Goal: Task Accomplishment & Management: Use online tool/utility

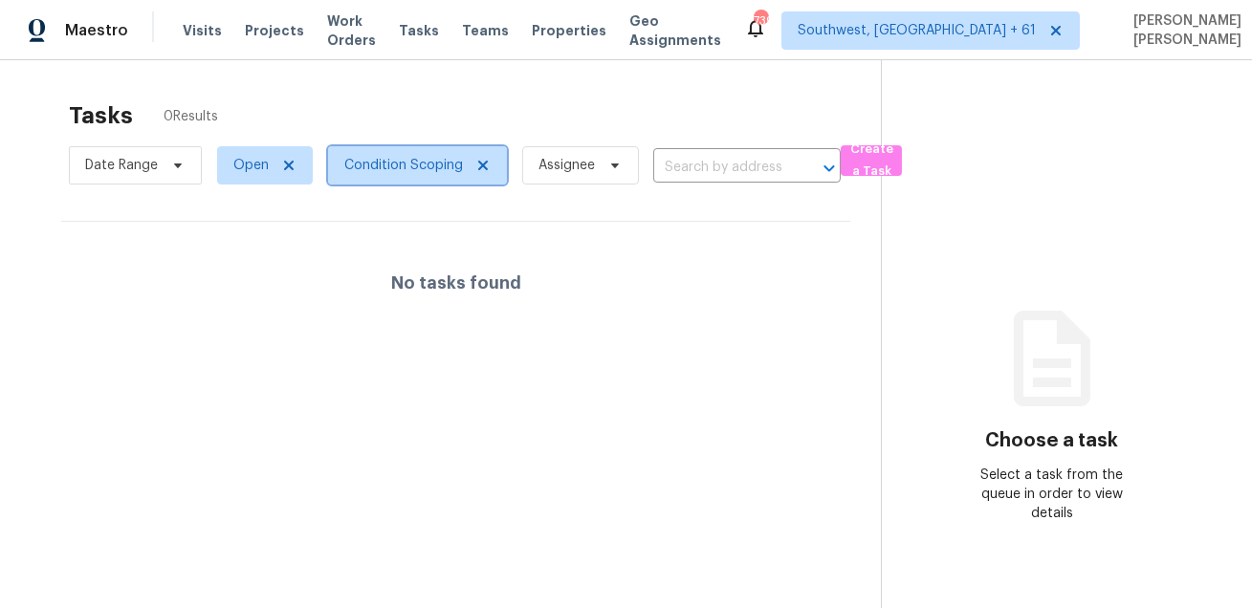
click at [373, 164] on span "Condition Scoping" at bounding box center [403, 165] width 119 height 19
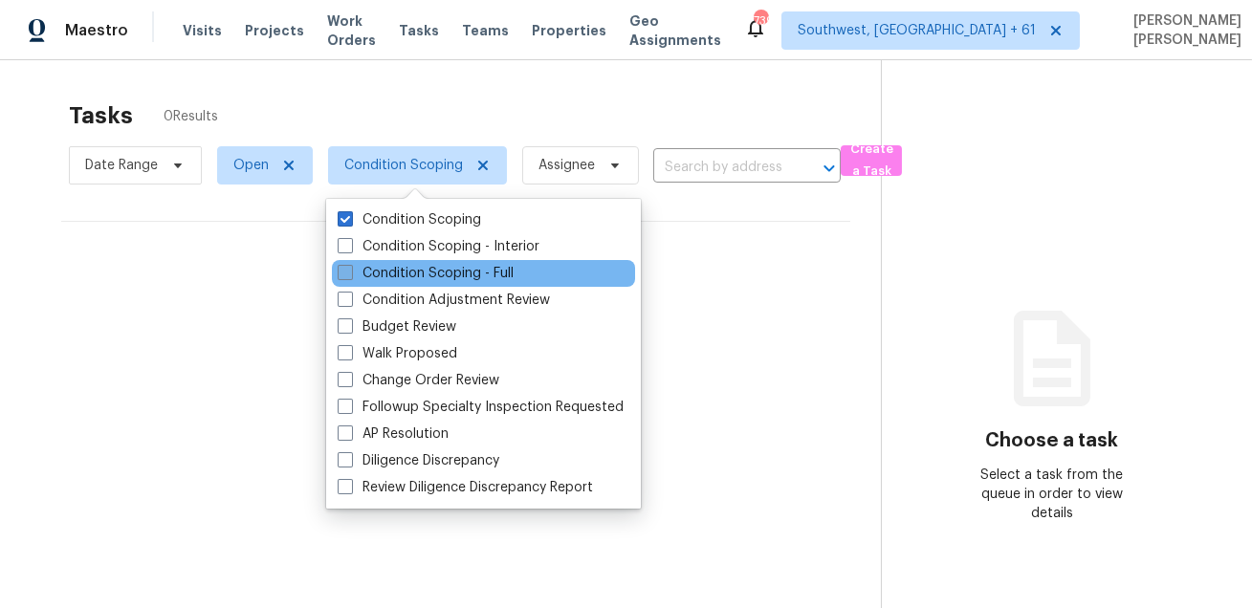
click at [404, 282] on label "Condition Scoping - Full" at bounding box center [426, 273] width 176 height 19
click at [350, 276] on input "Condition Scoping - Full" at bounding box center [344, 270] width 12 height 12
checkbox input "true"
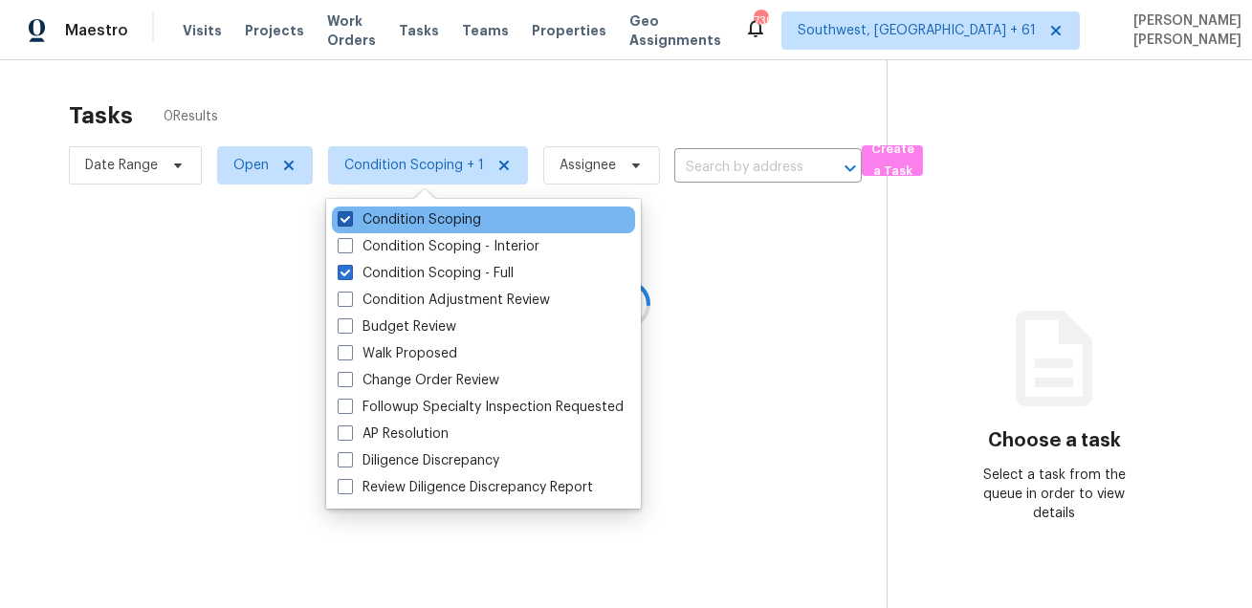
click at [404, 228] on label "Condition Scoping" at bounding box center [409, 219] width 143 height 19
click at [350, 223] on input "Condition Scoping" at bounding box center [344, 216] width 12 height 12
checkbox input "false"
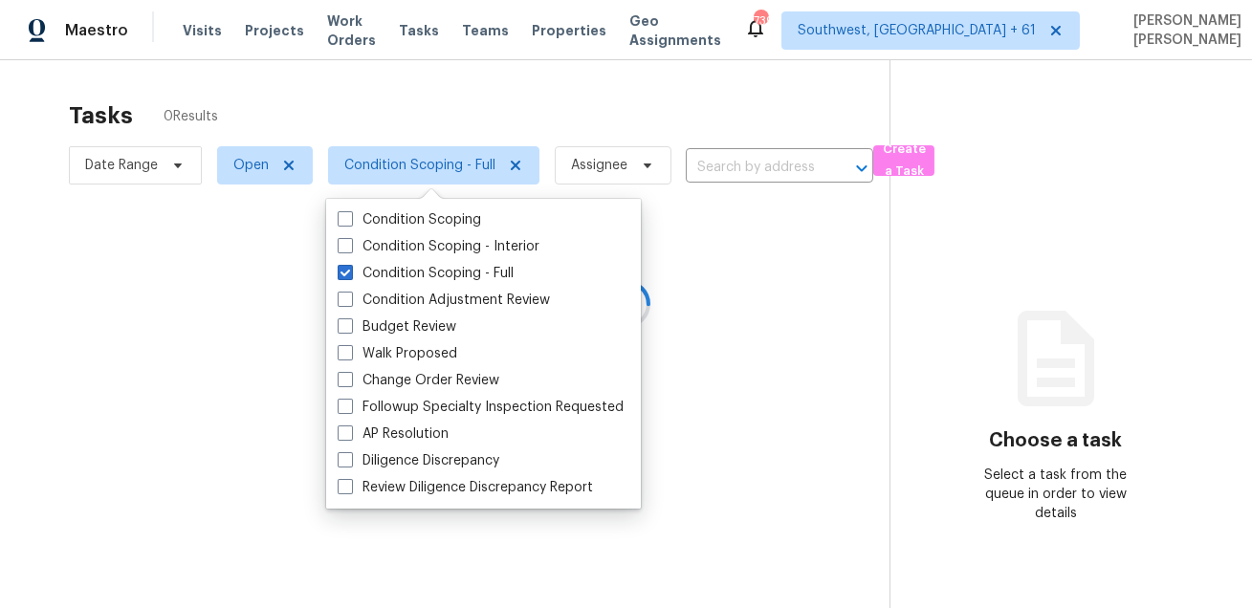
click at [384, 141] on div at bounding box center [626, 304] width 1252 height 608
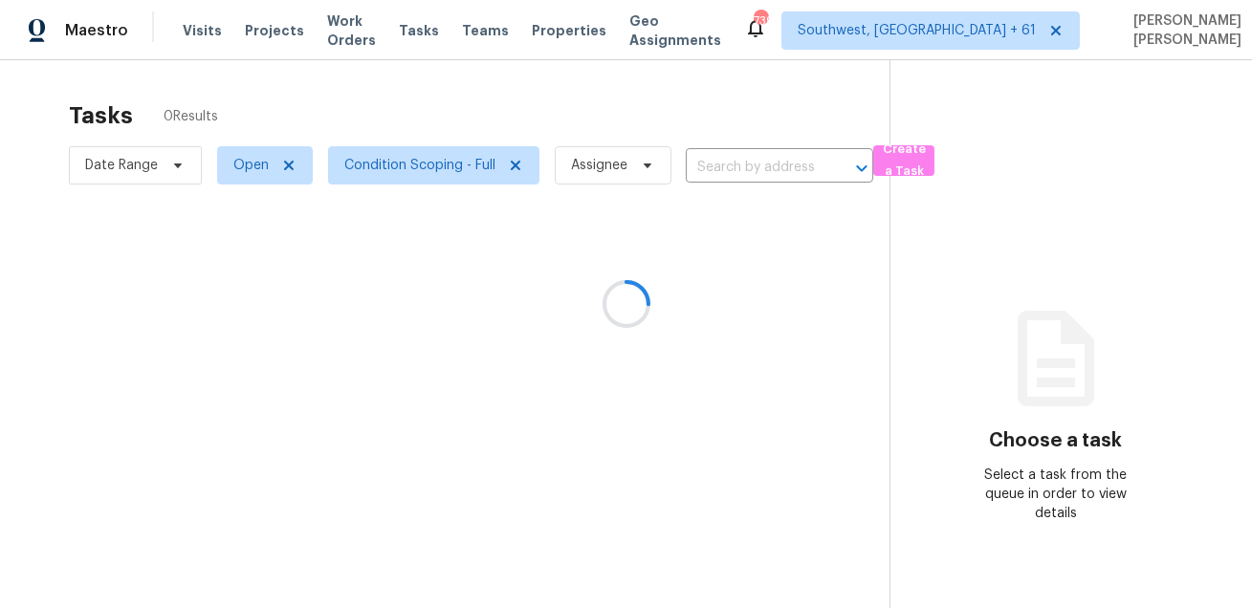
click at [167, 147] on div at bounding box center [626, 304] width 1252 height 608
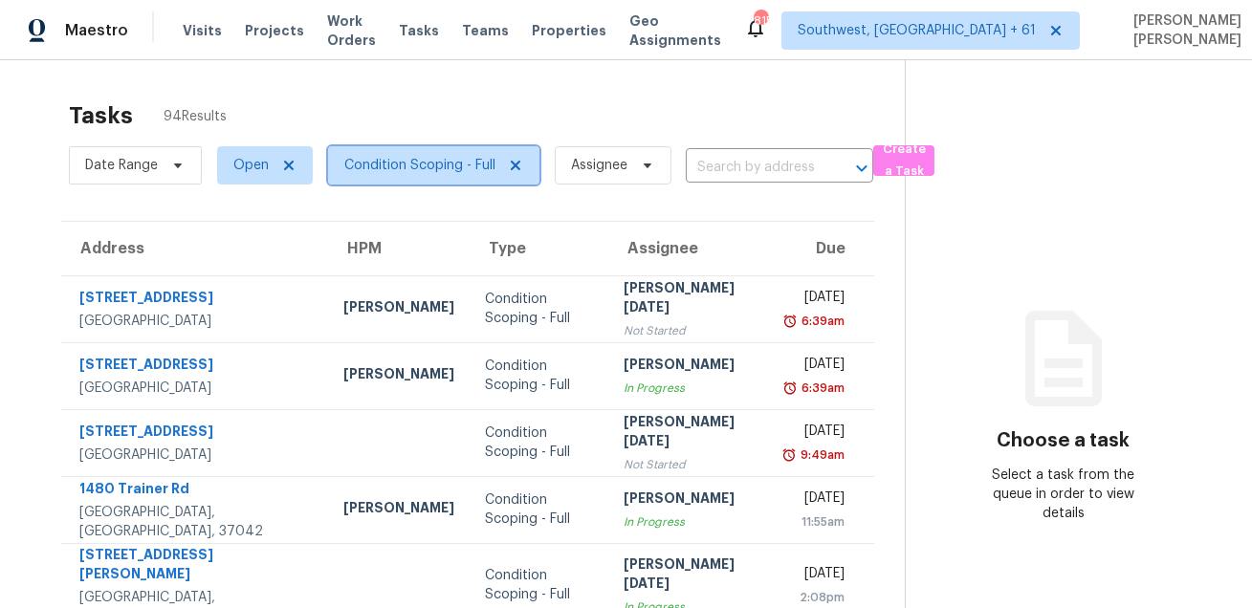
click at [406, 167] on span "Condition Scoping - Full" at bounding box center [419, 165] width 151 height 19
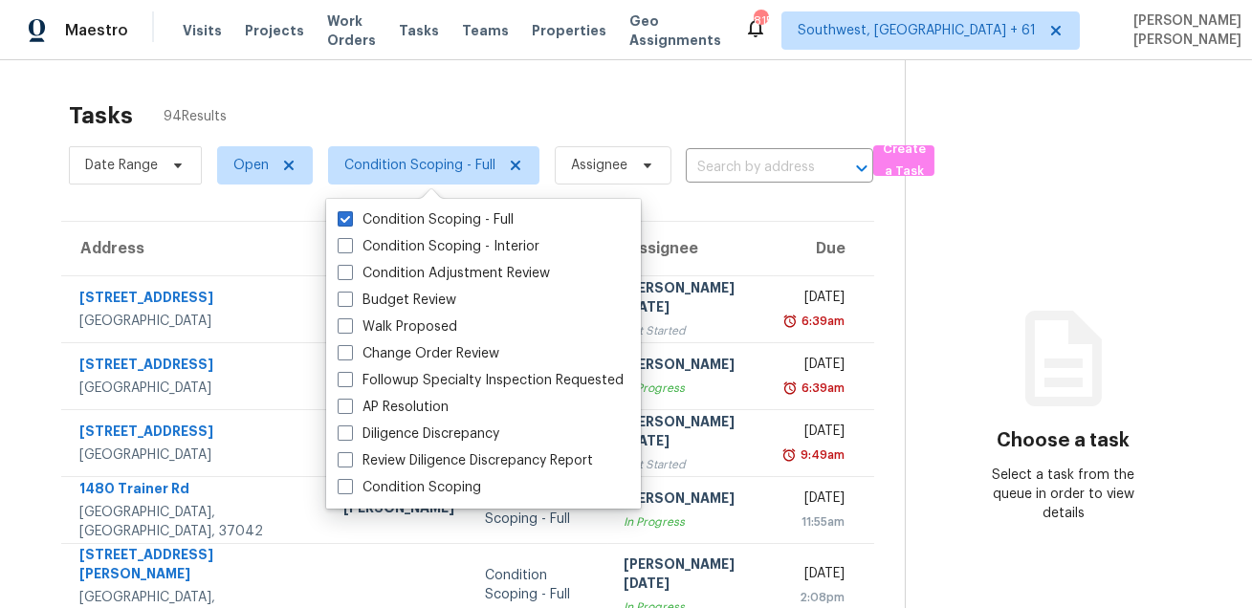
click at [426, 109] on div "Tasks 94 Results" at bounding box center [487, 116] width 836 height 50
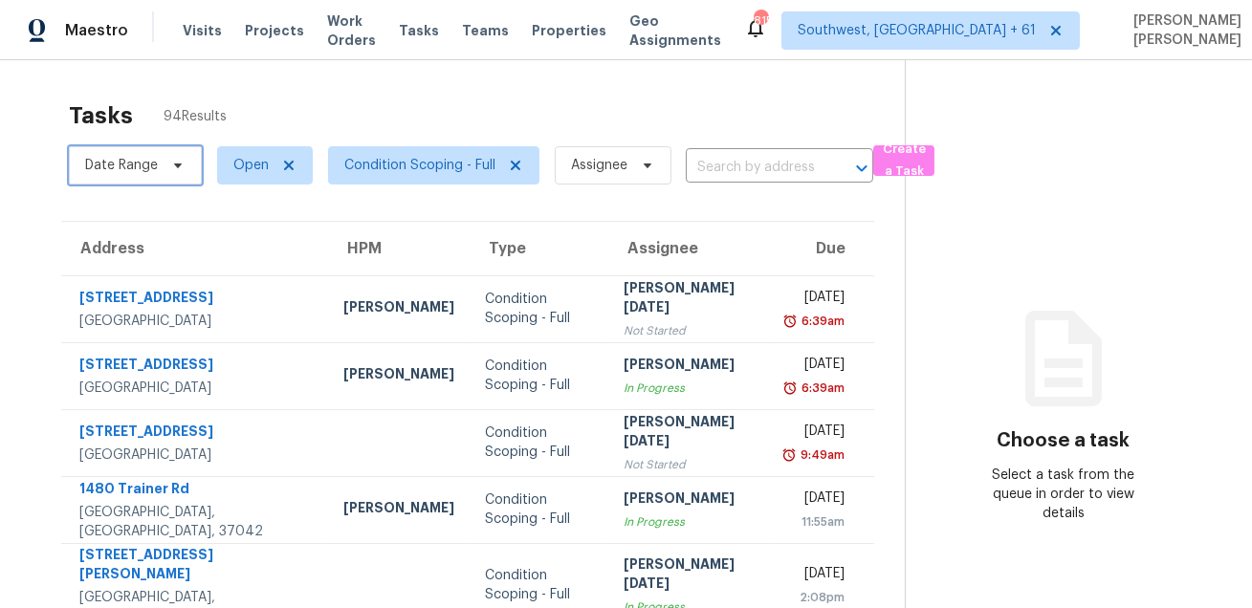
click at [167, 171] on span at bounding box center [174, 165] width 21 height 15
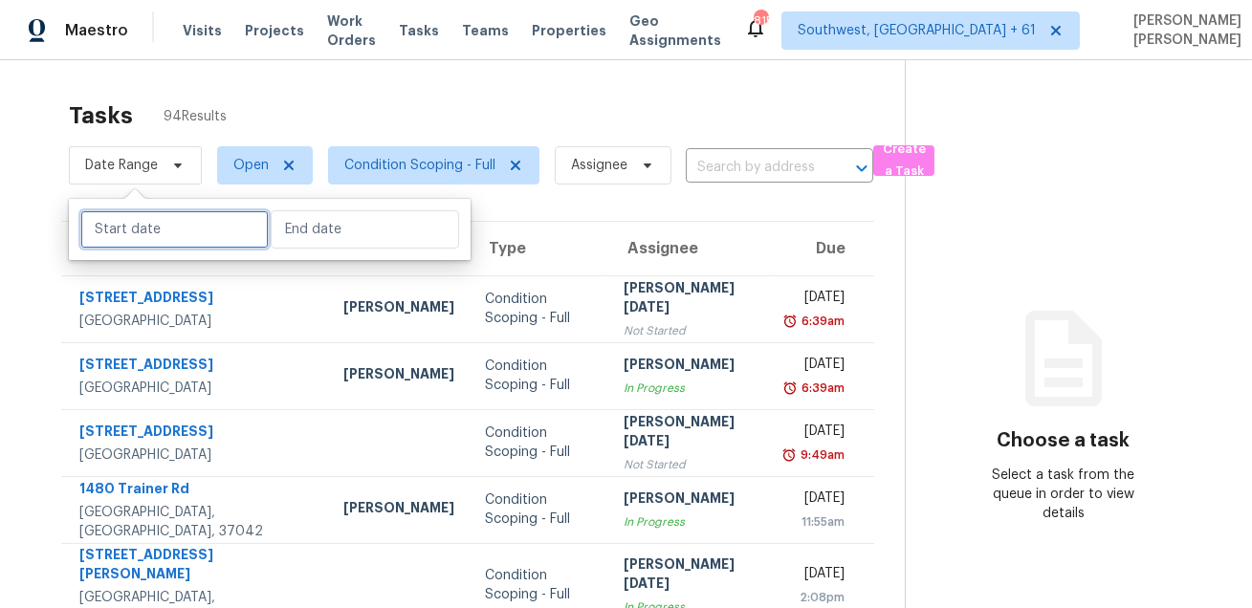
click at [186, 241] on input "text" at bounding box center [174, 229] width 188 height 38
select select "8"
select select "2025"
select select "9"
select select "2025"
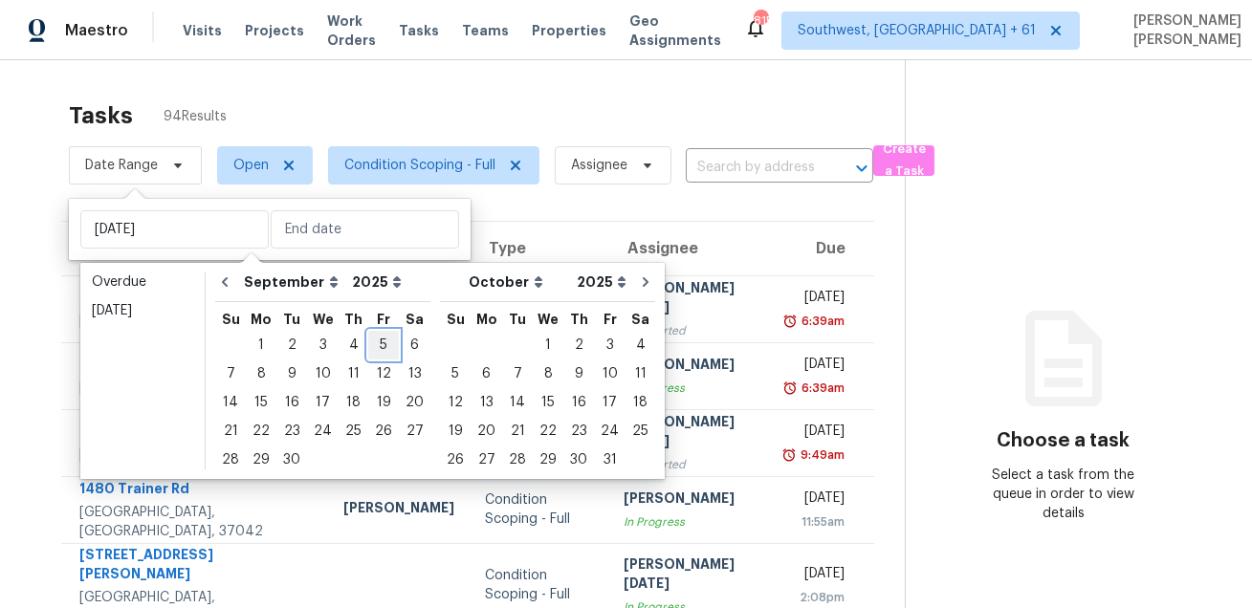
click at [371, 352] on div "5" at bounding box center [383, 345] width 31 height 27
type input "[DATE]"
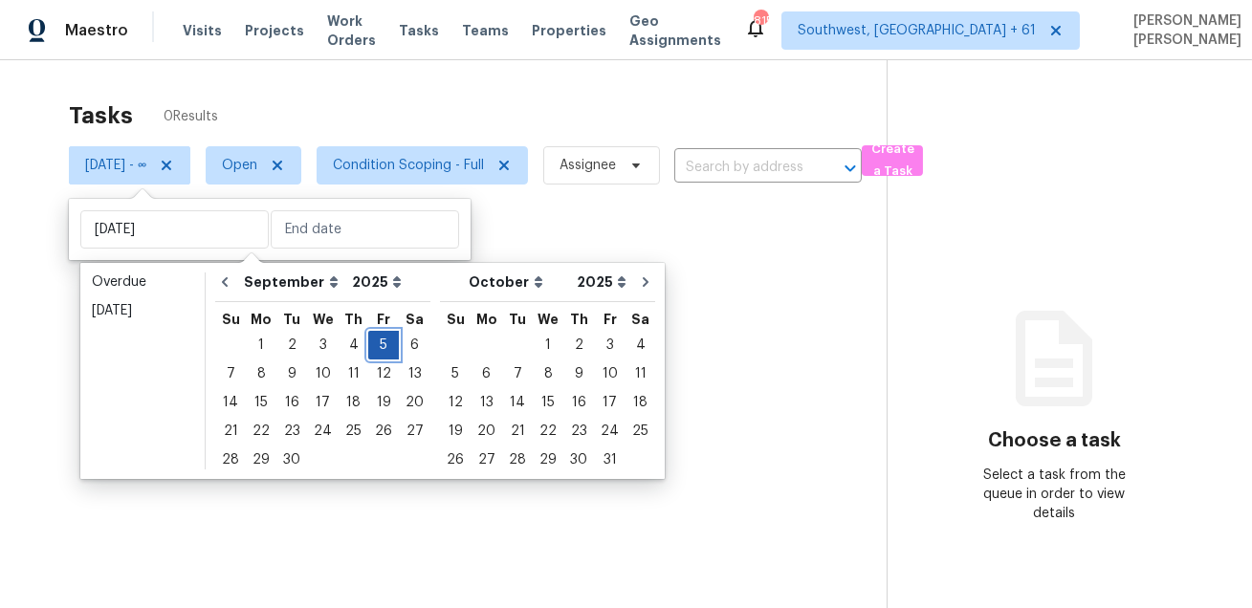
click at [371, 352] on div "5" at bounding box center [383, 345] width 31 height 27
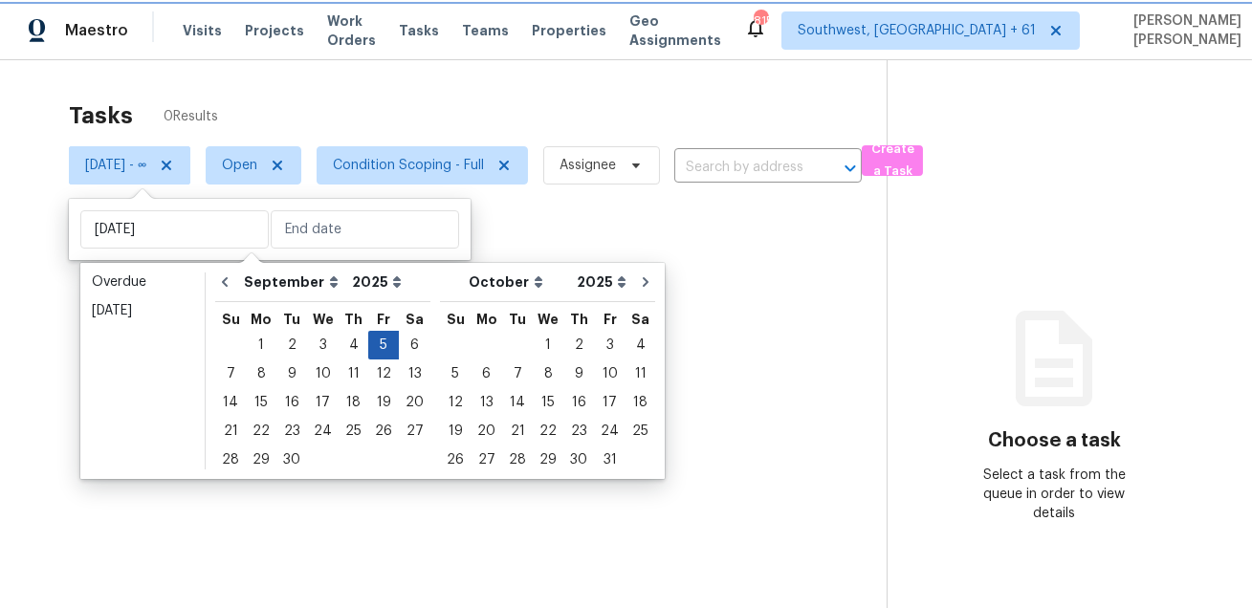
type input "Fri, Sep 05"
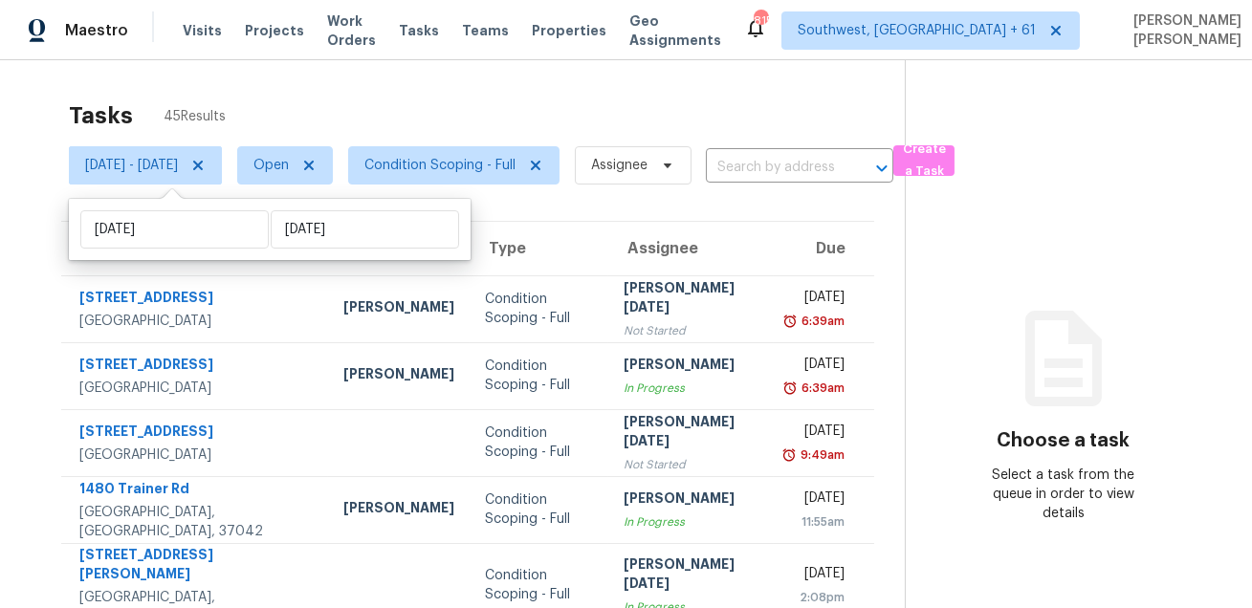
click at [571, 103] on div "Tasks 45 Results" at bounding box center [487, 116] width 836 height 50
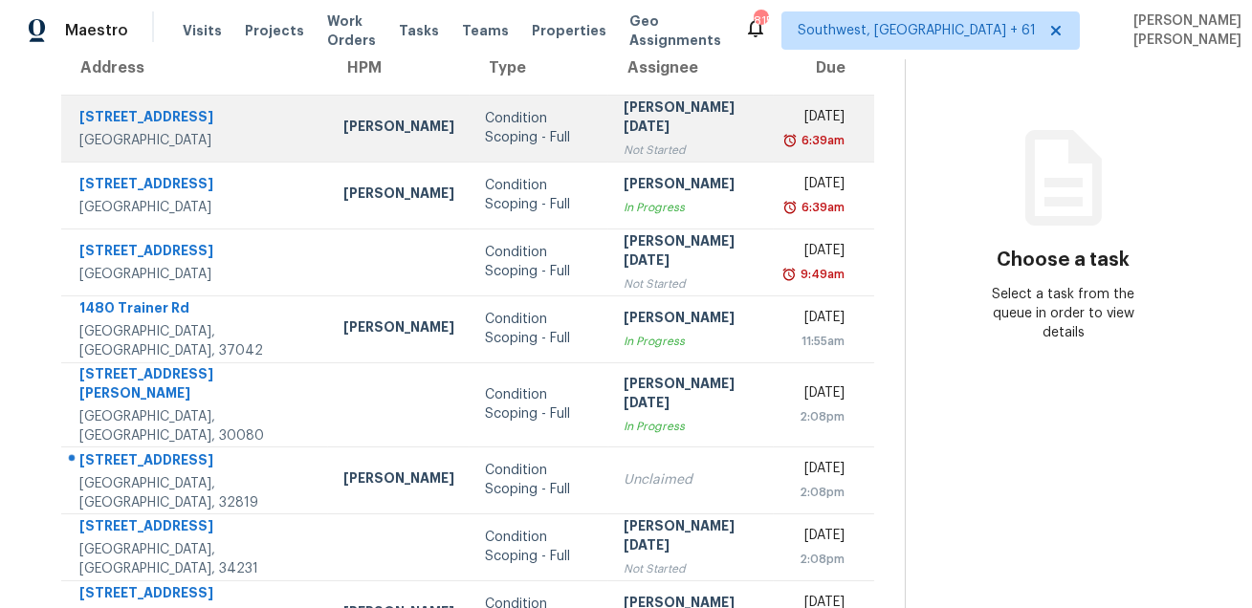
scroll to position [387, 0]
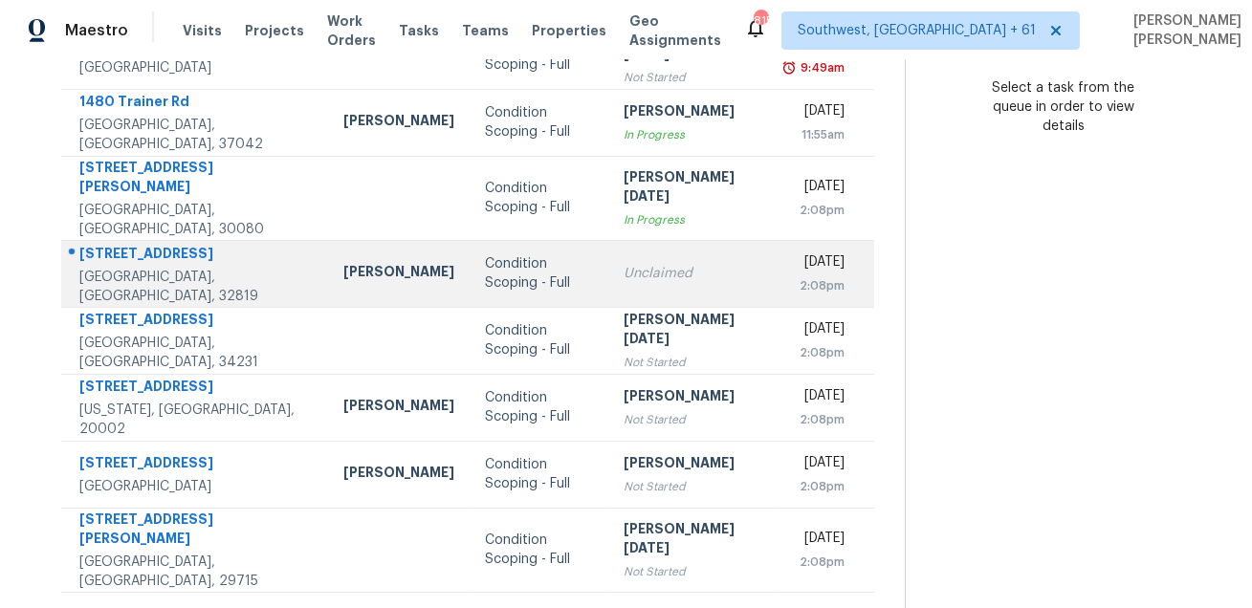
click at [167, 245] on div "4845 Tidecrest Ave Unit 146" at bounding box center [195, 256] width 233 height 24
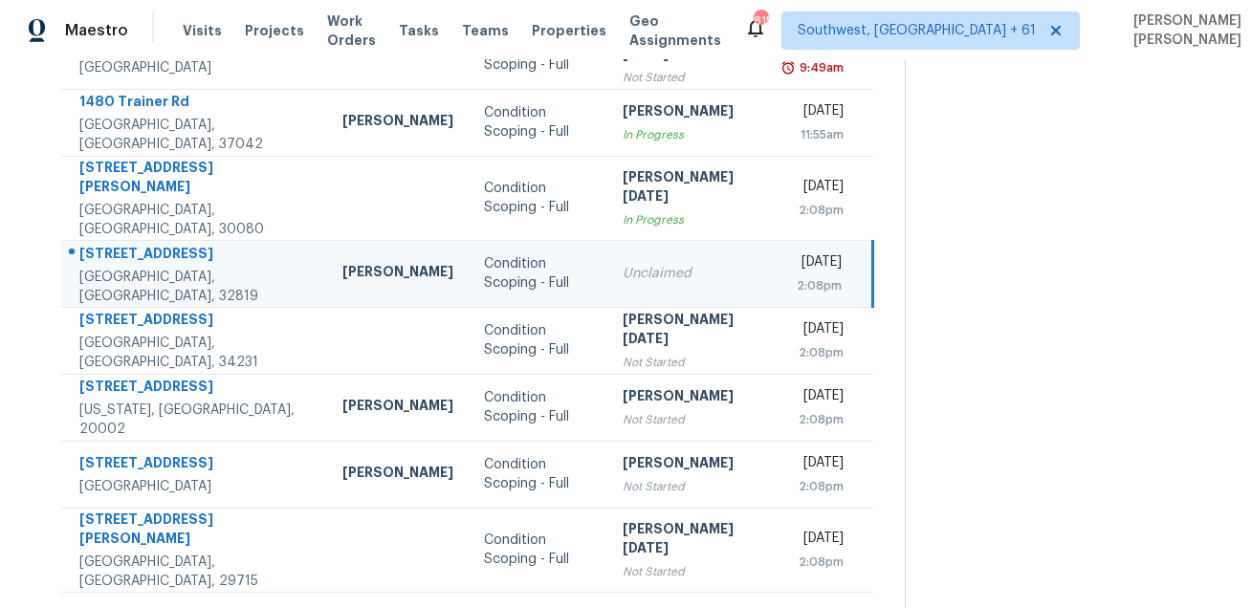
click at [167, 245] on div "4845 Tidecrest Ave Unit 146" at bounding box center [195, 256] width 232 height 24
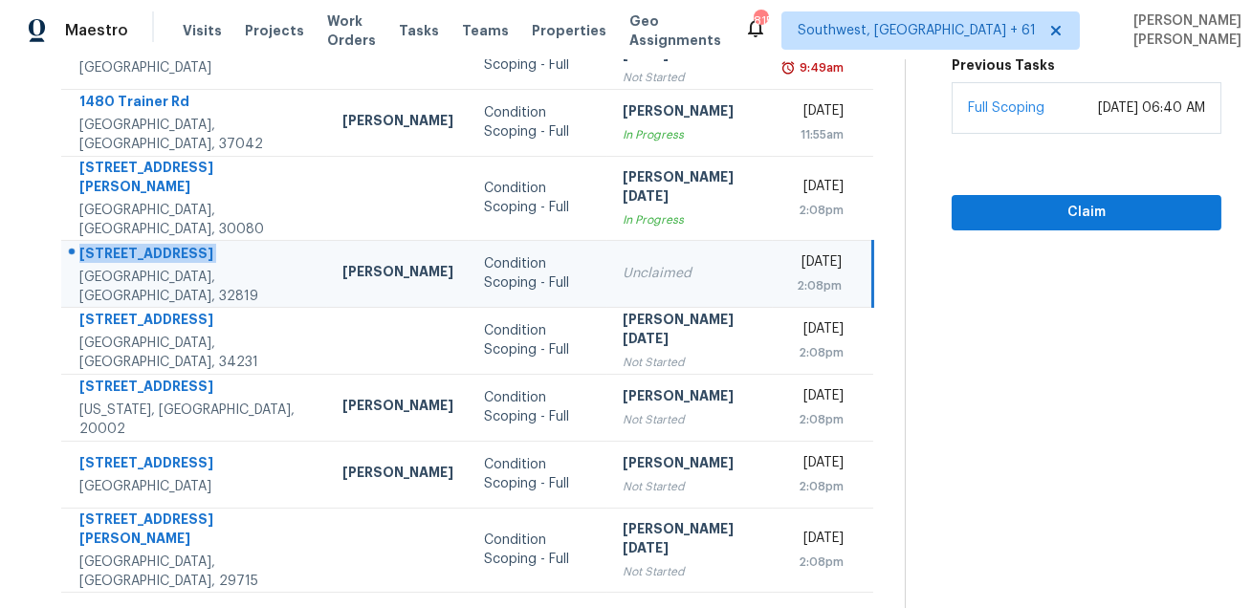
copy div "4845 Tidecrest Ave Unit 146"
click at [520, 607] on icon at bounding box center [523, 616] width 17 height 17
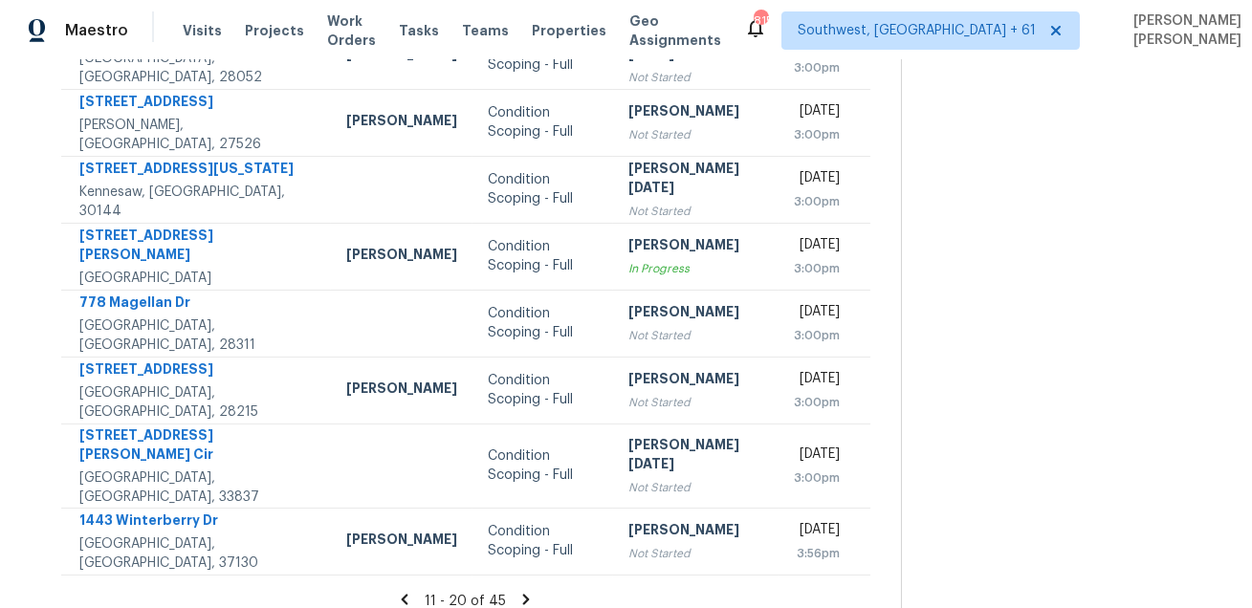
click at [527, 594] on icon at bounding box center [526, 599] width 7 height 11
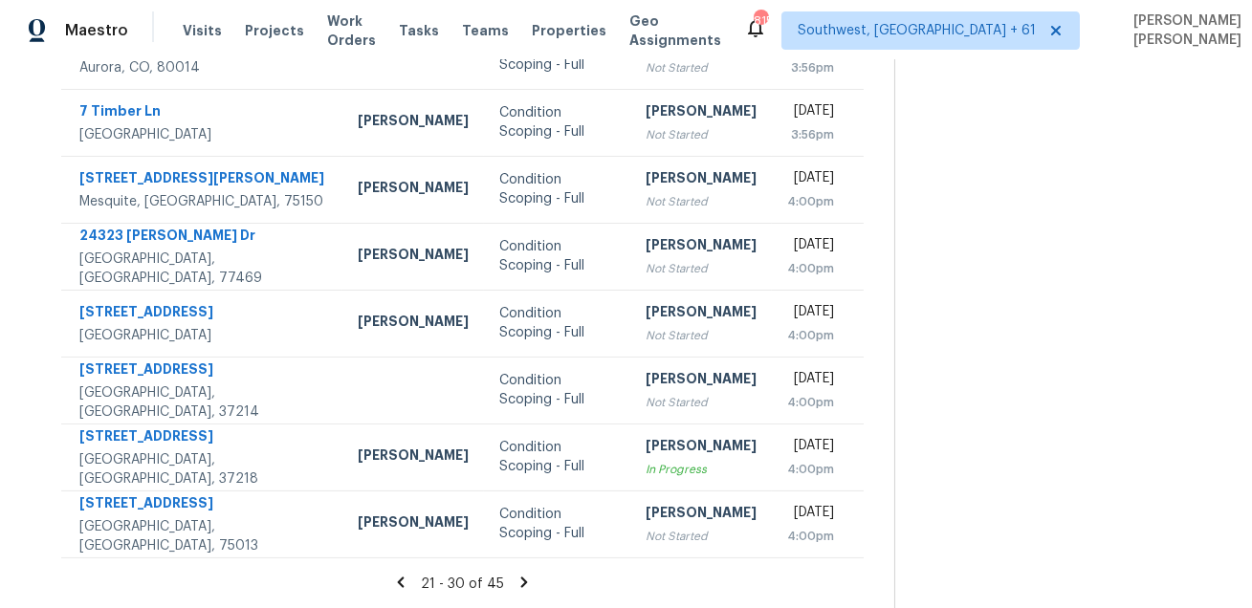
click at [528, 585] on icon at bounding box center [523, 582] width 17 height 17
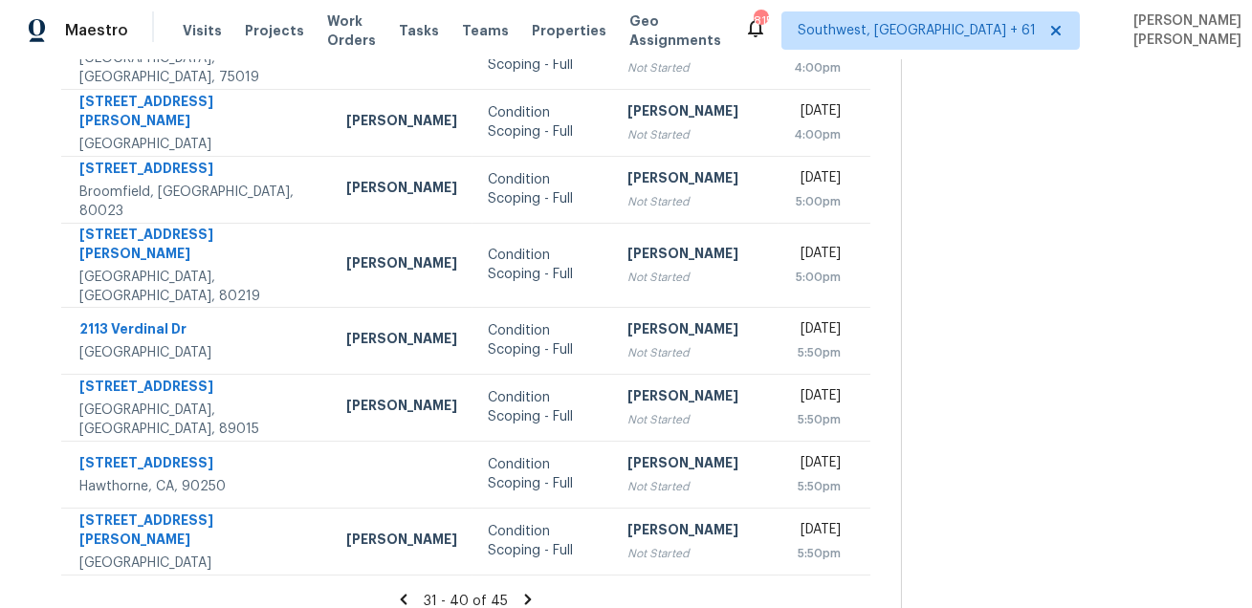
click at [526, 594] on icon at bounding box center [528, 599] width 7 height 11
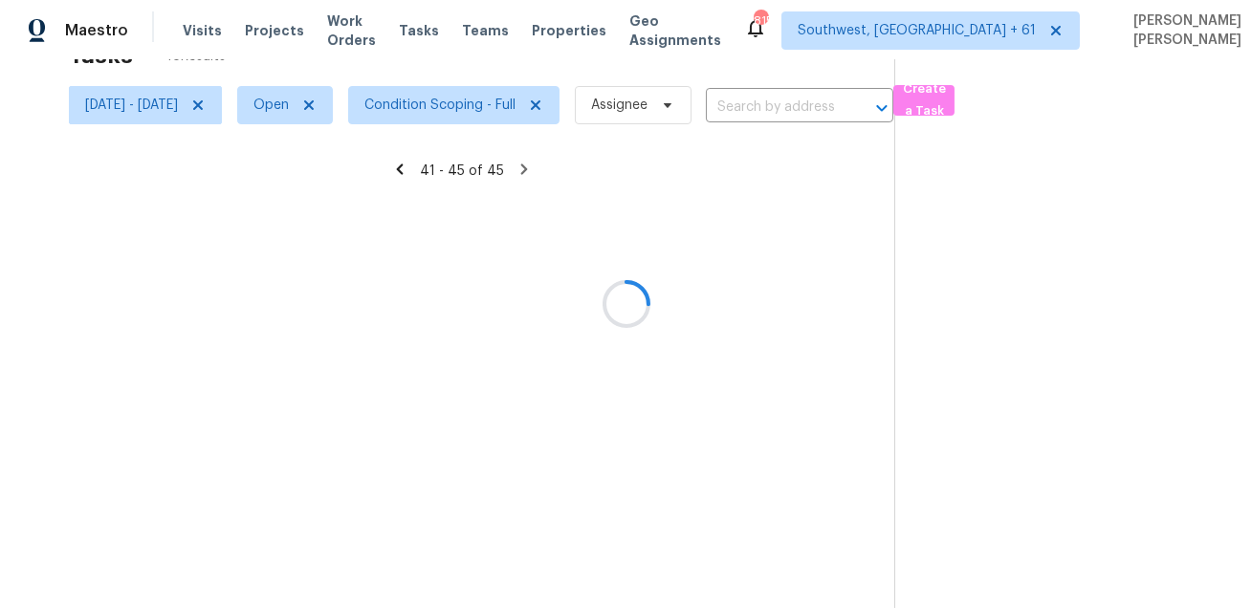
scroll to position [59, 0]
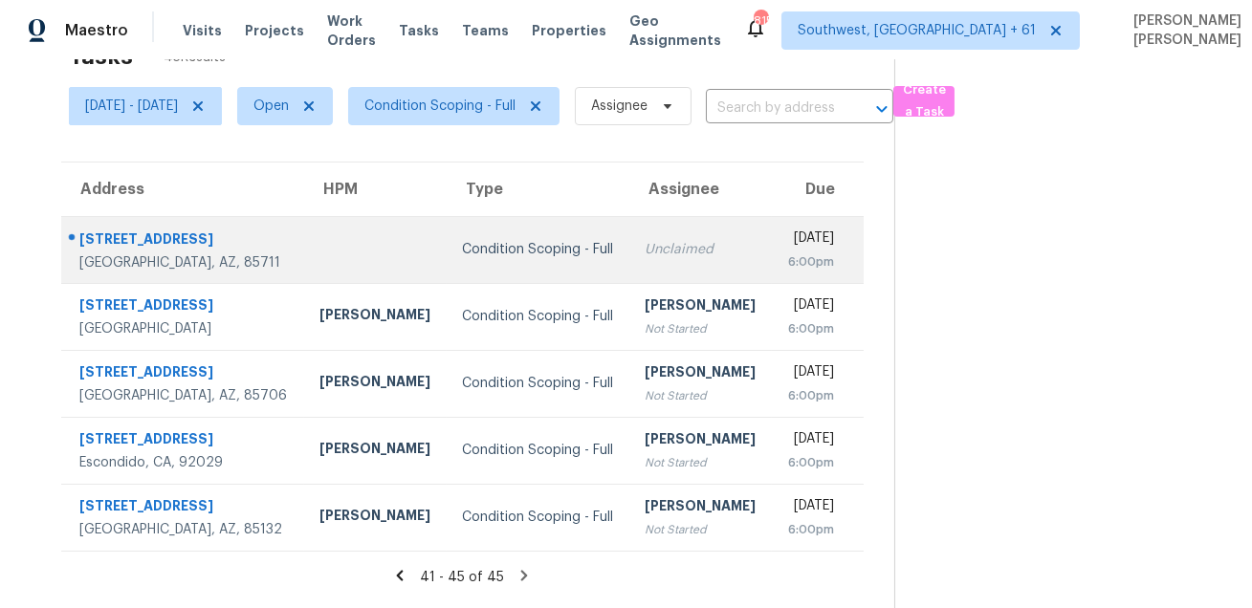
click at [202, 229] on div "1534 S Columbus Blvd Apt 8" at bounding box center [183, 241] width 209 height 24
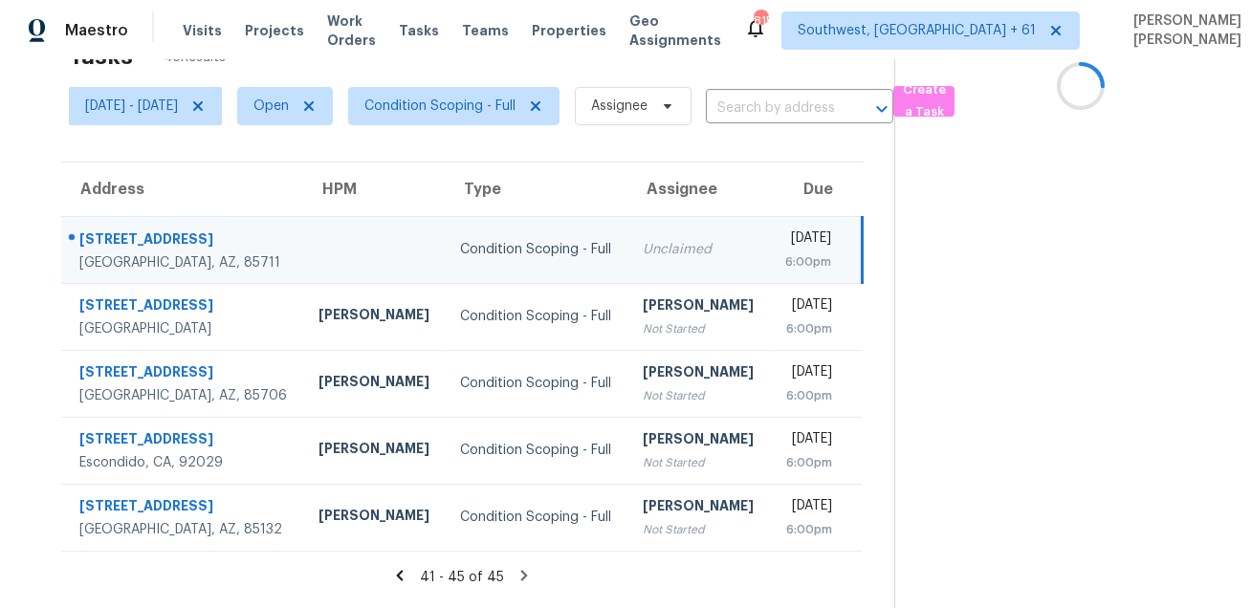
click at [202, 229] on div "1534 S Columbus Blvd Apt 8" at bounding box center [183, 241] width 208 height 24
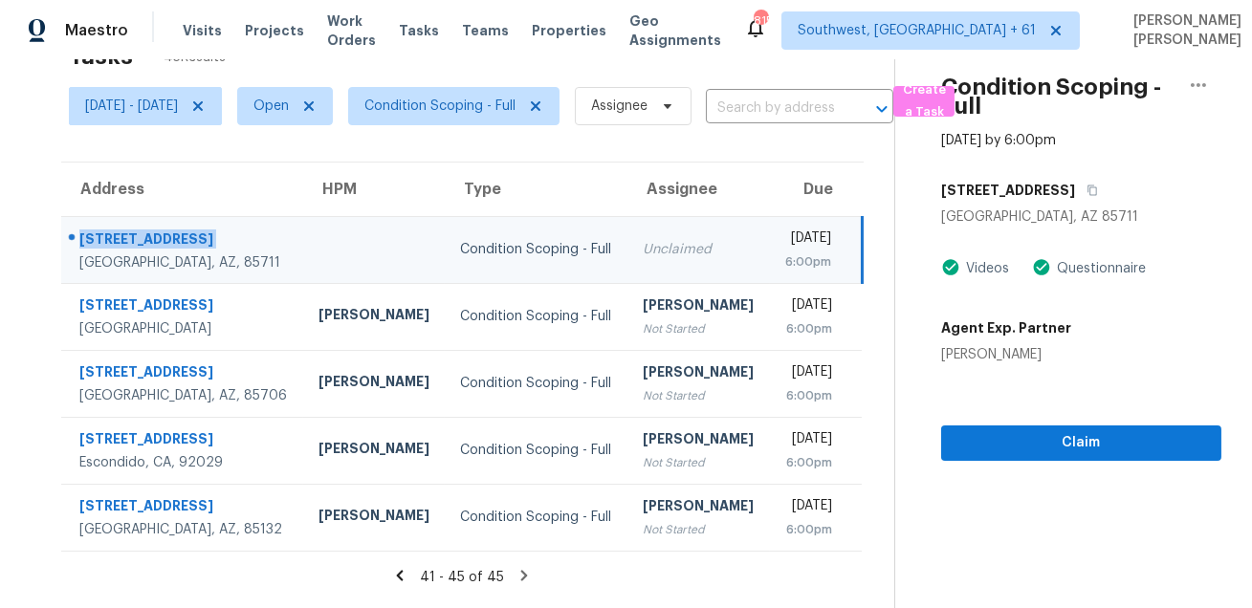
copy div "1534 S Columbus Blvd Apt 8"
click at [1098, 191] on icon "button" at bounding box center [1091, 190] width 11 height 11
click at [1097, 189] on icon "button" at bounding box center [1092, 191] width 10 height 11
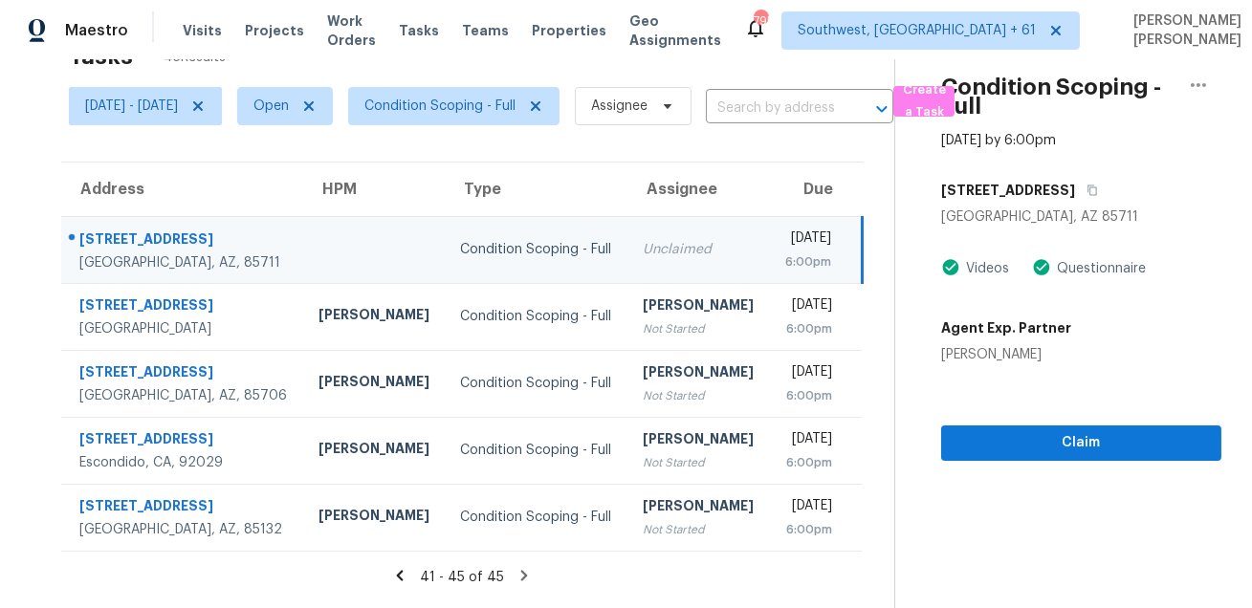
click at [851, 82] on div "Fri, Sep 05 - Fri, Sep 05 Open Condition Scoping - Full Assignee ​" at bounding box center [481, 106] width 824 height 50
click at [840, 94] on input "text" at bounding box center [773, 109] width 134 height 30
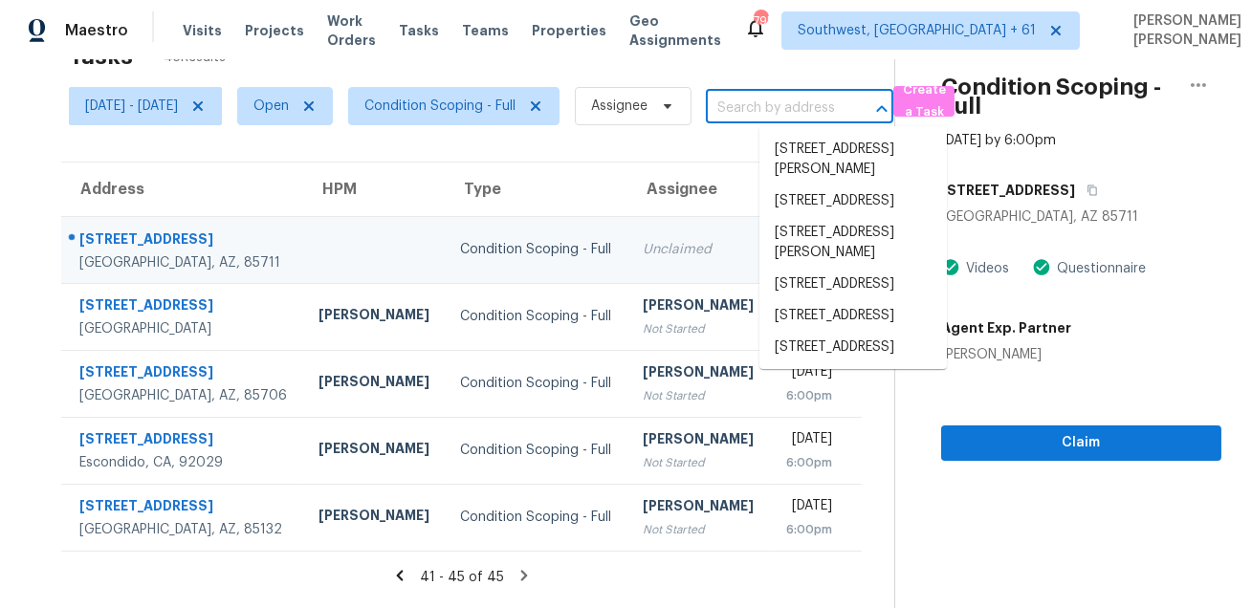
paste input "1031 Anderson Snow Rd Spring Hill FL 34609"
type input "1031 Anderson Snow Rd Spring Hill FL 34609"
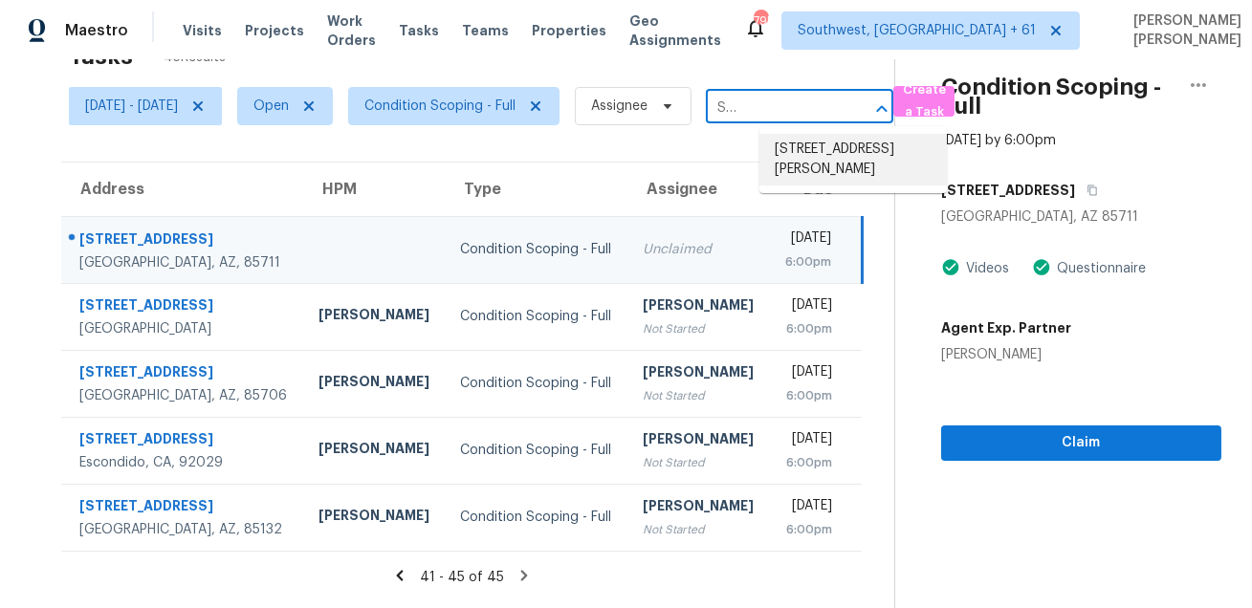
click at [800, 150] on li "1031 Anderson Snow Rd, Spring Hill, FL 34609" at bounding box center [852, 160] width 187 height 52
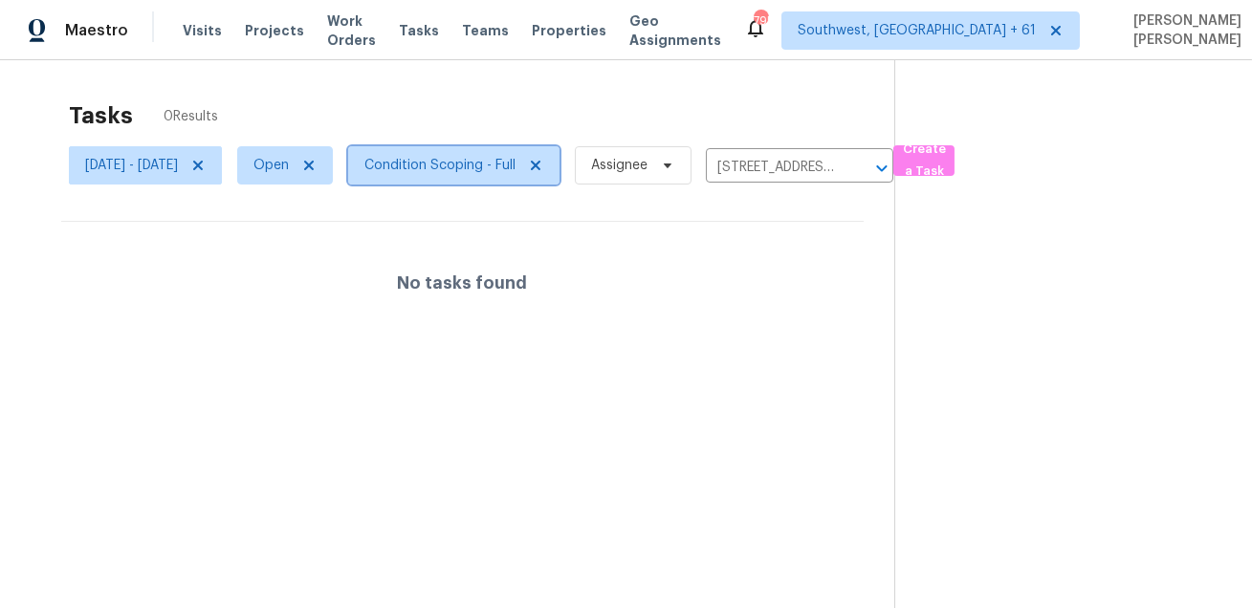
click at [515, 168] on span "Condition Scoping - Full" at bounding box center [439, 165] width 151 height 19
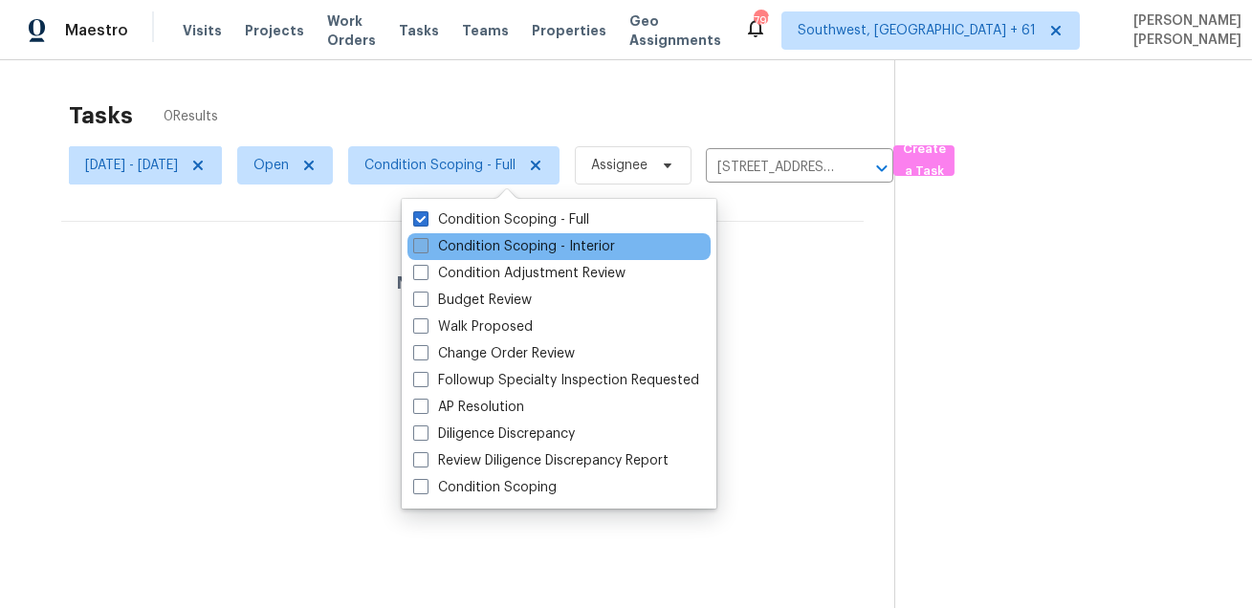
click at [507, 242] on label "Condition Scoping - Interior" at bounding box center [514, 246] width 202 height 19
click at [426, 242] on input "Condition Scoping - Interior" at bounding box center [419, 243] width 12 height 12
checkbox input "true"
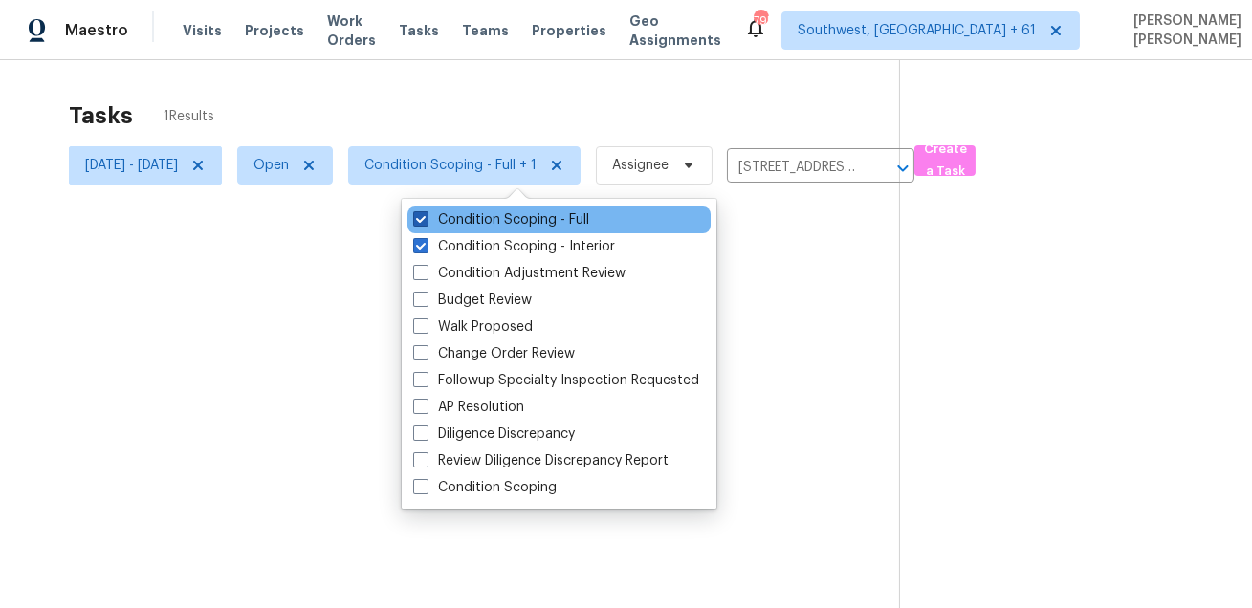
click at [509, 221] on label "Condition Scoping - Full" at bounding box center [501, 219] width 176 height 19
click at [426, 221] on input "Condition Scoping - Full" at bounding box center [419, 216] width 12 height 12
checkbox input "false"
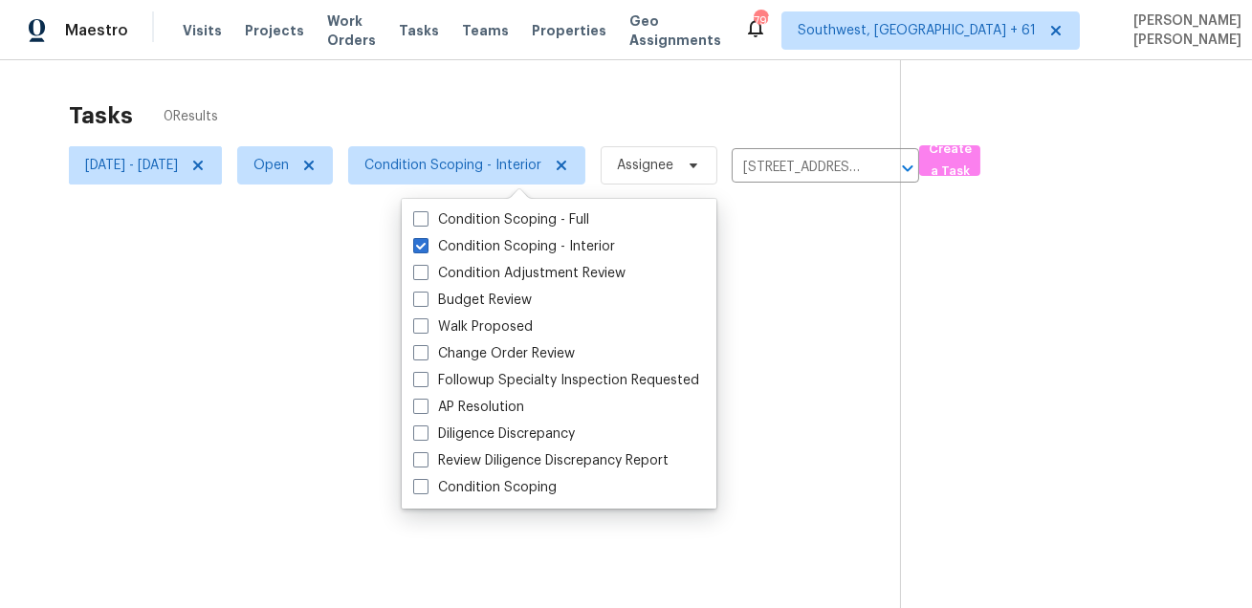
click at [590, 100] on div at bounding box center [626, 304] width 1252 height 608
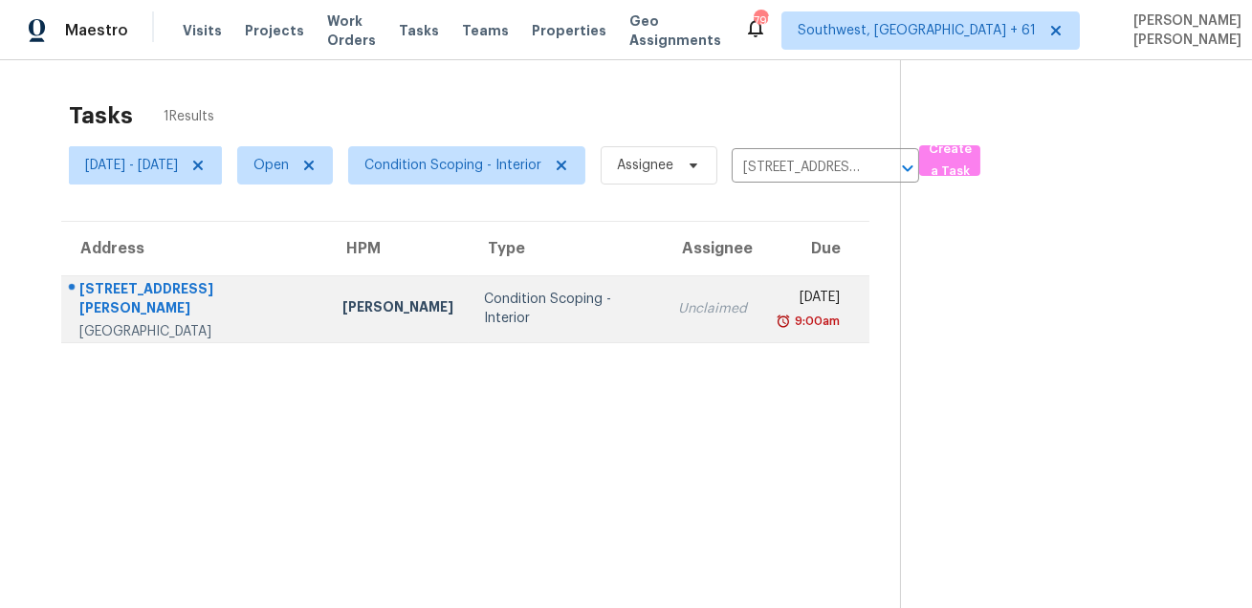
click at [591, 294] on td "Condition Scoping - Interior" at bounding box center [566, 308] width 194 height 67
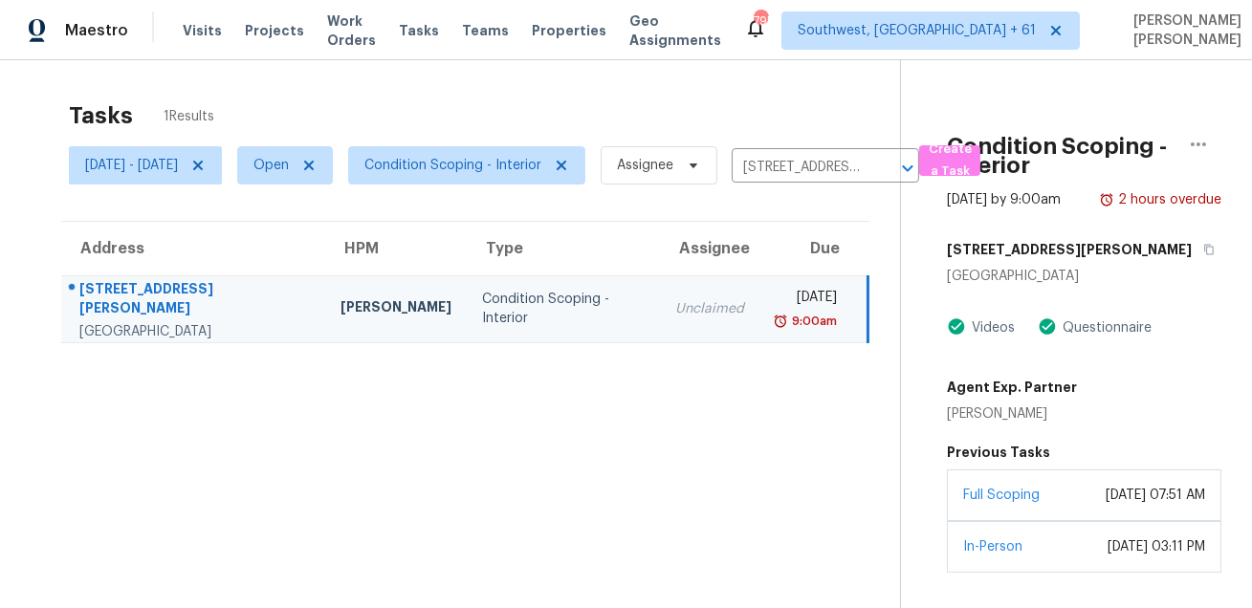
scroll to position [117, 0]
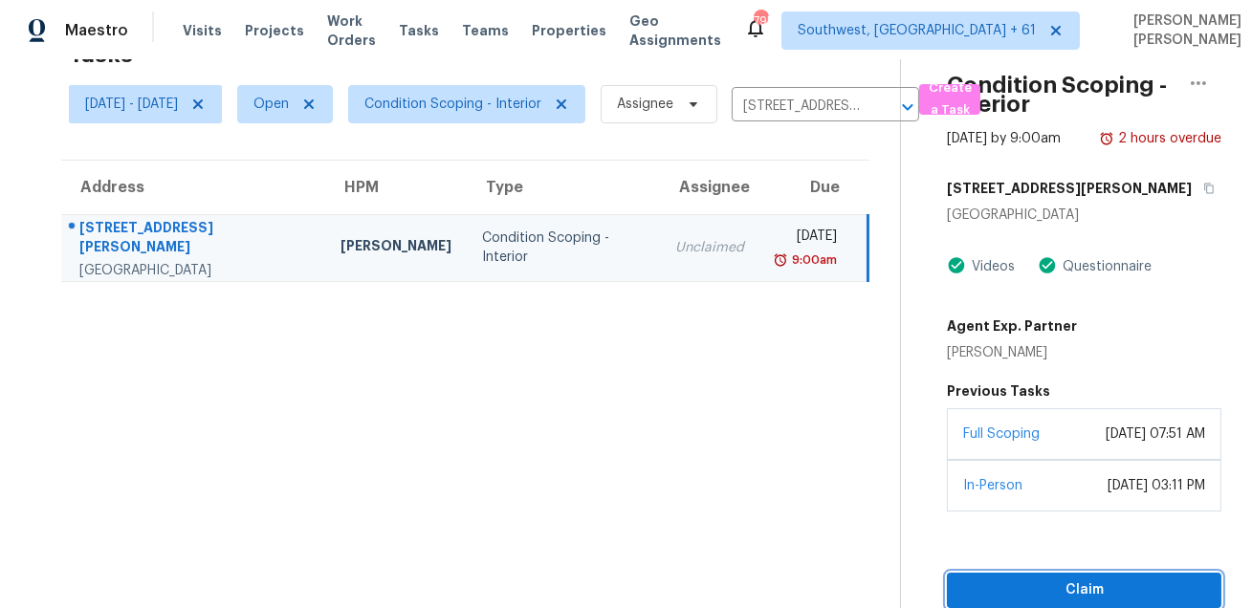
click at [1020, 604] on button "Claim" at bounding box center [1084, 590] width 274 height 35
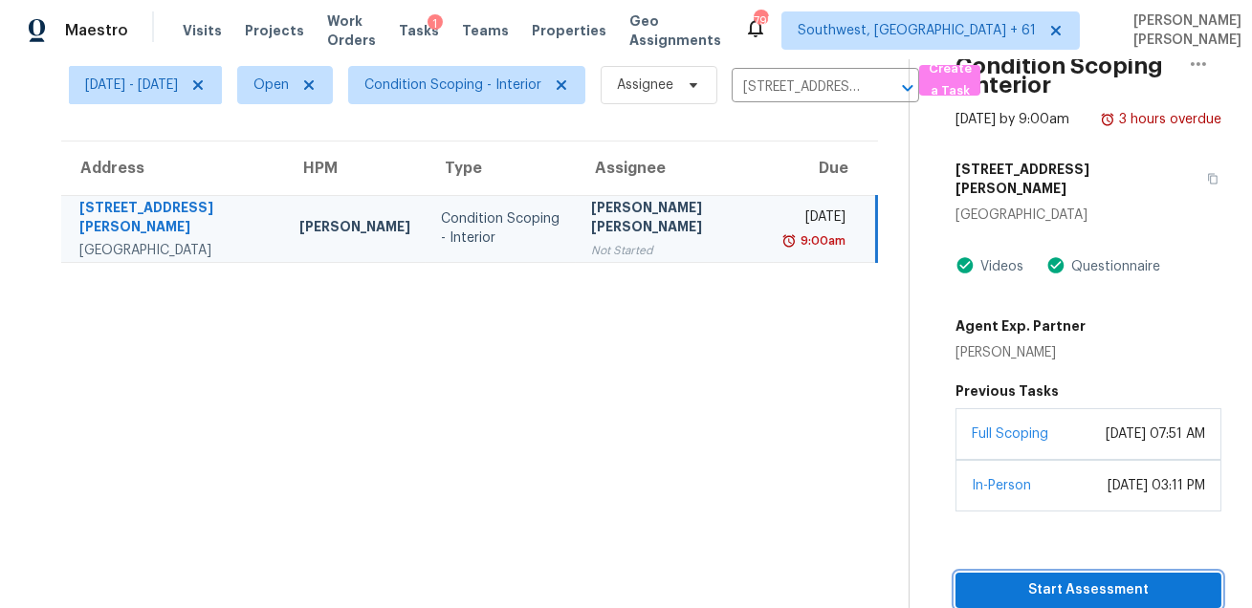
click at [996, 578] on button "Start Assessment" at bounding box center [1088, 590] width 266 height 35
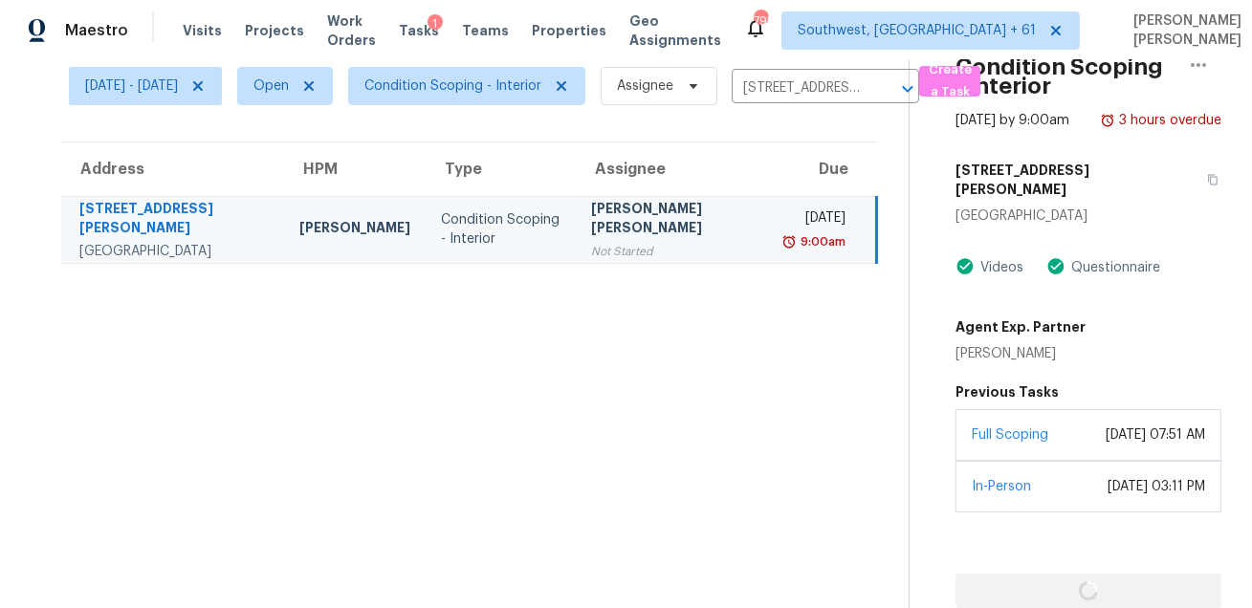
scroll to position [116, 0]
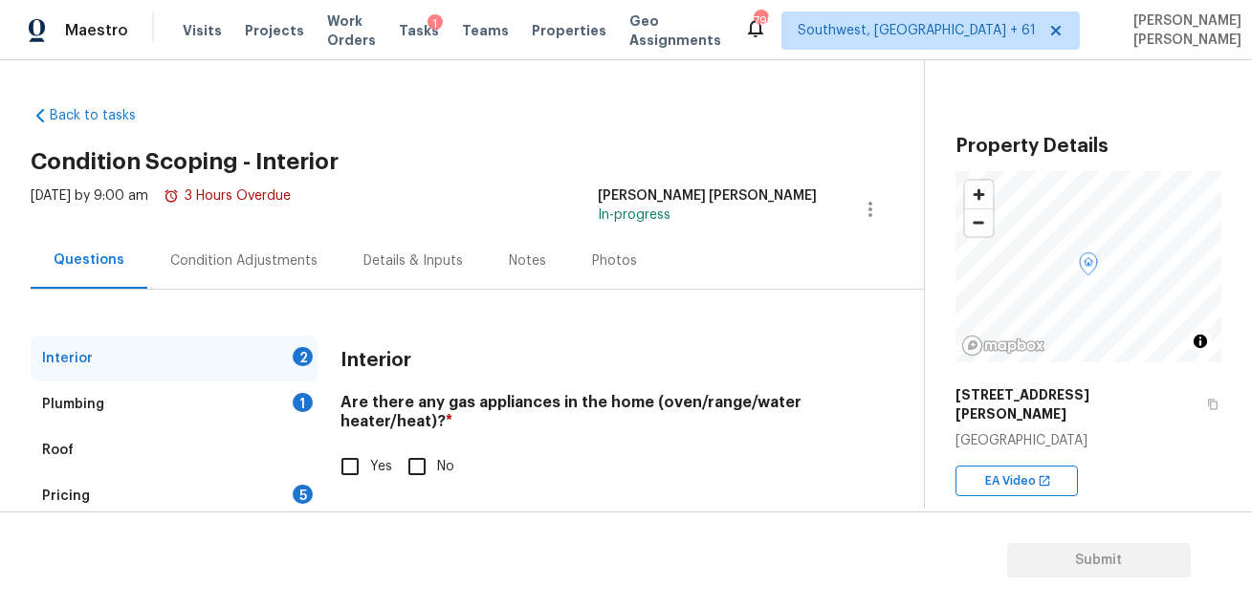
scroll to position [83, 0]
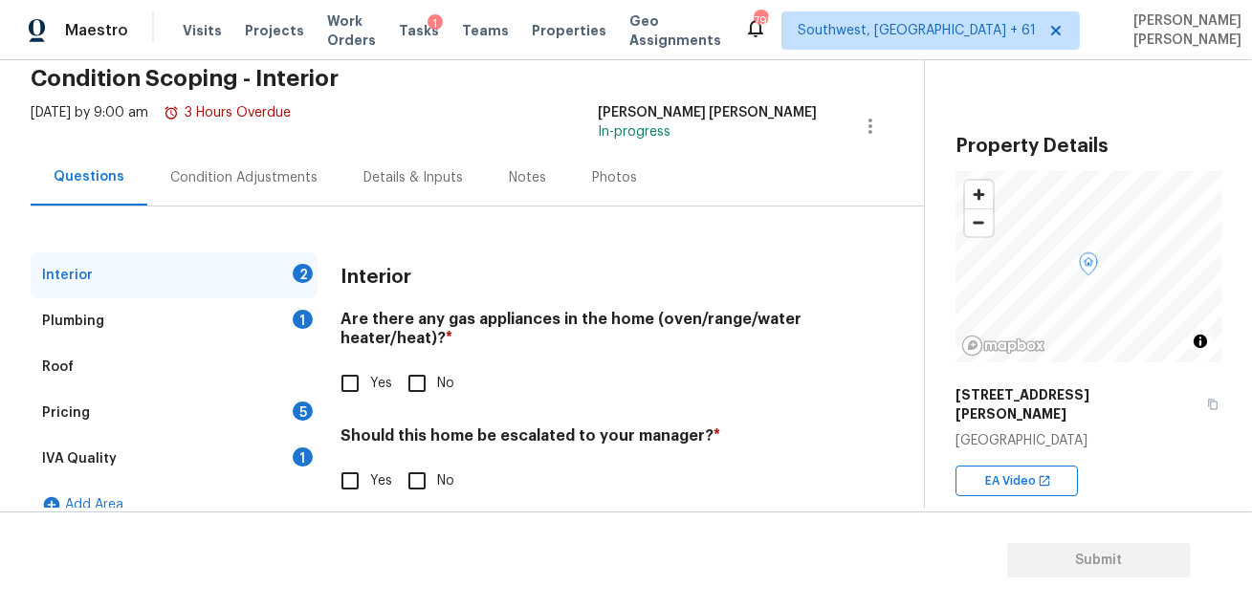
click at [270, 161] on div "Condition Adjustments" at bounding box center [243, 177] width 193 height 56
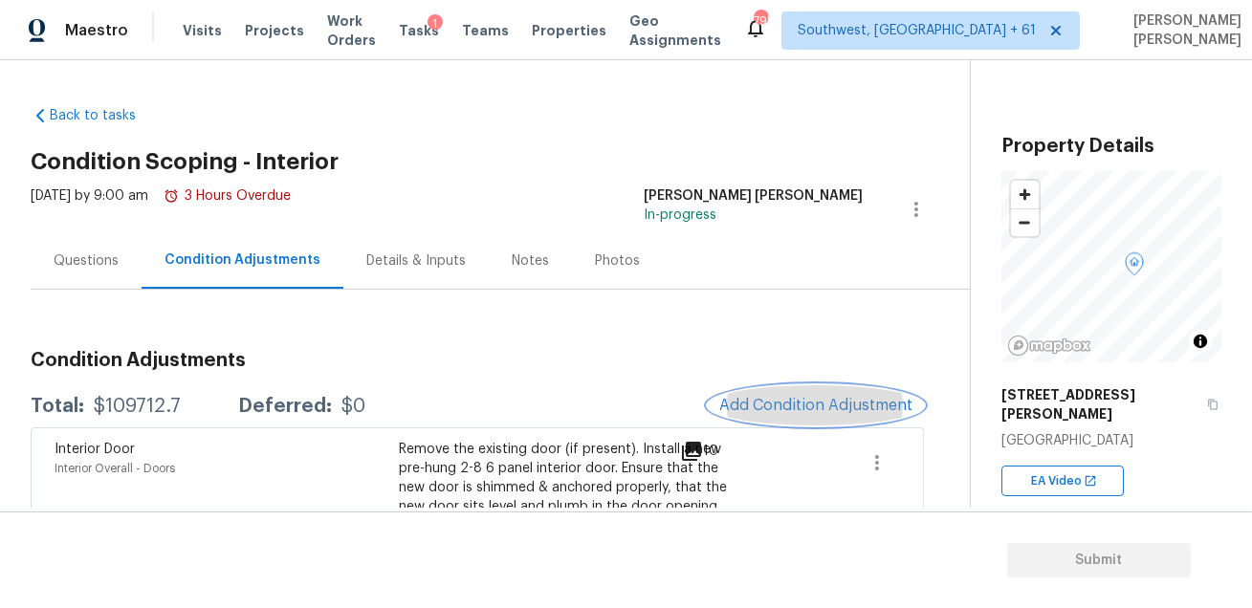
click at [821, 402] on span "Add Condition Adjustment" at bounding box center [815, 405] width 193 height 17
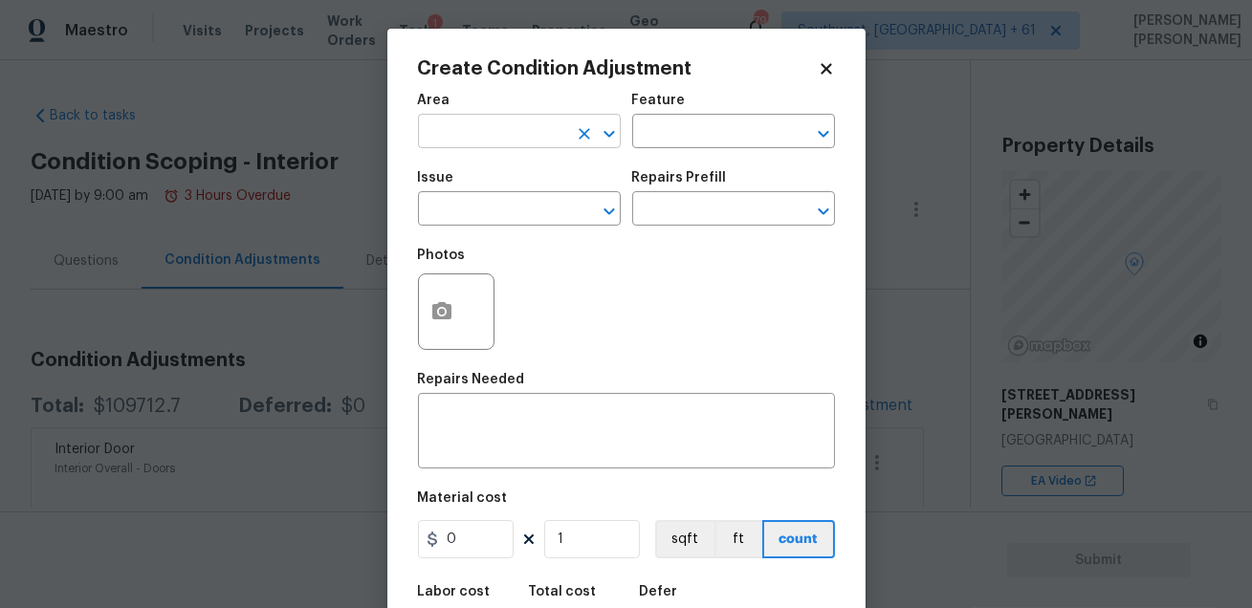
click at [535, 135] on input "text" at bounding box center [492, 134] width 149 height 30
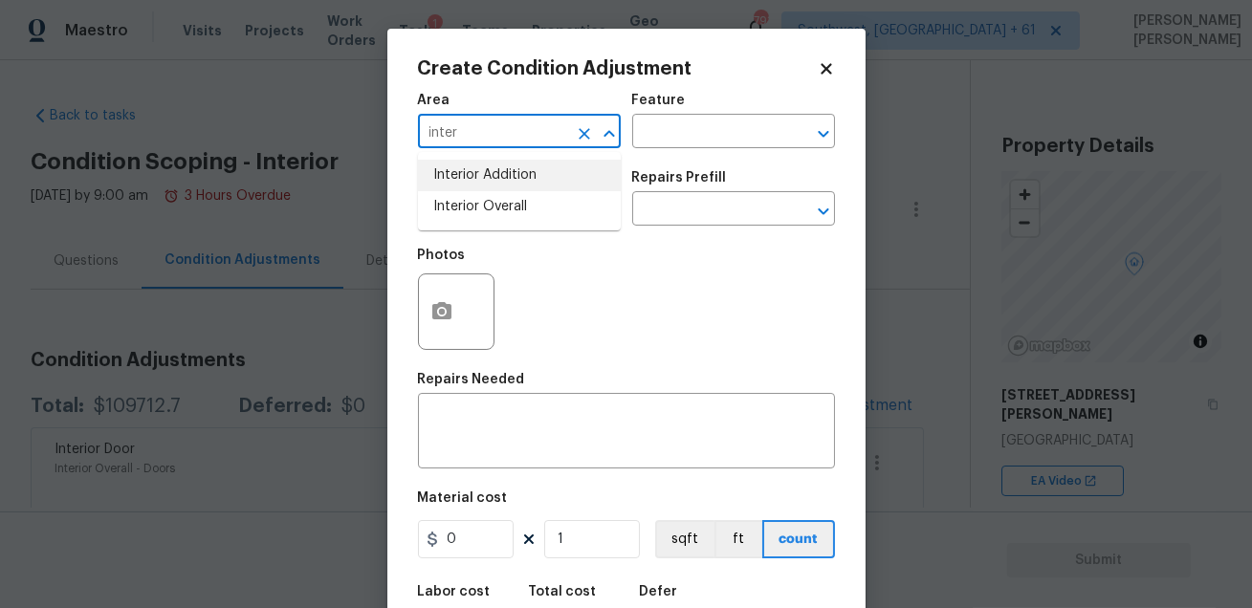
click at [520, 200] on li "Interior Overall" at bounding box center [519, 207] width 203 height 32
type input "Interior Overall"
click at [638, 133] on input "text" at bounding box center [706, 134] width 149 height 30
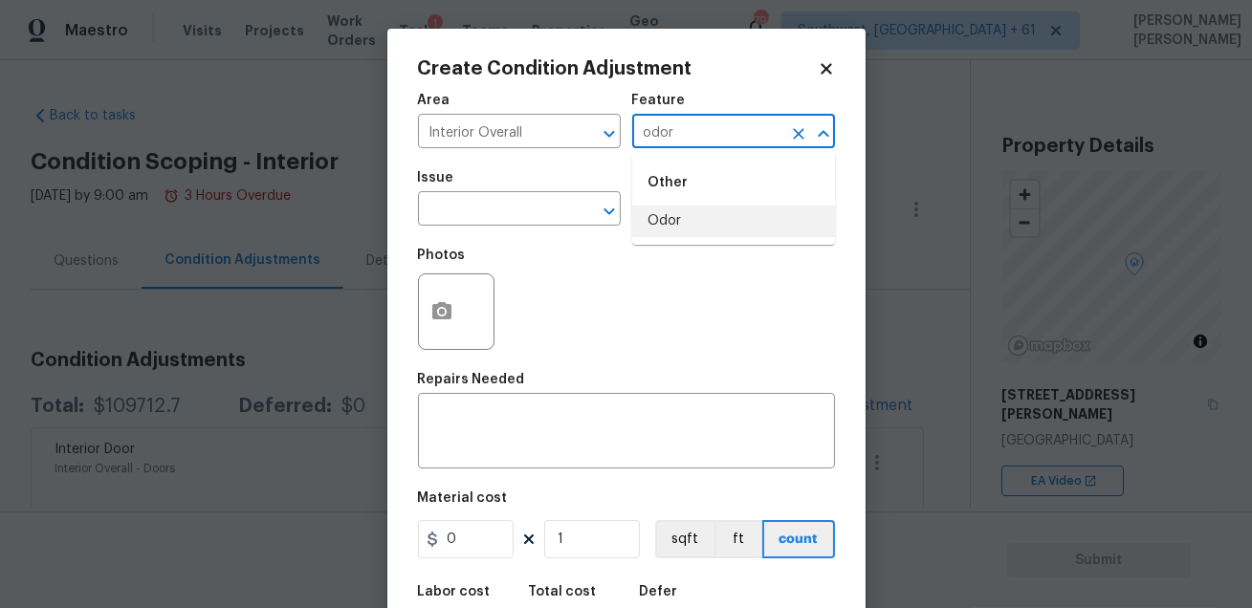
click at [678, 211] on li "Odor" at bounding box center [733, 222] width 203 height 32
type input "Odor"
click at [504, 211] on input "text" at bounding box center [492, 211] width 149 height 30
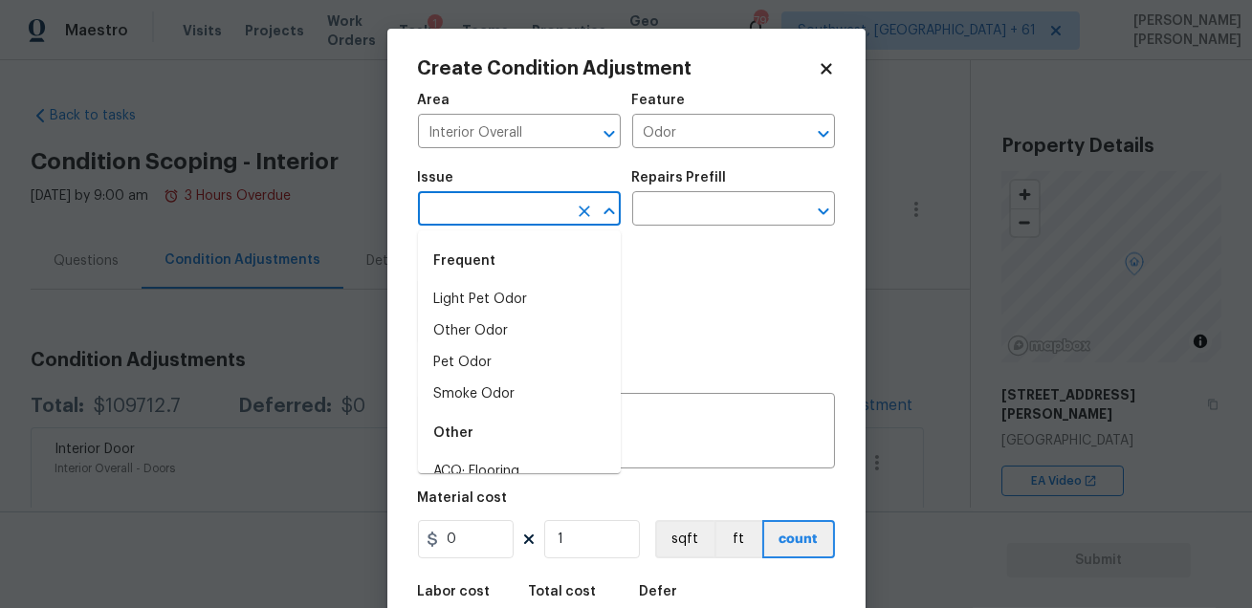
type input "p"
click at [469, 358] on li "Pet Odor" at bounding box center [519, 363] width 203 height 32
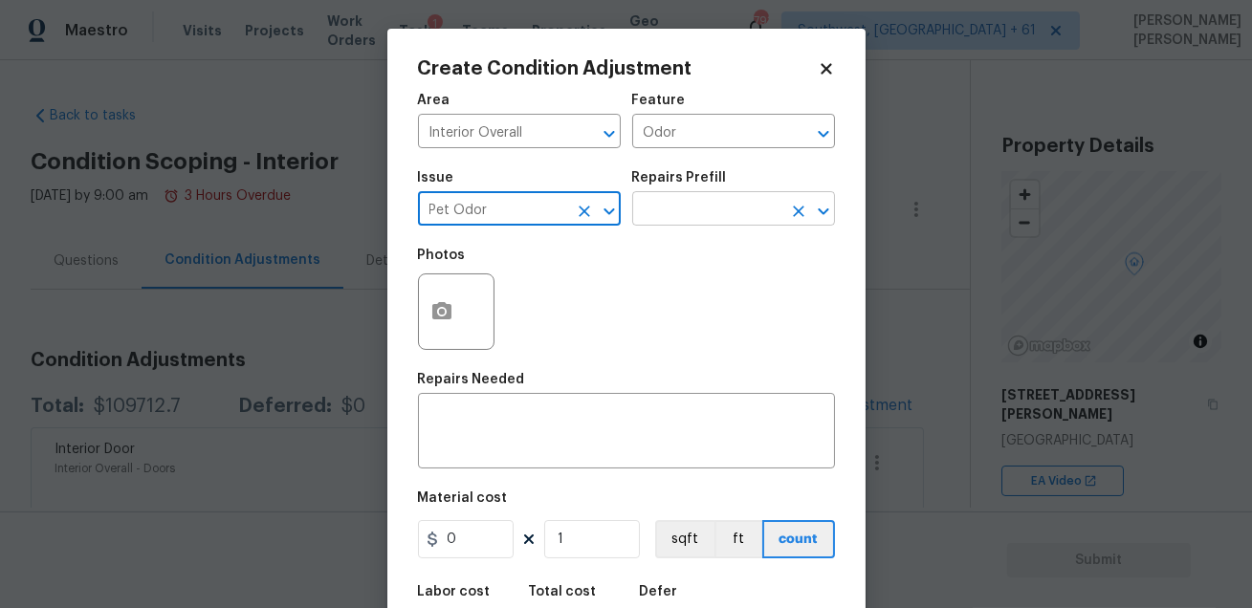
type input "Pet Odor"
click at [678, 210] on input "text" at bounding box center [706, 211] width 149 height 30
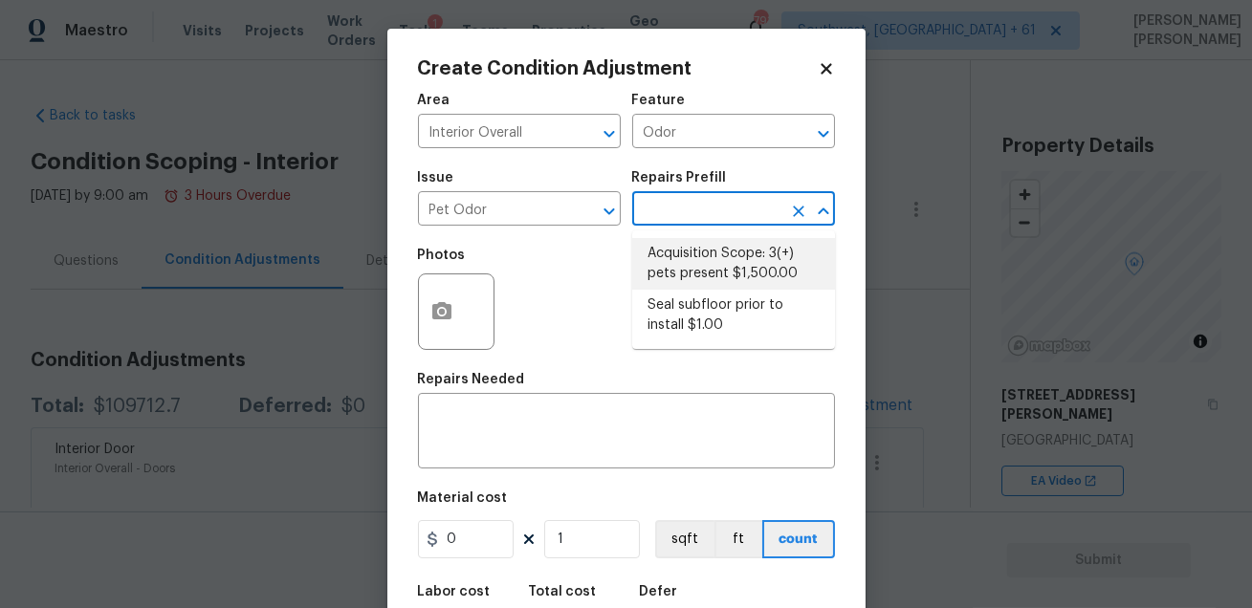
click at [688, 250] on li "Acquisition Scope: 3(+) pets present $1,500.00" at bounding box center [733, 264] width 203 height 52
type textarea "Acquisition Scope: 3(+) pets present"
type input "1500"
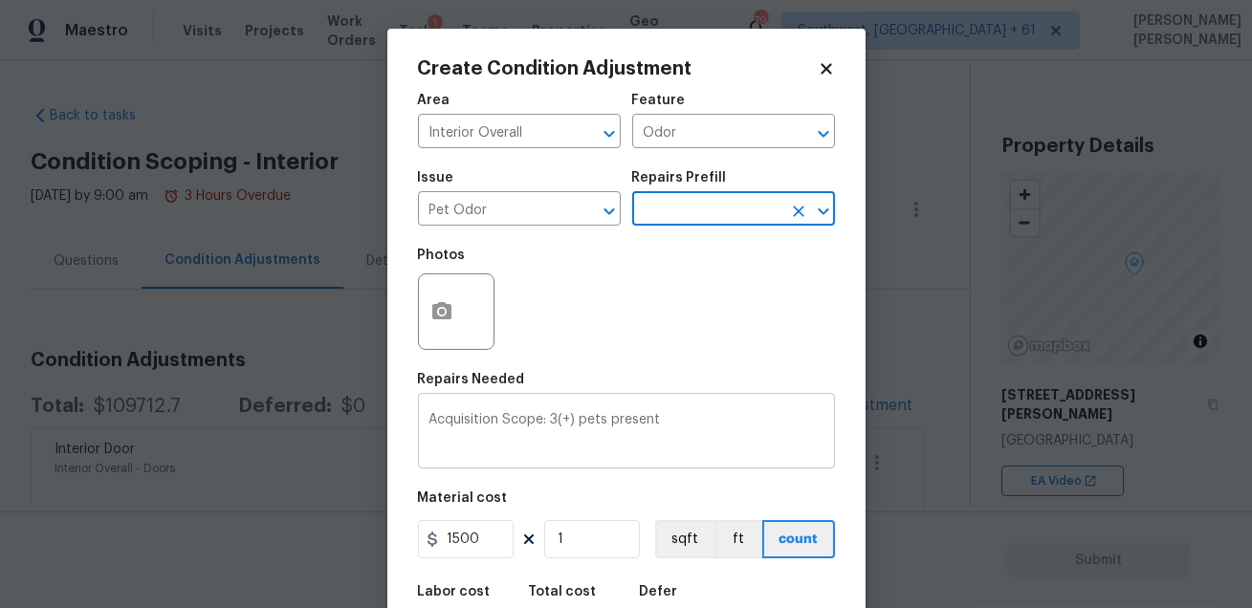
scroll to position [105, 0]
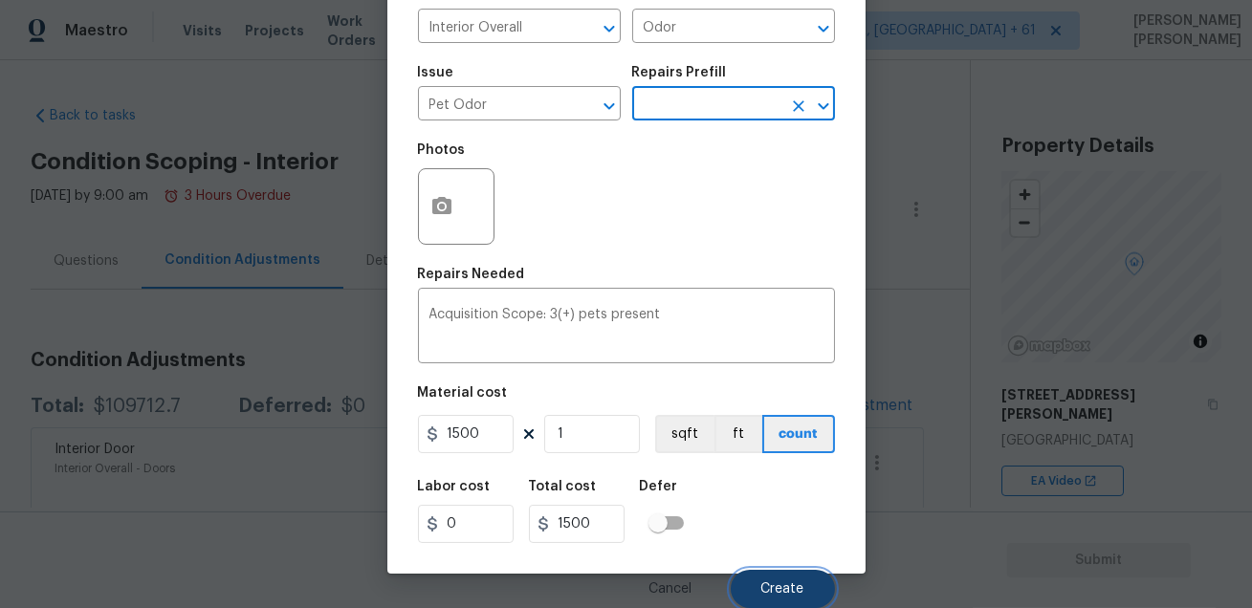
click at [757, 573] on button "Create" at bounding box center [783, 589] width 104 height 38
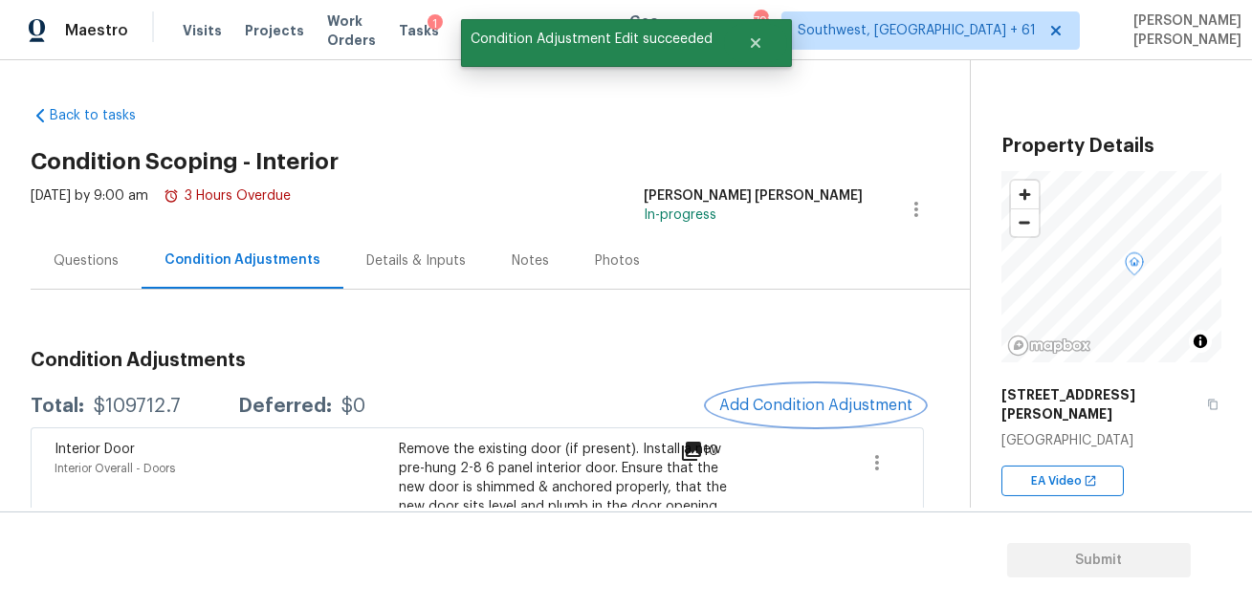
scroll to position [0, 0]
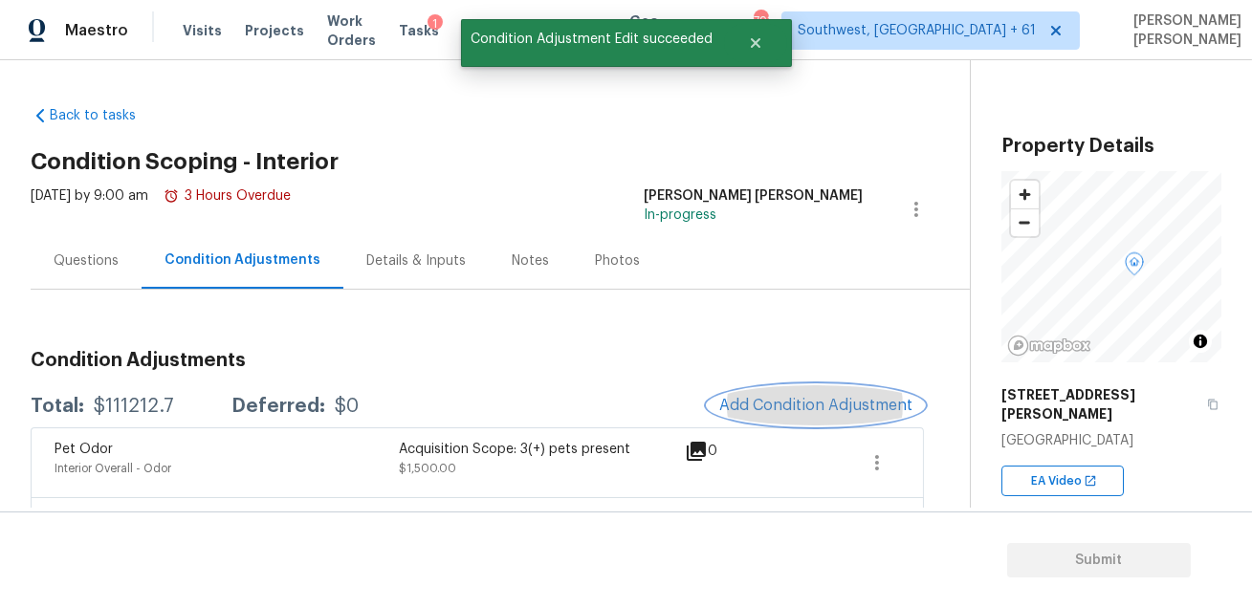
click at [814, 397] on span "Add Condition Adjustment" at bounding box center [815, 405] width 193 height 17
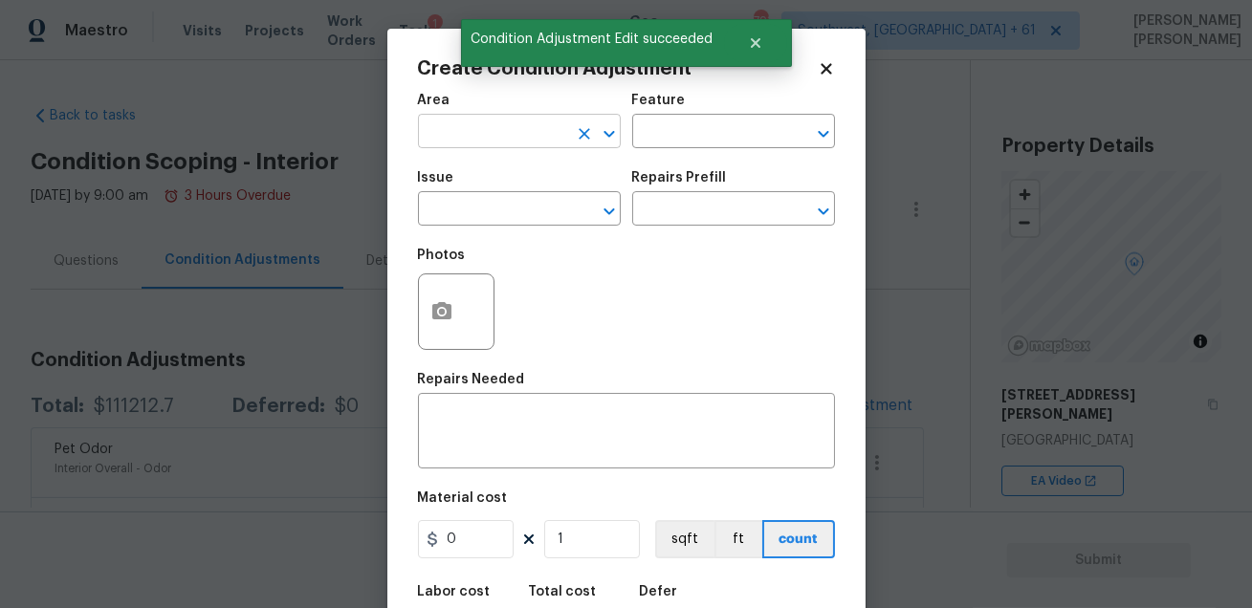
click at [514, 123] on input "text" at bounding box center [492, 134] width 149 height 30
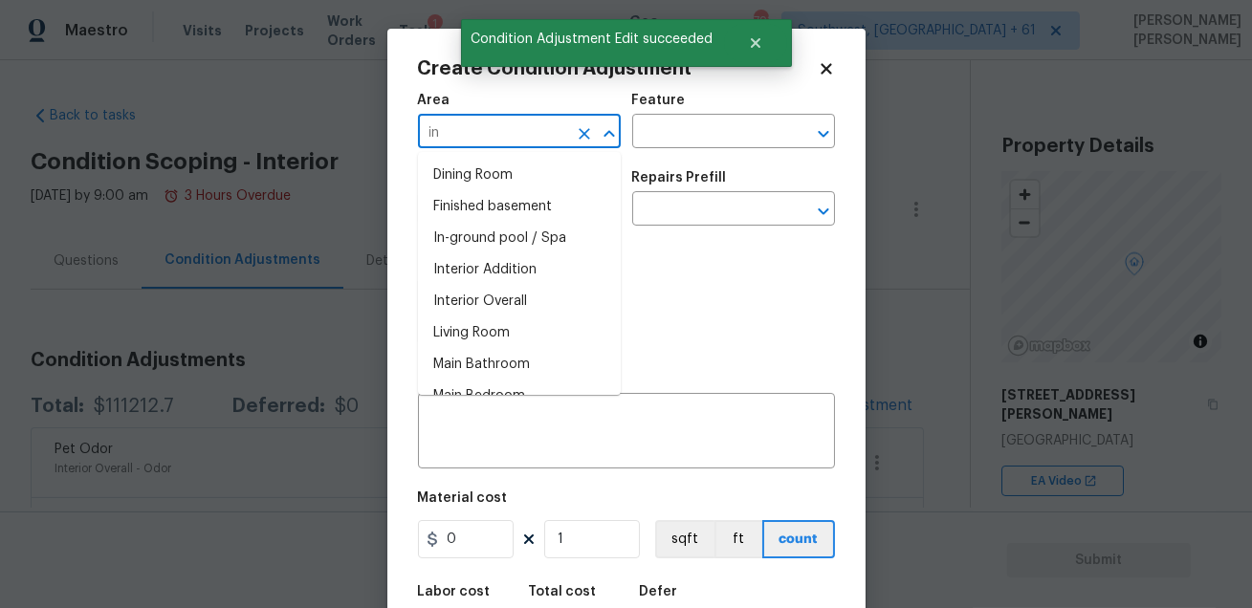
type input "i"
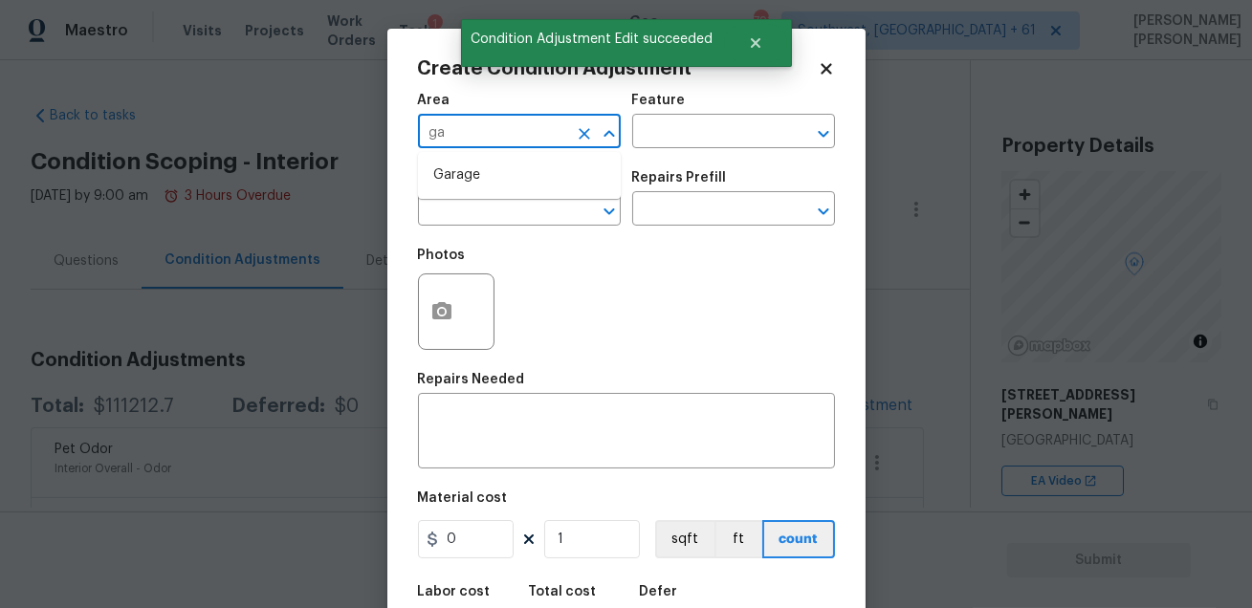
type input "g"
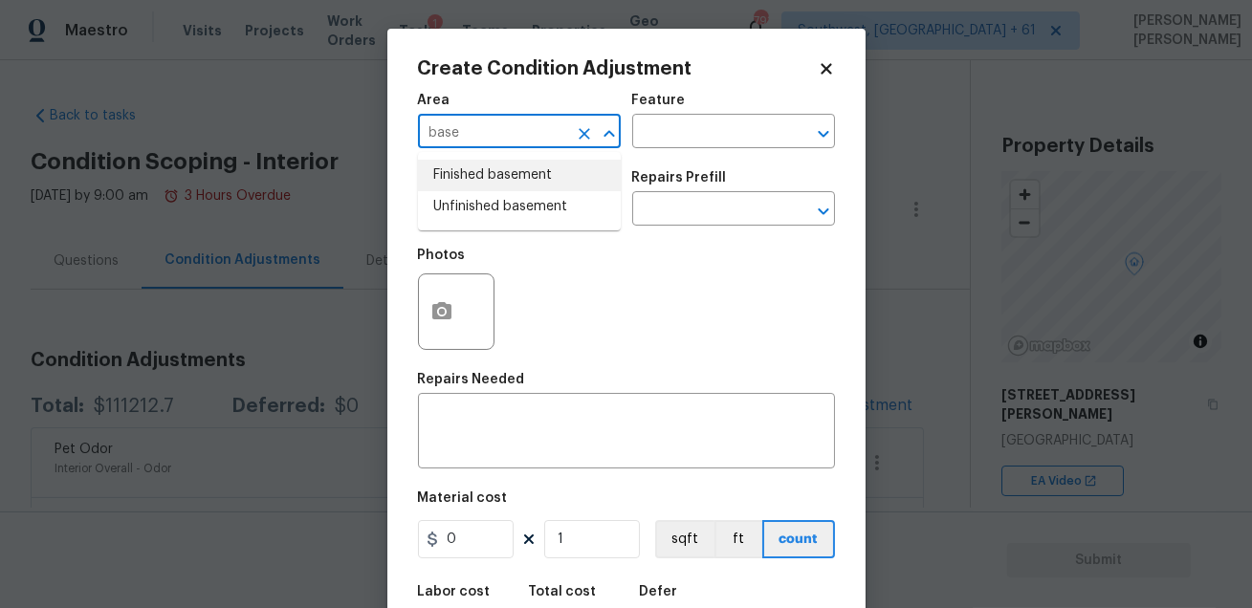
click at [523, 183] on li "Finished basement" at bounding box center [519, 176] width 203 height 32
type input "Finished basement"
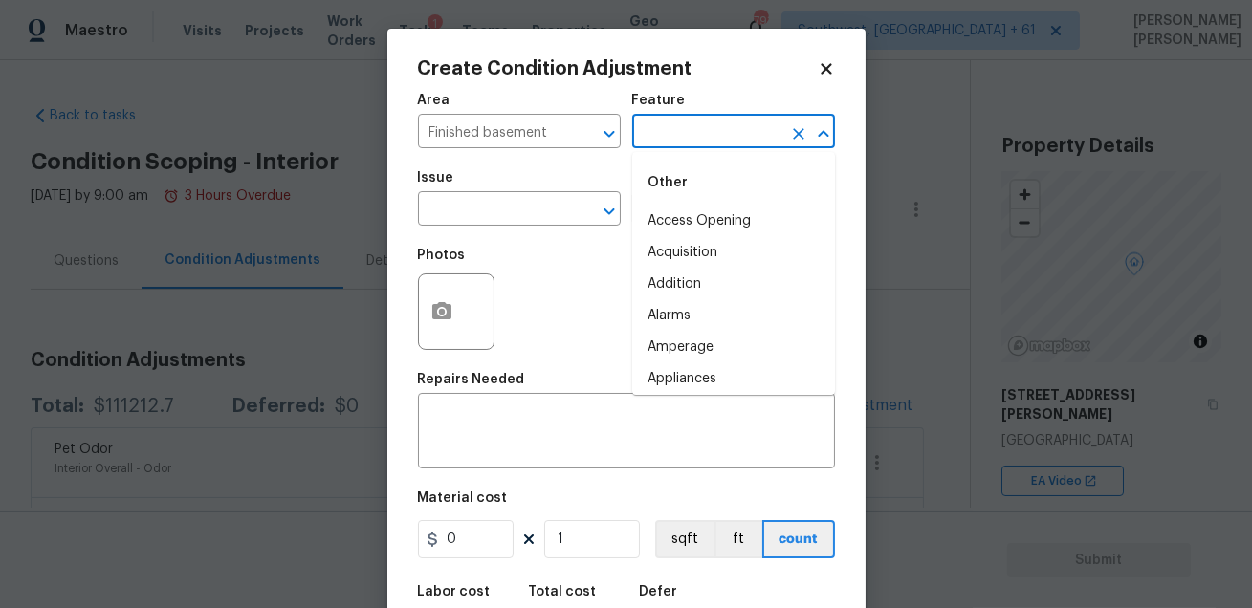
click at [656, 134] on input "text" at bounding box center [706, 134] width 149 height 30
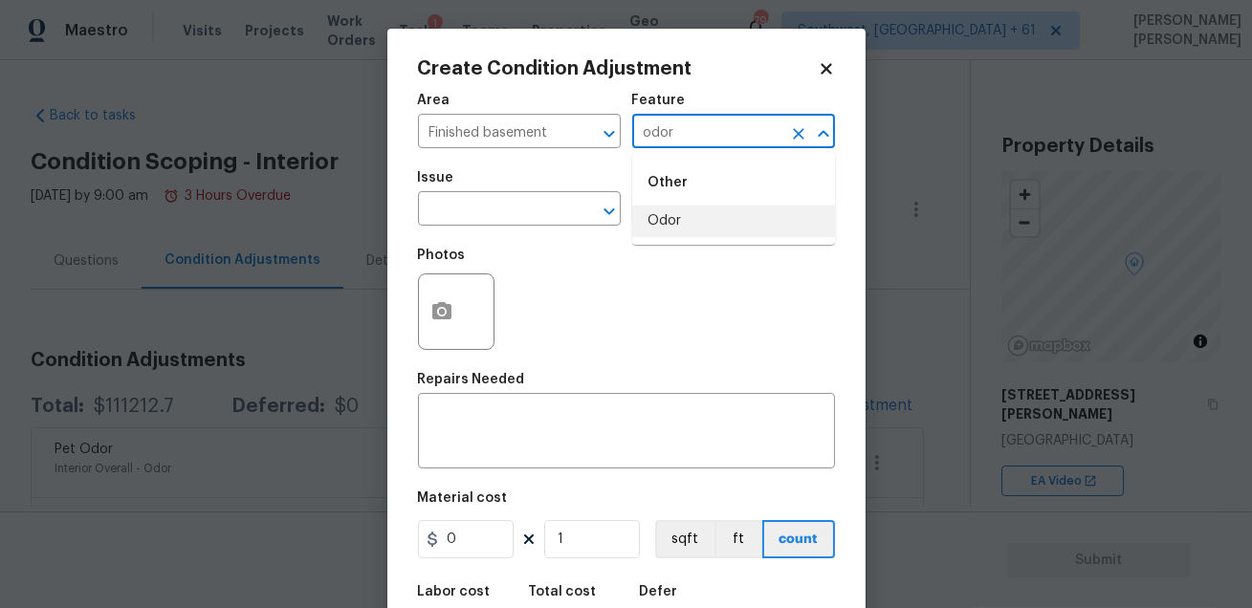
click at [664, 218] on li "Odor" at bounding box center [733, 222] width 203 height 32
type input "Odor"
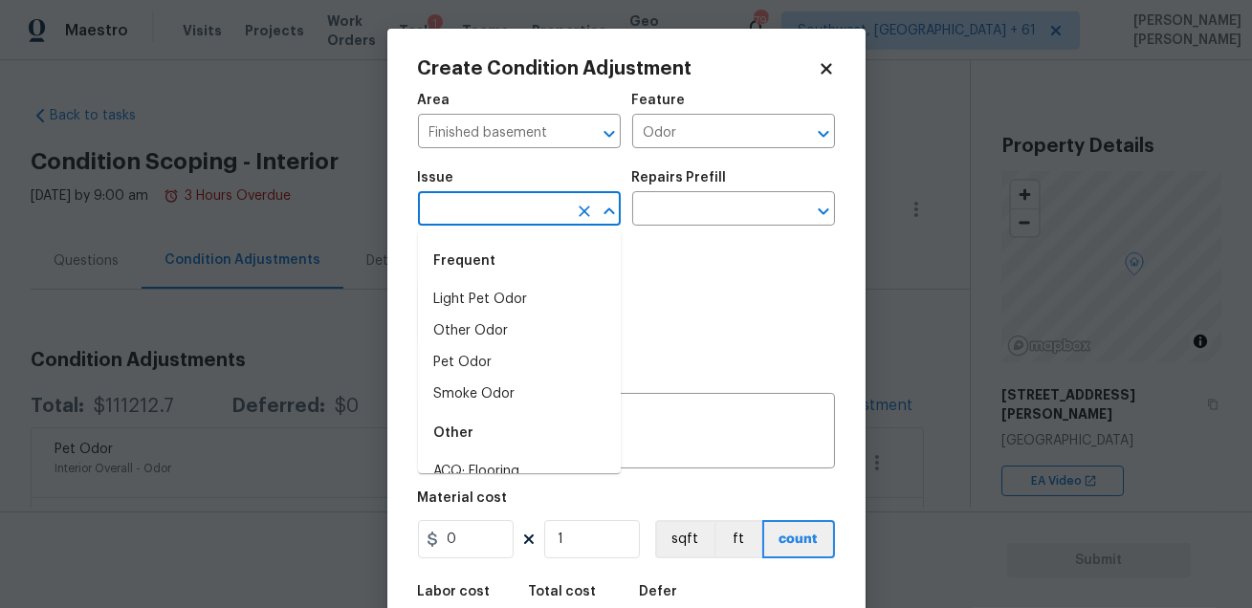
click at [499, 213] on input "text" at bounding box center [492, 211] width 149 height 30
click at [462, 385] on li "Smoke Odor" at bounding box center [519, 395] width 203 height 32
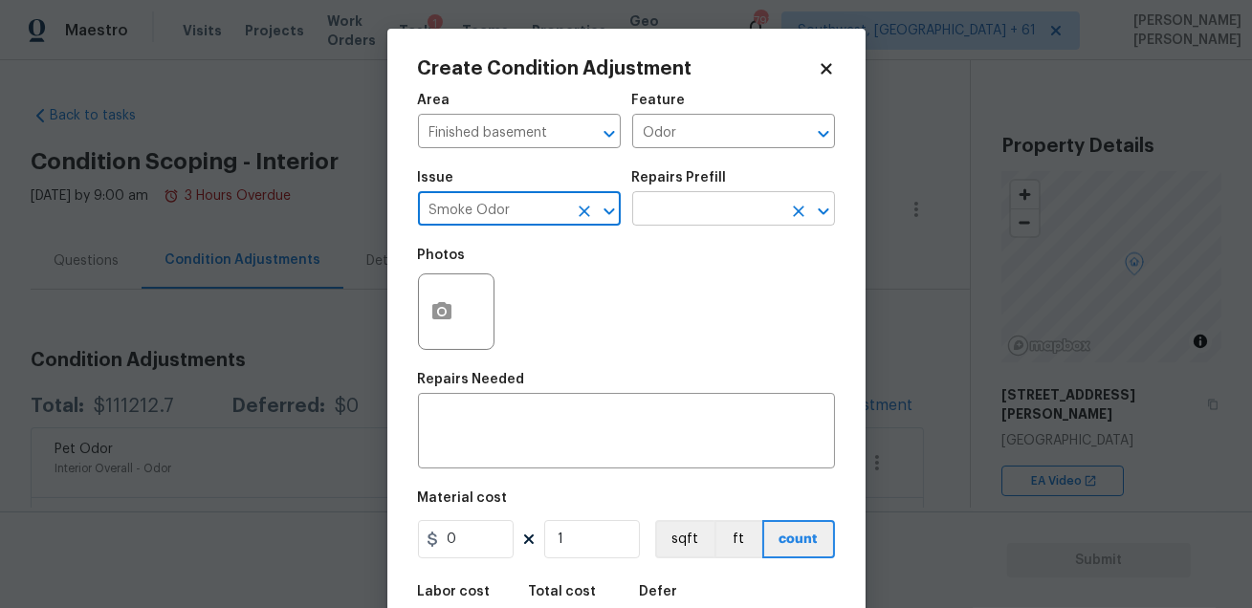
type input "Smoke Odor"
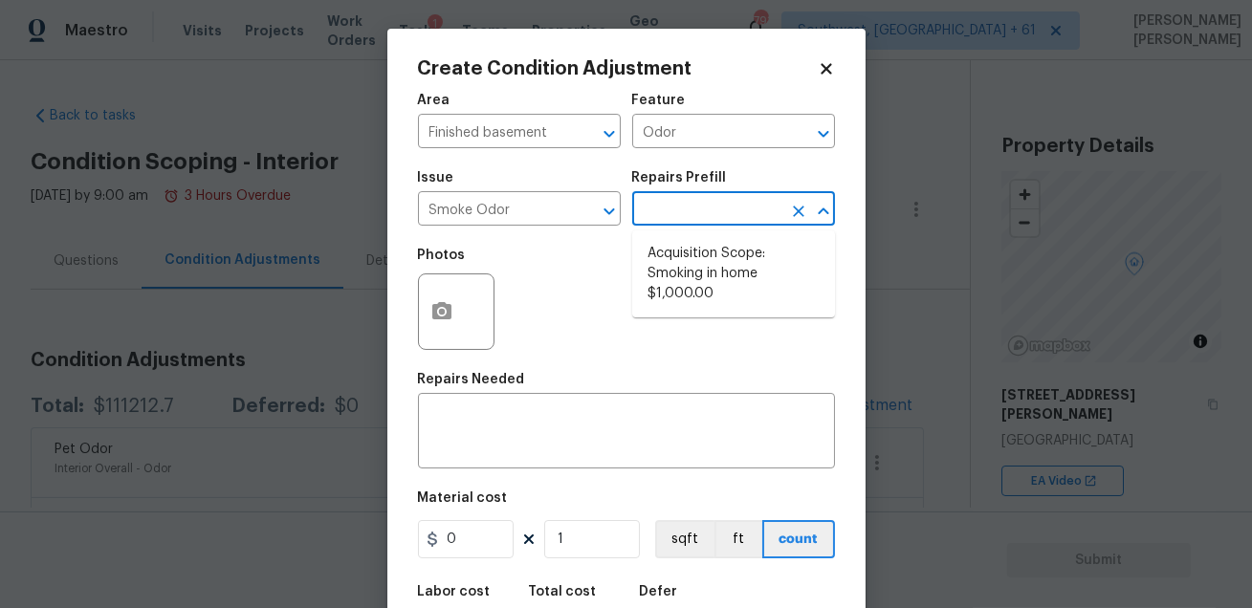
click at [668, 205] on input "text" at bounding box center [706, 211] width 149 height 30
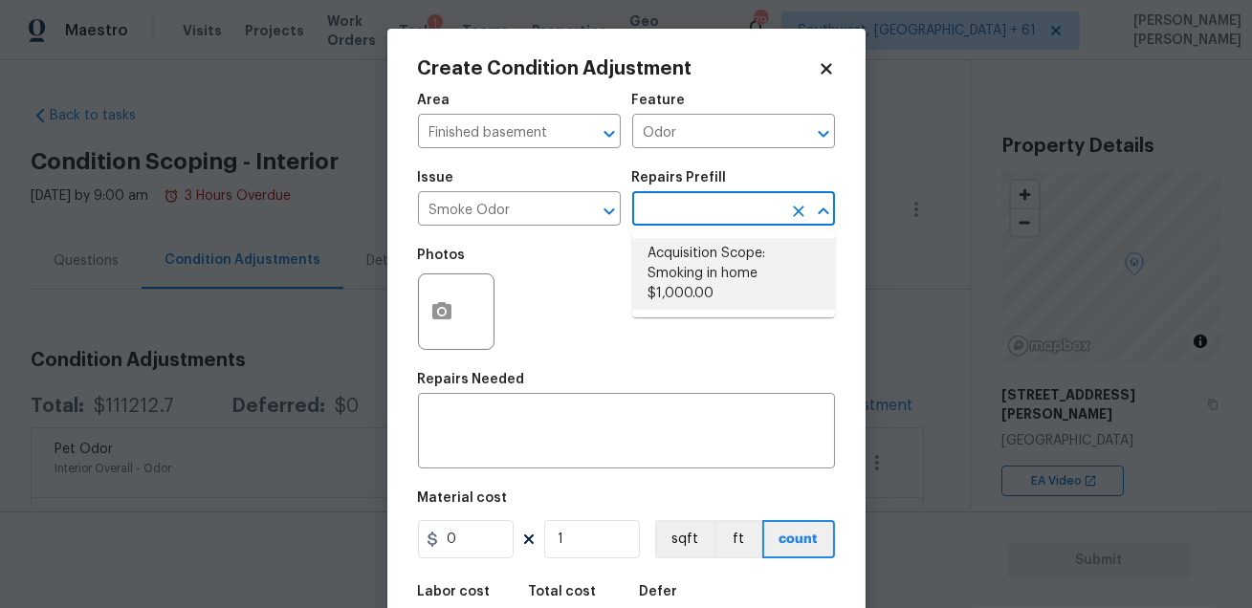
click at [674, 279] on li "Acquisition Scope: Smoking in home $1,000.00" at bounding box center [733, 274] width 203 height 72
type textarea "Acquisition Scope: Smoking in home"
type input "1000"
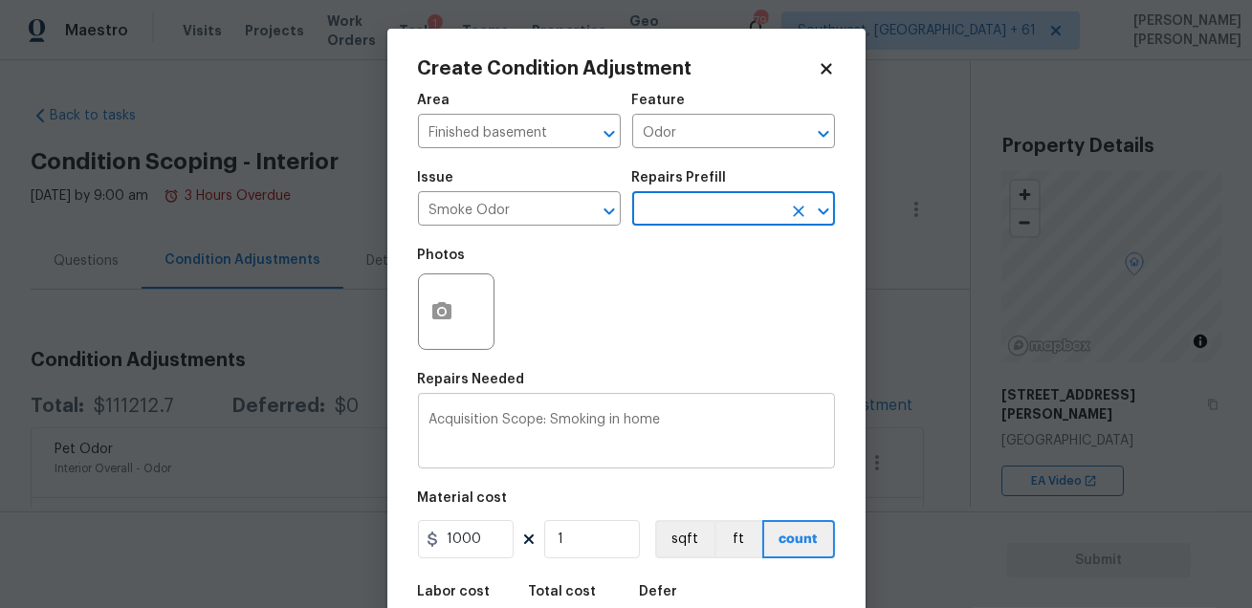
scroll to position [105, 0]
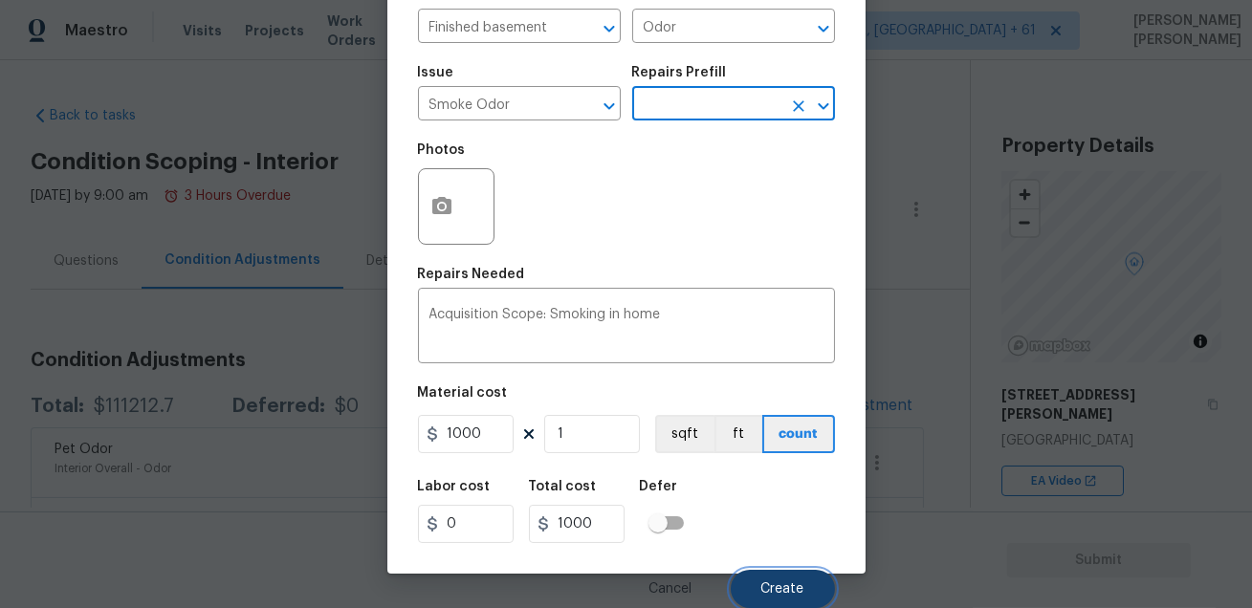
click at [755, 594] on button "Create" at bounding box center [783, 589] width 104 height 38
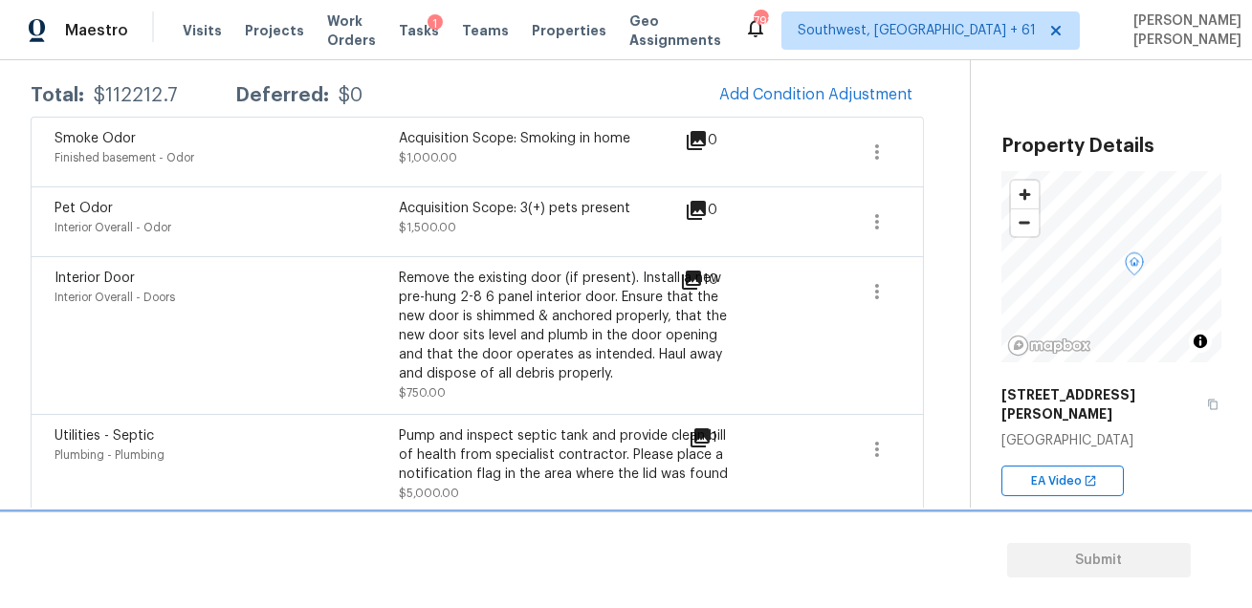
scroll to position [0, 0]
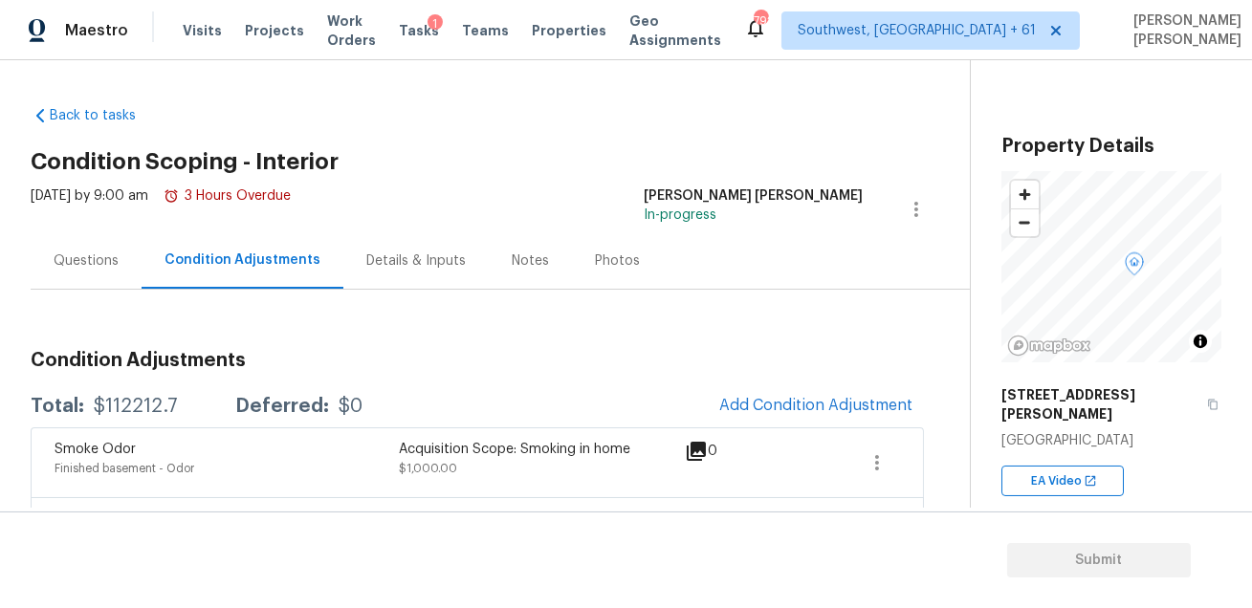
click at [113, 232] on div "Questions" at bounding box center [86, 260] width 111 height 56
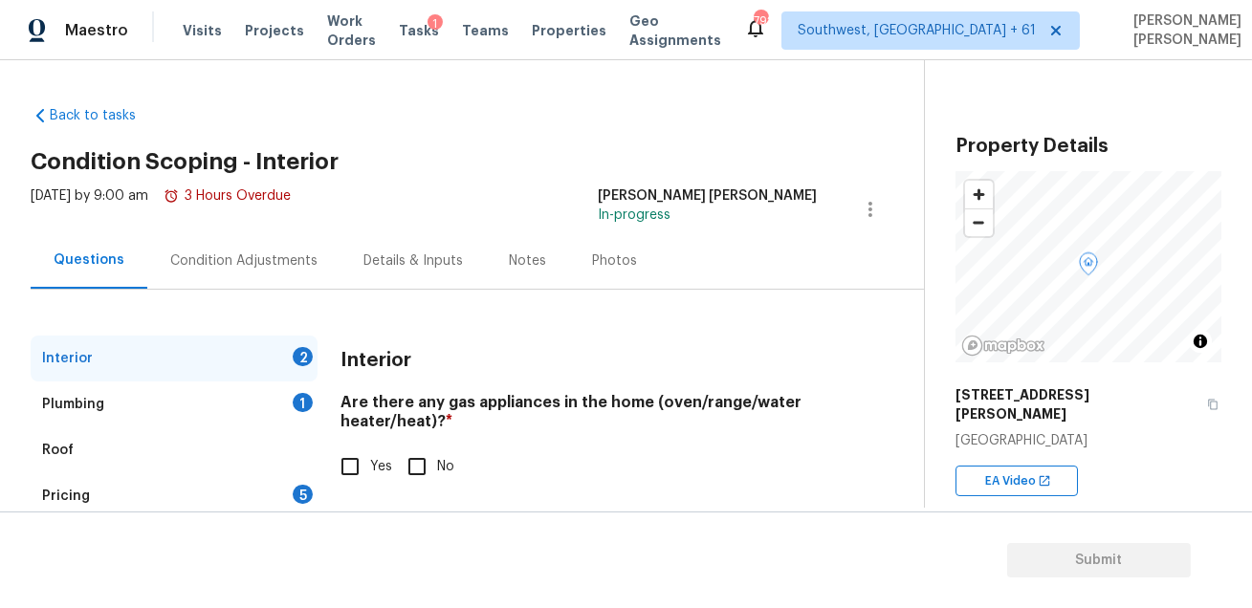
scroll to position [108, 0]
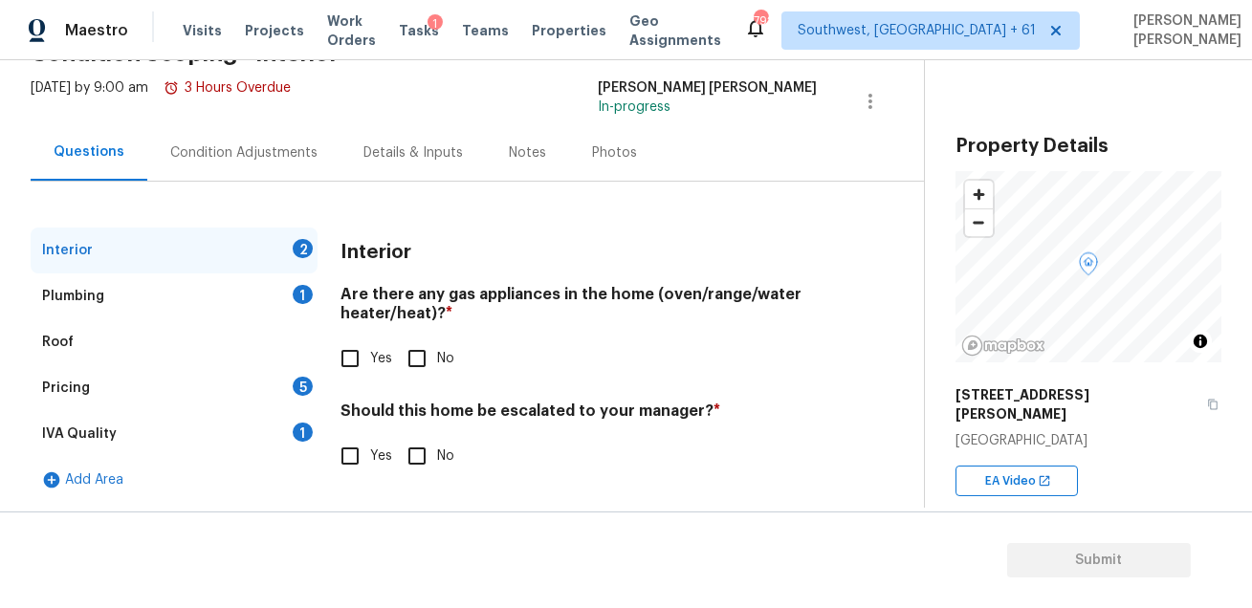
click at [428, 360] on input "No" at bounding box center [417, 359] width 40 height 40
checkbox input "true"
click at [362, 456] on input "Yes" at bounding box center [350, 456] width 40 height 40
checkbox input "true"
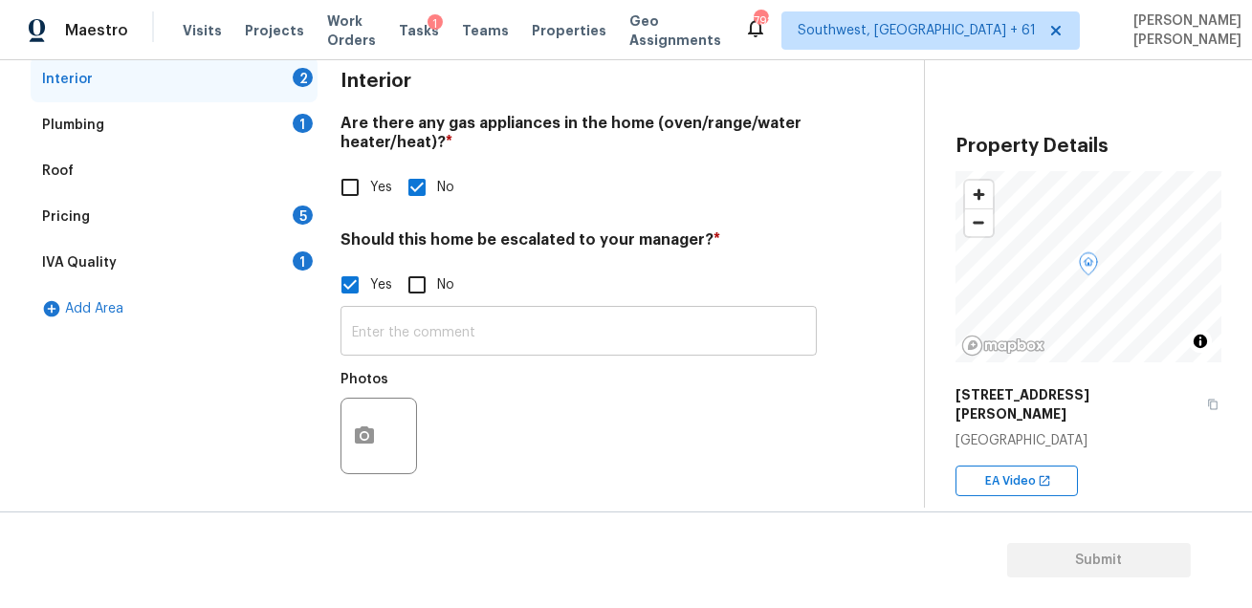
scroll to position [285, 0]
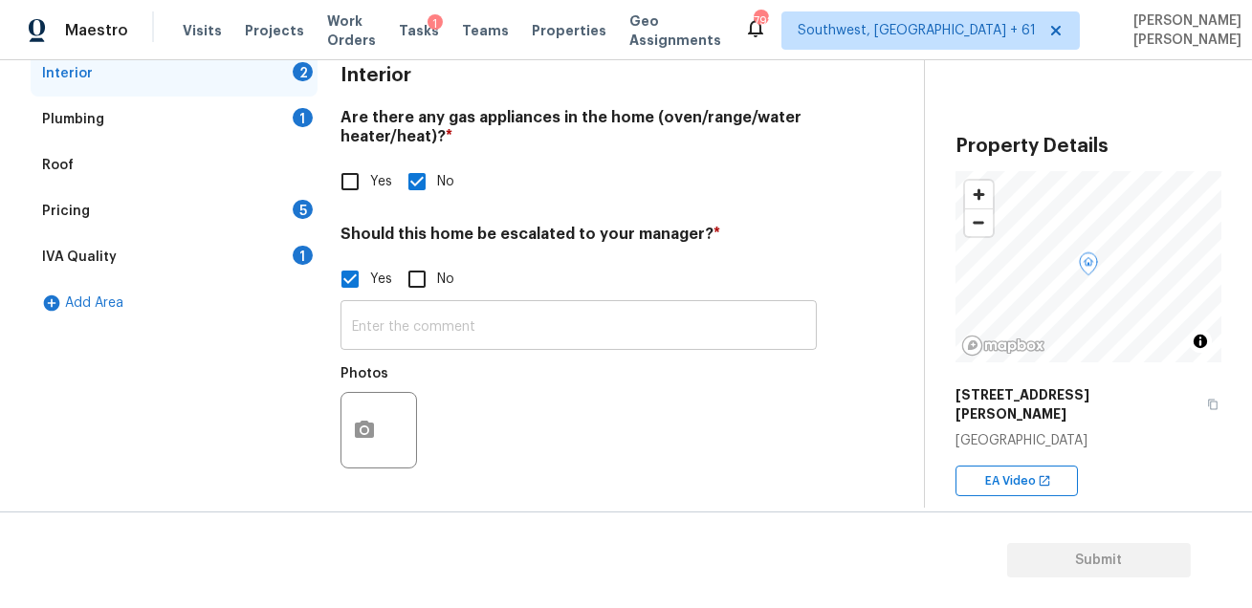
click at [437, 330] on input "text" at bounding box center [578, 327] width 476 height 45
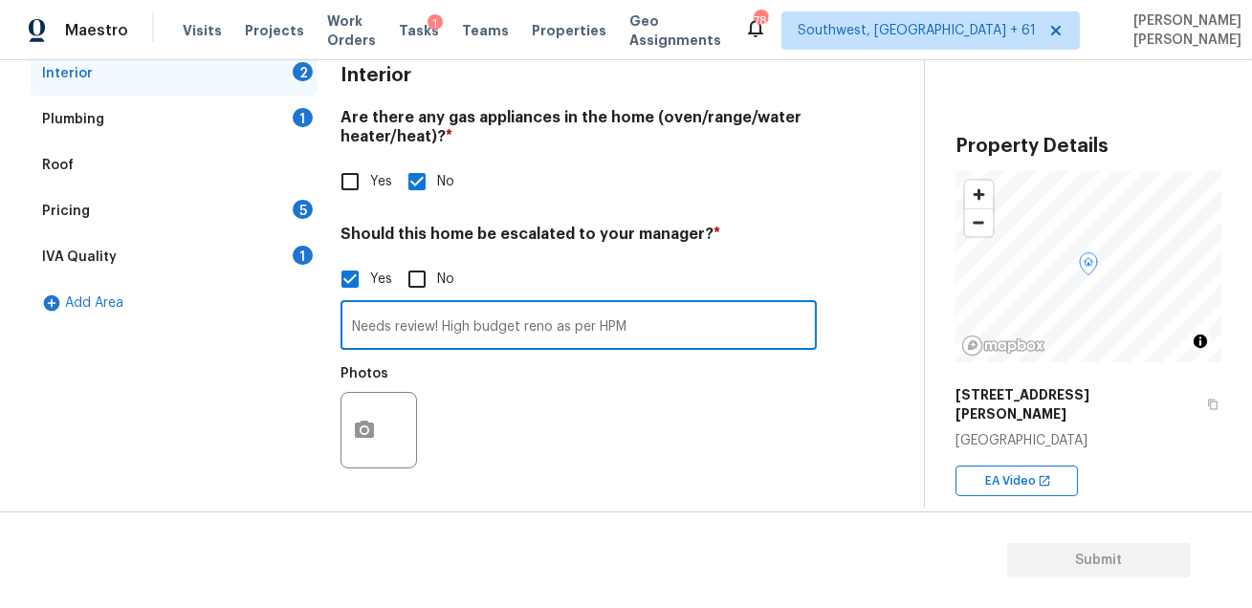
type input "Needs review! High budget reno as per HPM"
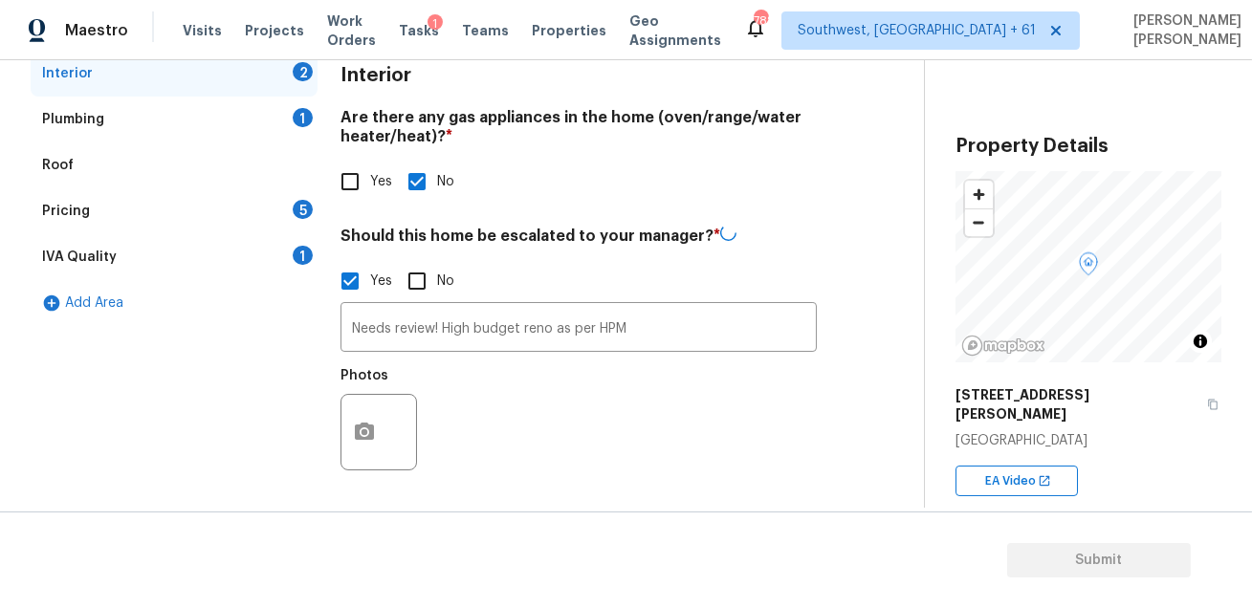
click at [513, 401] on div "Photos" at bounding box center [578, 420] width 476 height 124
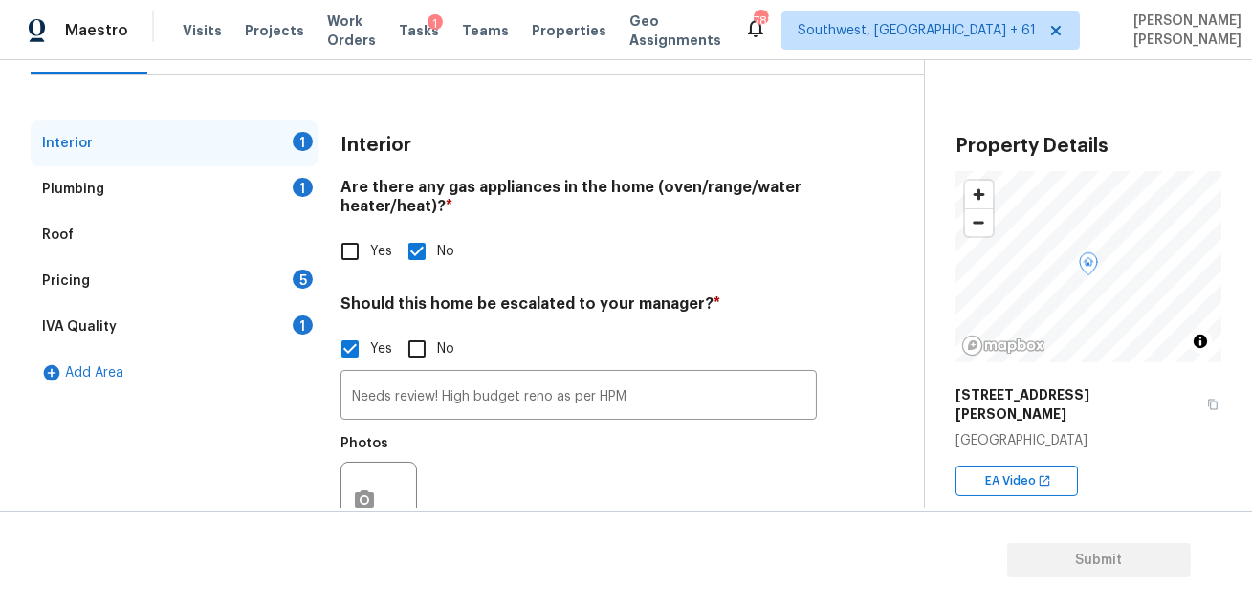
click at [251, 320] on div "IVA Quality 1" at bounding box center [174, 327] width 287 height 46
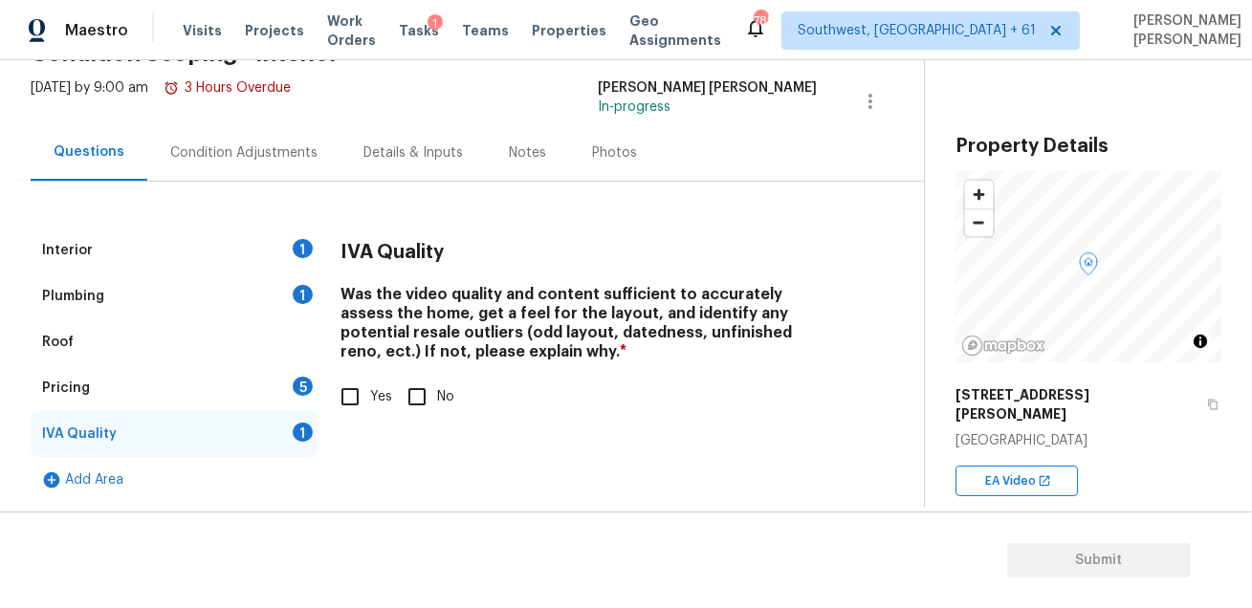
click at [352, 404] on input "Yes" at bounding box center [350, 397] width 40 height 40
checkbox input "true"
click at [247, 296] on div "Plumbing 1" at bounding box center [174, 296] width 287 height 46
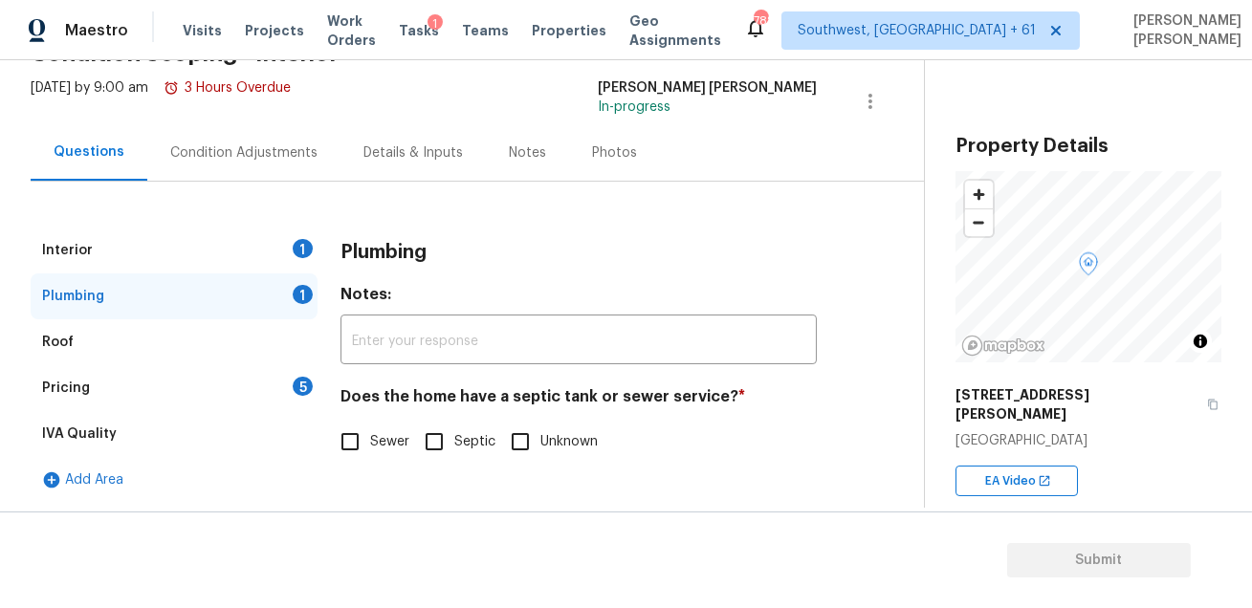
click at [346, 460] on input "Sewer" at bounding box center [350, 442] width 40 height 40
checkbox input "true"
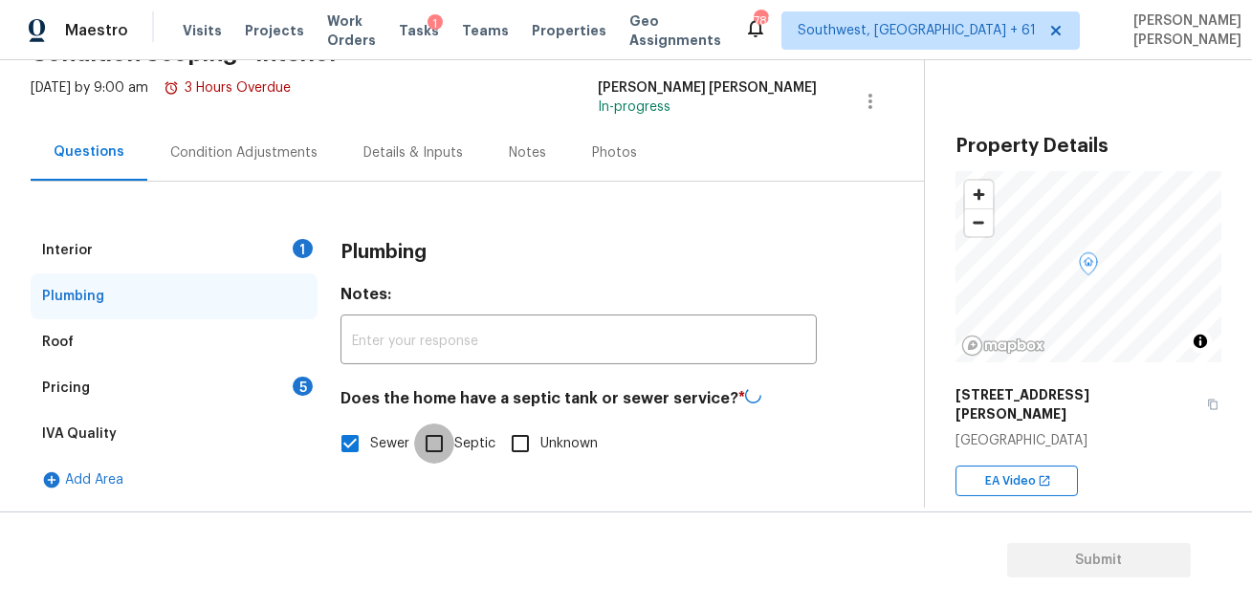
click at [430, 447] on input "Septic" at bounding box center [434, 444] width 40 height 40
checkbox input "true"
checkbox input "false"
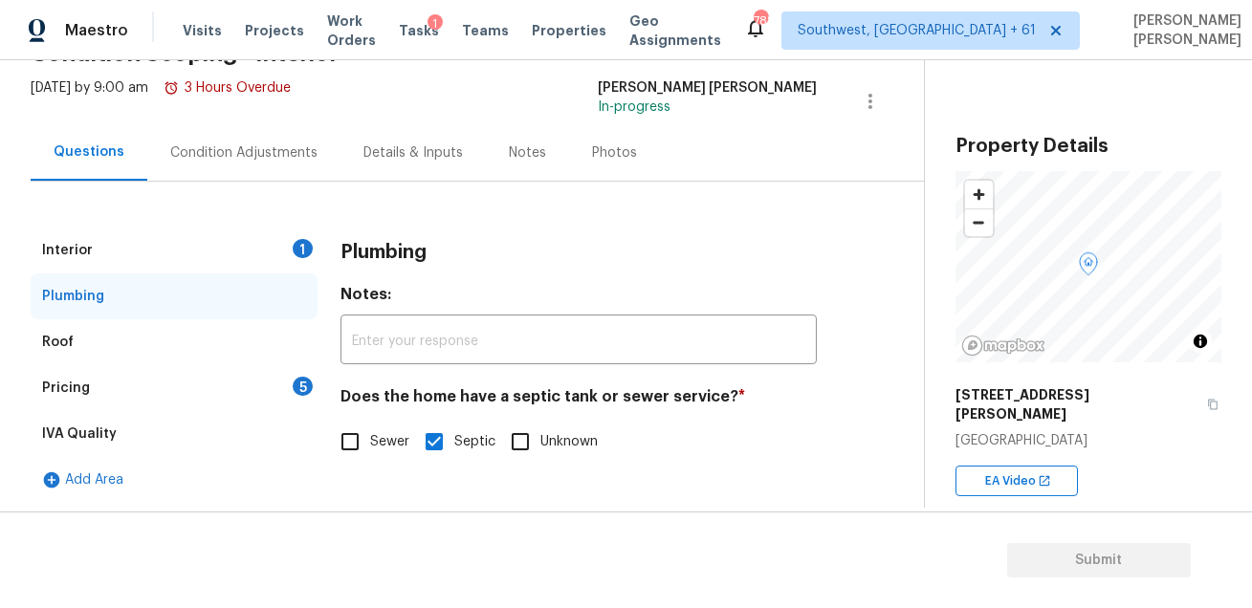
click at [218, 254] on div "Interior 1" at bounding box center [174, 251] width 287 height 46
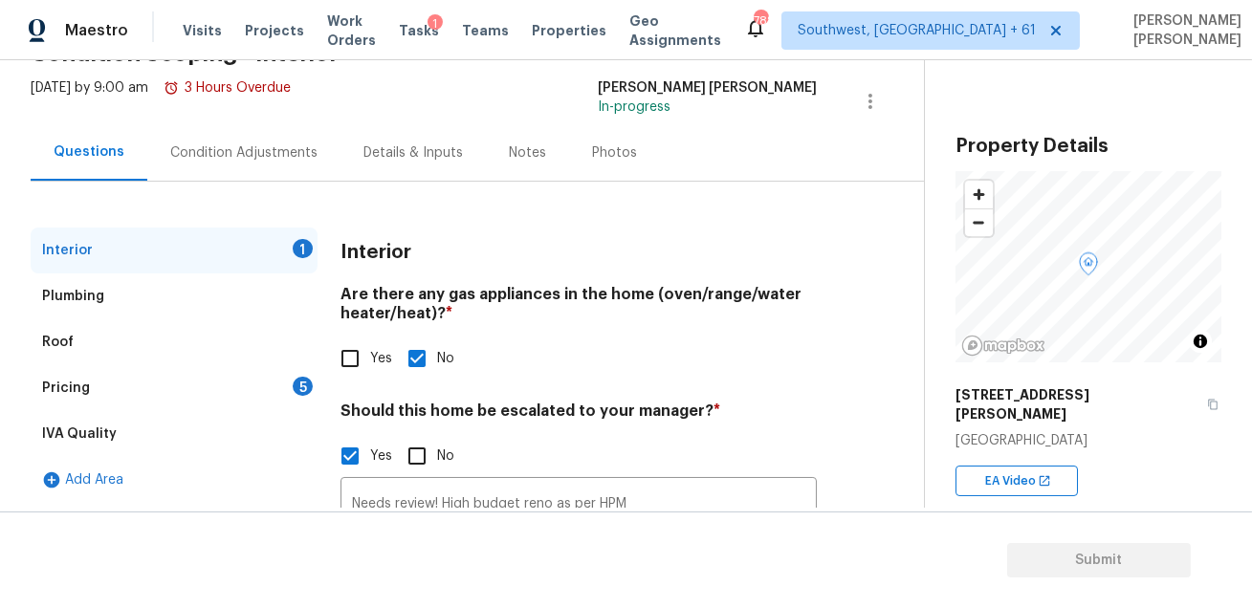
scroll to position [285, 0]
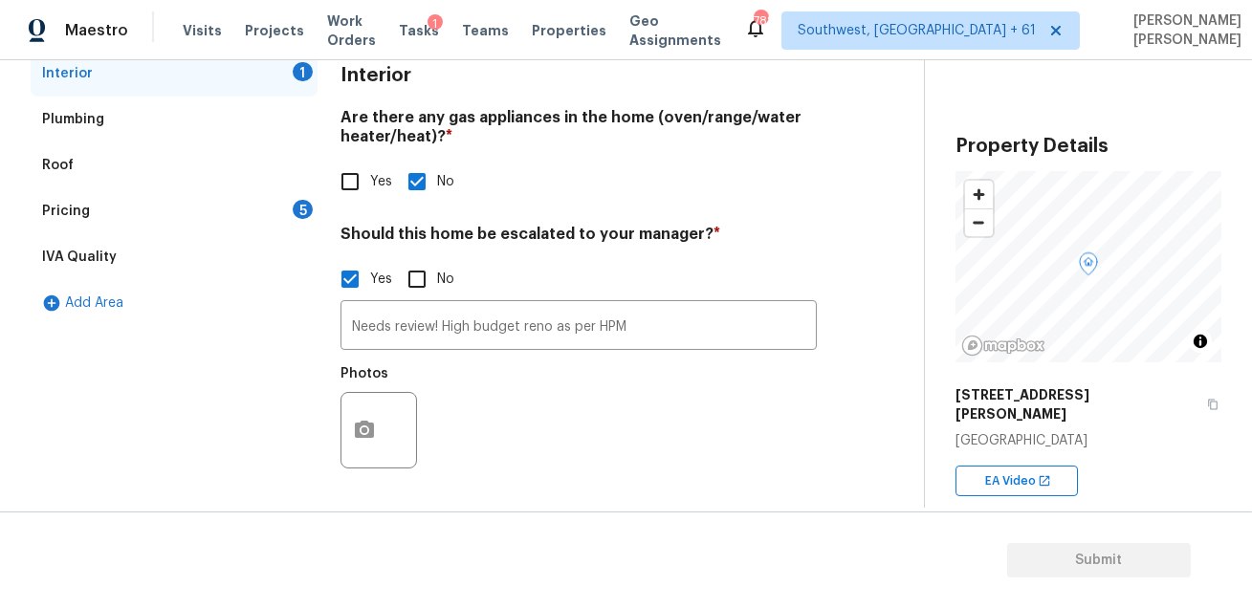
click at [207, 226] on div "Pricing 5" at bounding box center [174, 211] width 287 height 46
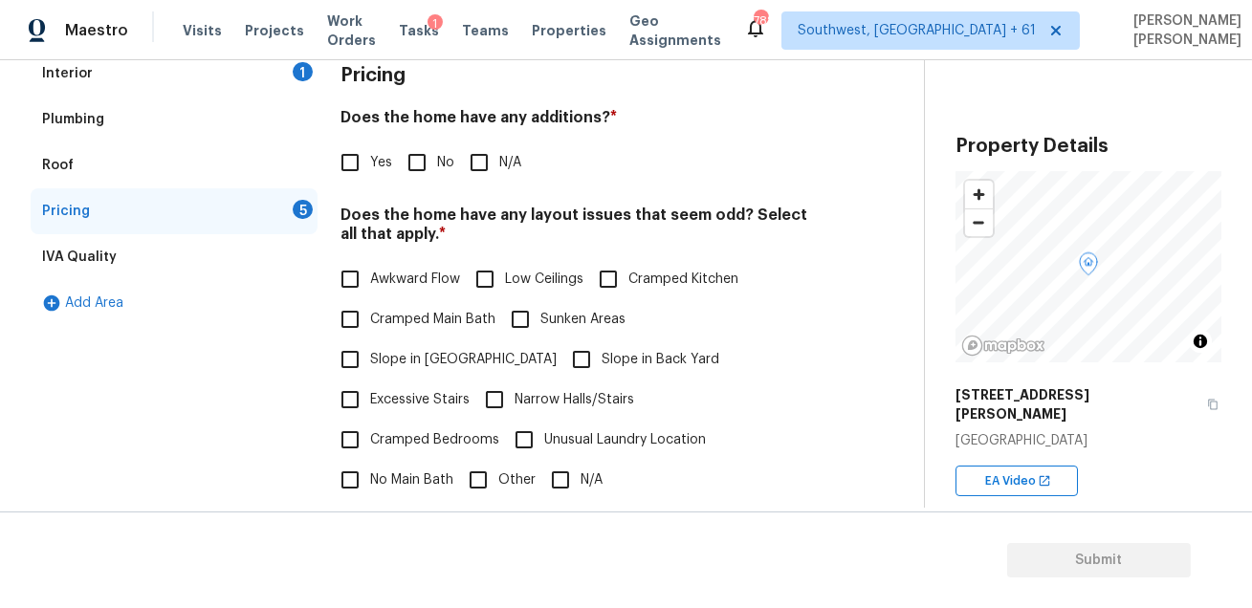
click at [230, 202] on div "Pricing 5" at bounding box center [174, 211] width 287 height 46
click at [430, 154] on input "No" at bounding box center [417, 162] width 40 height 40
checkbox input "true"
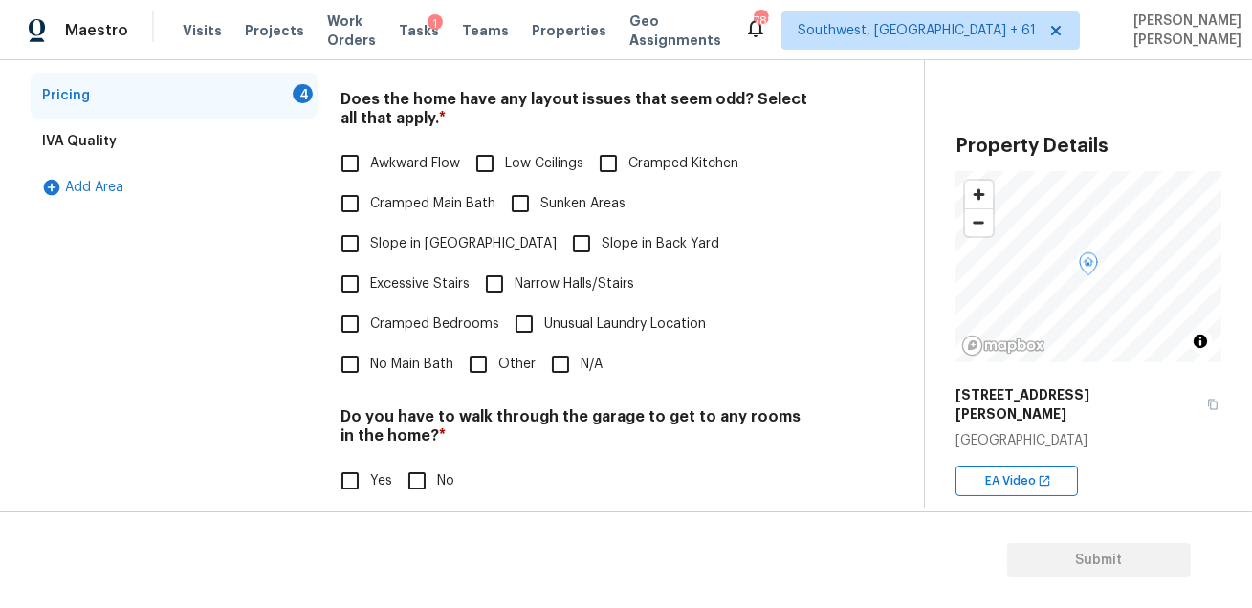
scroll to position [492, 0]
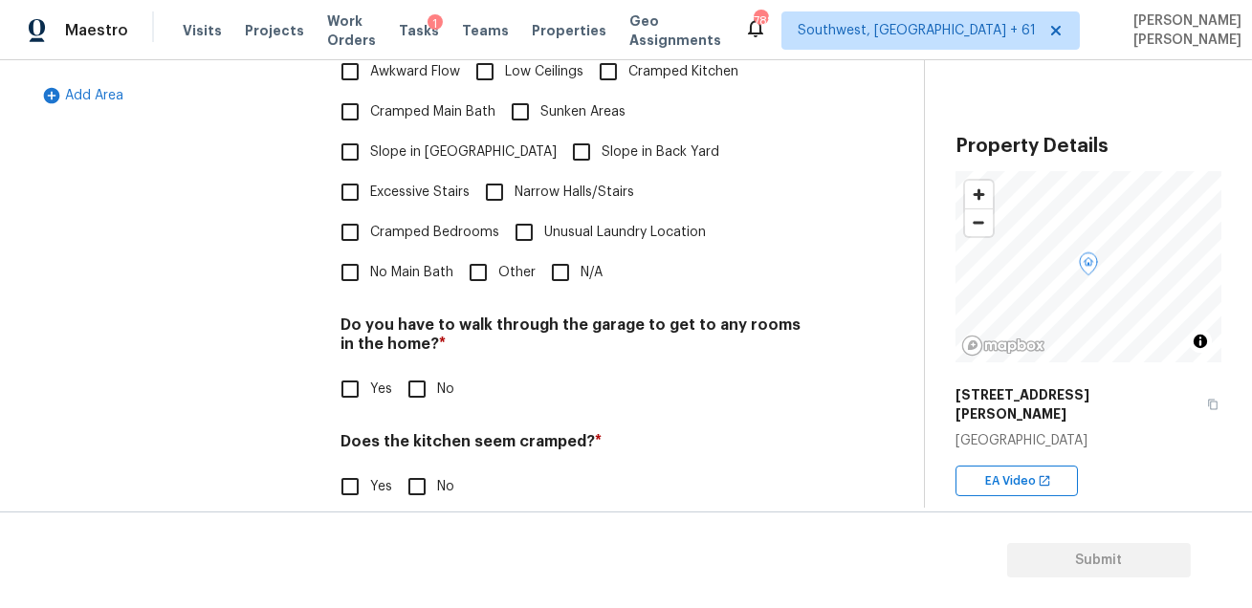
click at [563, 252] on input "N/A" at bounding box center [560, 272] width 40 height 40
checkbox input "true"
click at [422, 371] on input "No" at bounding box center [417, 391] width 40 height 40
checkbox input "true"
click at [403, 467] on input "No" at bounding box center [417, 487] width 40 height 40
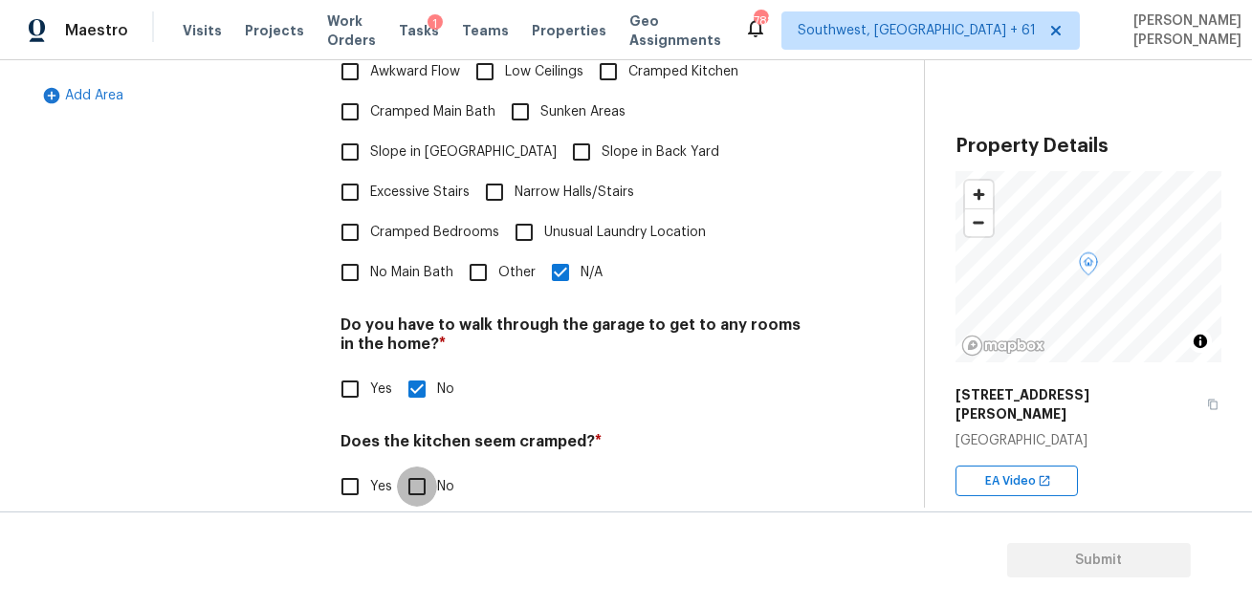
checkbox input "true"
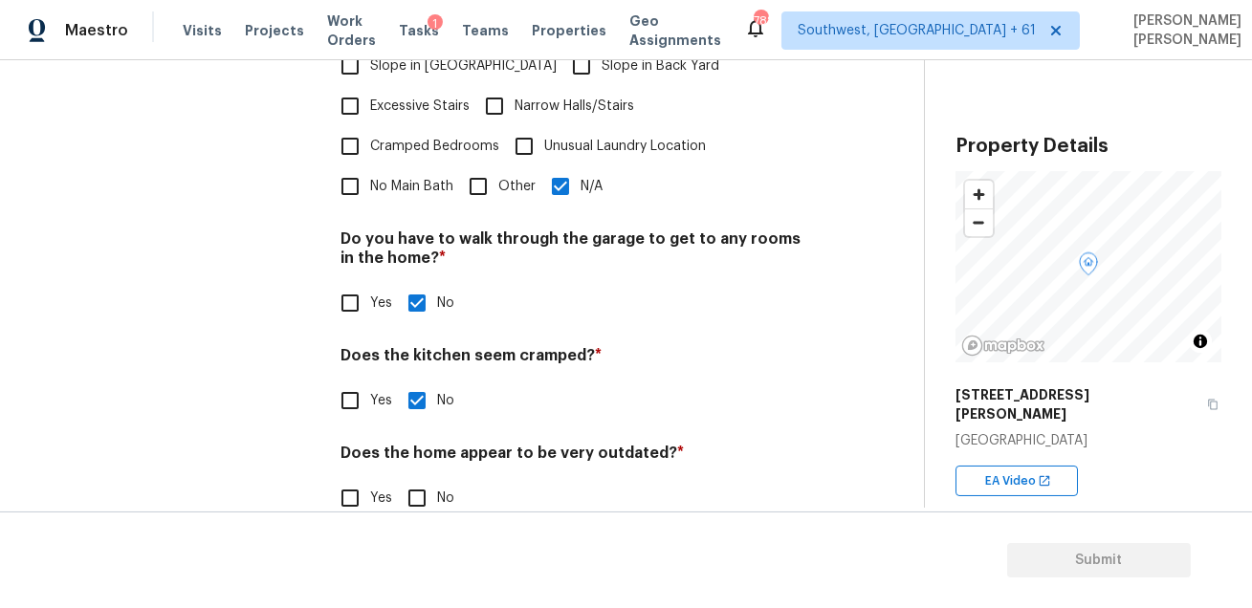
scroll to position [577, 0]
click at [406, 480] on input "No" at bounding box center [417, 500] width 40 height 40
checkbox input "true"
click at [336, 480] on input "Yes" at bounding box center [350, 500] width 40 height 40
checkbox input "true"
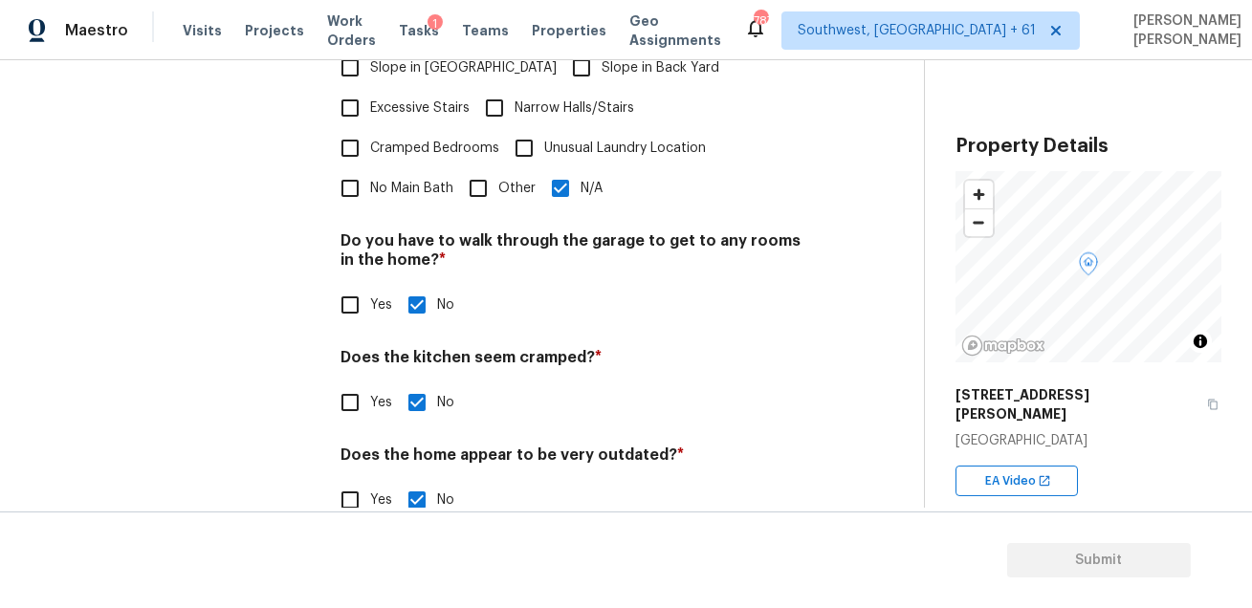
checkbox input "false"
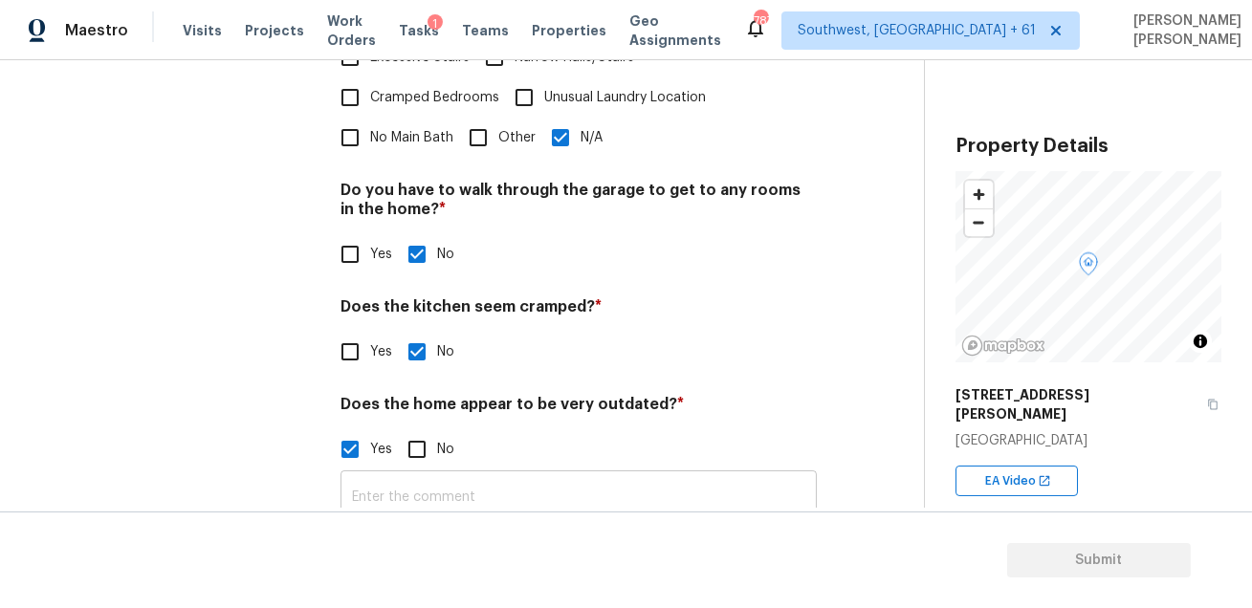
click at [426, 475] on input "text" at bounding box center [578, 497] width 476 height 45
type input "Outdated home"
click at [217, 376] on div "Interior 1 Plumbing Roof Pricing 1 IVA Quality Add Area" at bounding box center [174, 125] width 287 height 835
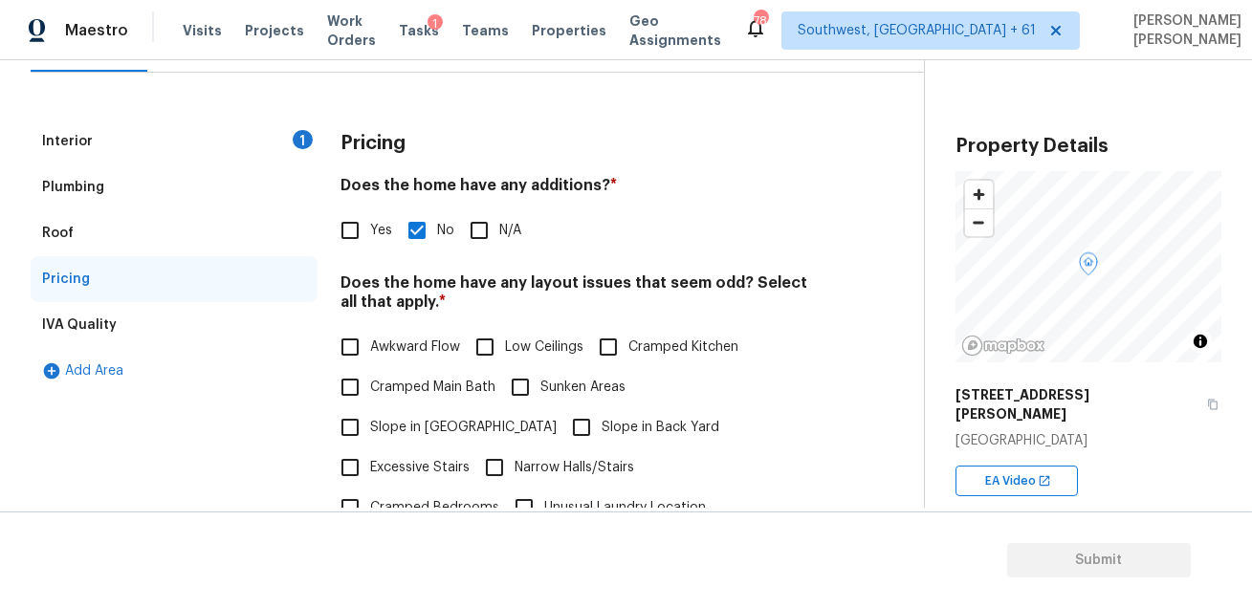
click at [160, 311] on div "IVA Quality" at bounding box center [174, 325] width 287 height 46
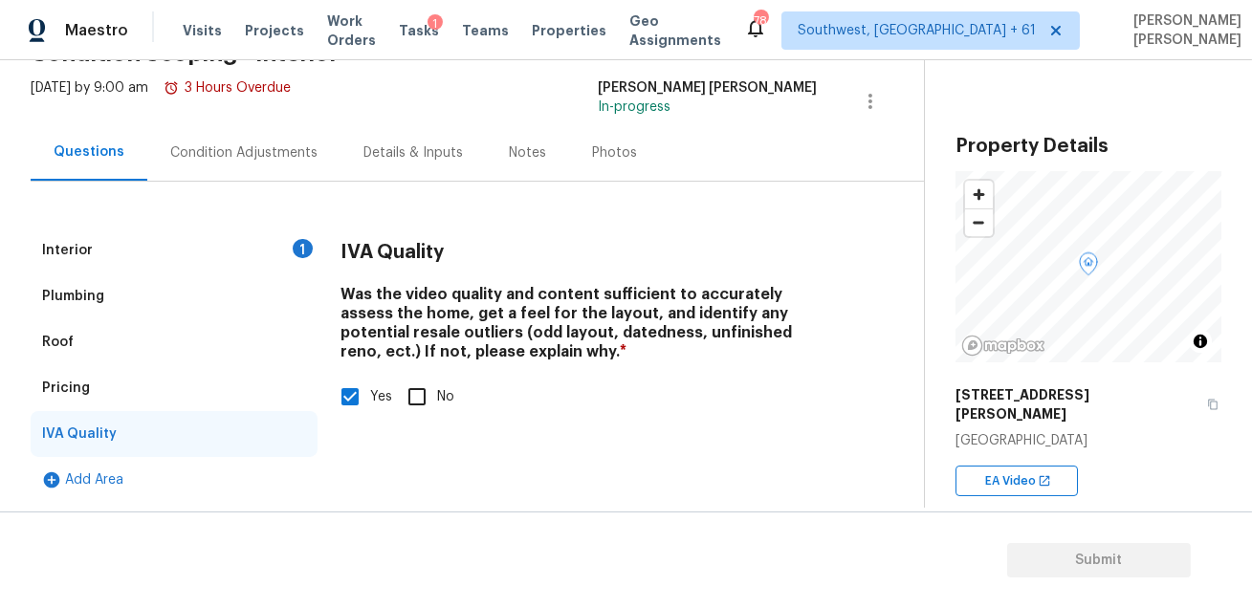
click at [195, 267] on div "Interior 1" at bounding box center [174, 251] width 287 height 46
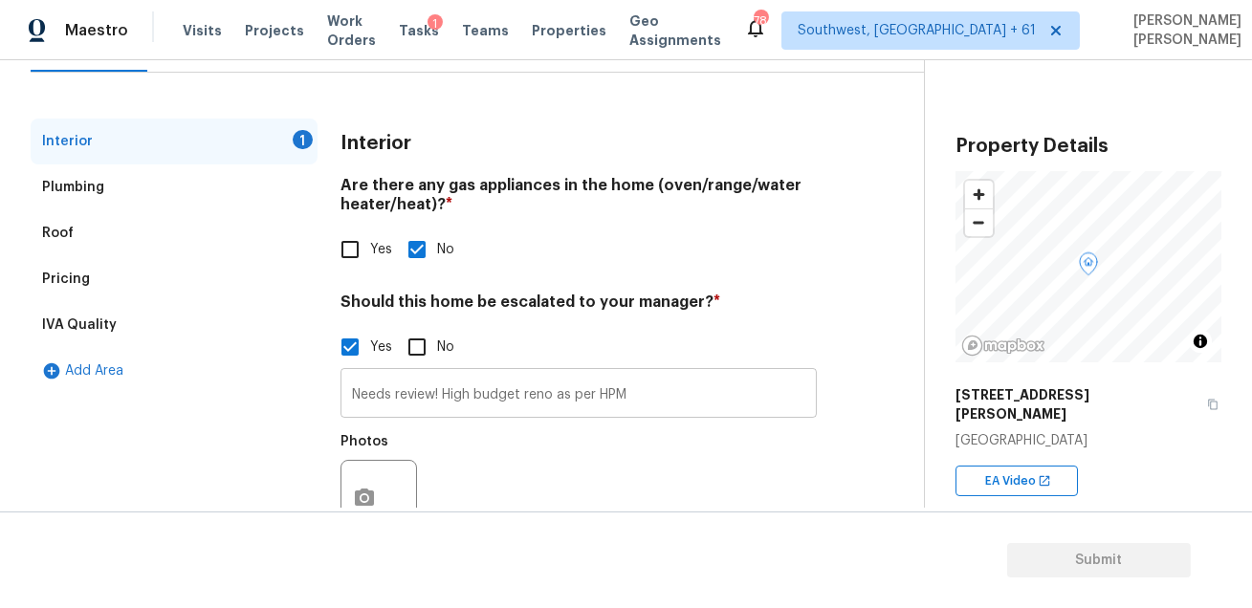
scroll to position [285, 0]
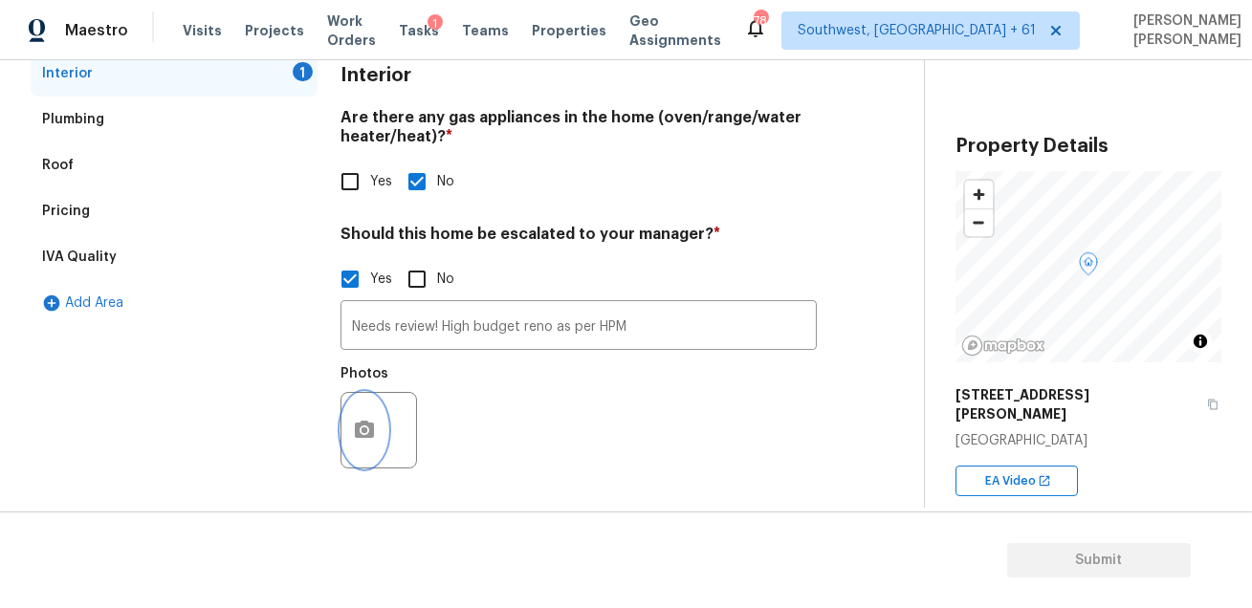
click at [367, 408] on button "button" at bounding box center [364, 430] width 46 height 75
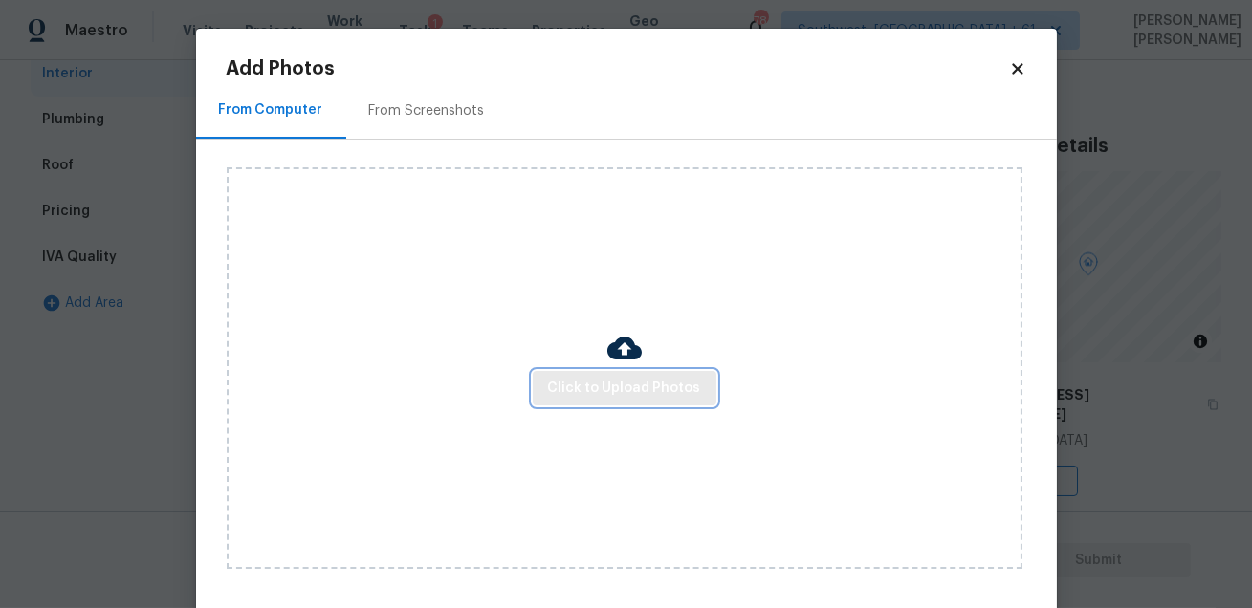
click at [679, 396] on span "Click to Upload Photos" at bounding box center [624, 389] width 153 height 24
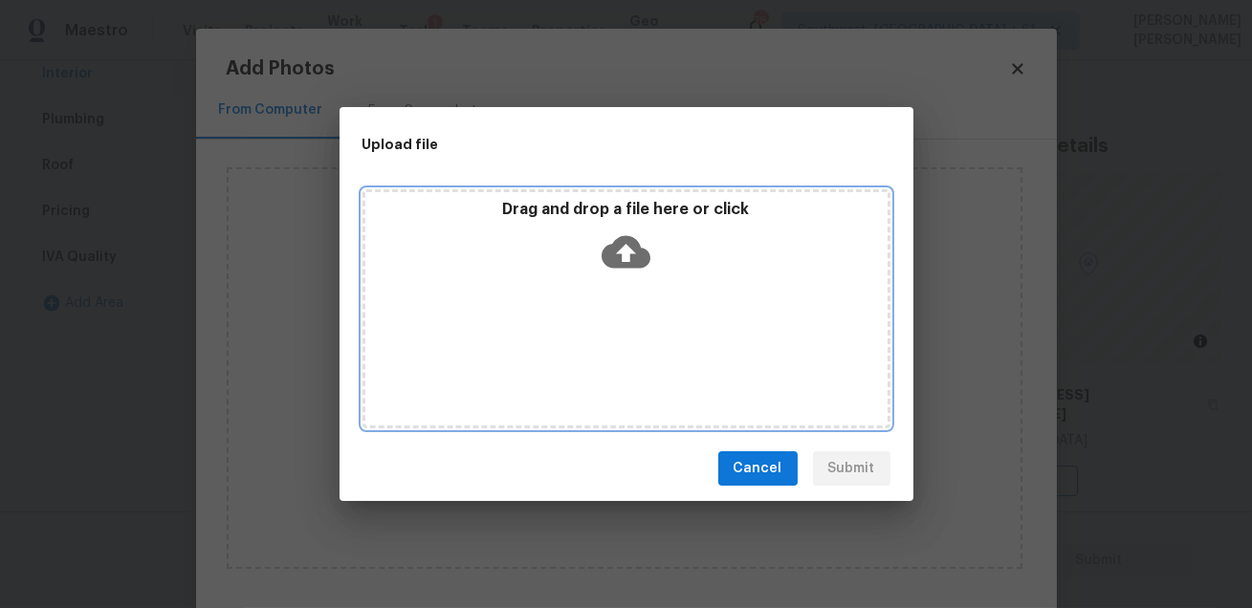
click at [679, 396] on div "Drag and drop a file here or click" at bounding box center [626, 308] width 528 height 239
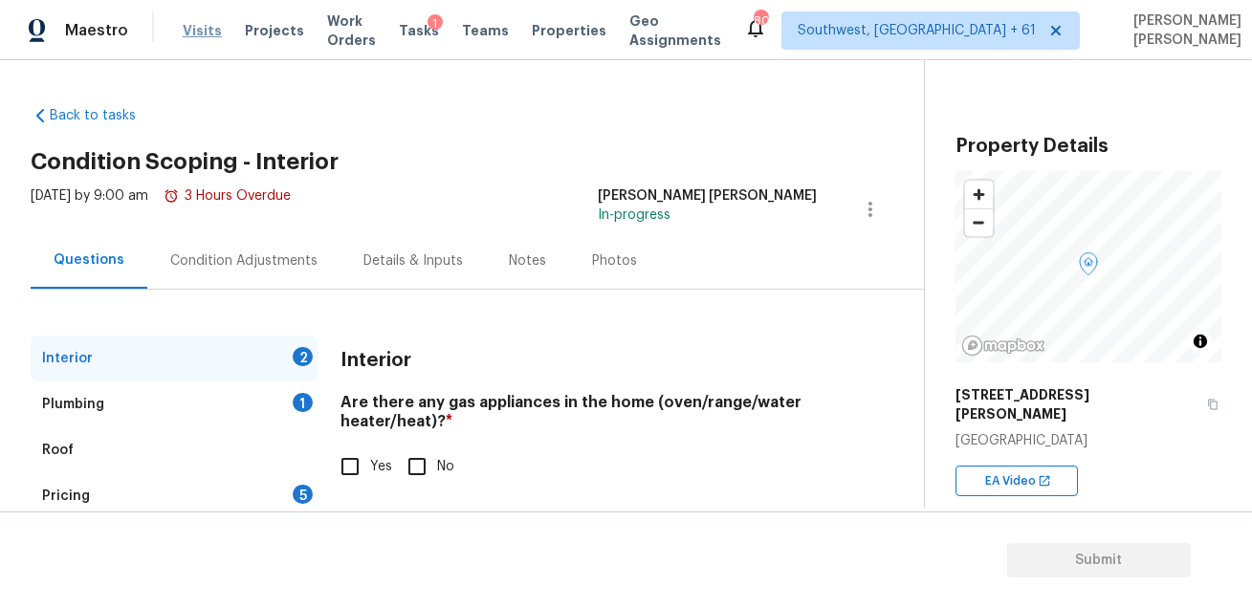
click at [200, 32] on span "Visits" at bounding box center [202, 30] width 39 height 19
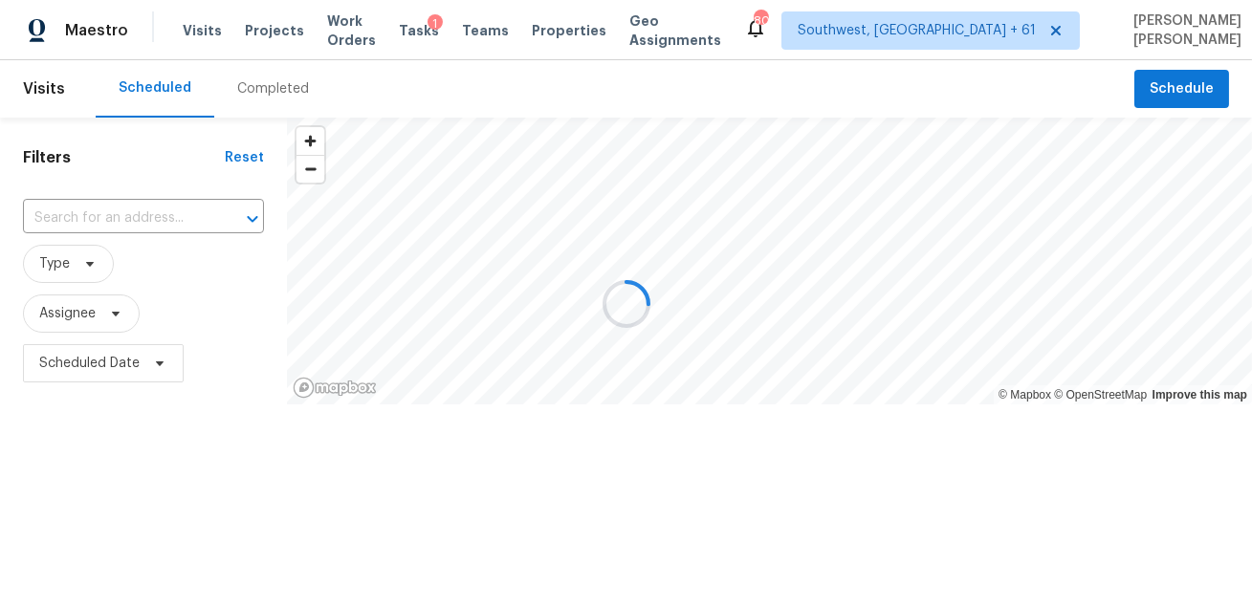
click at [247, 87] on div at bounding box center [626, 304] width 1252 height 608
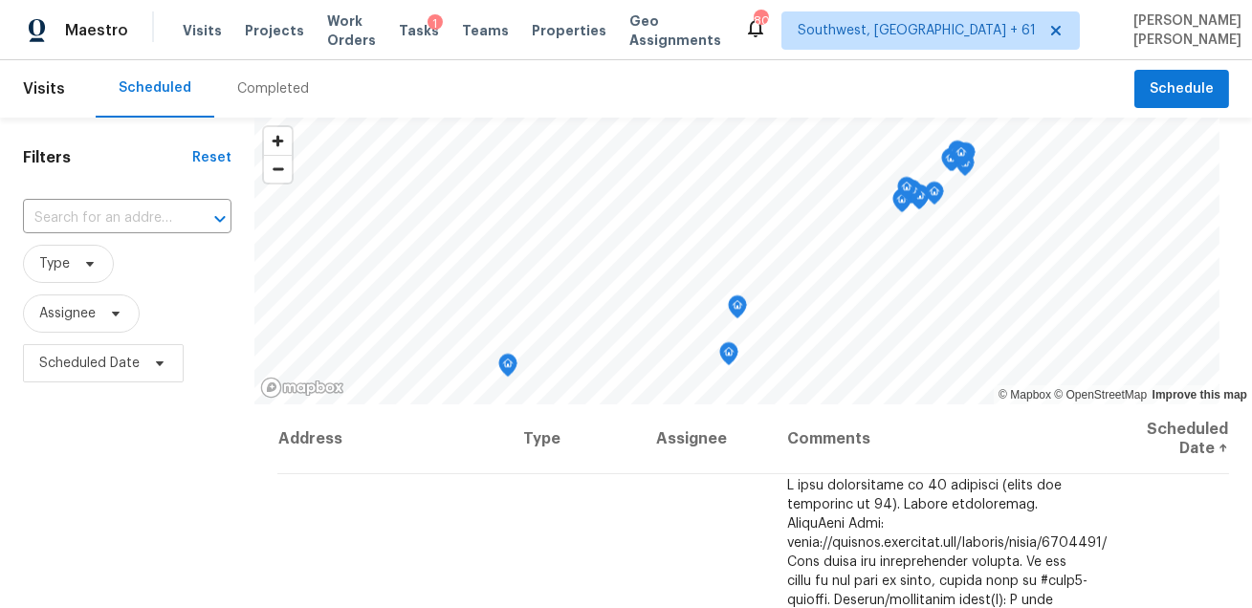
click at [247, 87] on div "Completed" at bounding box center [273, 88] width 72 height 19
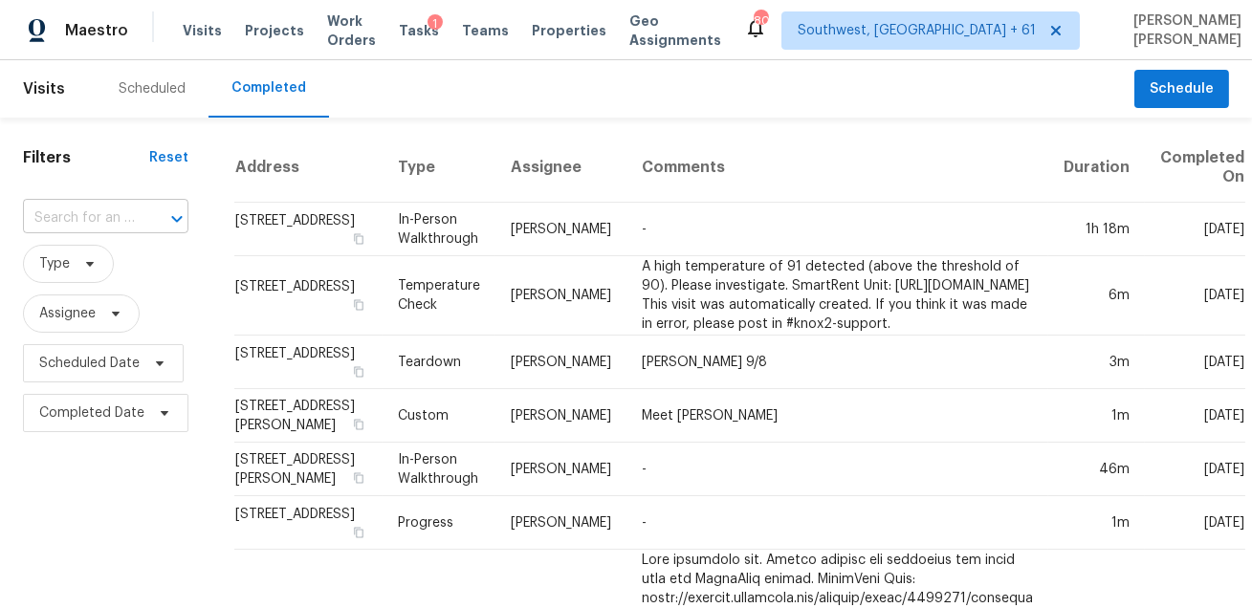
click at [94, 224] on input "text" at bounding box center [79, 219] width 112 height 30
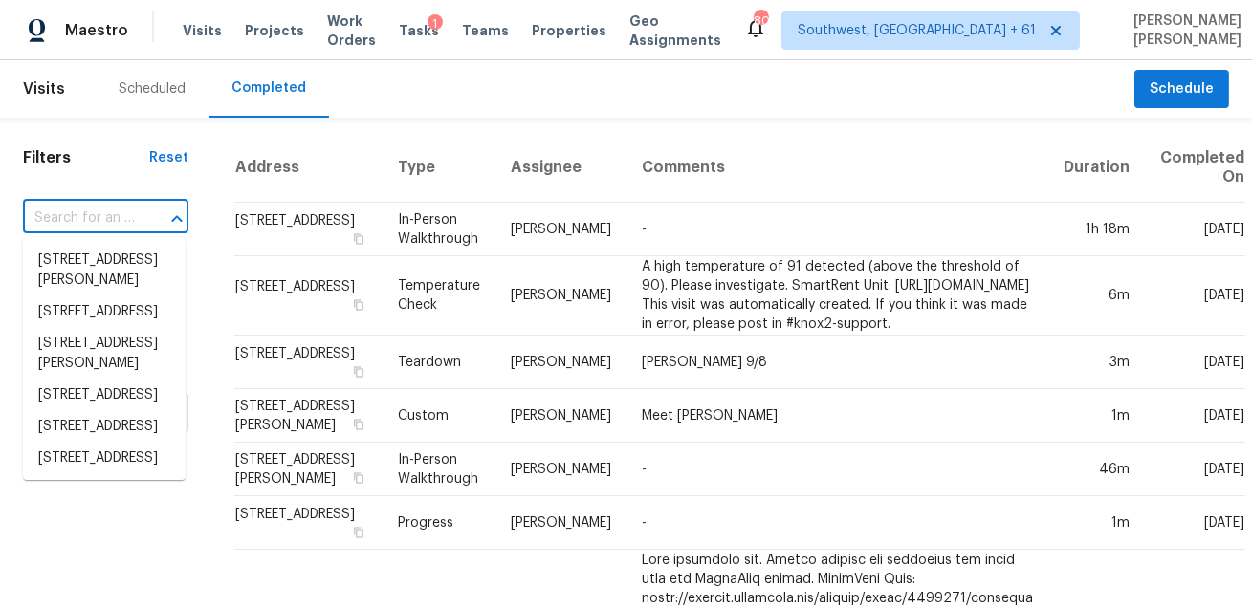
paste input "[STREET_ADDRESS][PERSON_NAME]"
type input "[STREET_ADDRESS][PERSON_NAME]"
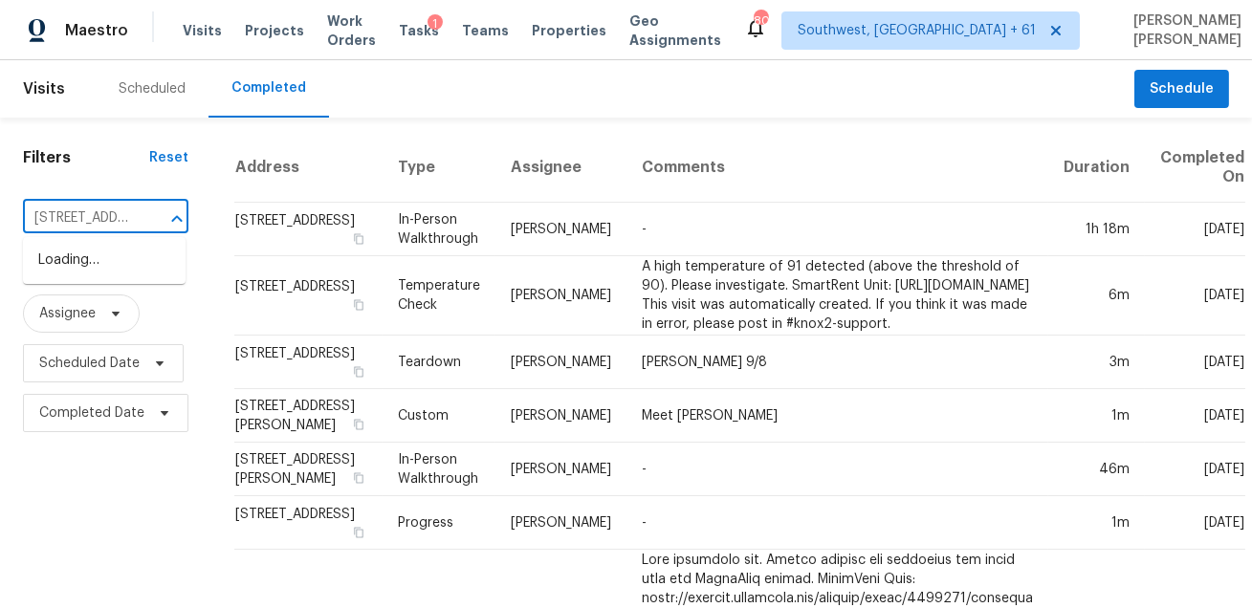
scroll to position [0, 192]
click at [117, 265] on li "[STREET_ADDRESS][PERSON_NAME]" at bounding box center [104, 271] width 163 height 52
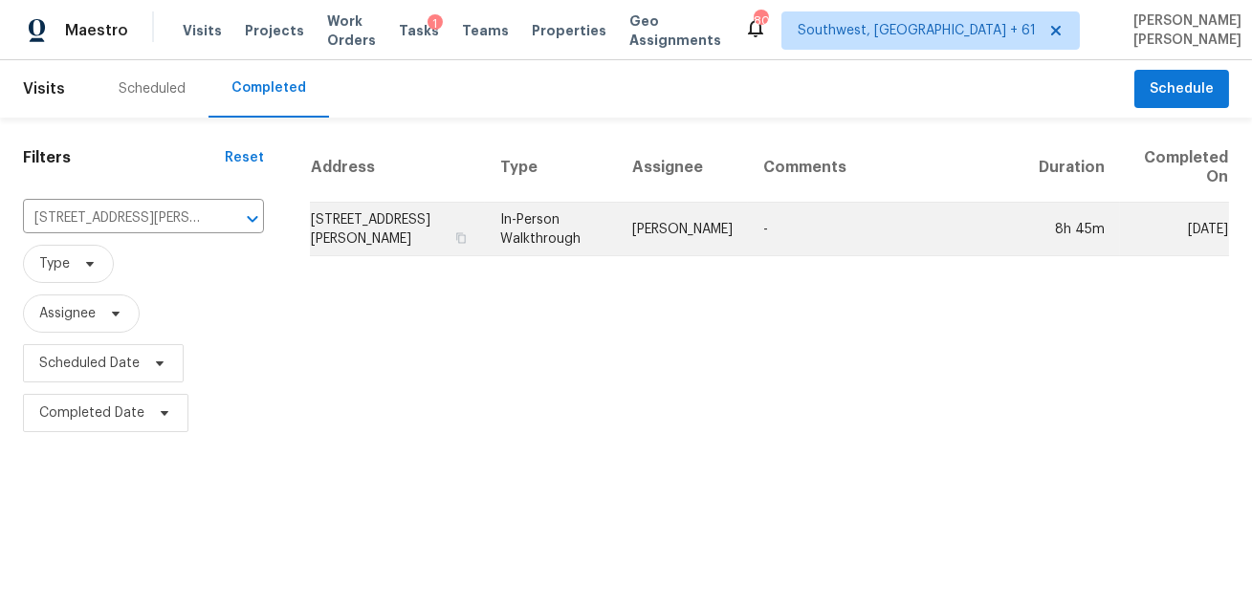
click at [600, 233] on td "In-Person Walkthrough" at bounding box center [551, 230] width 132 height 54
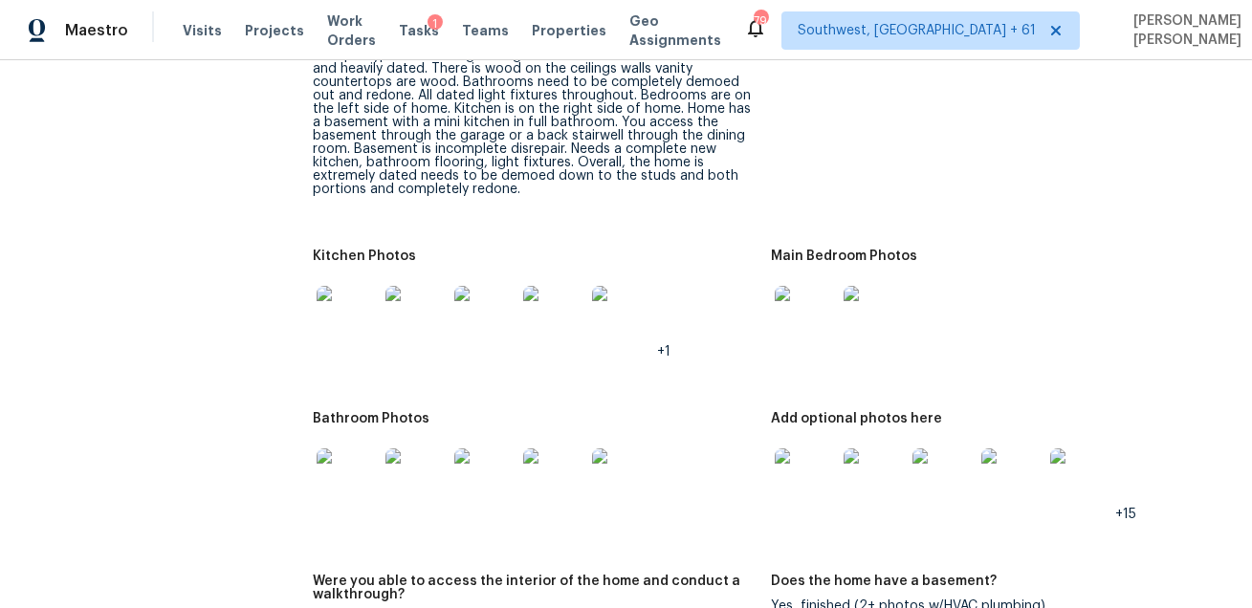
scroll to position [2613, 0]
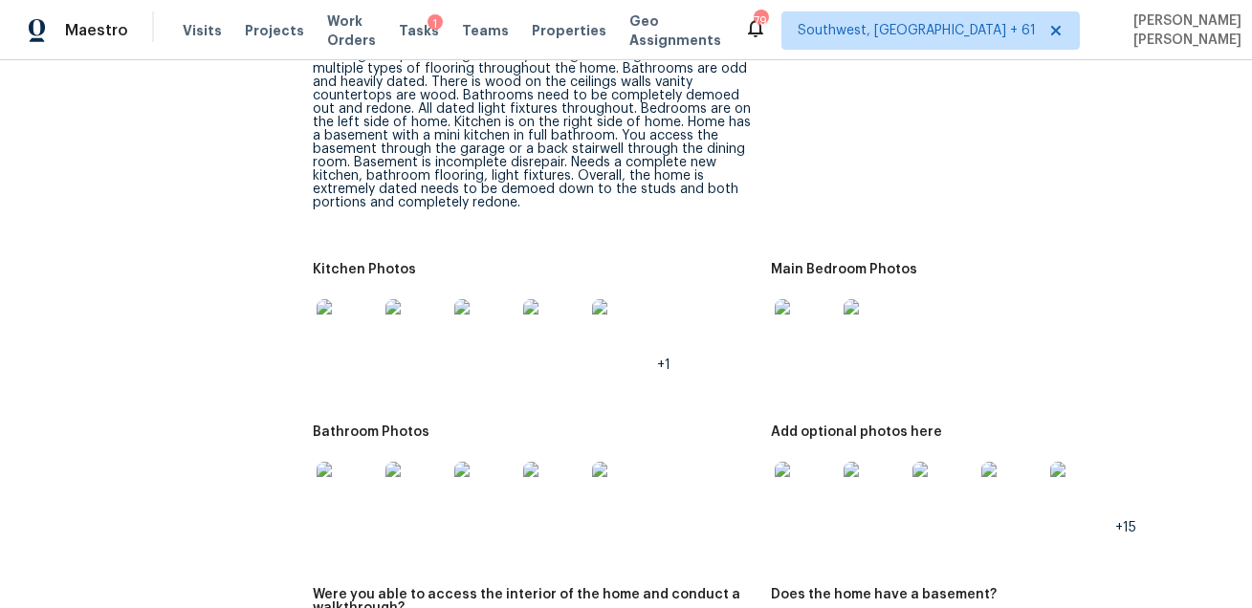
click at [789, 76] on img at bounding box center [805, 63] width 61 height 61
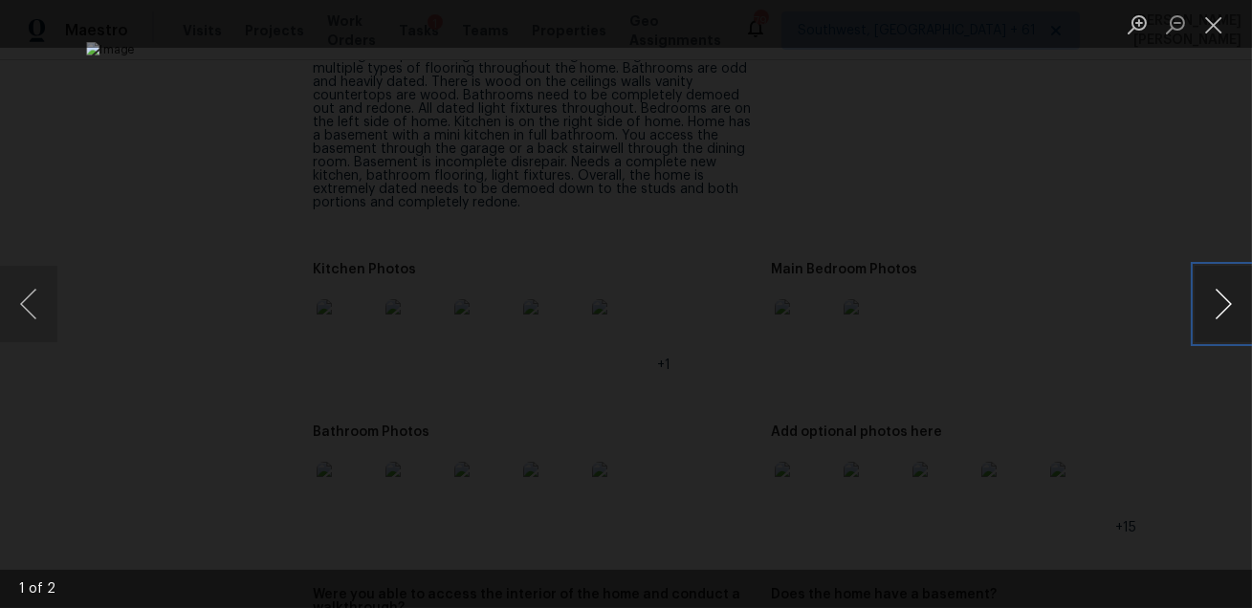
click at [1206, 283] on button "Next image" at bounding box center [1222, 304] width 57 height 76
click at [1152, 385] on div "Lightbox" at bounding box center [626, 304] width 1252 height 608
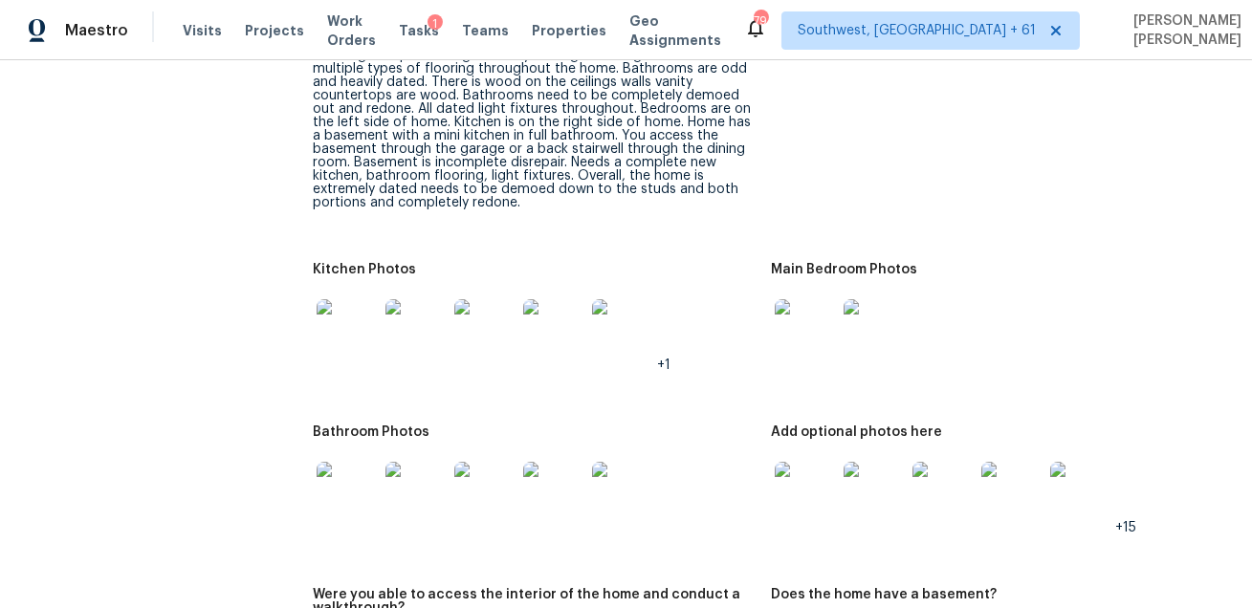
click at [335, 340] on img at bounding box center [347, 329] width 61 height 61
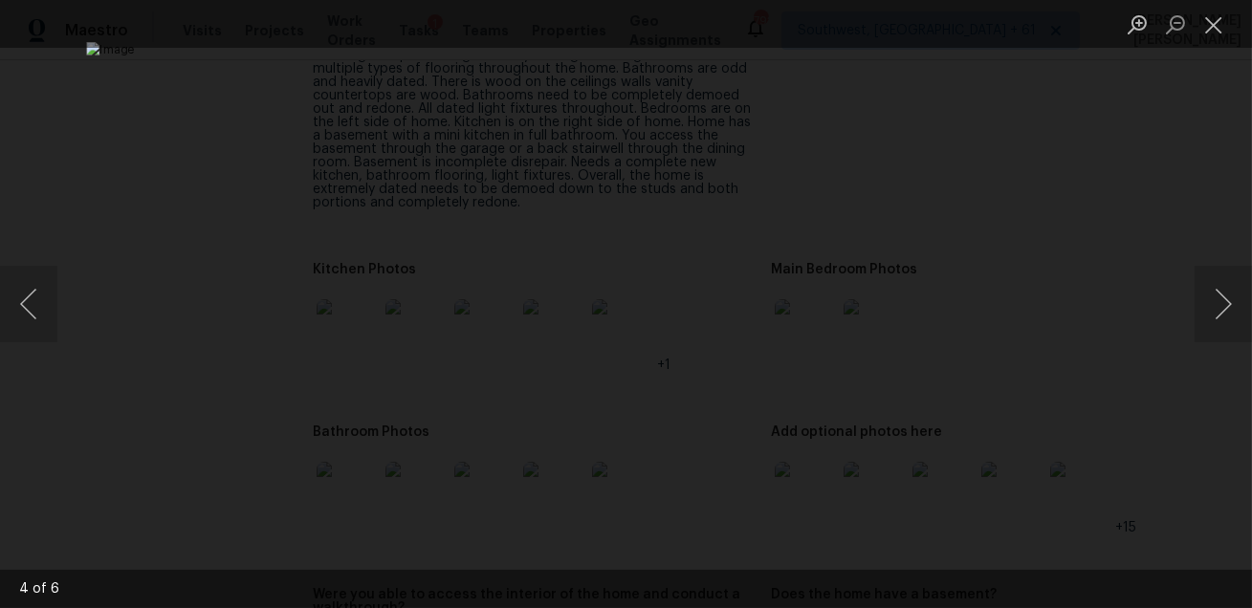
click at [1096, 371] on div "Lightbox" at bounding box center [626, 304] width 1252 height 608
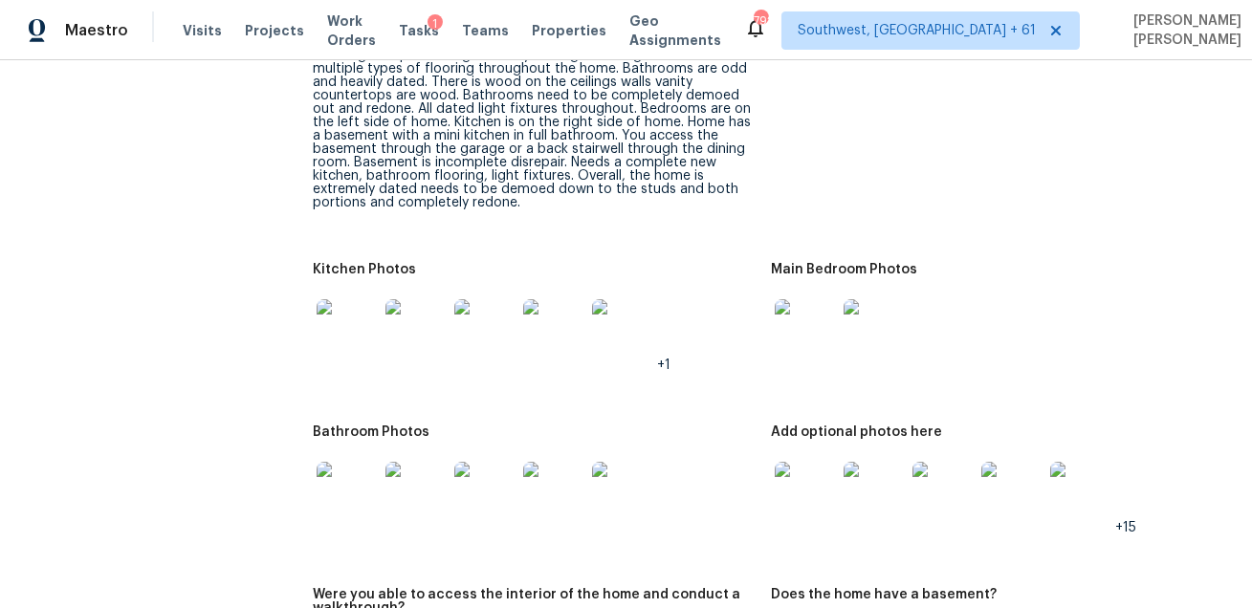
click at [791, 328] on img at bounding box center [805, 329] width 61 height 61
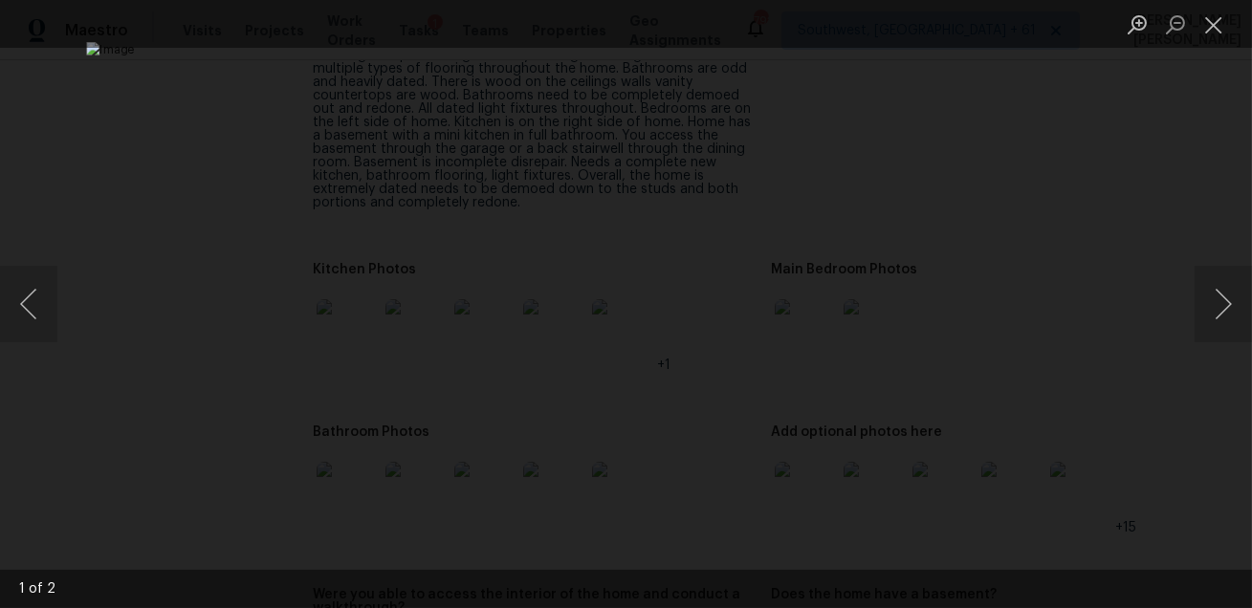
click at [1095, 419] on div "Lightbox" at bounding box center [626, 304] width 1252 height 608
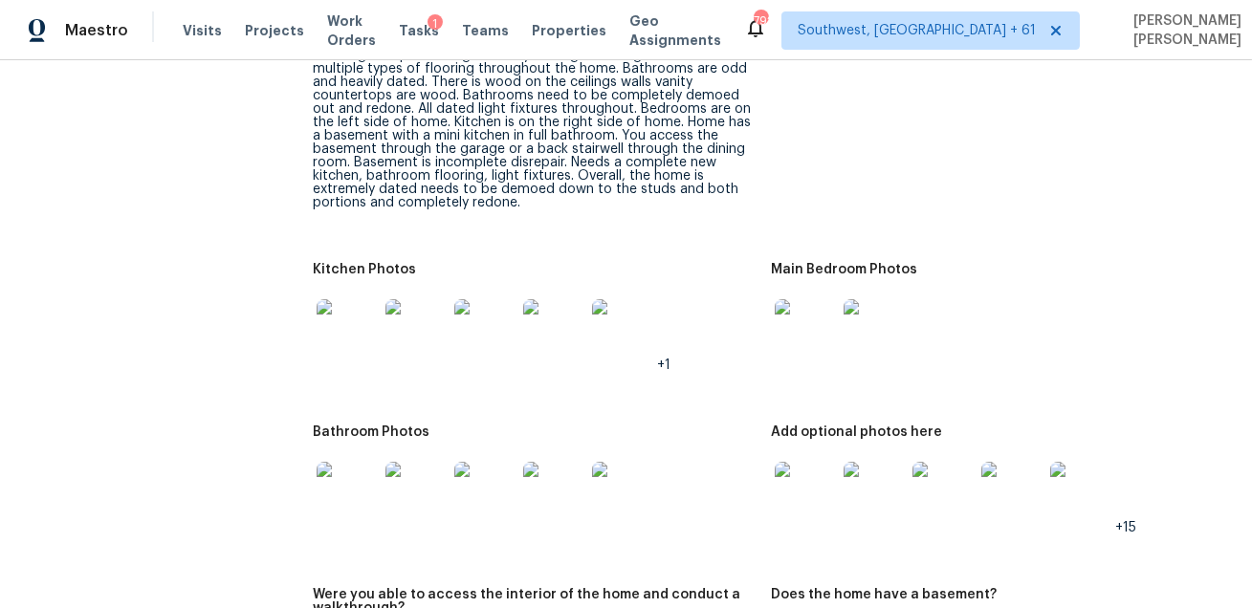
click at [350, 500] on img at bounding box center [347, 492] width 61 height 61
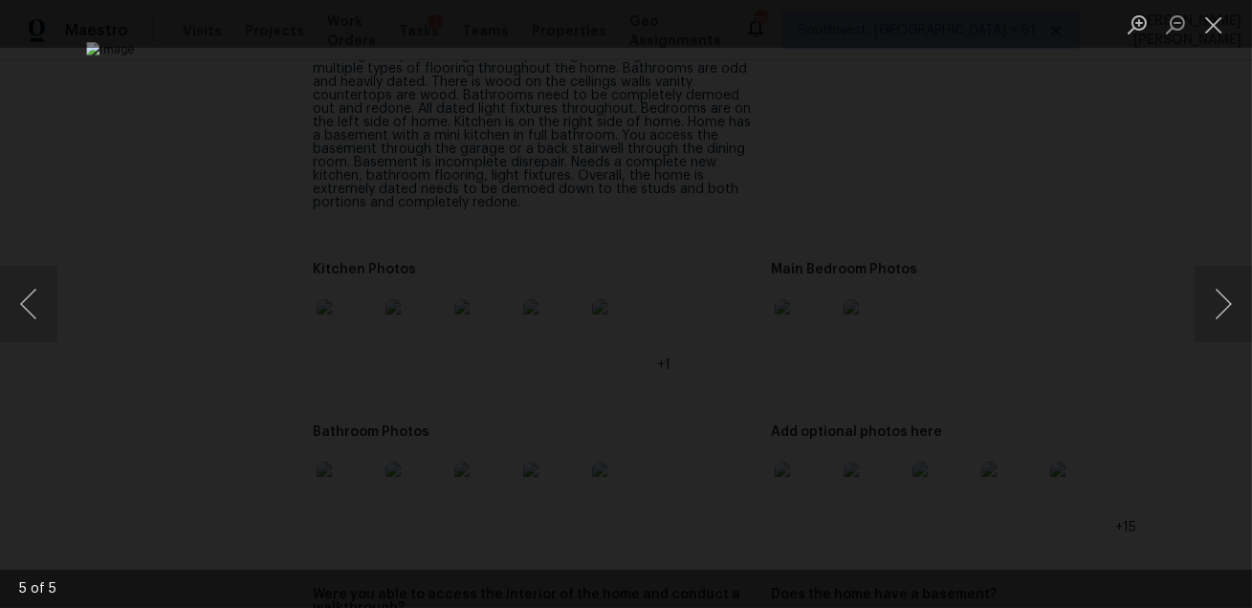
click at [1179, 443] on div "Lightbox" at bounding box center [626, 304] width 1252 height 608
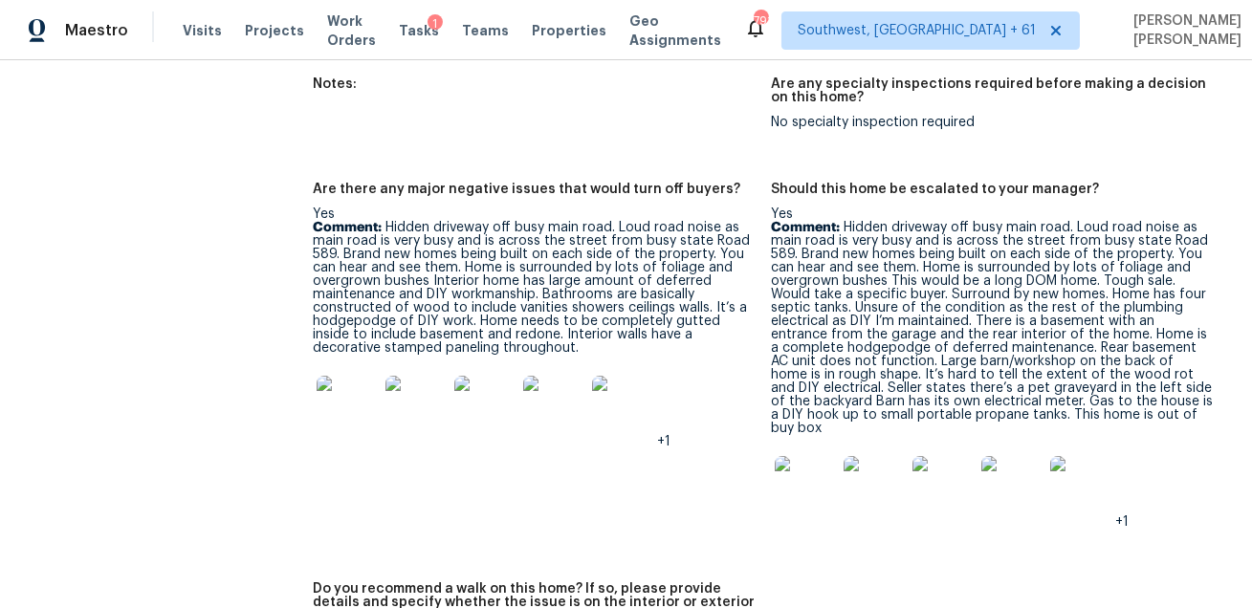
scroll to position [4953, 0]
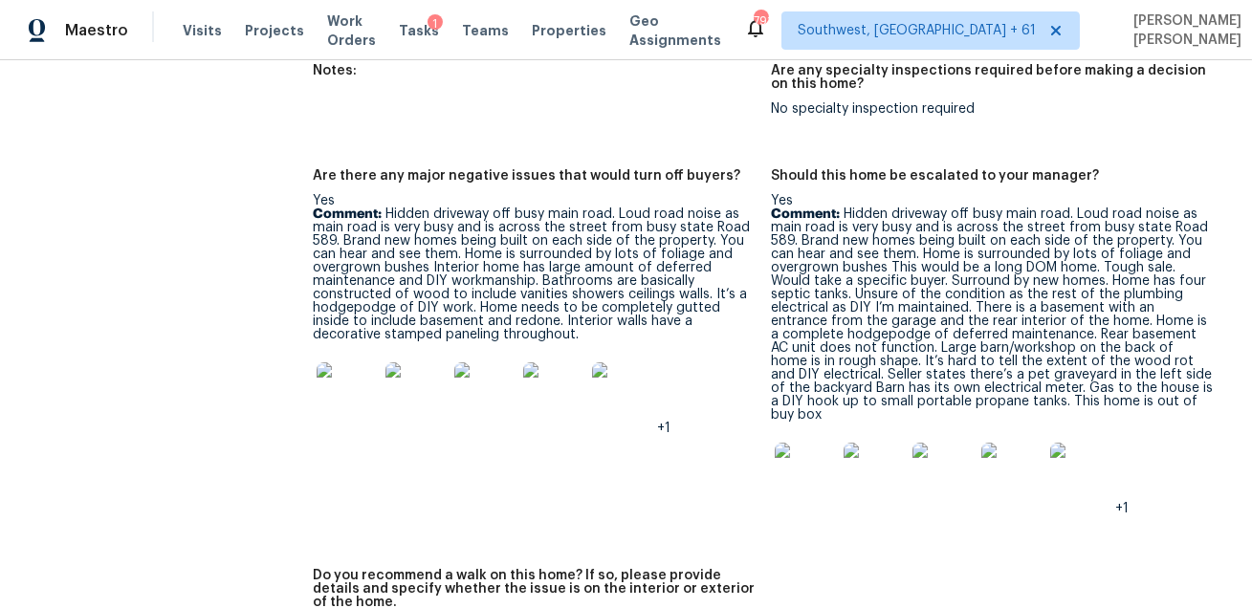
click at [797, 443] on img at bounding box center [805, 473] width 61 height 61
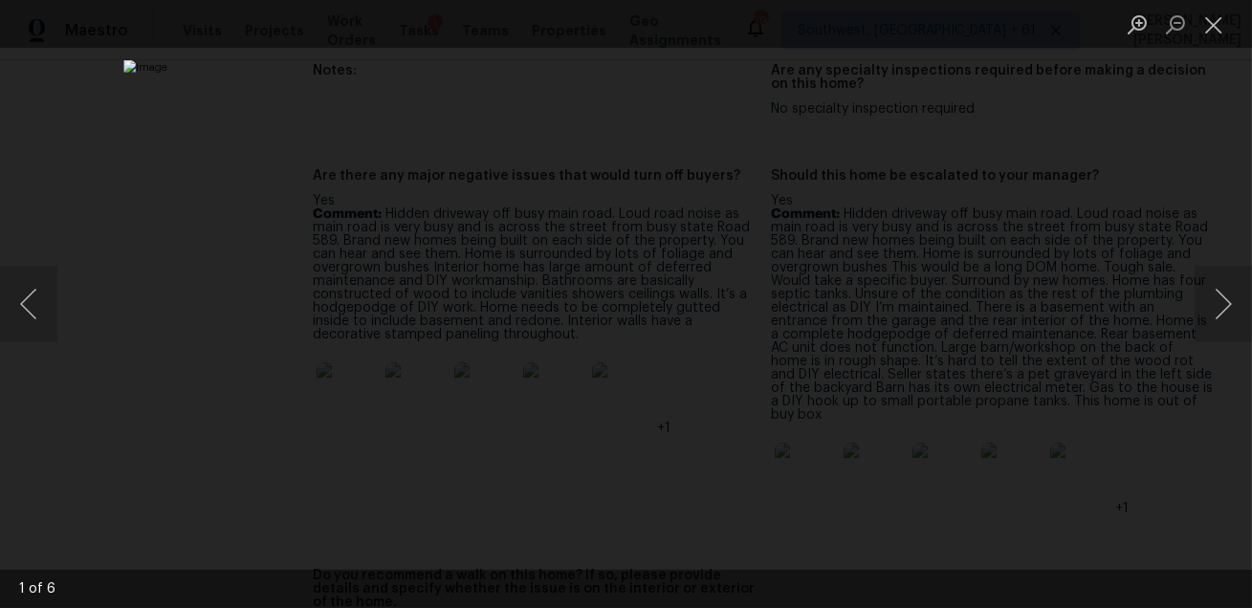
click at [1067, 393] on div "Lightbox" at bounding box center [626, 304] width 1252 height 608
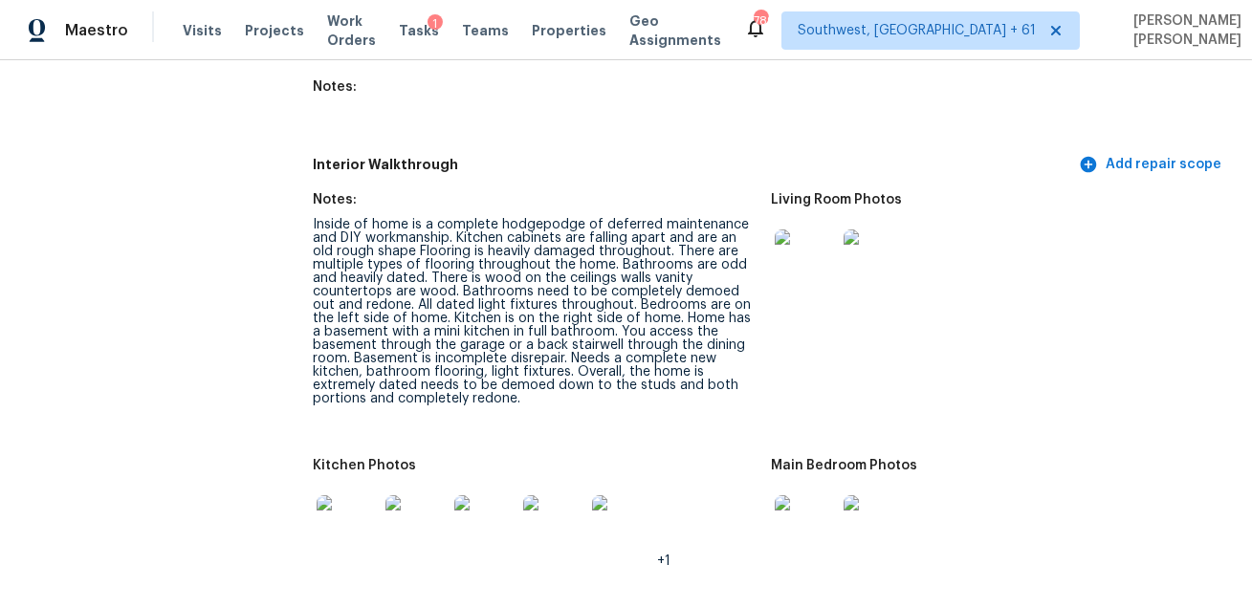
scroll to position [1168, 0]
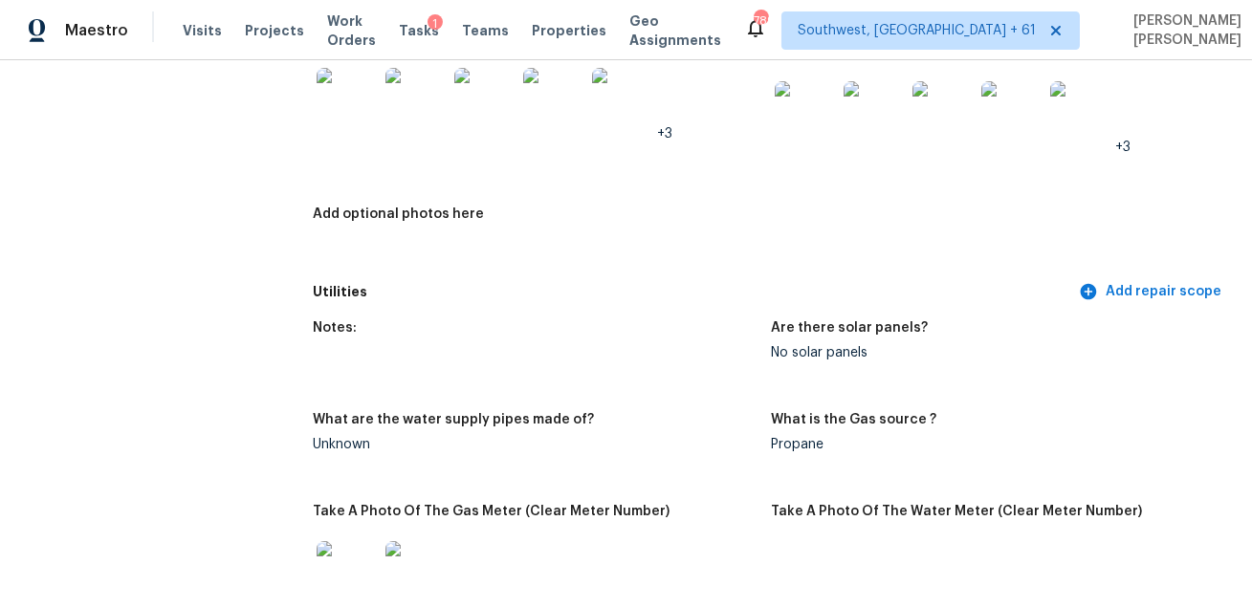
click at [621, 211] on div "Add optional photos here" at bounding box center [534, 219] width 443 height 25
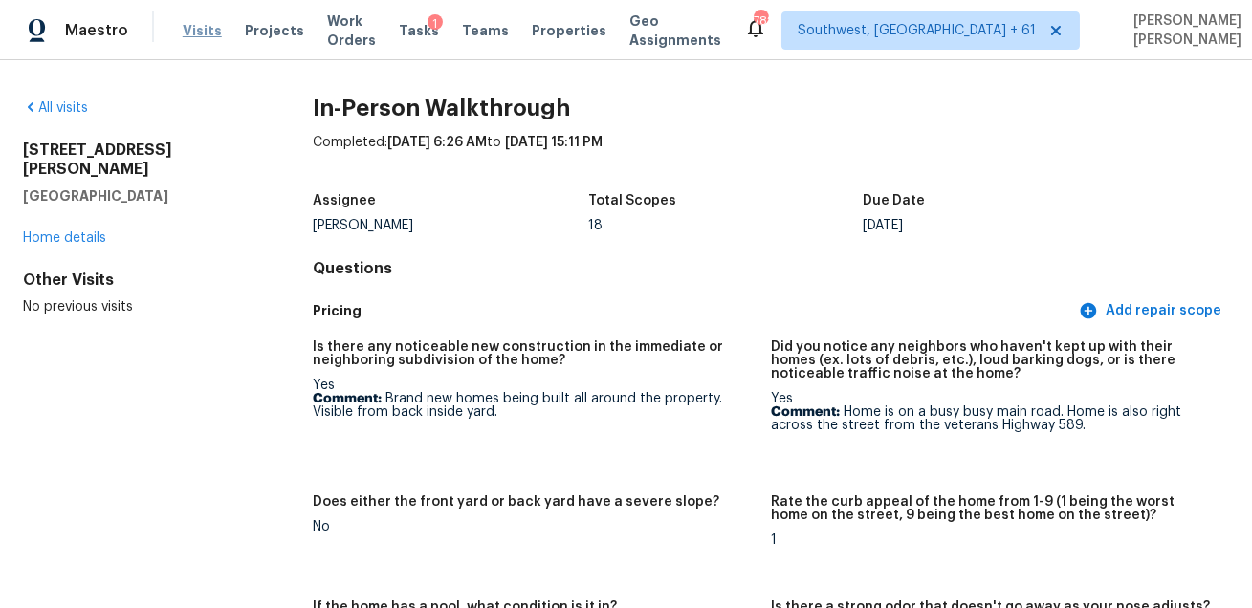
click at [189, 26] on span "Visits" at bounding box center [202, 30] width 39 height 19
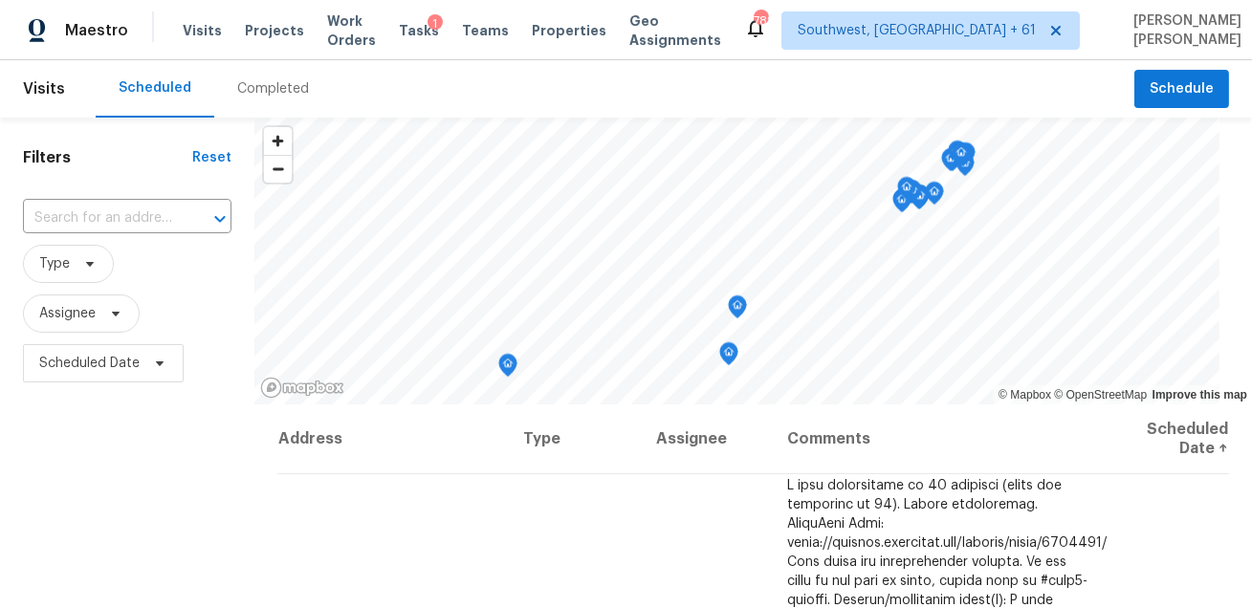
click at [239, 83] on div "Completed" at bounding box center [273, 88] width 72 height 19
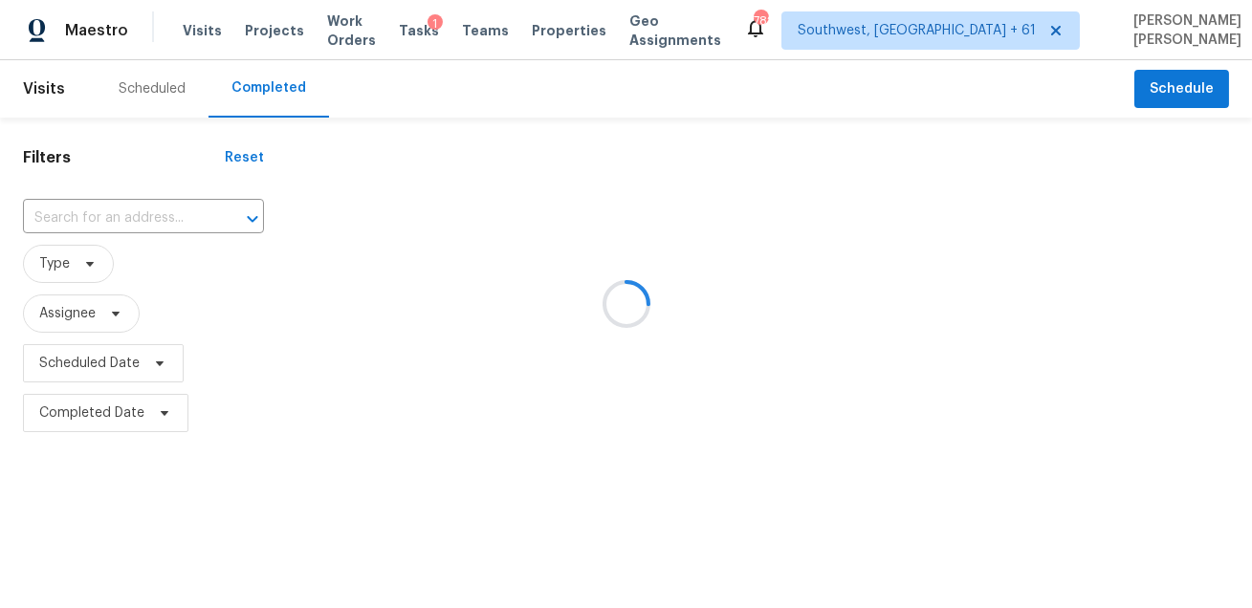
click at [141, 237] on div at bounding box center [626, 304] width 1252 height 608
click at [161, 217] on div at bounding box center [626, 304] width 1252 height 608
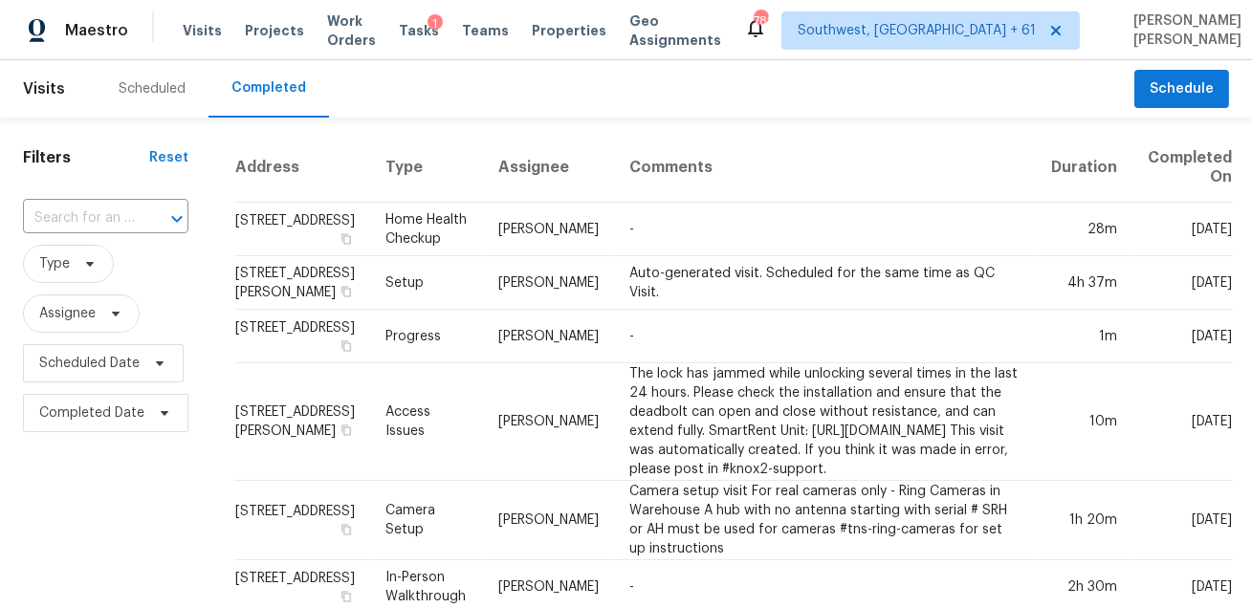
click at [164, 217] on button "Open" at bounding box center [177, 219] width 27 height 27
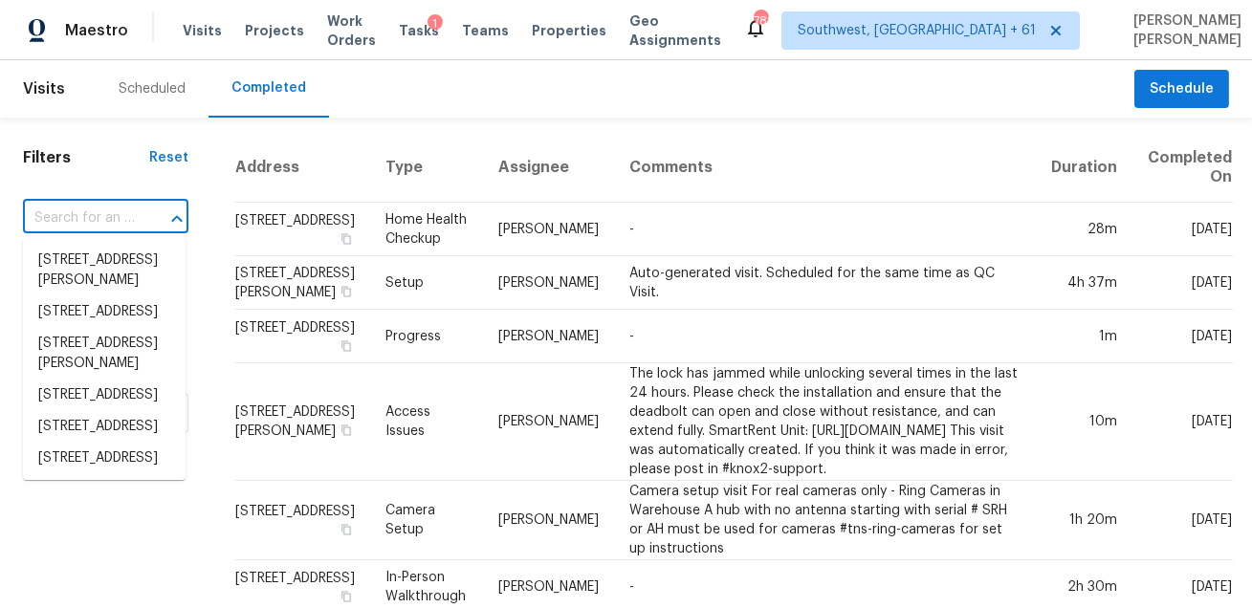
paste input "4166 San Juan Ave Jacksonville FL 32210"
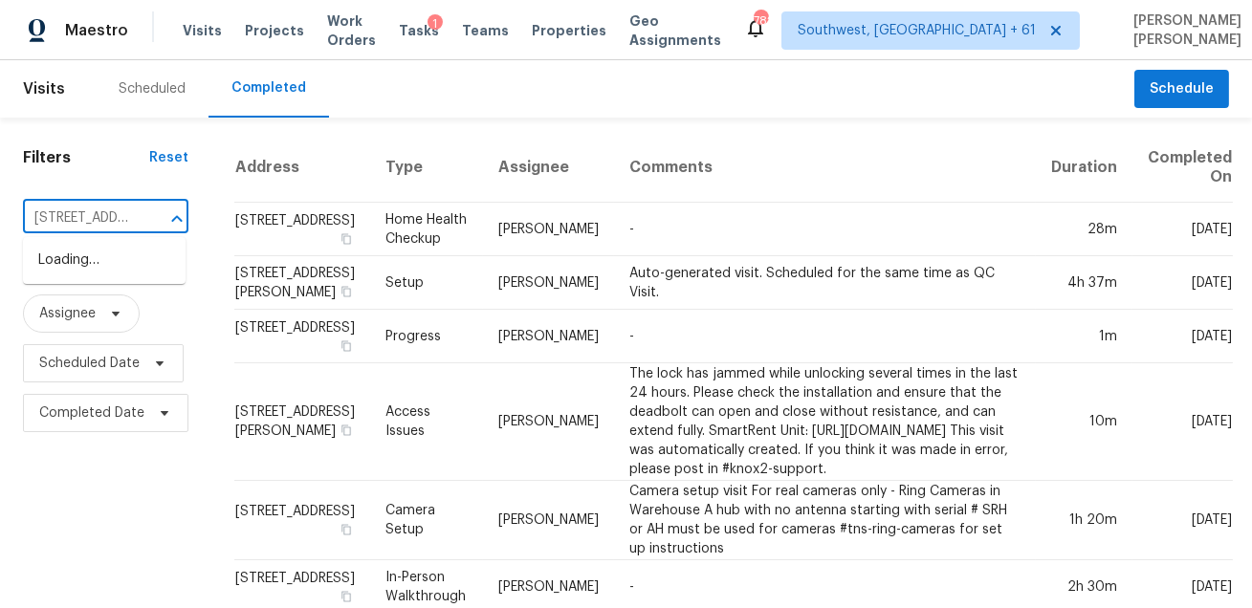
type input "4166 San Juan Ave Jacksonville FL 32210"
click at [118, 270] on li "4166 San Juan Ave, Jacksonville, FL 32210" at bounding box center [104, 271] width 163 height 52
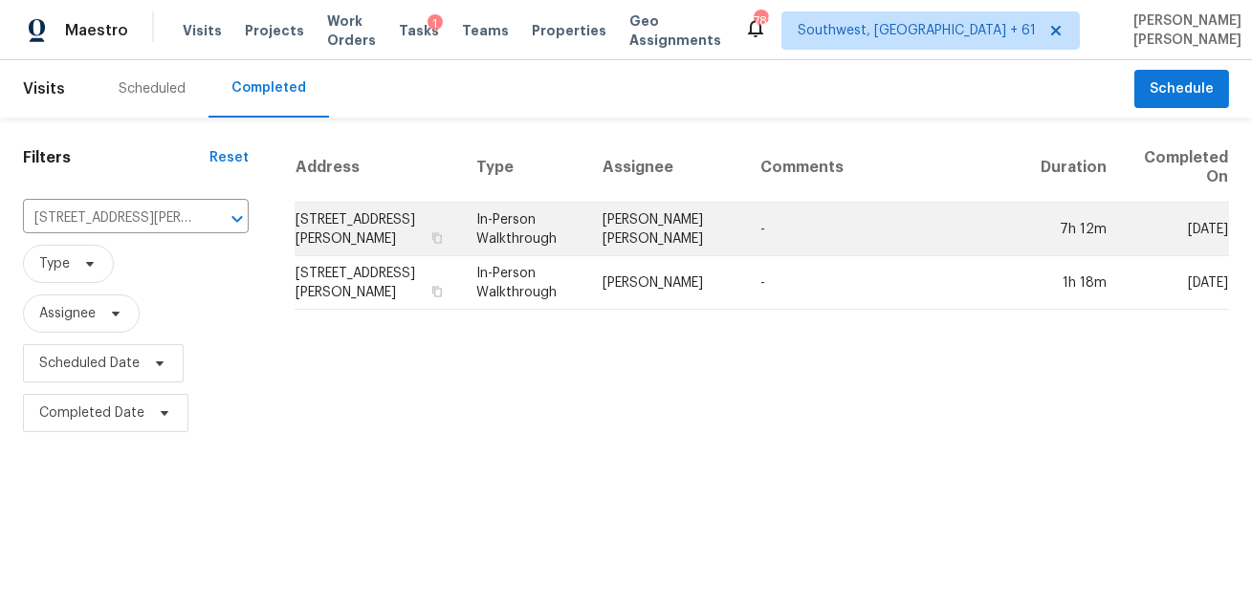
click at [646, 252] on td "David Puente Yanes" at bounding box center [666, 230] width 158 height 54
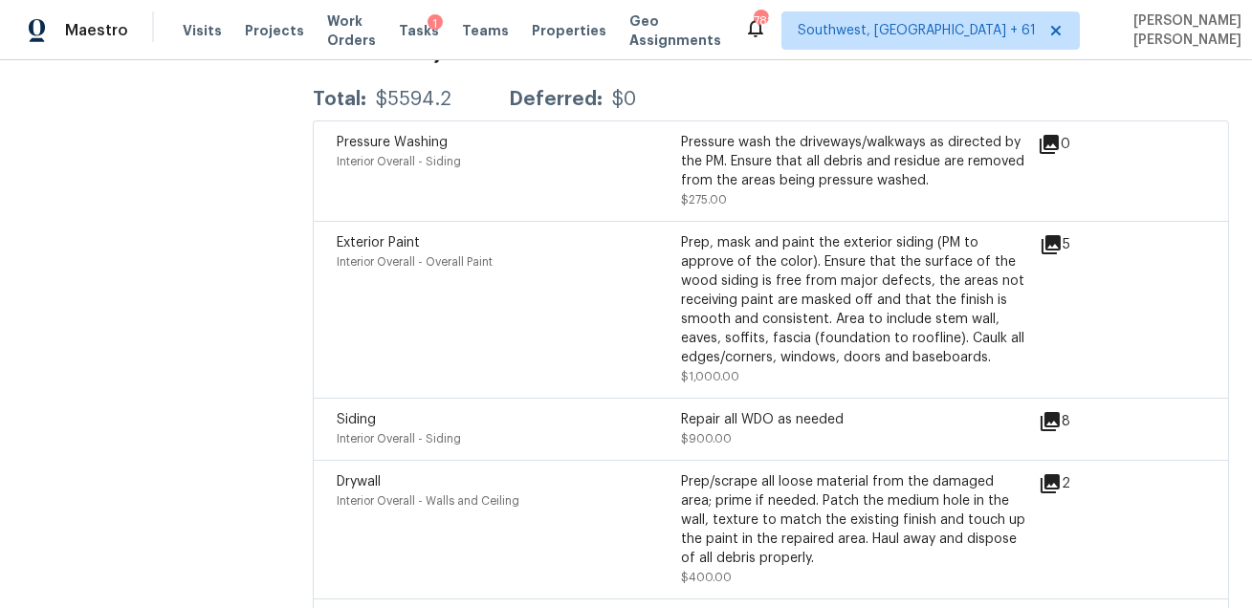
scroll to position [4689, 0]
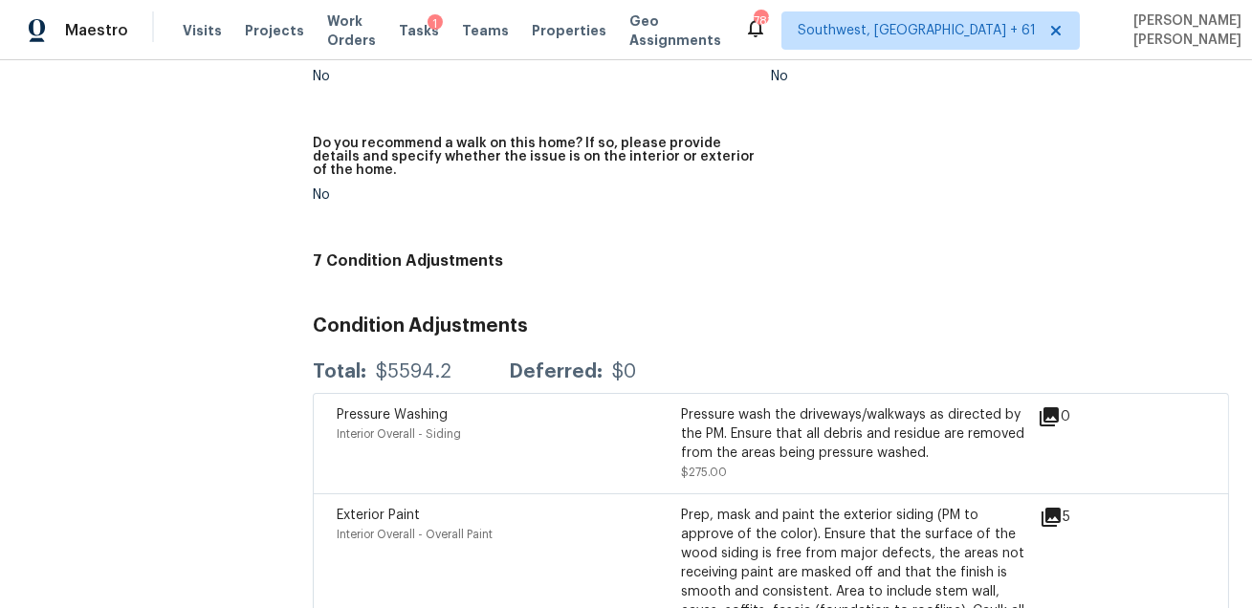
click at [171, 28] on div "Maestro Visits Projects Work Orders Tasks 1 Teams Properties Geo Assignments" at bounding box center [372, 30] width 744 height 38
click at [186, 34] on span "Visits" at bounding box center [202, 30] width 39 height 19
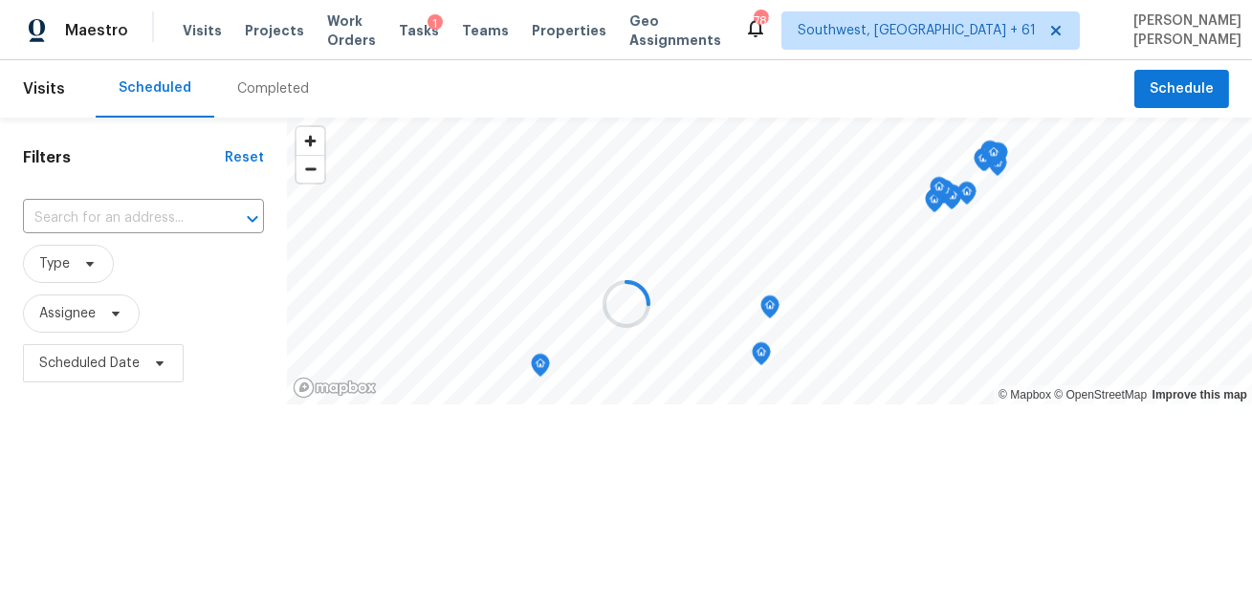
click at [199, 89] on div at bounding box center [626, 304] width 1252 height 608
click at [233, 88] on div at bounding box center [626, 304] width 1252 height 608
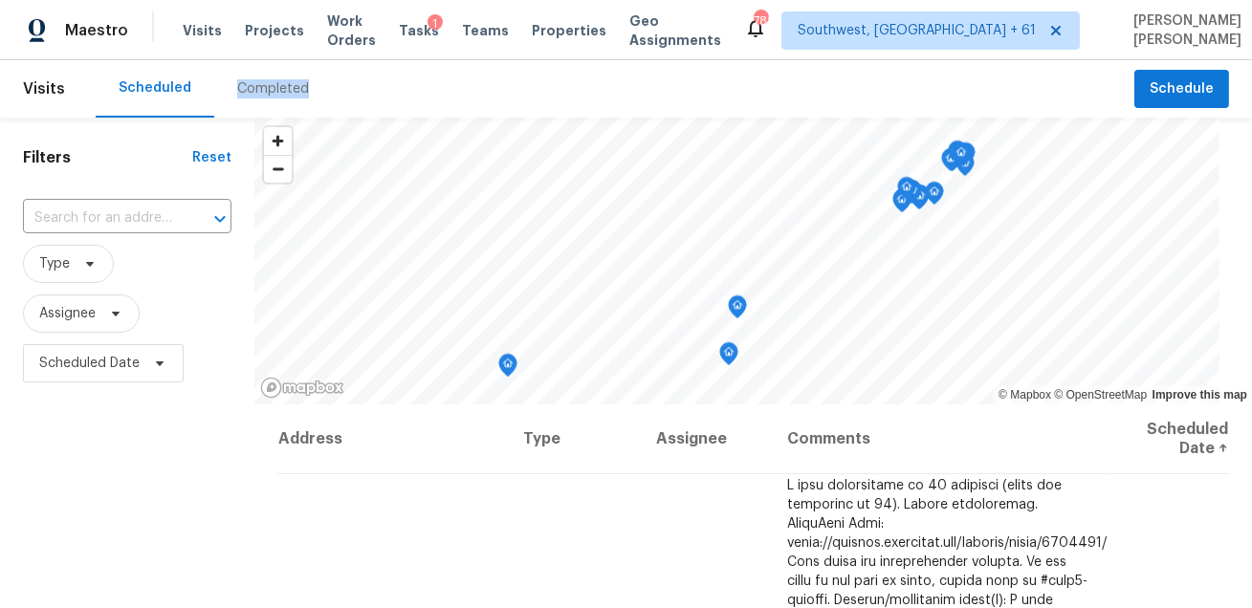
click at [237, 88] on div "Completed" at bounding box center [273, 88] width 72 height 19
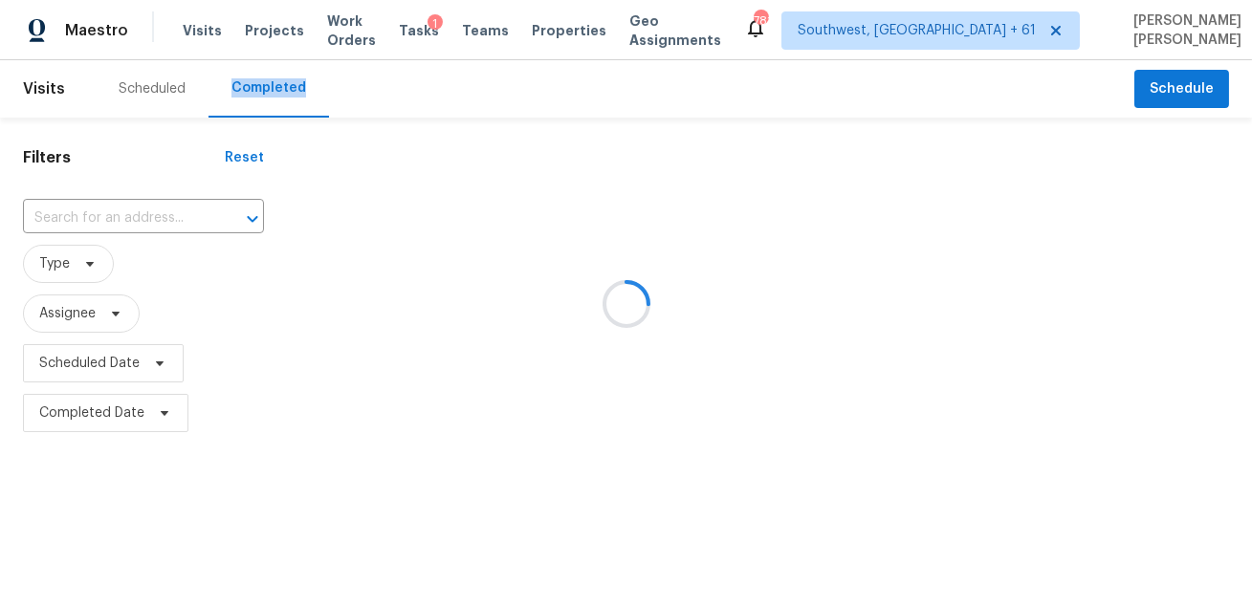
click at [118, 190] on div at bounding box center [626, 304] width 1252 height 608
click at [113, 229] on div at bounding box center [626, 304] width 1252 height 608
click at [115, 210] on div at bounding box center [626, 304] width 1252 height 608
click at [115, 210] on input "text" at bounding box center [116, 219] width 187 height 30
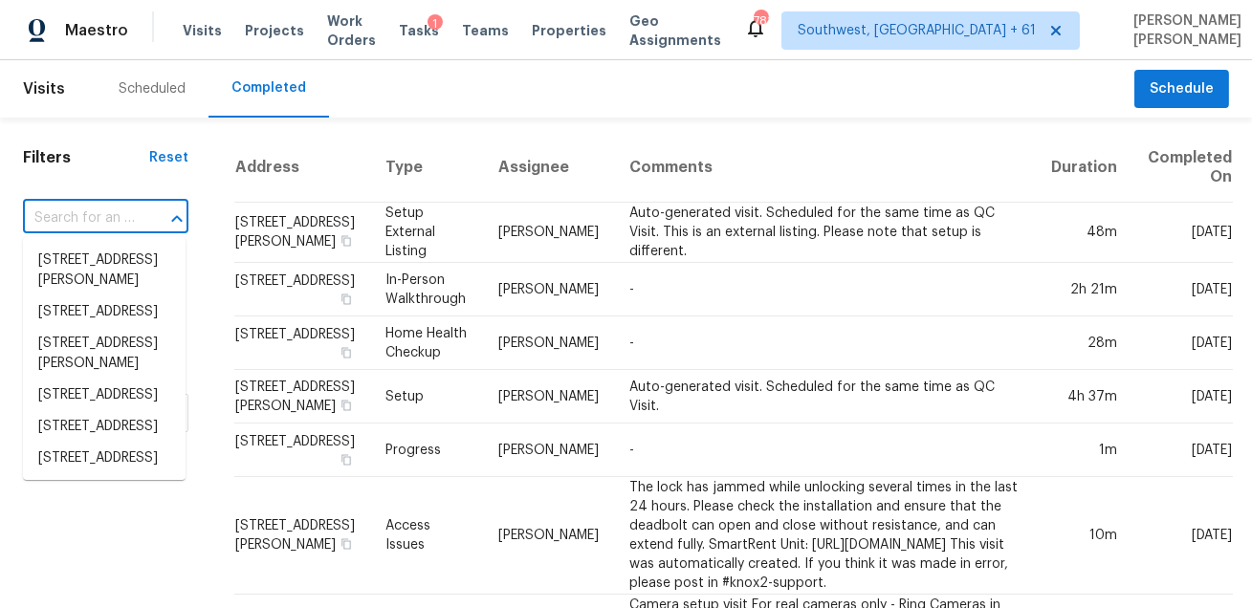
click at [115, 210] on input "text" at bounding box center [79, 219] width 112 height 30
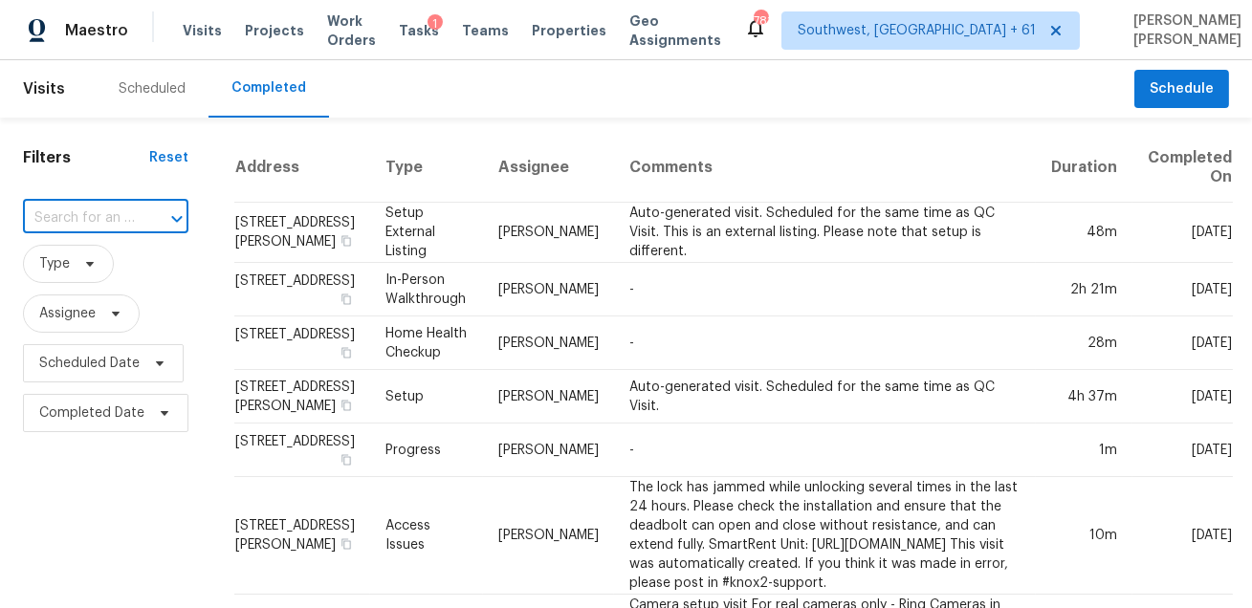
paste input "636 Downs Dr Ogden UT 84404"
type input "636 Downs Dr Ogden UT 84404"
click at [102, 266] on li "636 Downs Dr, Ogden, UT 84404" at bounding box center [104, 271] width 163 height 52
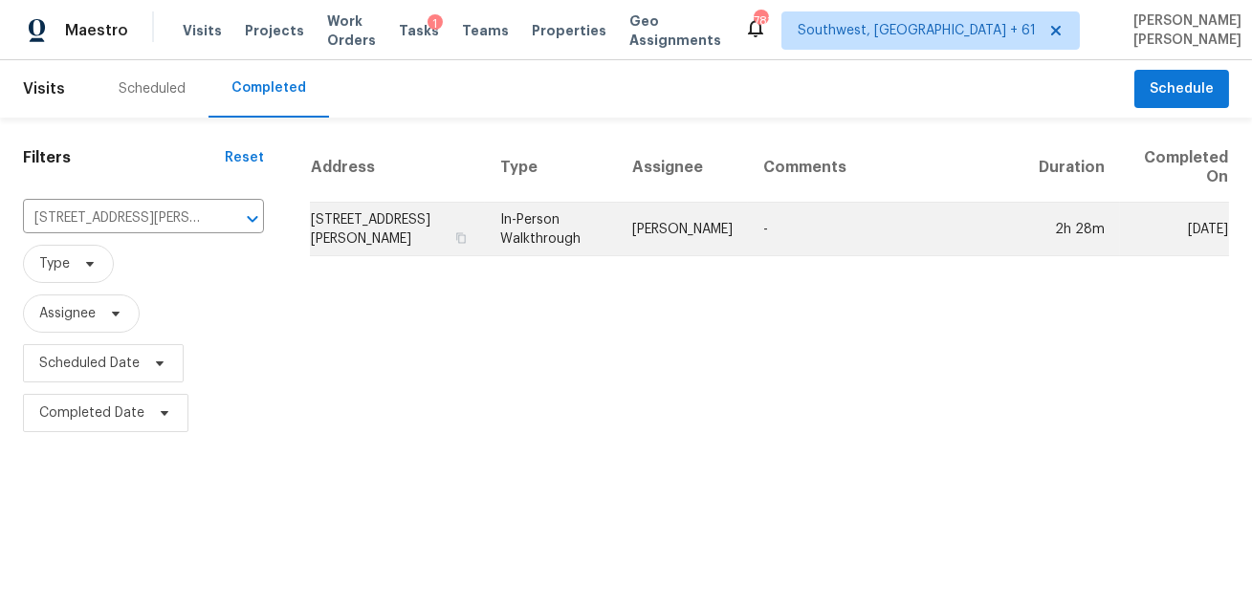
click at [577, 250] on td "In-Person Walkthrough" at bounding box center [551, 230] width 132 height 54
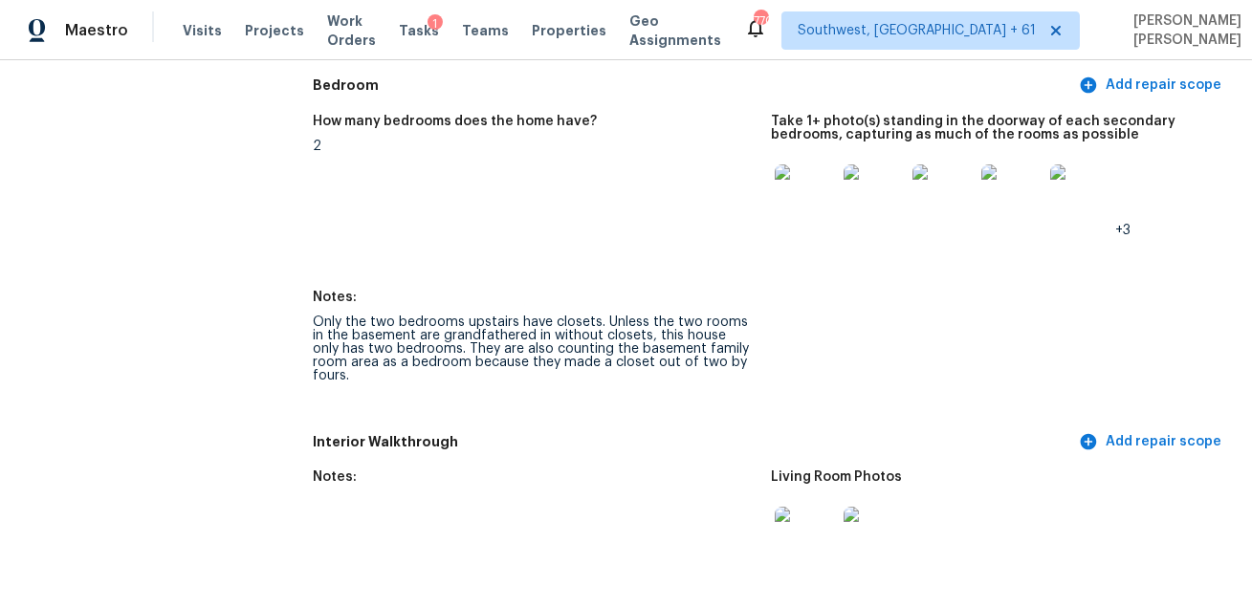
scroll to position [2707, 0]
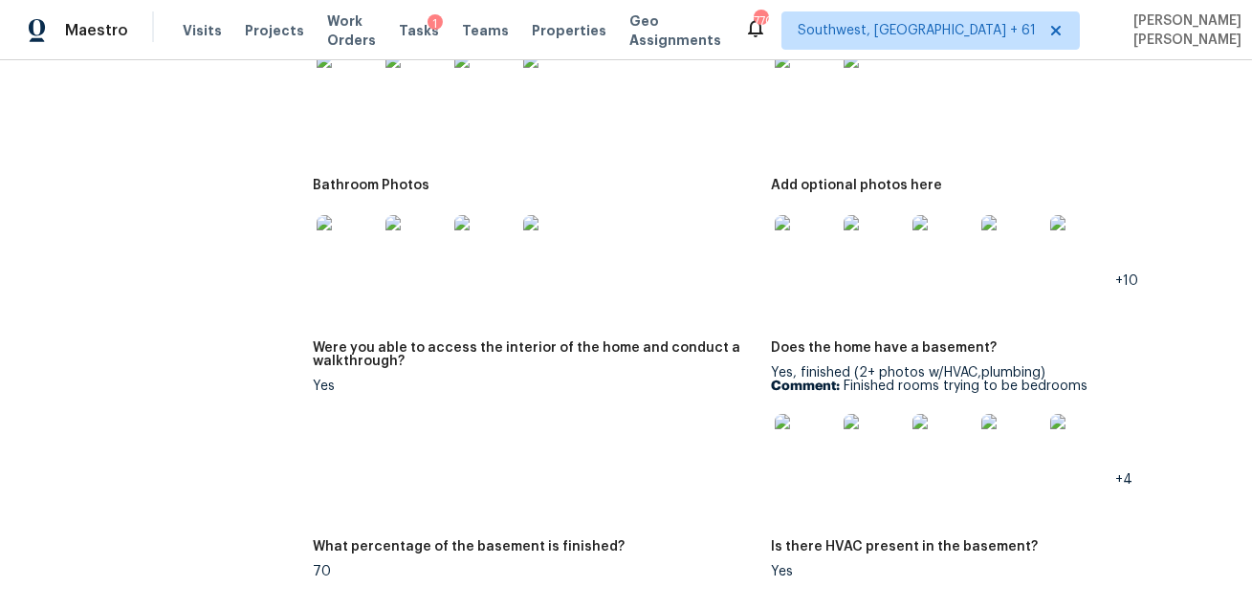
click at [797, 433] on img at bounding box center [805, 444] width 61 height 61
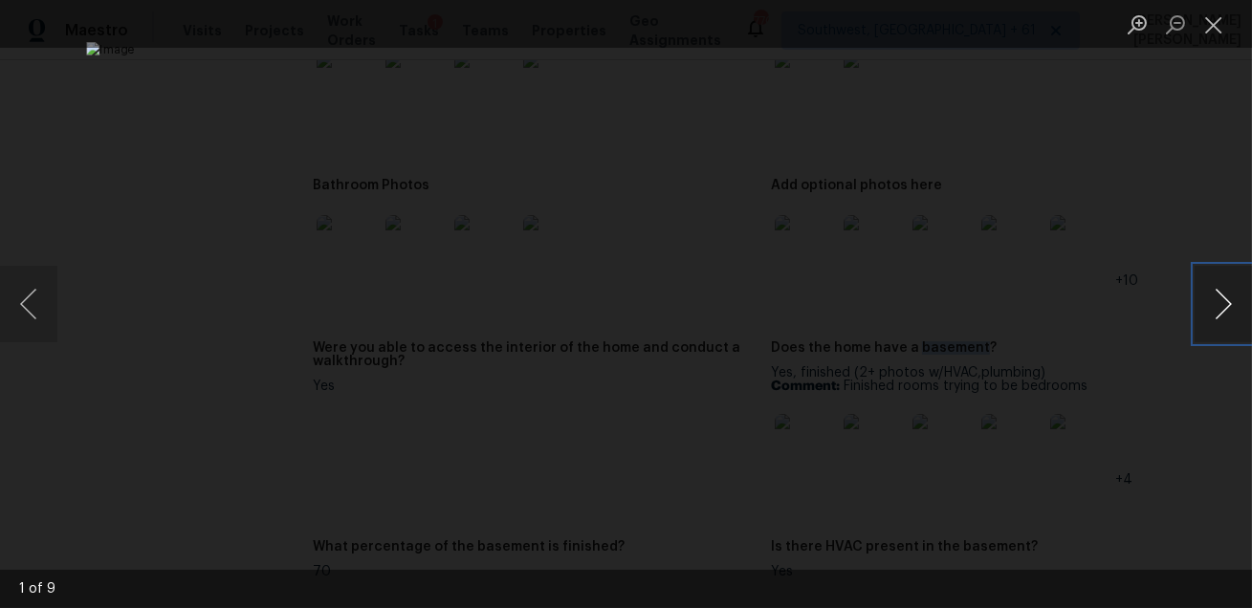
click at [1231, 313] on button "Next image" at bounding box center [1222, 304] width 57 height 76
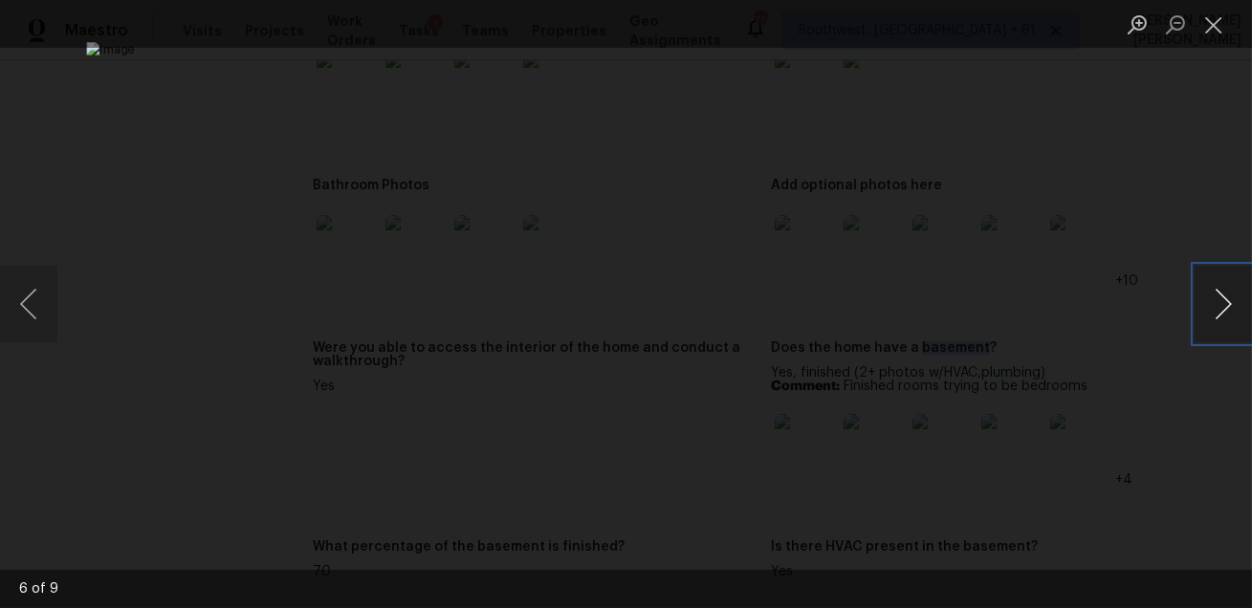
click at [1231, 313] on button "Next image" at bounding box center [1222, 304] width 57 height 76
click at [24, 295] on button "Previous image" at bounding box center [28, 304] width 57 height 76
click at [1227, 300] on button "Next image" at bounding box center [1222, 304] width 57 height 76
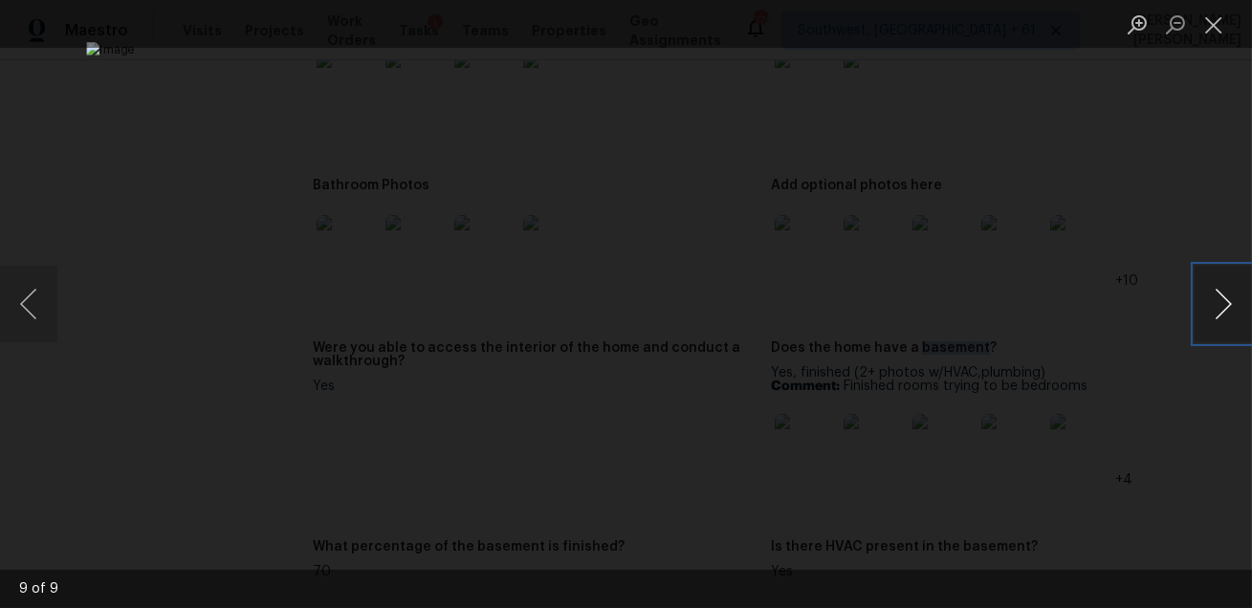
click at [1227, 300] on button "Next image" at bounding box center [1222, 304] width 57 height 76
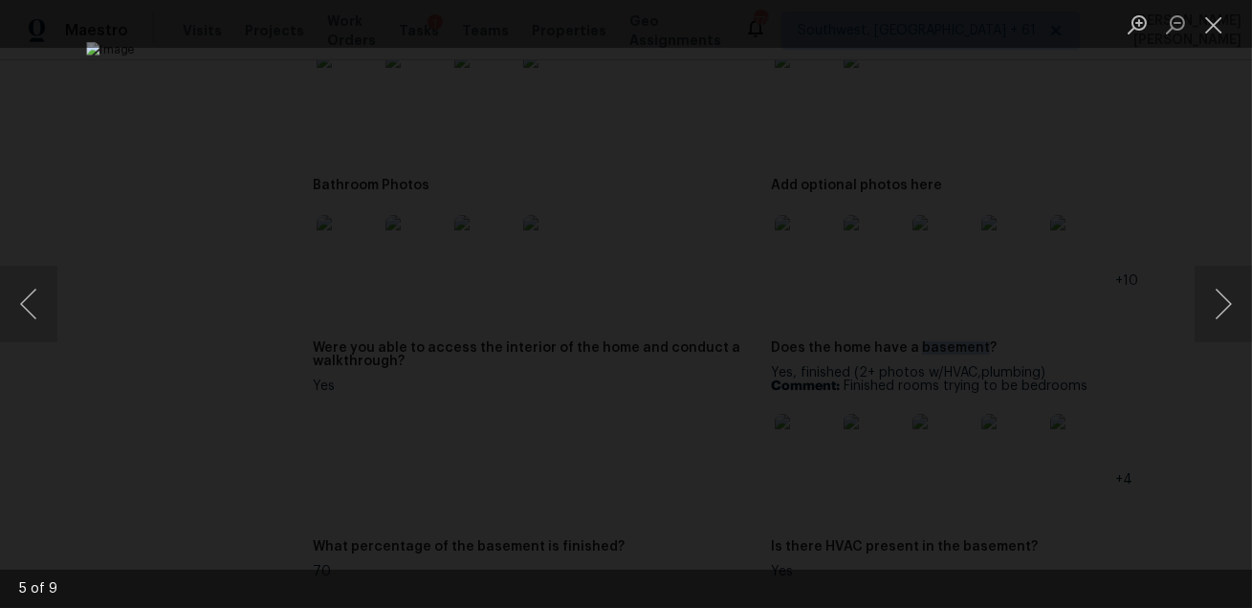
click at [1187, 377] on div "Lightbox" at bounding box center [626, 304] width 1252 height 608
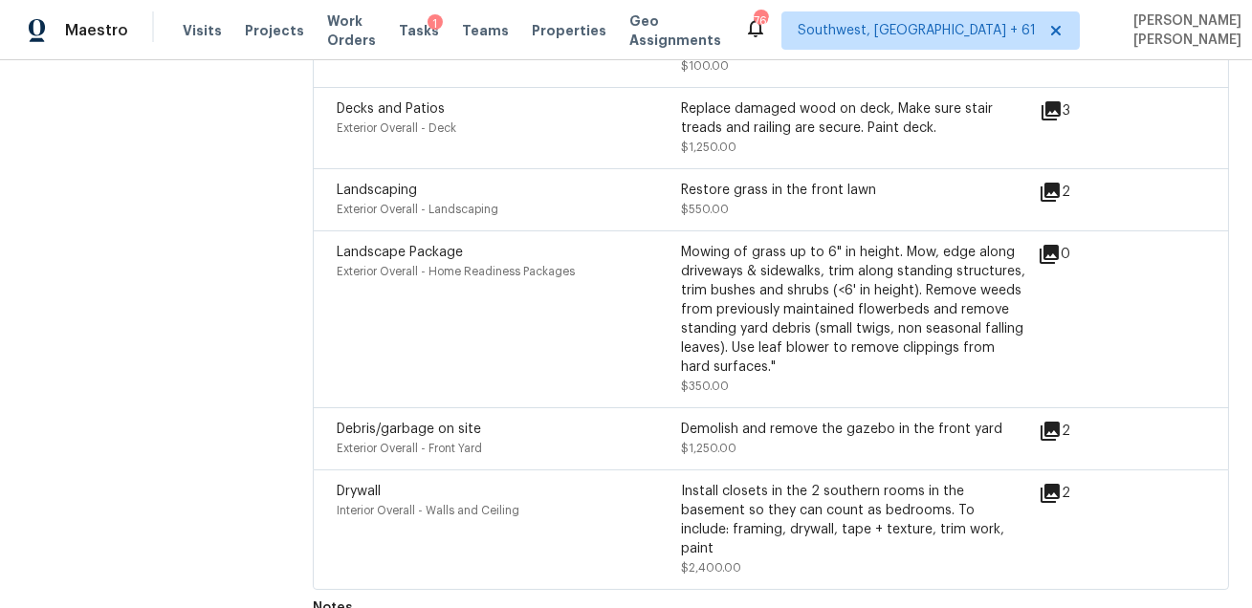
scroll to position [2184, 0]
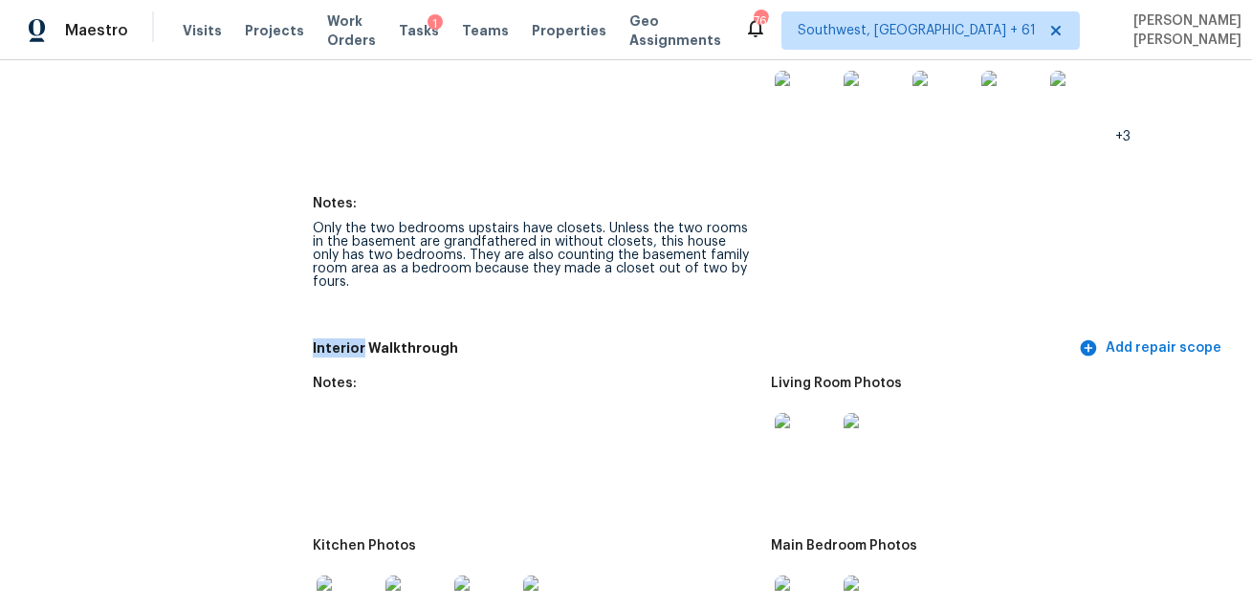
click at [722, 339] on h5 "Interior Walkthrough" at bounding box center [694, 349] width 762 height 20
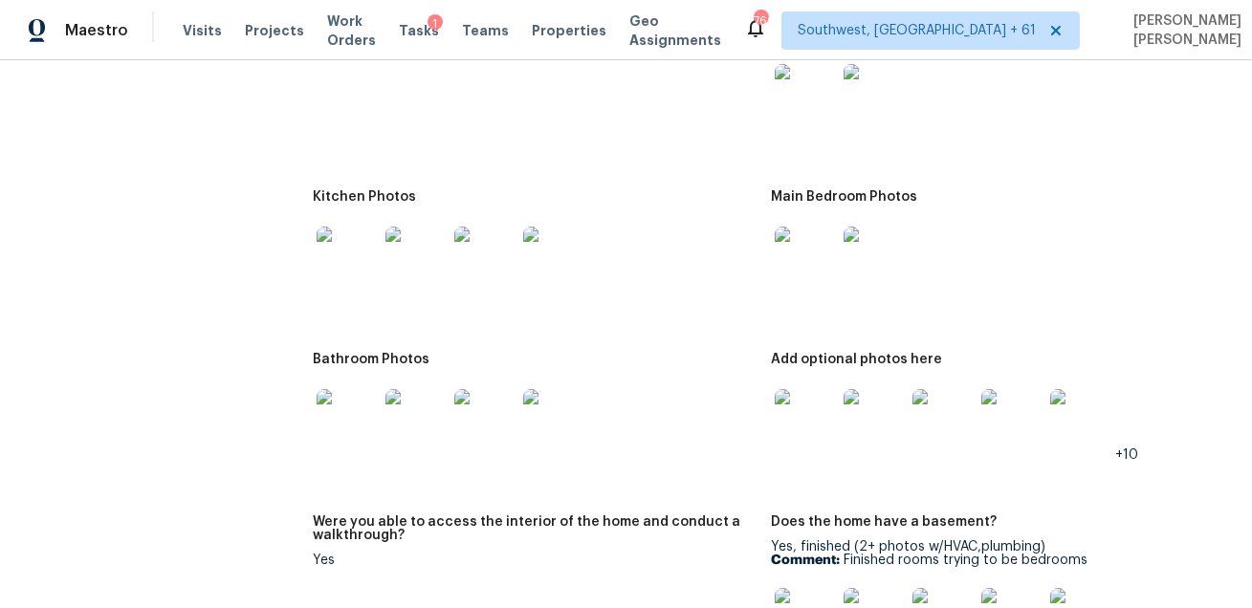
scroll to position [2423, 0]
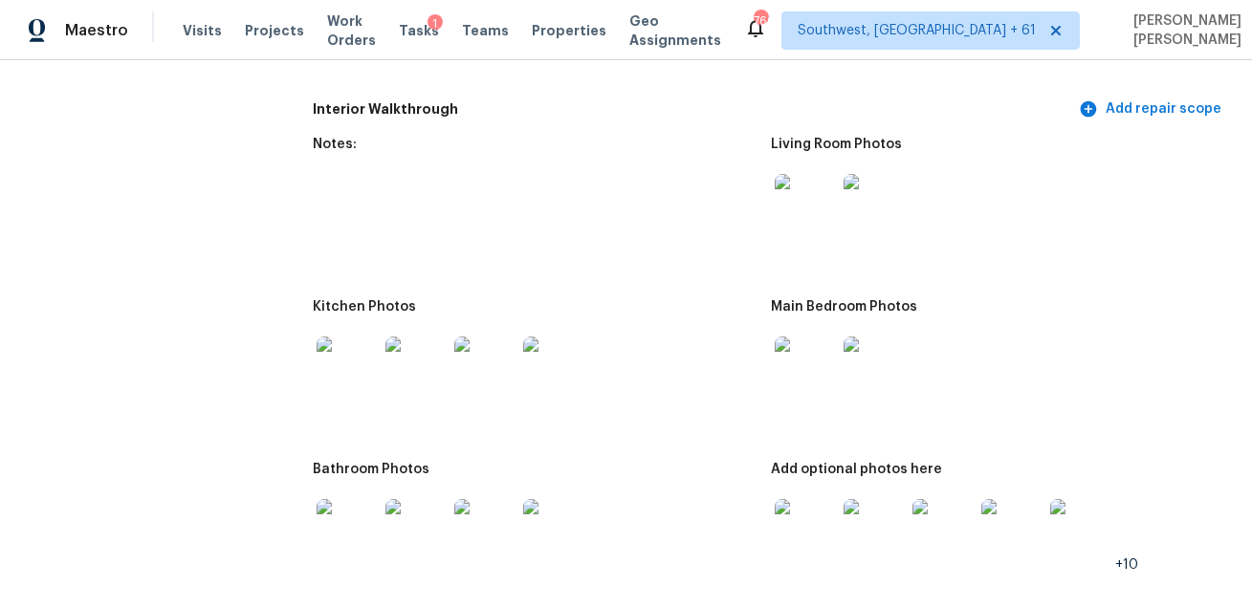
click at [797, 180] on img at bounding box center [805, 204] width 61 height 61
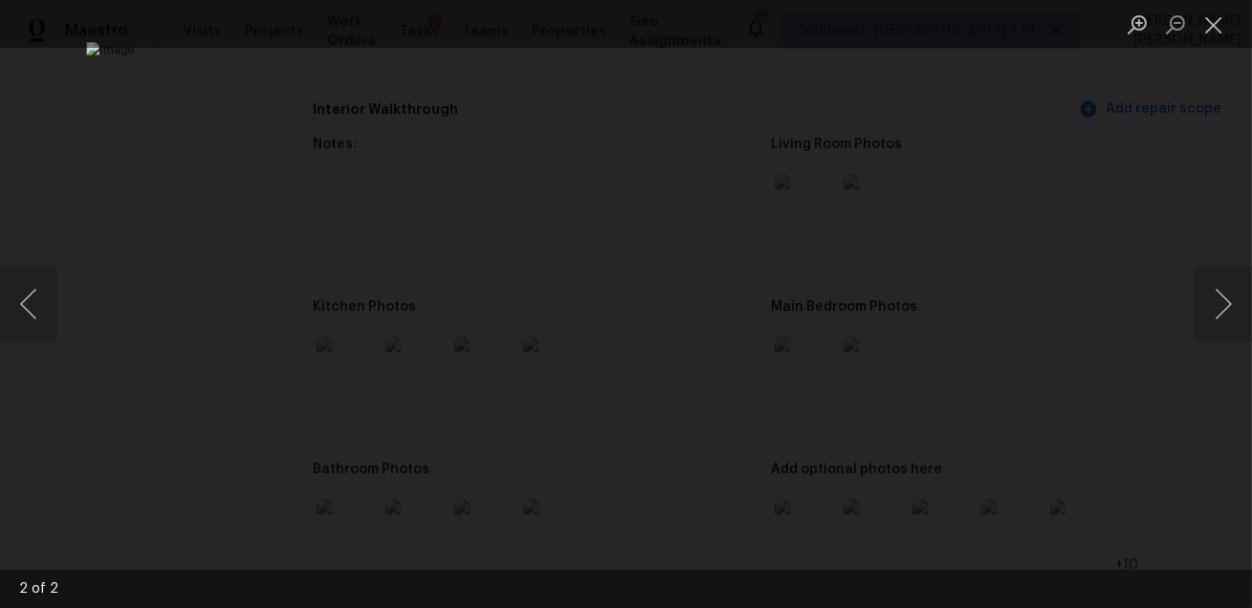
click at [1140, 392] on div "Lightbox" at bounding box center [626, 304] width 1252 height 608
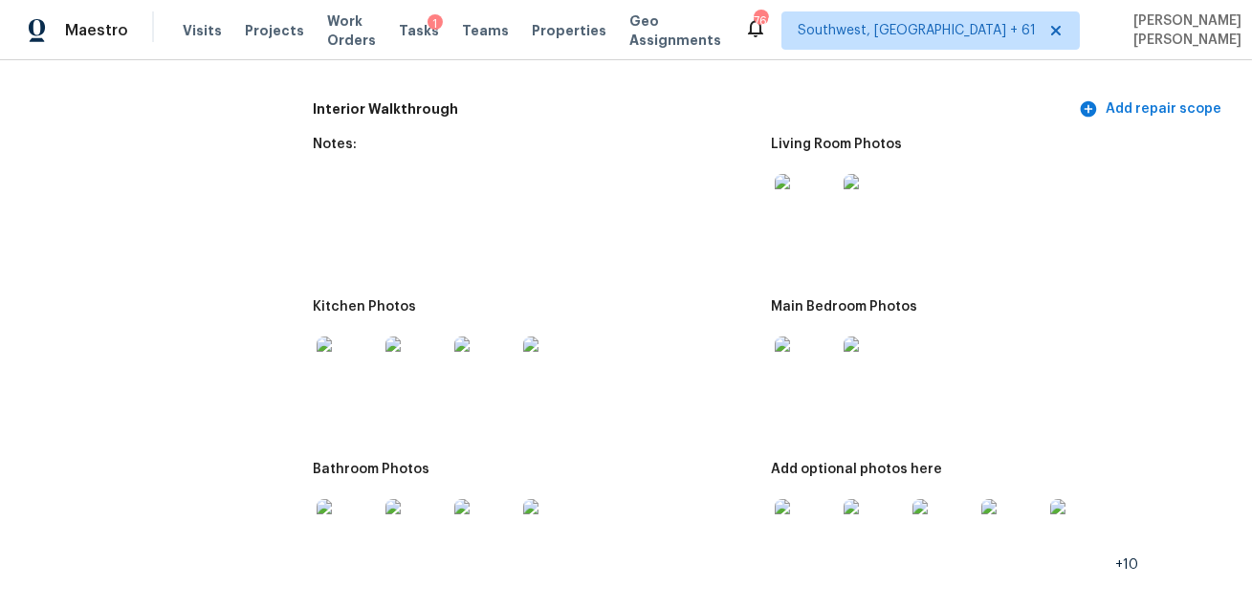
click at [322, 372] on img at bounding box center [347, 367] width 61 height 61
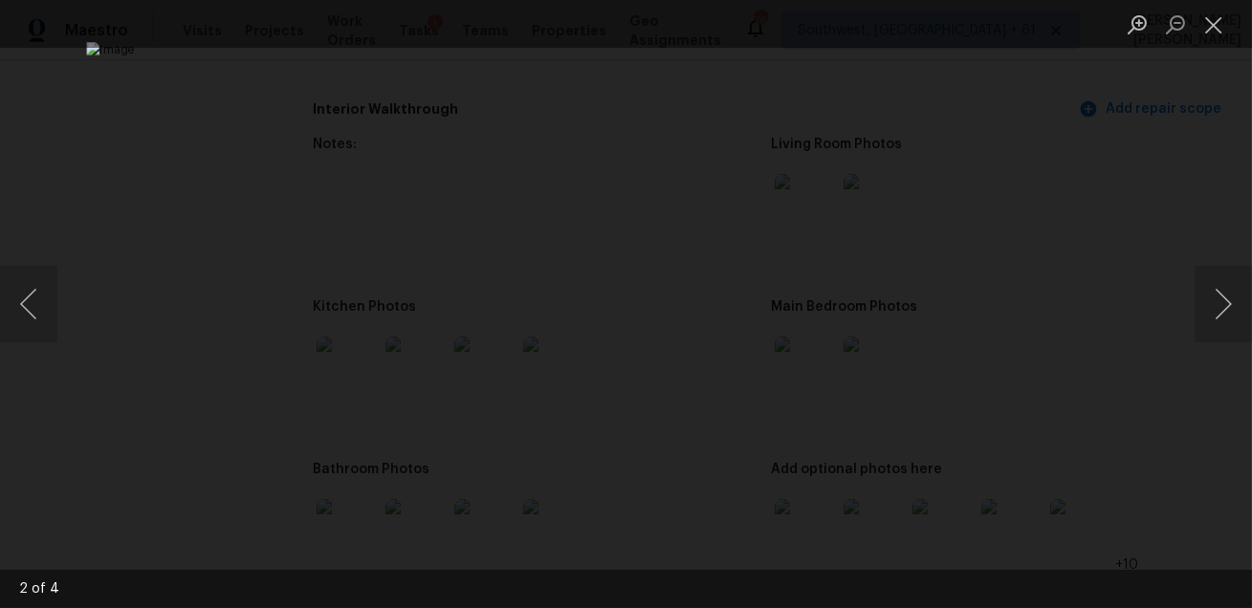
click at [1139, 362] on div "Lightbox" at bounding box center [626, 304] width 1252 height 608
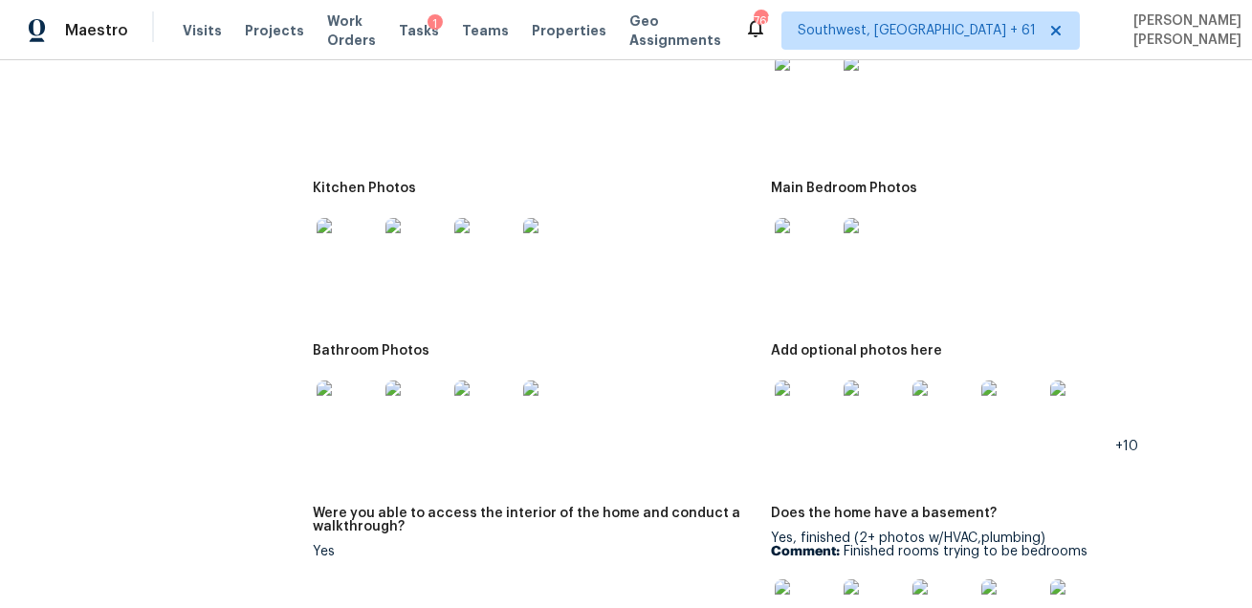
scroll to position [2524, 0]
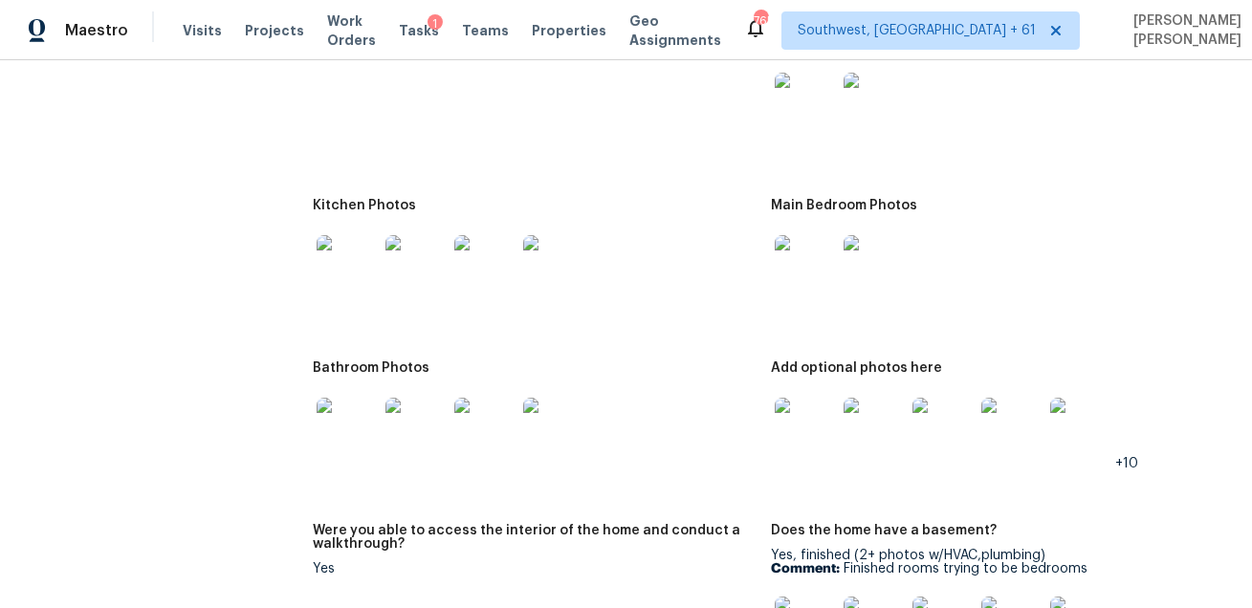
click at [812, 251] on img at bounding box center [805, 265] width 61 height 61
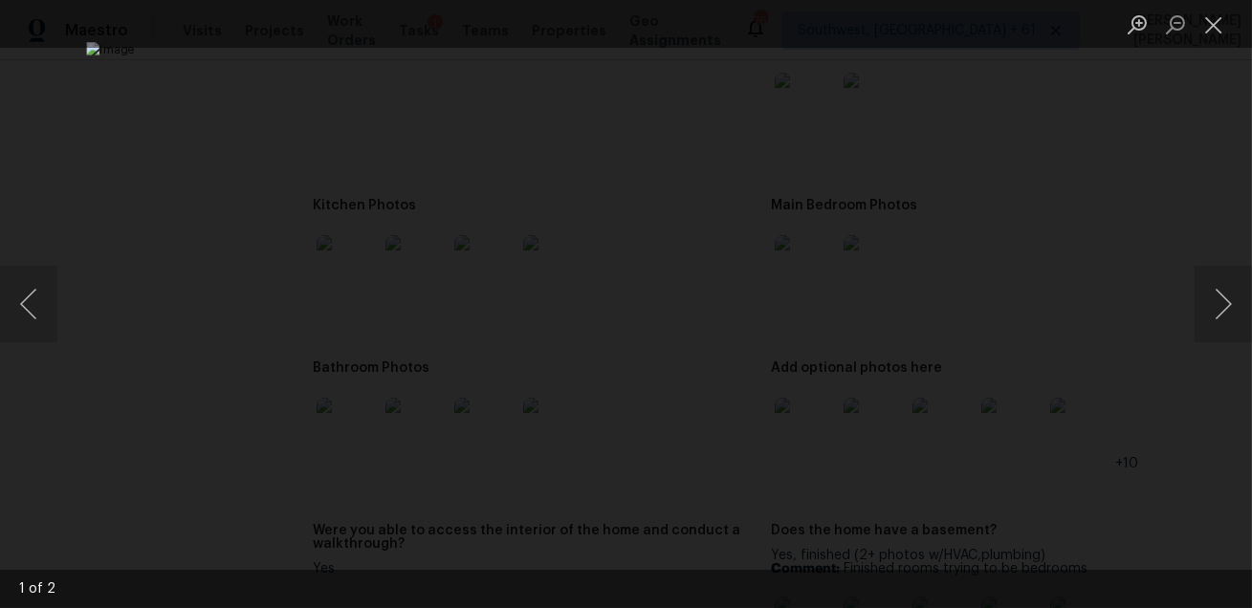
click at [1142, 437] on div "Lightbox" at bounding box center [626, 304] width 1252 height 608
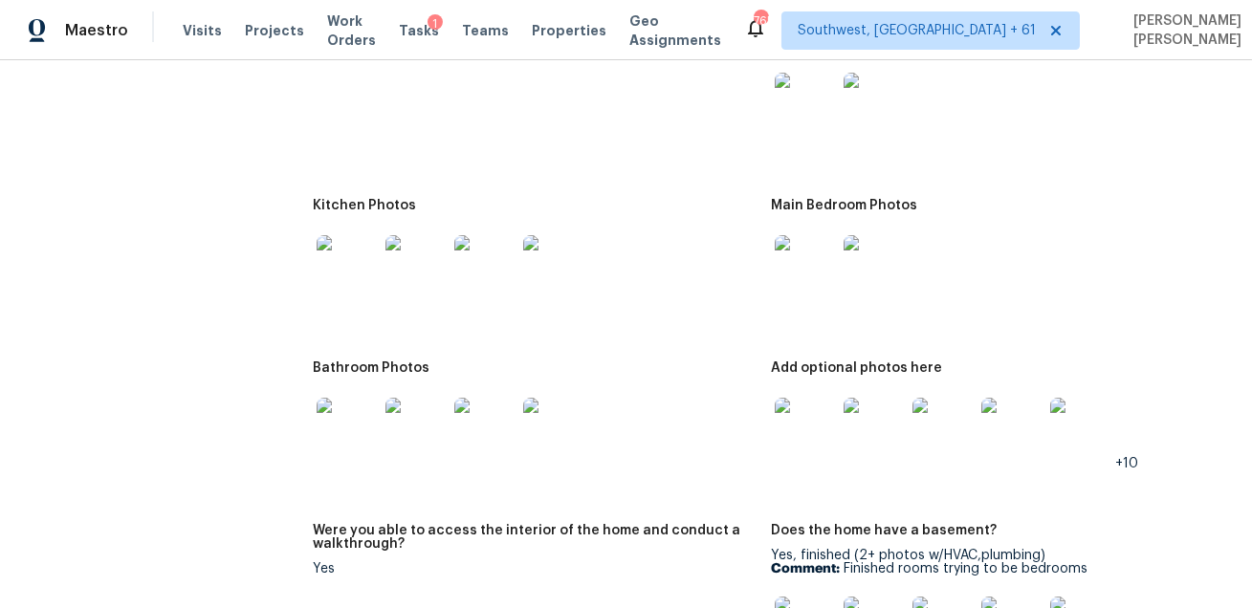
click at [330, 411] on img at bounding box center [347, 428] width 61 height 61
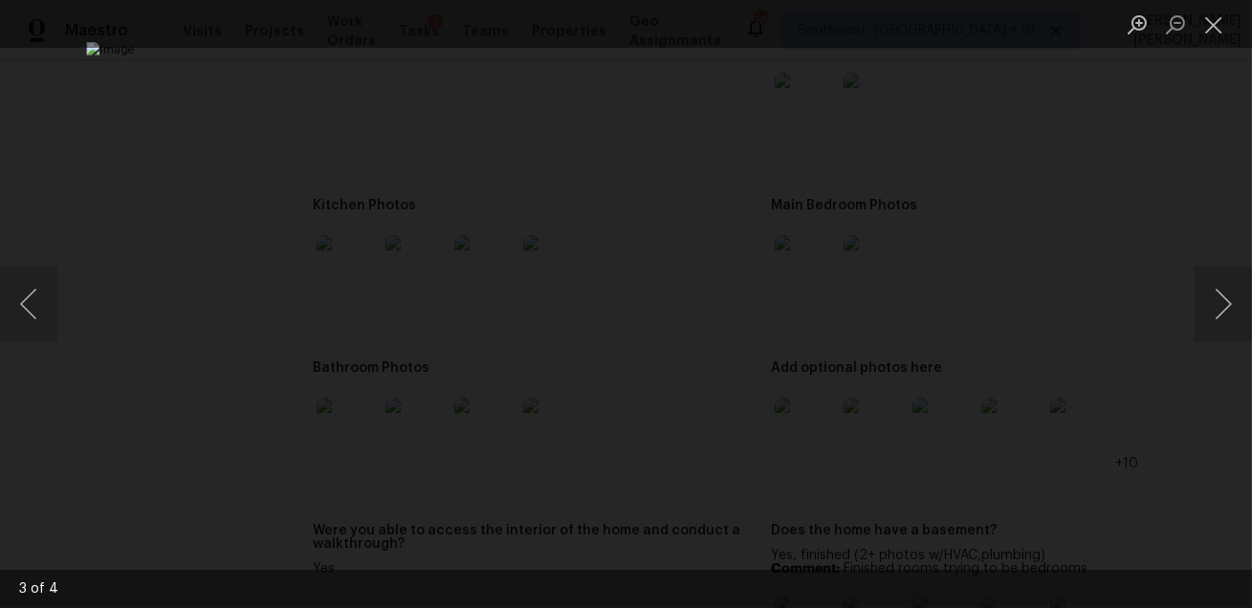
click at [1127, 444] on div "Lightbox" at bounding box center [626, 304] width 1252 height 608
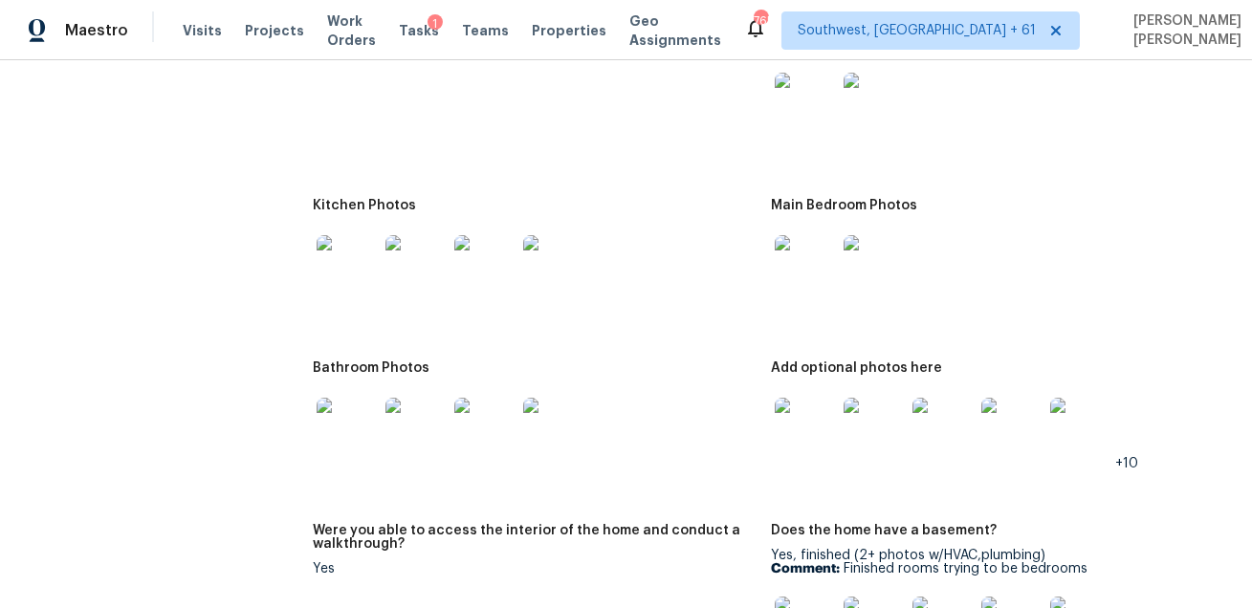
click at [810, 426] on img at bounding box center [805, 428] width 61 height 61
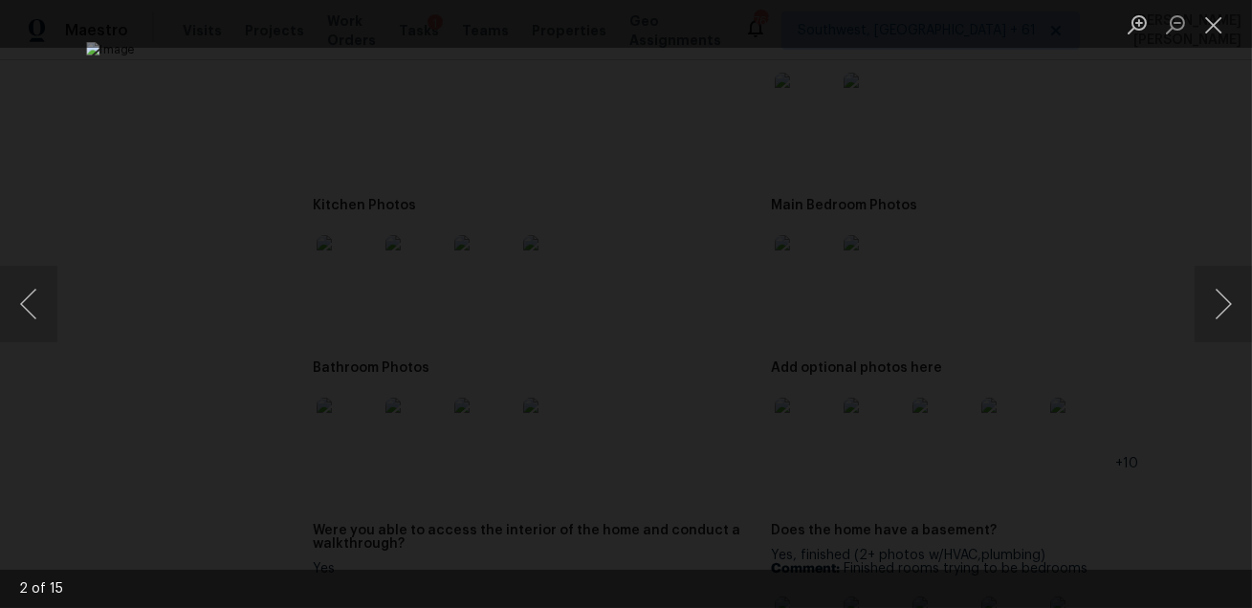
click at [1192, 434] on div "Lightbox" at bounding box center [626, 304] width 1252 height 608
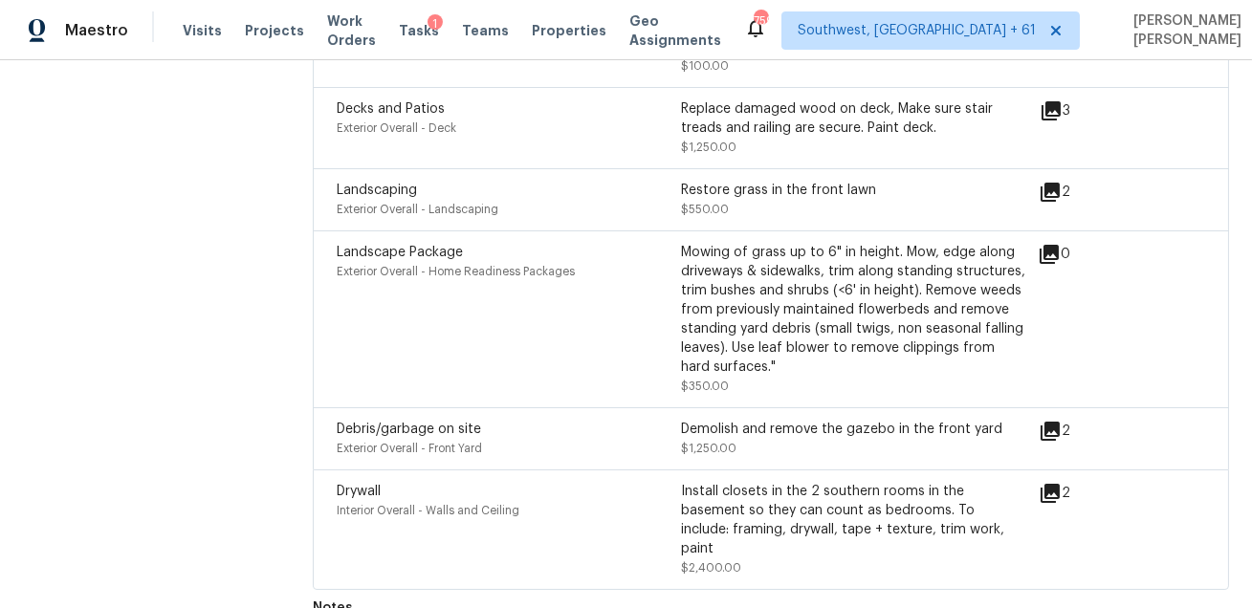
scroll to position [5046, 0]
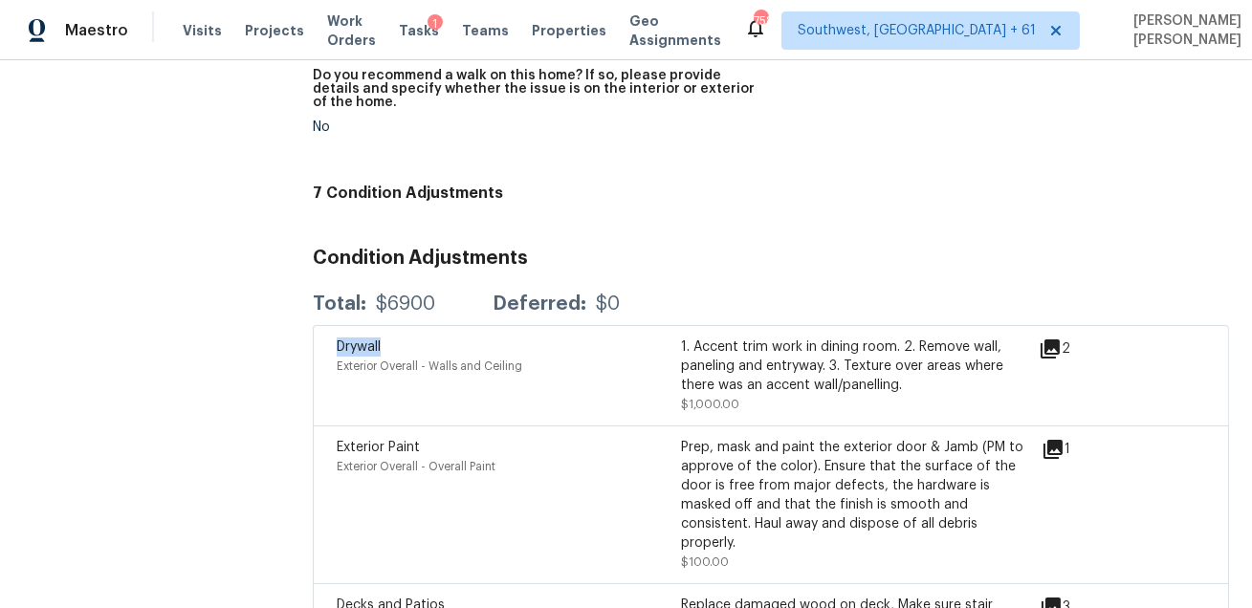
click at [209, 17] on div "Visits Projects Work Orders Tasks 1 Teams Properties Geo Assignments" at bounding box center [463, 30] width 561 height 38
click at [200, 27] on span "Visits" at bounding box center [202, 30] width 39 height 19
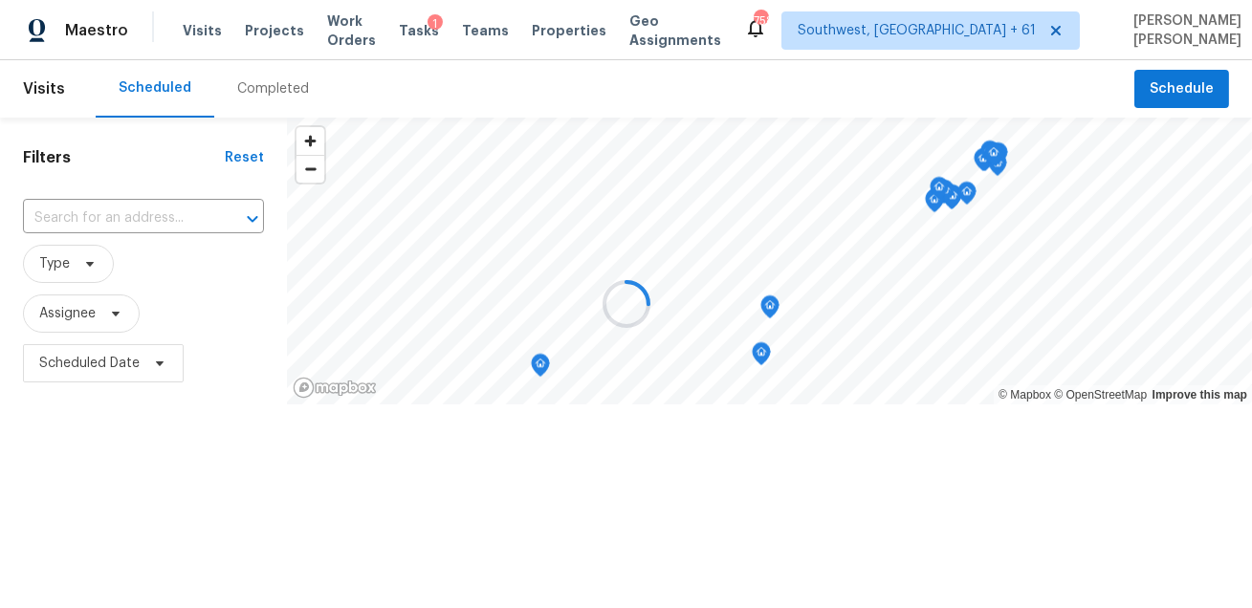
click at [296, 104] on div at bounding box center [626, 304] width 1252 height 608
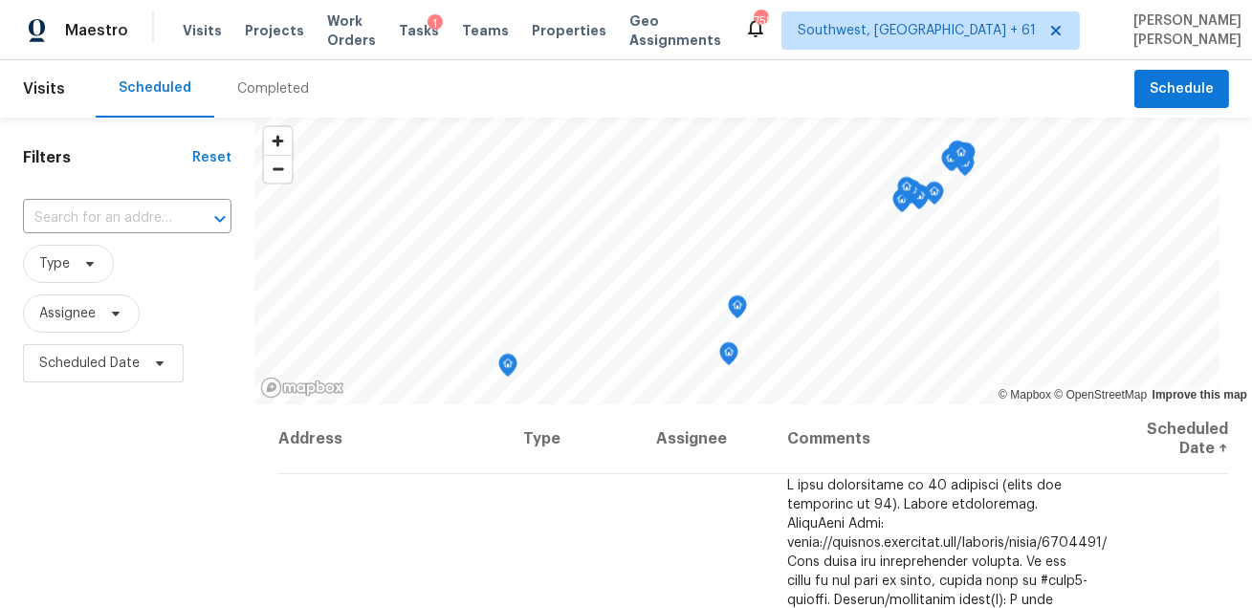
click at [271, 105] on div "Completed" at bounding box center [273, 88] width 118 height 57
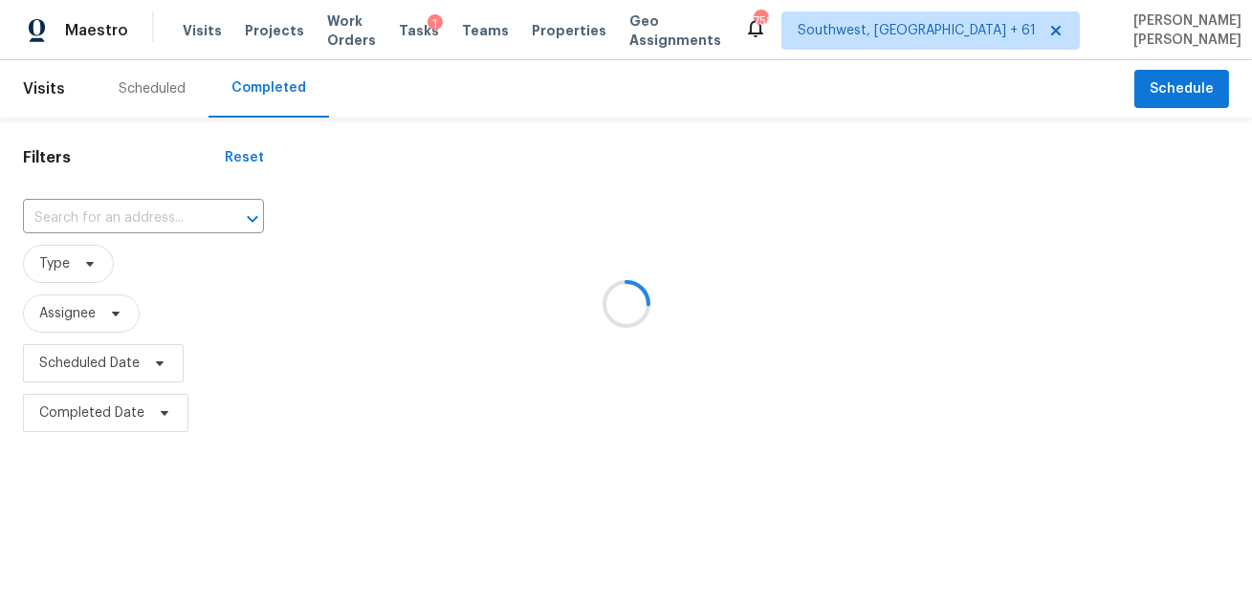
click at [161, 222] on div at bounding box center [626, 304] width 1252 height 608
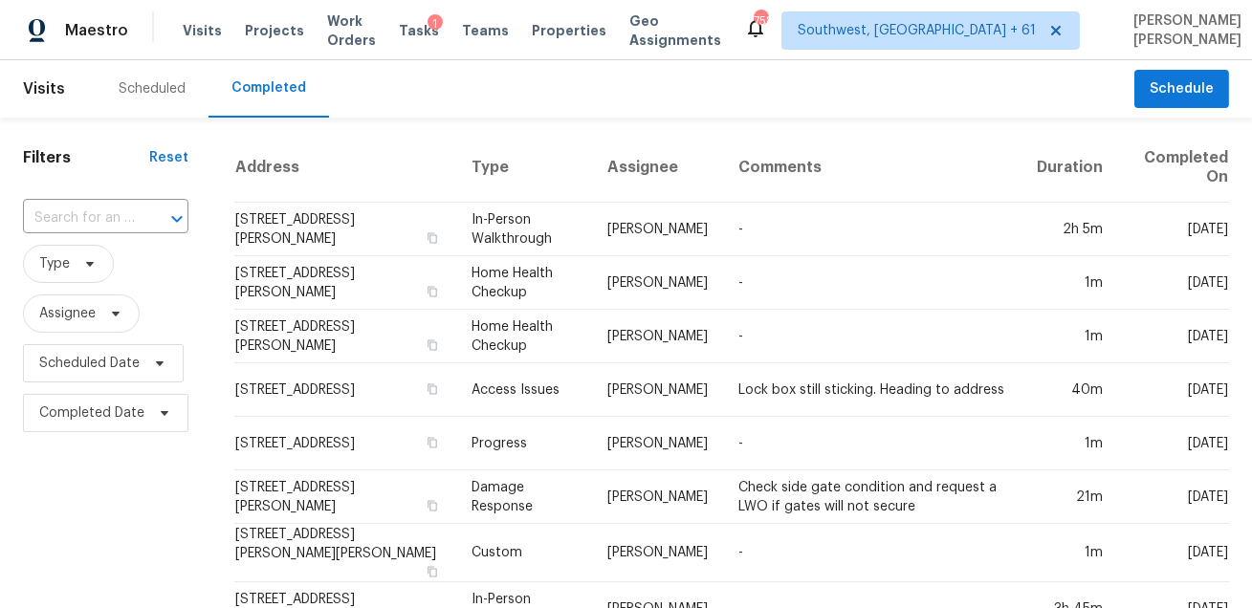
click at [164, 222] on button "Open" at bounding box center [177, 219] width 27 height 27
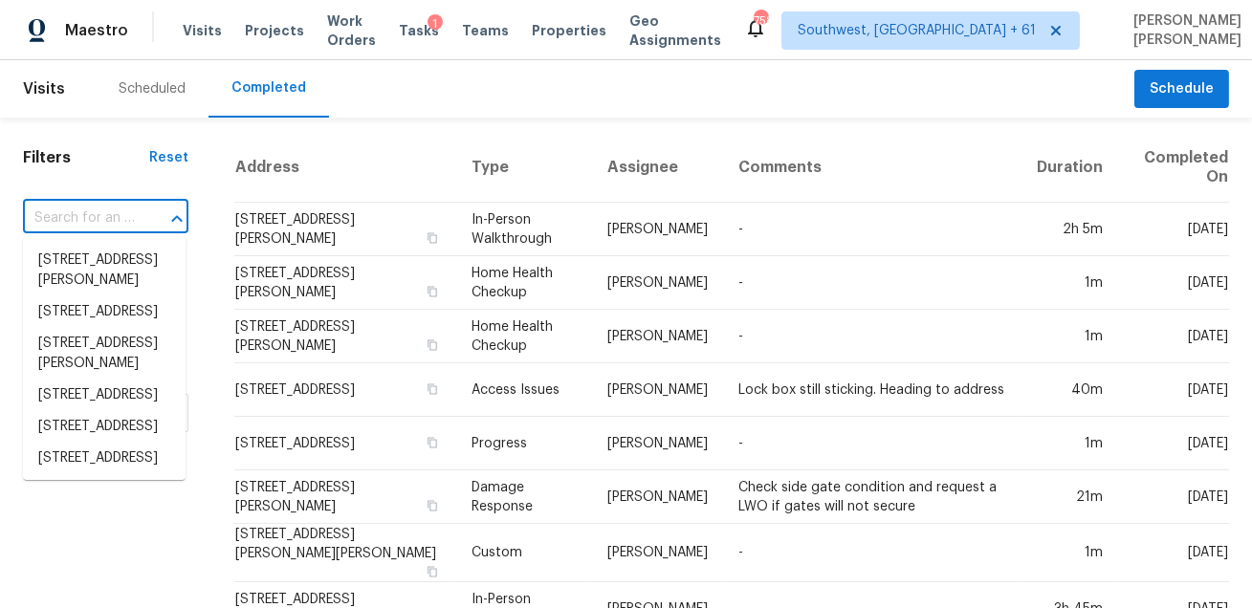
paste input "314 Carole Little Ct Henderson NV 89014"
type input "314 Carole Little Ct Henderson NV 89014"
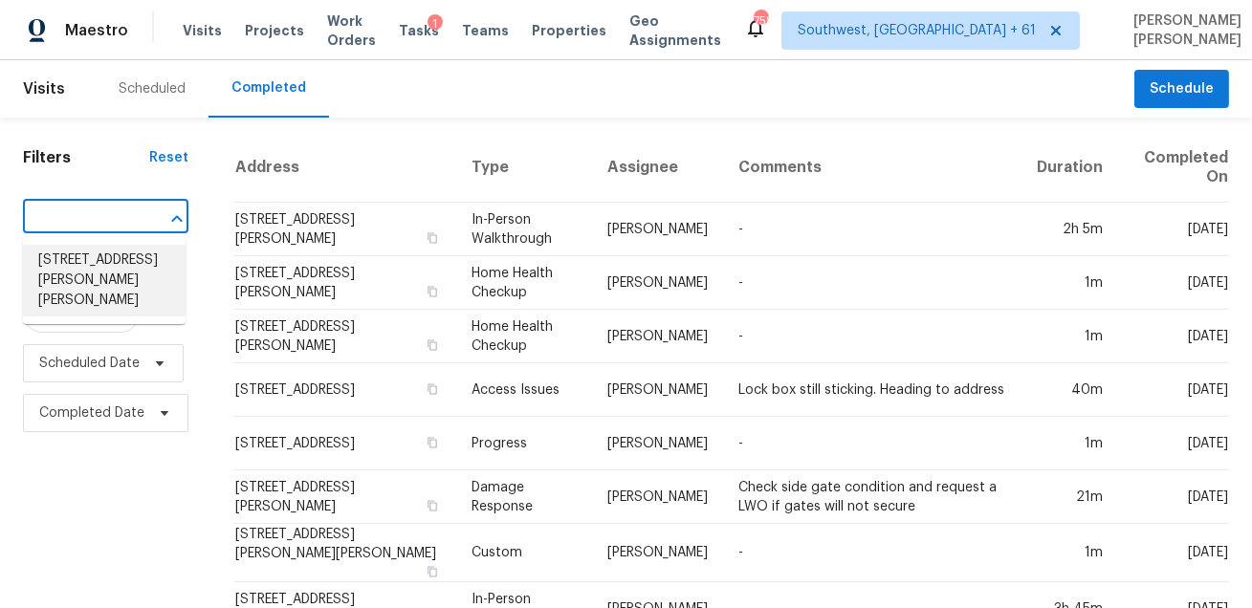
click at [109, 268] on li "314 Carole Little Ct, Henderson, NV 89014" at bounding box center [104, 281] width 163 height 72
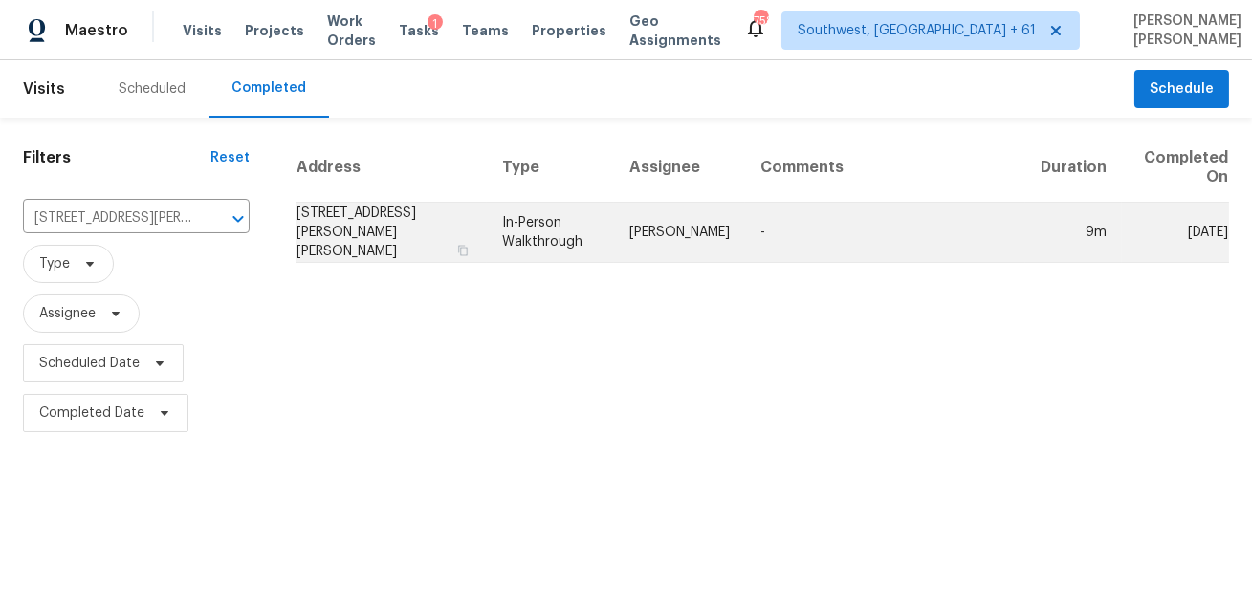
click at [577, 248] on td "In-Person Walkthrough" at bounding box center [550, 233] width 127 height 60
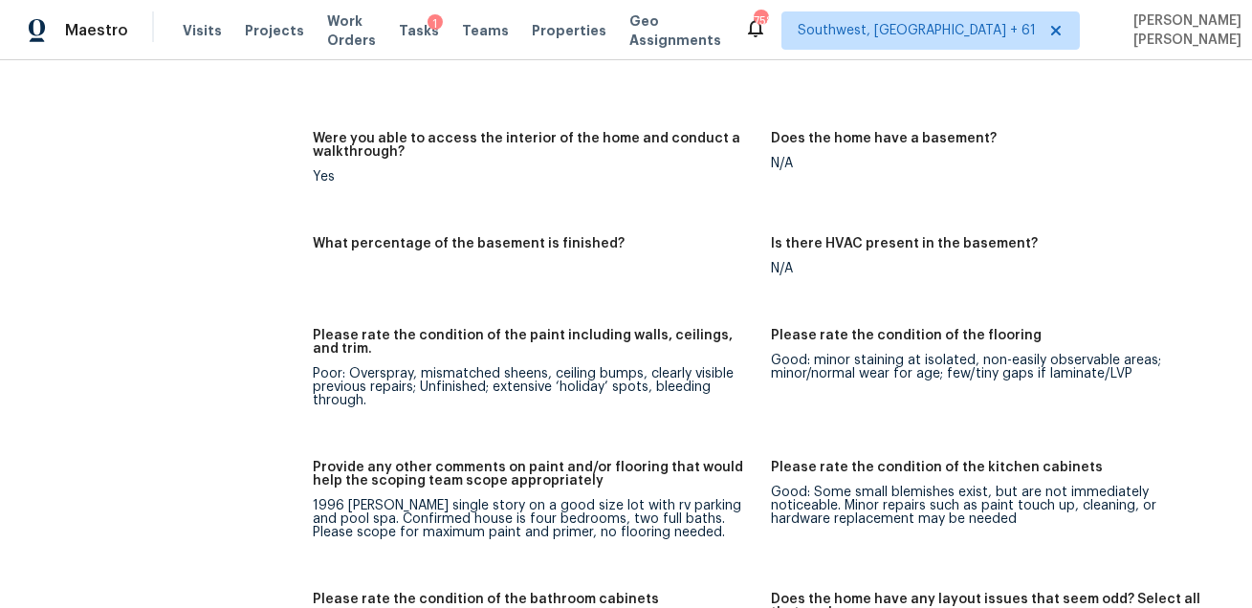
scroll to position [3553, 0]
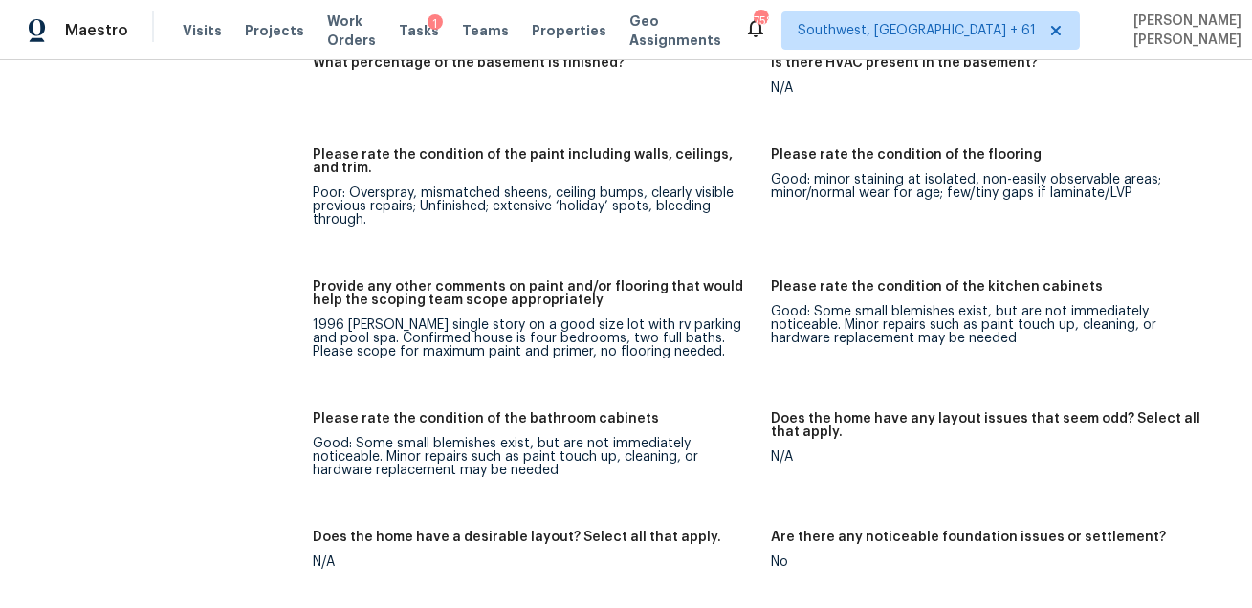
click at [631, 310] on div "Provide any other comments on paint and/or flooring that would help the scoping…" at bounding box center [534, 299] width 443 height 38
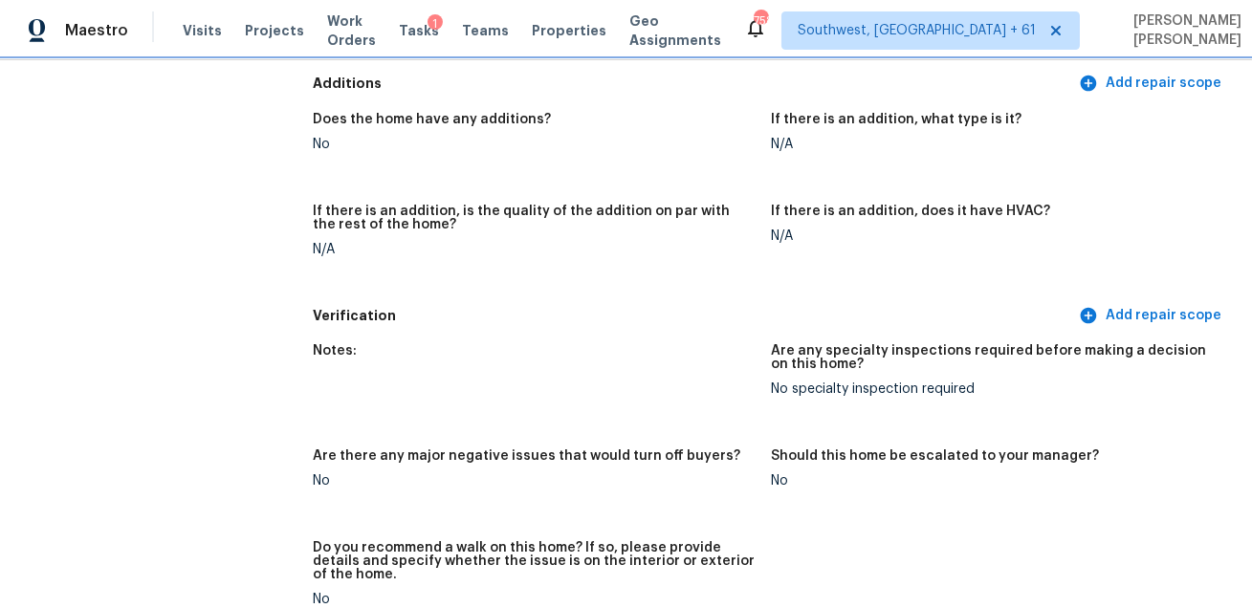
scroll to position [4505, 0]
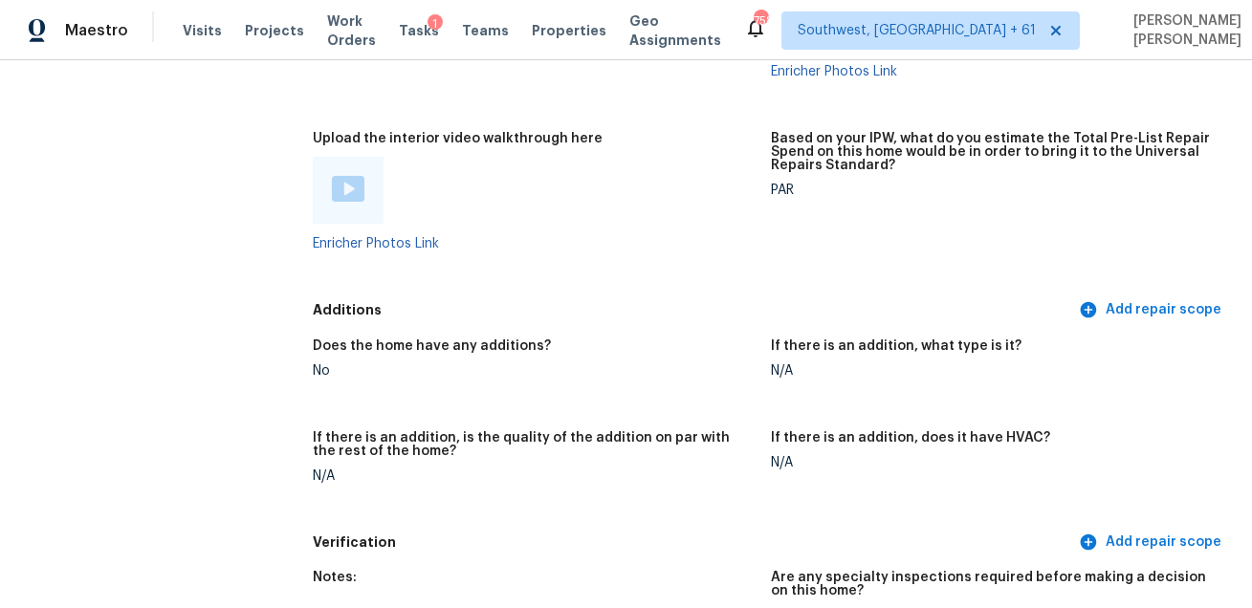
click at [344, 179] on img at bounding box center [348, 189] width 33 height 26
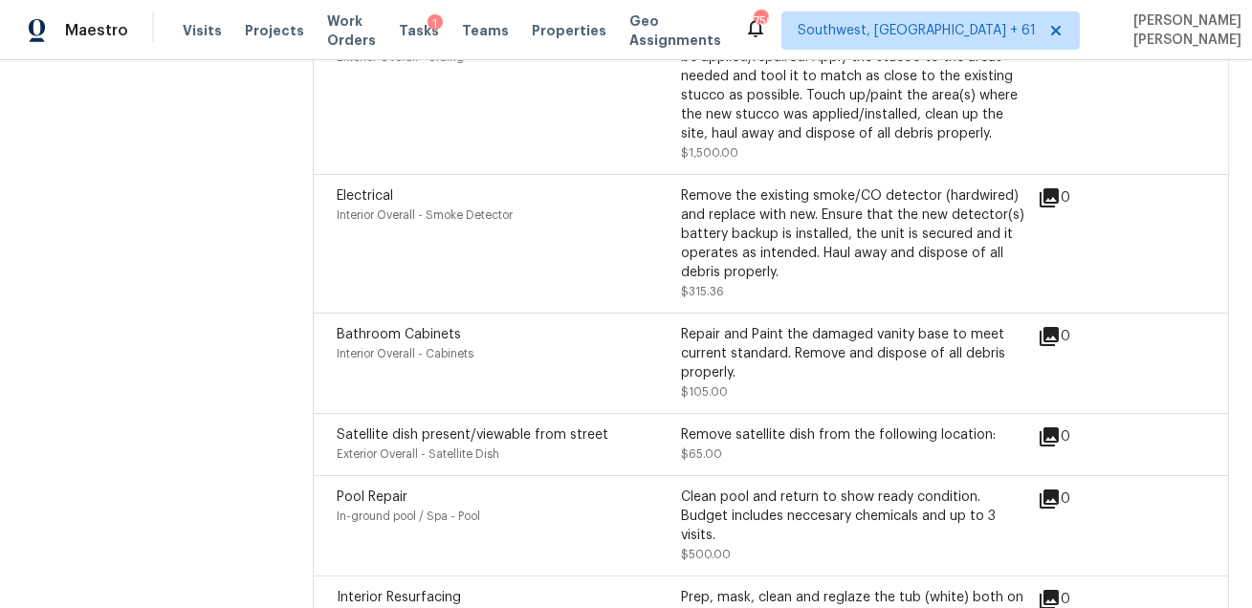
scroll to position [3505, 0]
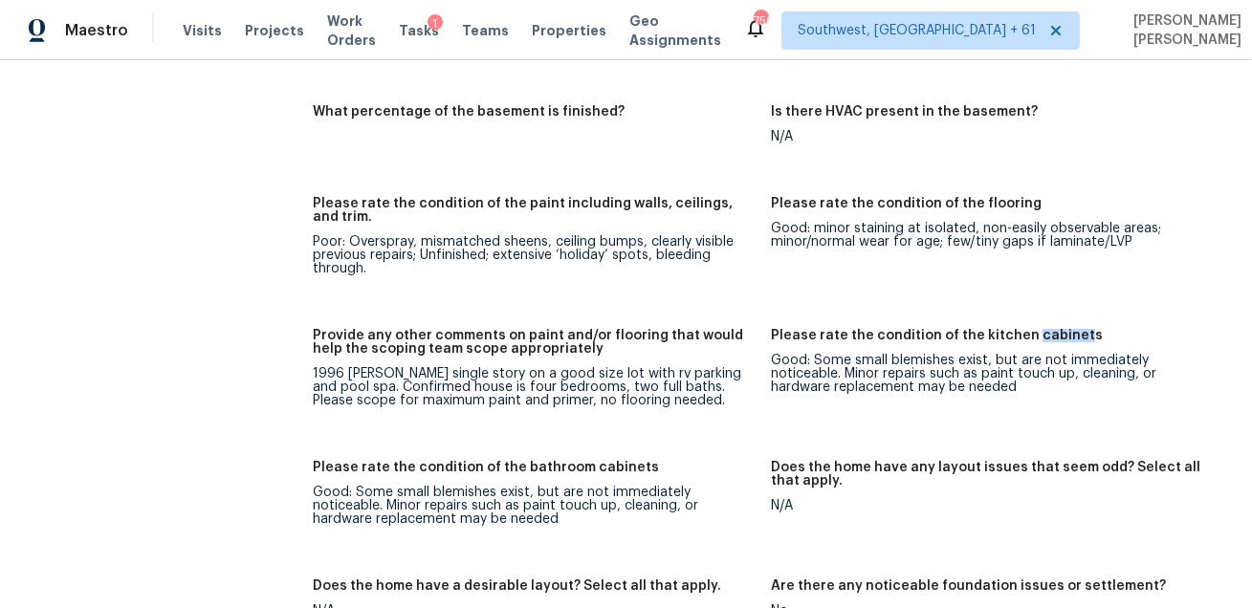
click at [176, 35] on div "Maestro Visits Projects Work Orders Tasks 1 Teams Properties Geo Assignments" at bounding box center [372, 30] width 744 height 38
click at [201, 31] on span "Visits" at bounding box center [202, 30] width 39 height 19
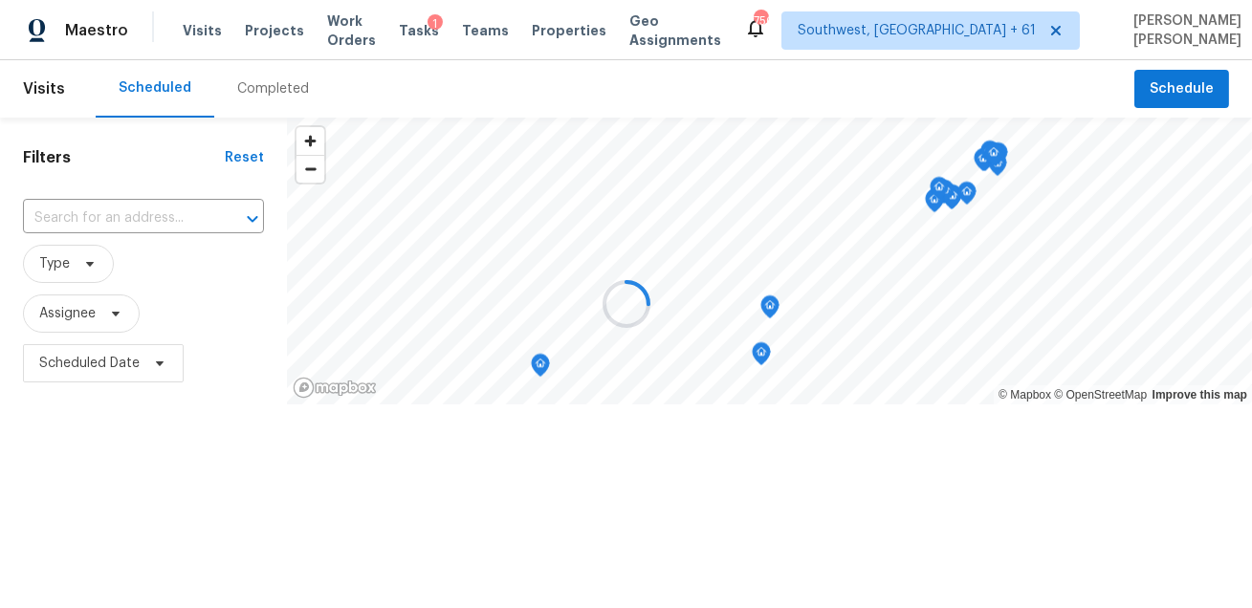
click at [244, 70] on div at bounding box center [626, 304] width 1252 height 608
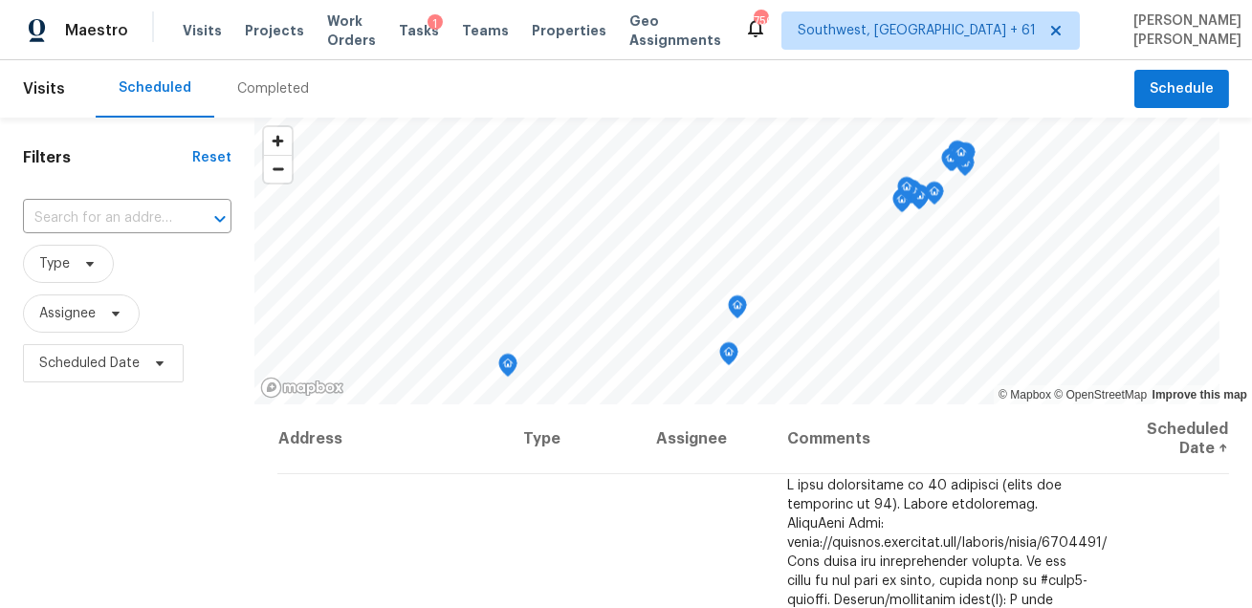
click at [259, 97] on div "Completed" at bounding box center [273, 88] width 72 height 19
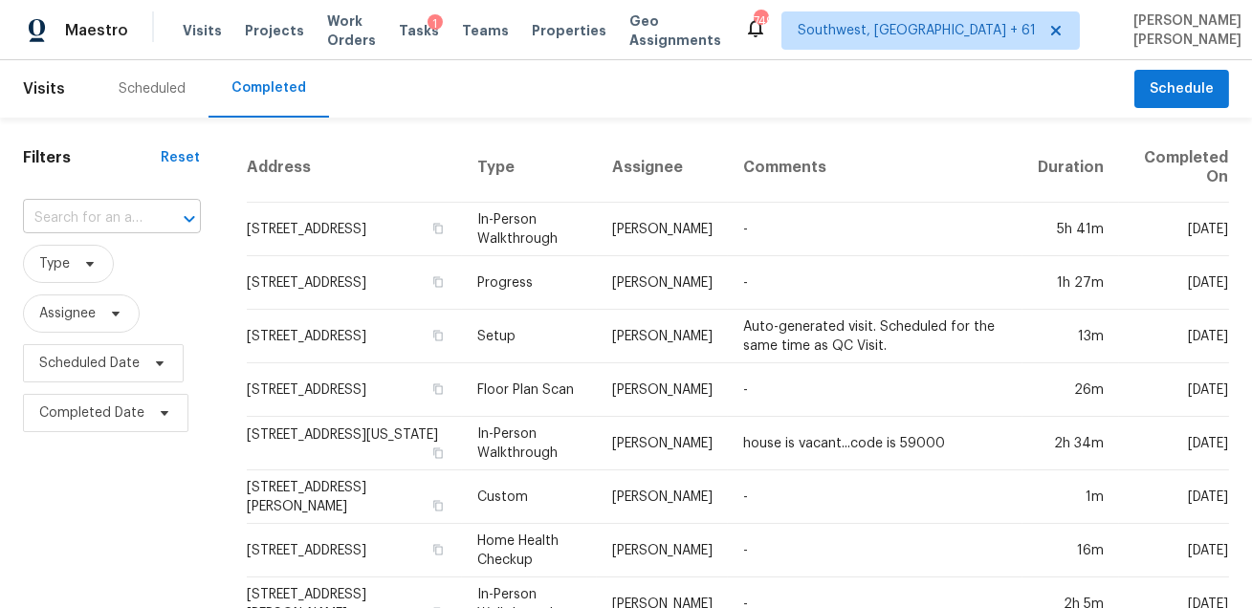
click at [110, 221] on input "text" at bounding box center [85, 219] width 124 height 30
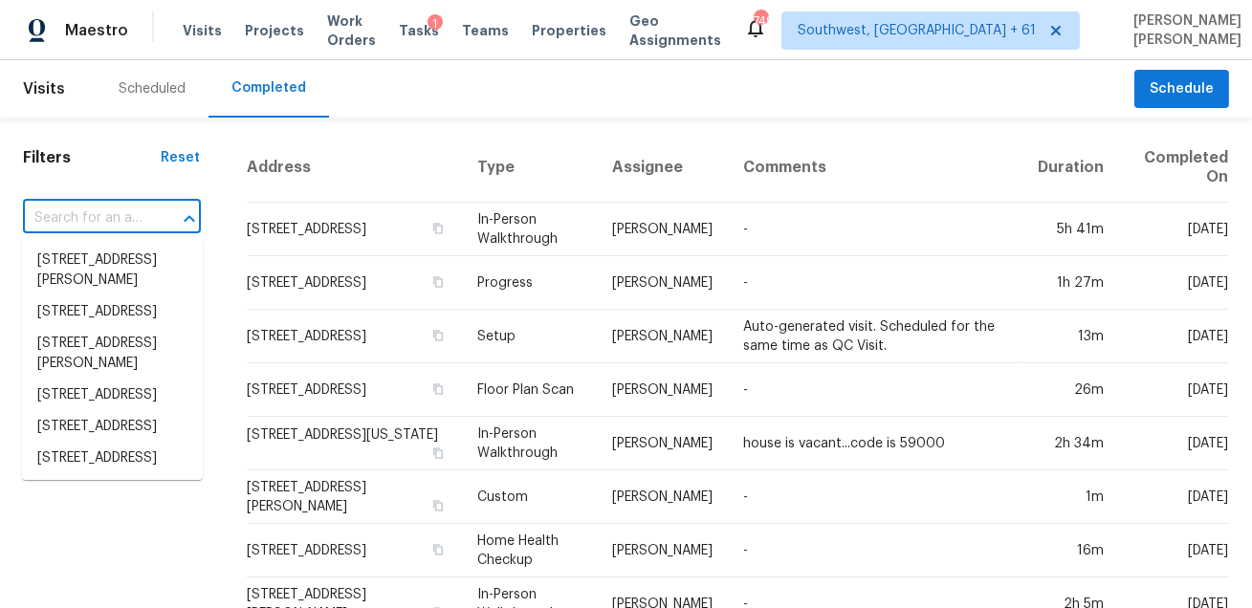
paste input "7324 N Martin Luther King Ave Hitchcock TX 77563"
type input "7324 N Martin Luther King Ave Hitchcock TX 77563"
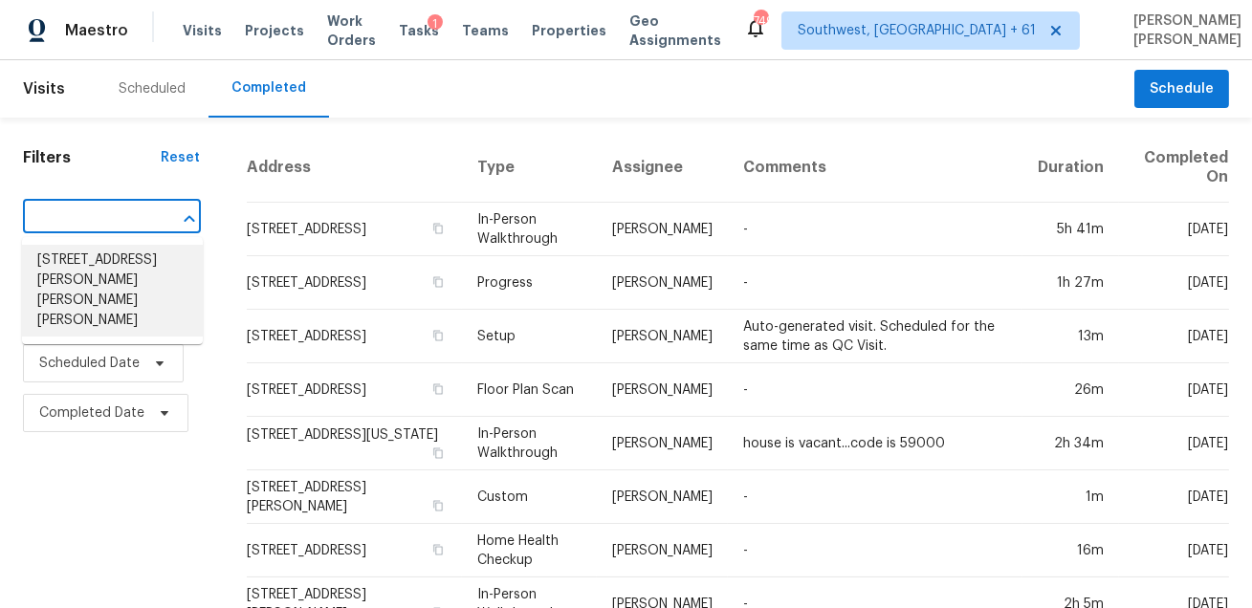
click at [113, 281] on li "7324 N Martin Luther King Ave, Hitchcock, TX 77563" at bounding box center [112, 291] width 181 height 92
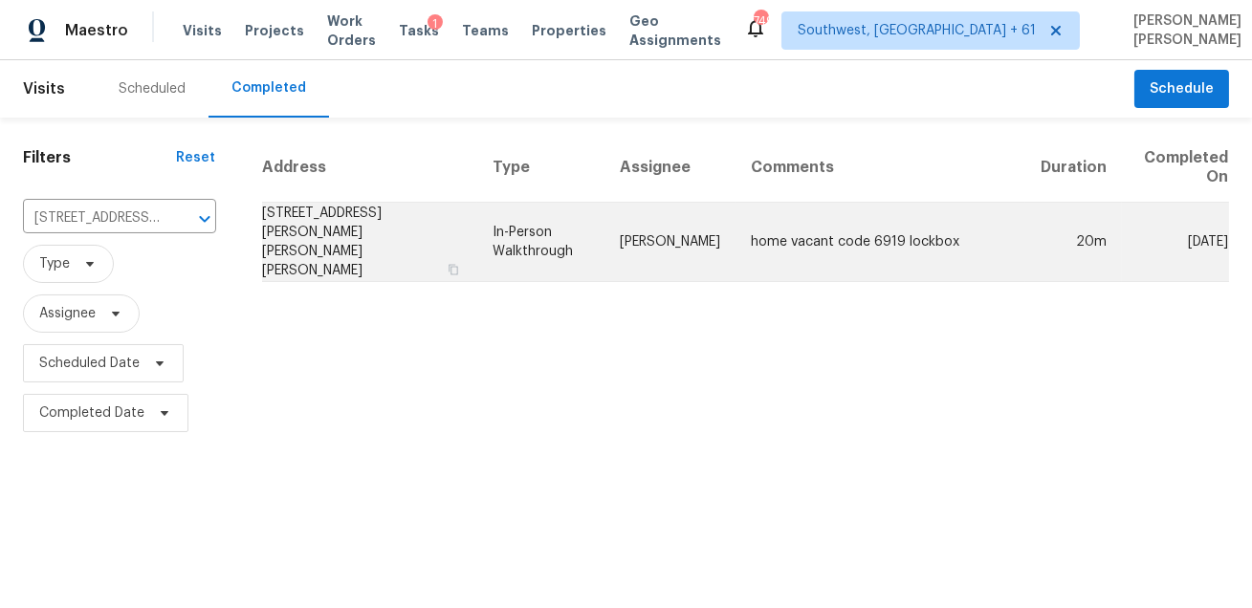
click at [637, 239] on td "Andy Taylor" at bounding box center [669, 242] width 131 height 79
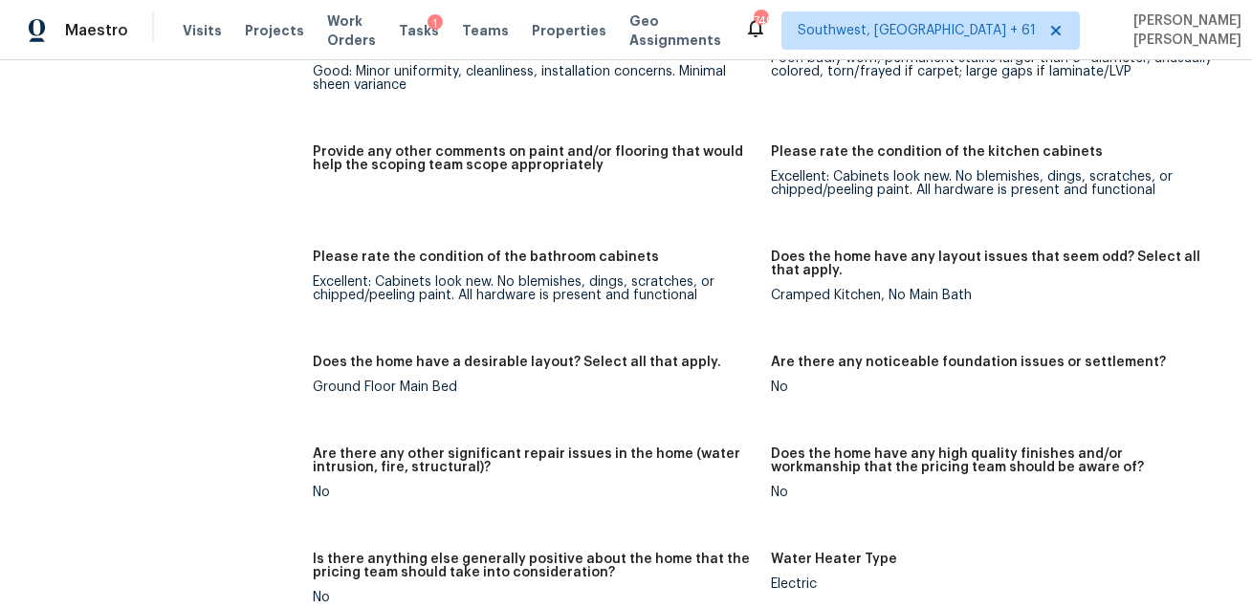
scroll to position [4442, 0]
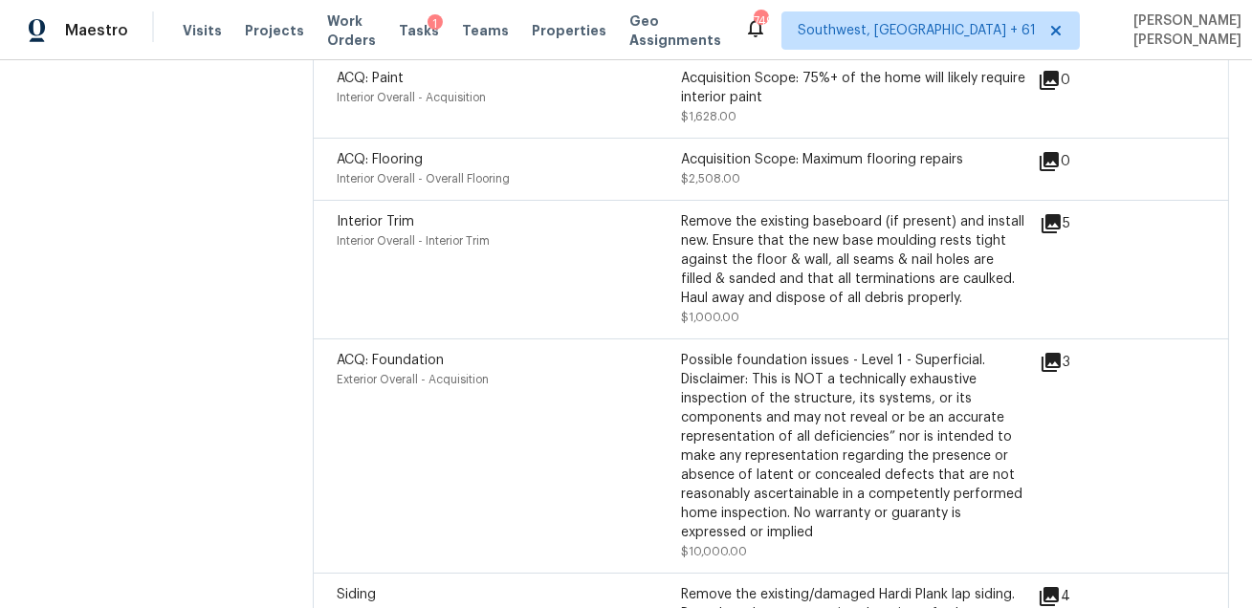
click at [1052, 353] on icon at bounding box center [1050, 362] width 19 height 19
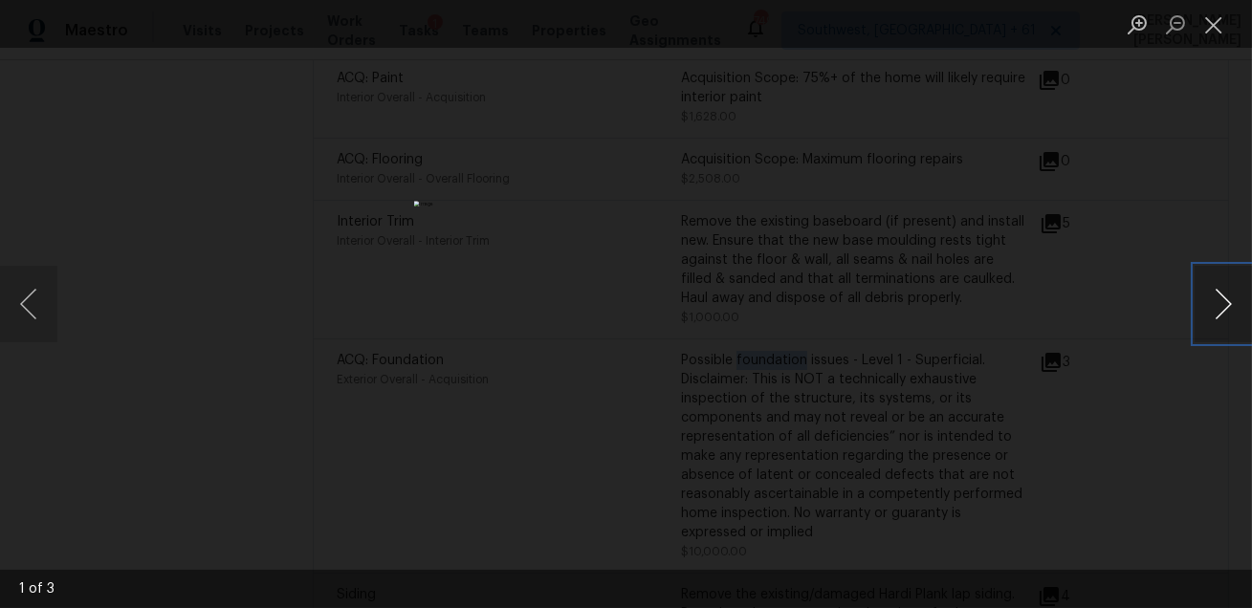
click at [1234, 306] on button "Next image" at bounding box center [1222, 304] width 57 height 76
click at [1118, 444] on div "Lightbox" at bounding box center [626, 304] width 1252 height 608
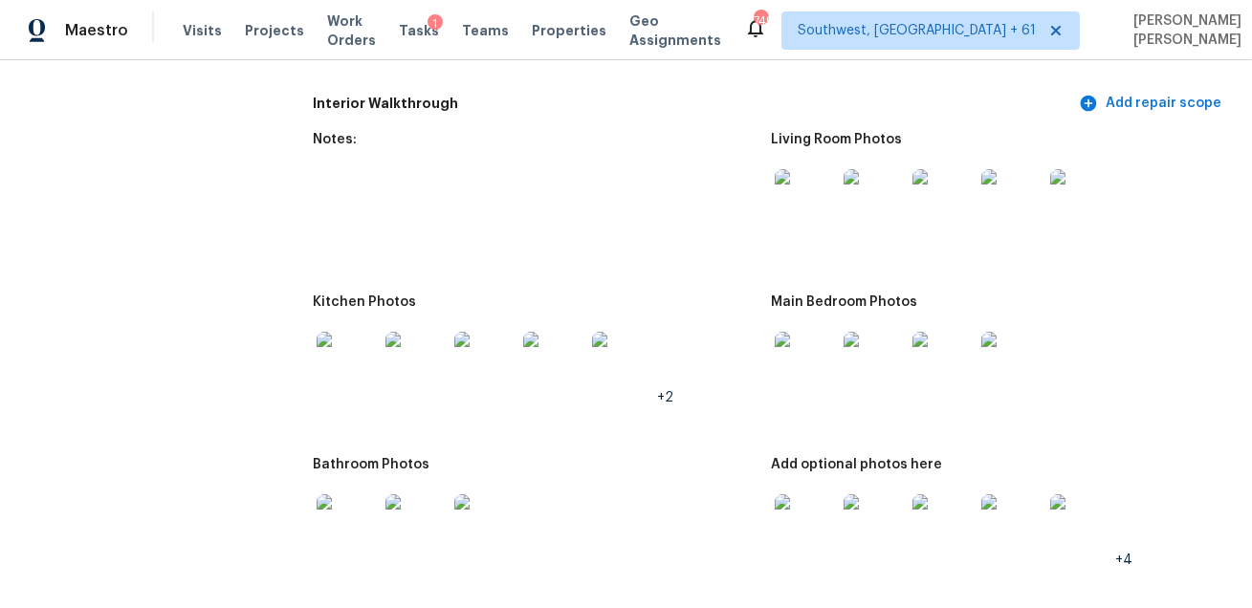
scroll to position [2141, 0]
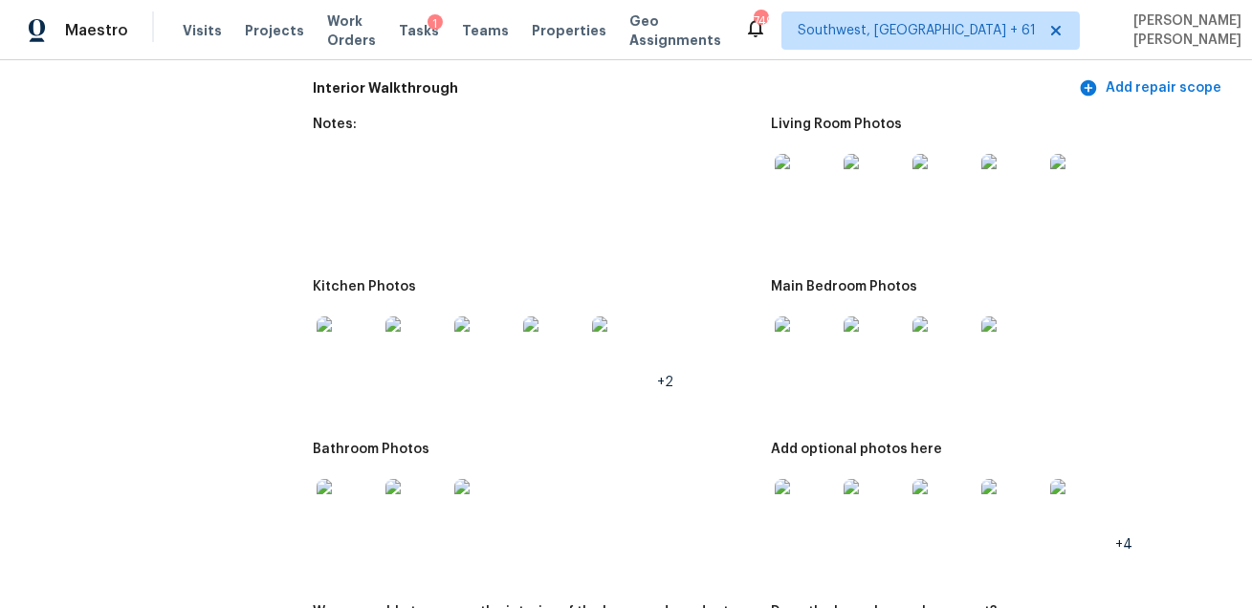
click at [798, 176] on img at bounding box center [805, 184] width 61 height 61
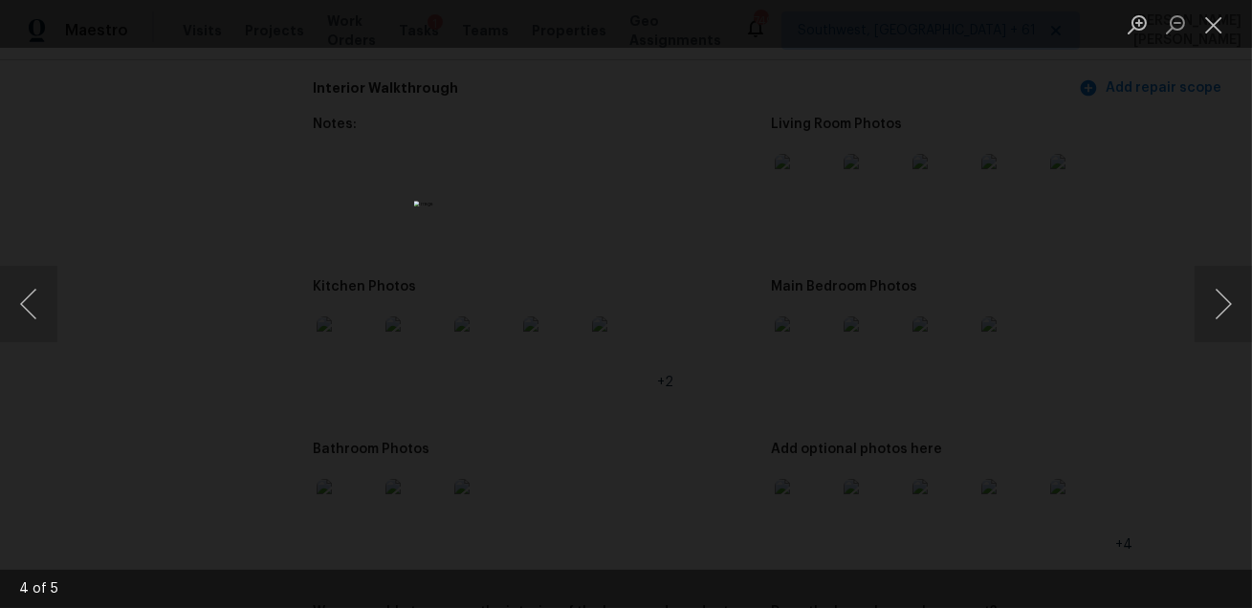
click at [1006, 257] on div "Lightbox" at bounding box center [626, 304] width 1252 height 608
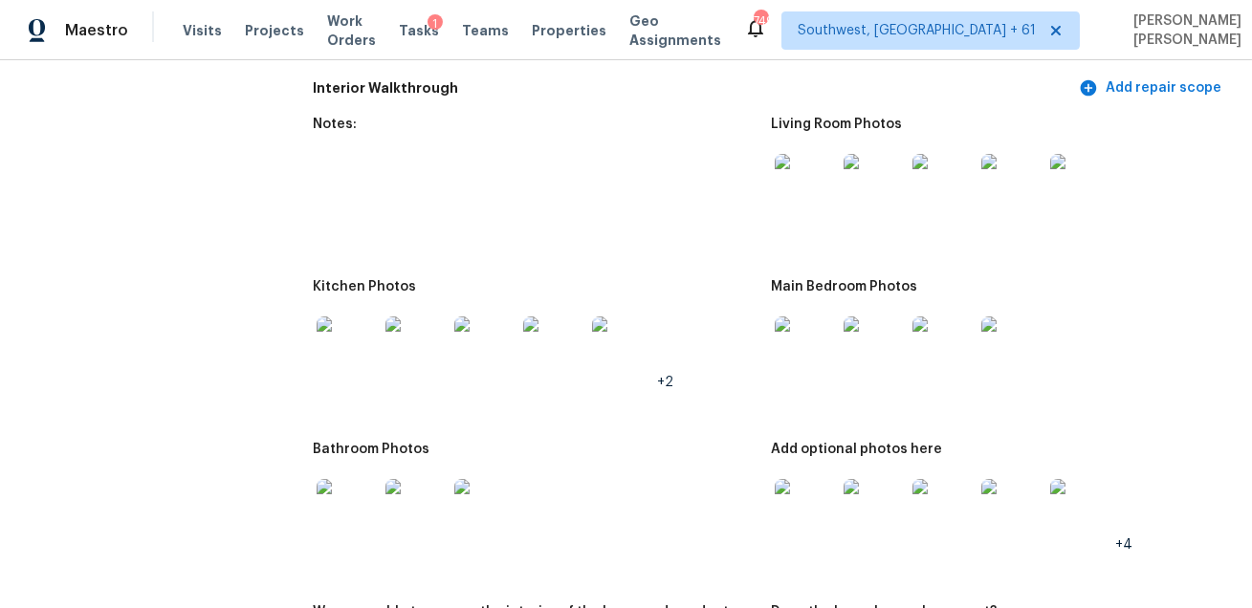
click at [328, 317] on img at bounding box center [347, 347] width 61 height 61
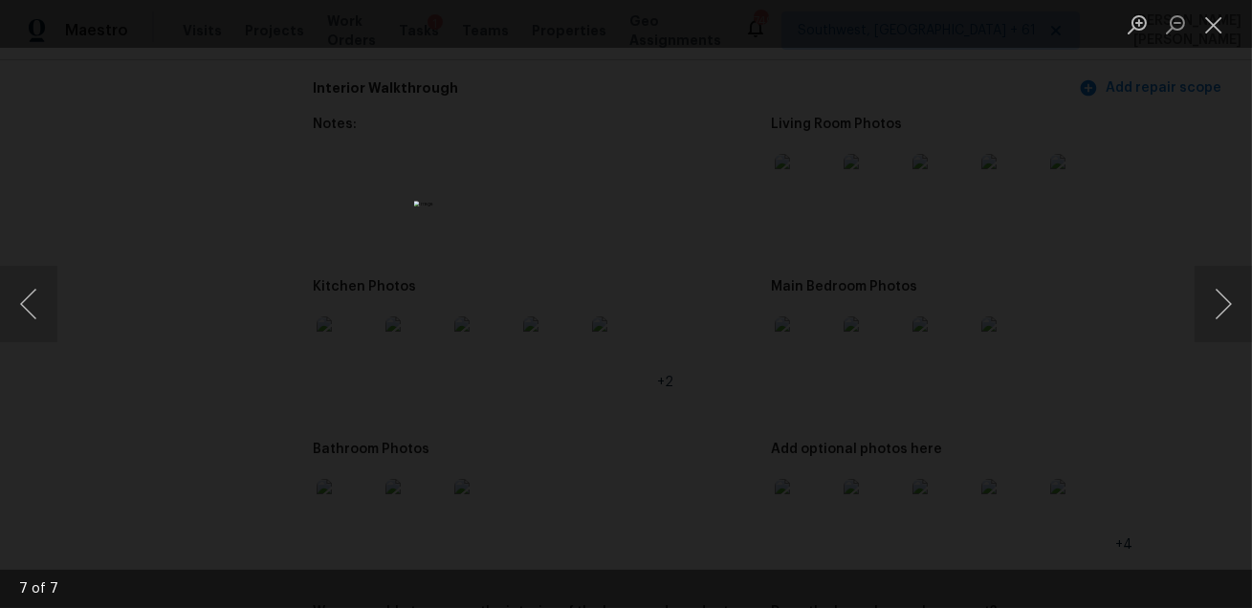
click at [940, 402] on div "Lightbox" at bounding box center [626, 304] width 1252 height 608
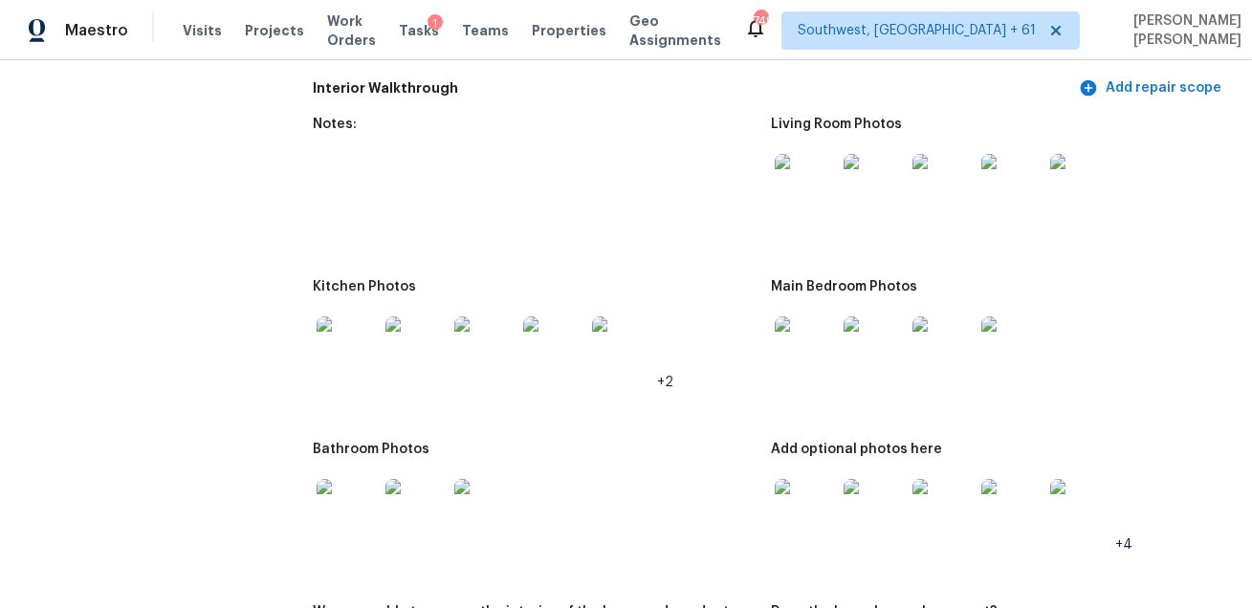
click at [804, 319] on img at bounding box center [805, 347] width 61 height 61
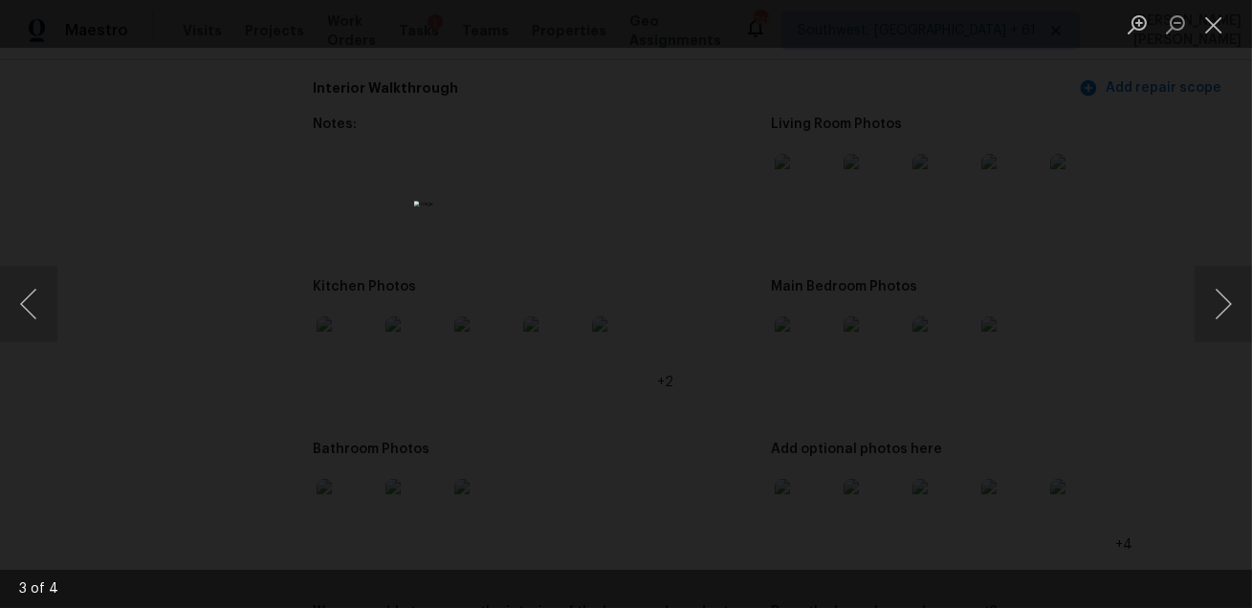
click at [904, 338] on div "Lightbox" at bounding box center [626, 304] width 1252 height 608
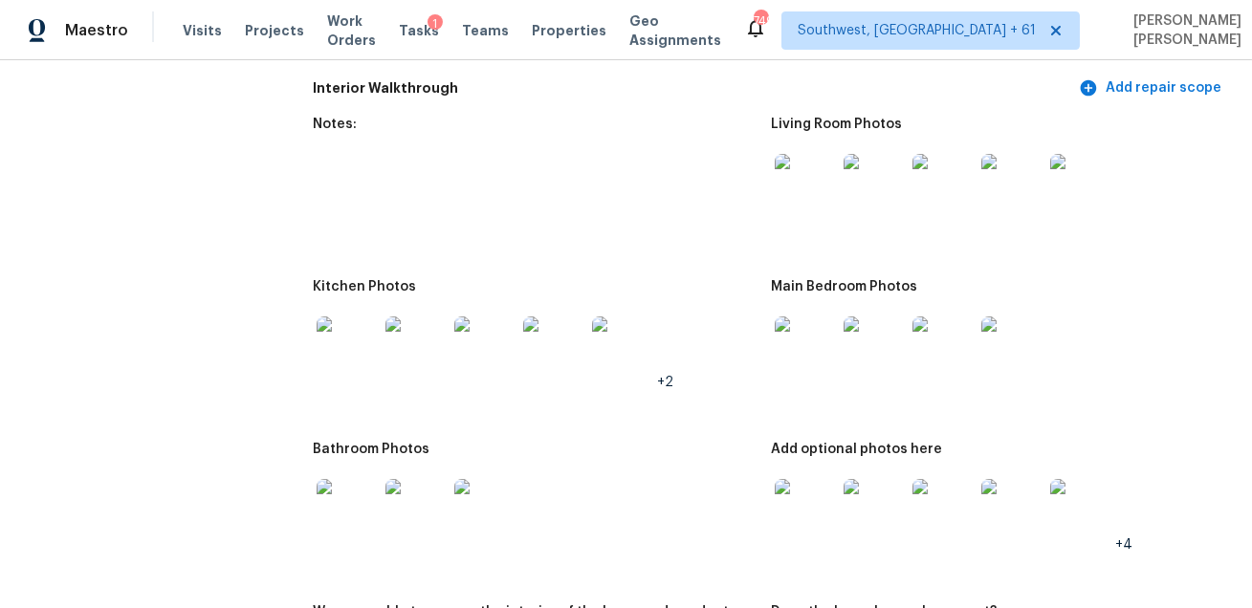
click at [364, 488] on img at bounding box center [347, 509] width 61 height 61
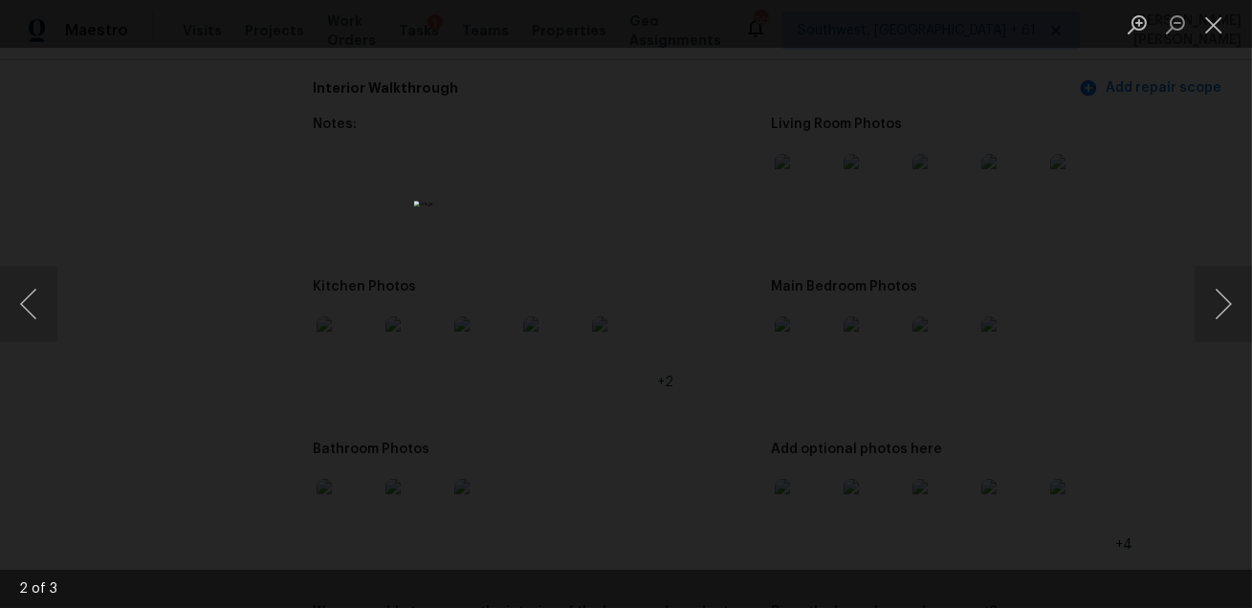
click at [877, 470] on div "Lightbox" at bounding box center [626, 304] width 1252 height 608
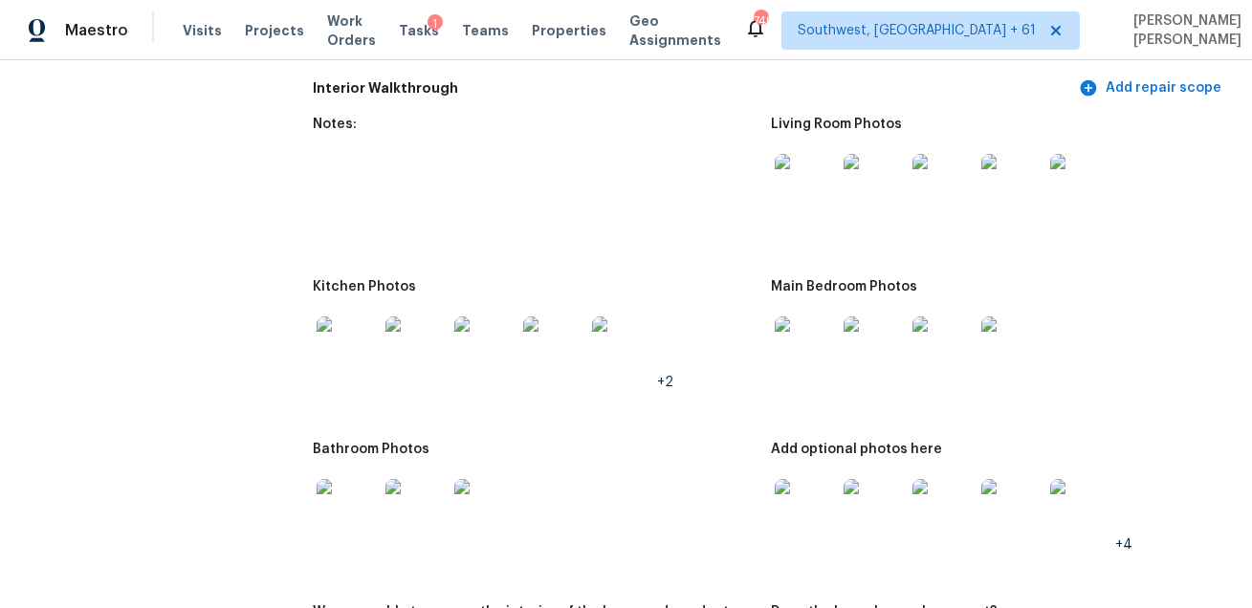
click at [796, 482] on img at bounding box center [805, 509] width 61 height 61
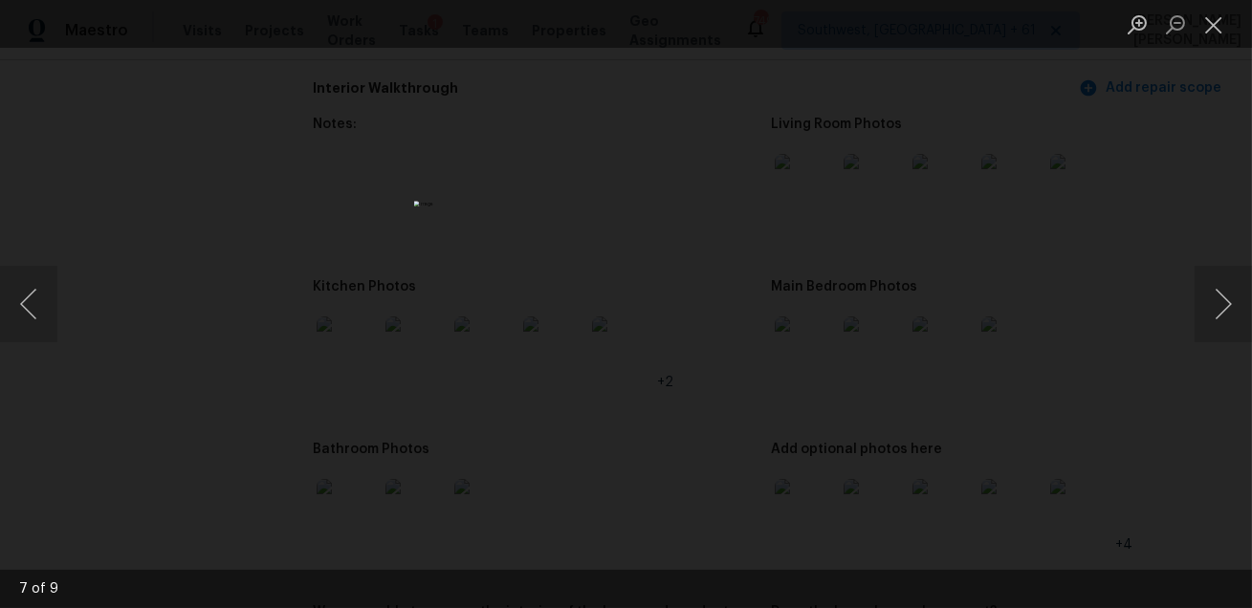
click at [1111, 436] on div "Lightbox" at bounding box center [626, 304] width 1252 height 608
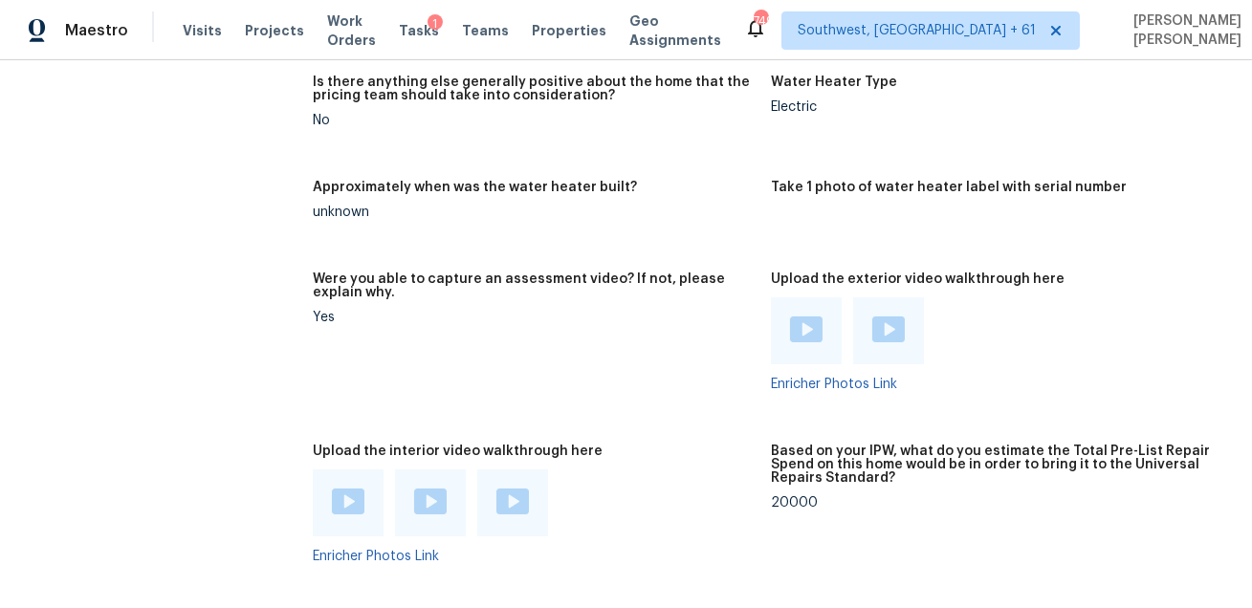
scroll to position [3493, 0]
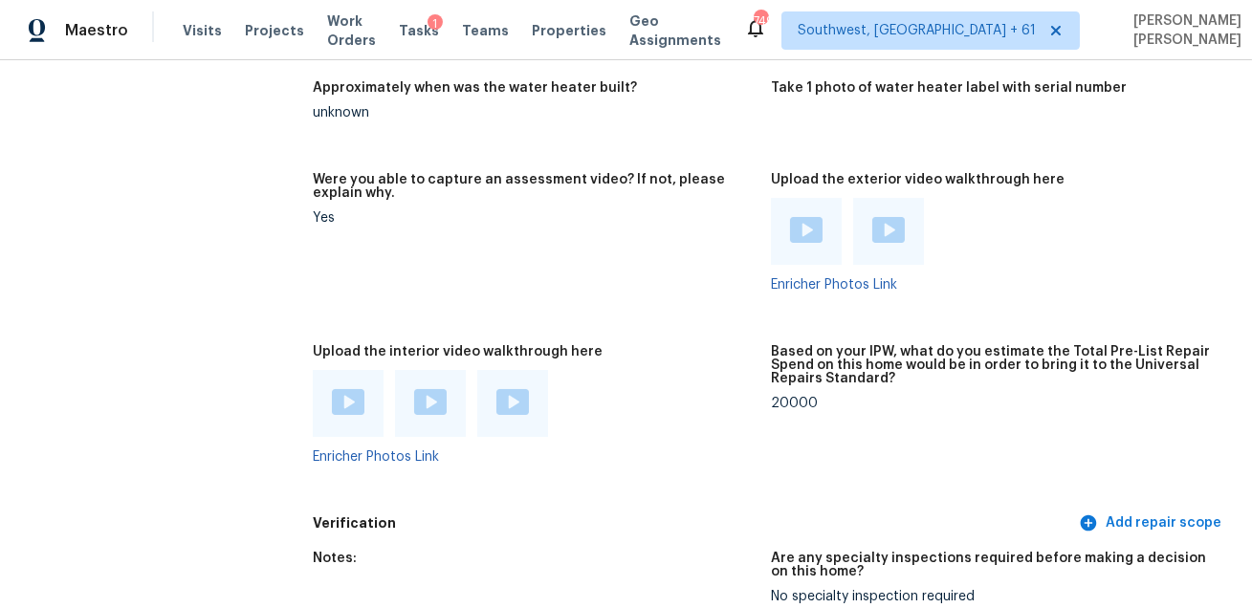
click at [350, 389] on img at bounding box center [348, 402] width 33 height 26
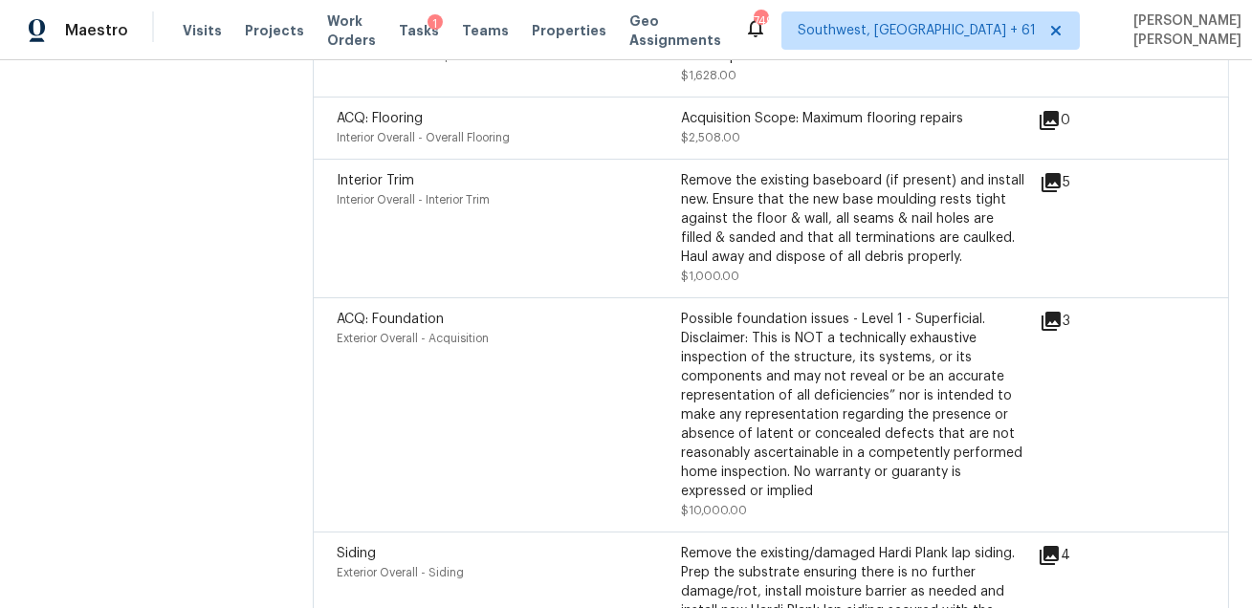
scroll to position [4495, 0]
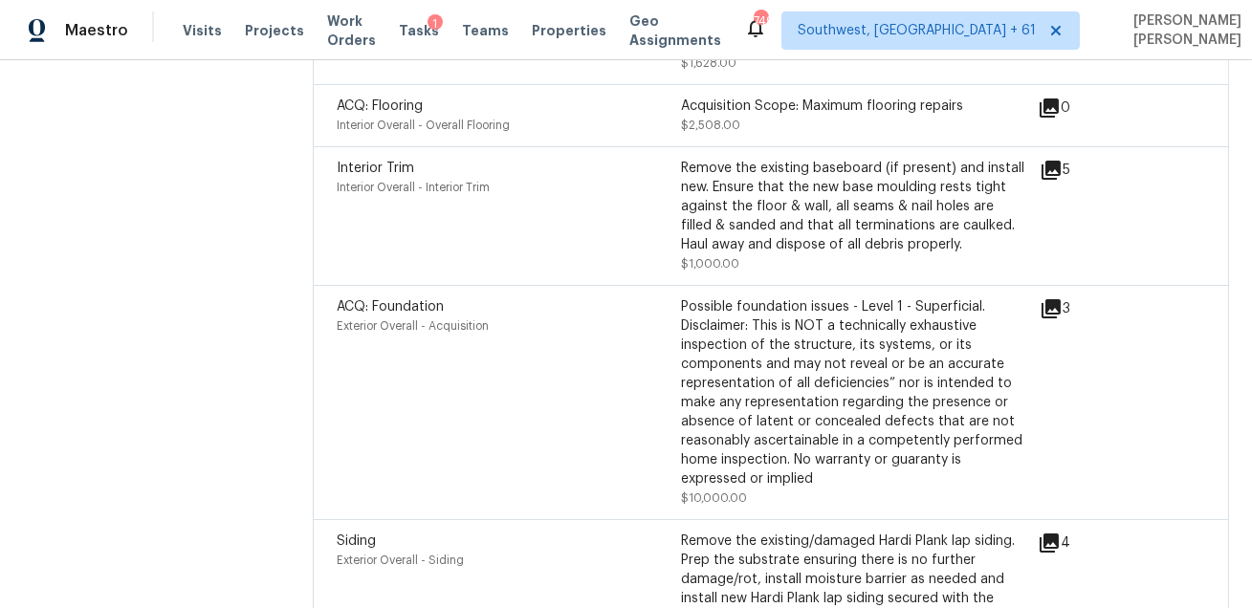
click at [1048, 299] on icon at bounding box center [1050, 308] width 19 height 19
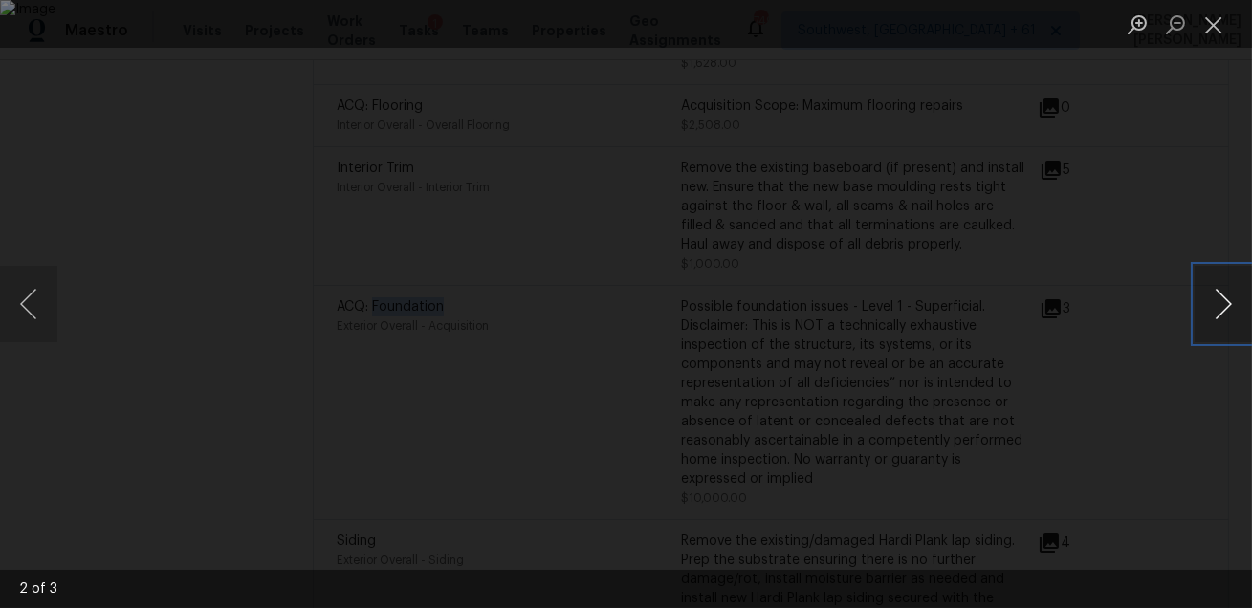
click at [1232, 307] on button "Next image" at bounding box center [1222, 304] width 57 height 76
click at [847, 230] on div "Lightbox" at bounding box center [626, 304] width 1252 height 608
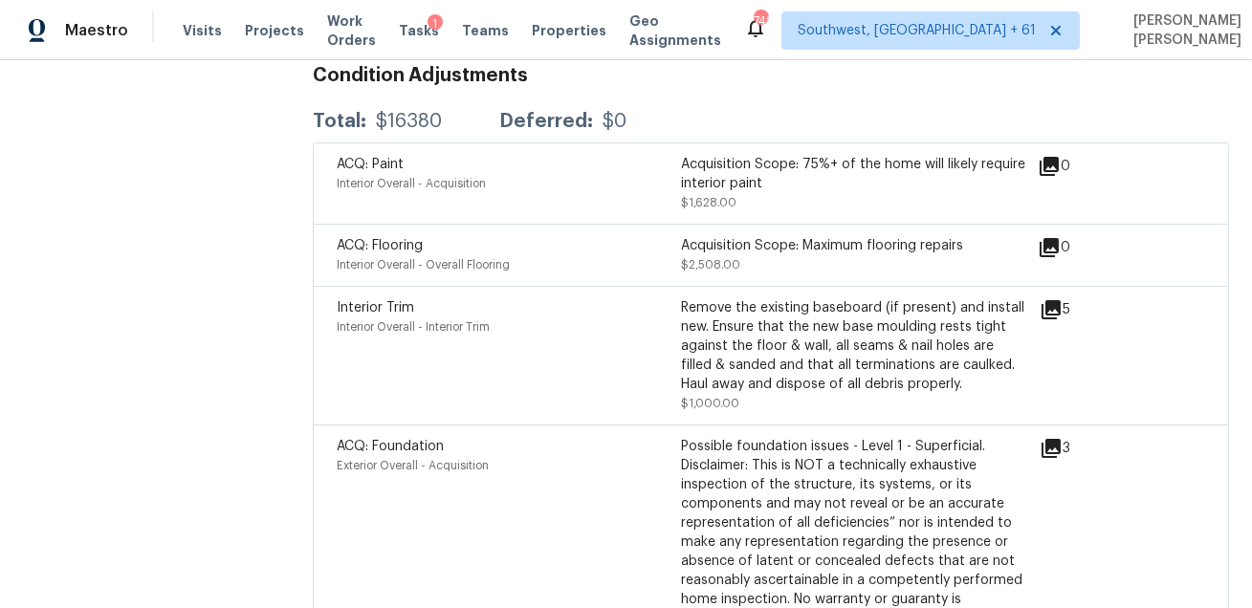
scroll to position [4348, 0]
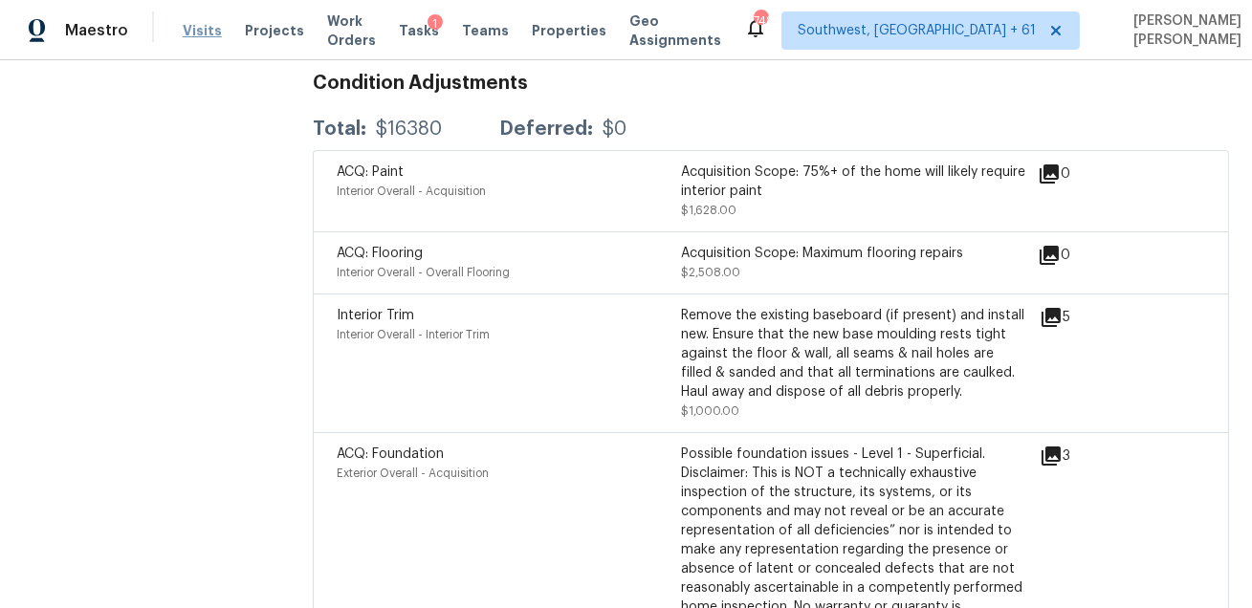
click at [200, 25] on span "Visits" at bounding box center [202, 30] width 39 height 19
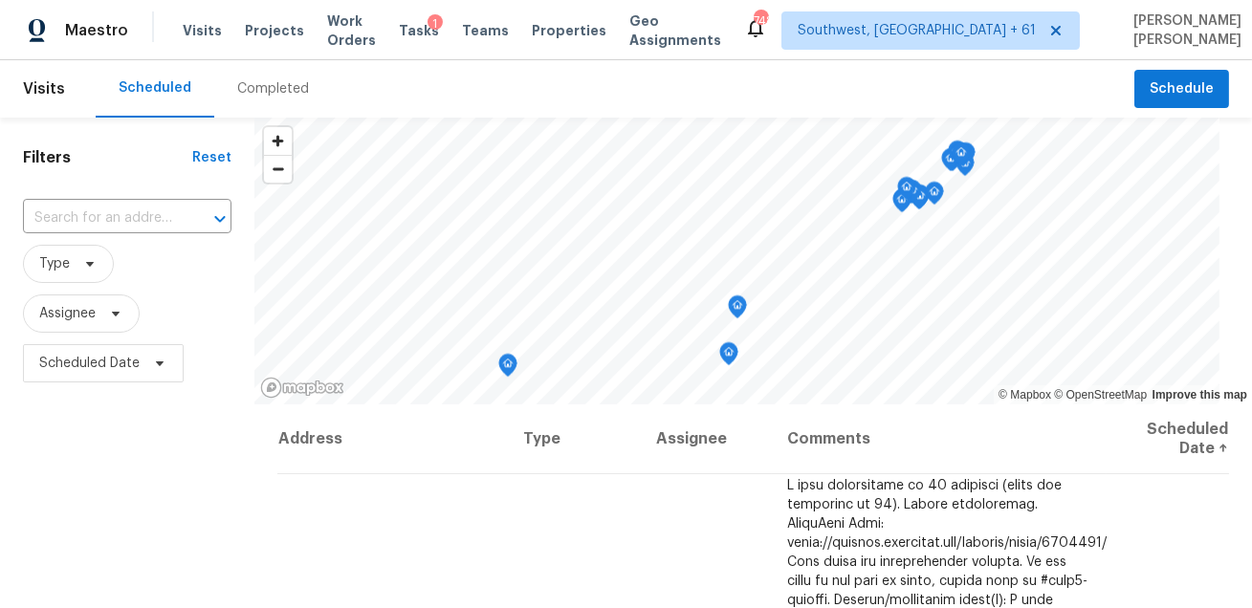
click at [255, 87] on div "Completed" at bounding box center [273, 88] width 72 height 19
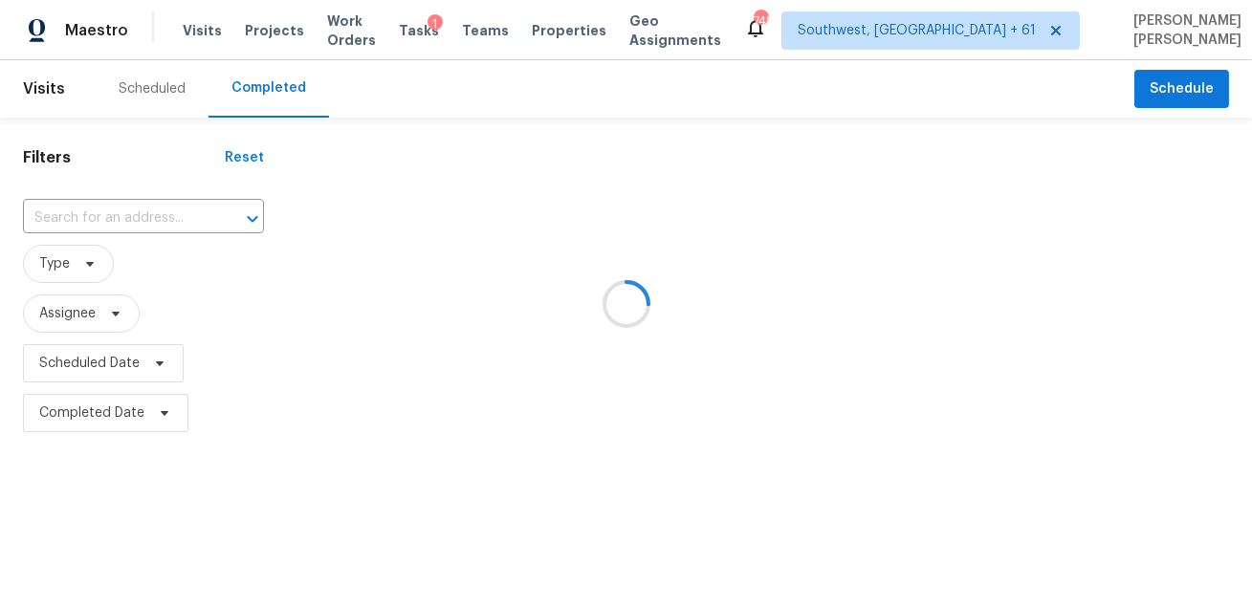
click at [150, 215] on div at bounding box center [626, 304] width 1252 height 608
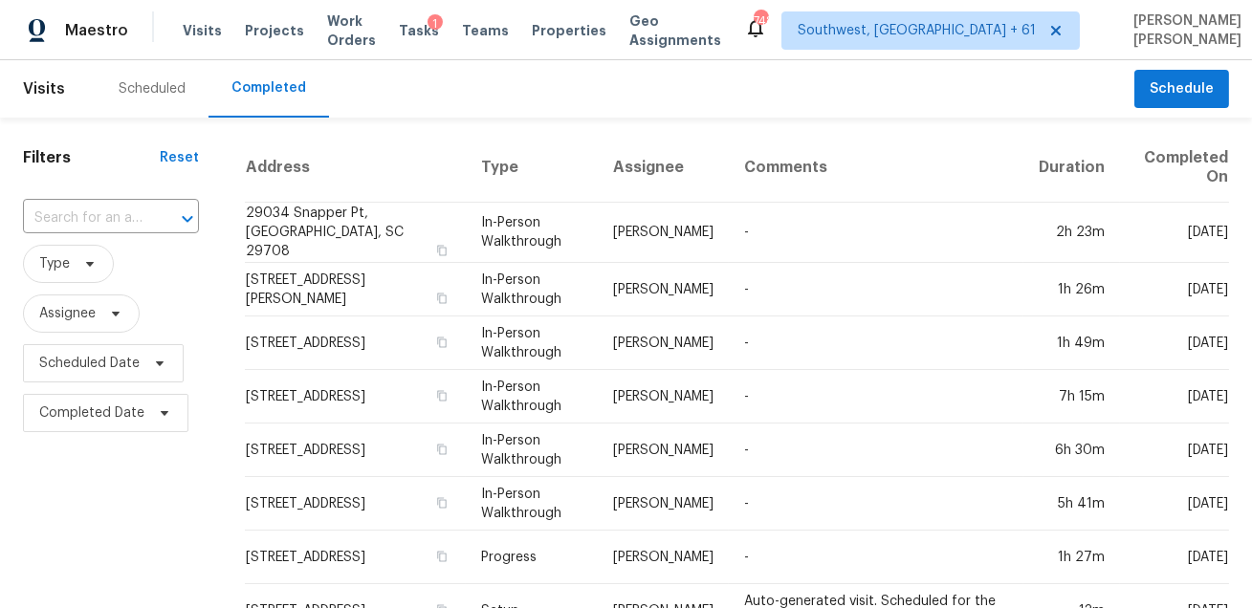
click at [150, 215] on div "​" at bounding box center [111, 219] width 176 height 30
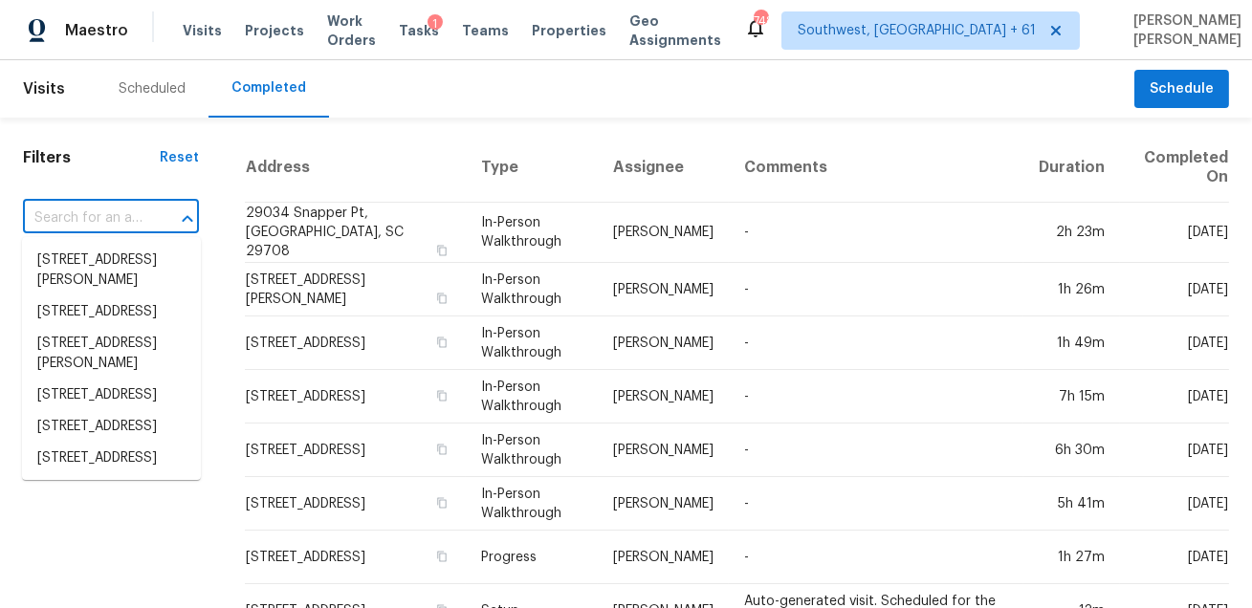
paste input "118 Lagoona Dr Summerville SC 29483"
type input "118 Lagoona Dr Summerville SC 29483"
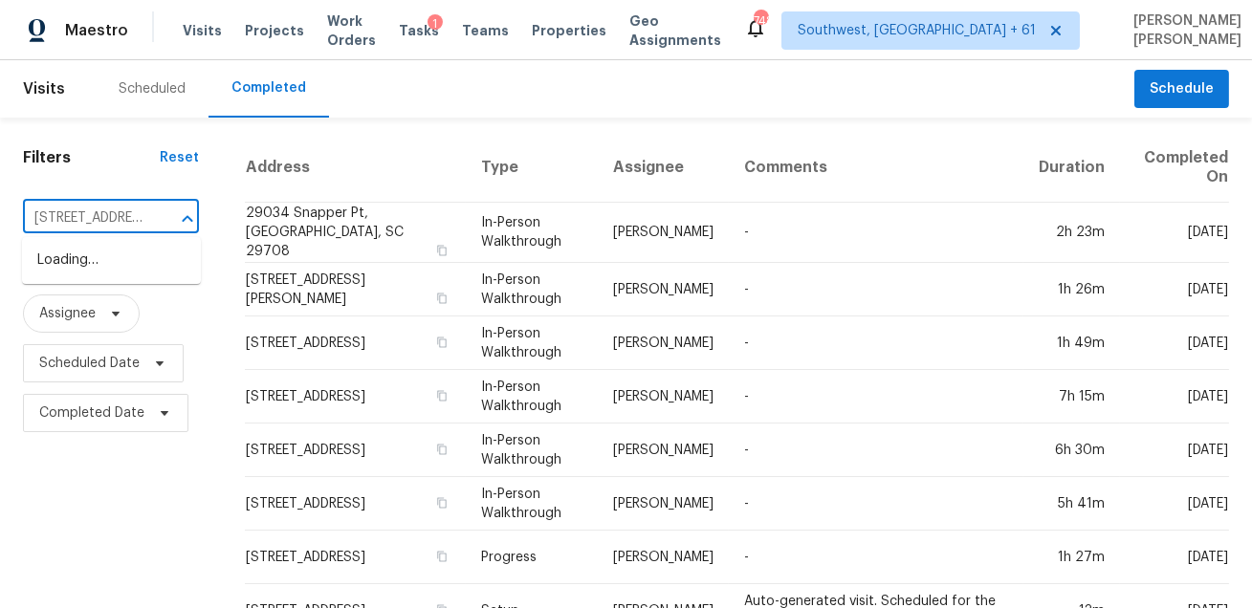
scroll to position [0, 128]
click at [136, 241] on ul "118 Lagoona Dr, Summerville, SC 29483" at bounding box center [111, 260] width 179 height 47
click at [133, 258] on li "118 Lagoona Dr, Summerville, SC 29483" at bounding box center [111, 261] width 179 height 32
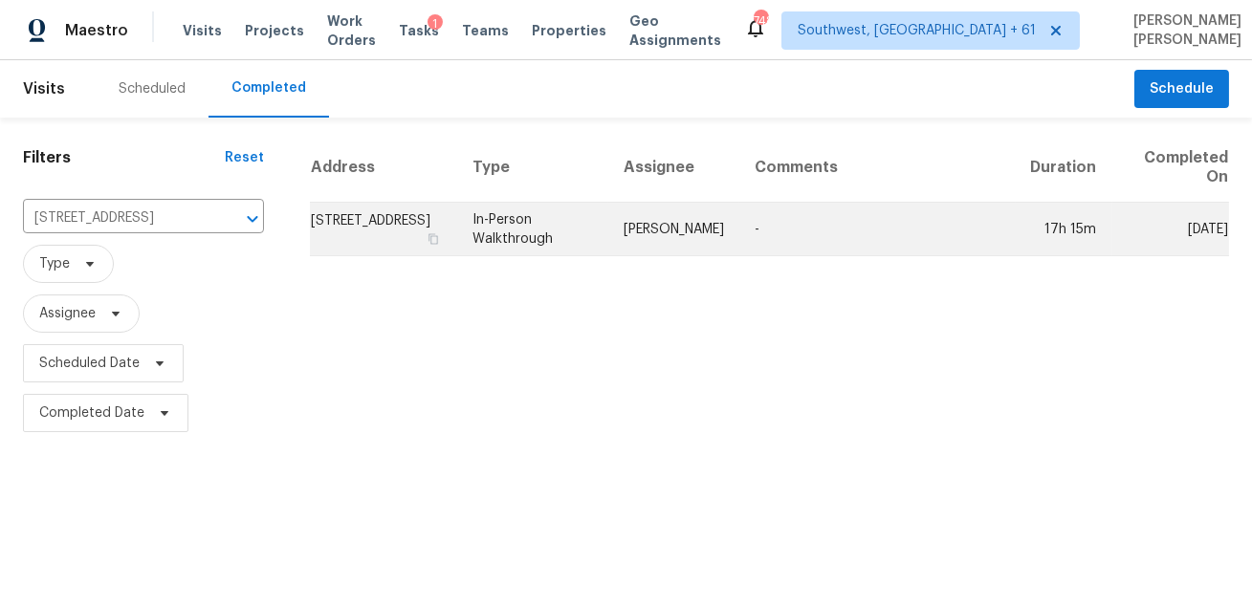
click at [402, 211] on td "118 Lagoona Dr, Summerville, SC 29483" at bounding box center [383, 230] width 147 height 54
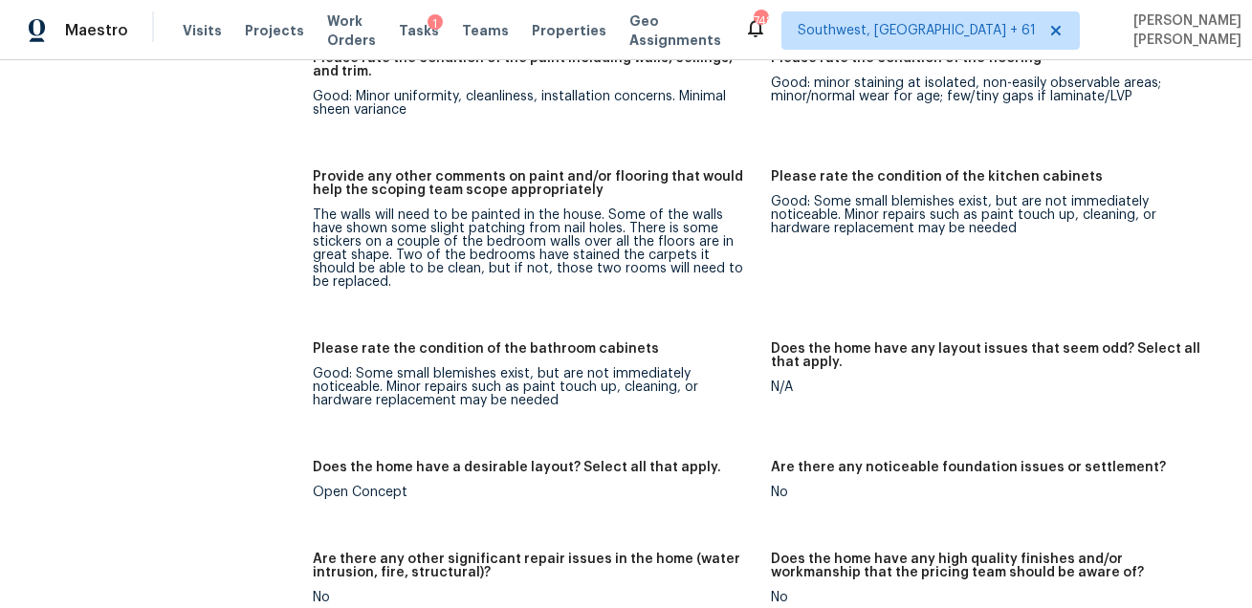
scroll to position [4566, 0]
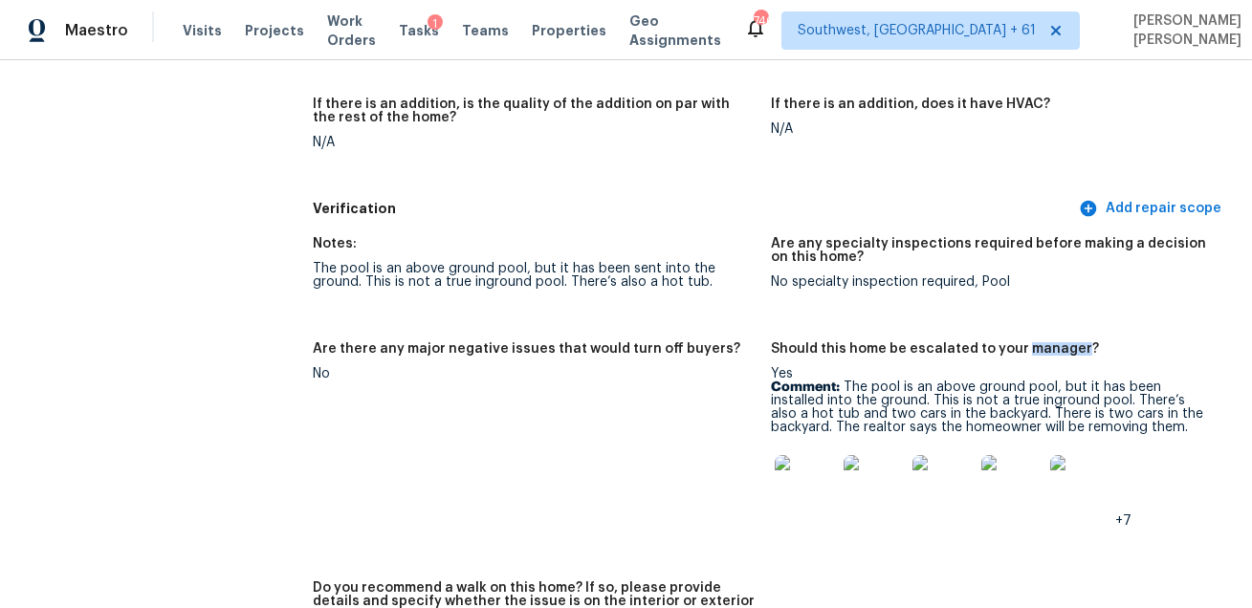
click at [643, 268] on div "The pool is an above ground pool, but it has been sent into the ground. This is…" at bounding box center [534, 275] width 443 height 27
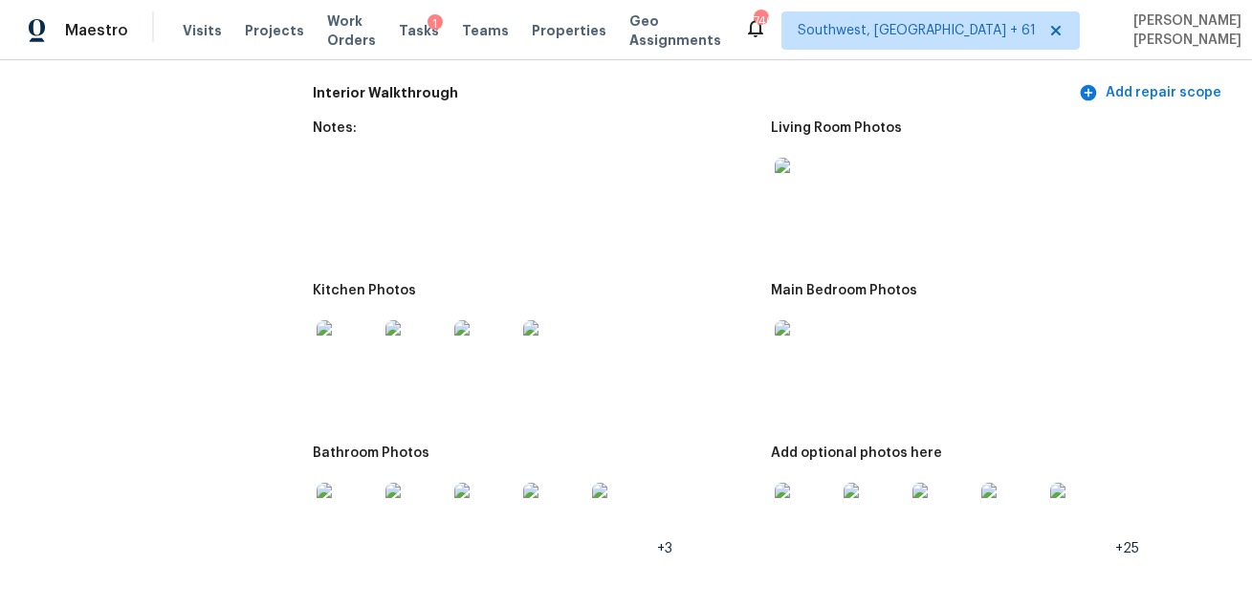
scroll to position [2547, 0]
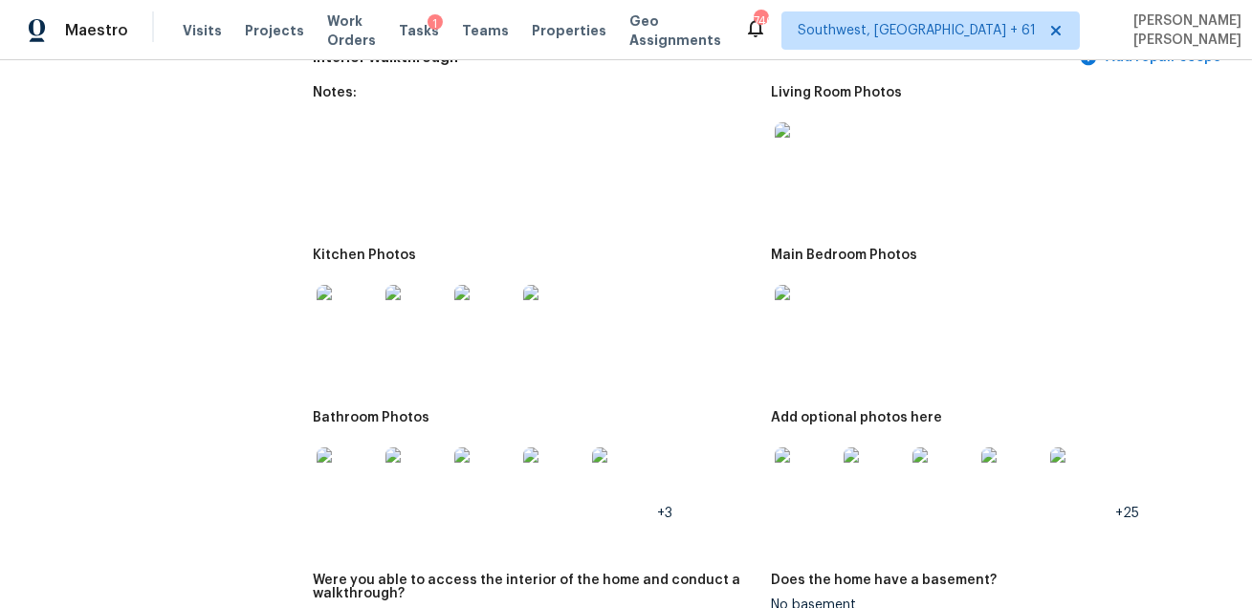
click at [810, 128] on img at bounding box center [805, 152] width 61 height 61
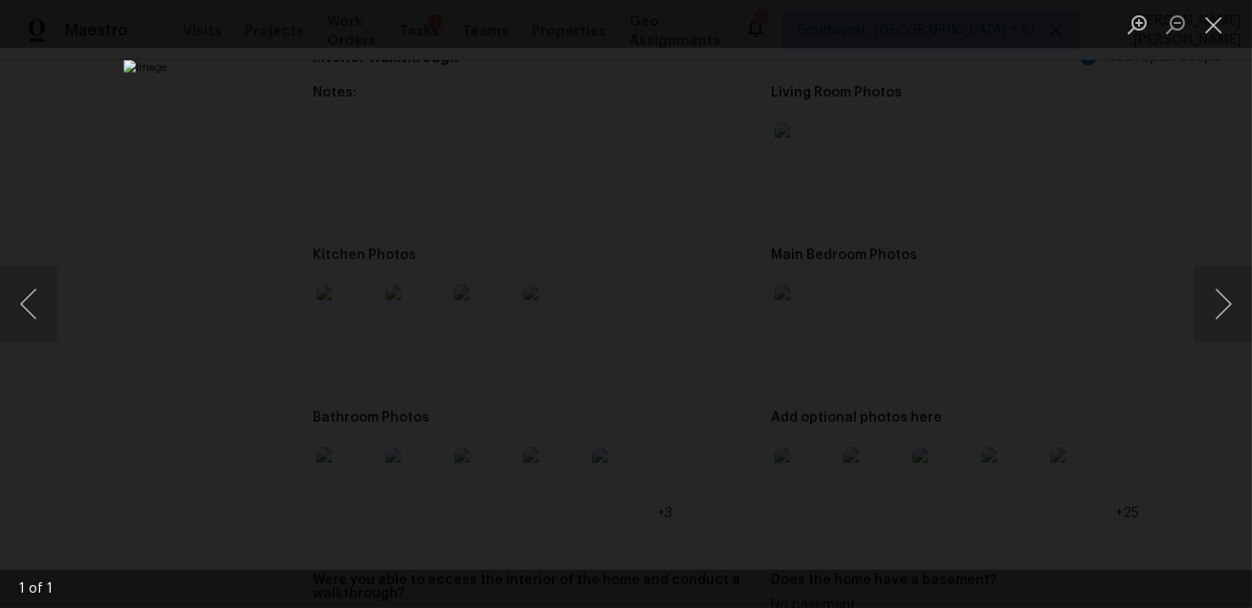
click at [1155, 141] on div "Lightbox" at bounding box center [626, 304] width 1252 height 608
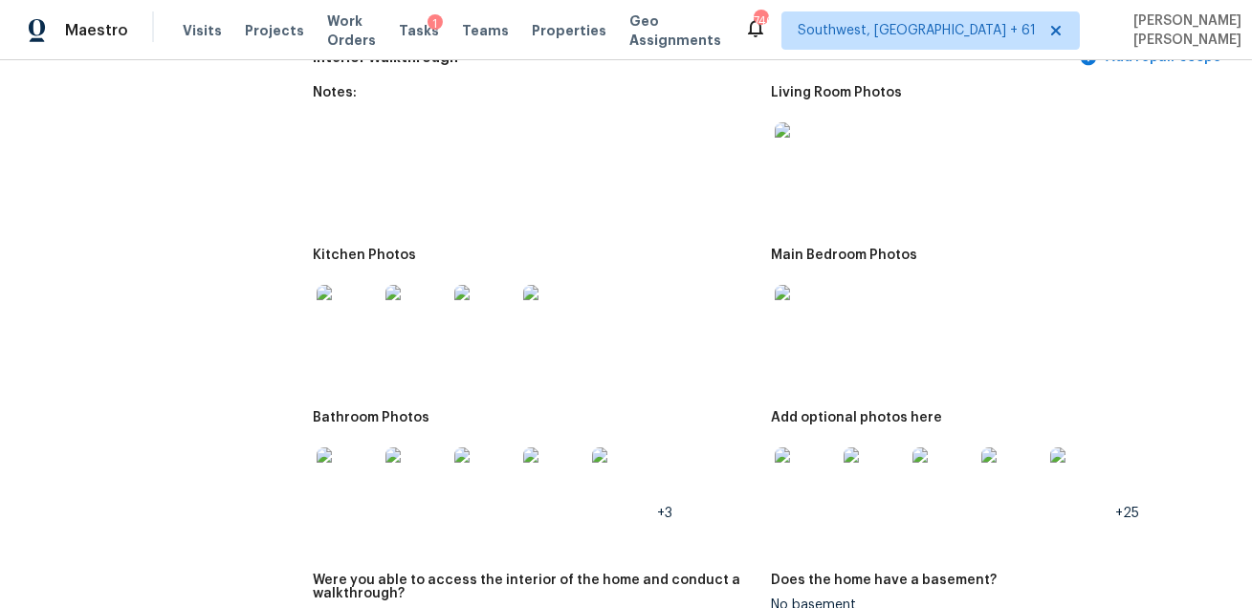
click at [338, 316] on img at bounding box center [347, 315] width 61 height 61
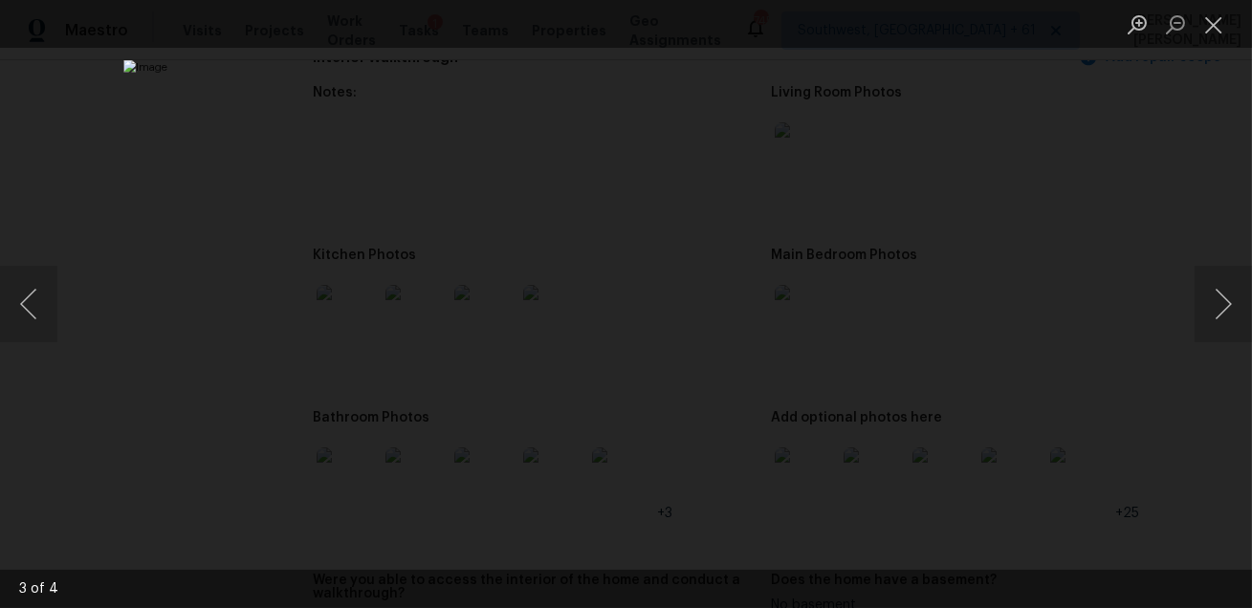
click at [1071, 333] on div "Lightbox" at bounding box center [626, 304] width 1252 height 608
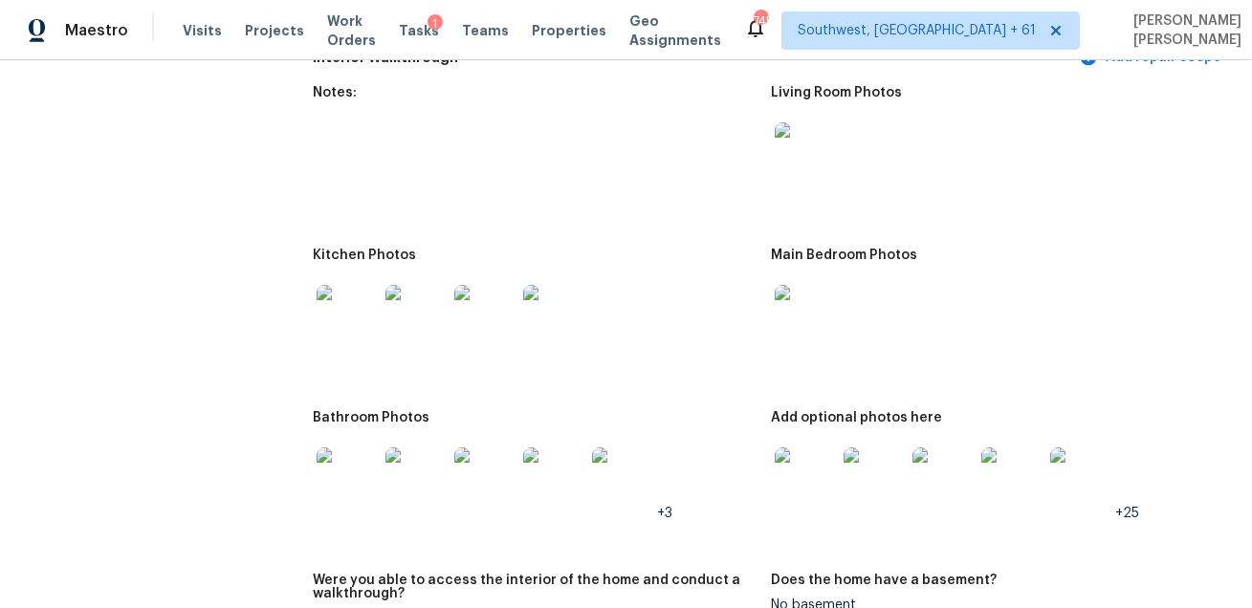
click at [809, 319] on img at bounding box center [805, 315] width 61 height 61
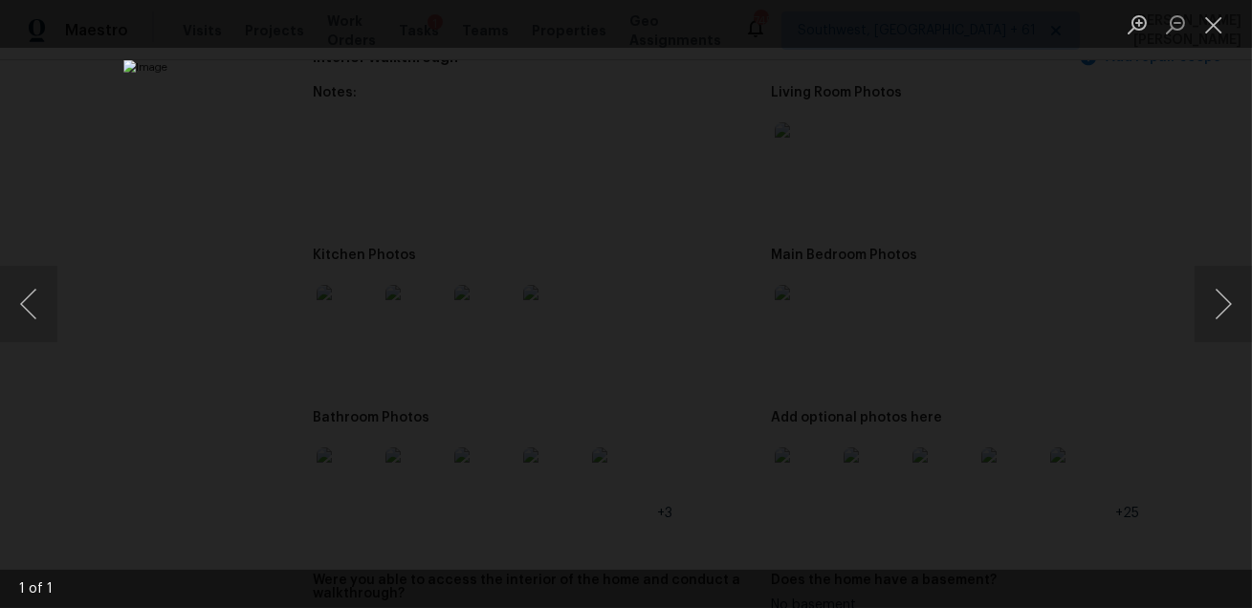
click at [1161, 409] on div "Lightbox" at bounding box center [626, 304] width 1252 height 608
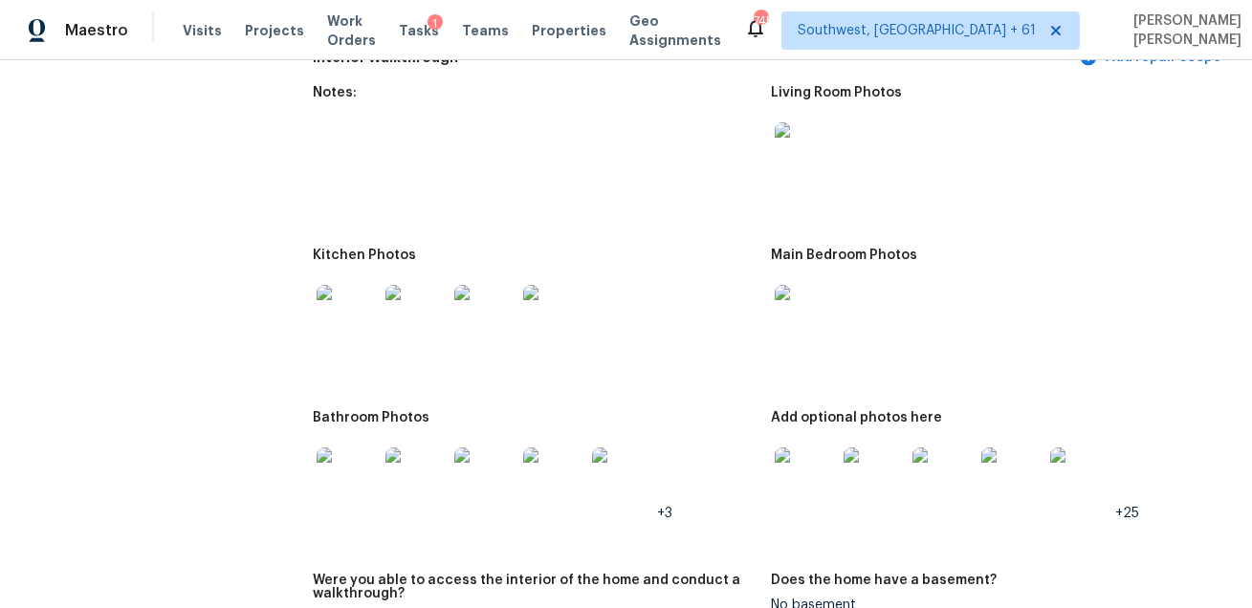
click at [363, 327] on img at bounding box center [347, 315] width 61 height 61
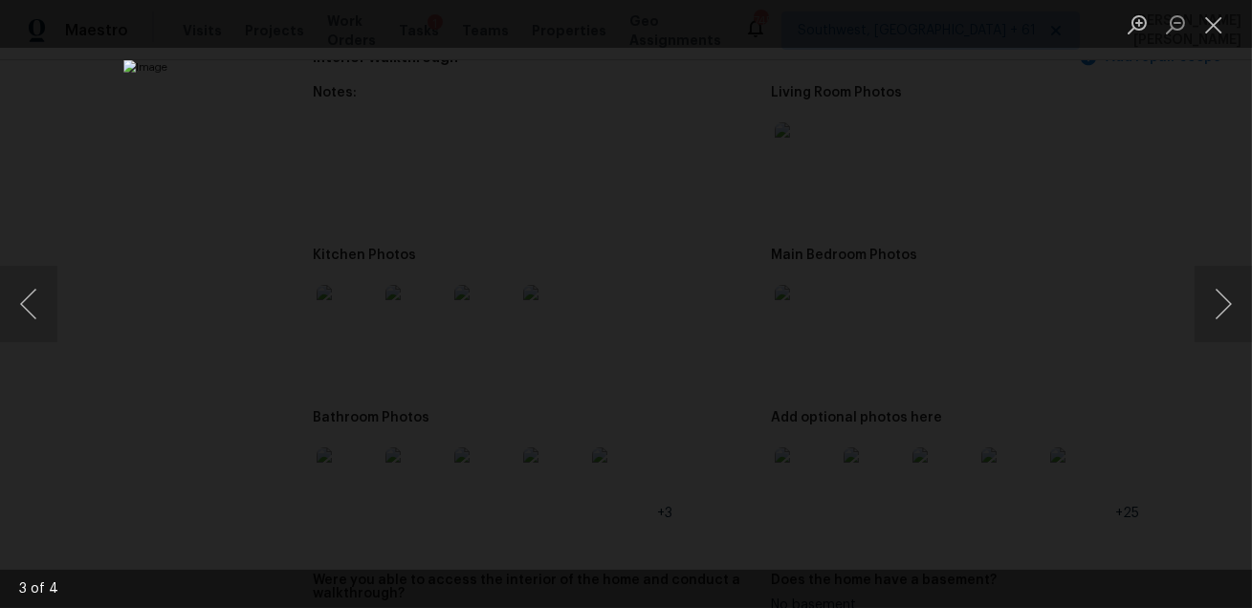
click at [1069, 312] on div "Lightbox" at bounding box center [626, 304] width 1252 height 608
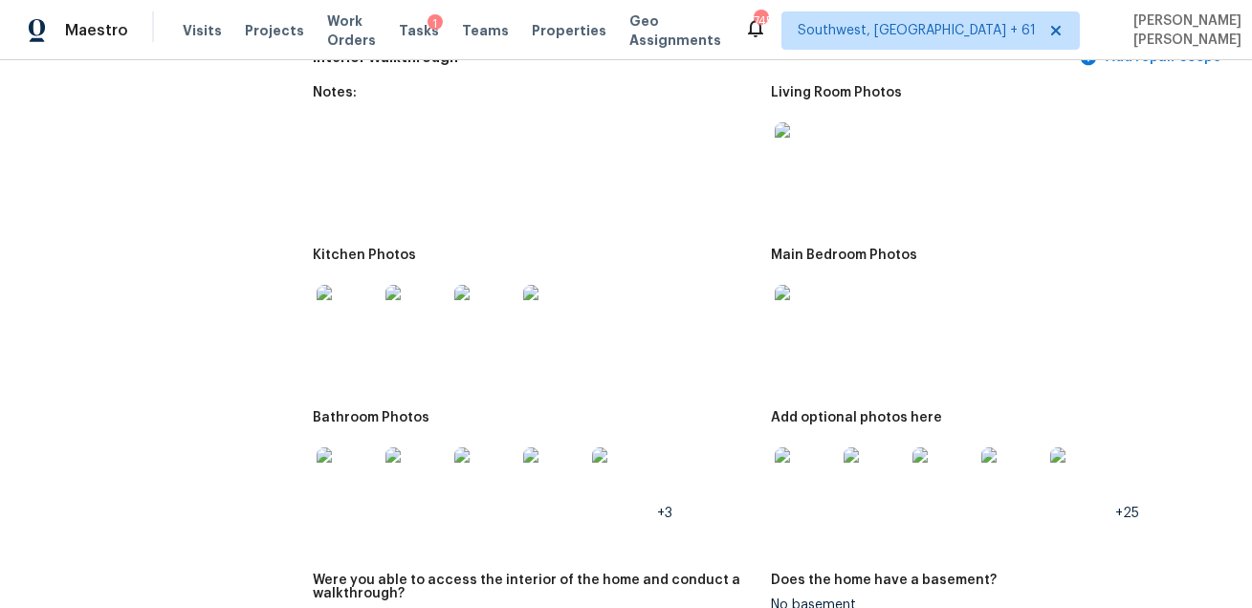
click at [322, 486] on img at bounding box center [347, 478] width 61 height 61
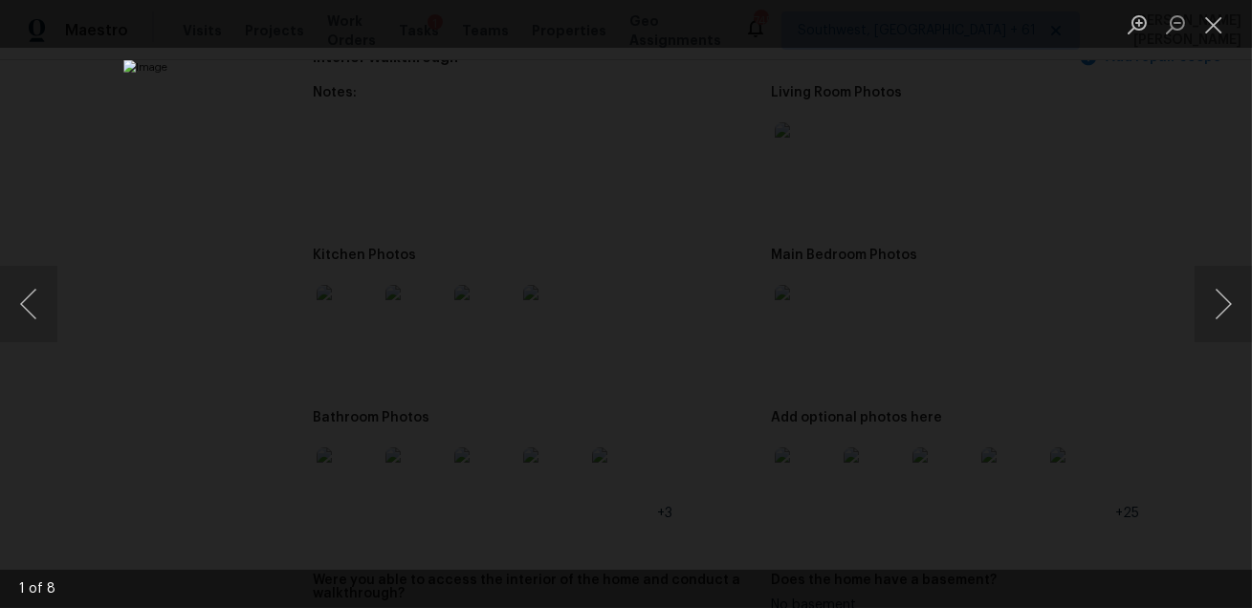
click at [1131, 432] on div "Lightbox" at bounding box center [626, 304] width 1252 height 608
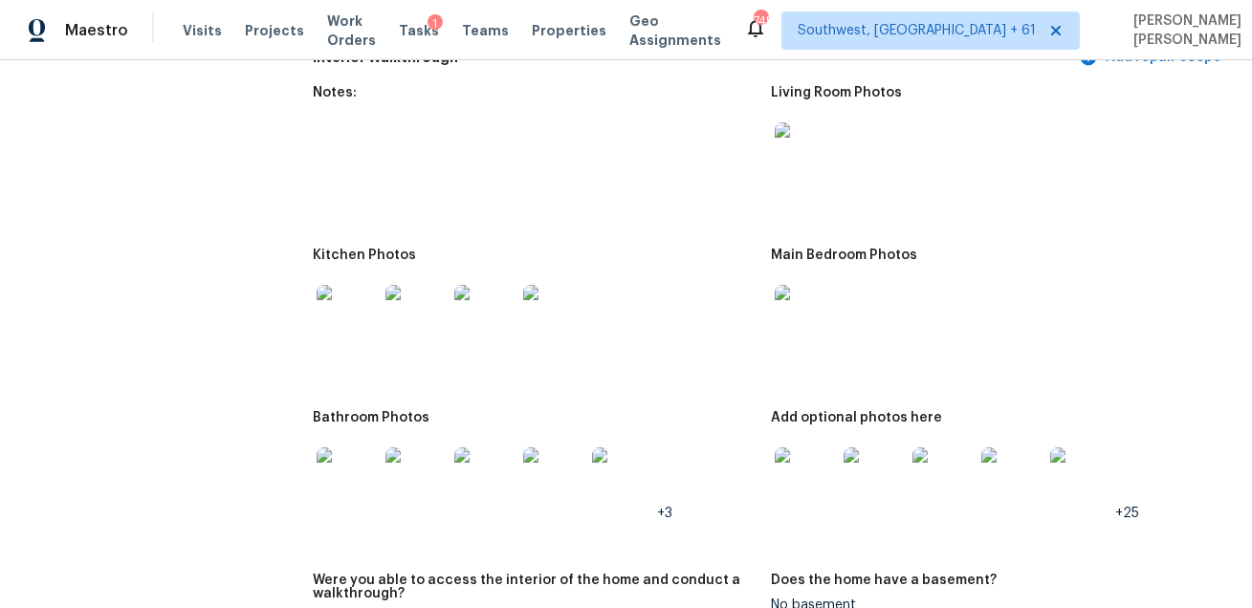
scroll to position [2558, 0]
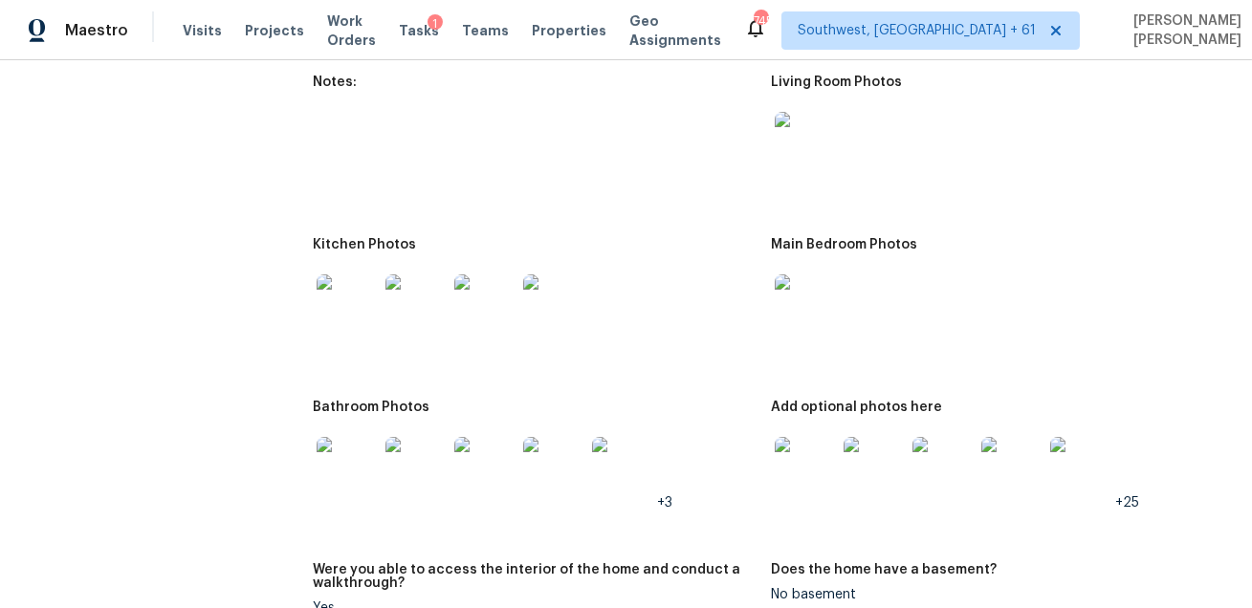
click at [803, 449] on img at bounding box center [805, 467] width 61 height 61
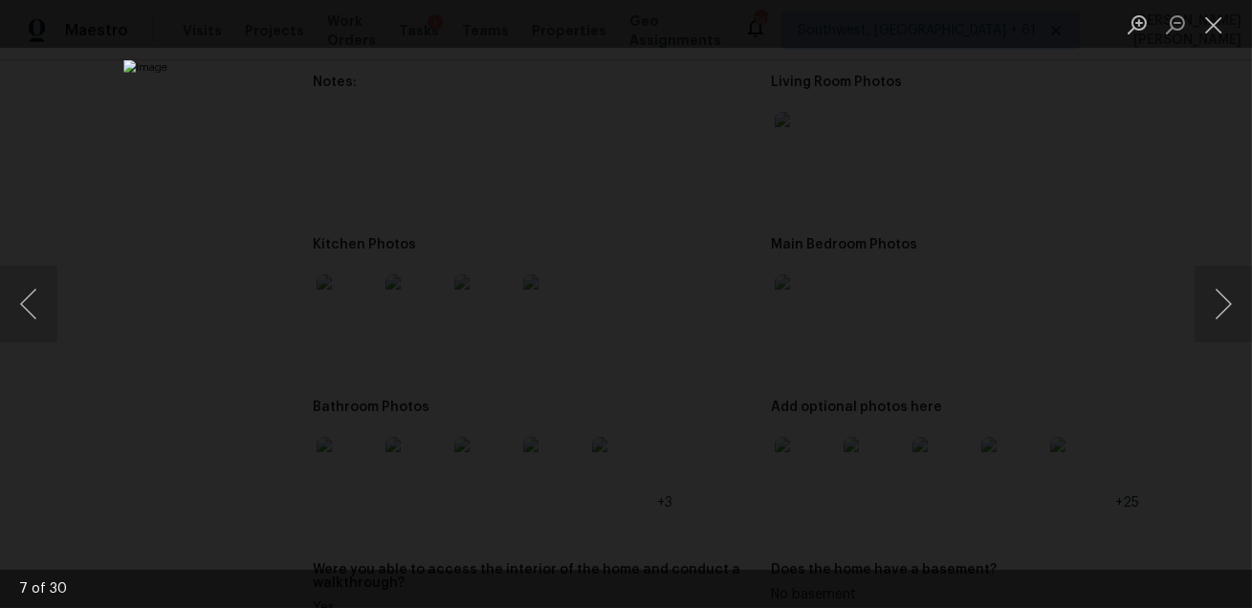
click at [1068, 198] on div "Lightbox" at bounding box center [626, 304] width 1252 height 608
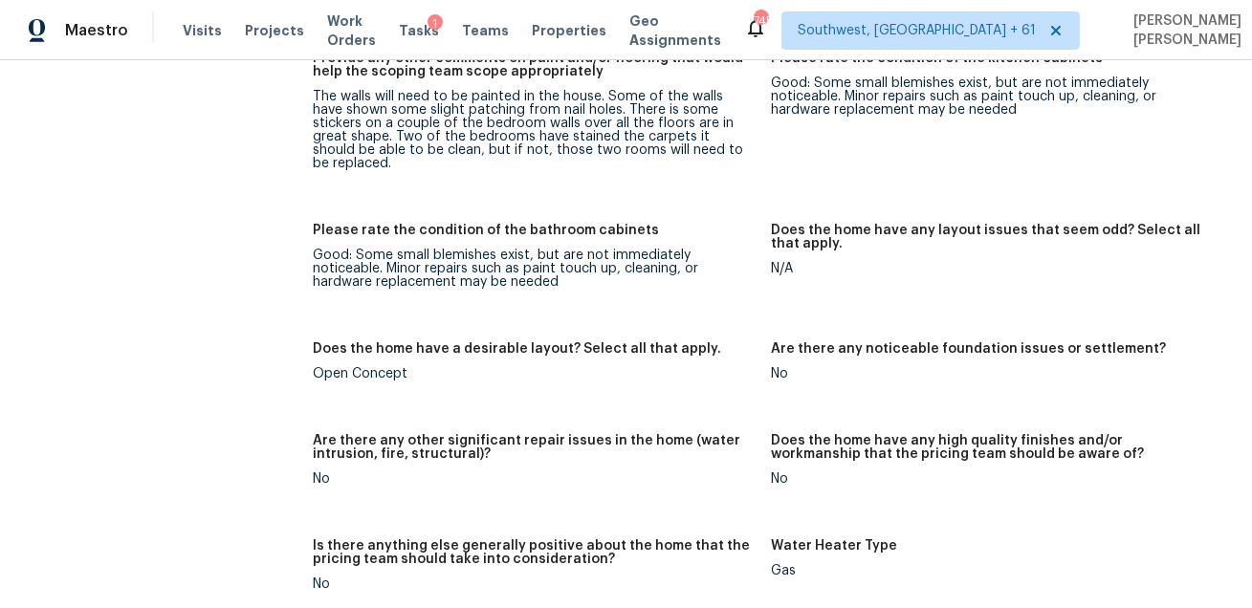
scroll to position [4566, 0]
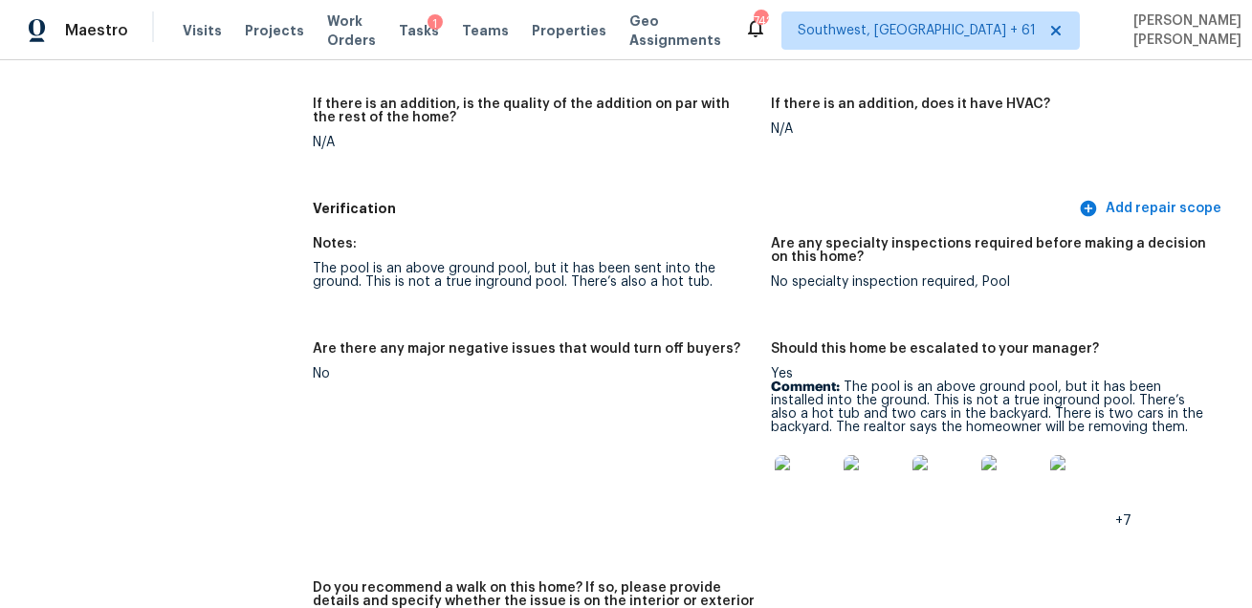
click at [579, 237] on div "Notes:" at bounding box center [534, 249] width 443 height 25
click at [199, 19] on div "Visits Projects Work Orders Tasks 1 Teams Properties Geo Assignments" at bounding box center [463, 30] width 561 height 38
click at [198, 40] on div "Visits Projects Work Orders Tasks 1 Teams Properties Geo Assignments" at bounding box center [463, 30] width 561 height 38
click at [200, 33] on span "Visits" at bounding box center [202, 30] width 39 height 19
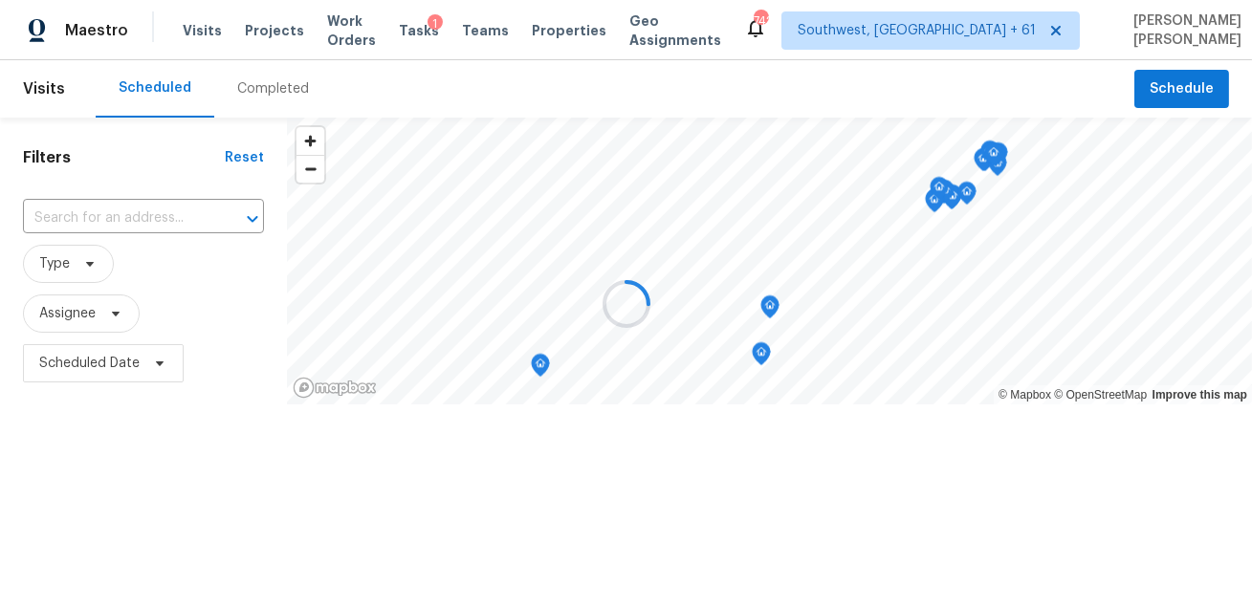
click at [263, 96] on div at bounding box center [626, 304] width 1252 height 608
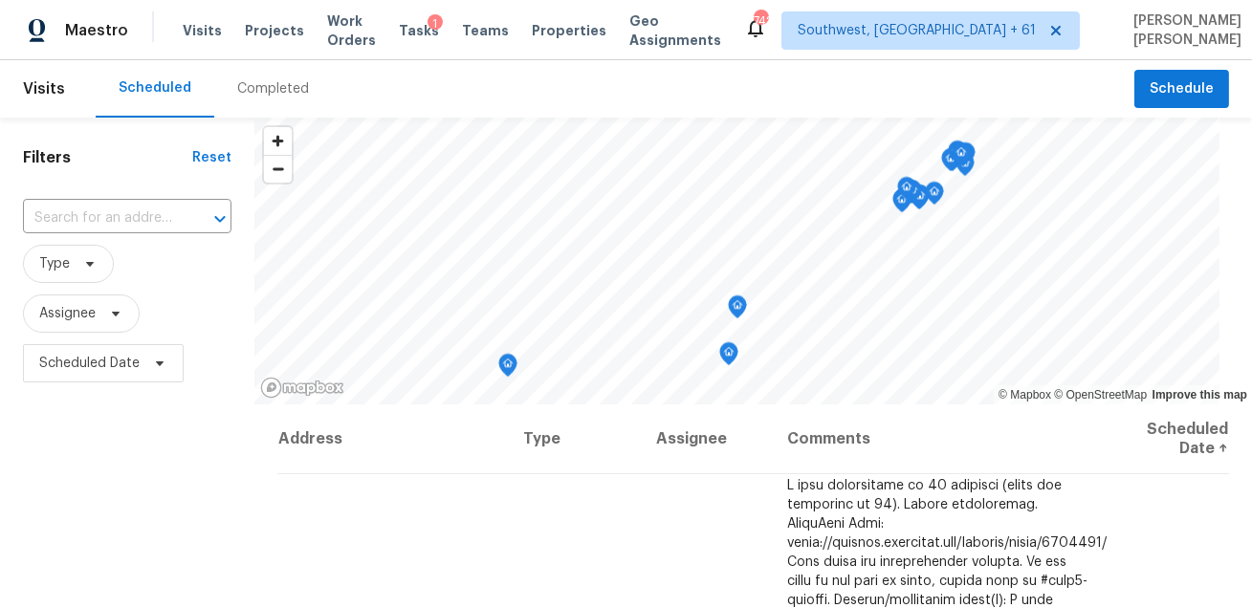
click at [263, 96] on div "Completed" at bounding box center [273, 88] width 72 height 19
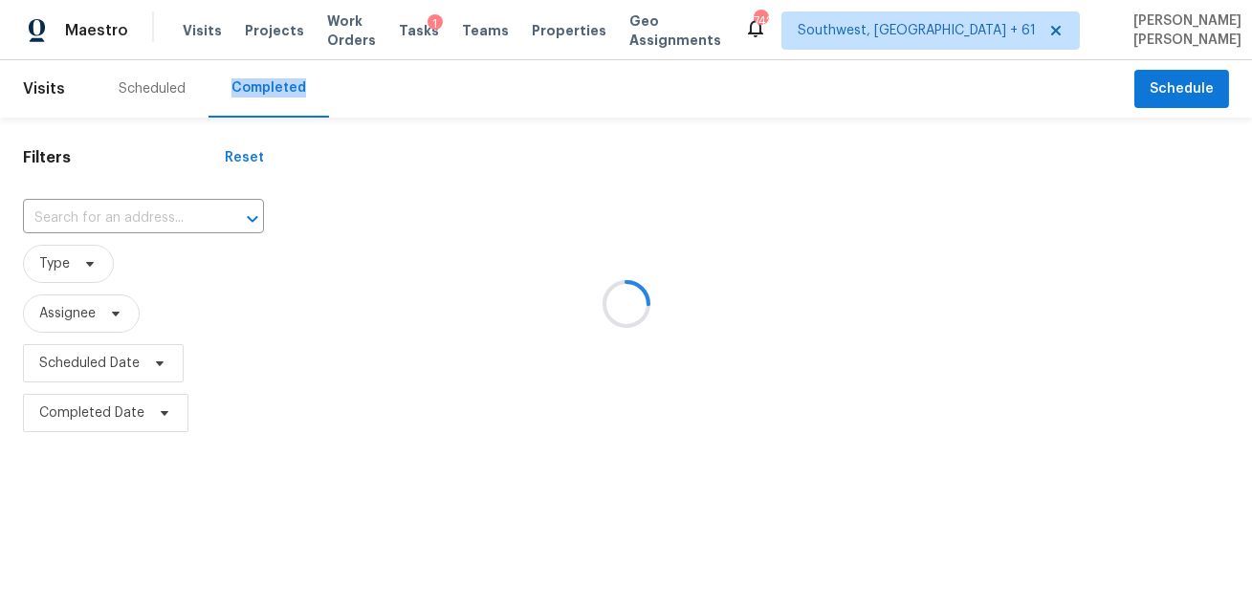
click at [164, 227] on div at bounding box center [626, 304] width 1252 height 608
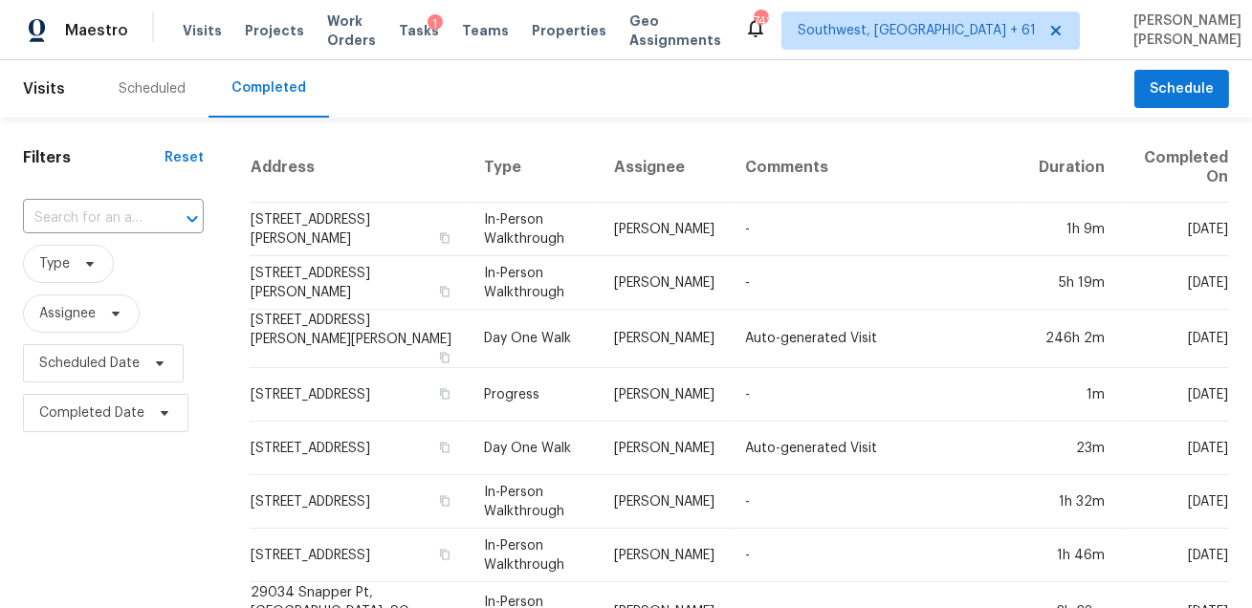
click at [164, 227] on div at bounding box center [179, 219] width 50 height 27
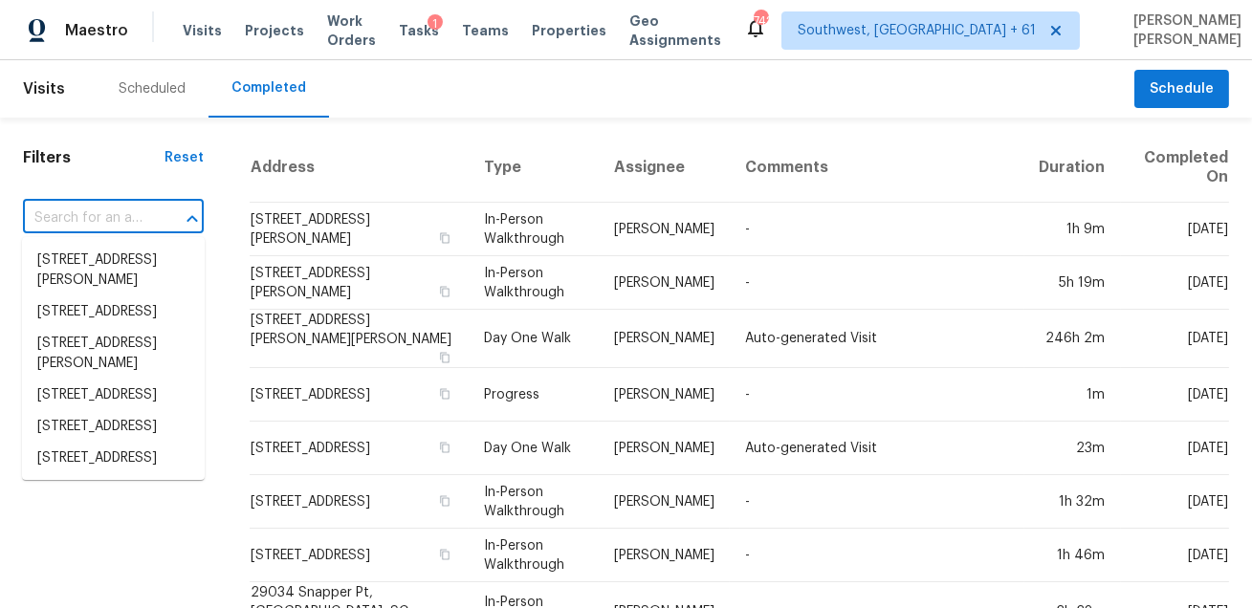
paste input "2916 Lakewood Ln Royse City TX 75189"
type input "2916 Lakewood Ln Royse City TX 75189"
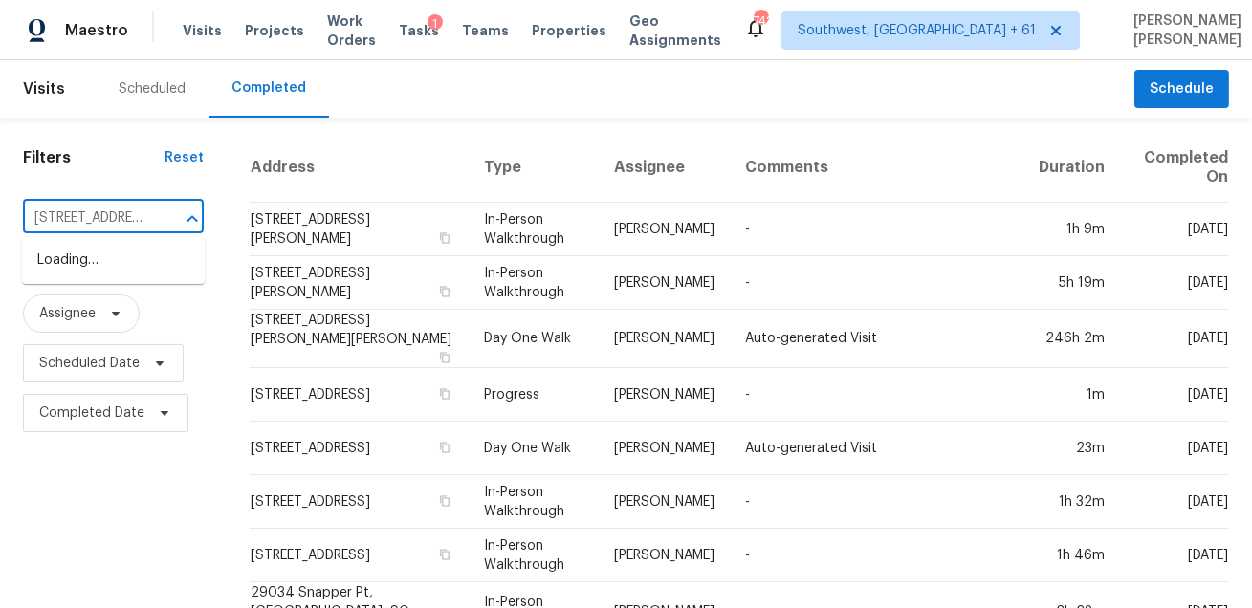
scroll to position [0, 126]
click at [138, 258] on li "2916 Lakewood Ln, Royse City, TX 75189" at bounding box center [113, 261] width 183 height 32
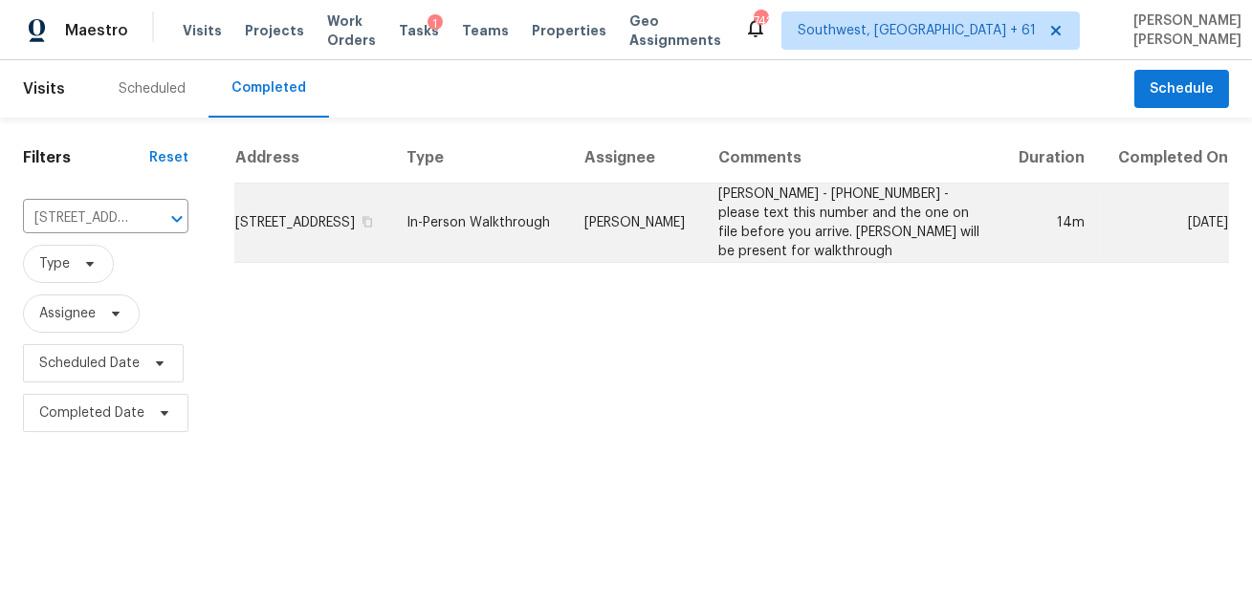
click at [564, 229] on td "In-Person Walkthrough" at bounding box center [480, 223] width 178 height 79
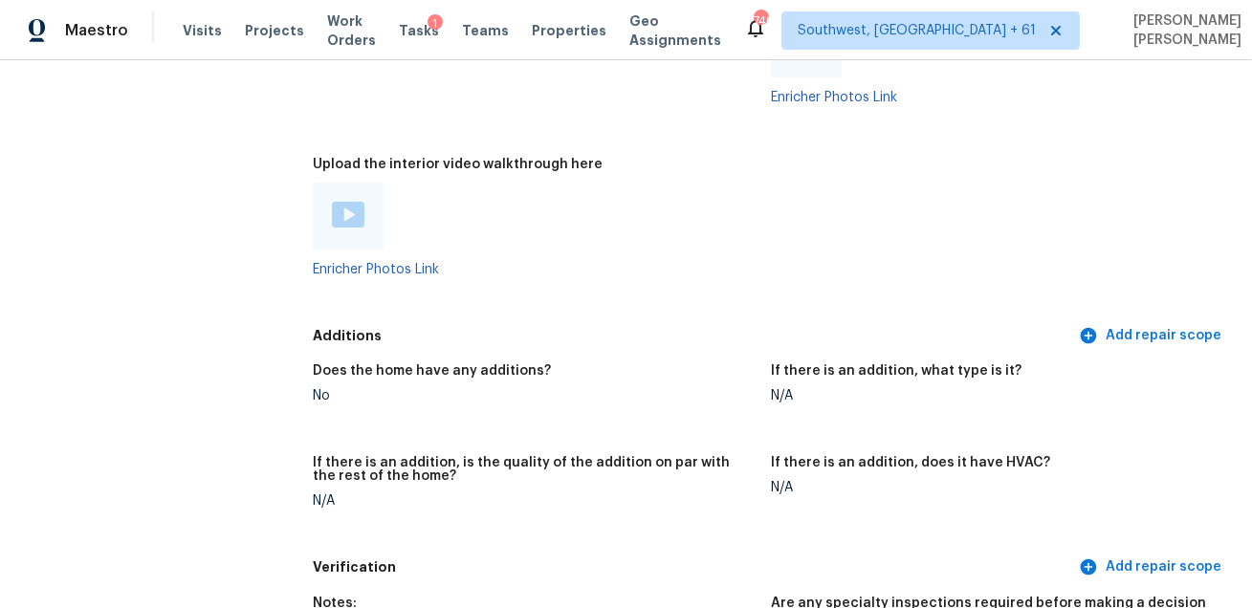
scroll to position [2890, 0]
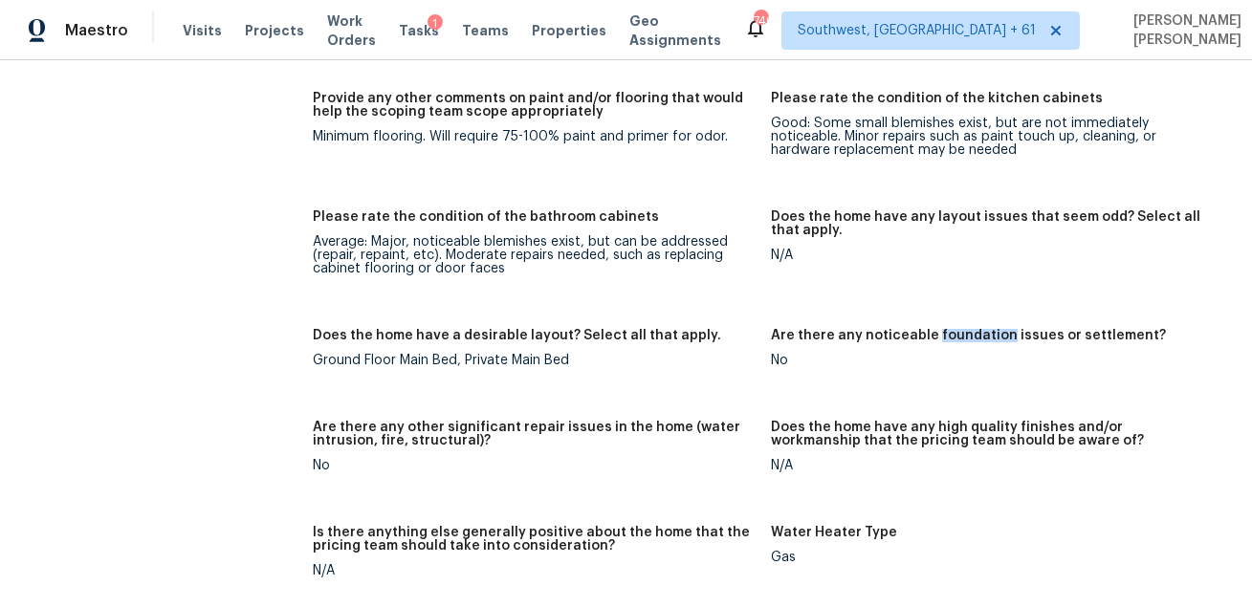
click at [667, 288] on figure "Please rate the condition of the bathroom cabinets Average: Major, noticeable b…" at bounding box center [542, 258] width 458 height 96
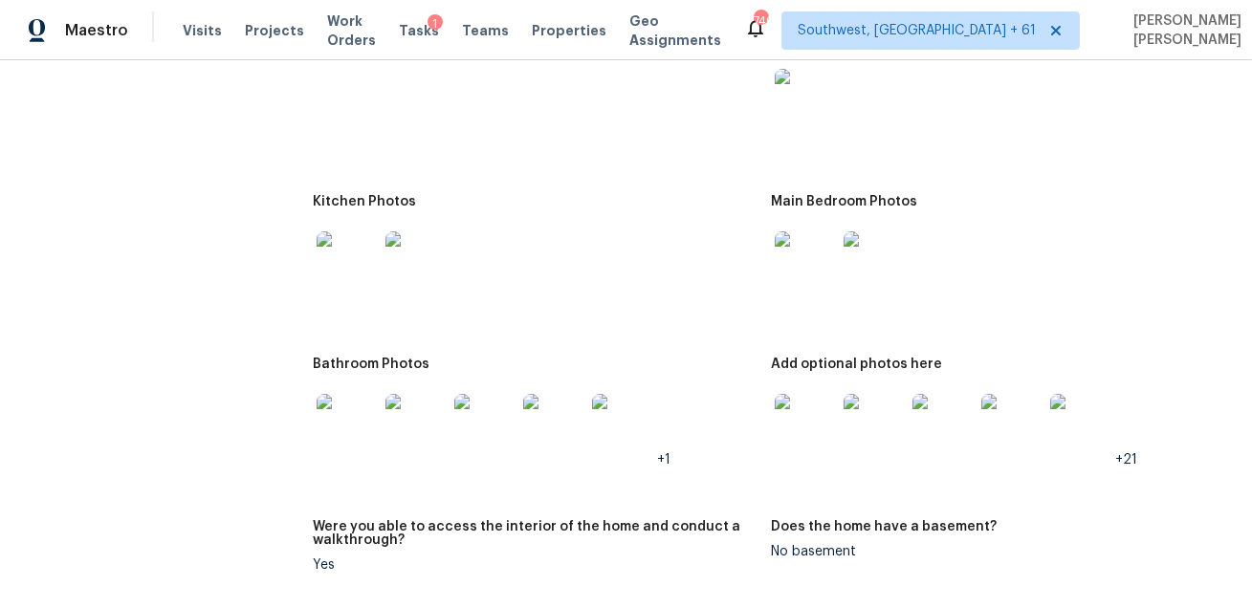
scroll to position [2133, 0]
click at [827, 46] on div "740 Southwest, FL + 61 Mohammed Moshin Ali" at bounding box center [992, 30] width 497 height 38
click at [814, 72] on img at bounding box center [805, 98] width 61 height 61
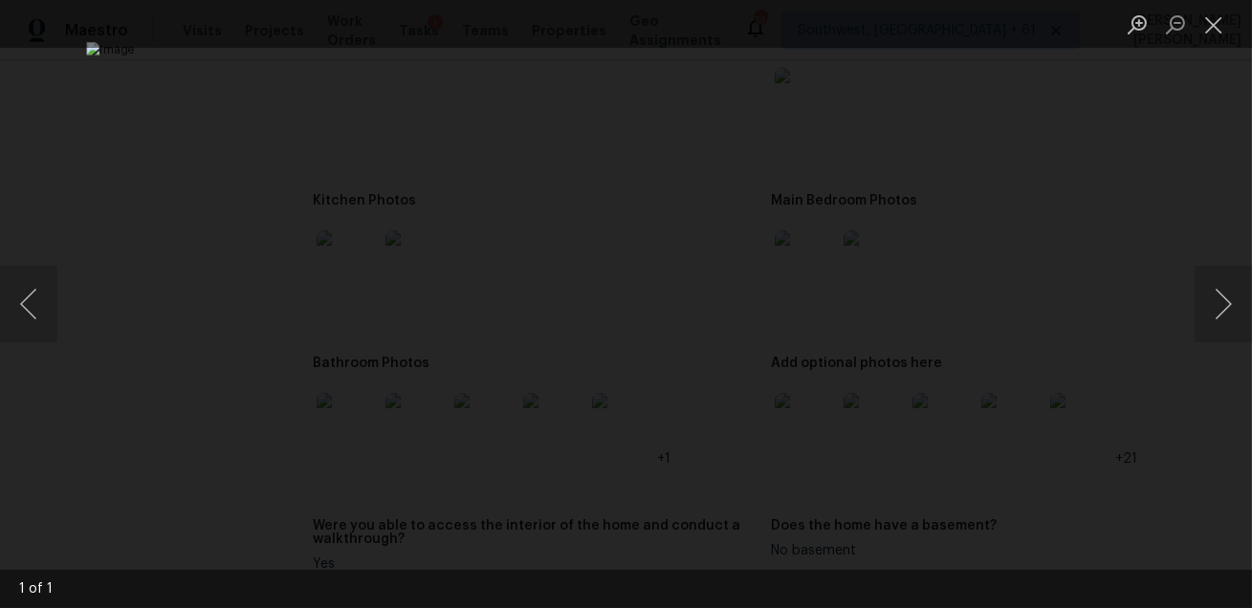
click at [1069, 196] on div "Lightbox" at bounding box center [626, 304] width 1252 height 608
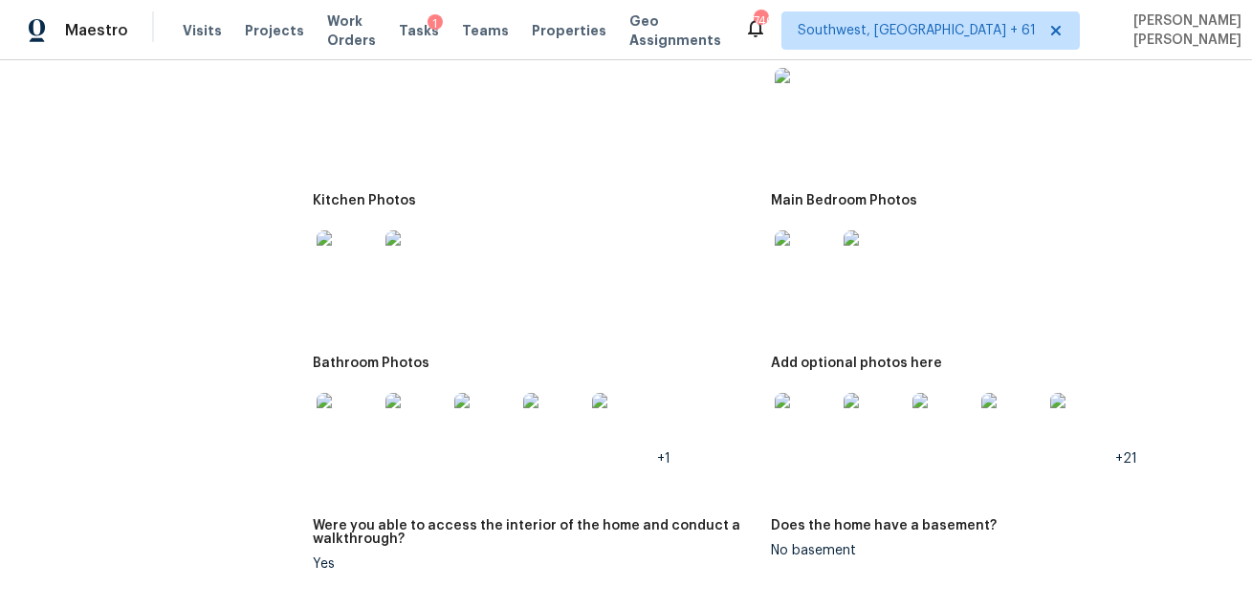
click at [336, 266] on img at bounding box center [347, 260] width 61 height 61
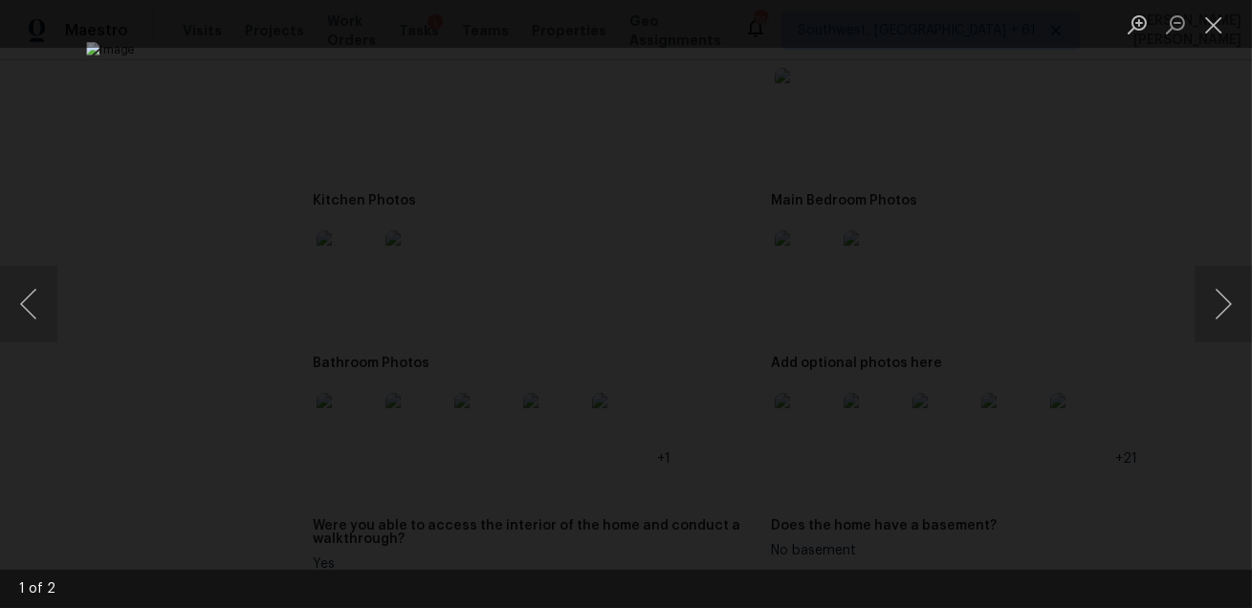
click at [1105, 337] on div "Lightbox" at bounding box center [626, 304] width 1252 height 608
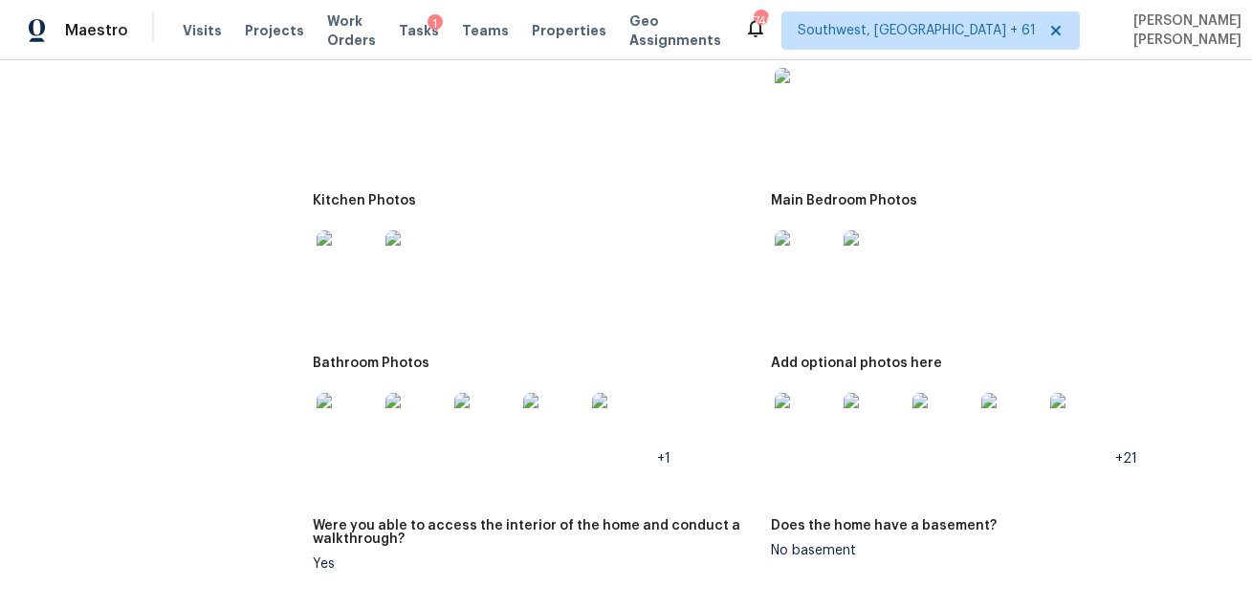
click at [797, 256] on img at bounding box center [805, 260] width 61 height 61
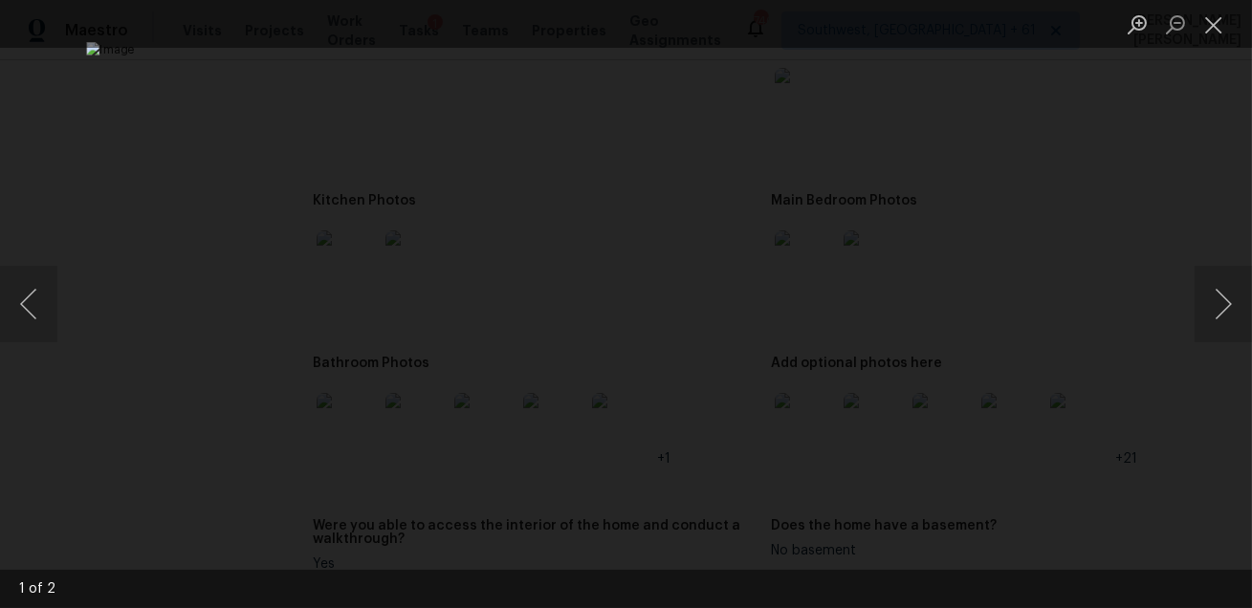
click at [1108, 361] on div "Lightbox" at bounding box center [626, 304] width 1252 height 608
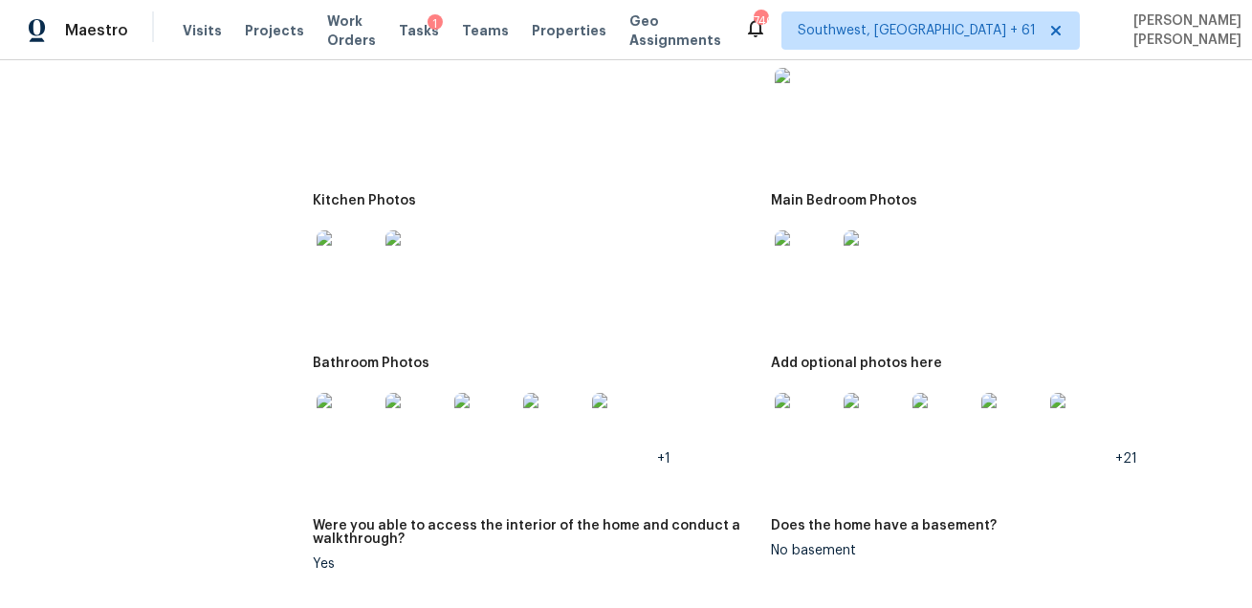
click at [353, 418] on img at bounding box center [347, 423] width 61 height 61
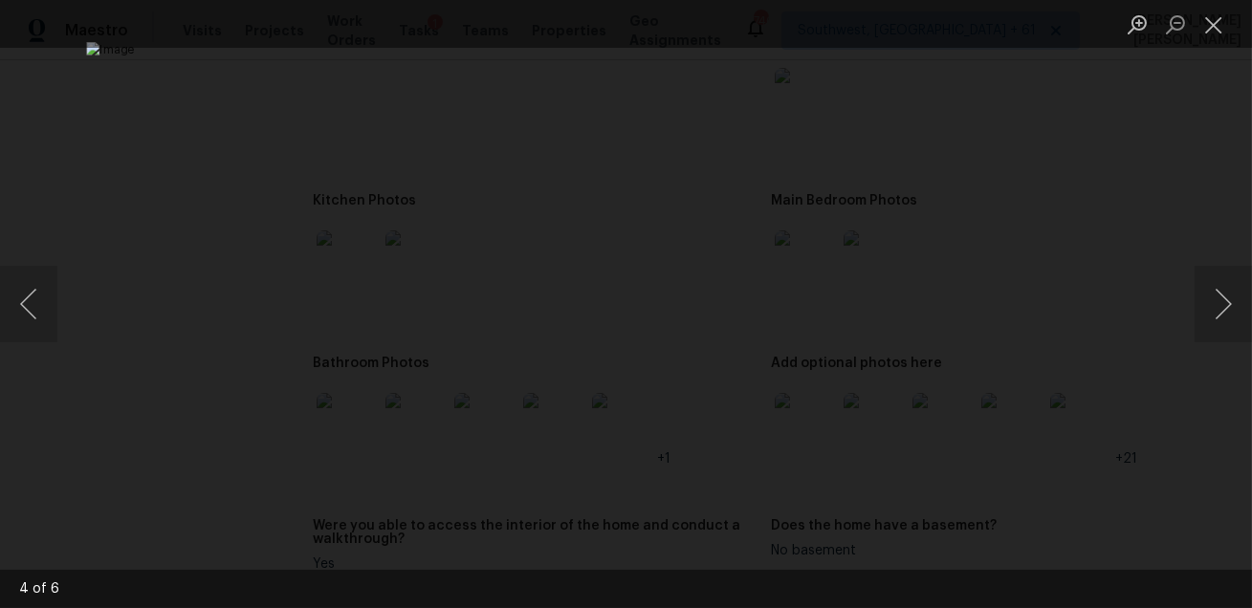
click at [997, 438] on img "Lightbox" at bounding box center [625, 304] width 1079 height 524
click at [1077, 408] on div "Lightbox" at bounding box center [626, 304] width 1252 height 608
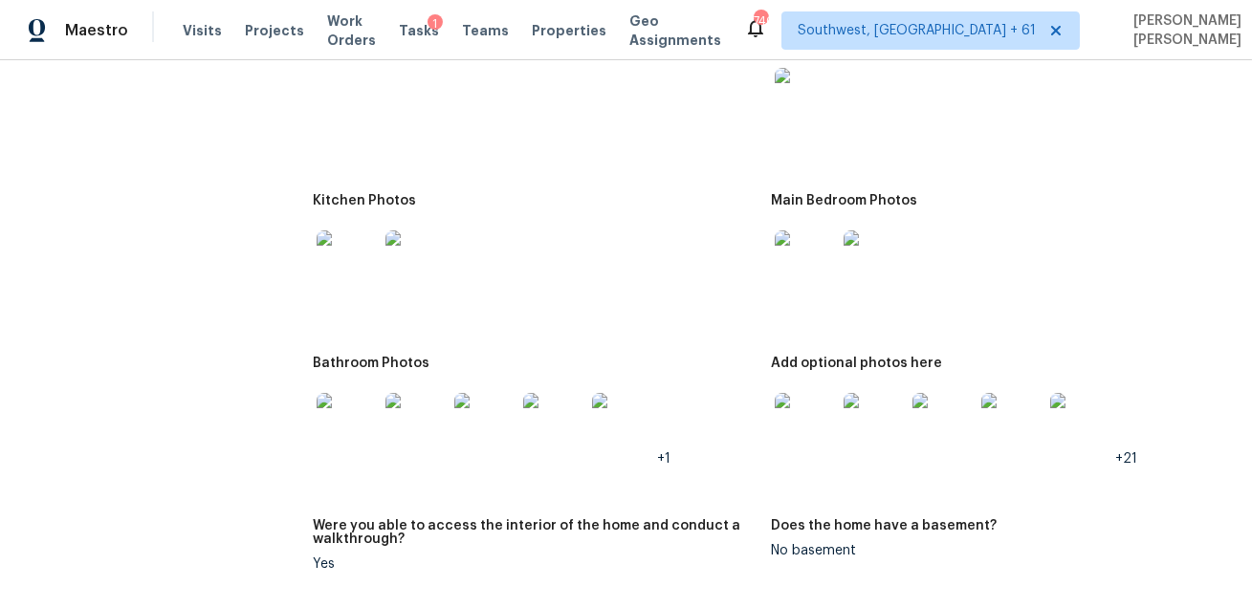
click at [800, 436] on img at bounding box center [805, 423] width 61 height 61
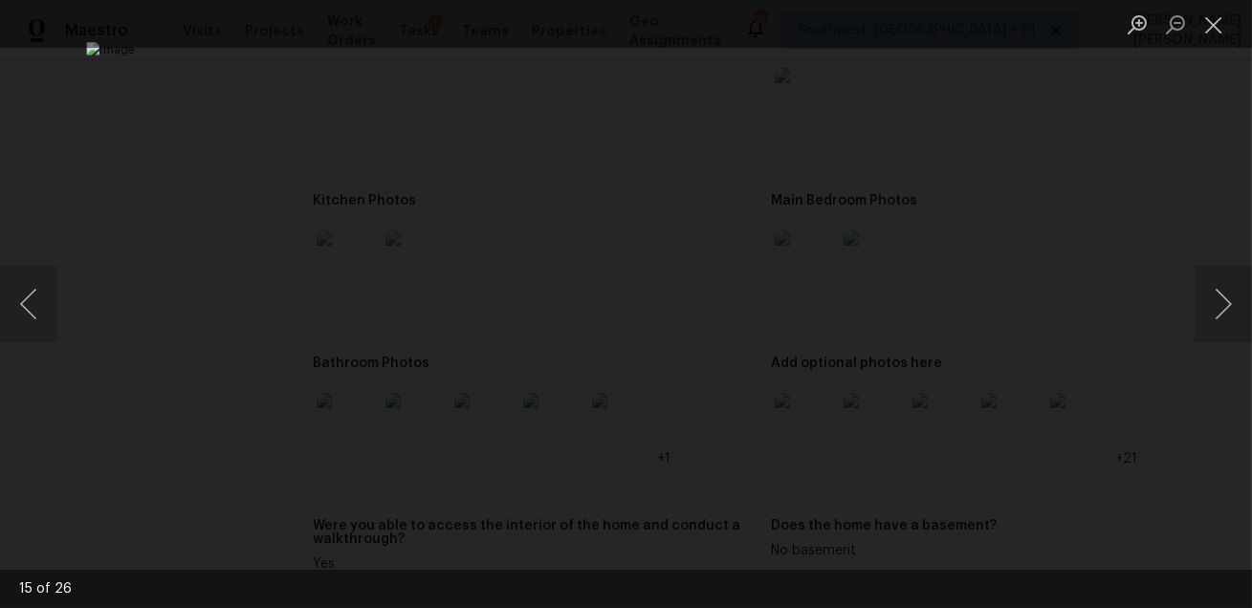
click at [1110, 451] on div "Lightbox" at bounding box center [626, 304] width 1252 height 608
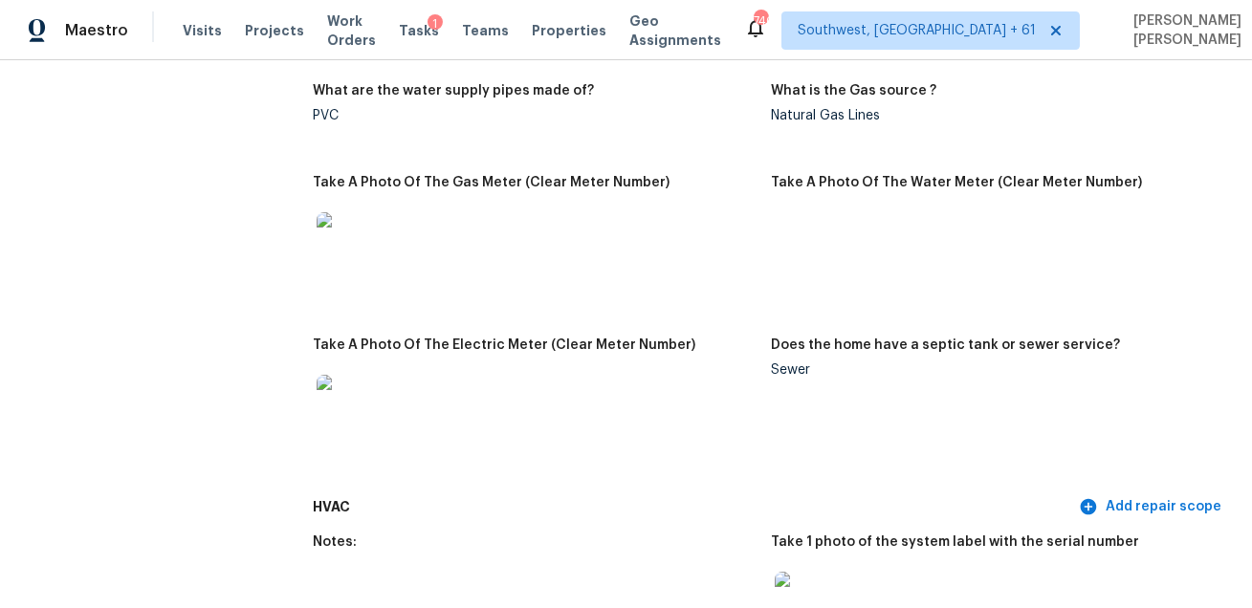
scroll to position [1454, 0]
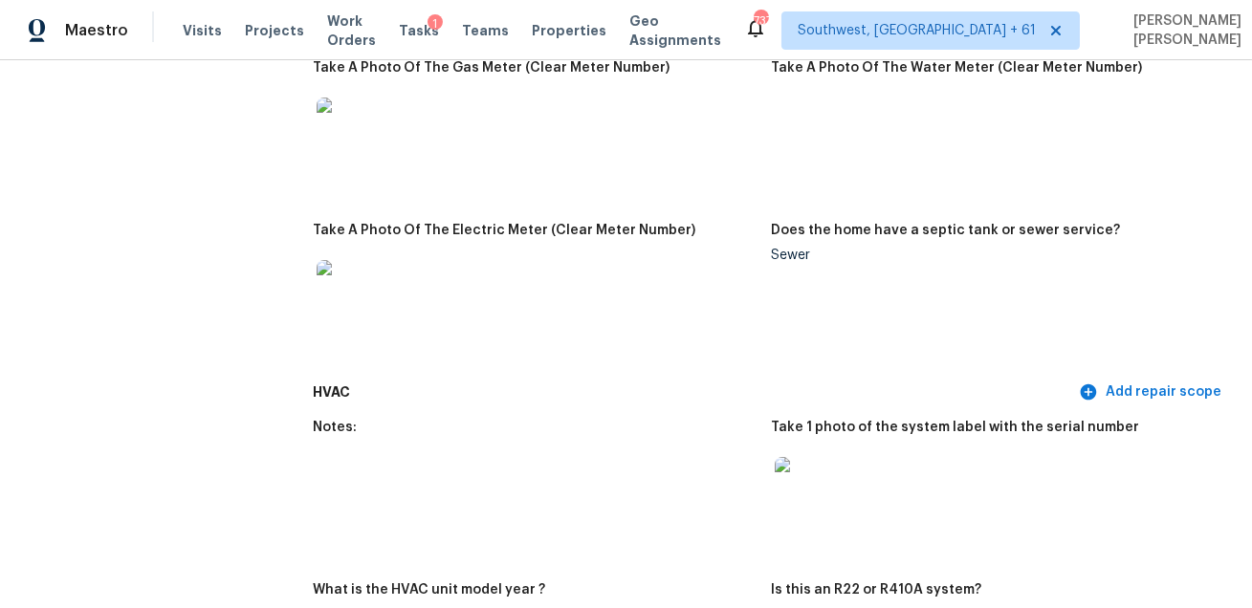
click at [435, 112] on div at bounding box center [534, 128] width 443 height 84
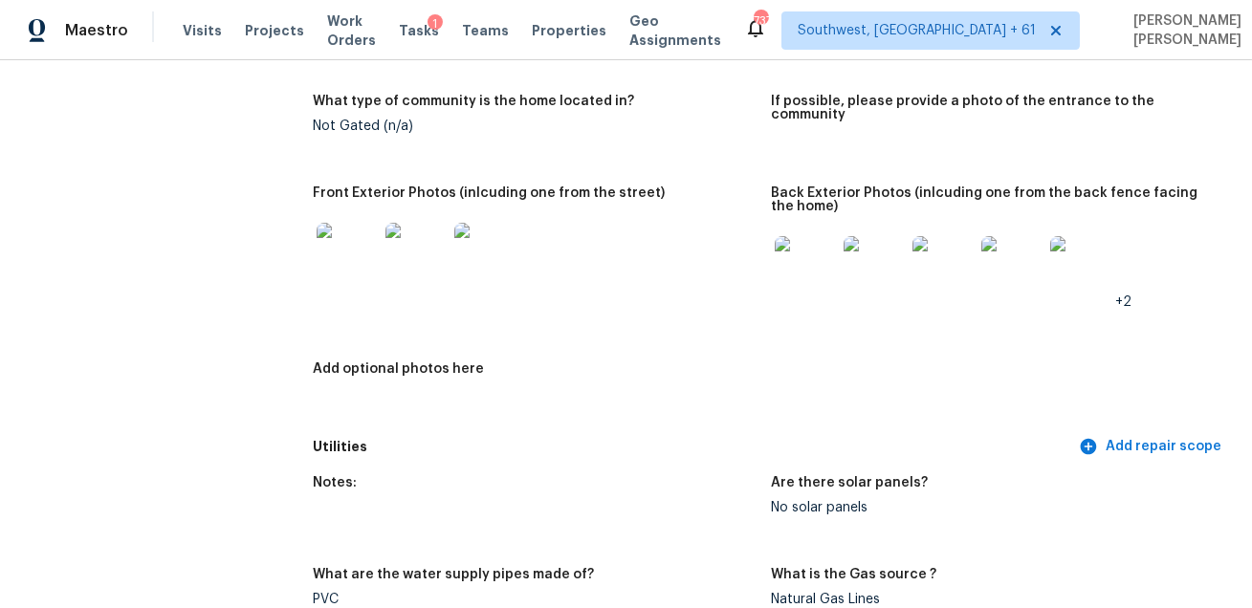
scroll to position [0, 0]
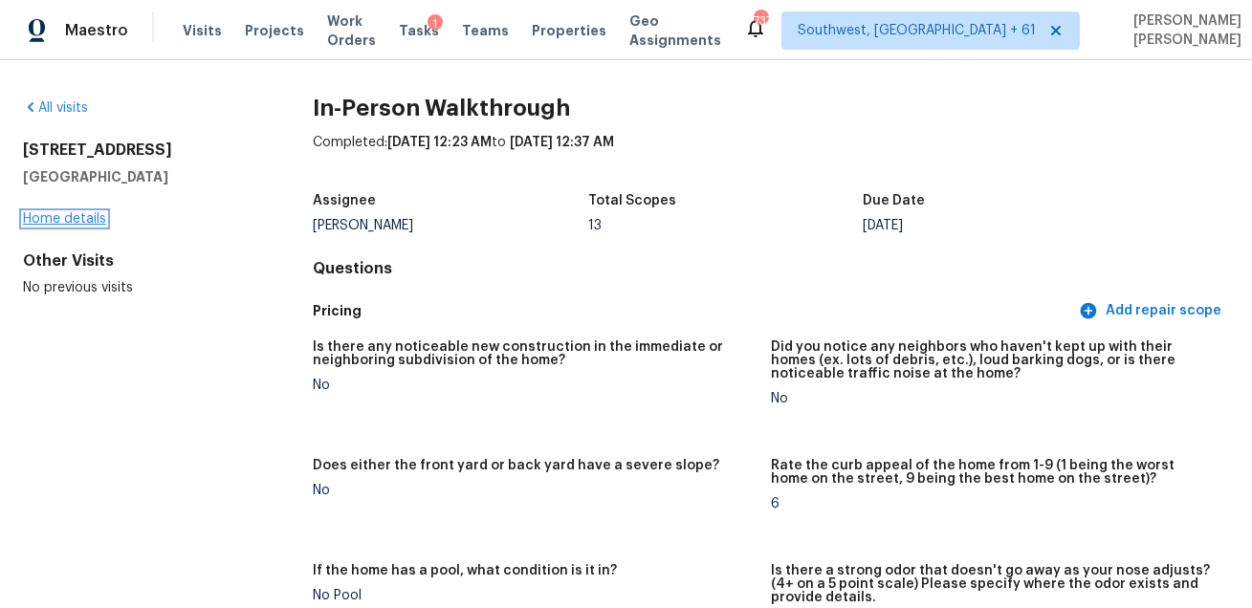
click at [56, 213] on link "Home details" at bounding box center [64, 218] width 83 height 13
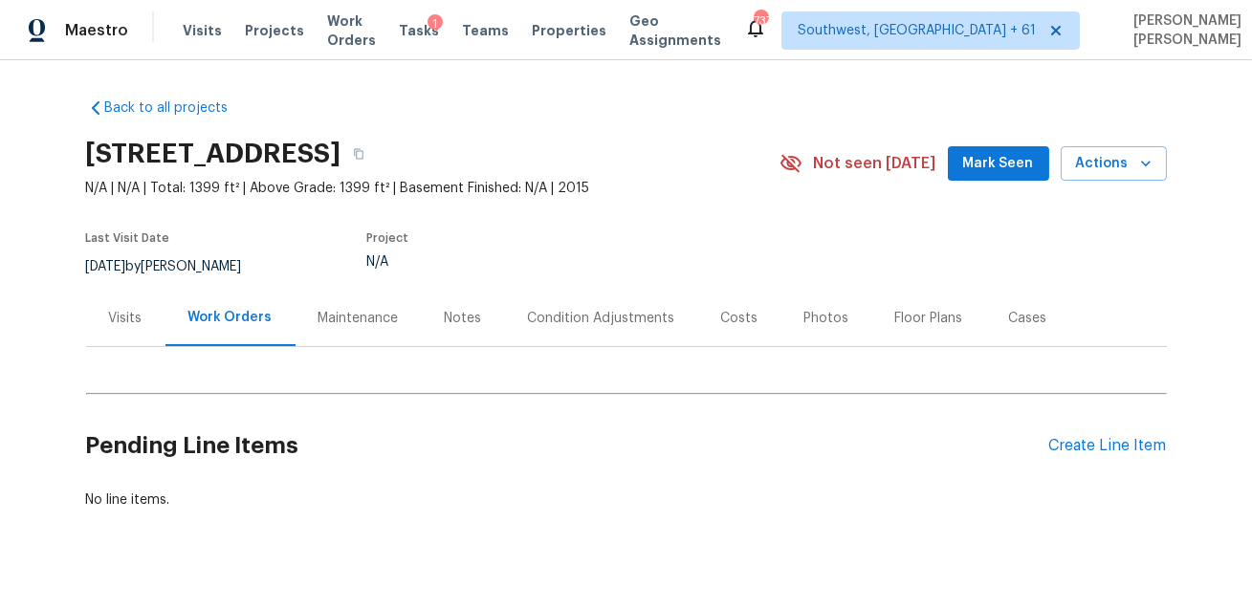
click at [505, 333] on div "Condition Adjustments" at bounding box center [601, 318] width 193 height 56
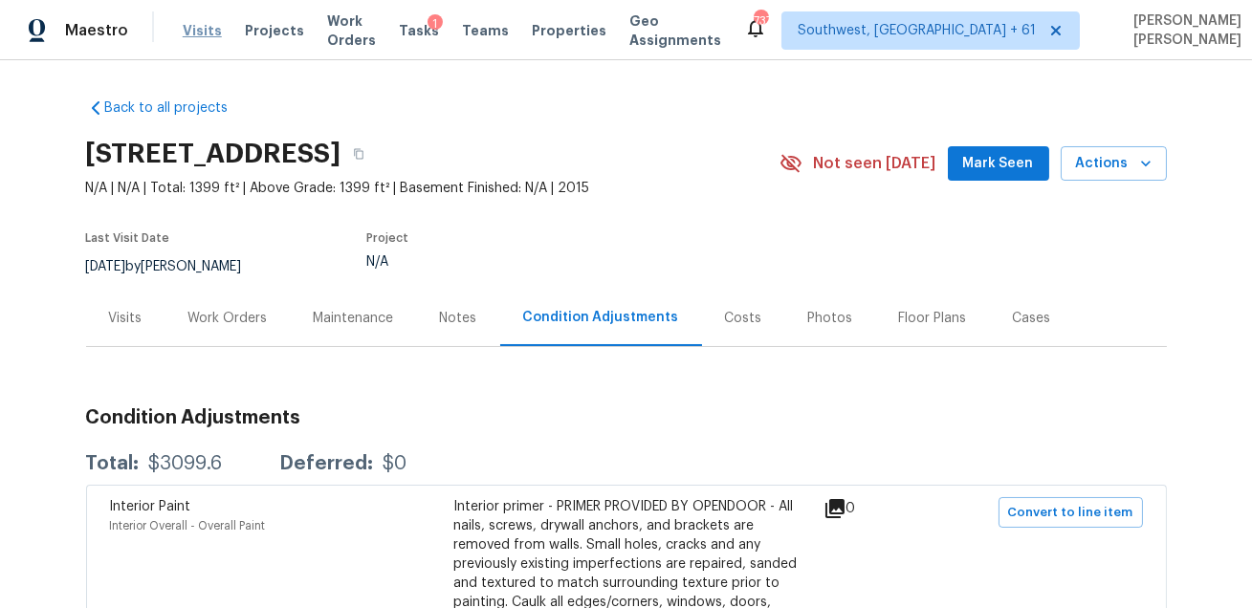
click at [187, 31] on span "Visits" at bounding box center [202, 30] width 39 height 19
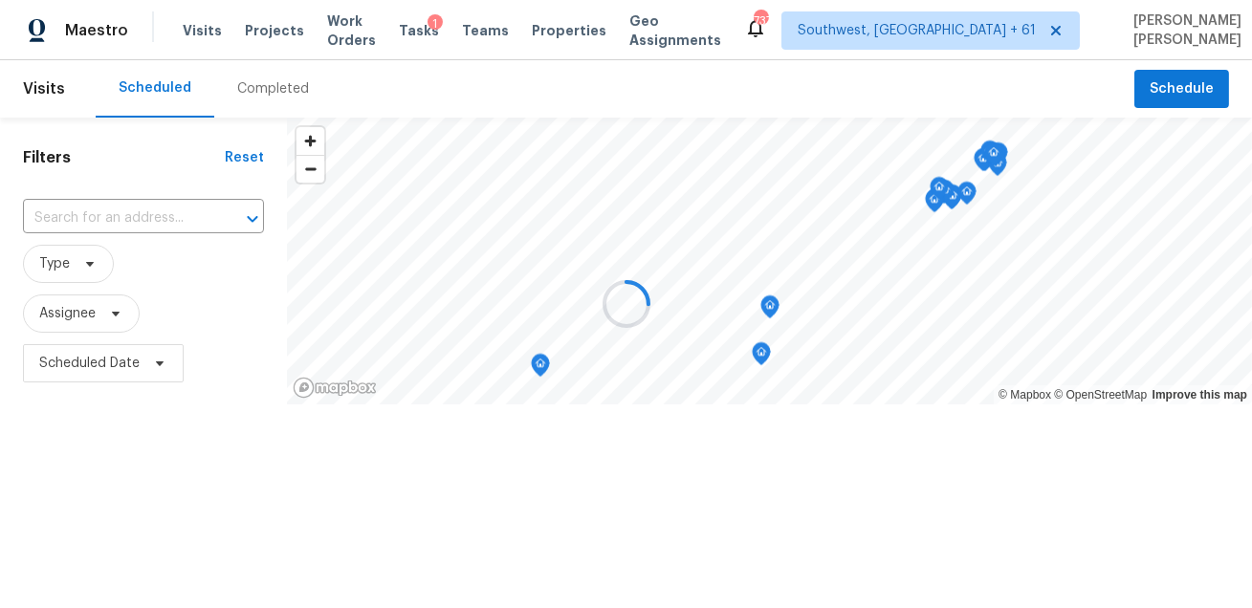
click at [272, 97] on div at bounding box center [626, 304] width 1252 height 608
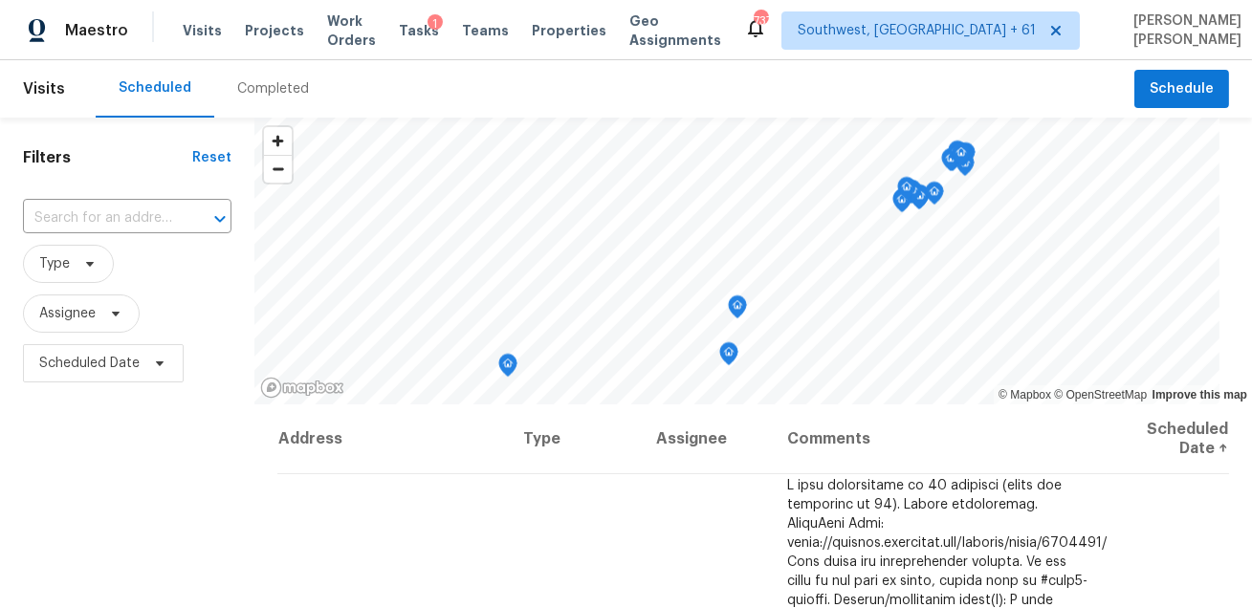
click at [272, 97] on div "Completed" at bounding box center [273, 88] width 72 height 19
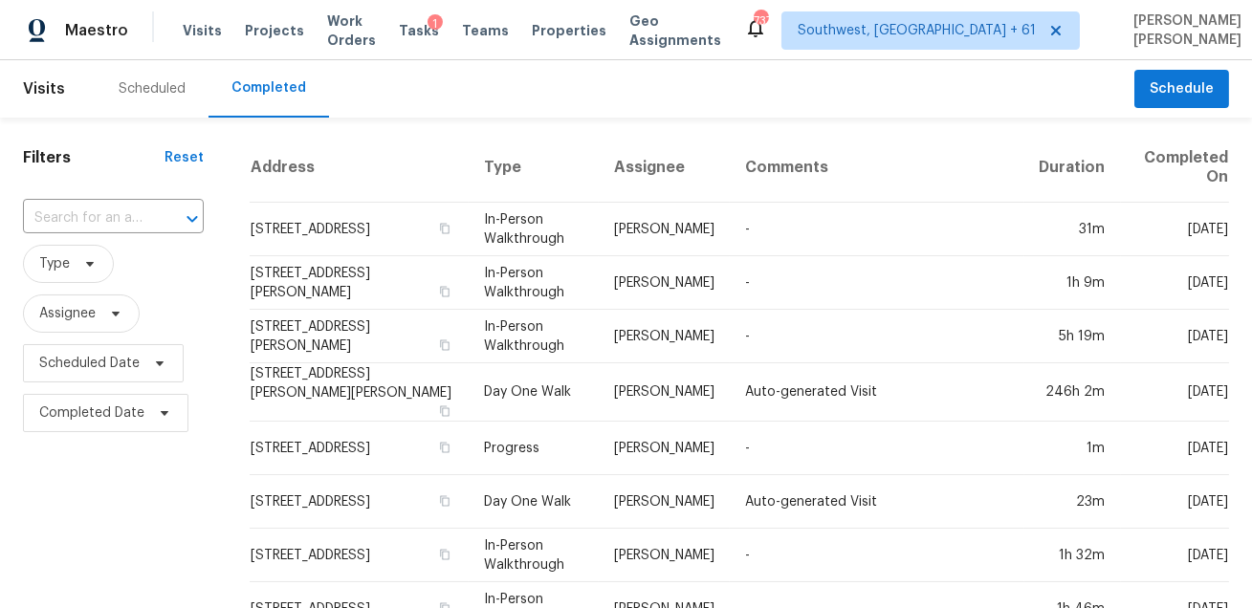
click at [272, 97] on div "Completed" at bounding box center [268, 87] width 75 height 19
click at [54, 223] on input "text" at bounding box center [86, 219] width 127 height 30
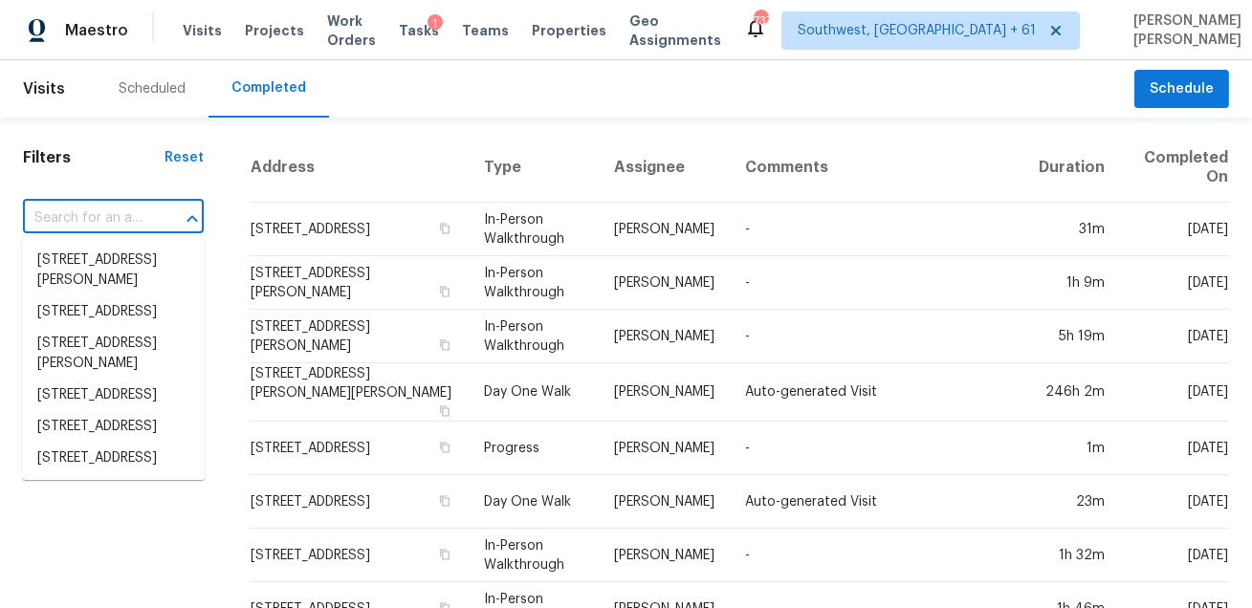
paste input "1002 Baltusrol Ln Lebanon TN 37087"
type input "1002 Baltusrol Ln Lebanon TN 37087"
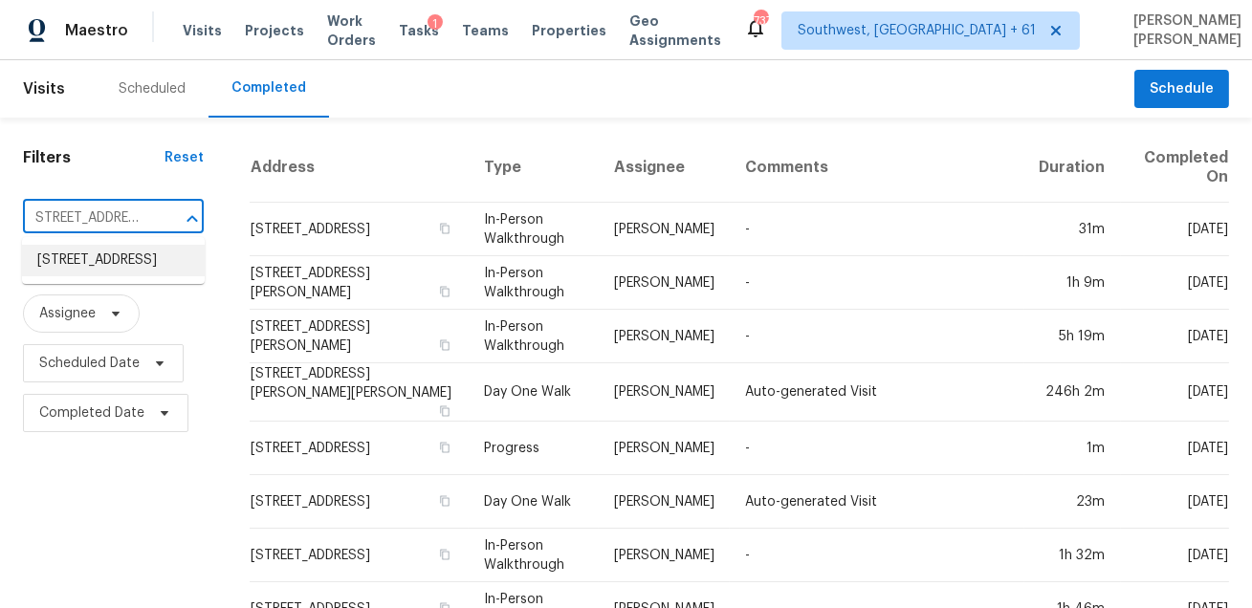
click at [76, 273] on li "1002 Baltusrol Ln, Lebanon, TN 37087" at bounding box center [113, 261] width 183 height 32
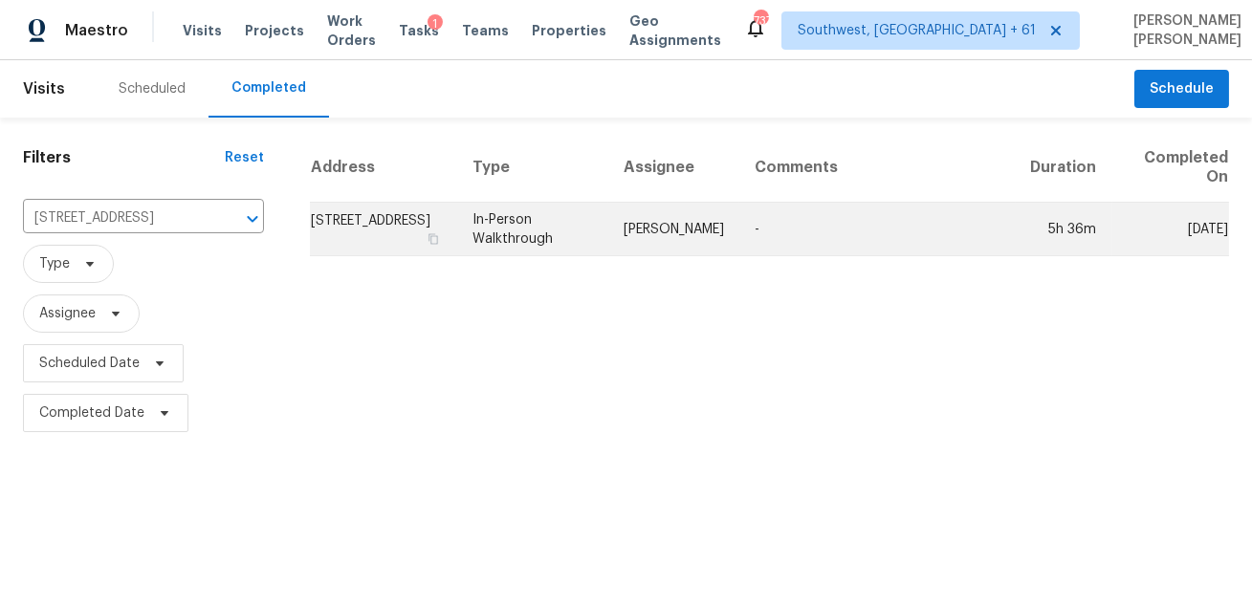
click at [546, 245] on td "In-Person Walkthrough" at bounding box center [533, 230] width 152 height 54
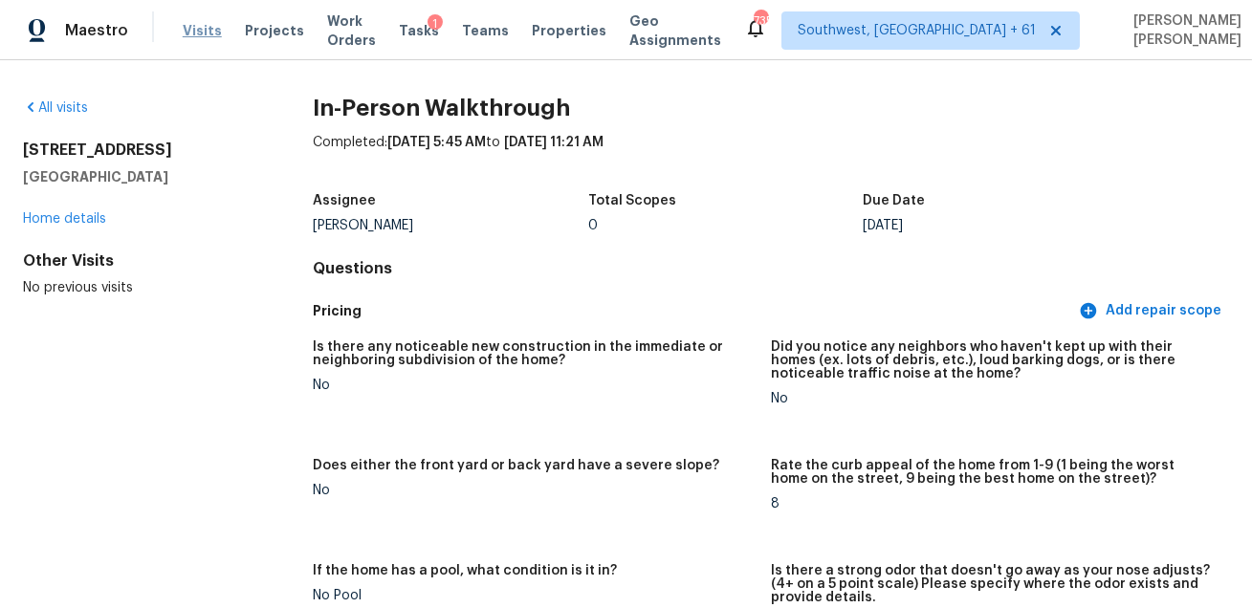
click at [183, 37] on span "Visits" at bounding box center [202, 30] width 39 height 19
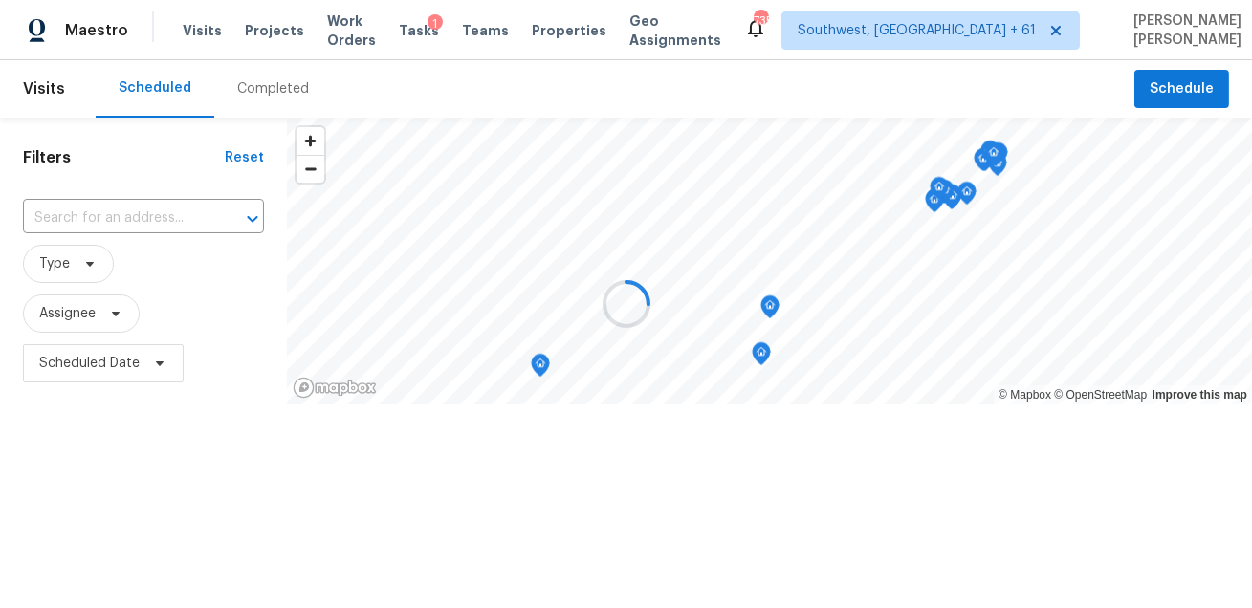
click at [307, 94] on div at bounding box center [626, 304] width 1252 height 608
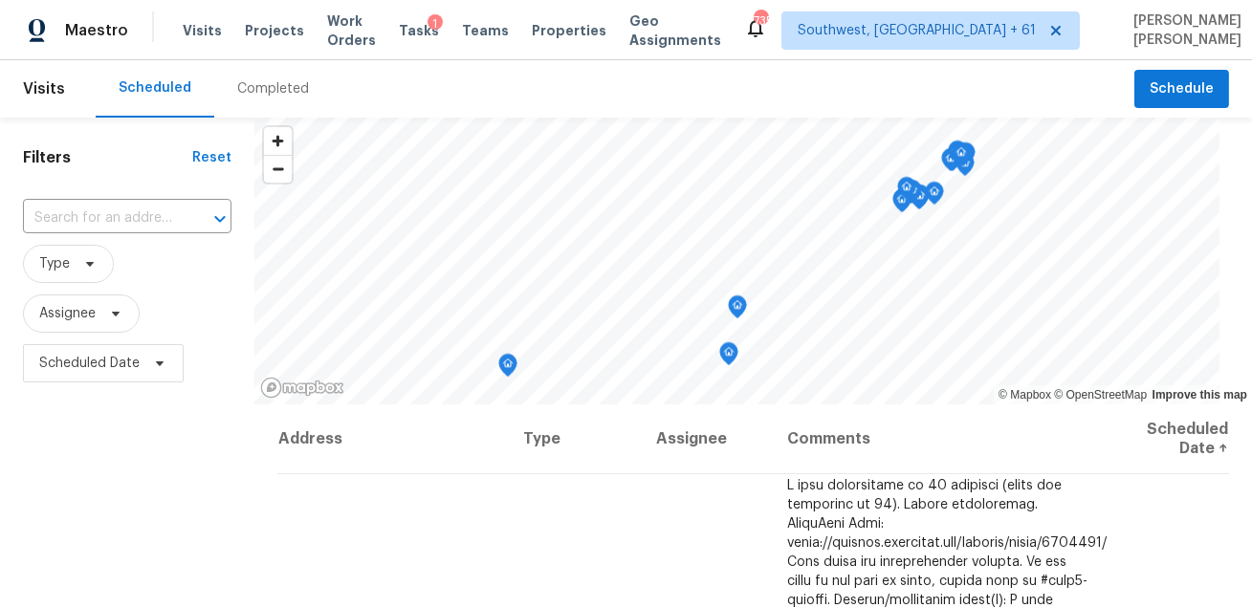
click at [287, 89] on div "Completed" at bounding box center [273, 88] width 72 height 19
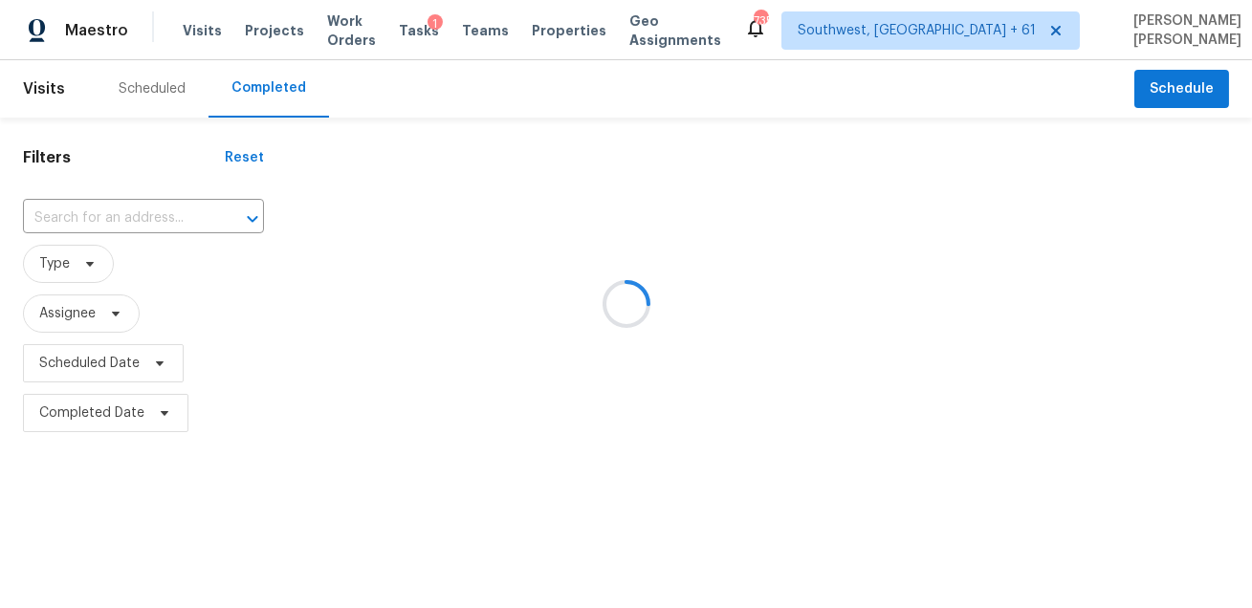
click at [153, 198] on div "​" at bounding box center [143, 218] width 241 height 41
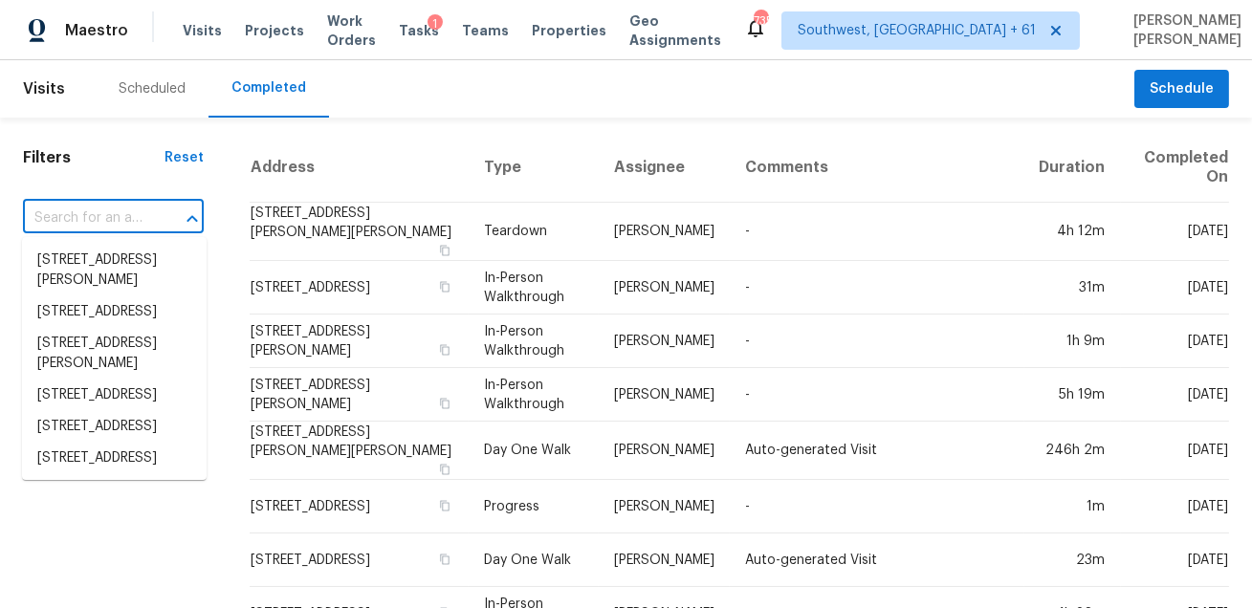
click at [138, 213] on input "text" at bounding box center [86, 219] width 127 height 30
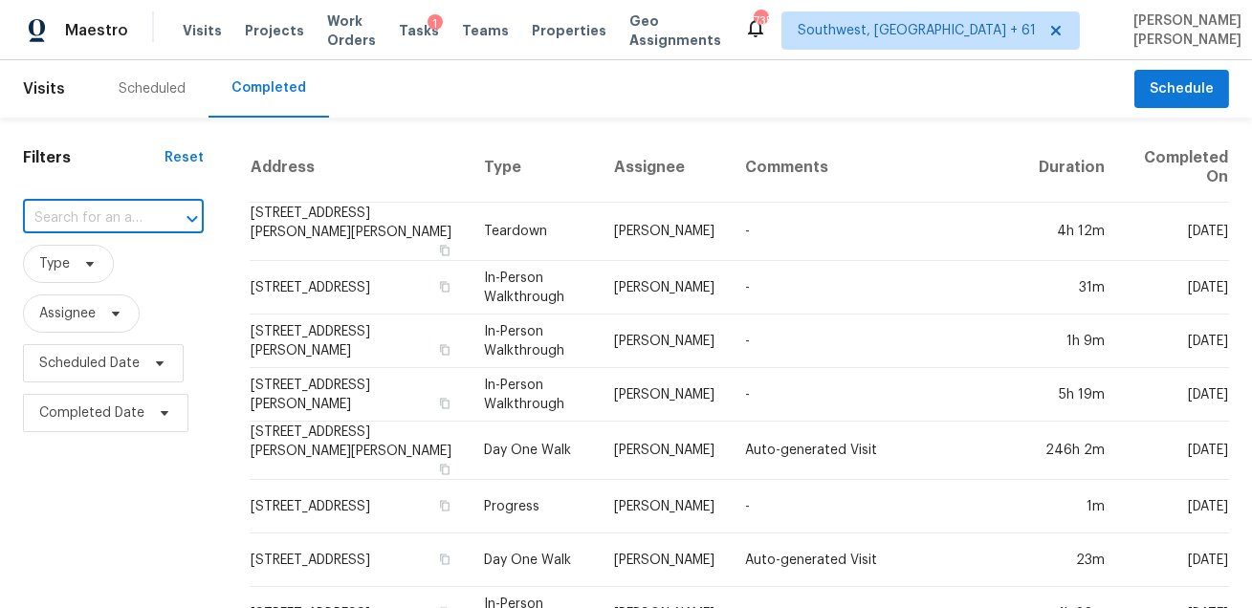
paste input "121 E Brookwood Ln Cowpens SC 29330"
type input "121 E Brookwood Ln Cowpens SC 29330"
click at [117, 264] on li "121 E Brookwood Ln, Cowpens, SC 29330" at bounding box center [114, 261] width 185 height 32
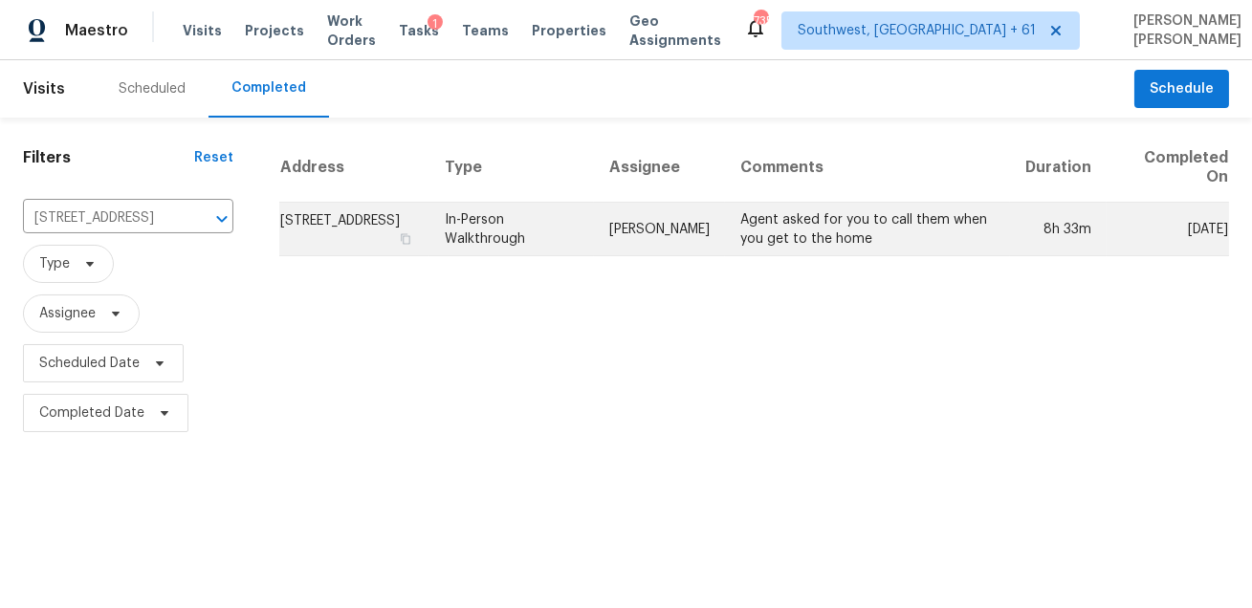
click at [678, 230] on td "William Bynum" at bounding box center [659, 230] width 131 height 54
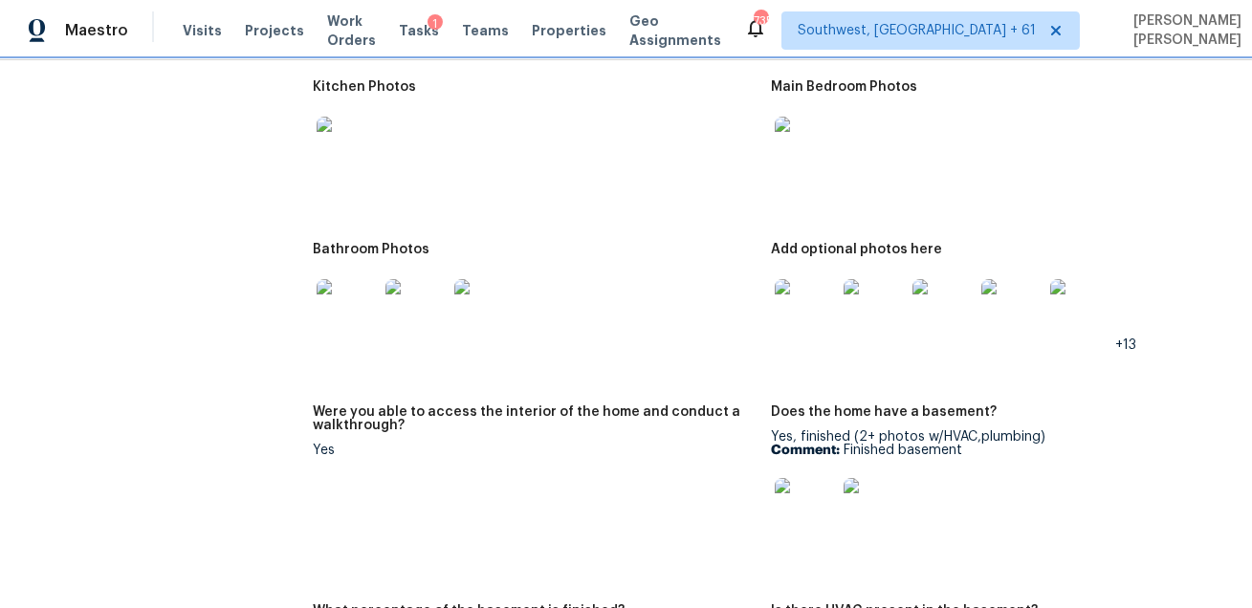
scroll to position [2632, 0]
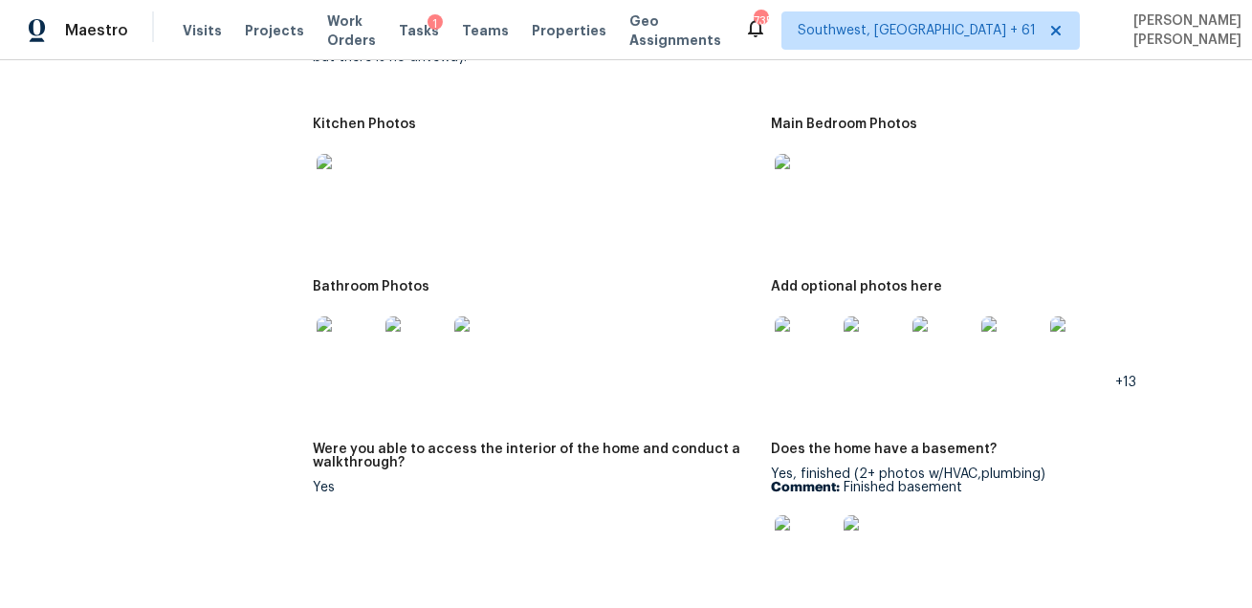
click at [363, 181] on img at bounding box center [347, 184] width 61 height 61
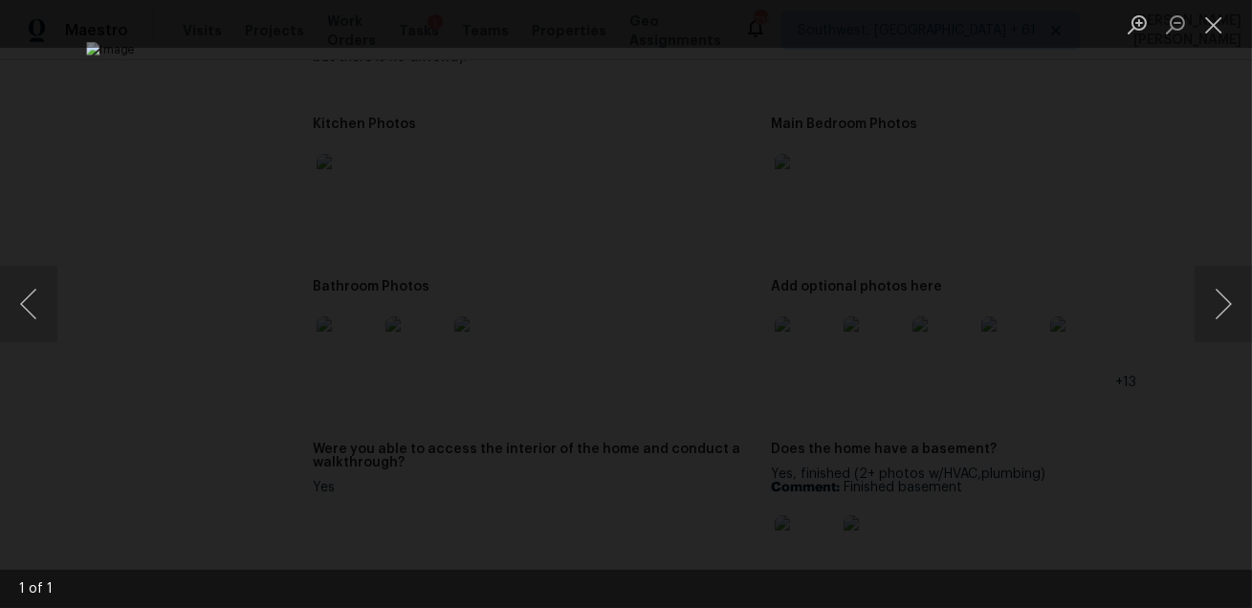
click at [1109, 190] on div "Lightbox" at bounding box center [626, 304] width 1252 height 608
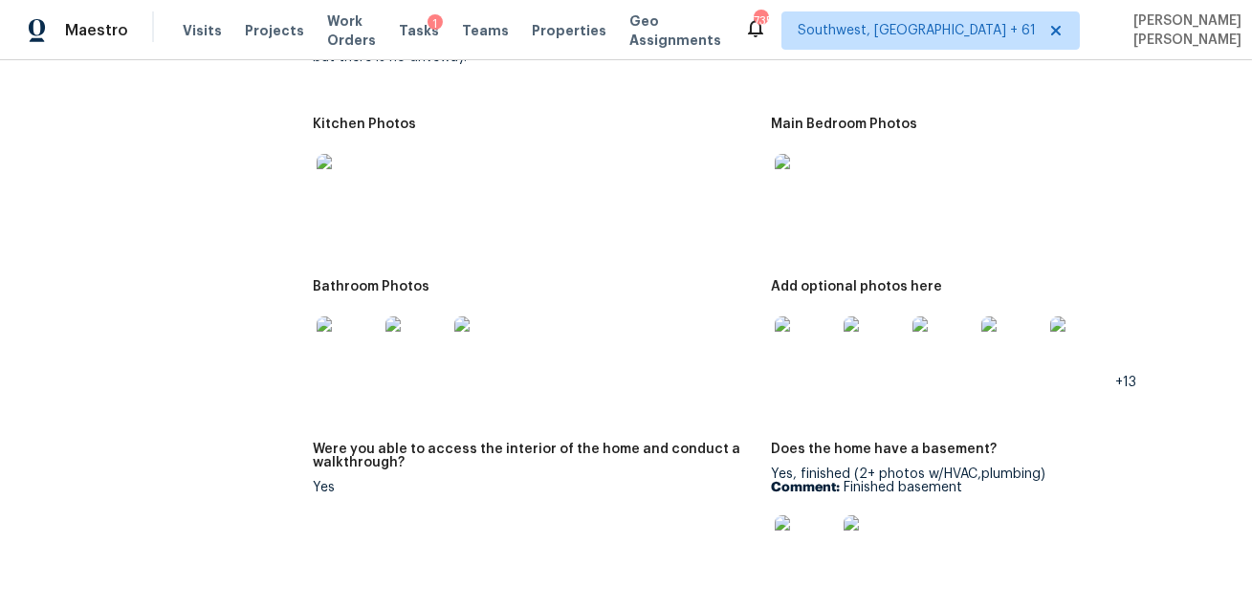
click at [800, 187] on img at bounding box center [805, 184] width 61 height 61
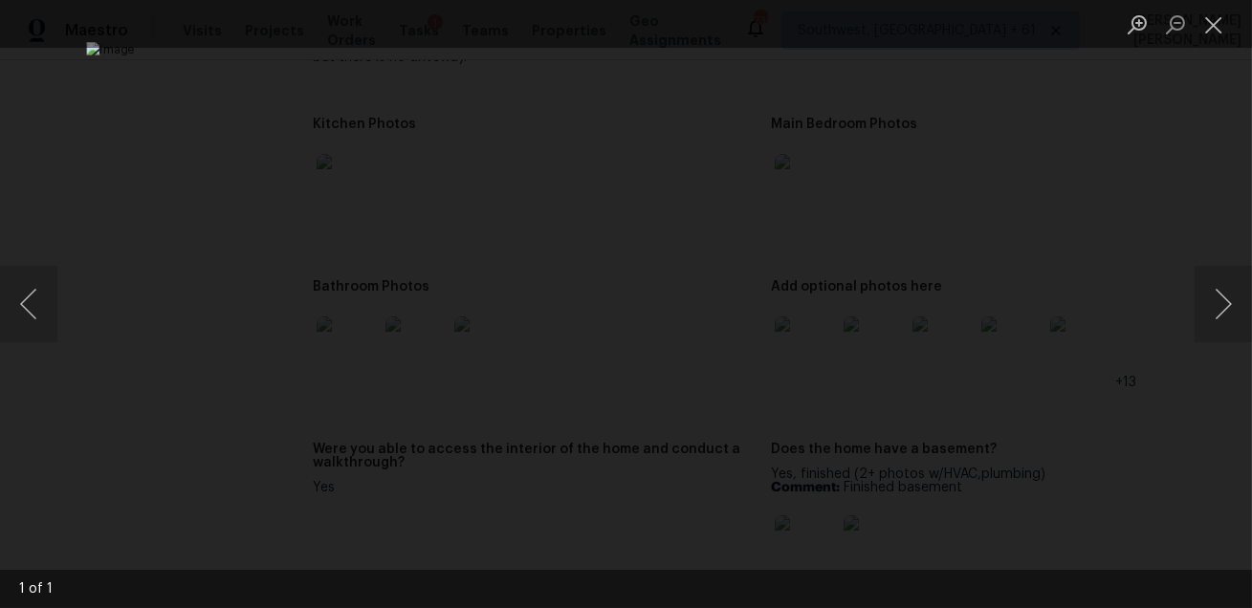
click at [1105, 194] on div "Lightbox" at bounding box center [626, 304] width 1252 height 608
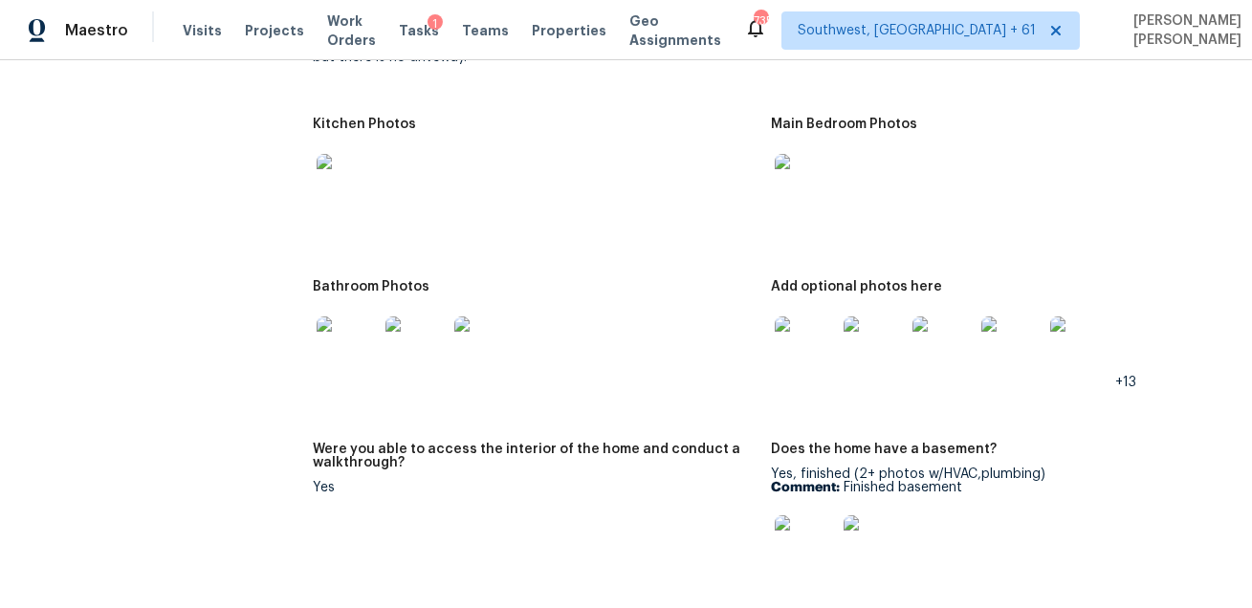
click at [355, 341] on img at bounding box center [347, 347] width 61 height 61
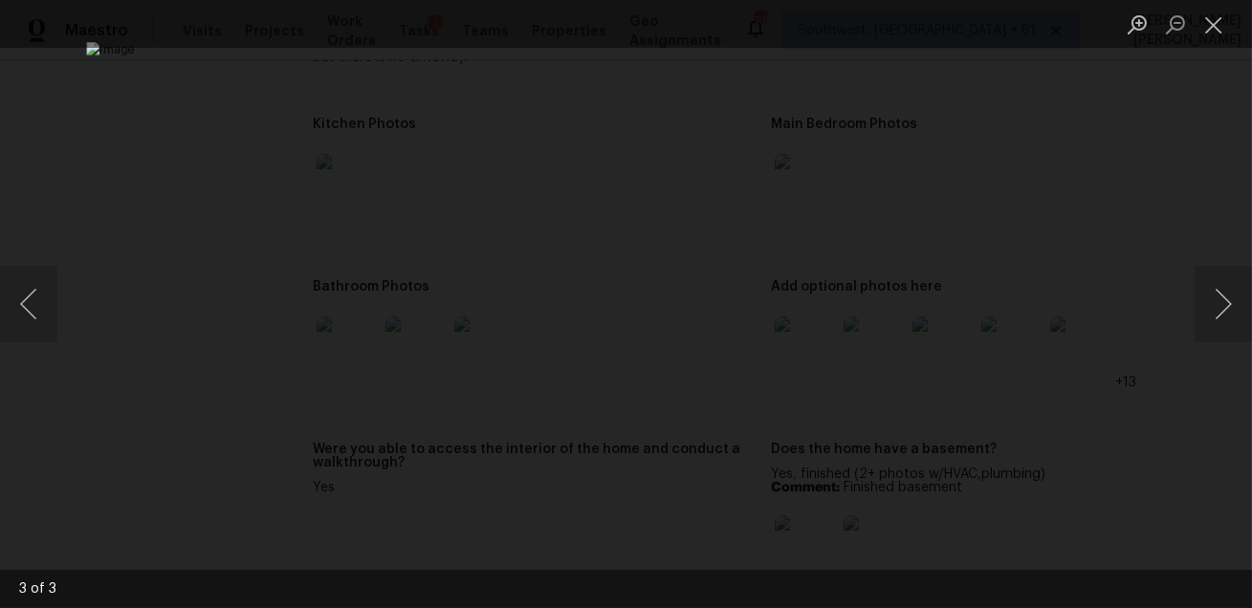
click at [1074, 209] on div "Lightbox" at bounding box center [626, 304] width 1252 height 608
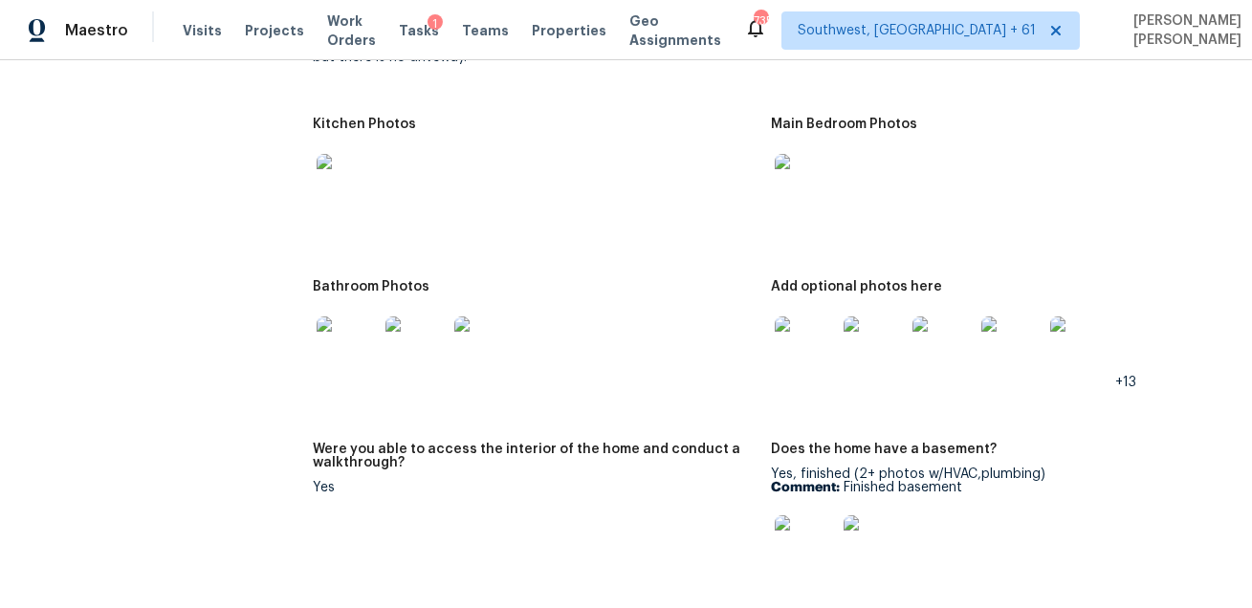
click at [795, 341] on img at bounding box center [805, 347] width 61 height 61
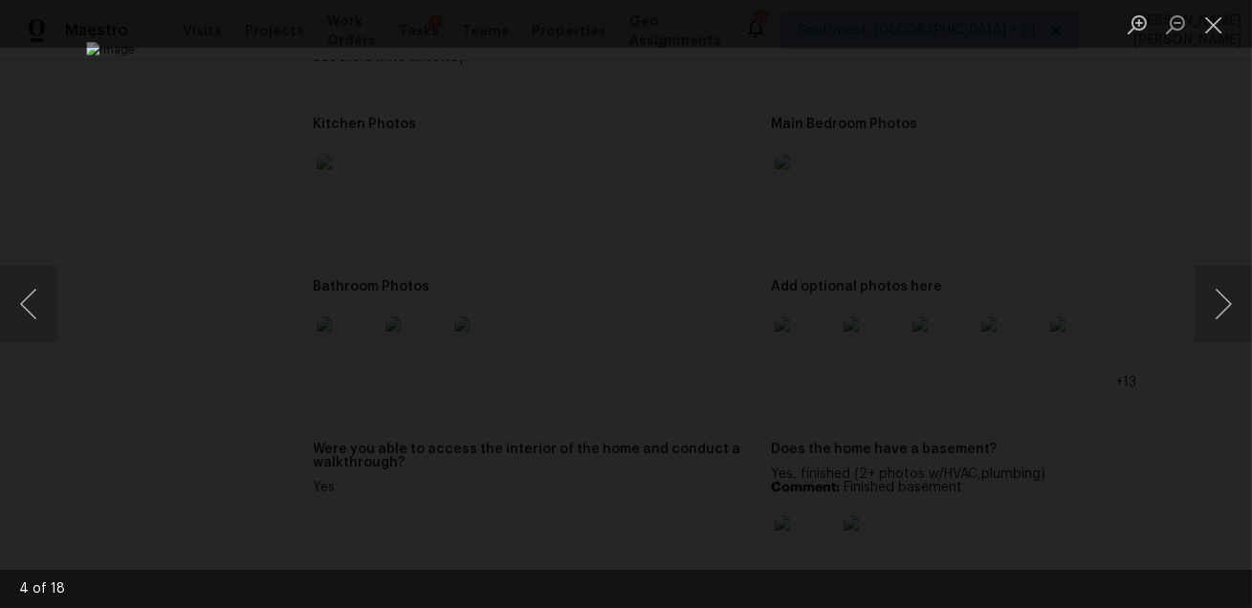
click at [1215, 197] on div "Lightbox" at bounding box center [626, 304] width 1252 height 608
click at [1159, 240] on div "Lightbox" at bounding box center [626, 304] width 1252 height 608
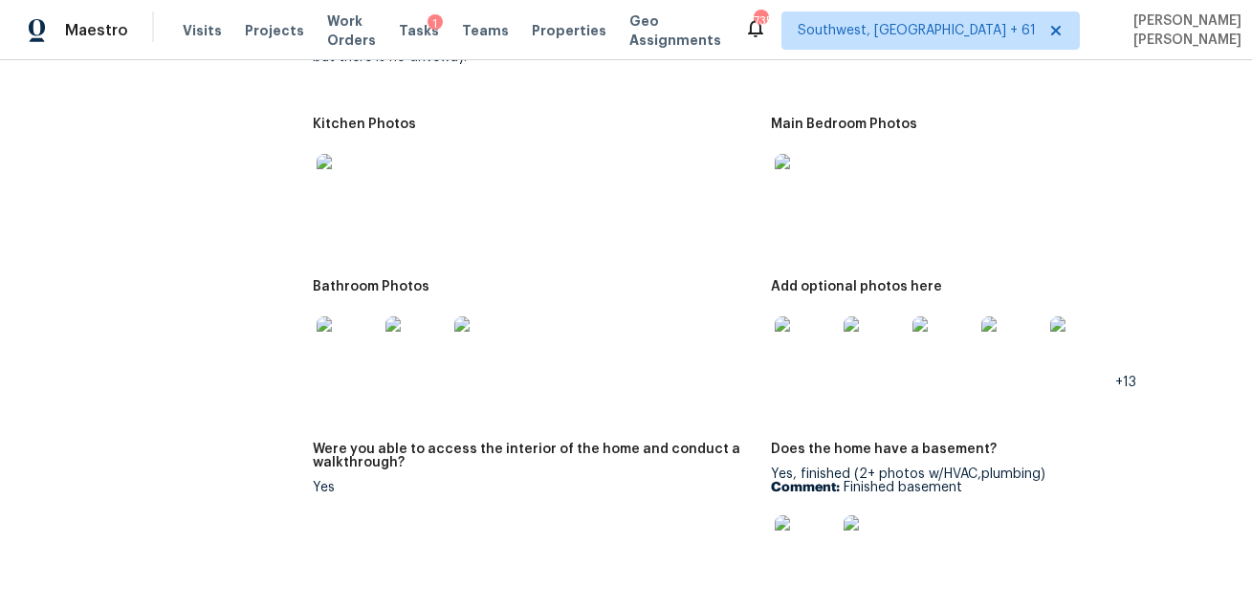
click at [799, 539] on img at bounding box center [805, 545] width 61 height 61
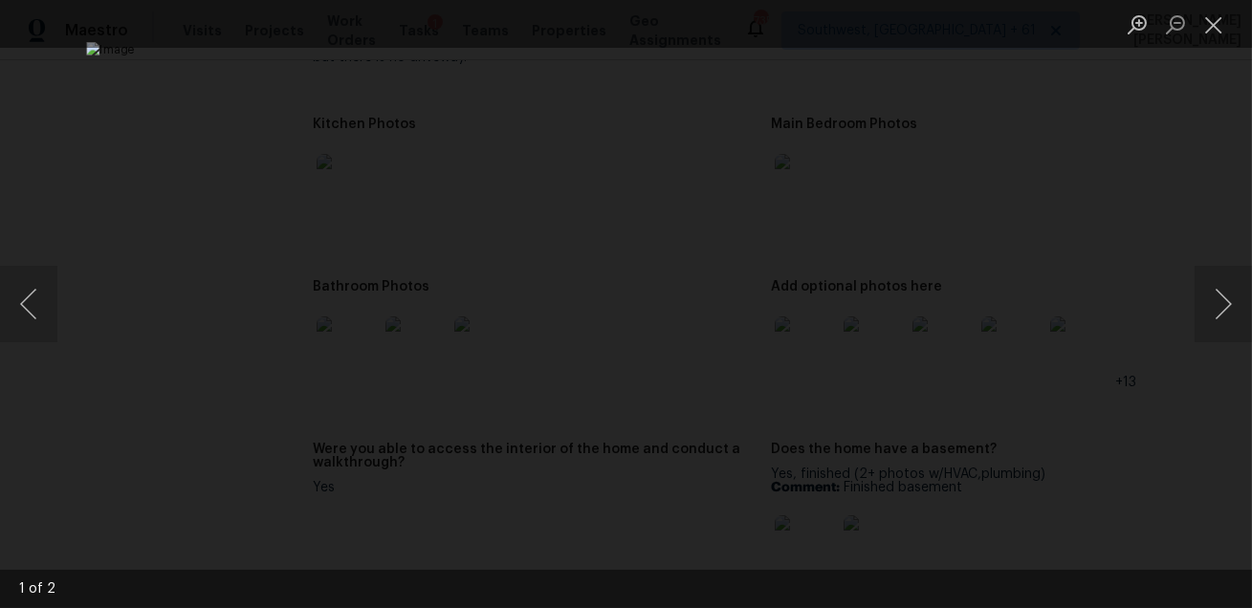
click at [1142, 207] on div "Lightbox" at bounding box center [626, 304] width 1252 height 608
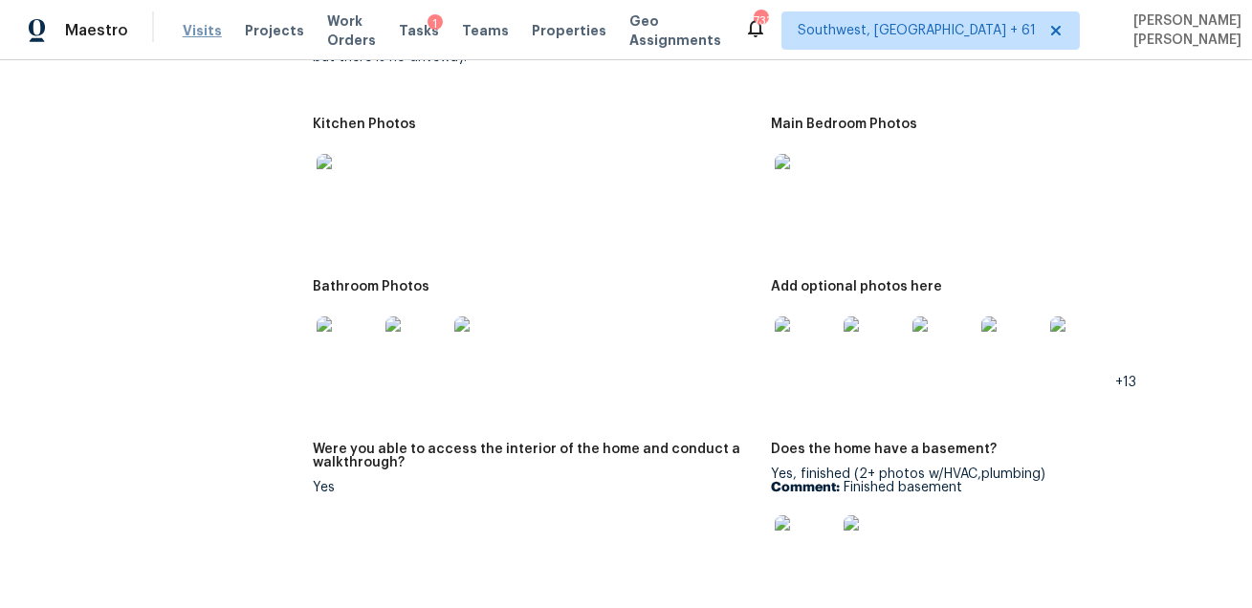
click at [194, 31] on span "Visits" at bounding box center [202, 30] width 39 height 19
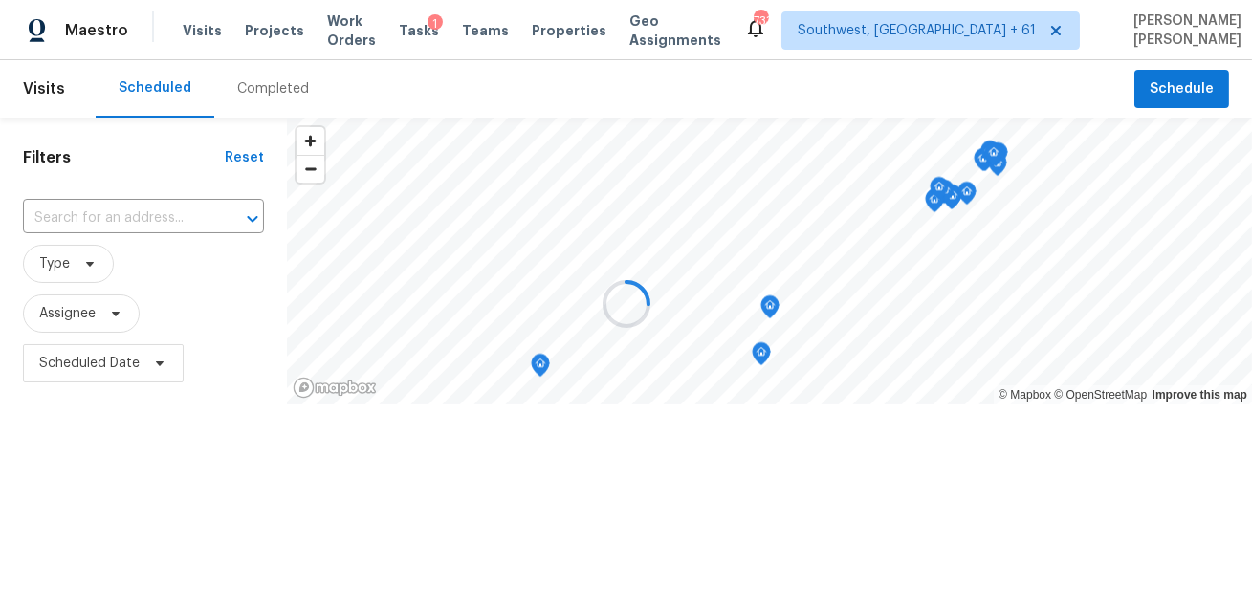
click at [295, 104] on div at bounding box center [626, 304] width 1252 height 608
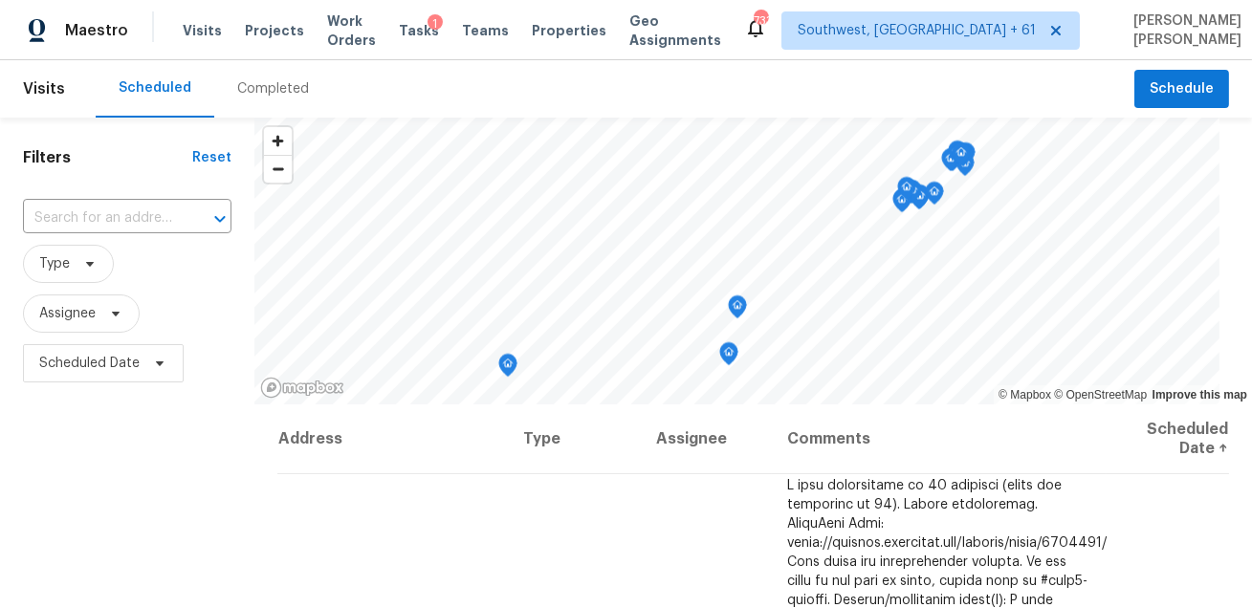
click at [267, 89] on div "Completed" at bounding box center [273, 88] width 72 height 19
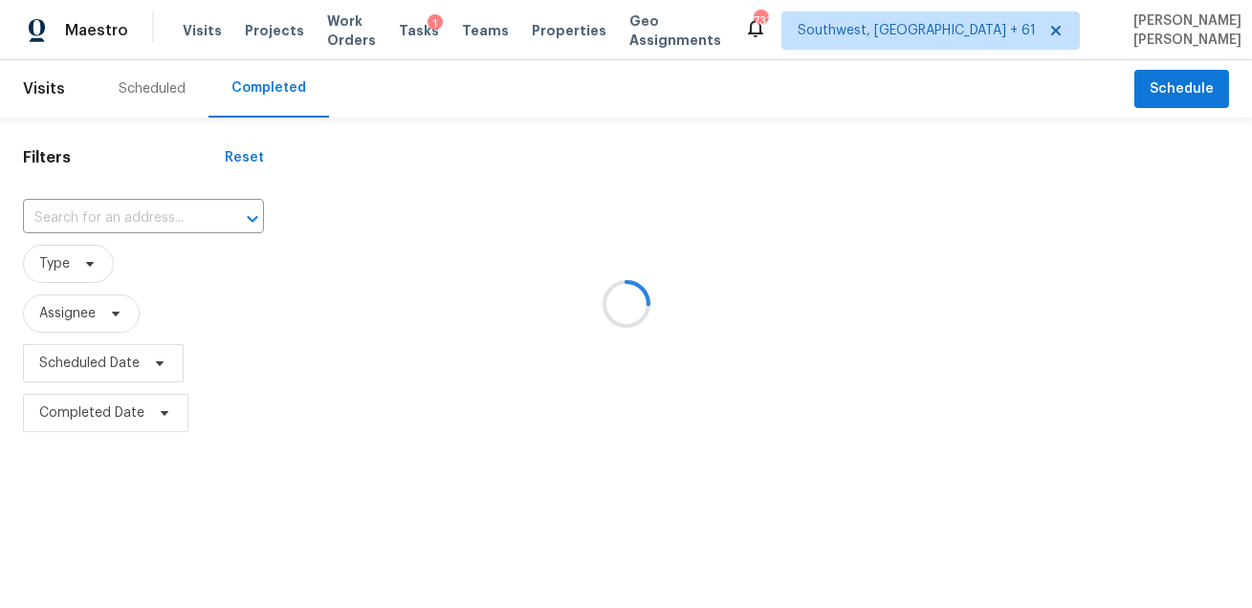
click at [158, 221] on div at bounding box center [626, 304] width 1252 height 608
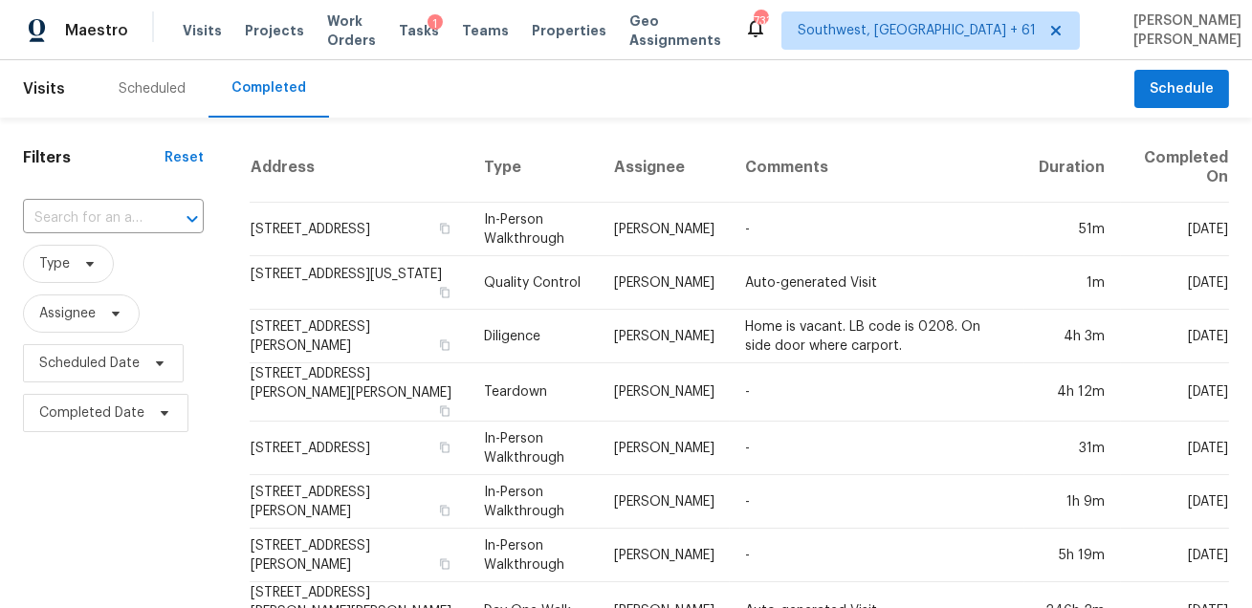
click at [158, 221] on div at bounding box center [179, 219] width 50 height 27
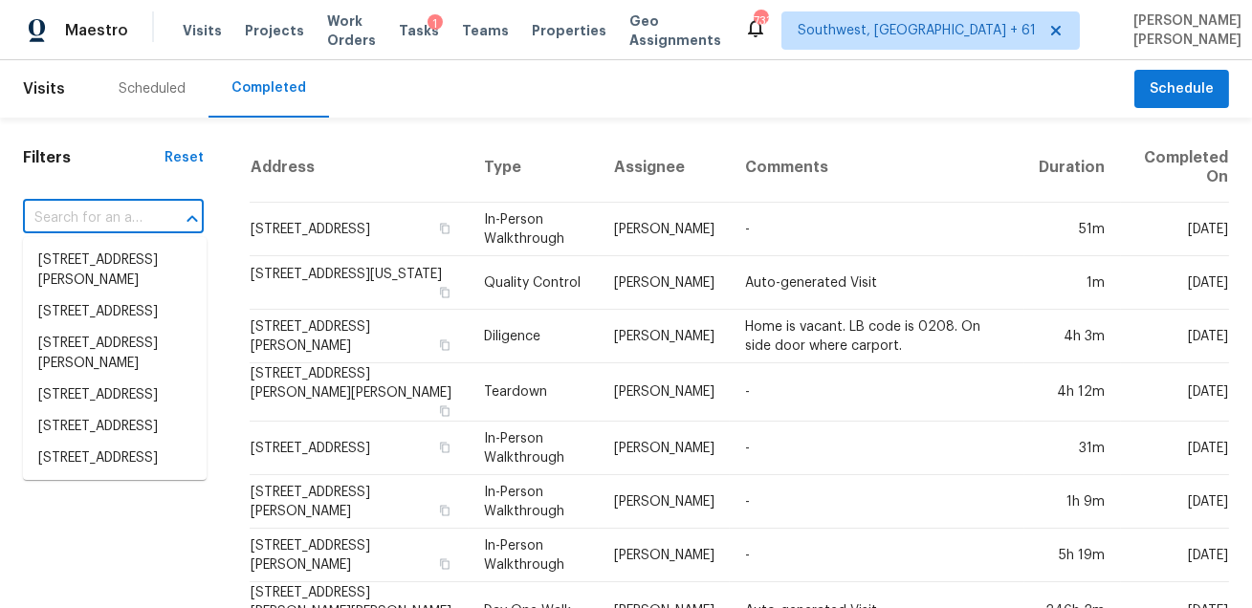
paste input "29034 Snapper Pt None, Fort Mill, SC 29708"
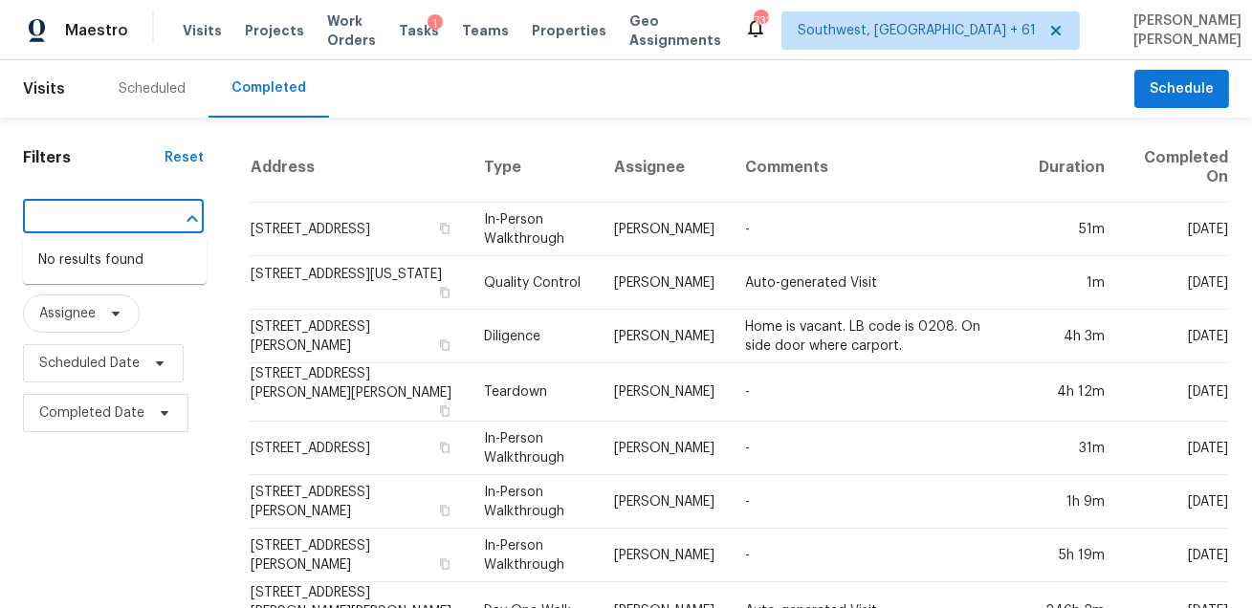
type input "29034 Snapper Pt None, Fort Mill, SC 29708"
click at [117, 223] on input "text" at bounding box center [86, 219] width 127 height 30
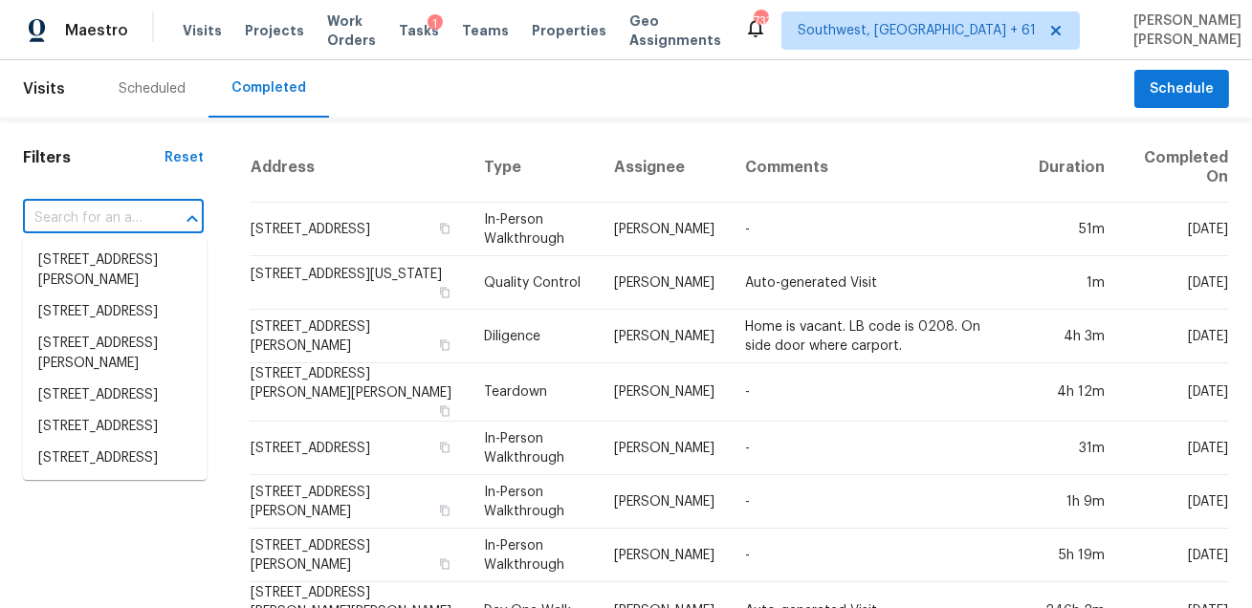
paste input "29034 Snapper Pt None, Fort Mill, SC 29708"
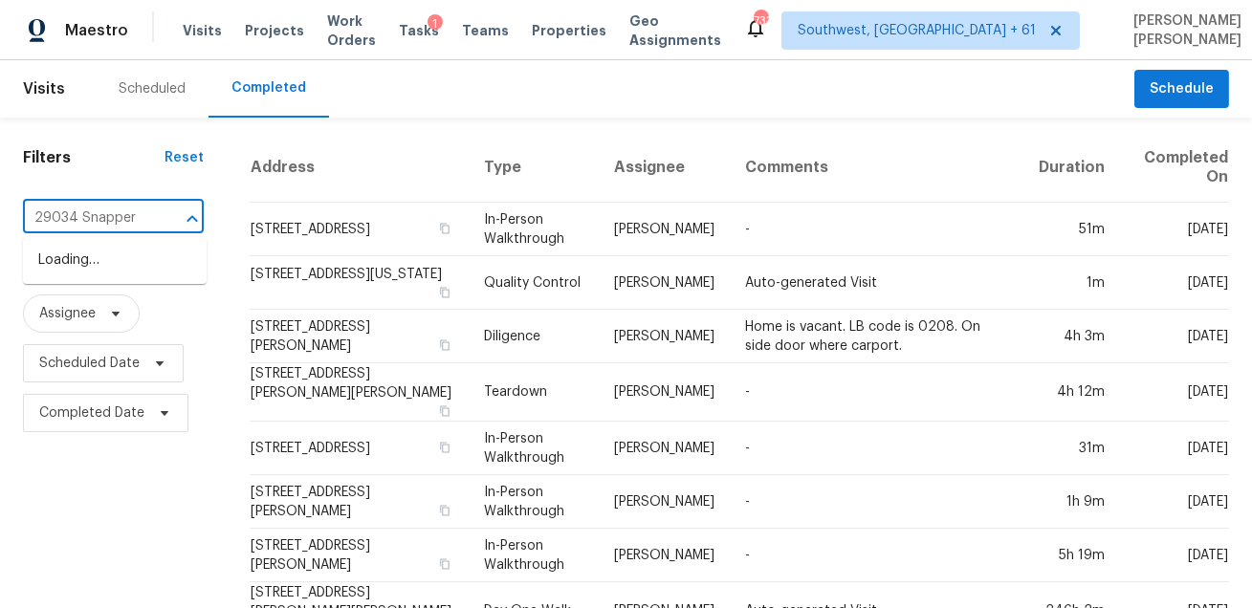
type input "29034 Snapper"
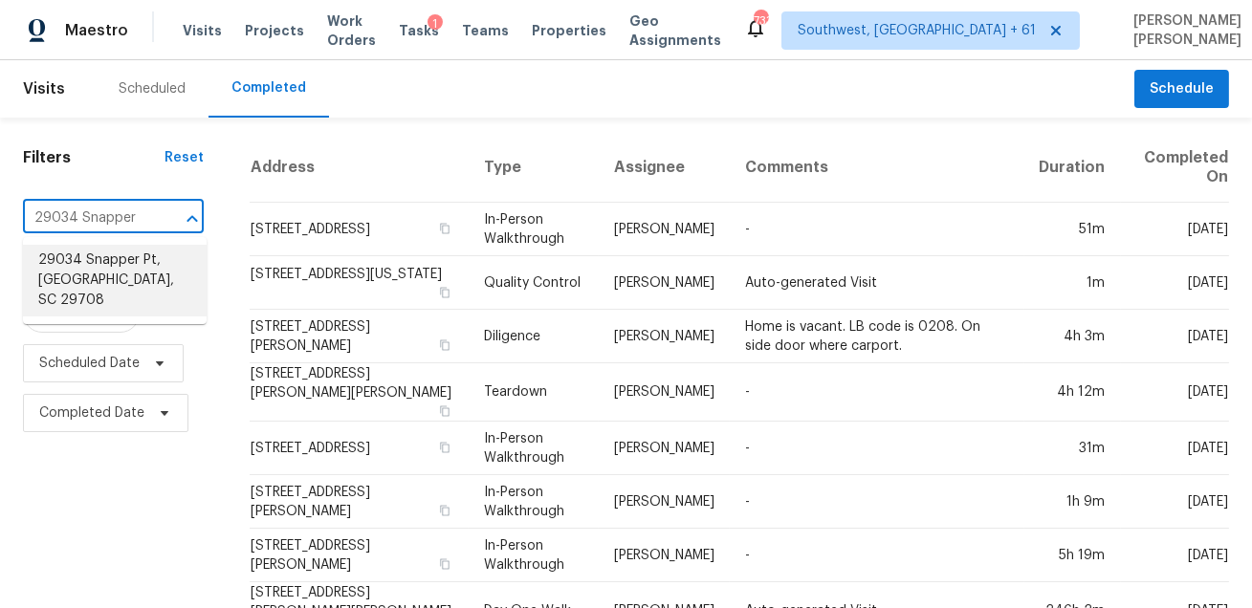
click at [105, 273] on li "29034 Snapper Pt, Fort Mill, SC 29708" at bounding box center [115, 281] width 184 height 72
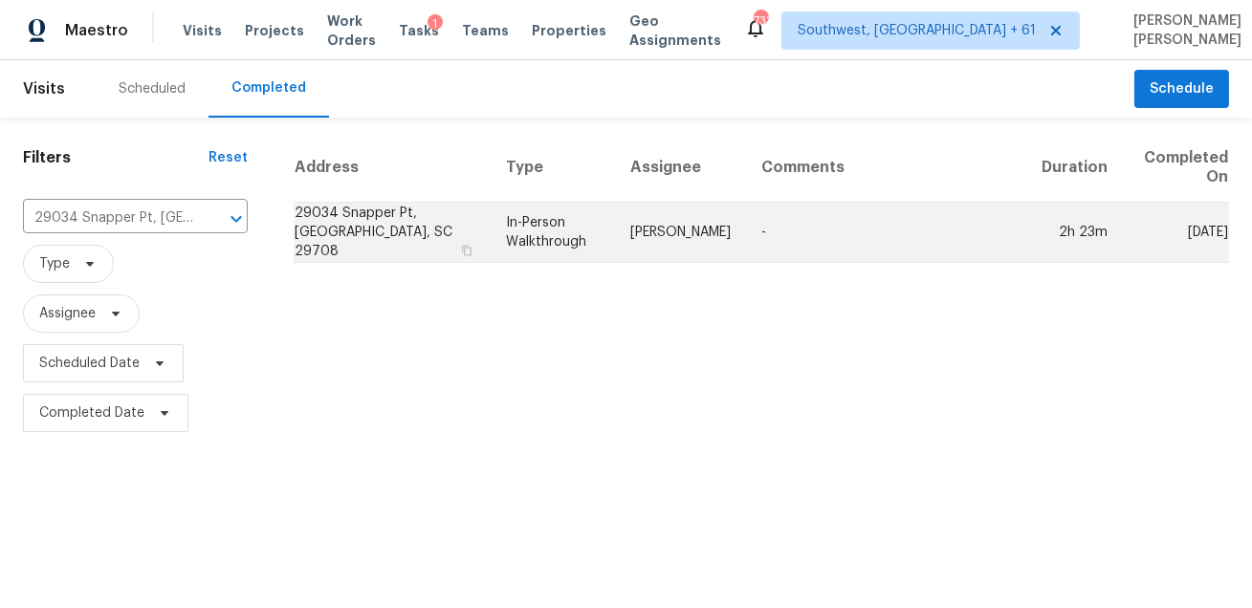
click at [605, 235] on td "In-Person Walkthrough" at bounding box center [553, 233] width 124 height 60
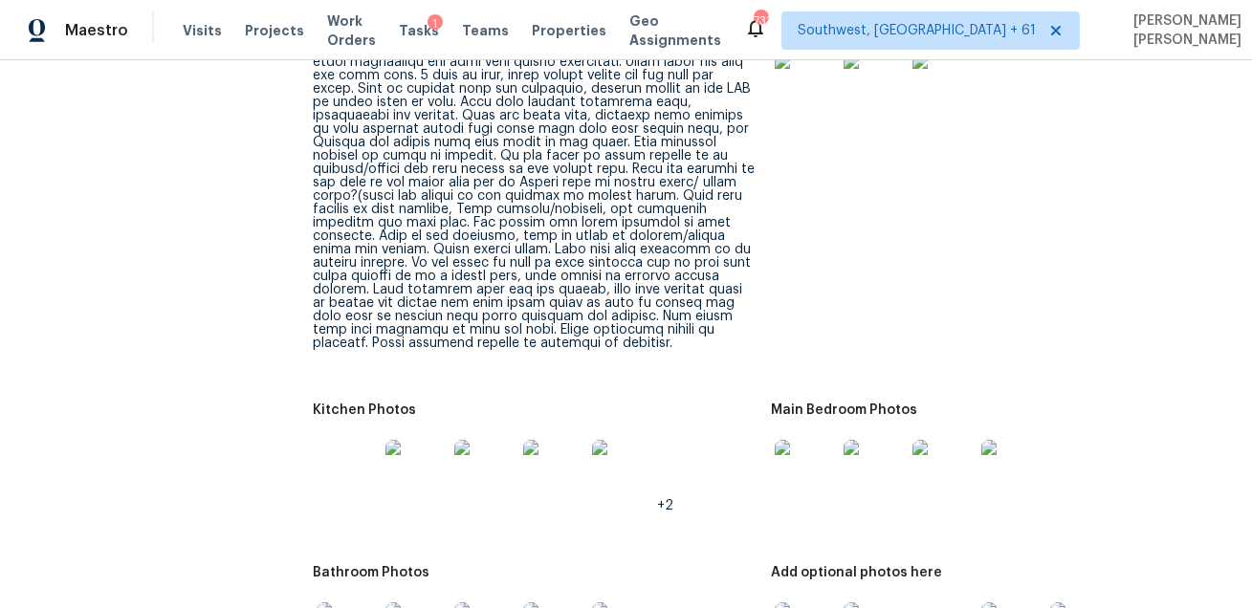
scroll to position [2479, 0]
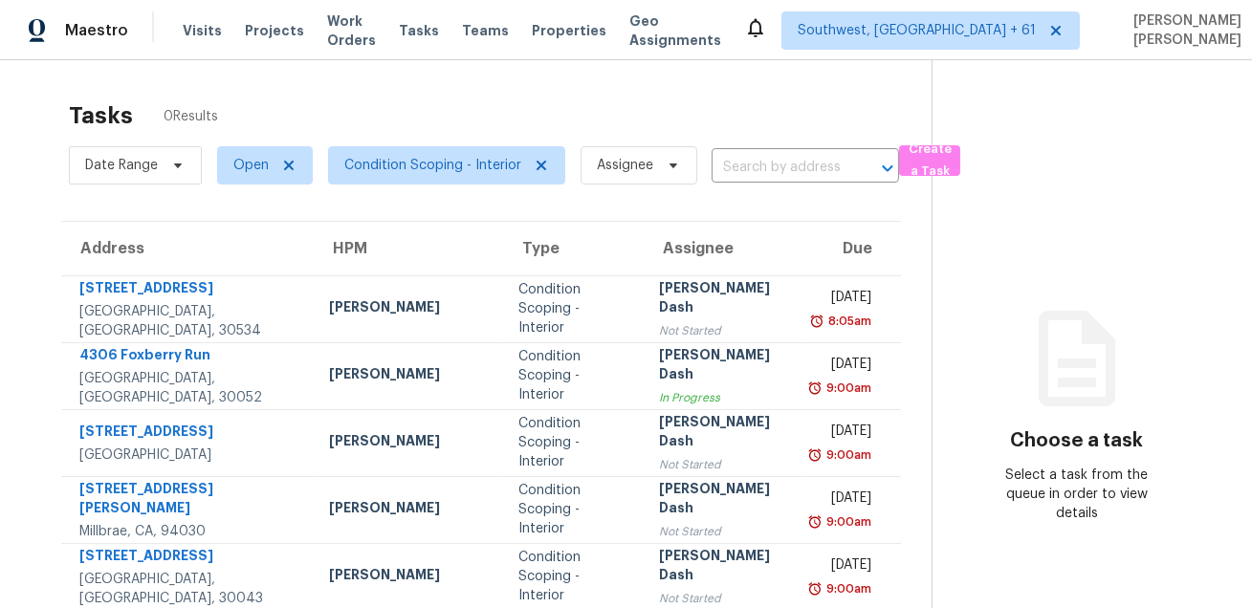
click at [757, 157] on input "text" at bounding box center [778, 168] width 134 height 30
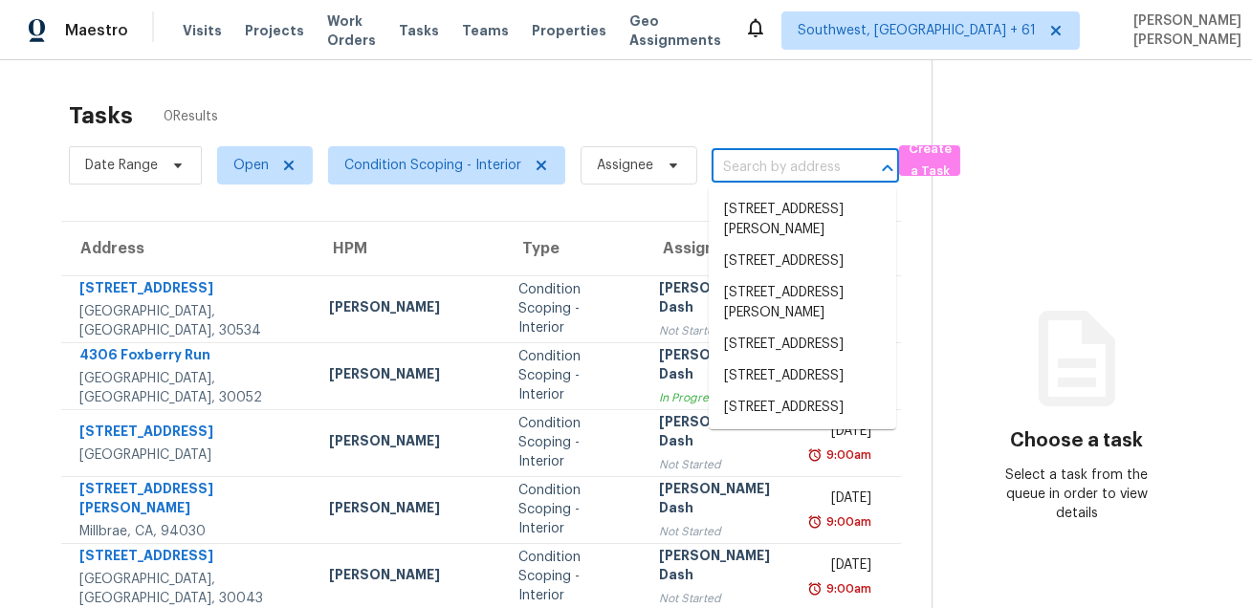
paste input "118 Lagoona Dr Summerville SC 29483"
type input "118 Lagoona Dr Summerville SC 29483"
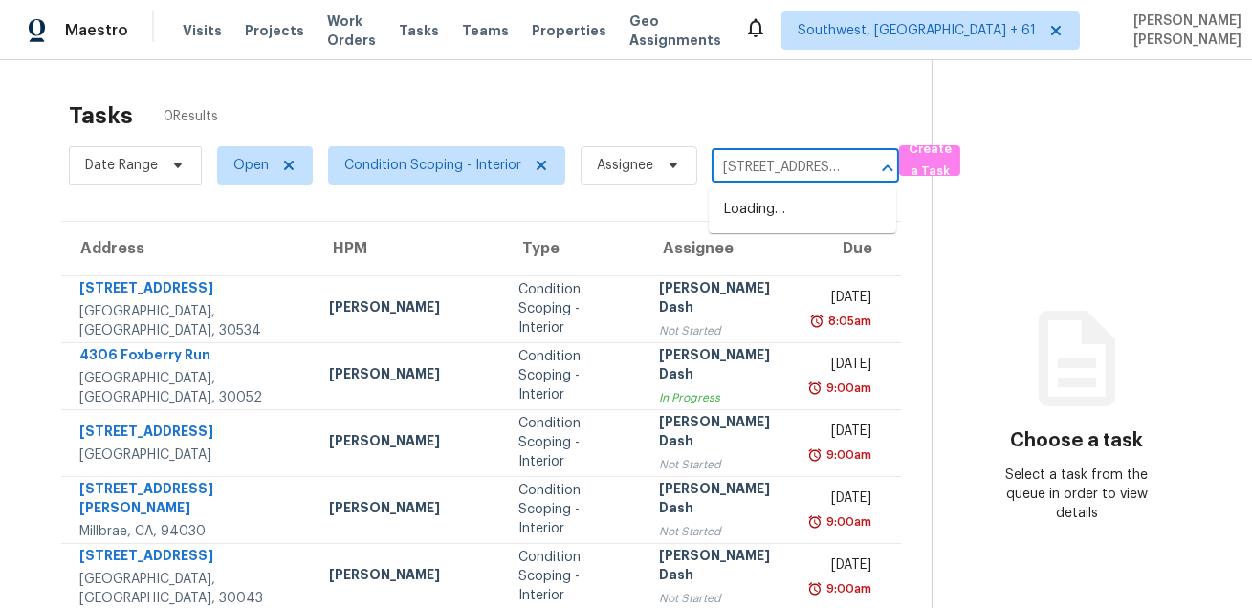
scroll to position [0, 119]
click at [756, 207] on li "118 Lagoona Dr, Summerville, SC 29483" at bounding box center [802, 210] width 187 height 32
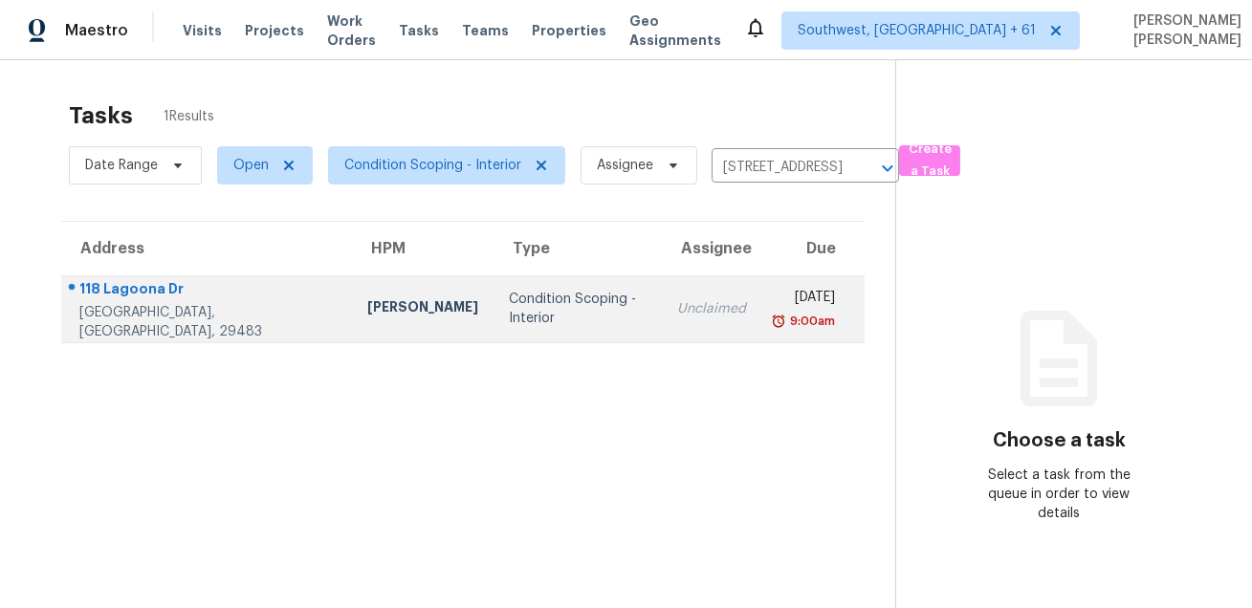
click at [776, 288] on div "[DATE]" at bounding box center [805, 300] width 58 height 24
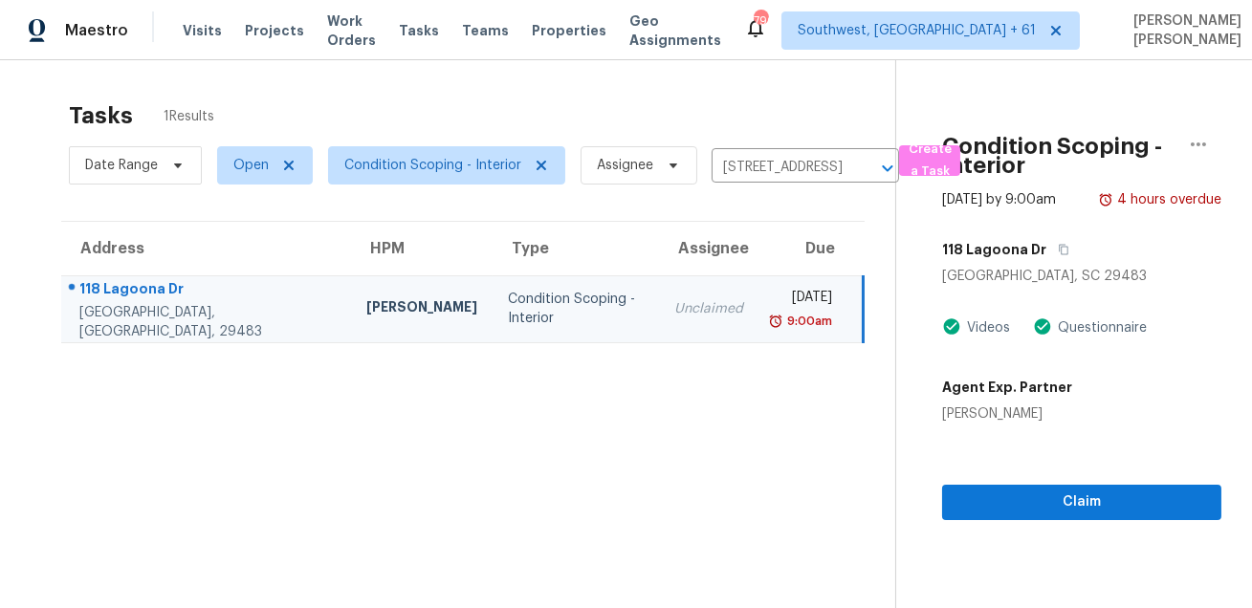
scroll to position [59, 0]
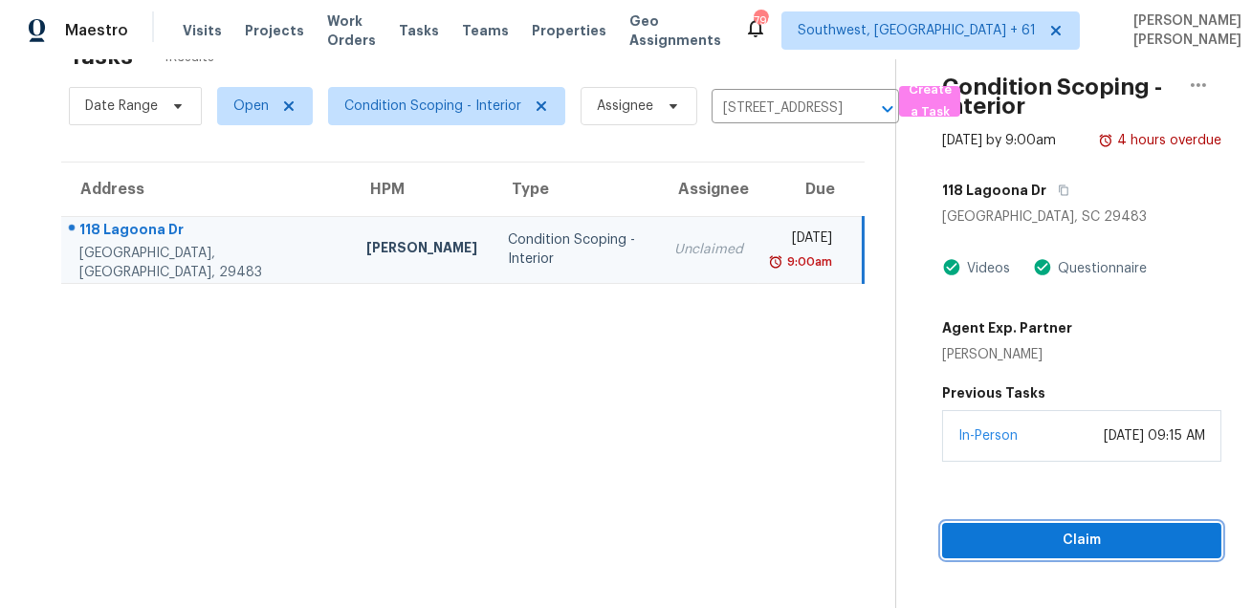
click at [1018, 553] on span "Claim" at bounding box center [1081, 541] width 249 height 24
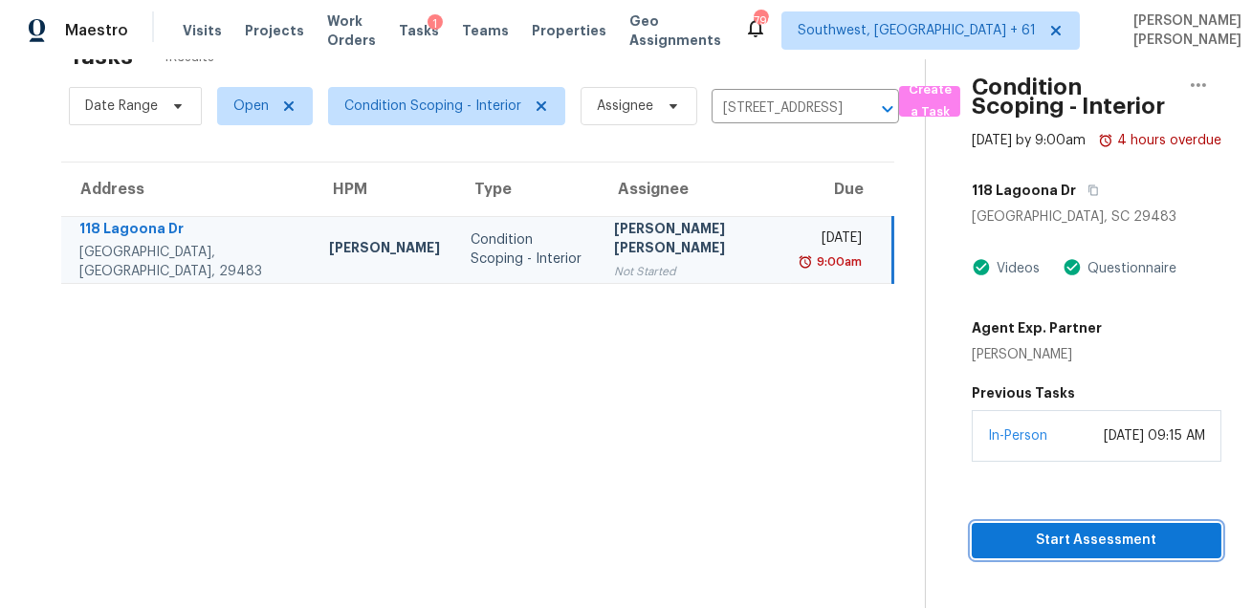
click at [1010, 553] on span "Start Assessment" at bounding box center [1096, 541] width 219 height 24
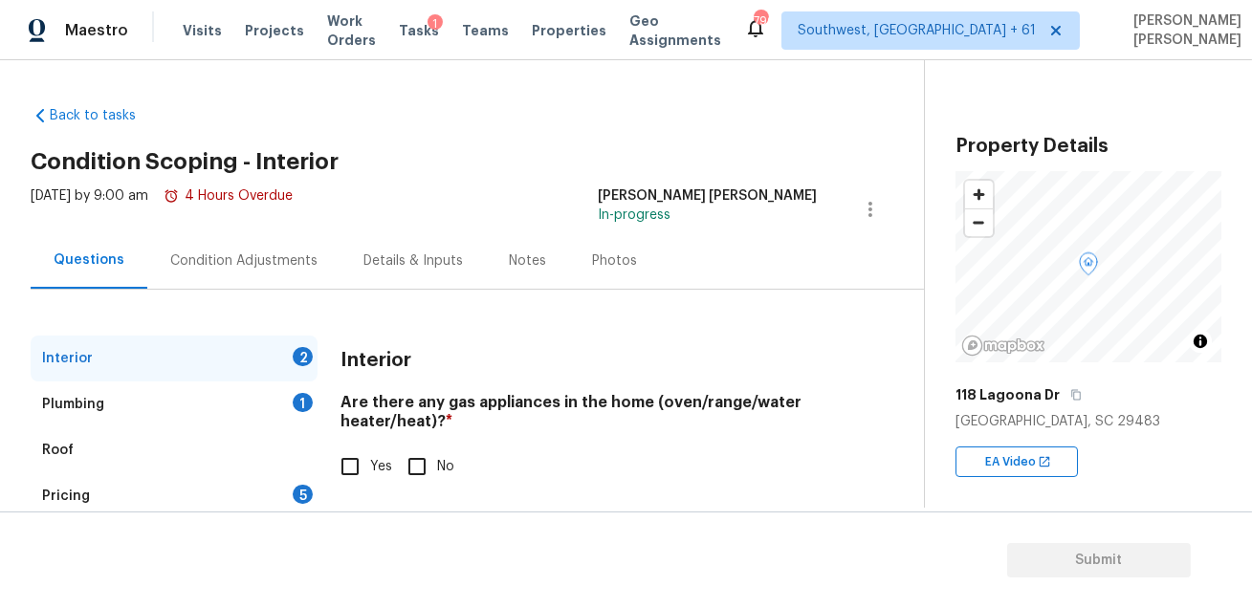
click at [246, 249] on div "Condition Adjustments" at bounding box center [243, 260] width 193 height 56
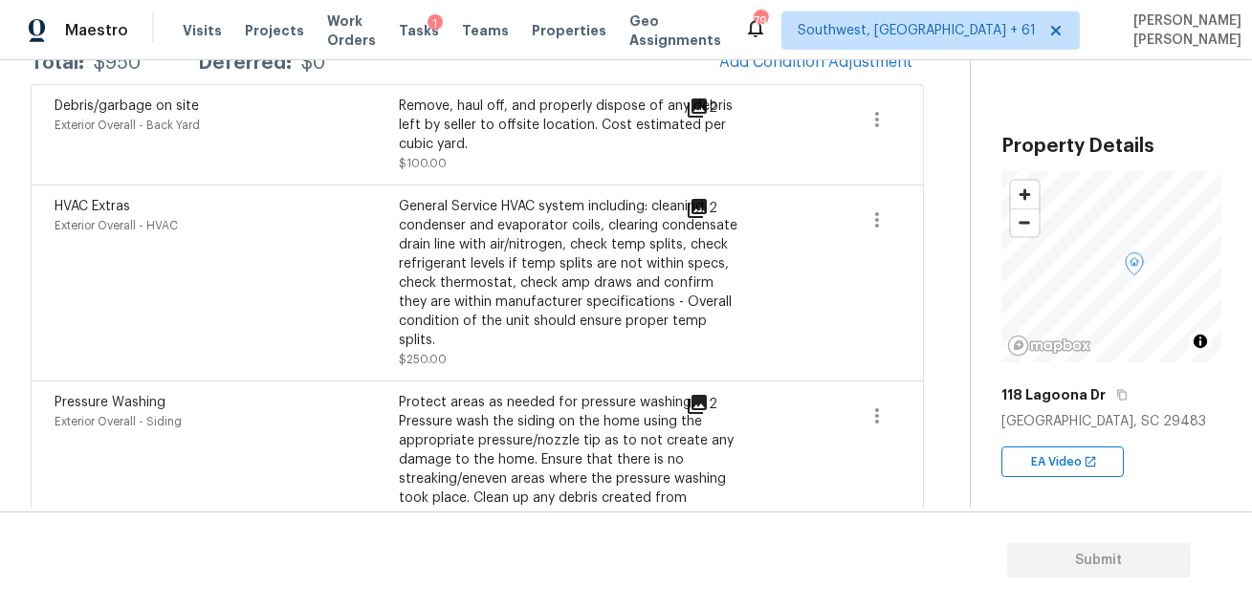
scroll to position [268, 0]
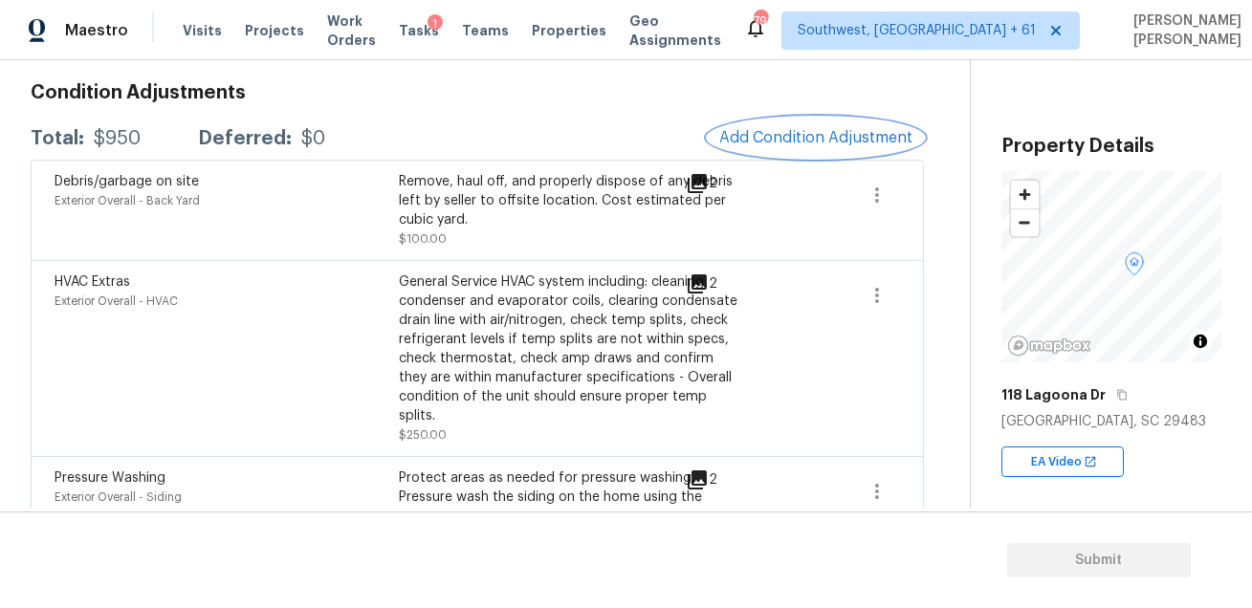
click at [813, 135] on span "Add Condition Adjustment" at bounding box center [815, 137] width 193 height 17
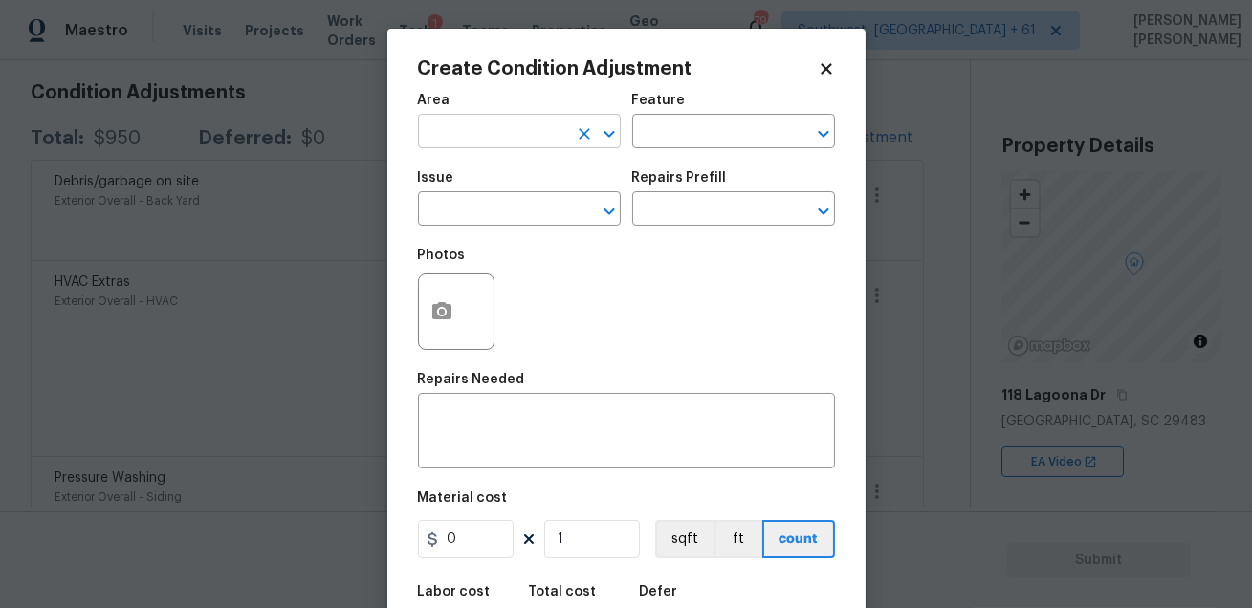
click at [513, 137] on input "text" at bounding box center [492, 134] width 149 height 30
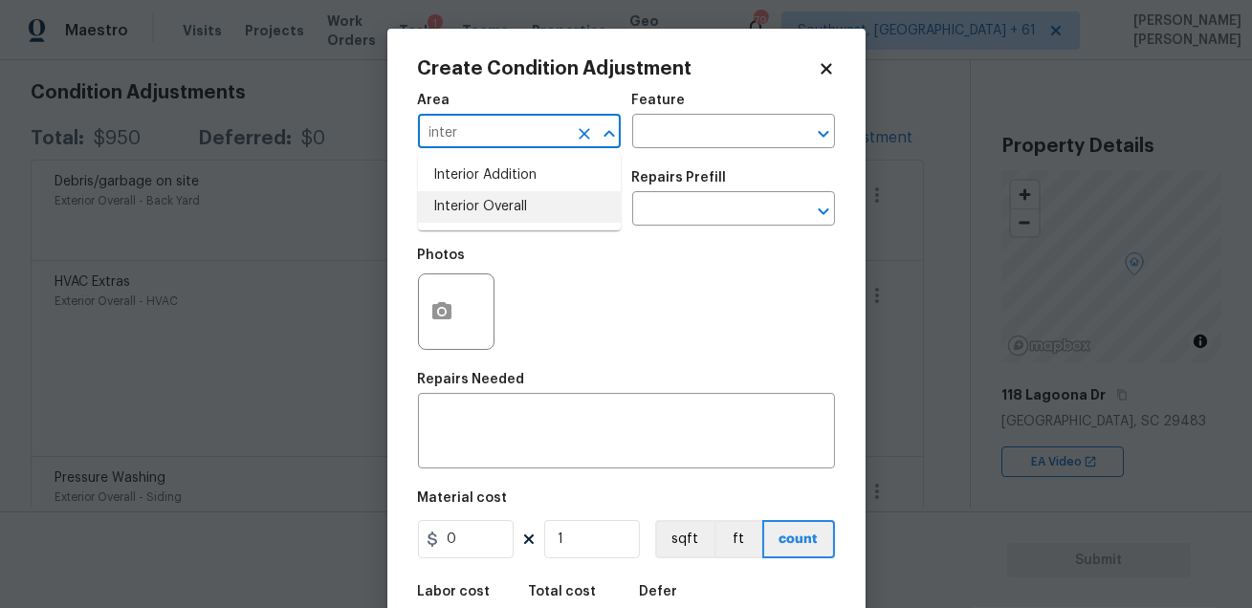
click at [511, 210] on li "Interior Overall" at bounding box center [519, 207] width 203 height 32
type input "Interior Overall"
click at [682, 128] on input "text" at bounding box center [706, 134] width 149 height 30
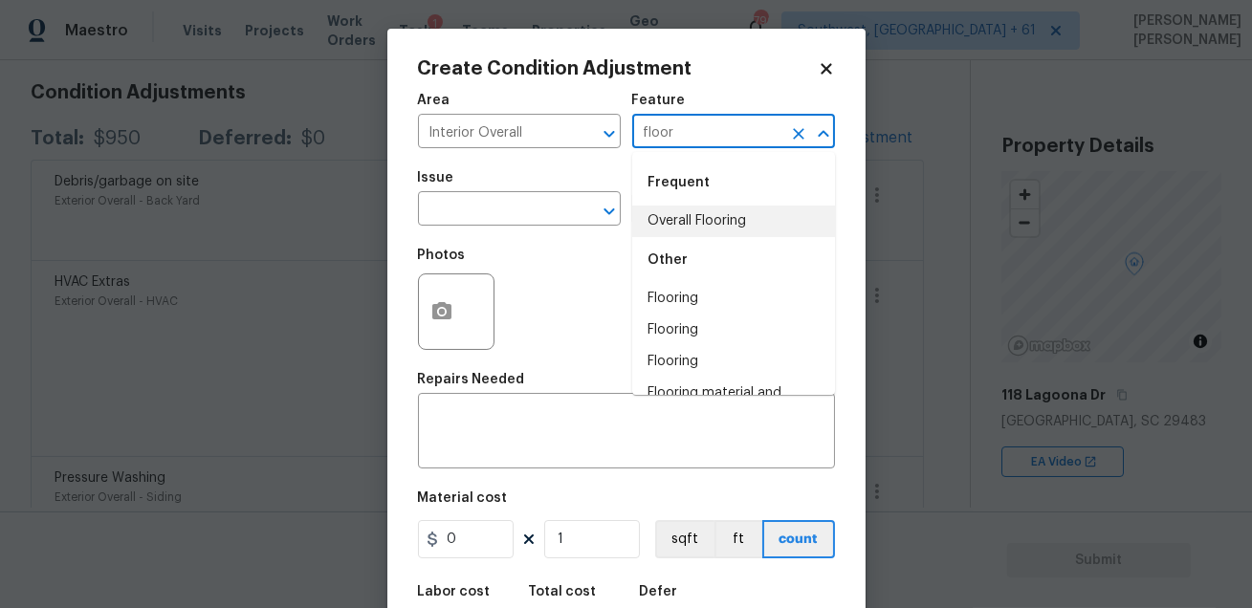
click at [671, 221] on li "Overall Flooring" at bounding box center [733, 222] width 203 height 32
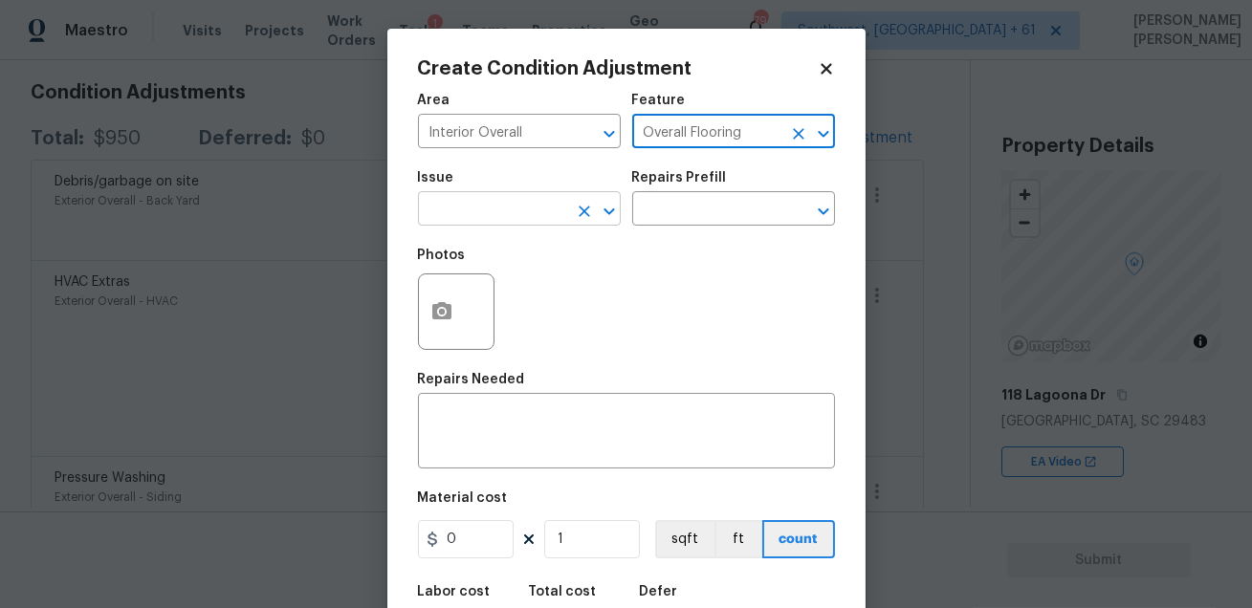
type input "Overall Flooring"
click at [498, 210] on input "text" at bounding box center [492, 211] width 149 height 30
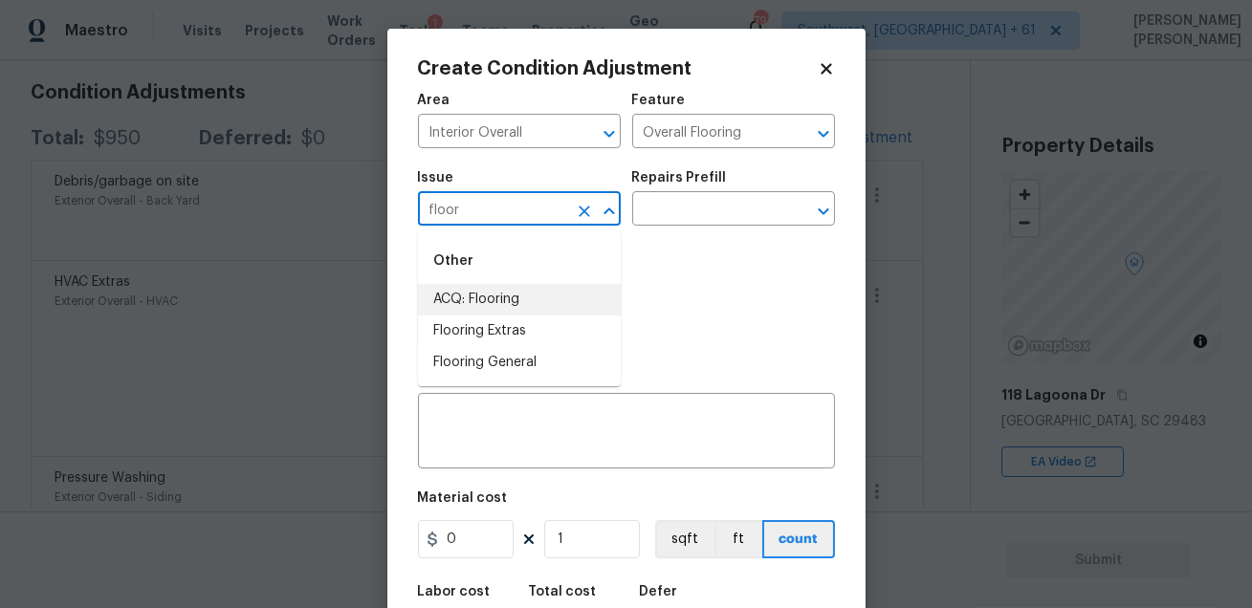
click at [478, 295] on li "ACQ: Flooring" at bounding box center [519, 300] width 203 height 32
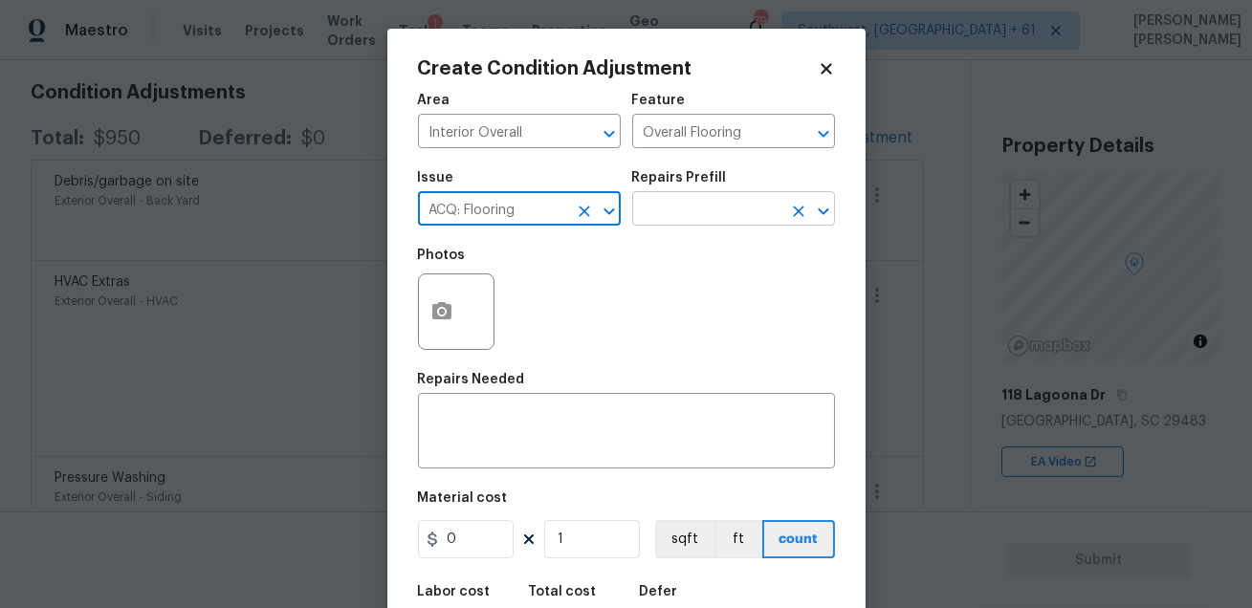
type input "ACQ: Flooring"
click at [686, 211] on input "text" at bounding box center [706, 211] width 149 height 30
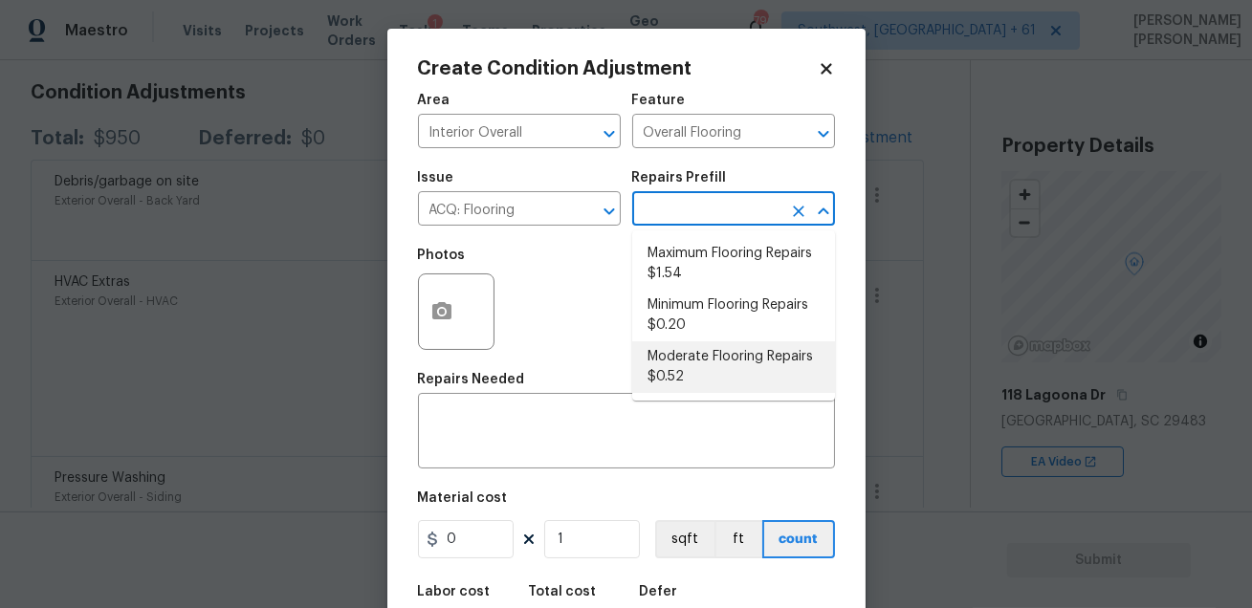
click at [676, 358] on li "Moderate Flooring Repairs $0.52" at bounding box center [733, 367] width 203 height 52
type input "Acquisition"
type textarea "Acquisition Scope: Moderate flooring repairs"
type input "0.52"
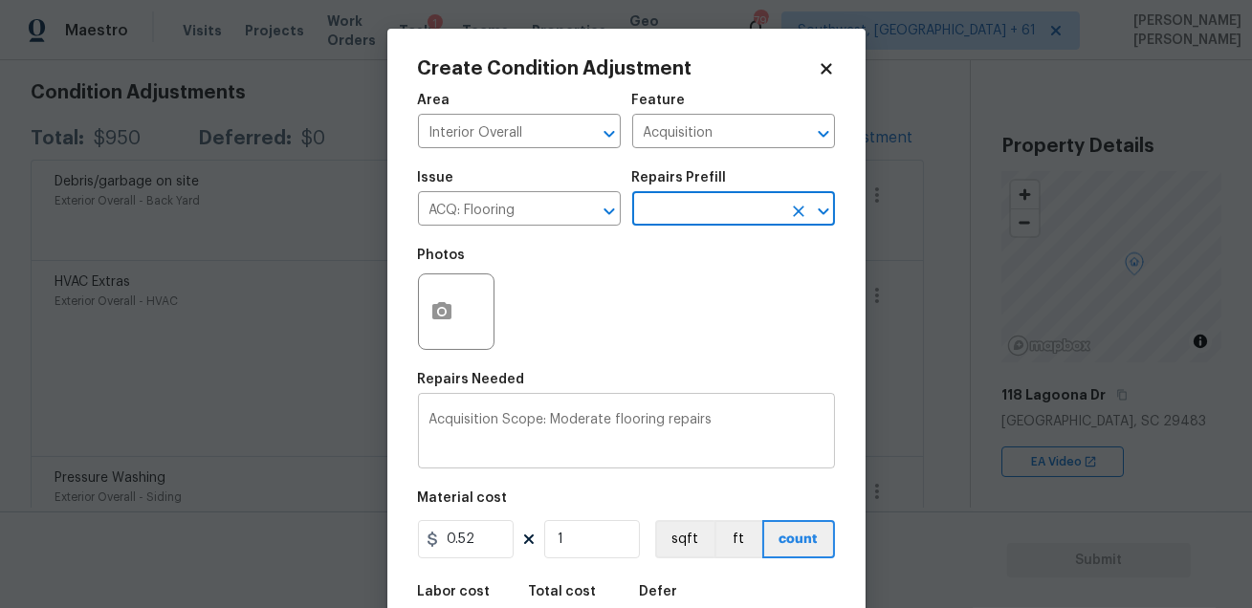
click at [668, 431] on textarea "Acquisition Scope: Moderate flooring repairs" at bounding box center [626, 433] width 394 height 40
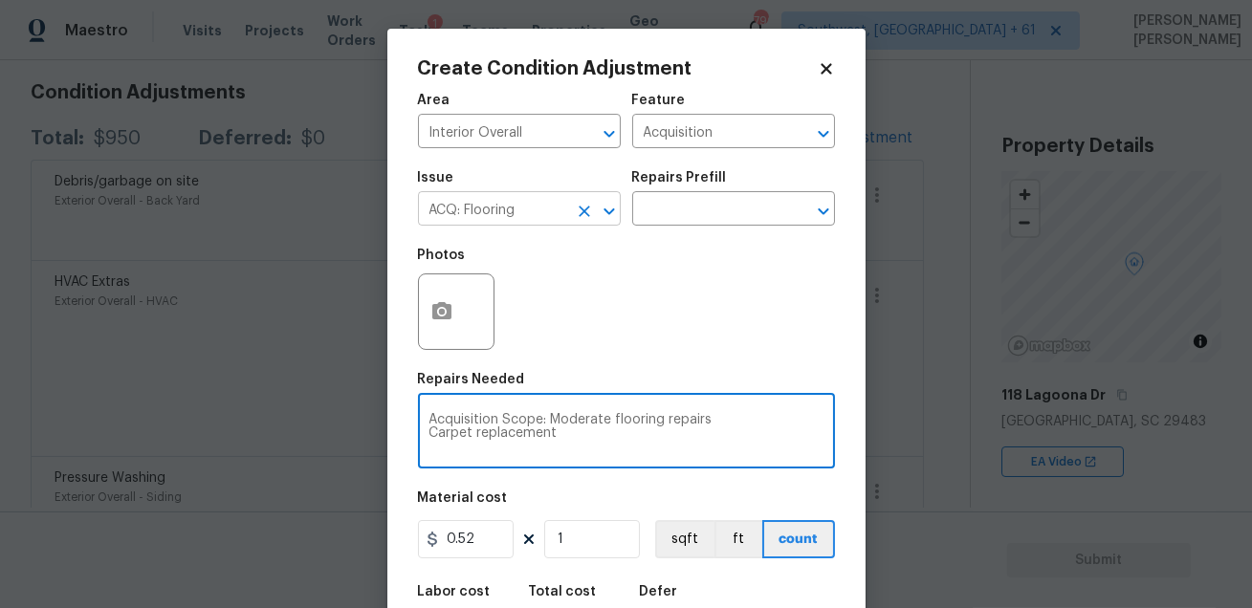
type textarea "Acquisition Scope: Moderate flooring repairs Carpet replacement"
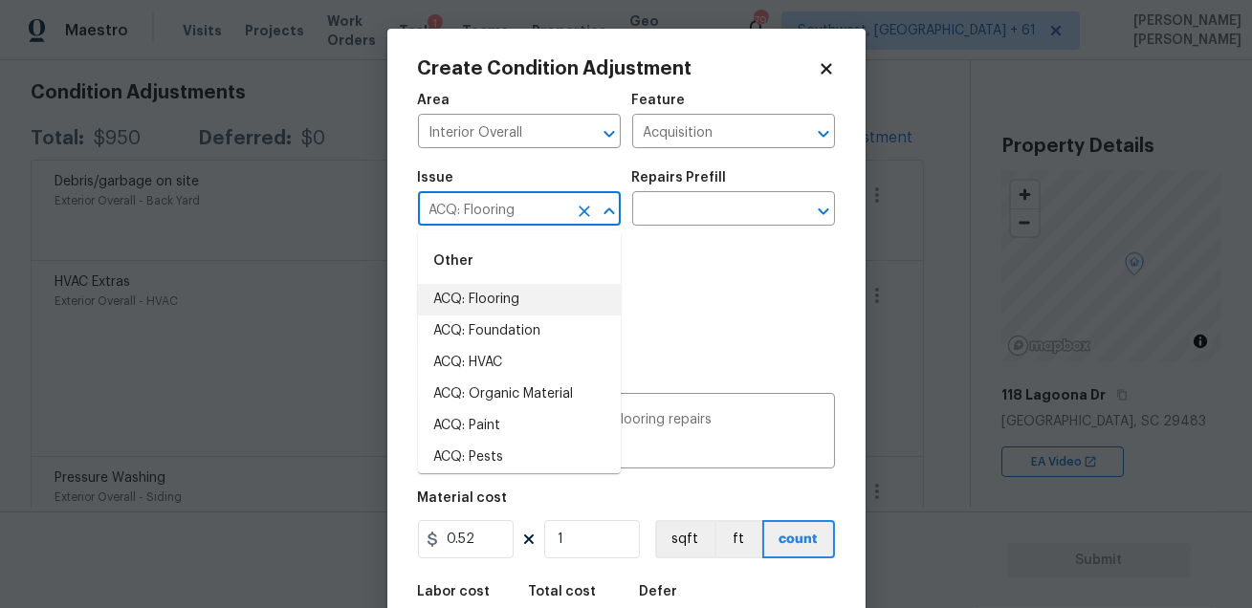
click at [551, 207] on input "ACQ: Flooring" at bounding box center [492, 211] width 149 height 30
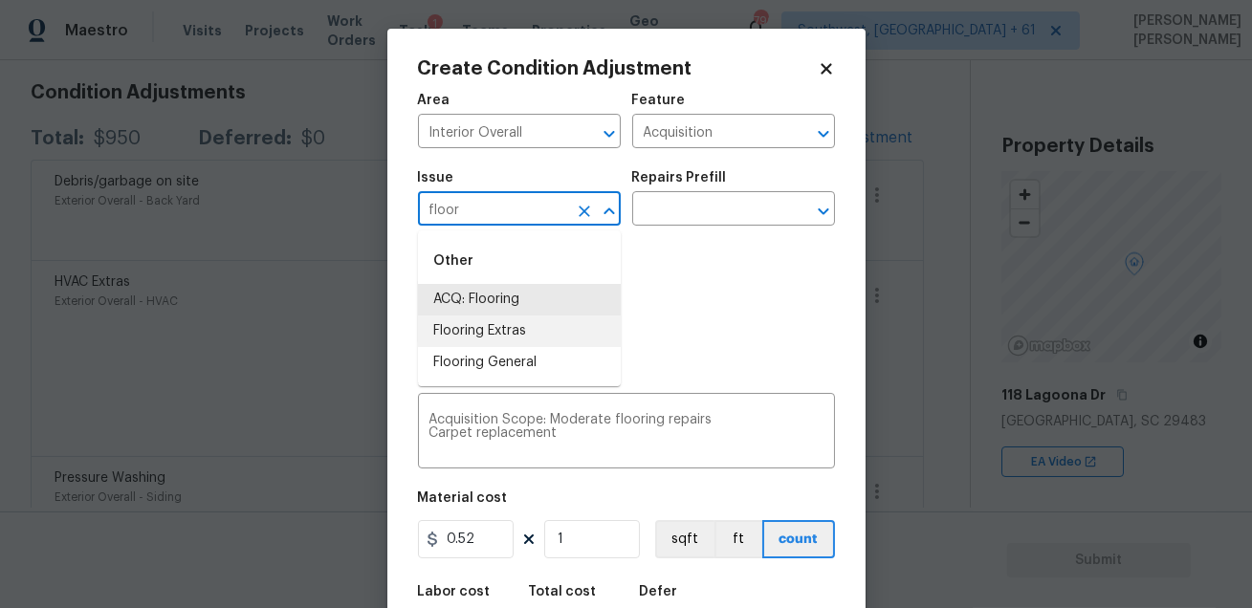
click at [525, 339] on li "Flooring Extras" at bounding box center [519, 332] width 203 height 32
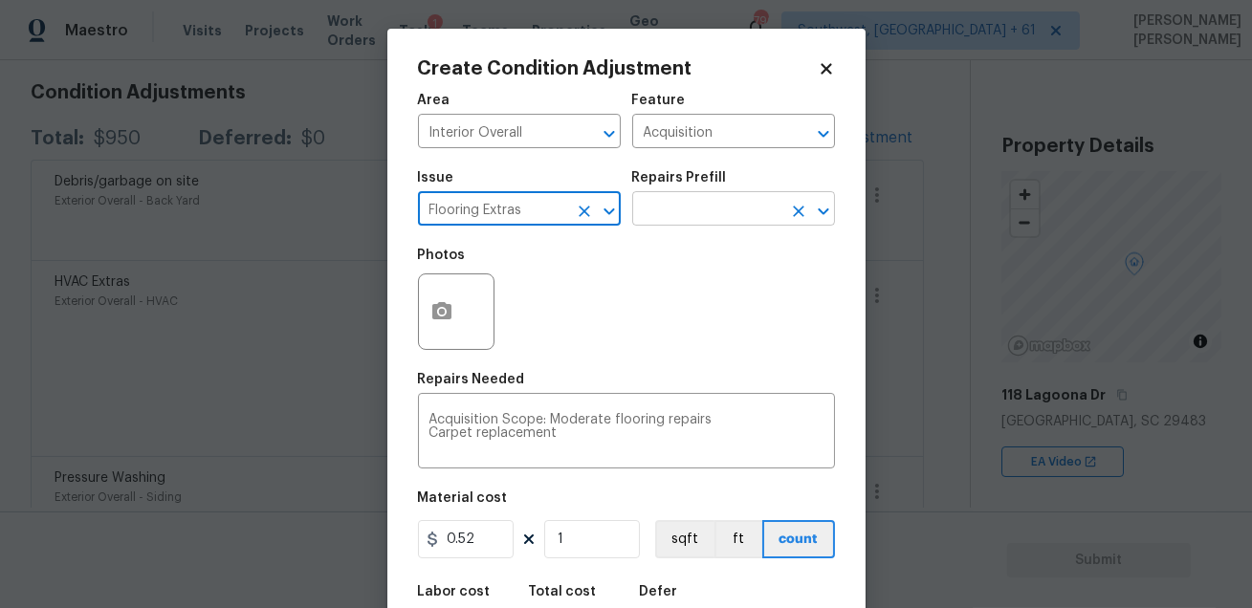
type input "Flooring Extras"
click at [694, 204] on input "text" at bounding box center [706, 211] width 149 height 30
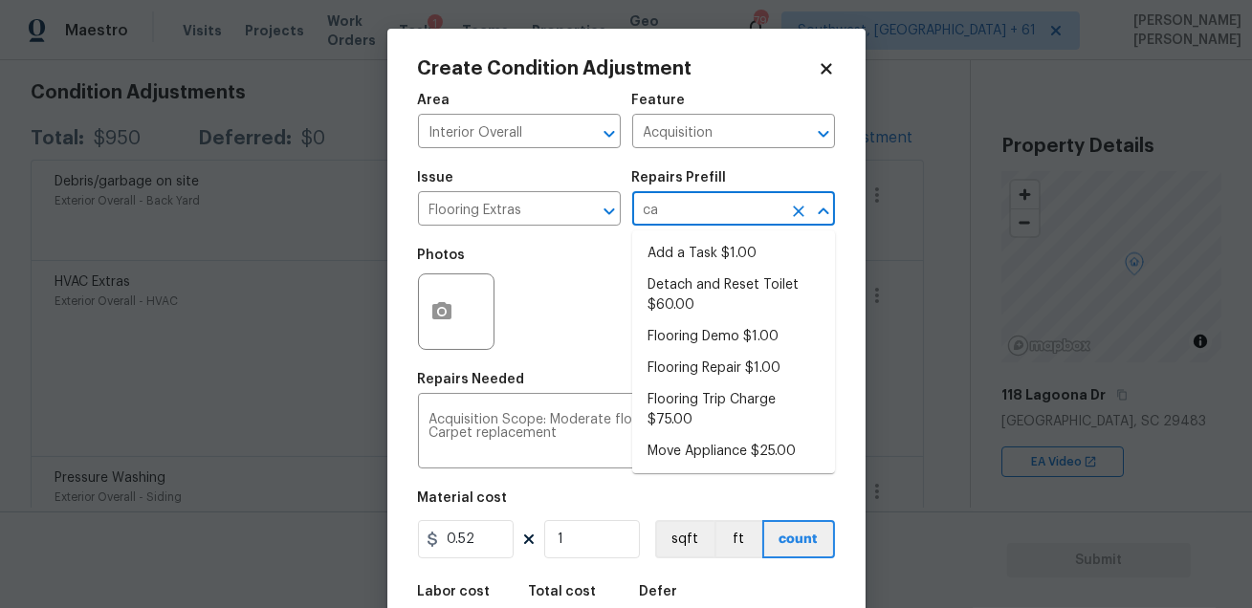
type input "car"
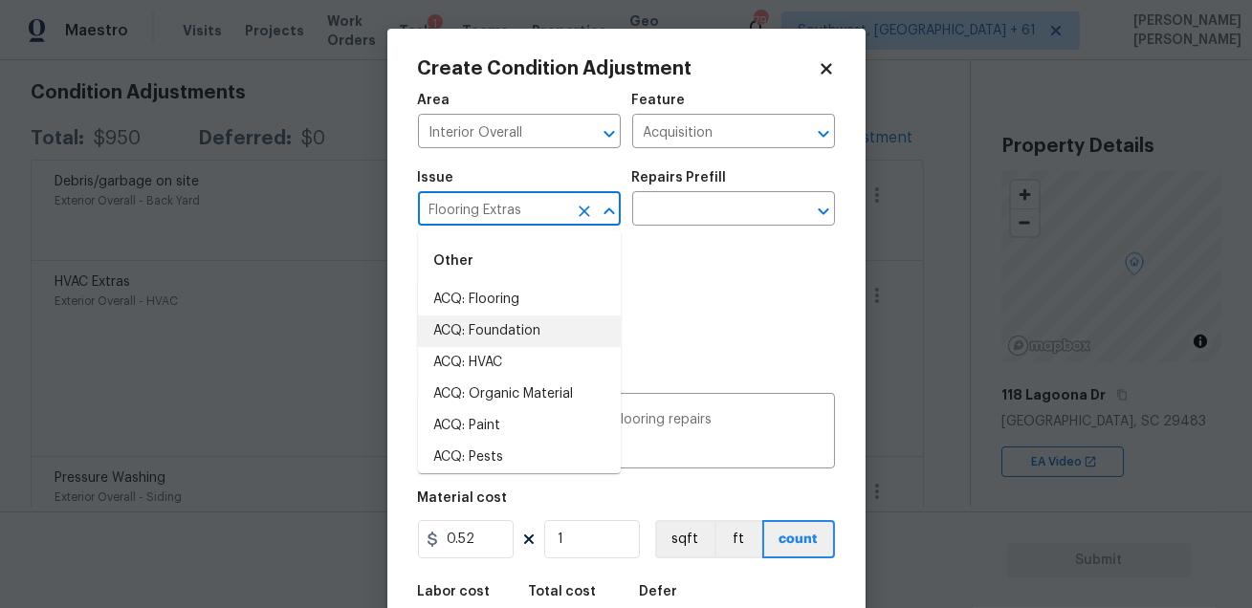
click at [556, 208] on input "Flooring Extras" at bounding box center [492, 211] width 149 height 30
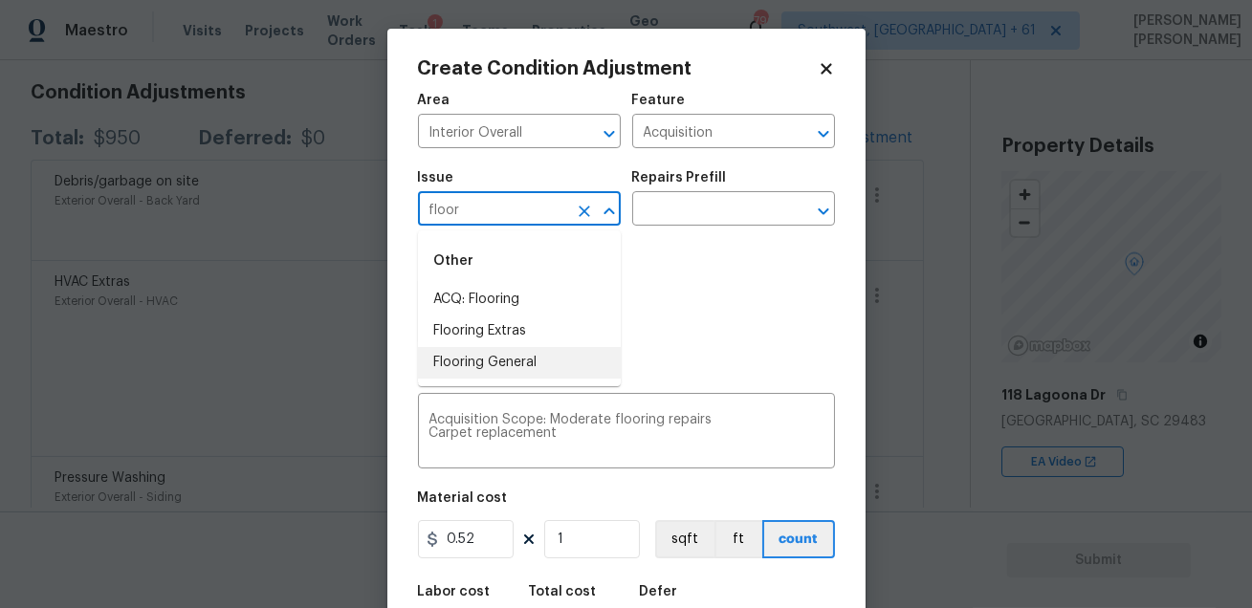
click at [505, 365] on li "Flooring General" at bounding box center [519, 363] width 203 height 32
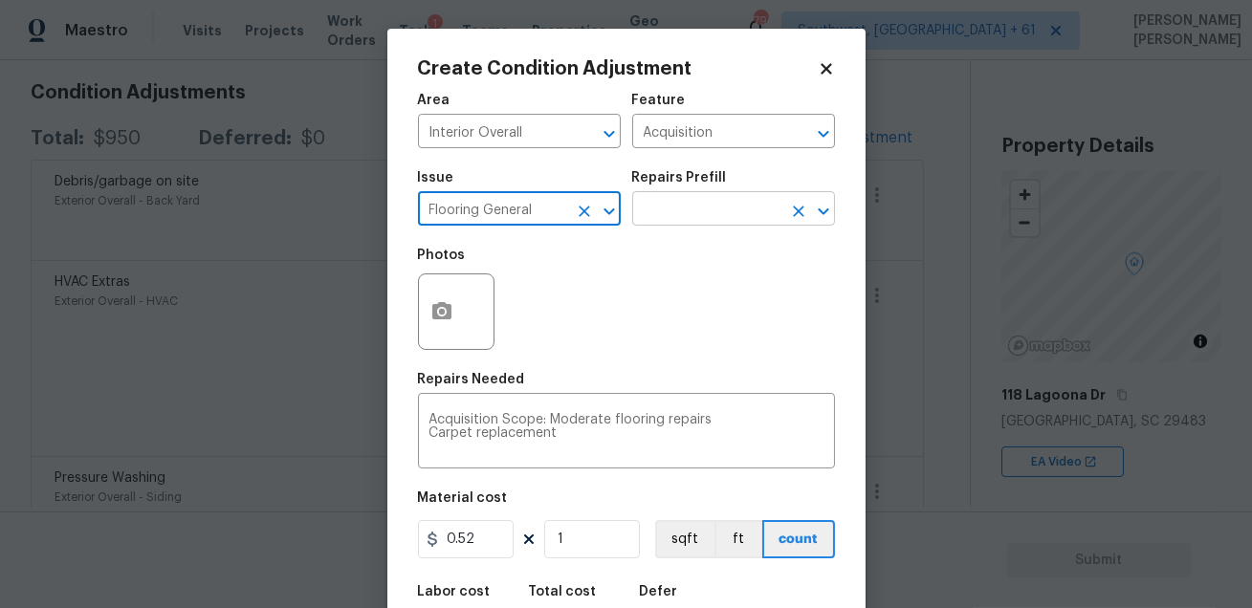
type input "Flooring General"
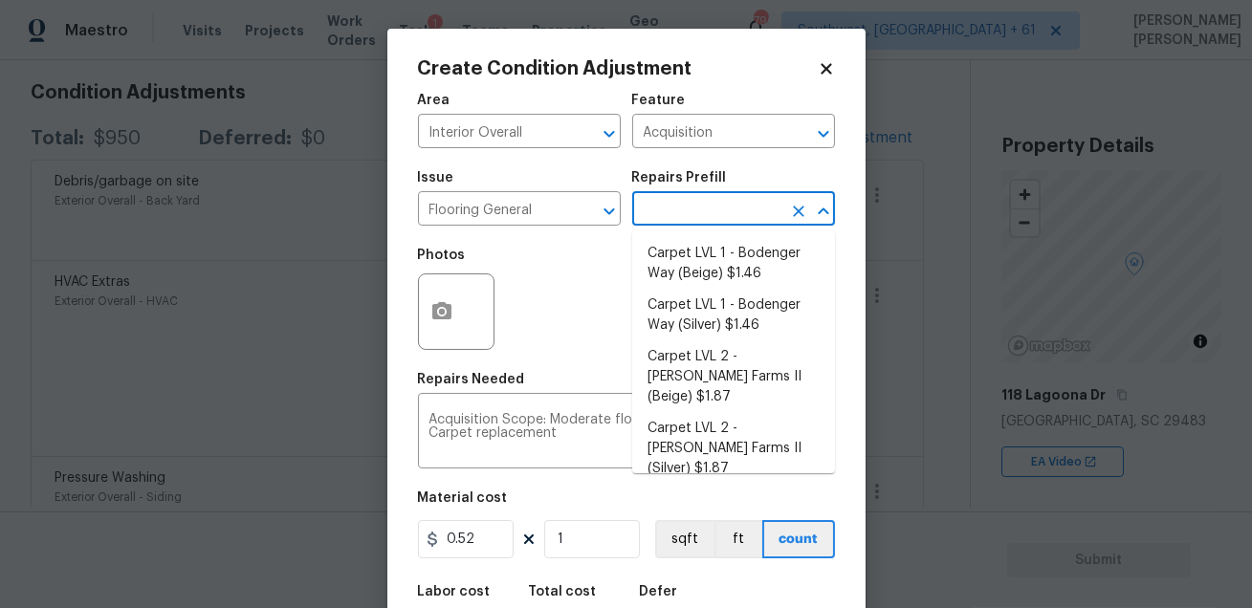
click at [651, 216] on input "text" at bounding box center [706, 211] width 149 height 30
type input "carpet"
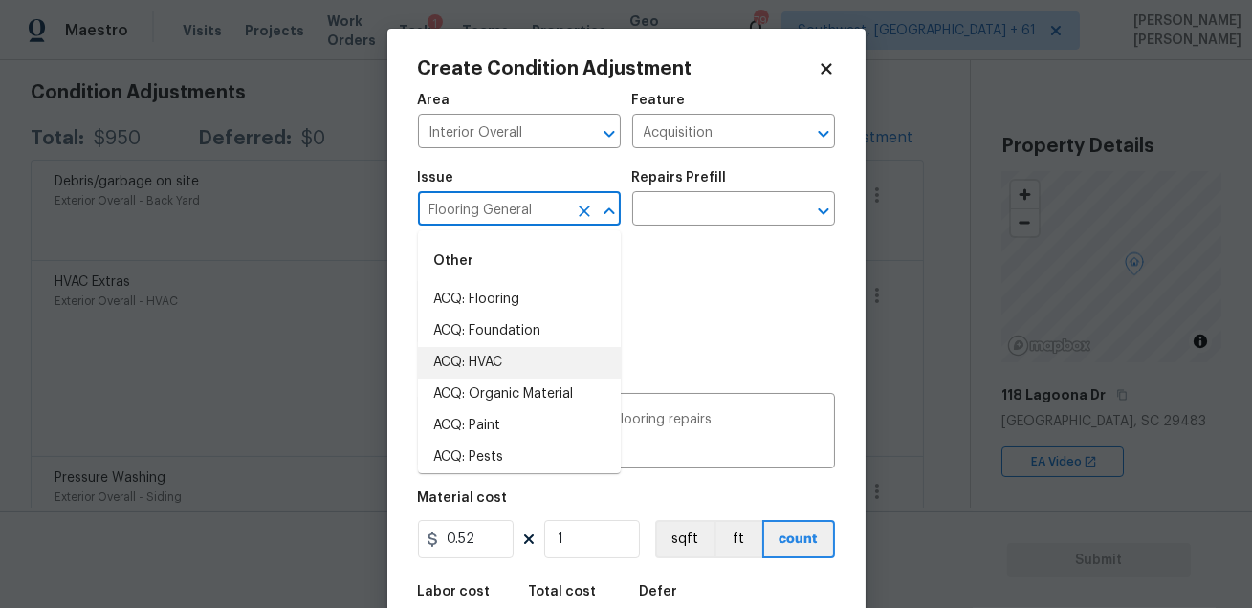
click at [550, 215] on input "Flooring General" at bounding box center [492, 211] width 149 height 30
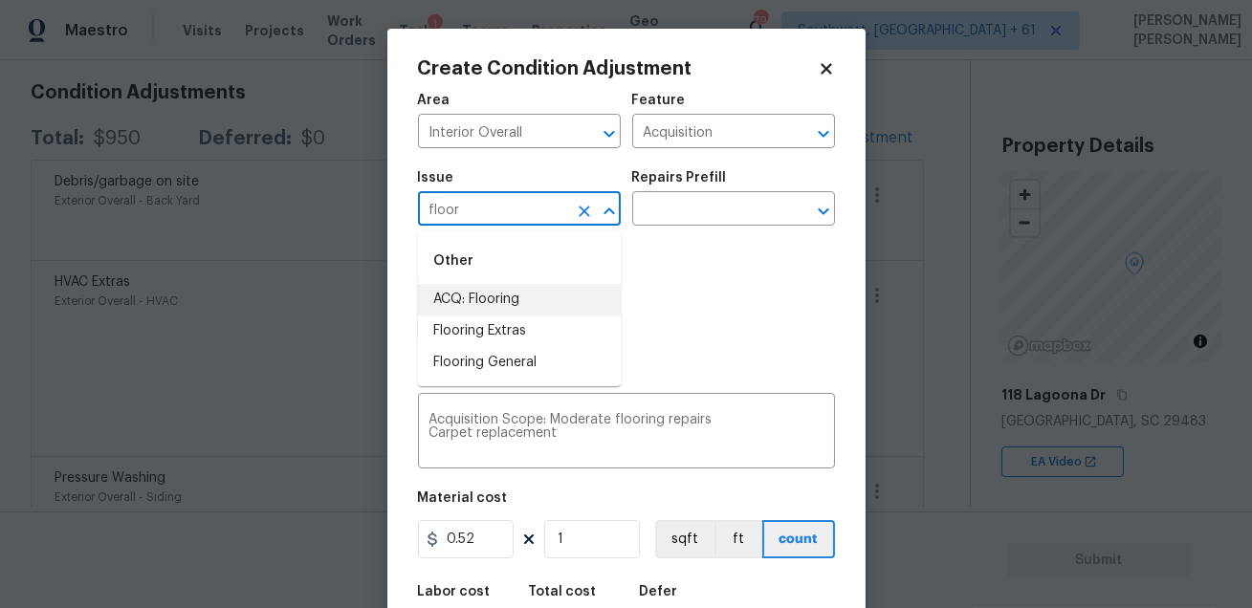
click at [541, 298] on li "ACQ: Flooring" at bounding box center [519, 300] width 203 height 32
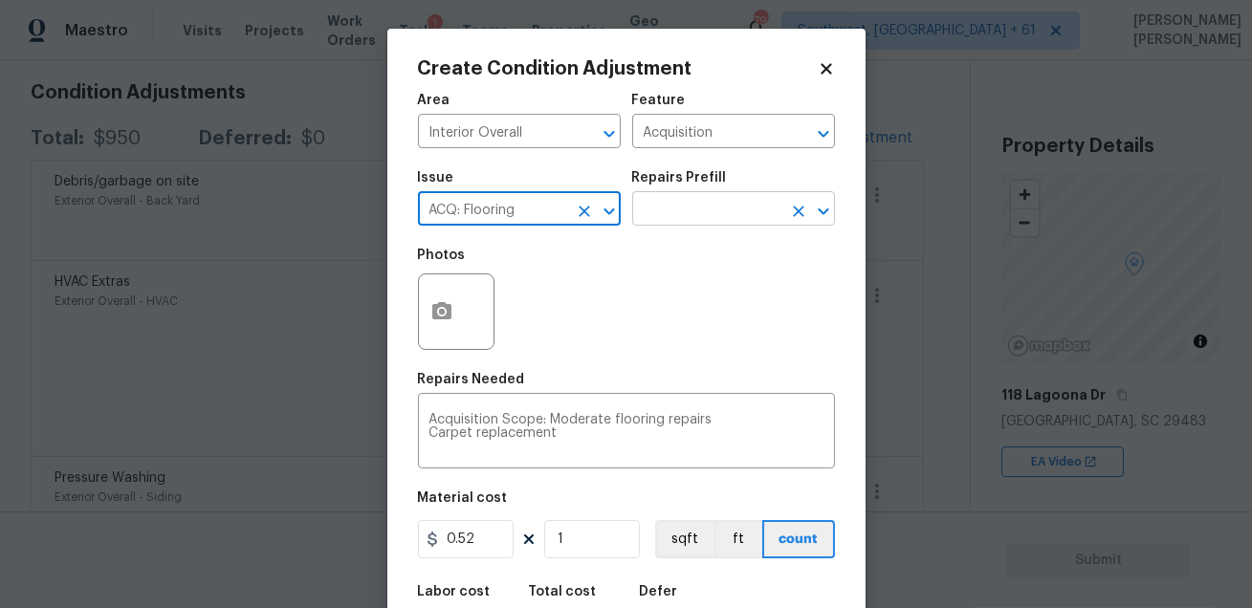
type input "ACQ: Flooring"
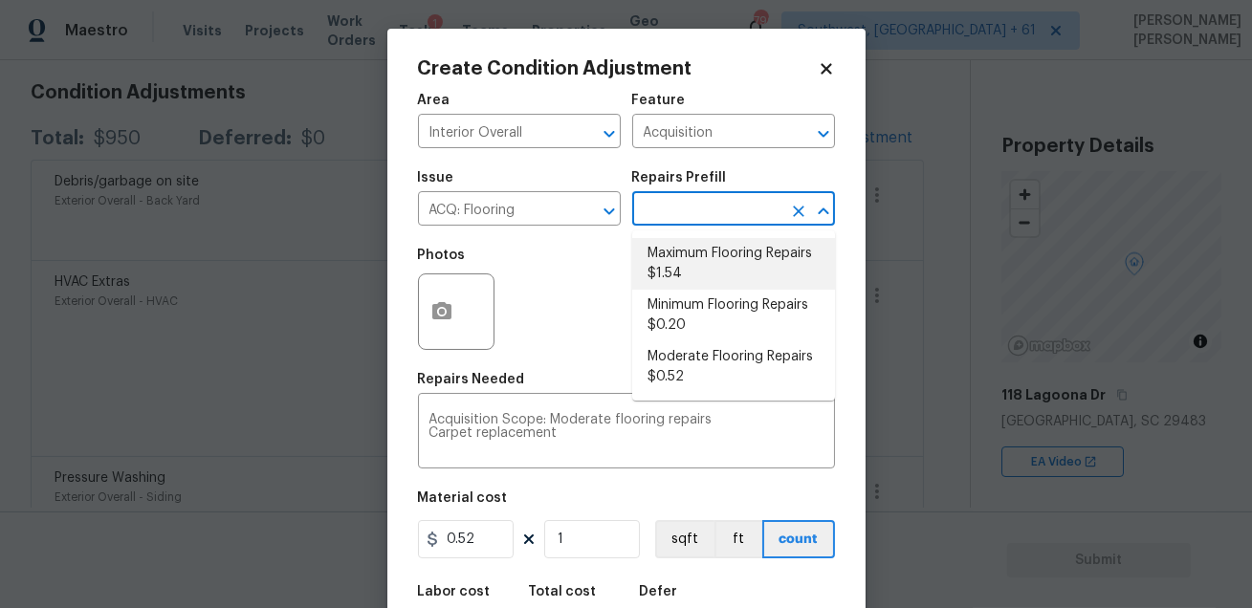
click at [681, 207] on input "text" at bounding box center [706, 211] width 149 height 30
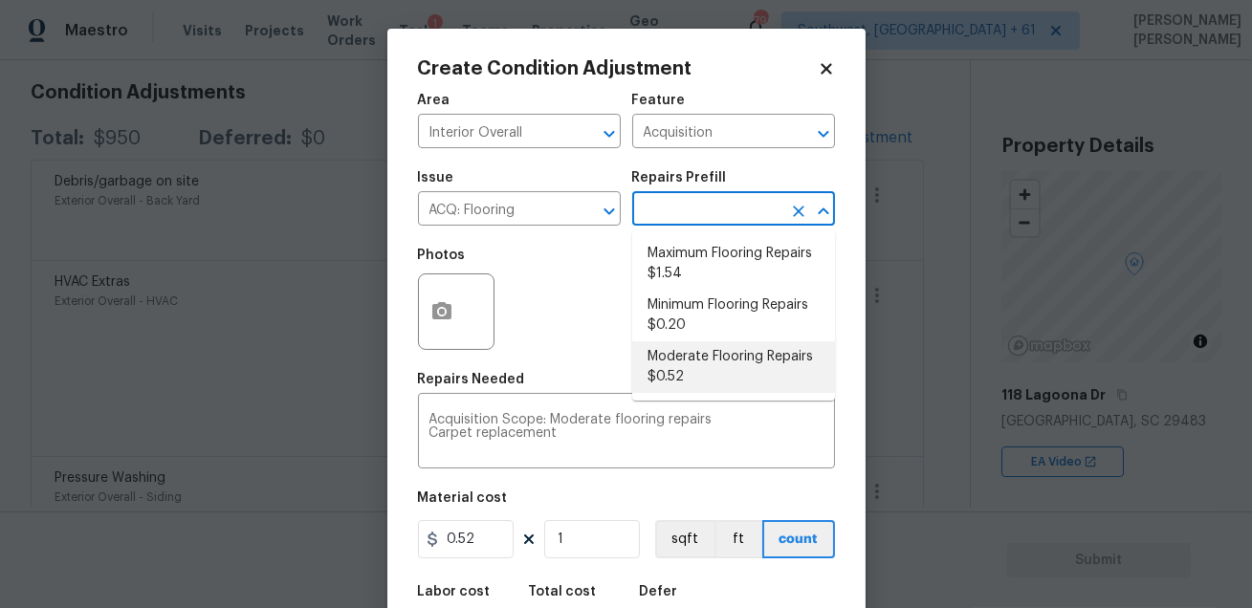
click at [708, 381] on li "Moderate Flooring Repairs $0.52" at bounding box center [733, 367] width 203 height 52
type textarea "Acquisition Scope: Moderate flooring repairs"
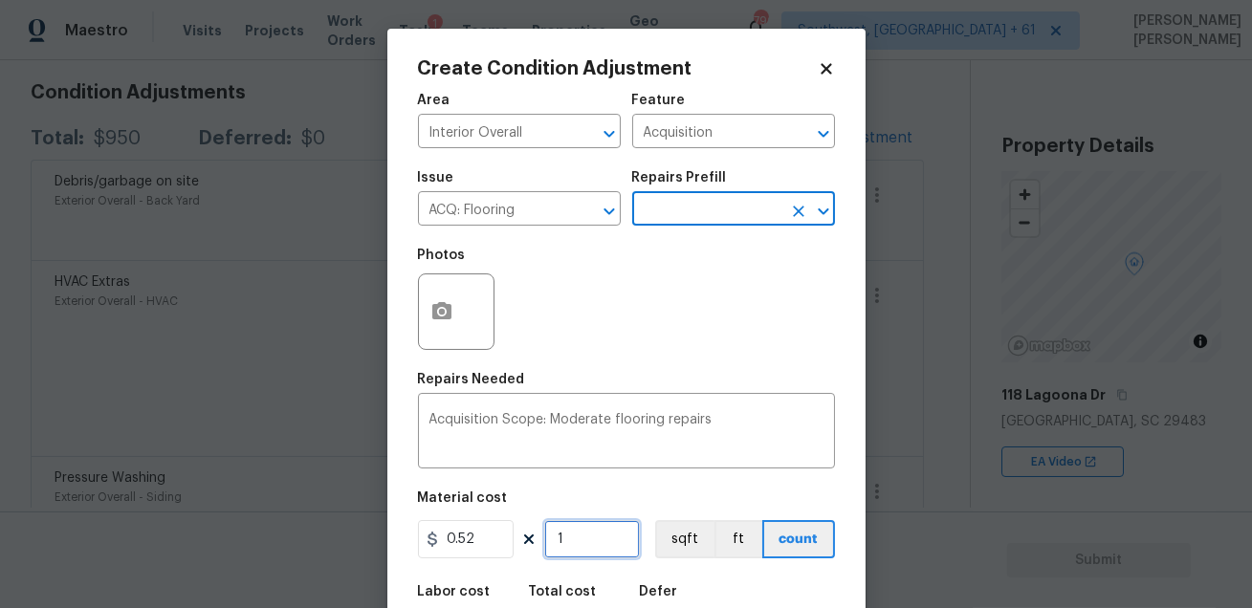
click at [609, 529] on input "1" at bounding box center [592, 539] width 96 height 38
type input "0"
type input "2"
type input "1.04"
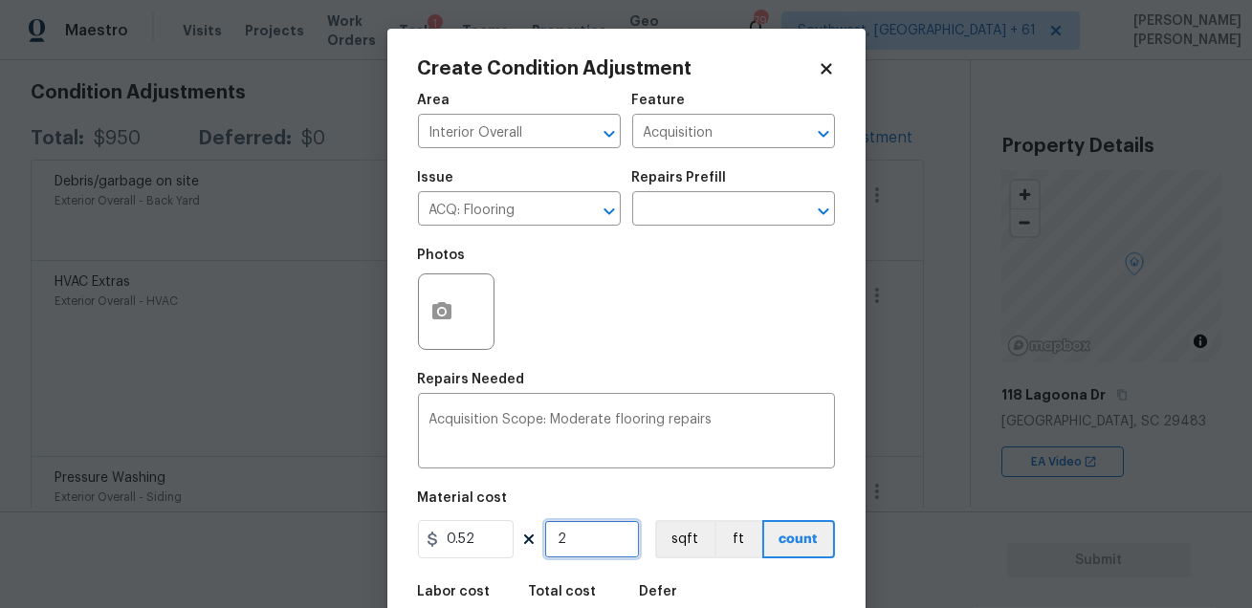
type input "25"
type input "13"
type input "2"
type input "1.04"
type input "26"
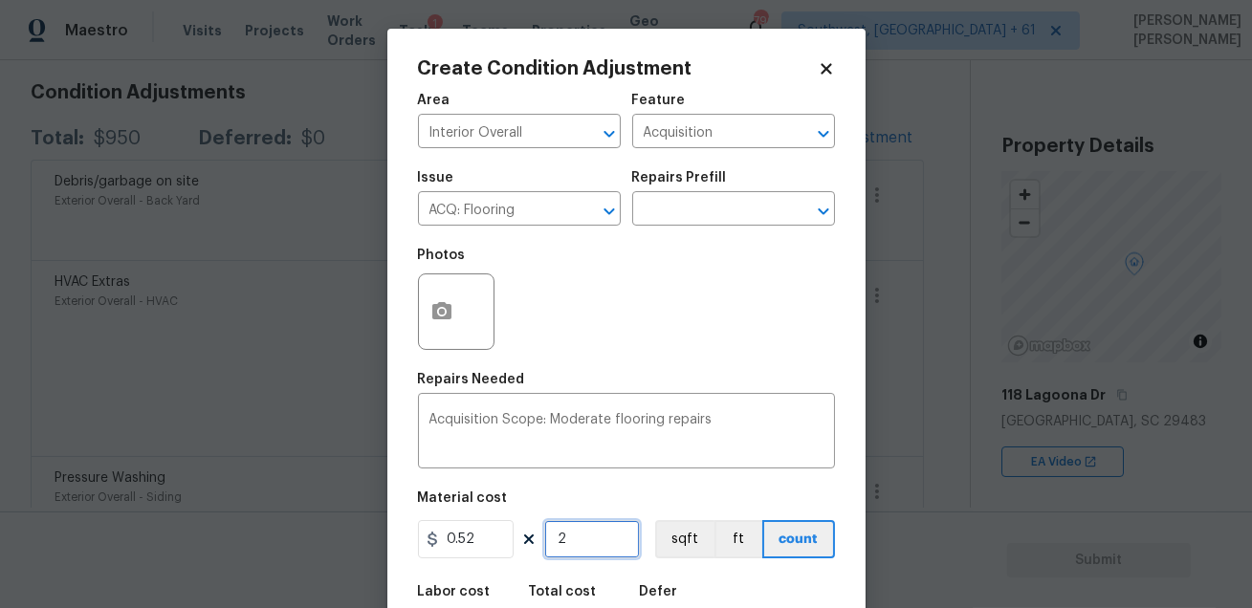
type input "13.52"
type input "269"
type input "139.88"
type input "2690"
type input "1398.8"
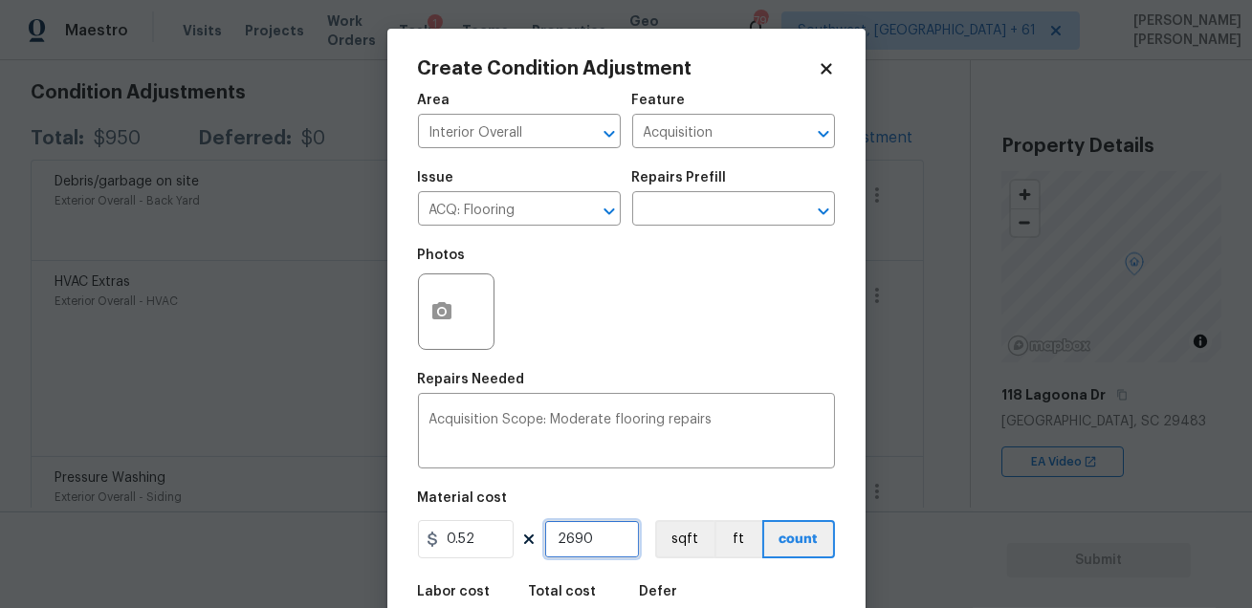
scroll to position [105, 0]
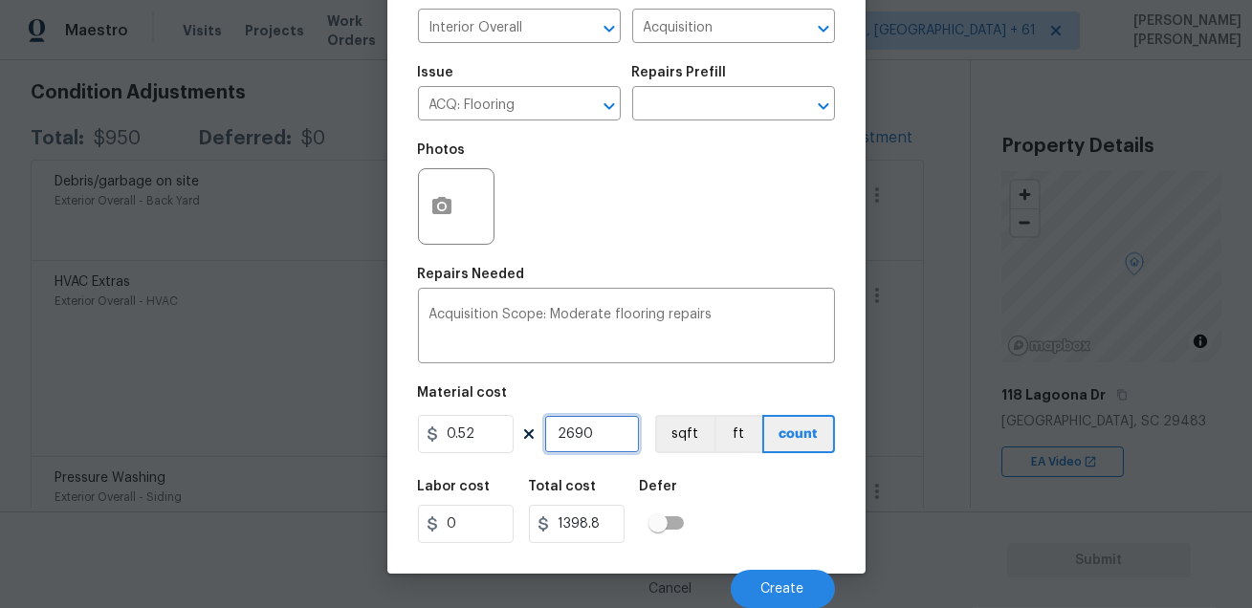
type input "2690"
click at [792, 513] on div "Labor cost 0 Total cost 1398.8 Defer" at bounding box center [626, 512] width 417 height 86
click at [782, 580] on button "Create" at bounding box center [783, 589] width 104 height 38
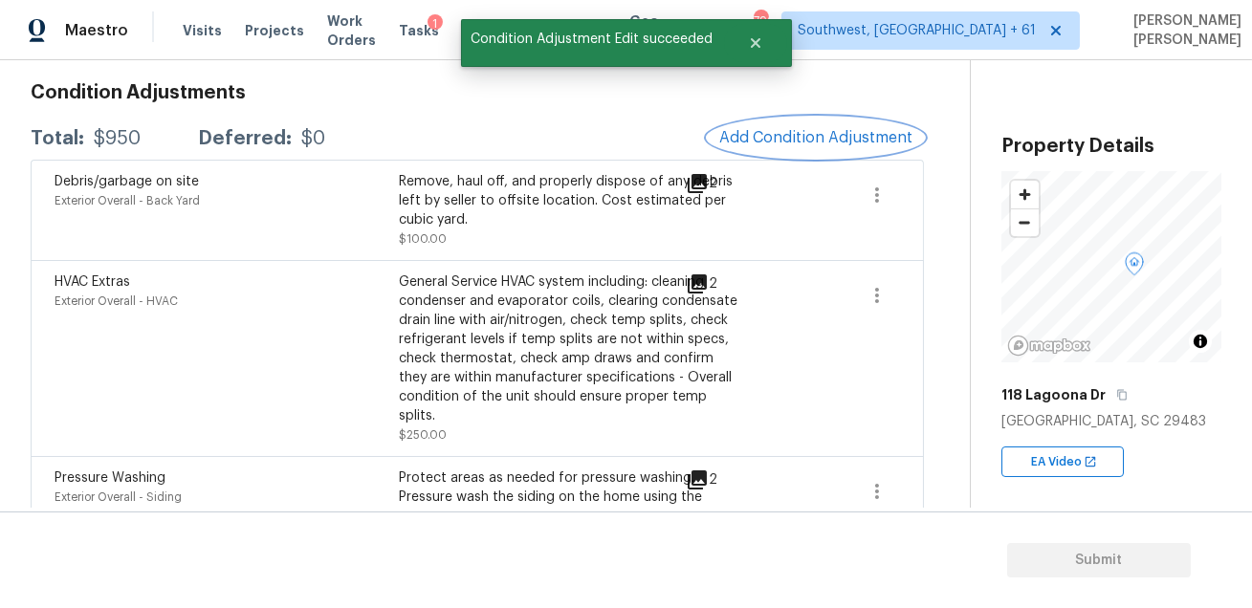
scroll to position [0, 0]
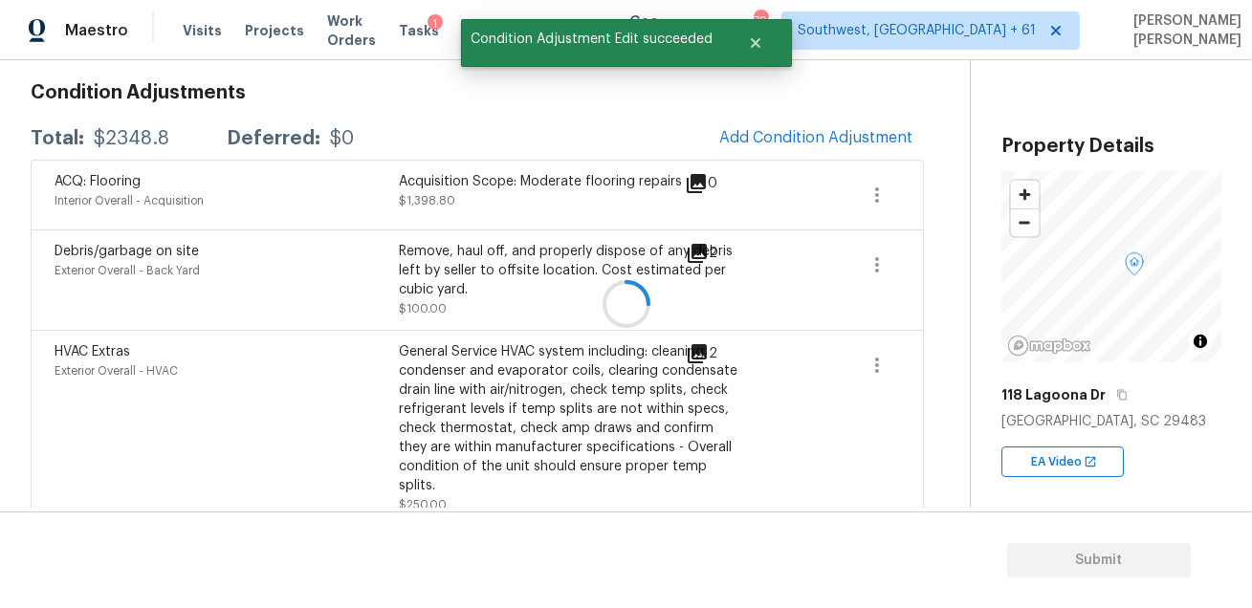
click at [813, 136] on div at bounding box center [626, 304] width 1252 height 608
click at [811, 137] on span "Add Condition Adjustment" at bounding box center [815, 137] width 193 height 17
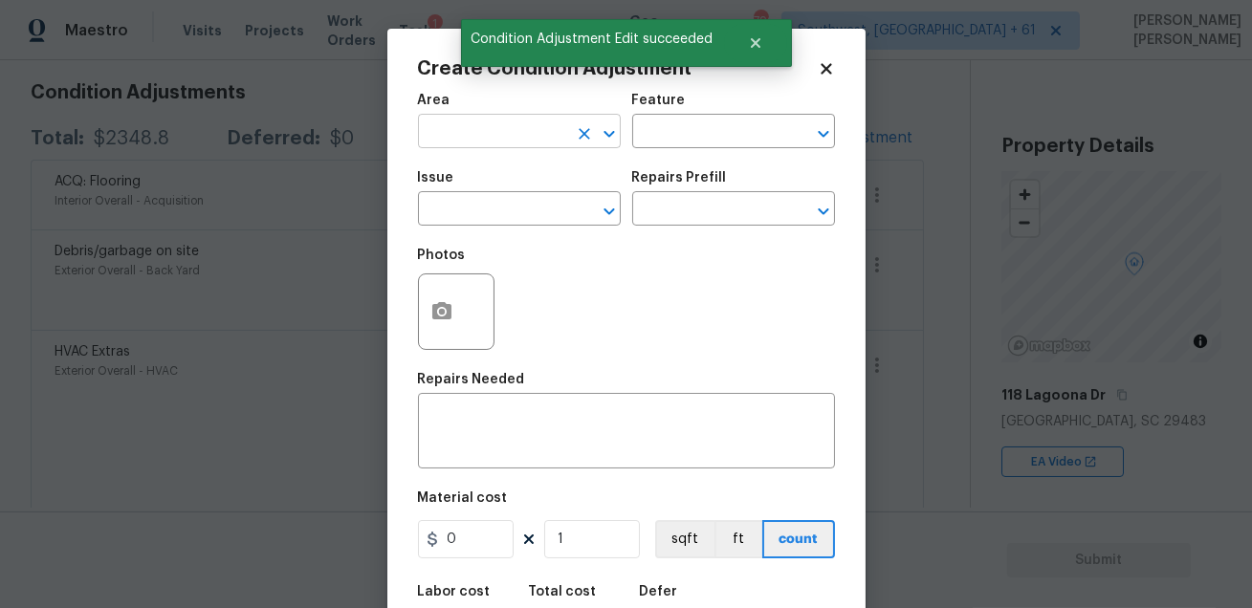
click at [438, 124] on input "text" at bounding box center [492, 134] width 149 height 30
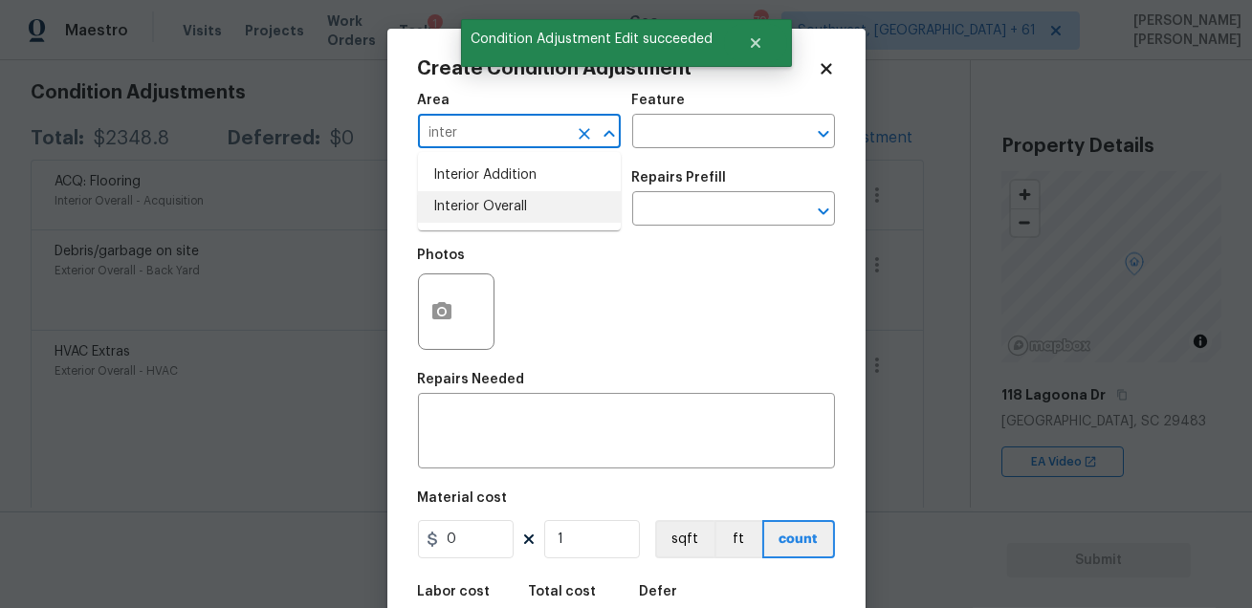
click at [455, 198] on li "Interior Overall" at bounding box center [519, 207] width 203 height 32
type input "Interior Overall"
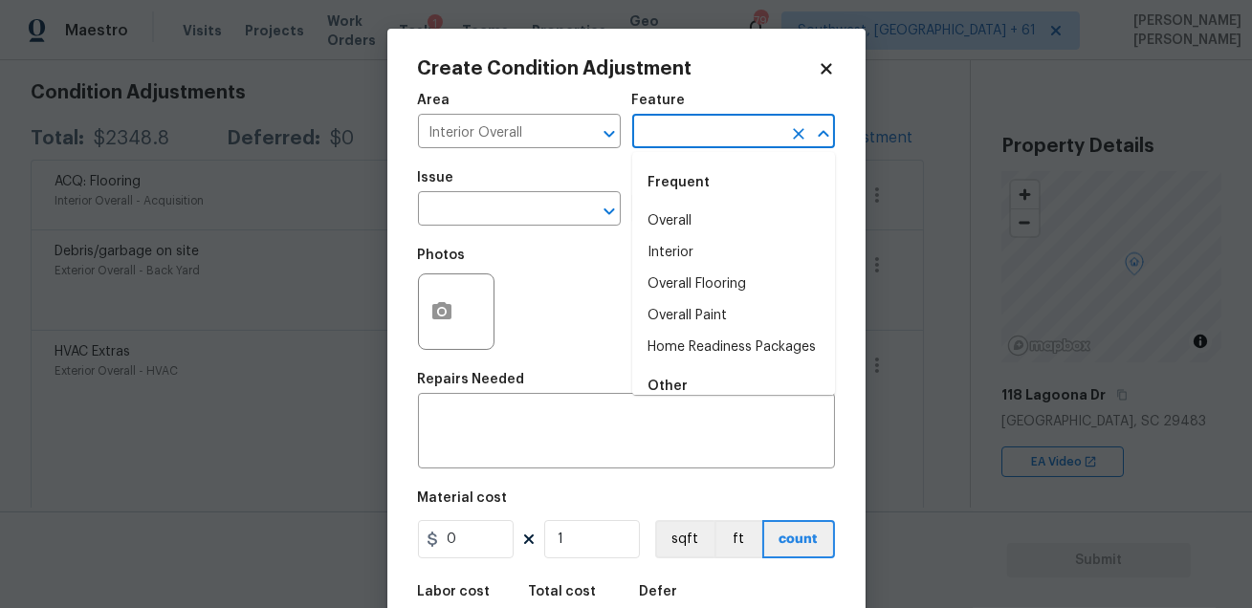
click at [670, 135] on input "text" at bounding box center [706, 134] width 149 height 30
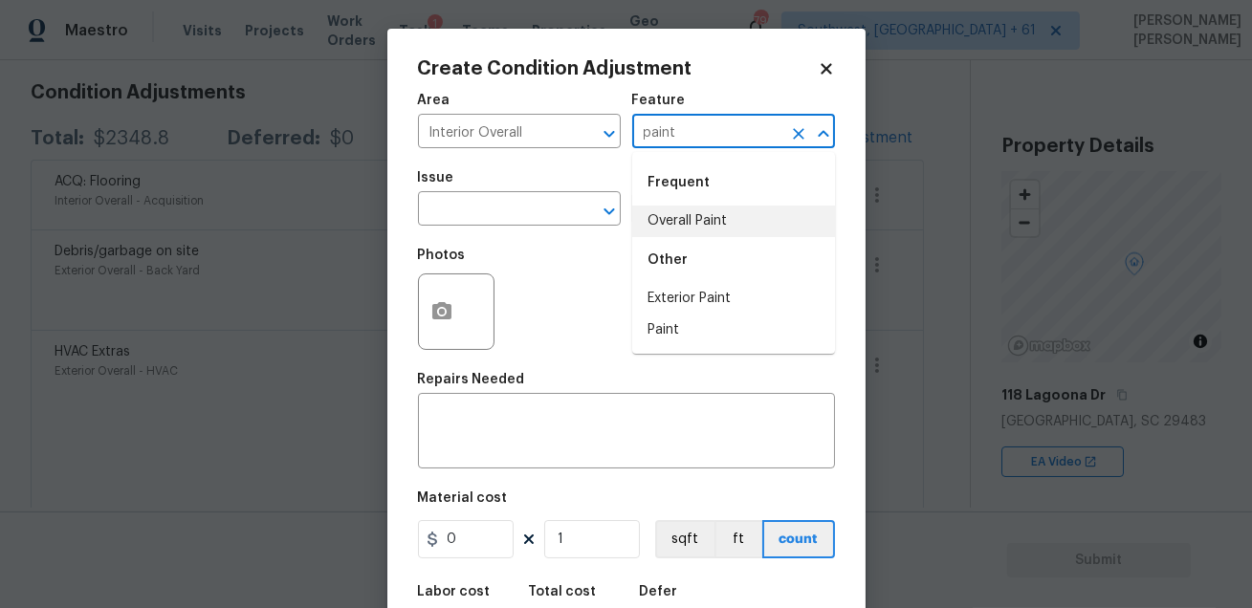
click at [674, 237] on div "Other" at bounding box center [733, 260] width 203 height 46
click at [635, 215] on li "Overall Paint" at bounding box center [733, 222] width 203 height 32
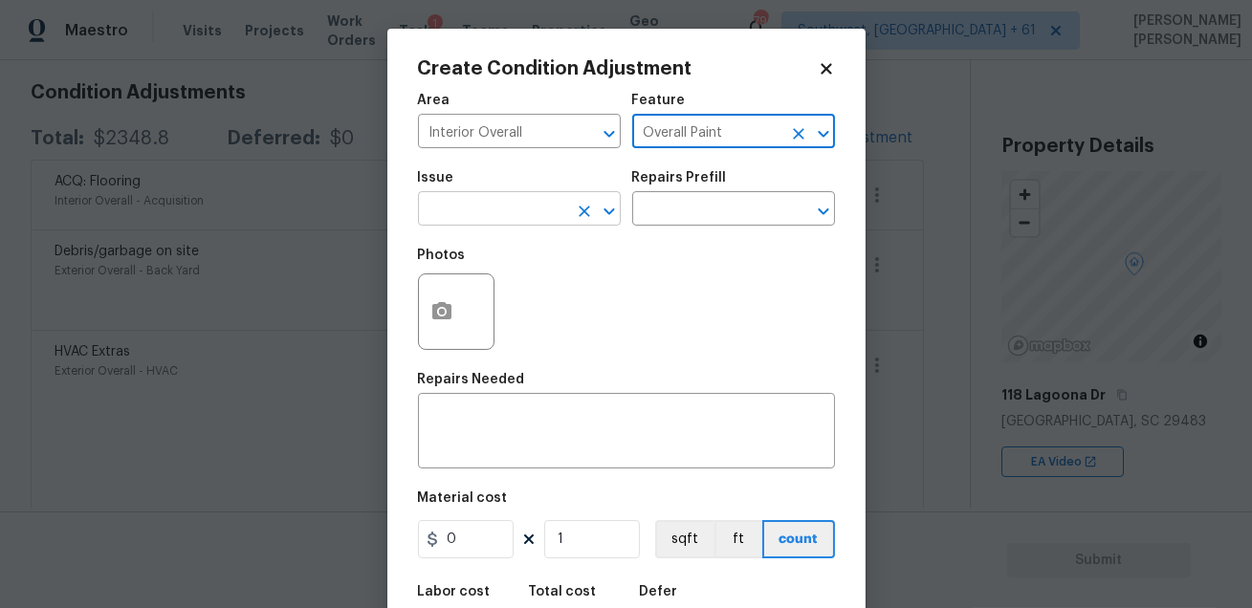
type input "Overall Paint"
click at [522, 217] on input "text" at bounding box center [492, 211] width 149 height 30
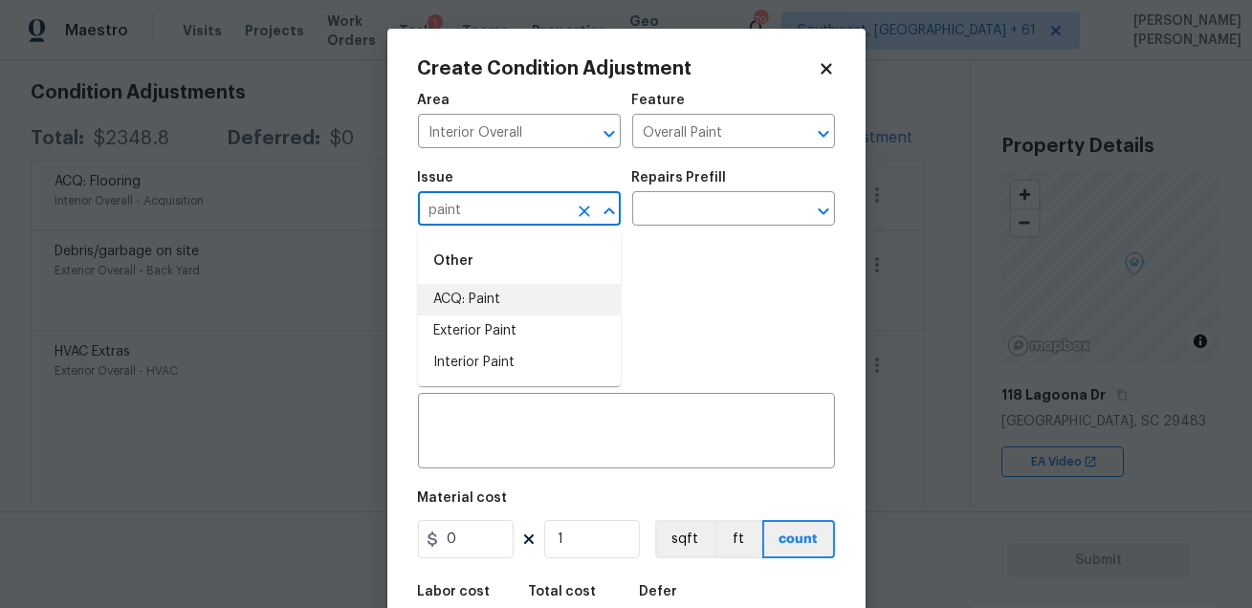
click at [521, 301] on li "ACQ: Paint" at bounding box center [519, 300] width 203 height 32
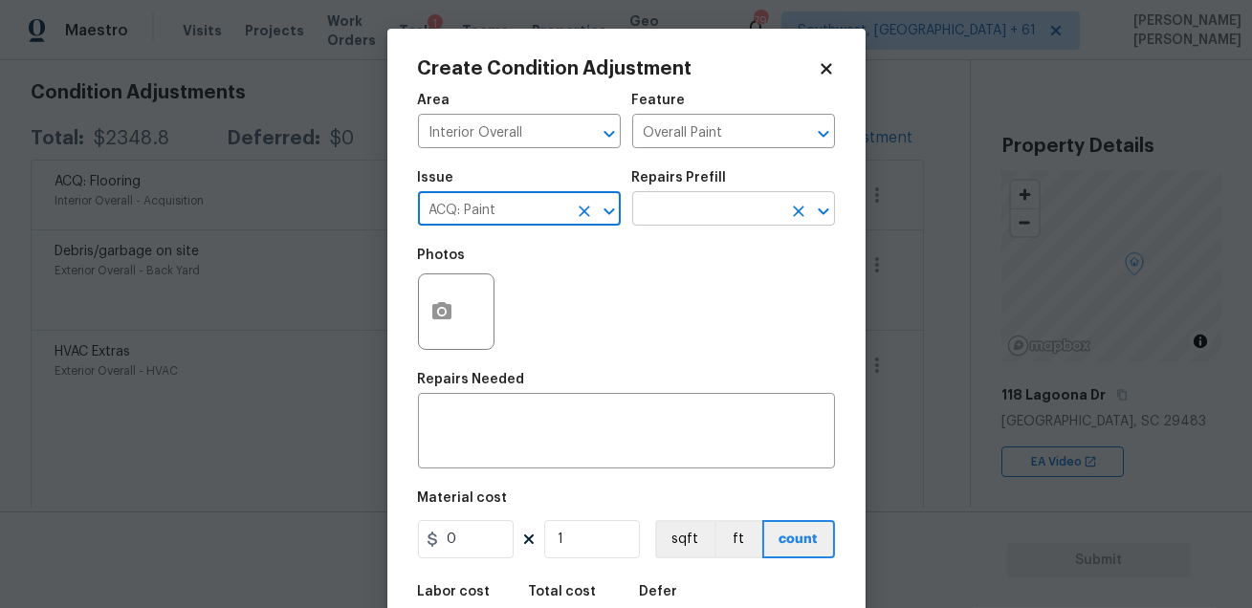
type input "ACQ: Paint"
click at [672, 215] on input "text" at bounding box center [706, 211] width 149 height 30
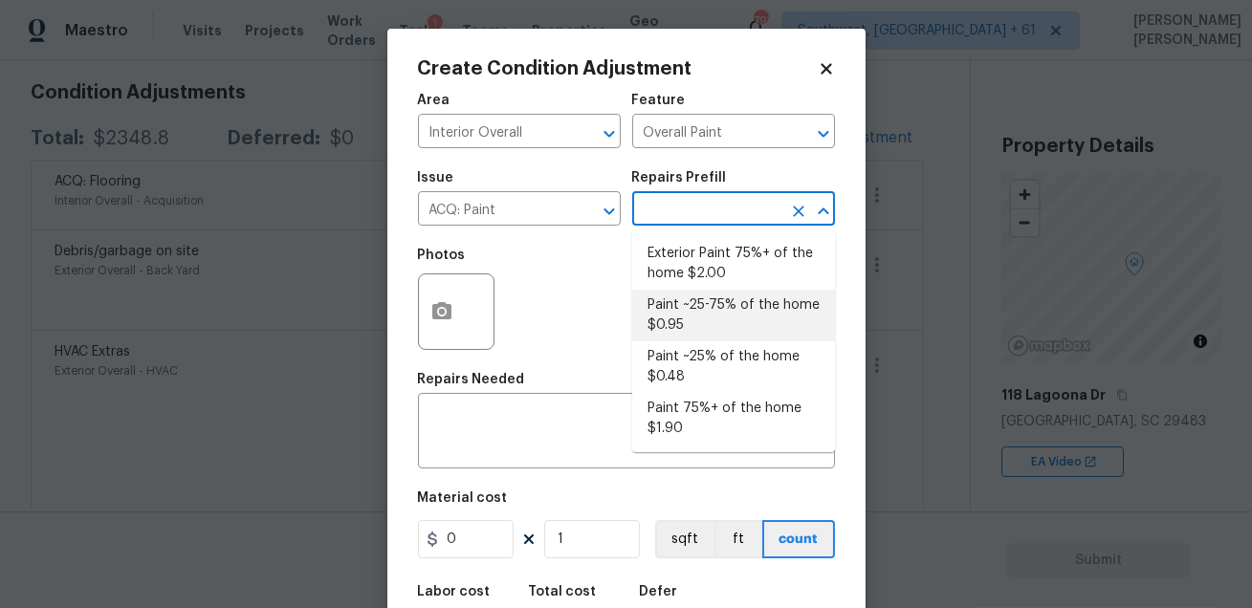
click at [714, 323] on li "Paint ~25-75% of the home $0.95" at bounding box center [733, 316] width 203 height 52
type input "Acquisition"
type textarea "Acquisition Scope: ~25 - 75% of the home needs interior paint"
type input "0.95"
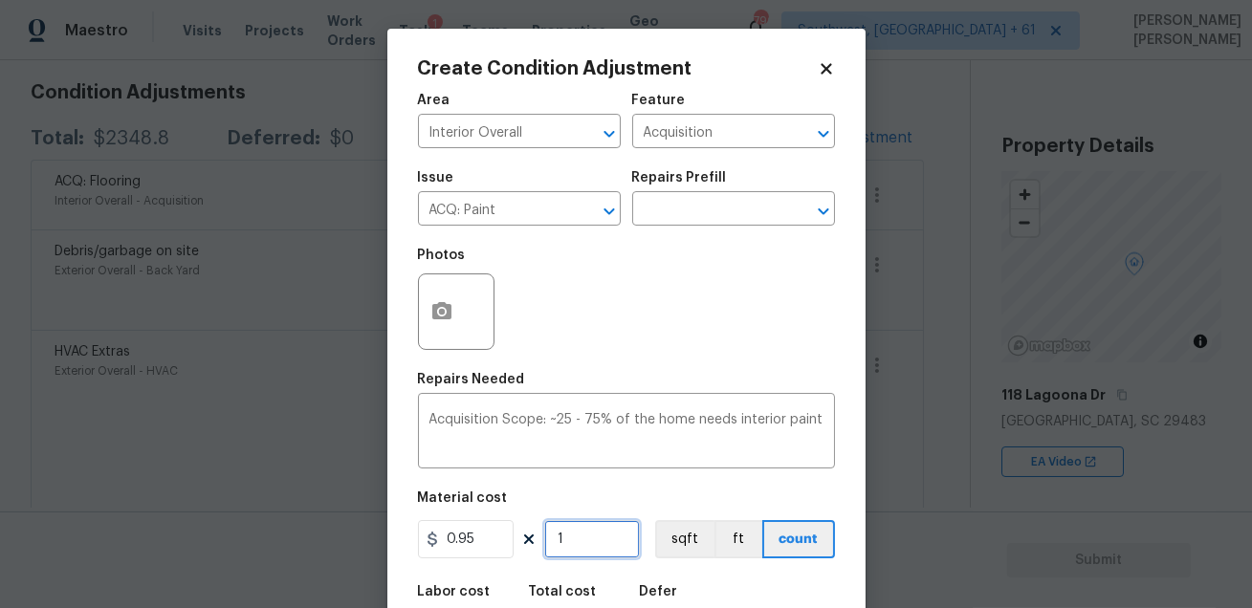
click at [584, 532] on input "1" at bounding box center [592, 539] width 96 height 38
type input "0"
type input "2"
type input "1.9"
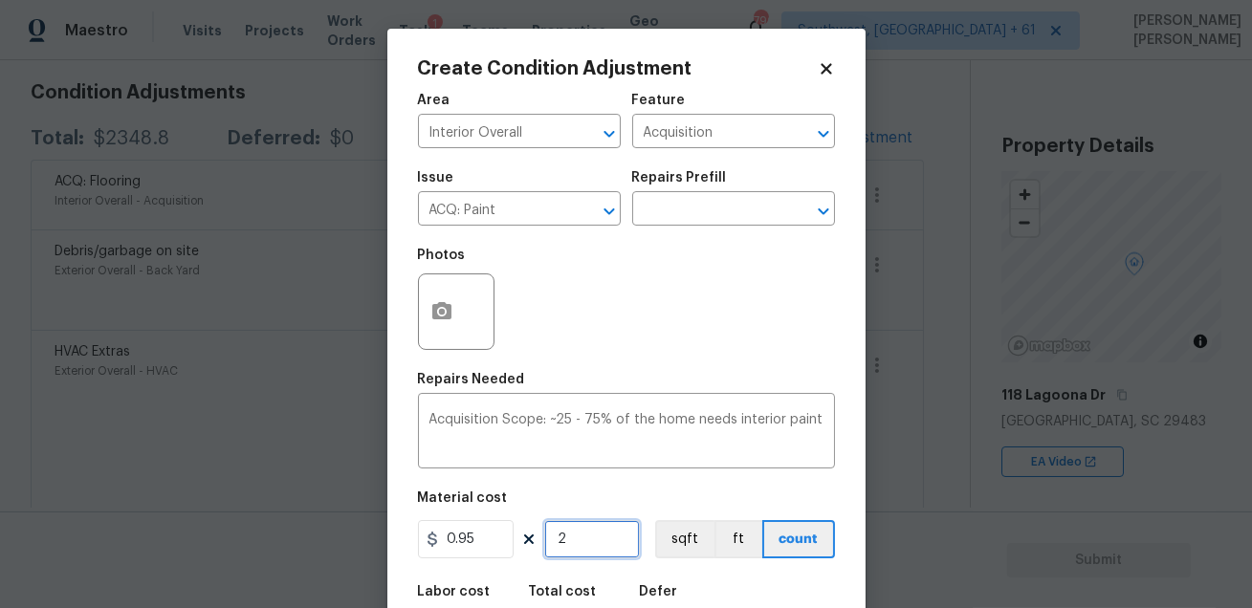
type input "26"
type input "24.7"
type input "269"
type input "255.55"
type input "2690"
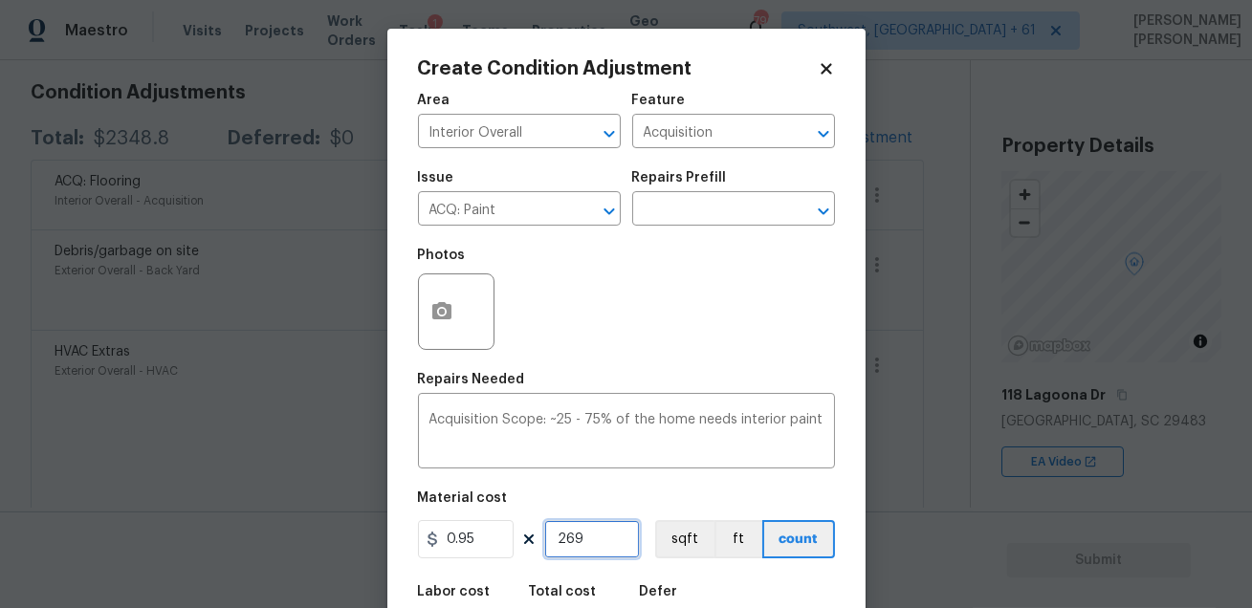
type input "2555.5"
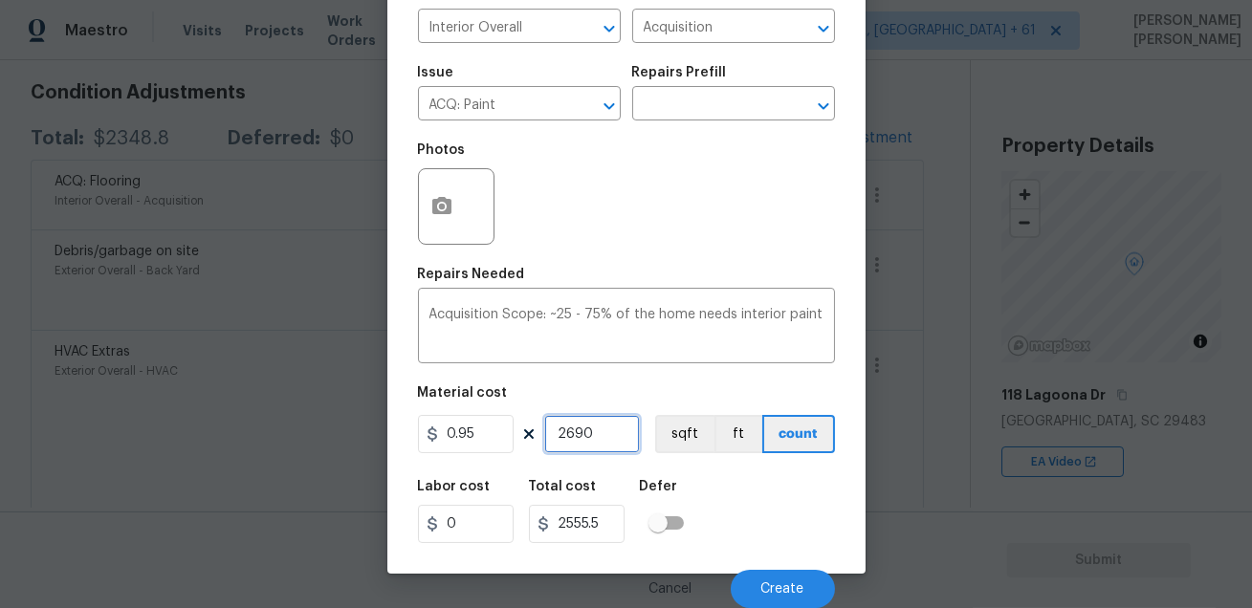
type input "2690"
click at [772, 523] on div "Labor cost 0 Total cost 2555.5 Defer" at bounding box center [626, 512] width 417 height 86
click at [764, 585] on span "Create" at bounding box center [782, 589] width 43 height 14
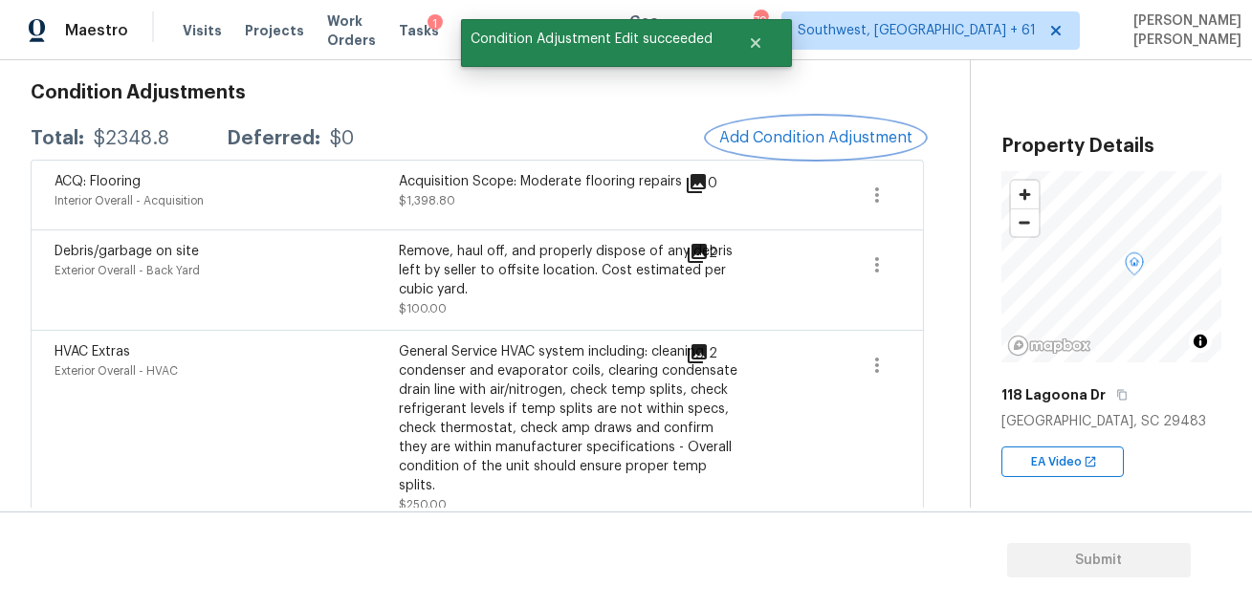
scroll to position [0, 0]
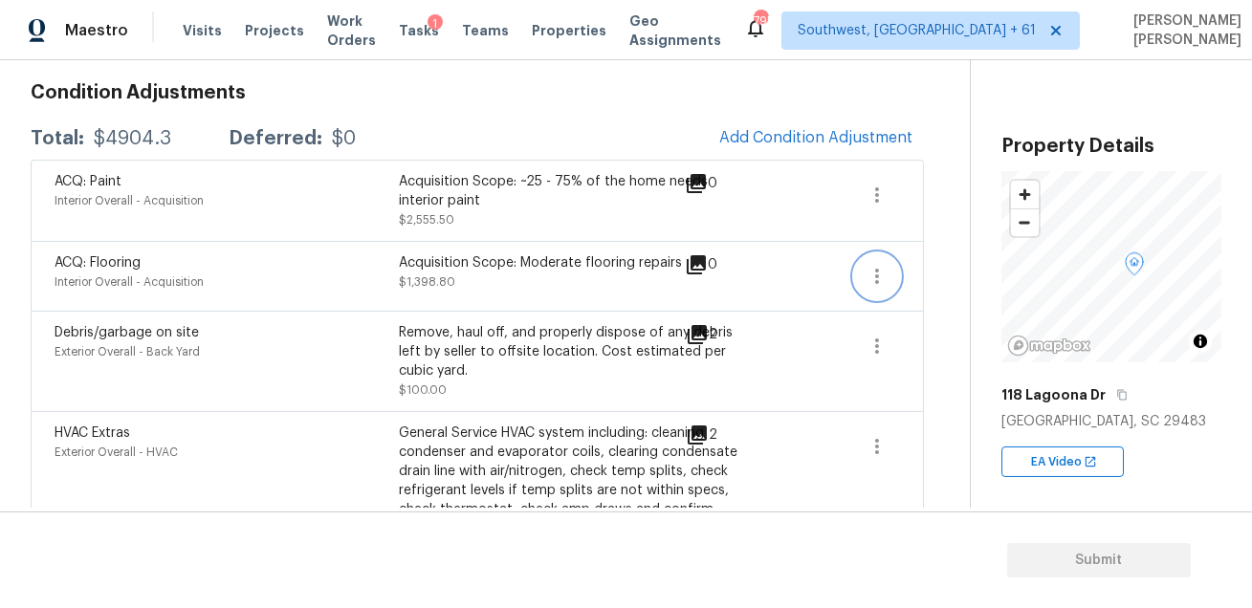
click at [884, 276] on icon "button" at bounding box center [876, 276] width 23 height 23
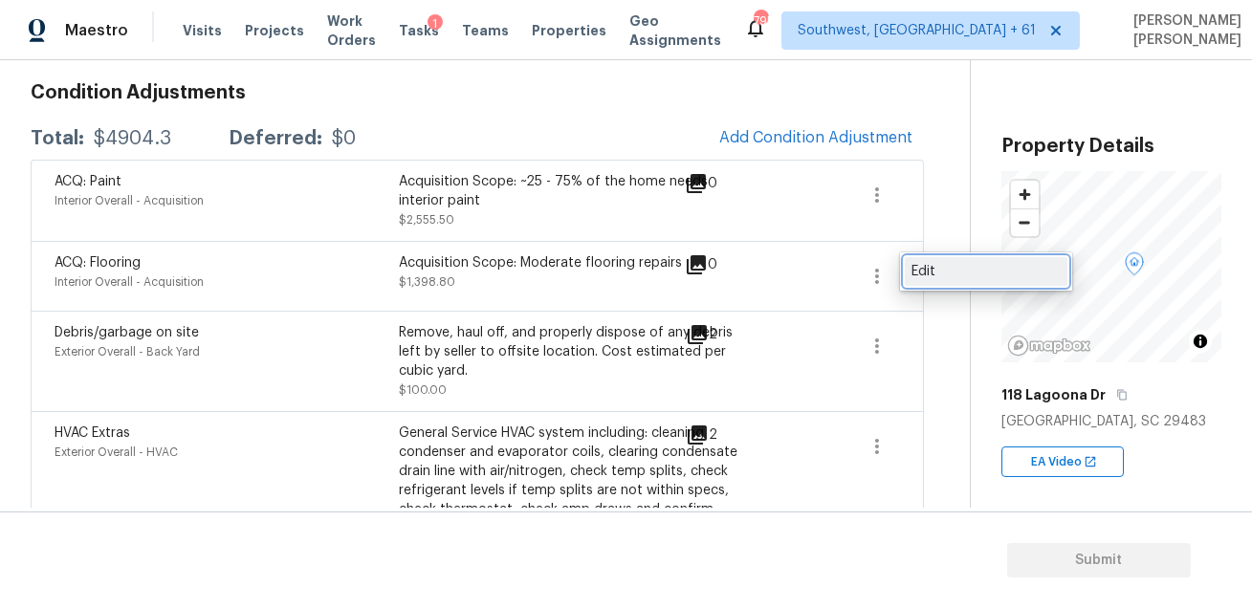
click at [929, 260] on link "Edit" at bounding box center [986, 271] width 163 height 29
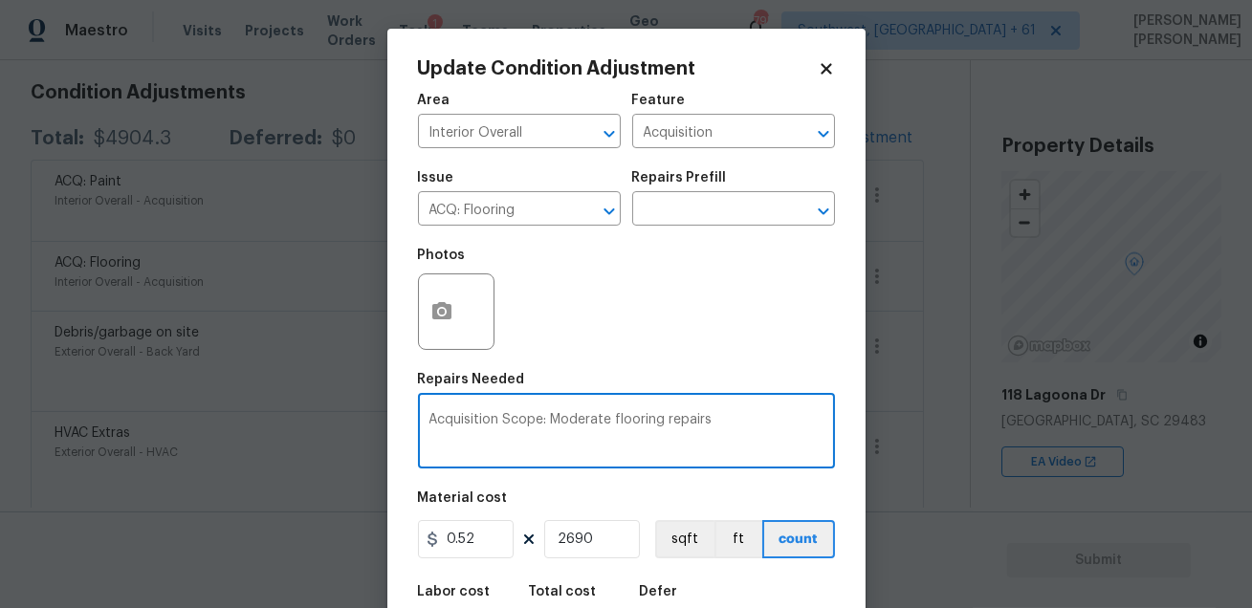
click at [752, 426] on textarea "Acquisition Scope: Moderate flooring repairs" at bounding box center [626, 433] width 394 height 40
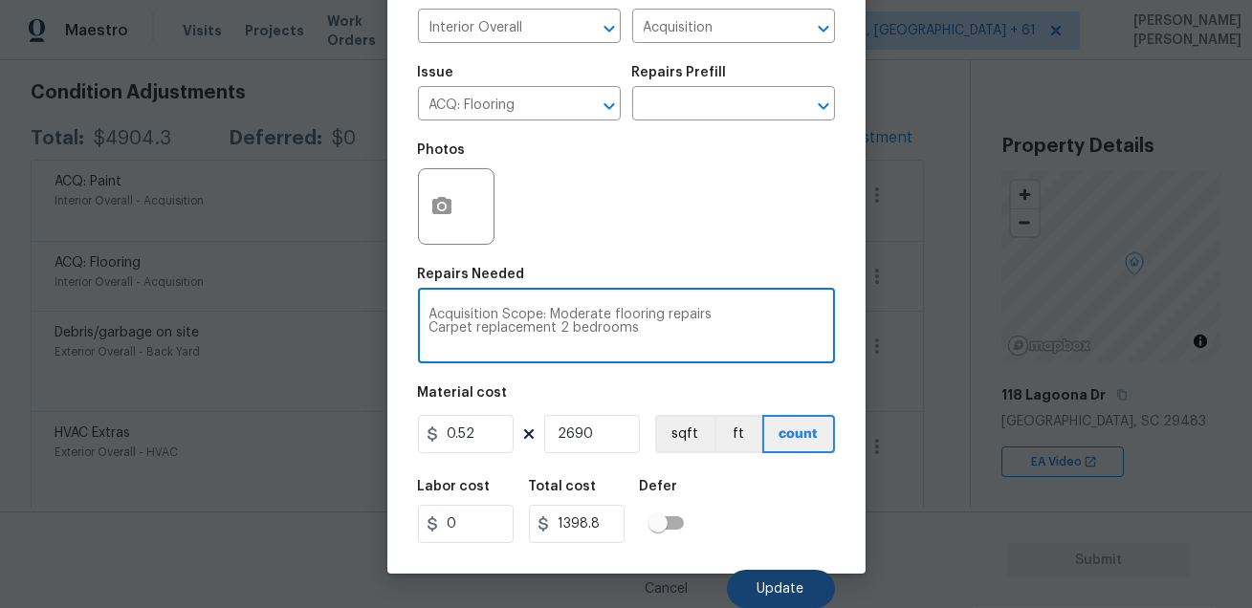
type textarea "Acquisition Scope: Moderate flooring repairs Carpet replacement 2 bedrooms"
click at [791, 583] on span "Update" at bounding box center [780, 589] width 47 height 14
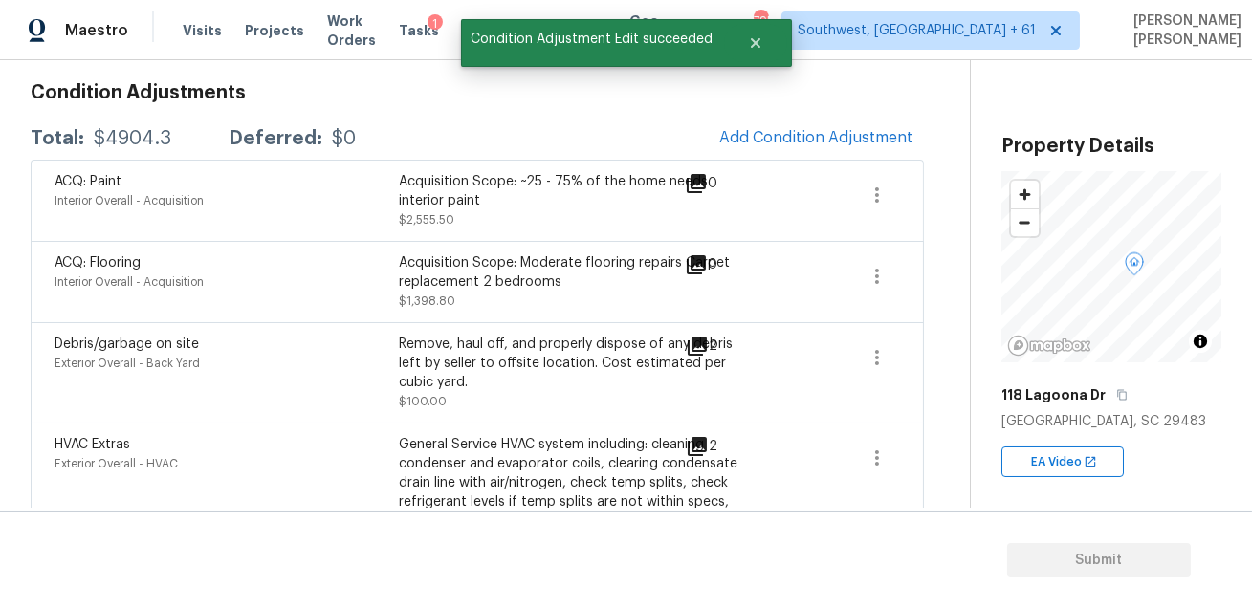
scroll to position [0, 0]
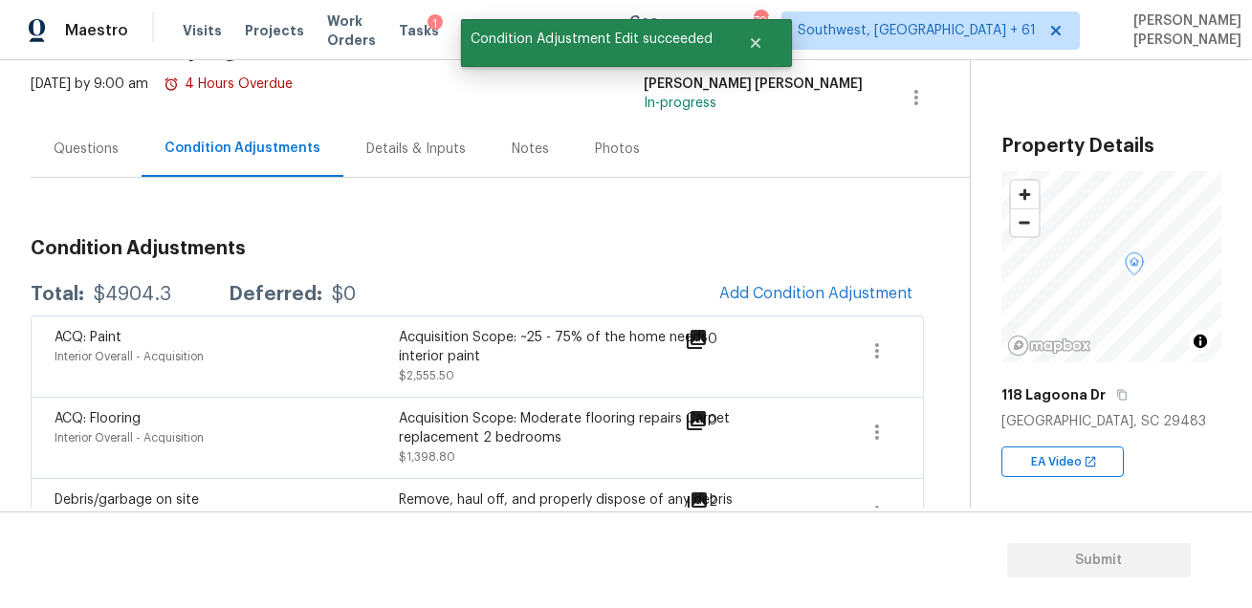
click at [120, 142] on div "Questions" at bounding box center [86, 148] width 111 height 56
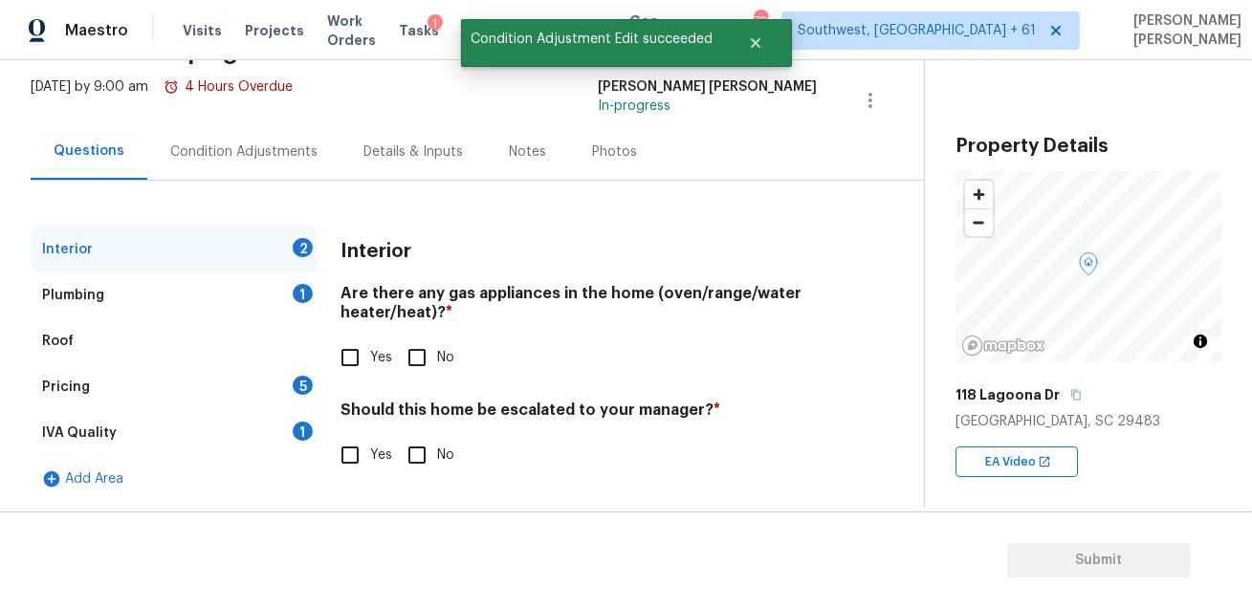
scroll to position [108, 0]
click at [441, 294] on h4 "Are there any gas appliances in the home (oven/range/water heater/heat)? *" at bounding box center [578, 308] width 476 height 46
click at [414, 433] on div "Should this home be escalated to your manager? * Yes No" at bounding box center [578, 439] width 476 height 75
click at [413, 454] on input "No" at bounding box center [417, 456] width 40 height 40
checkbox input "true"
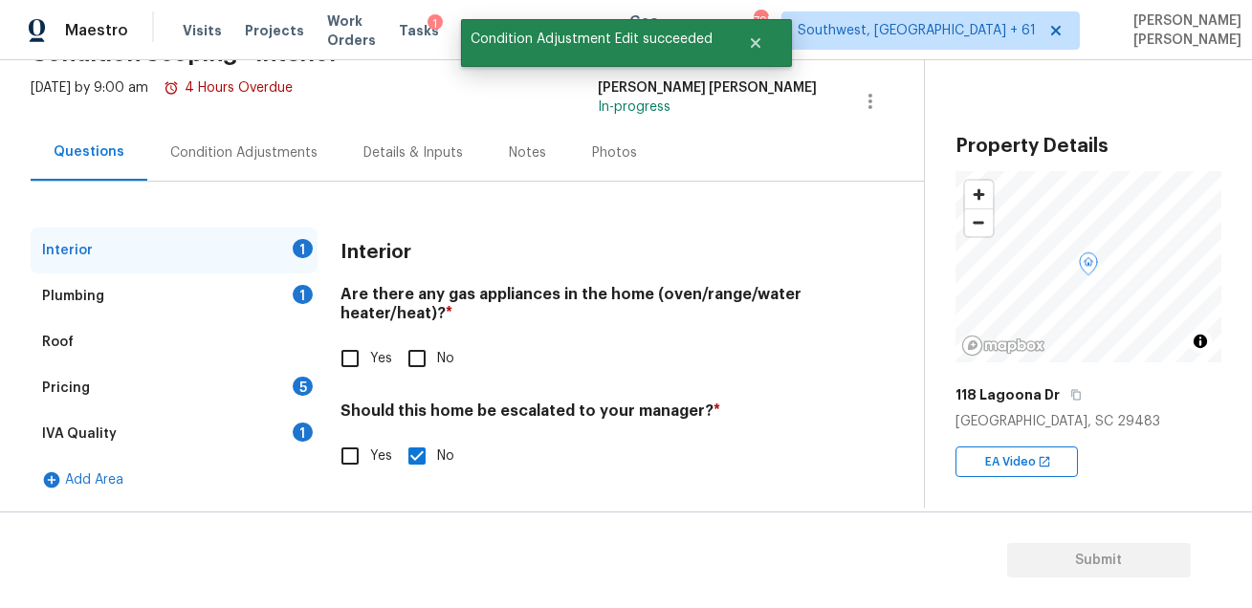
click at [356, 361] on input "Yes" at bounding box center [350, 359] width 40 height 40
checkbox input "true"
click at [281, 429] on div "IVA Quality 1" at bounding box center [174, 434] width 287 height 46
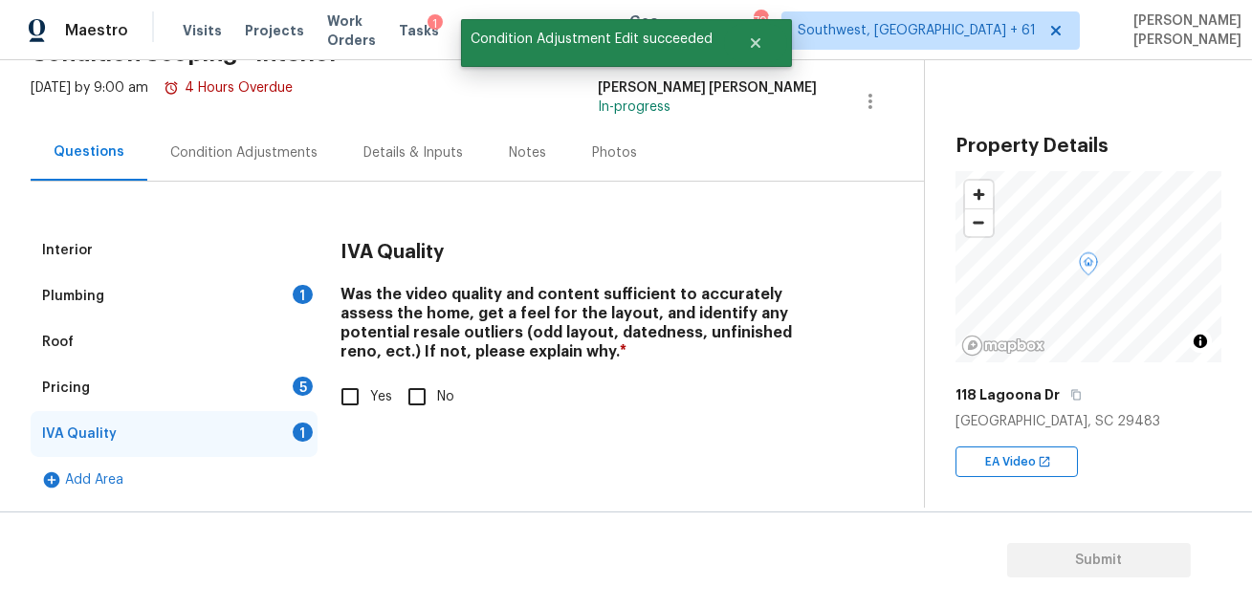
click at [387, 379] on label "Yes" at bounding box center [361, 397] width 62 height 40
click at [370, 379] on input "Yes" at bounding box center [350, 397] width 40 height 40
checkbox input "true"
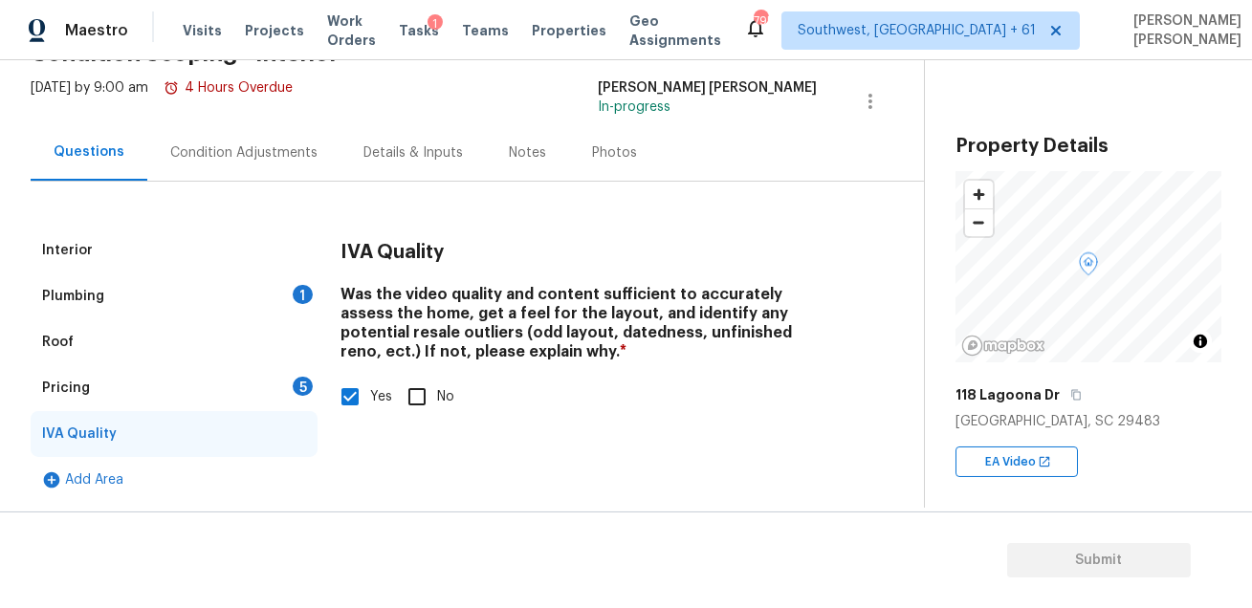
click at [284, 388] on div "Pricing 5" at bounding box center [174, 388] width 287 height 46
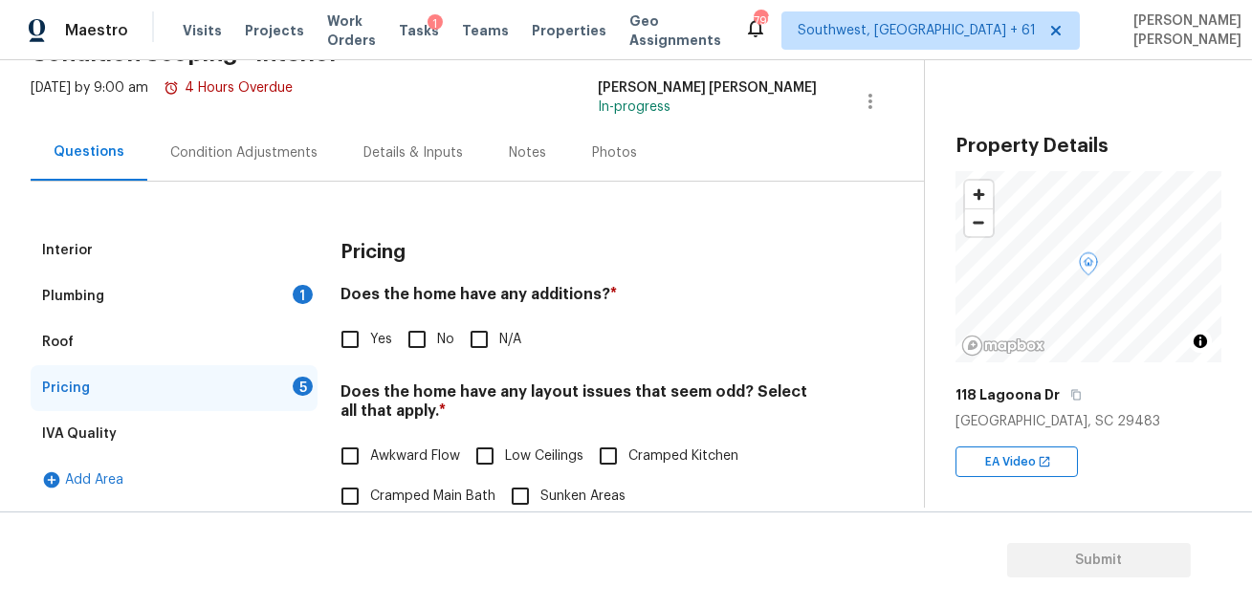
click at [434, 338] on input "No" at bounding box center [417, 339] width 40 height 40
checkbox input "true"
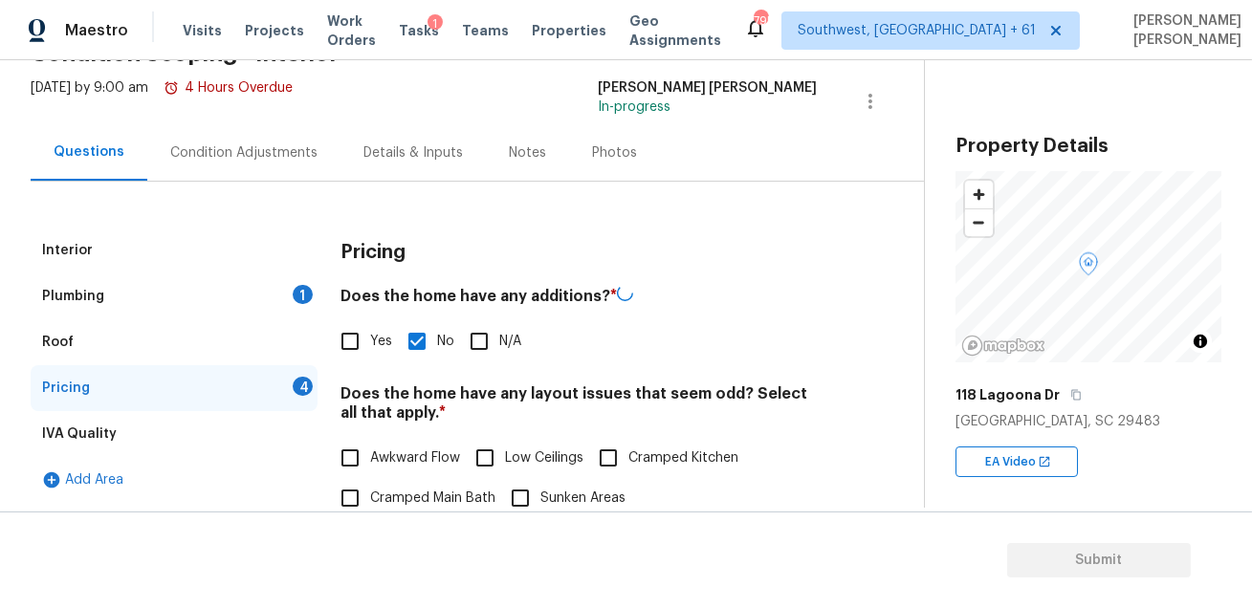
scroll to position [357, 0]
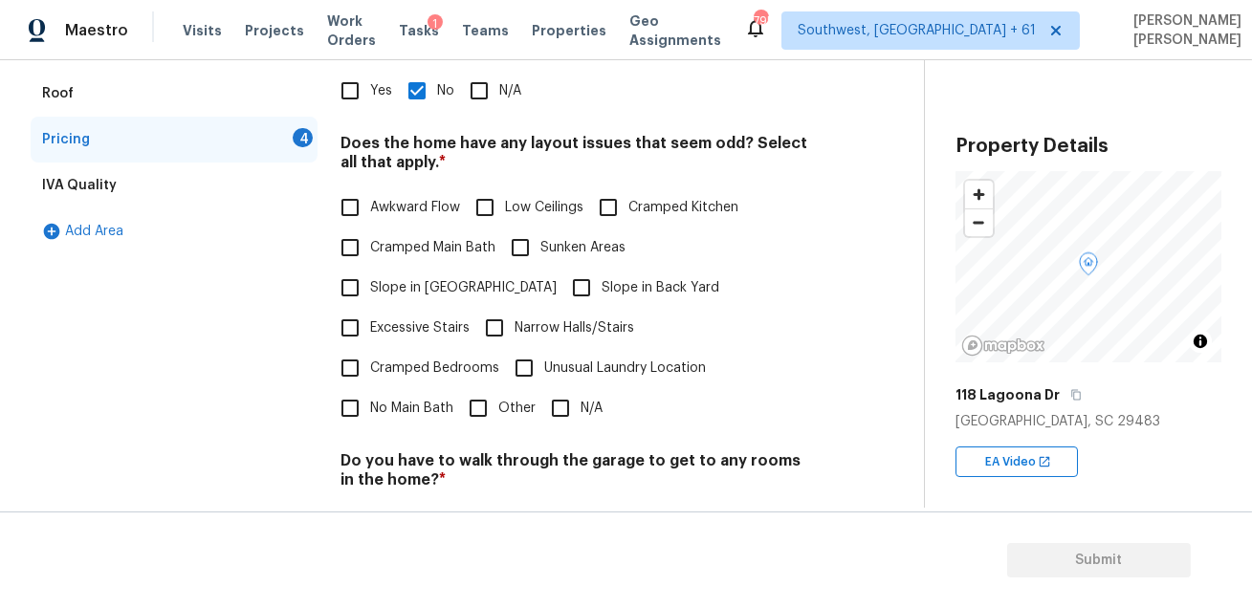
click at [555, 388] on input "N/A" at bounding box center [560, 408] width 40 height 40
checkbox input "true"
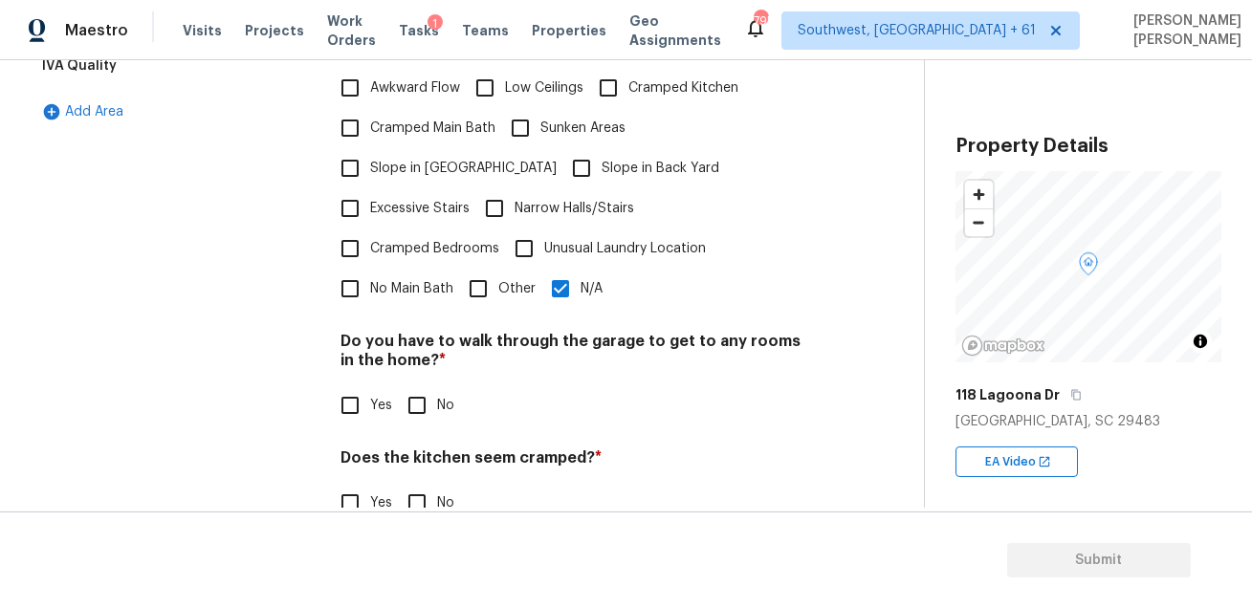
scroll to position [577, 0]
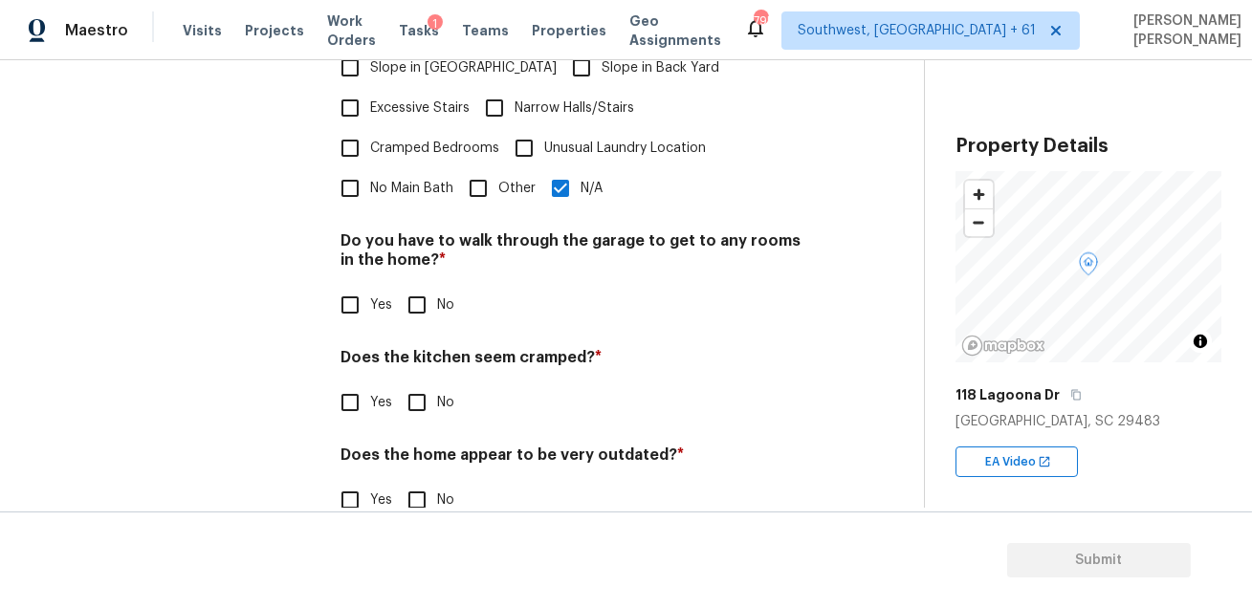
click at [408, 285] on input "No" at bounding box center [417, 305] width 40 height 40
checkbox input "true"
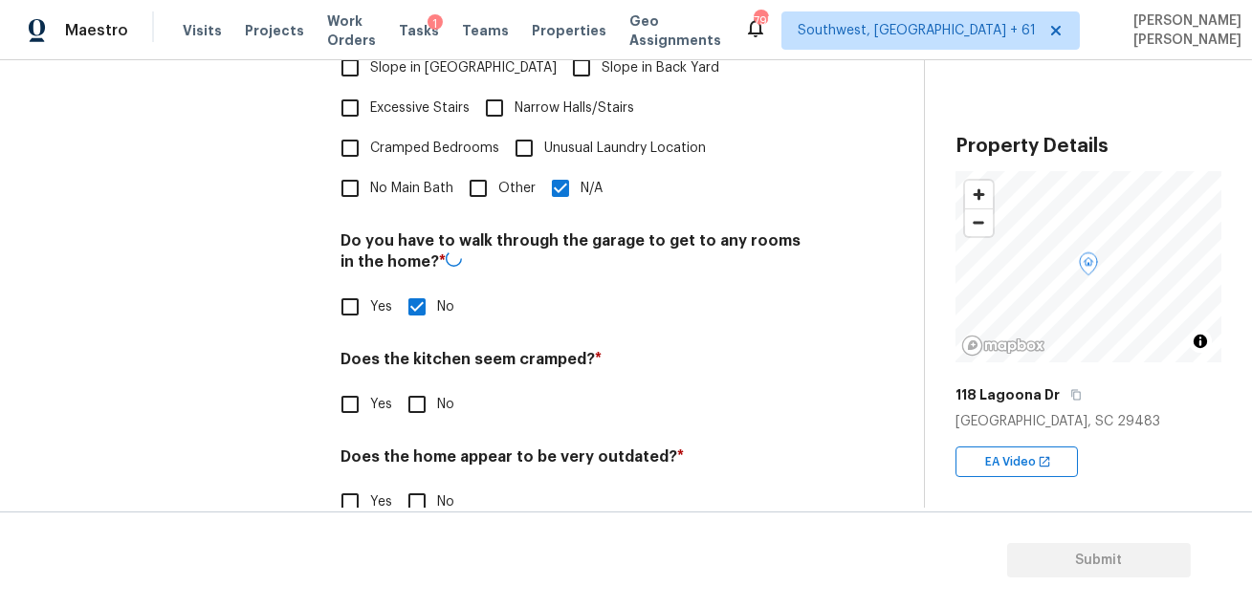
click at [416, 384] on input "No" at bounding box center [417, 404] width 40 height 40
checkbox input "true"
click at [417, 482] on input "No" at bounding box center [417, 502] width 40 height 40
checkbox input "true"
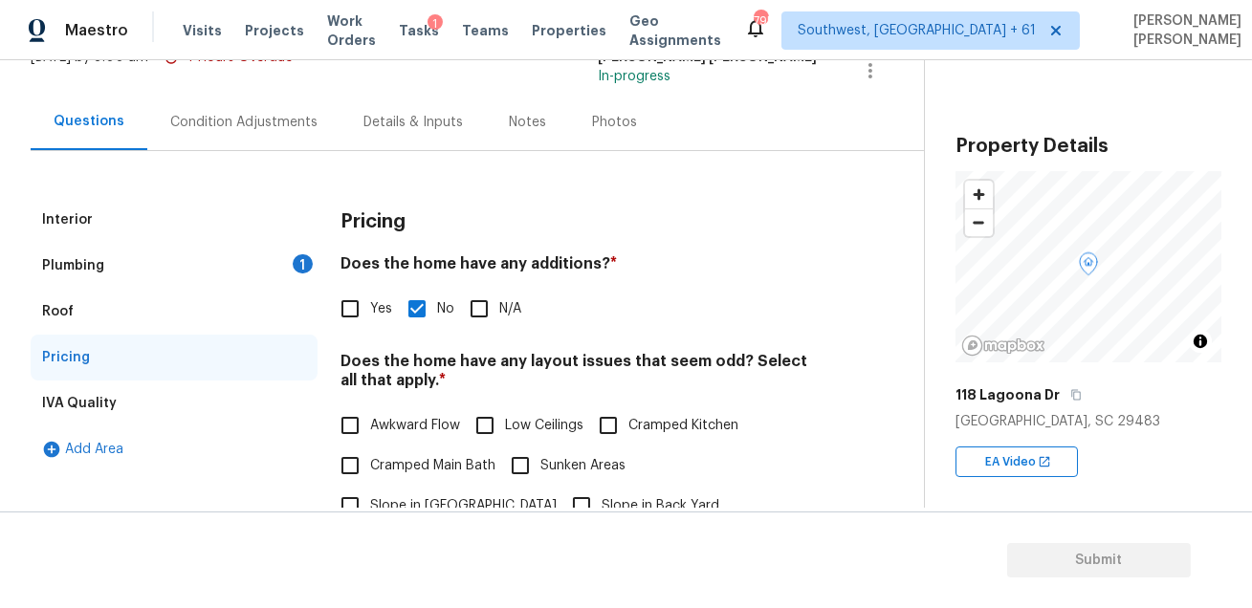
click at [259, 226] on div "Interior" at bounding box center [174, 220] width 287 height 46
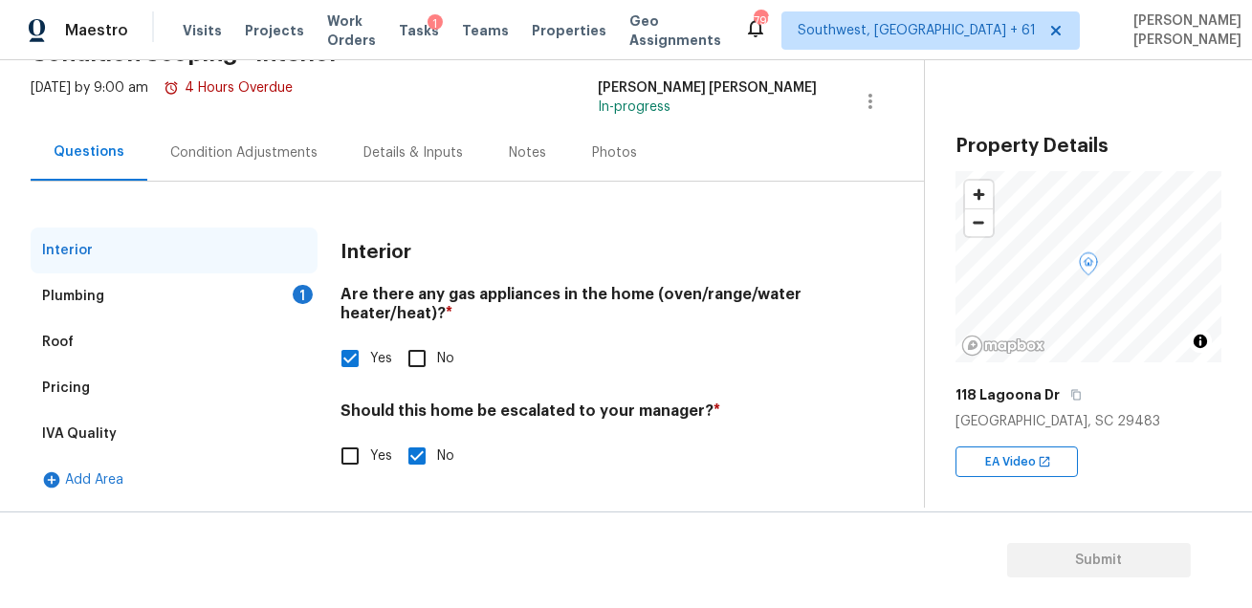
click at [245, 252] on div "Interior" at bounding box center [174, 251] width 287 height 46
click at [237, 283] on div "Plumbing 1" at bounding box center [174, 296] width 287 height 46
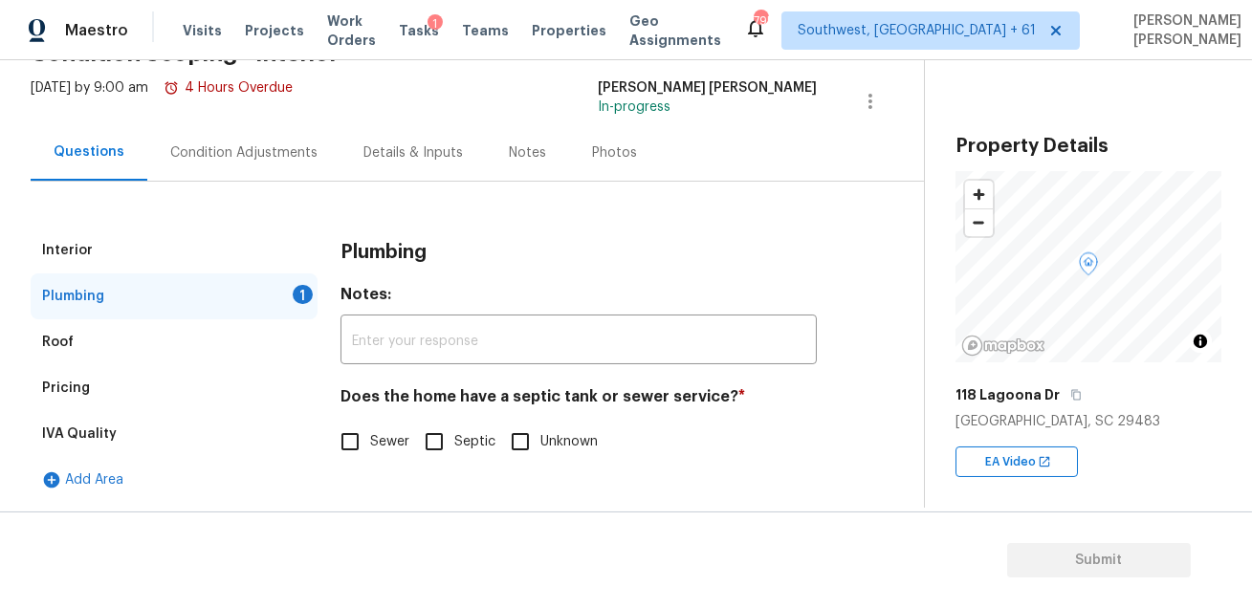
click at [426, 446] on input "Septic" at bounding box center [434, 442] width 40 height 40
checkbox input "true"
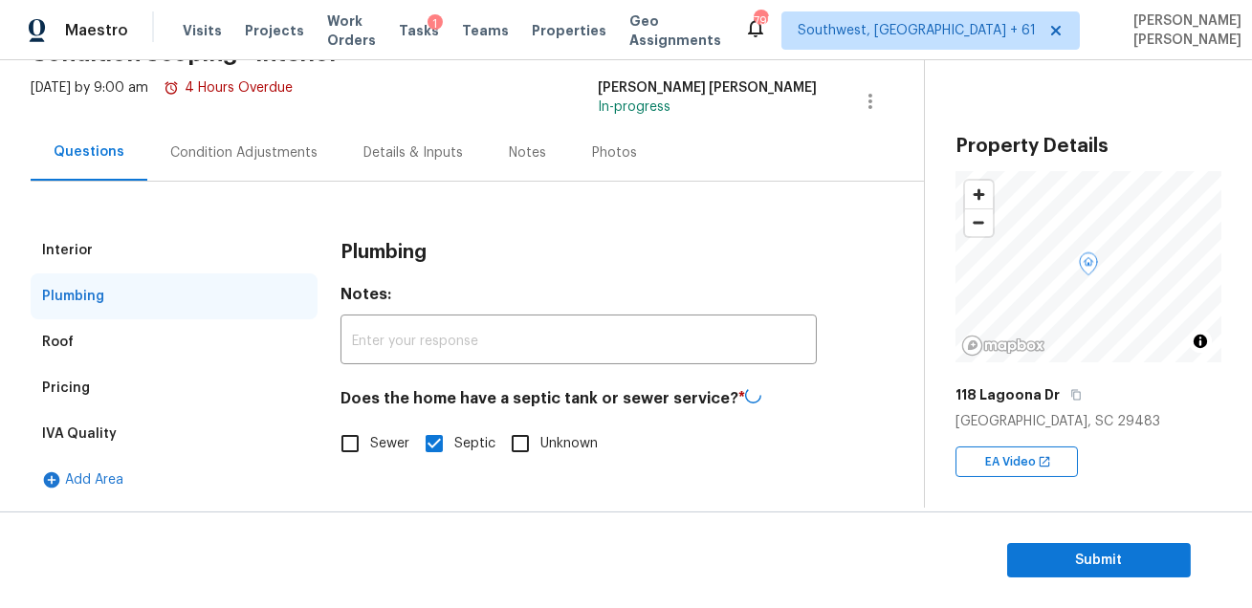
click at [380, 441] on span "Sewer" at bounding box center [389, 444] width 39 height 20
click at [370, 441] on input "Sewer" at bounding box center [350, 444] width 40 height 40
checkbox input "true"
checkbox input "false"
click at [289, 169] on div "Condition Adjustments" at bounding box center [243, 152] width 193 height 56
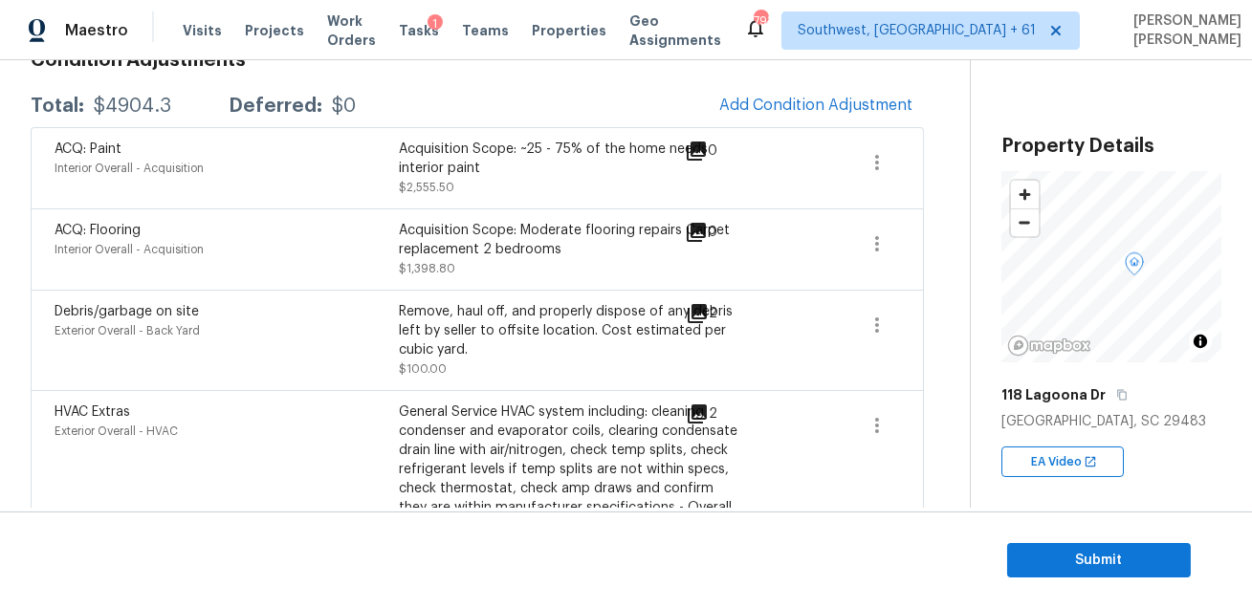
scroll to position [375, 0]
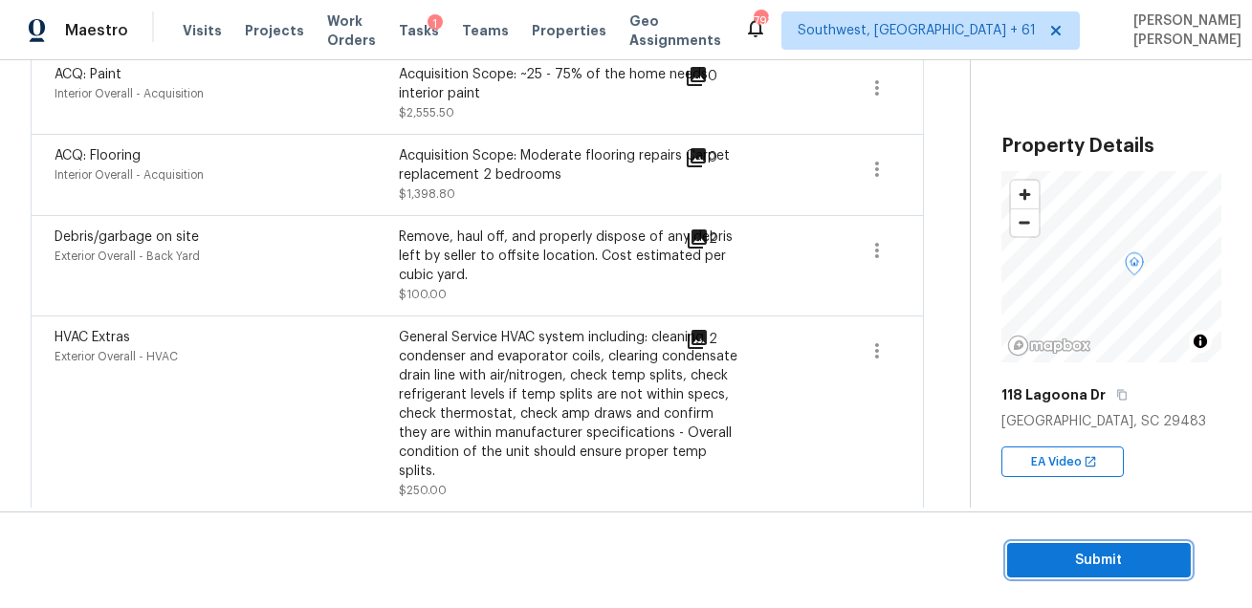
click at [1082, 560] on span "Submit" at bounding box center [1098, 561] width 153 height 24
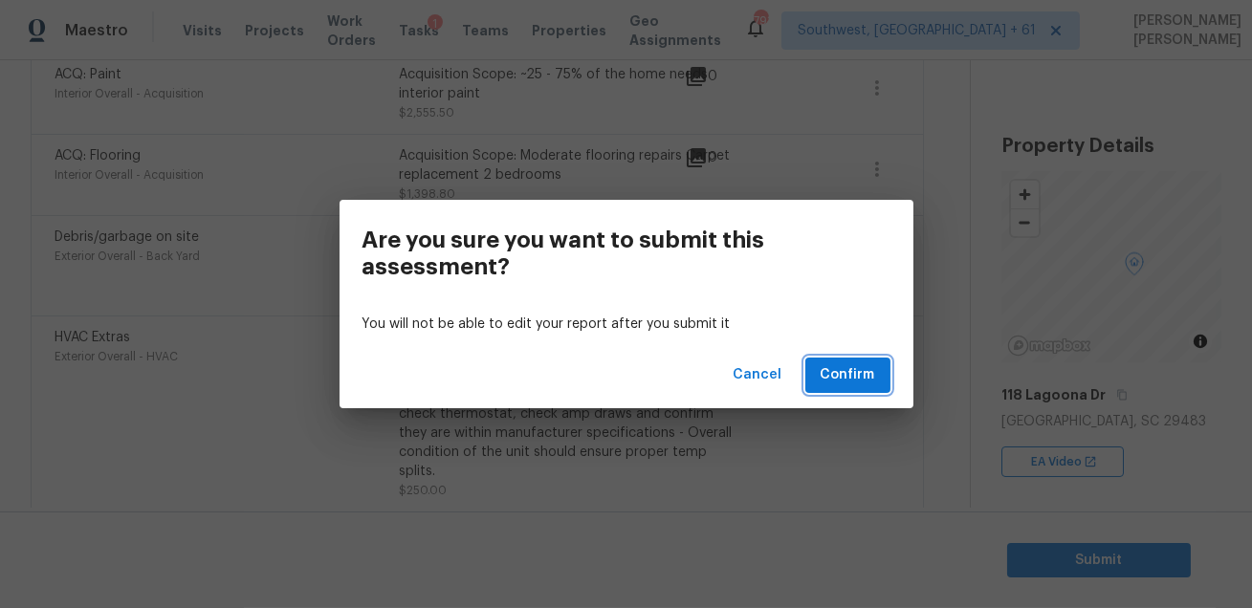
click at [856, 384] on span "Confirm" at bounding box center [847, 375] width 55 height 24
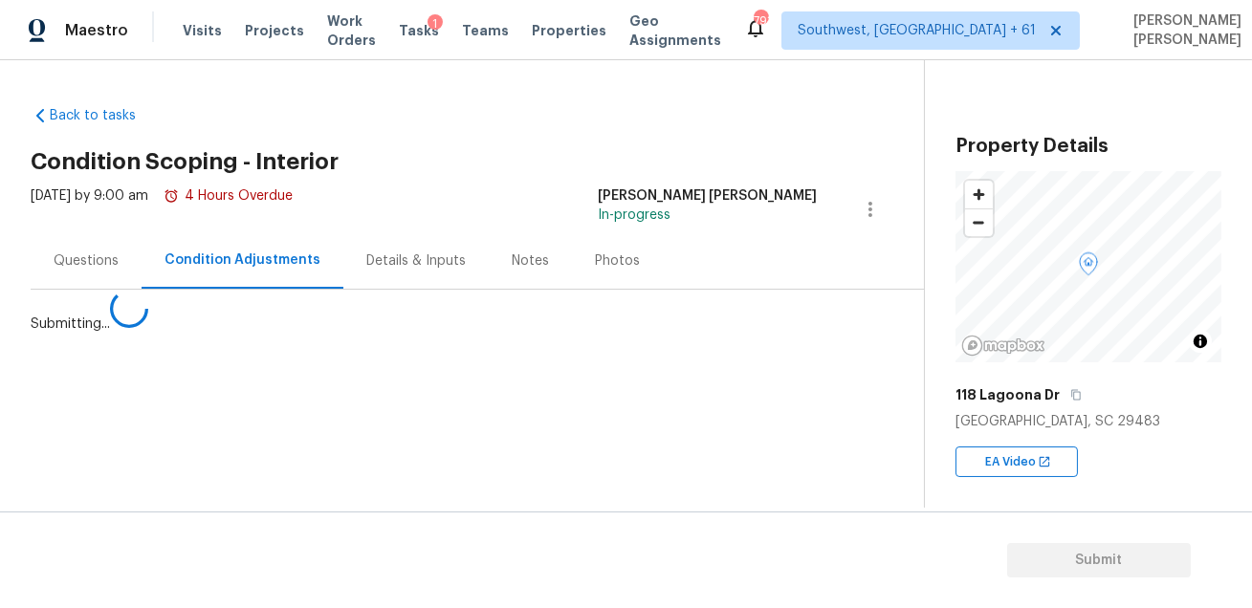
scroll to position [0, 0]
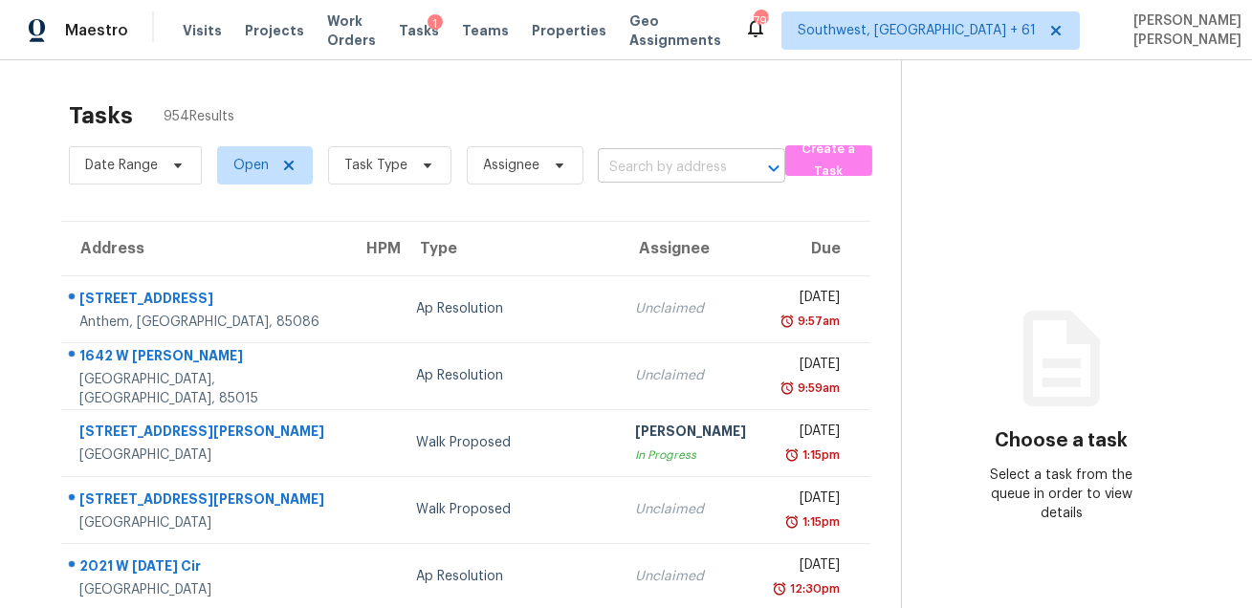
click at [675, 158] on input "text" at bounding box center [665, 168] width 134 height 30
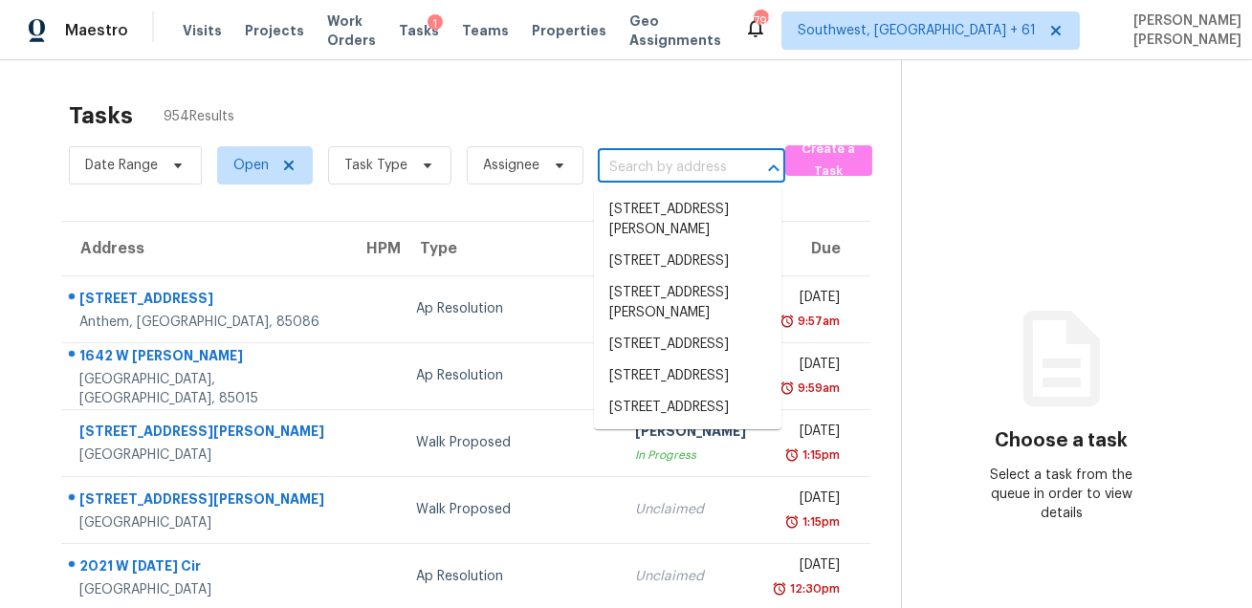
paste input "2916 Lakewood Ln Royse City TX 75189"
type input "2916 Lakewood Ln Royse City TX 75189"
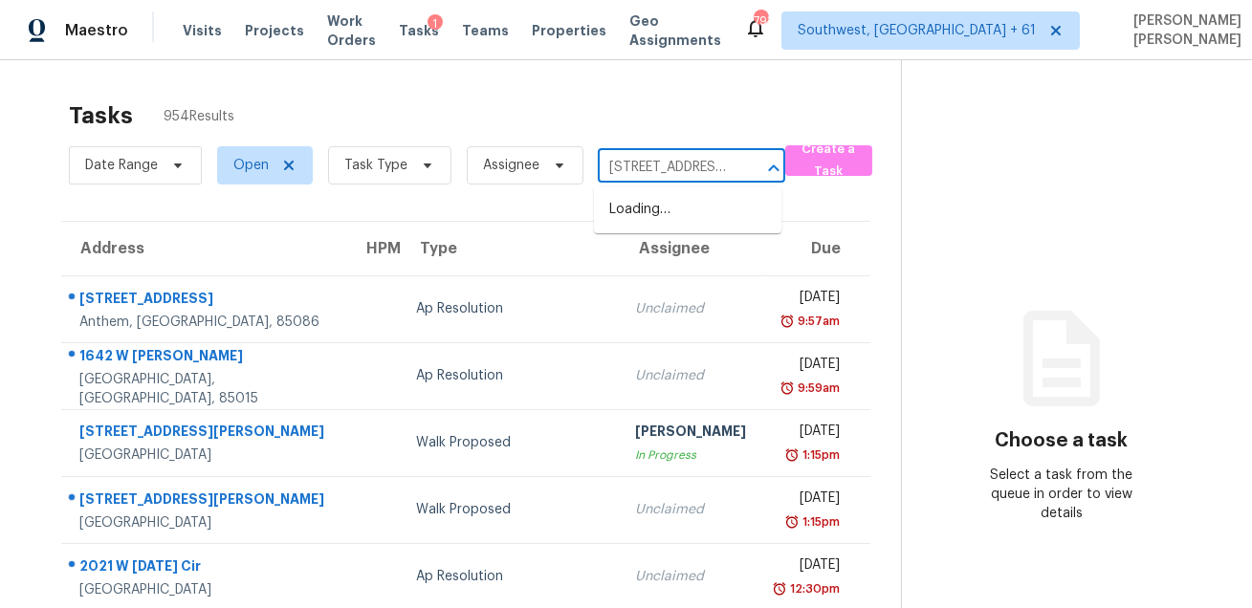
scroll to position [0, 121]
click at [657, 220] on li "2916 Lakewood Ln, Royse City, TX 75189" at bounding box center [687, 210] width 187 height 32
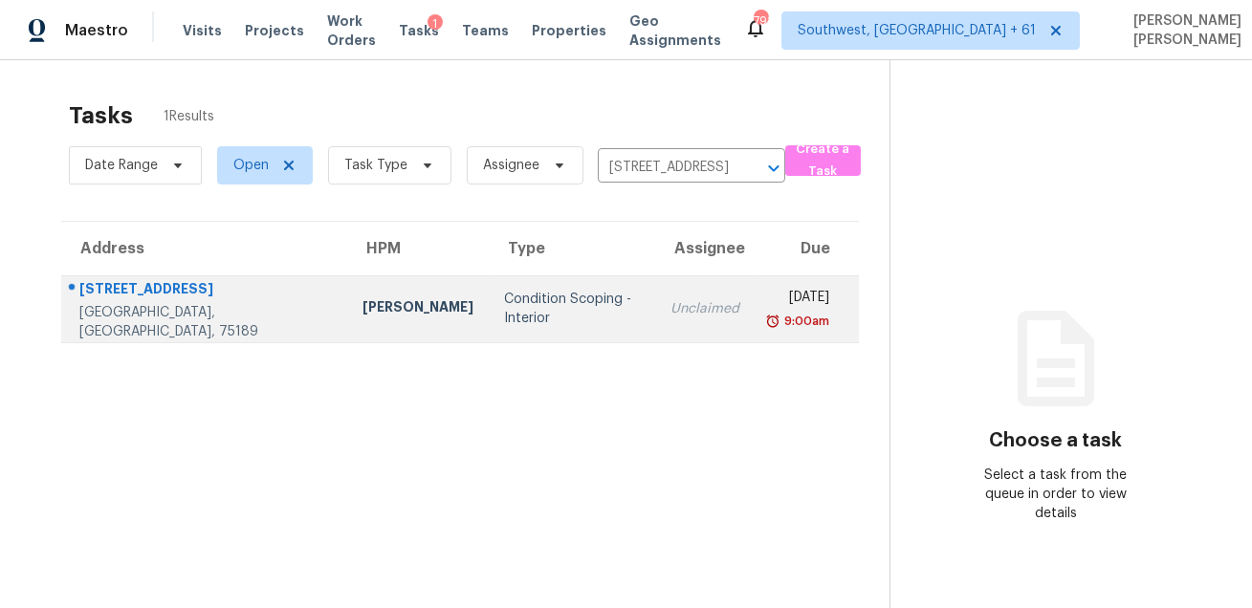
click at [770, 288] on div "Fri, Sep 5th 2025" at bounding box center [799, 300] width 58 height 24
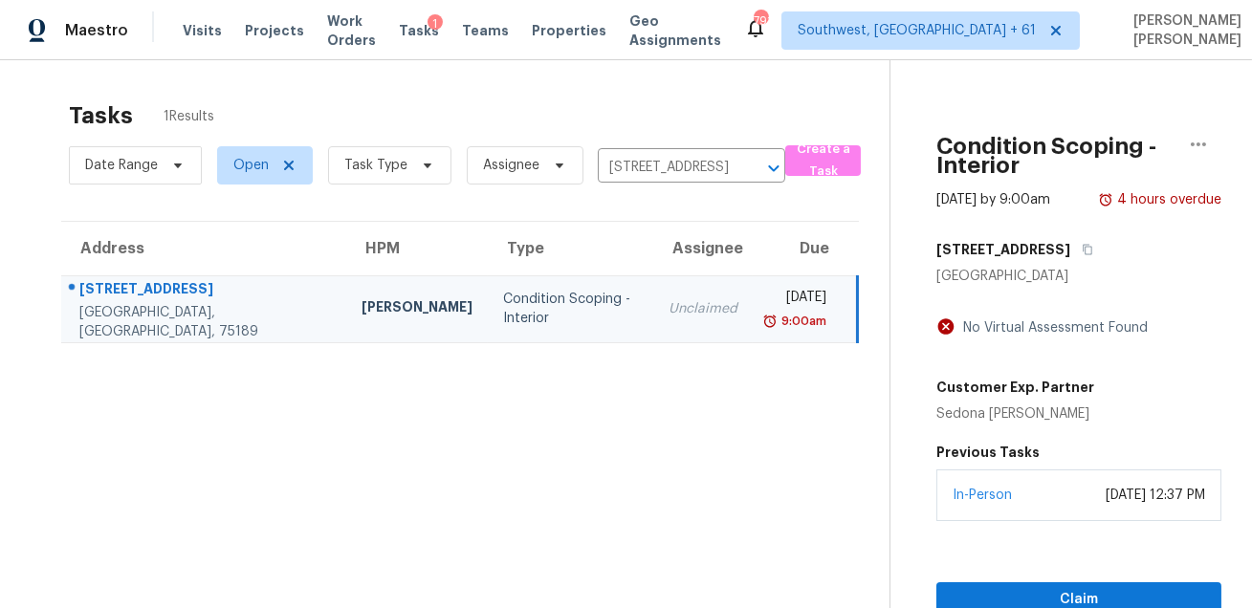
scroll to position [59, 0]
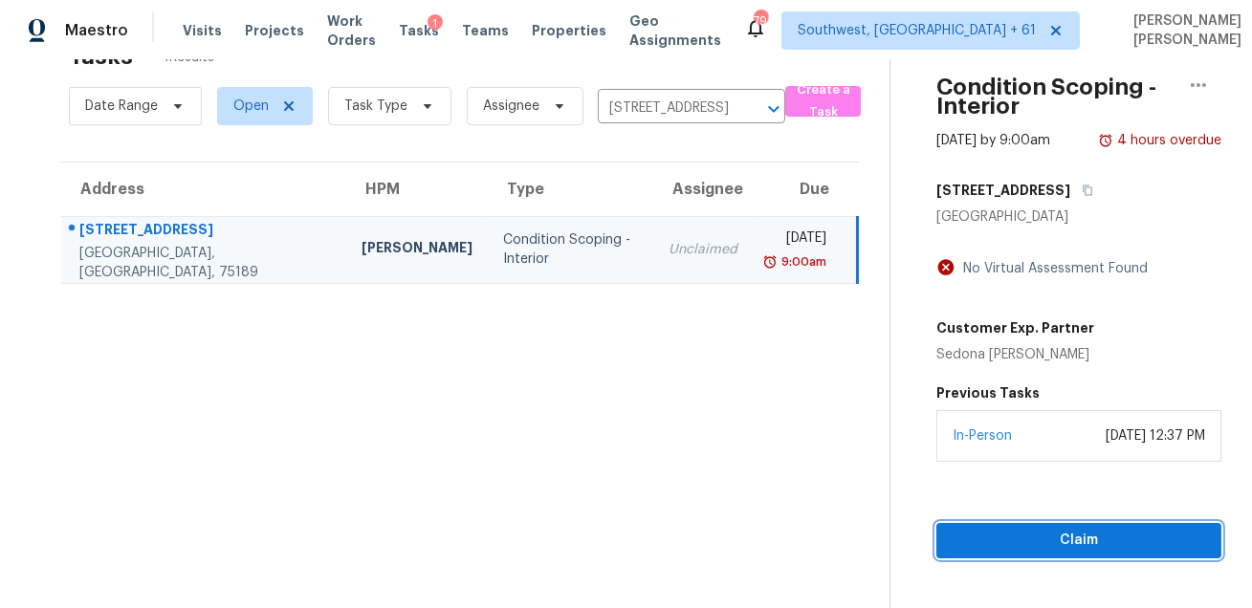
click at [1011, 550] on span "Claim" at bounding box center [1078, 541] width 254 height 24
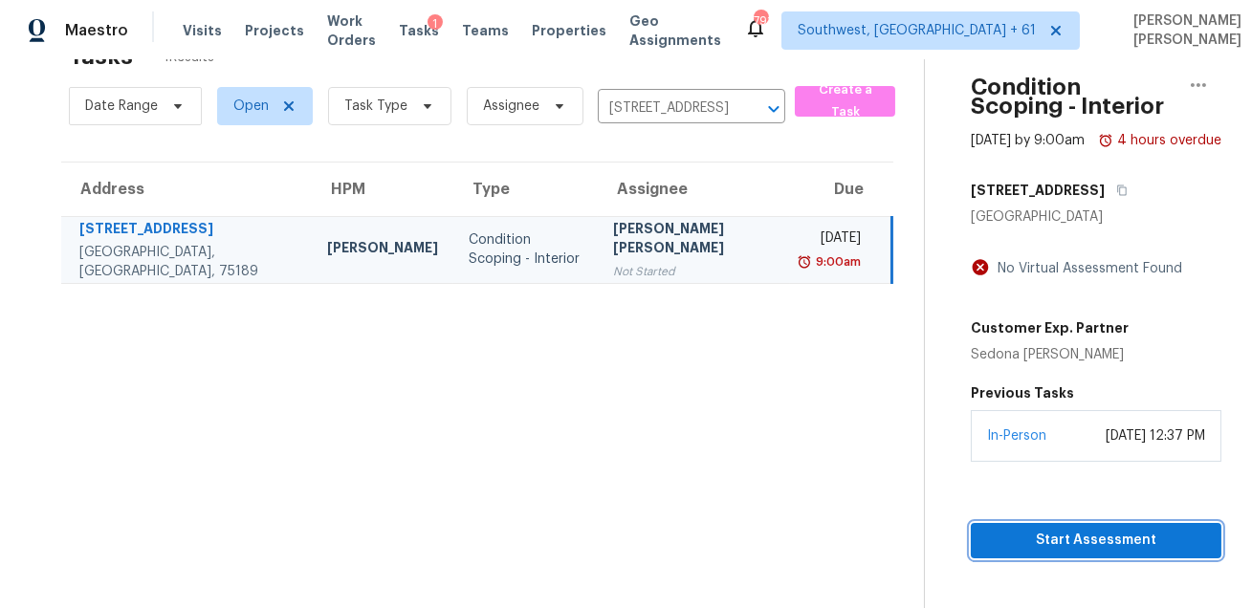
click at [986, 535] on span "Start Assessment" at bounding box center [1096, 541] width 220 height 24
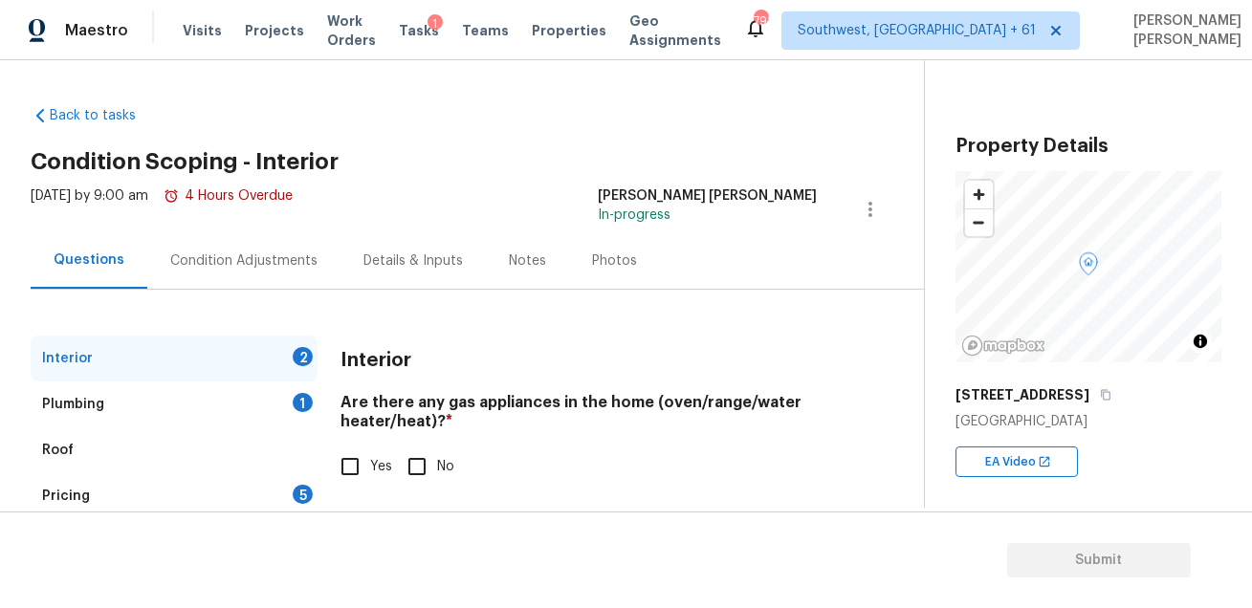
click at [250, 263] on div "Condition Adjustments" at bounding box center [243, 260] width 147 height 19
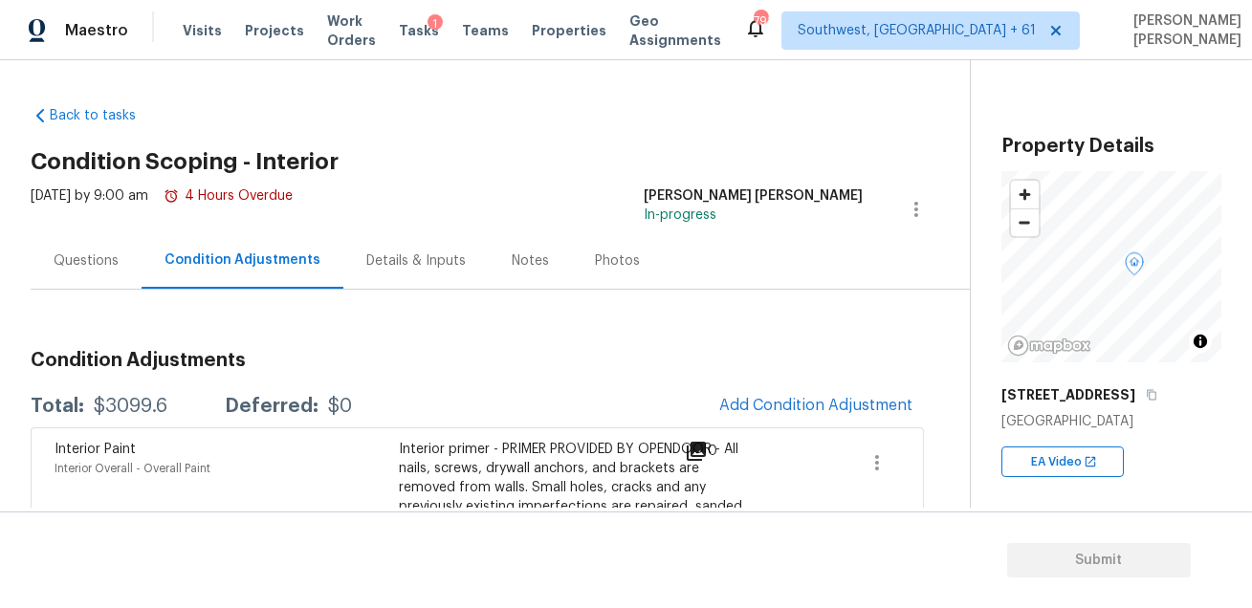
scroll to position [166, 0]
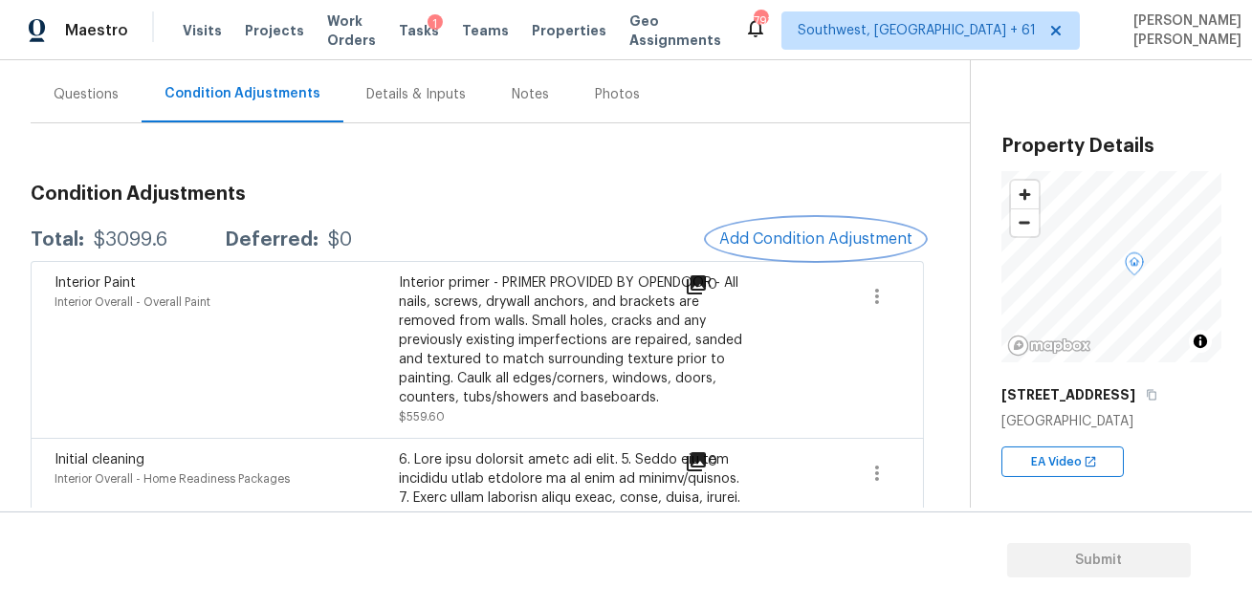
click at [749, 249] on button "Add Condition Adjustment" at bounding box center [816, 239] width 216 height 40
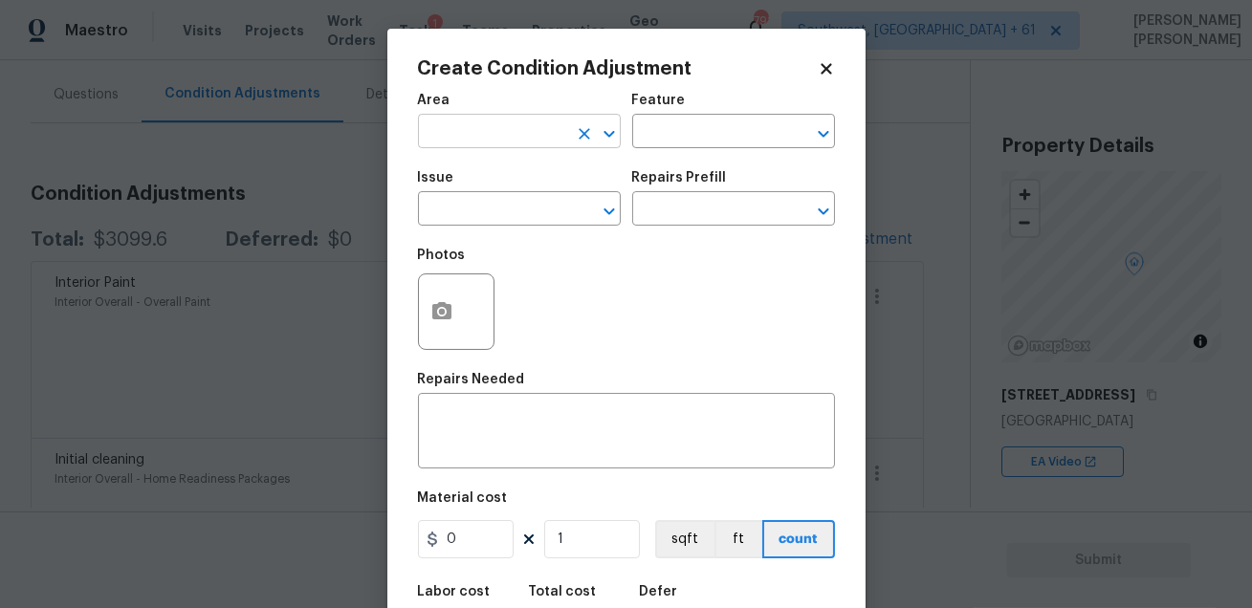
click at [471, 140] on input "text" at bounding box center [492, 134] width 149 height 30
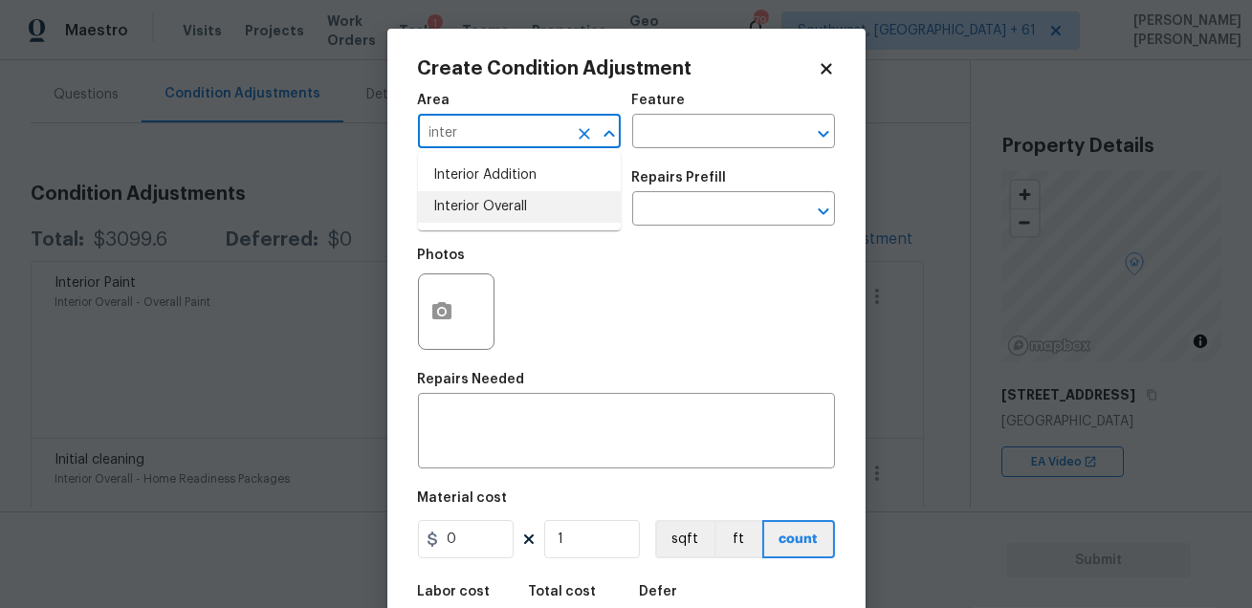
click at [469, 214] on li "Interior Overall" at bounding box center [519, 207] width 203 height 32
type input "Interior Overall"
click at [651, 138] on input "text" at bounding box center [706, 134] width 149 height 30
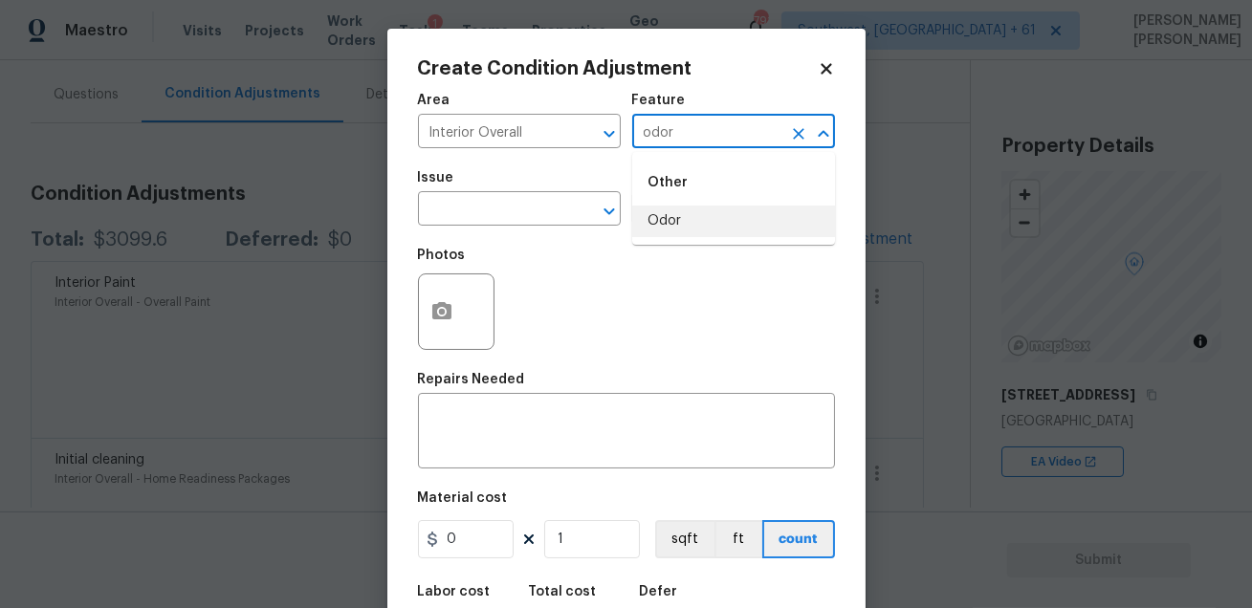
click at [664, 213] on li "Odor" at bounding box center [733, 222] width 203 height 32
type input "Odor"
click at [549, 199] on input "text" at bounding box center [492, 211] width 149 height 30
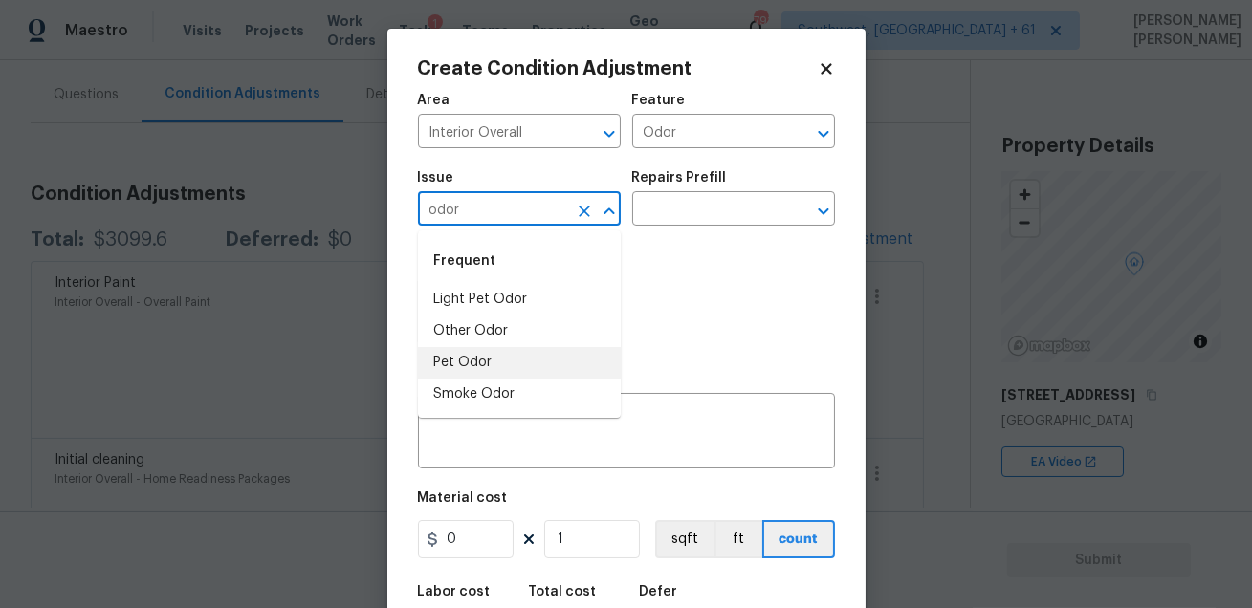
click at [491, 354] on li "Pet Odor" at bounding box center [519, 363] width 203 height 32
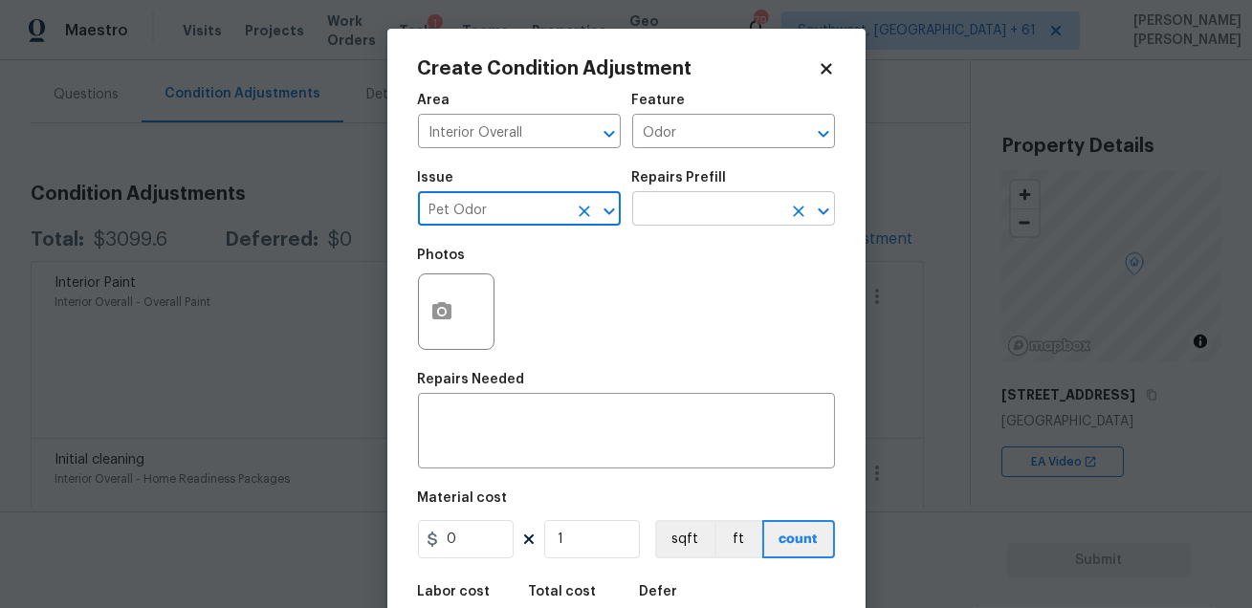
type input "Pet Odor"
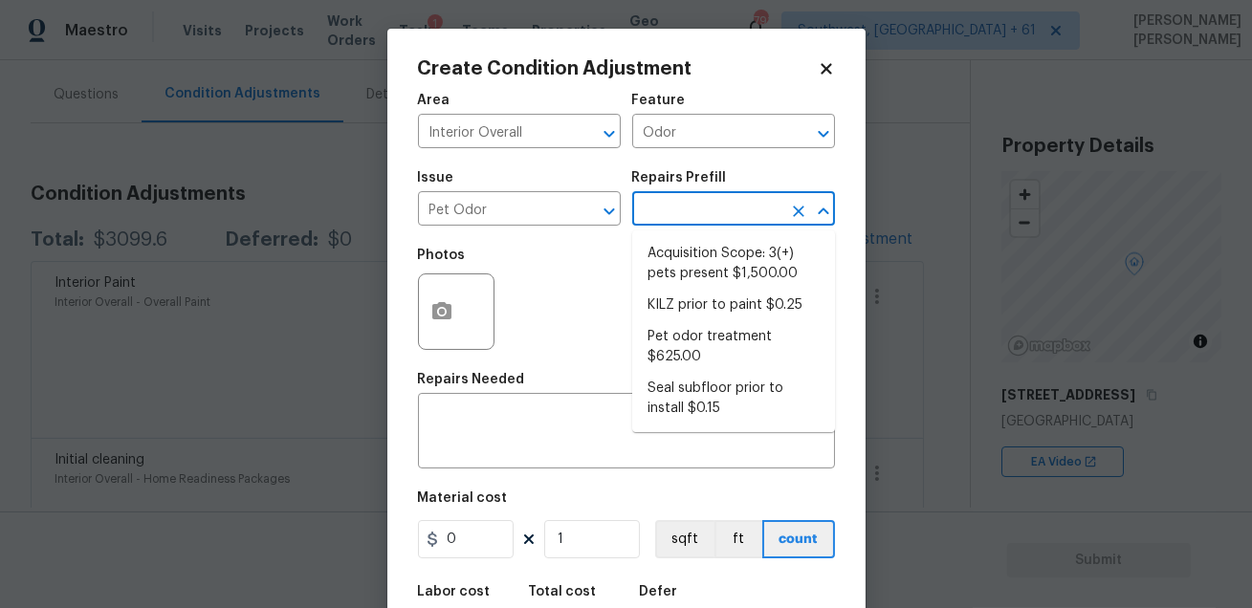
click at [661, 222] on input "text" at bounding box center [706, 211] width 149 height 30
click at [699, 311] on li "KILZ prior to paint $0.25" at bounding box center [733, 306] width 203 height 32
type textarea "Apply odor blocking kilz primer prior to paint for odor in home."
type input "0.25"
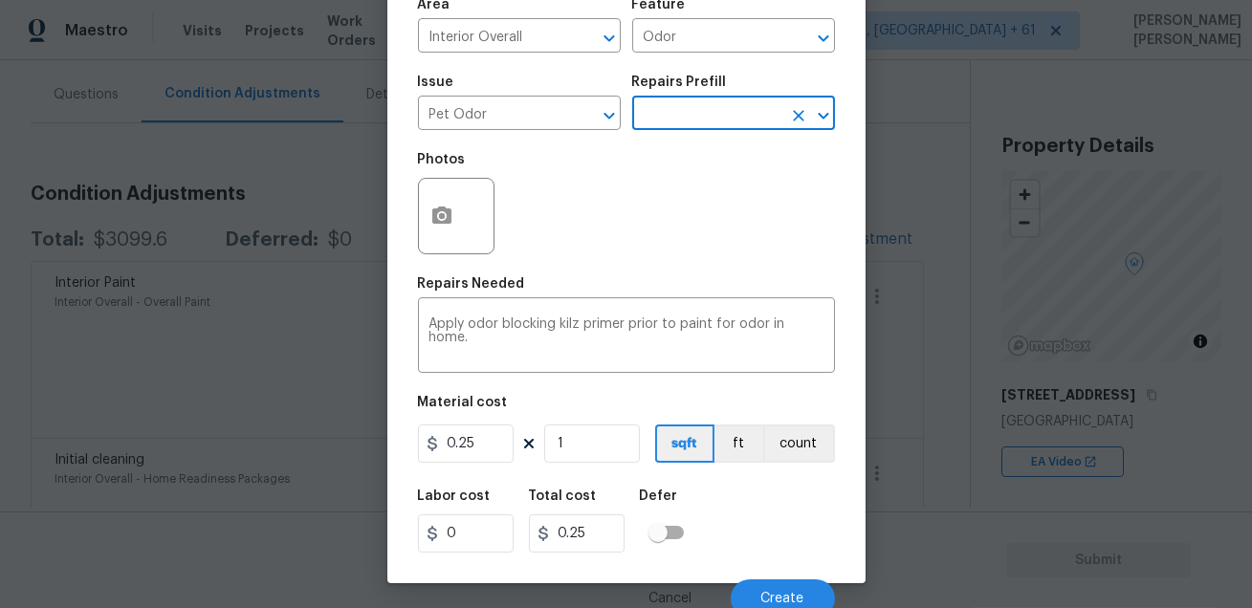
scroll to position [105, 0]
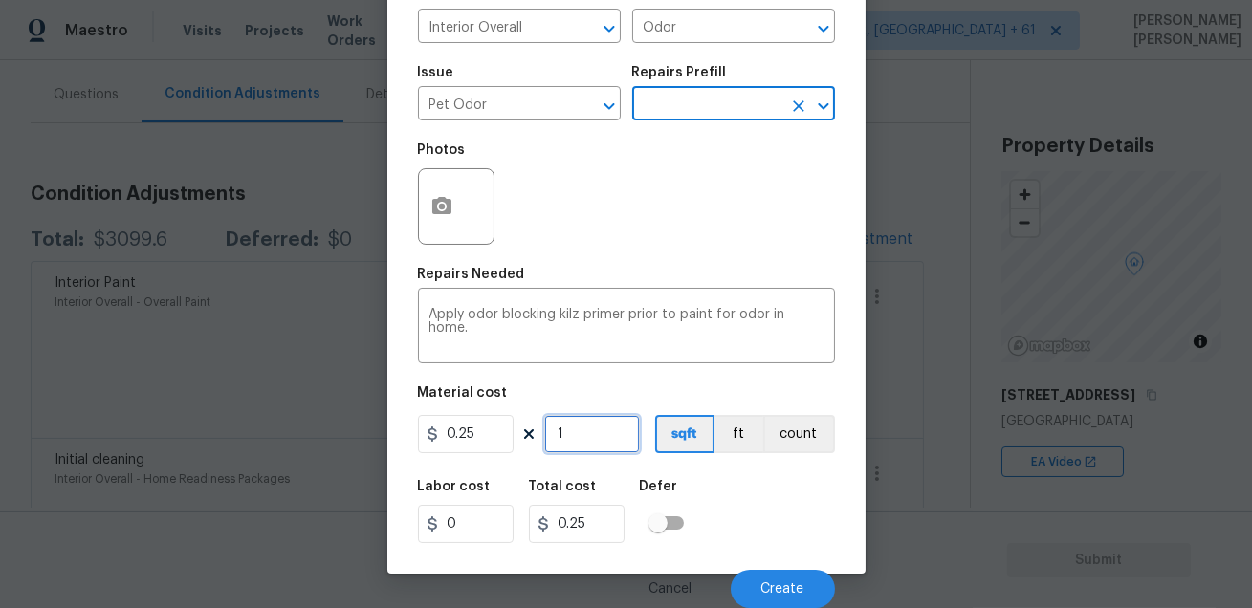
click at [578, 434] on input "1" at bounding box center [592, 434] width 96 height 38
type input "0"
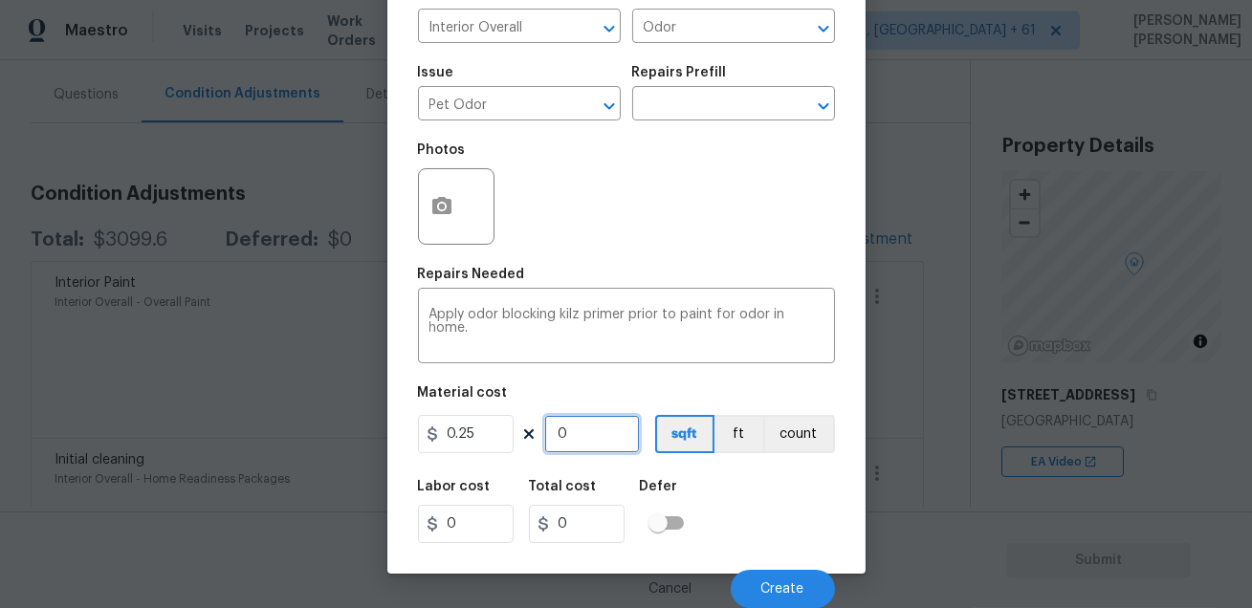
type input "1"
type input "0.25"
type input "13"
type input "3.25"
type input "139"
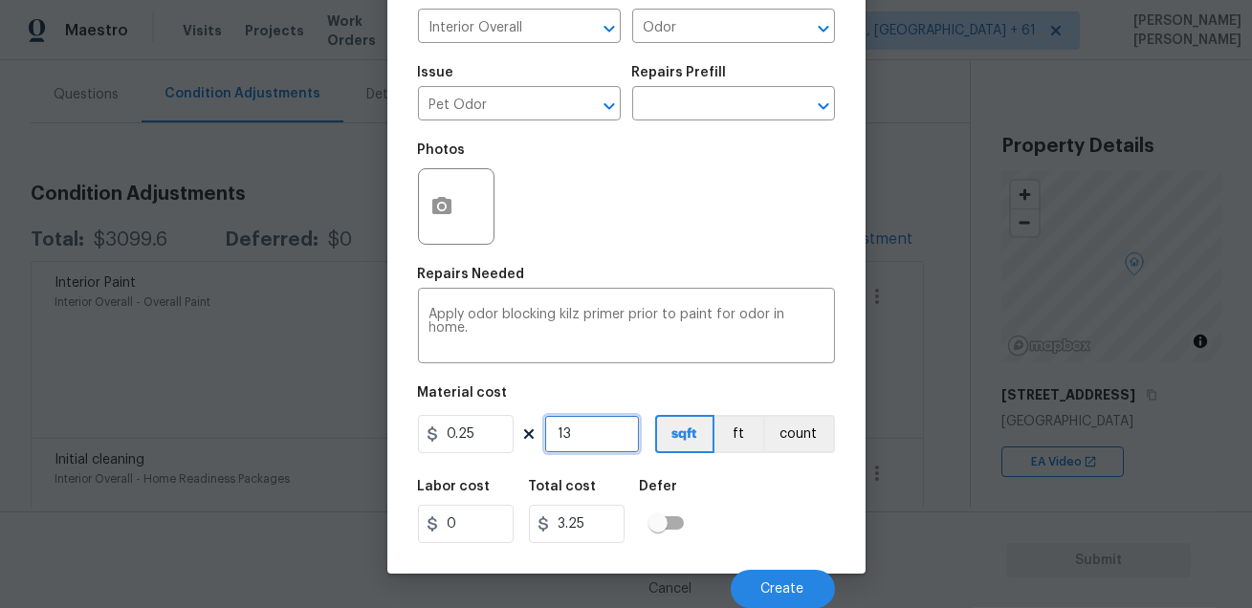
type input "34.75"
type input "1399"
type input "349.75"
type input "1399"
click at [726, 493] on div "Labor cost 0 Total cost 349.75 Defer" at bounding box center [626, 512] width 417 height 86
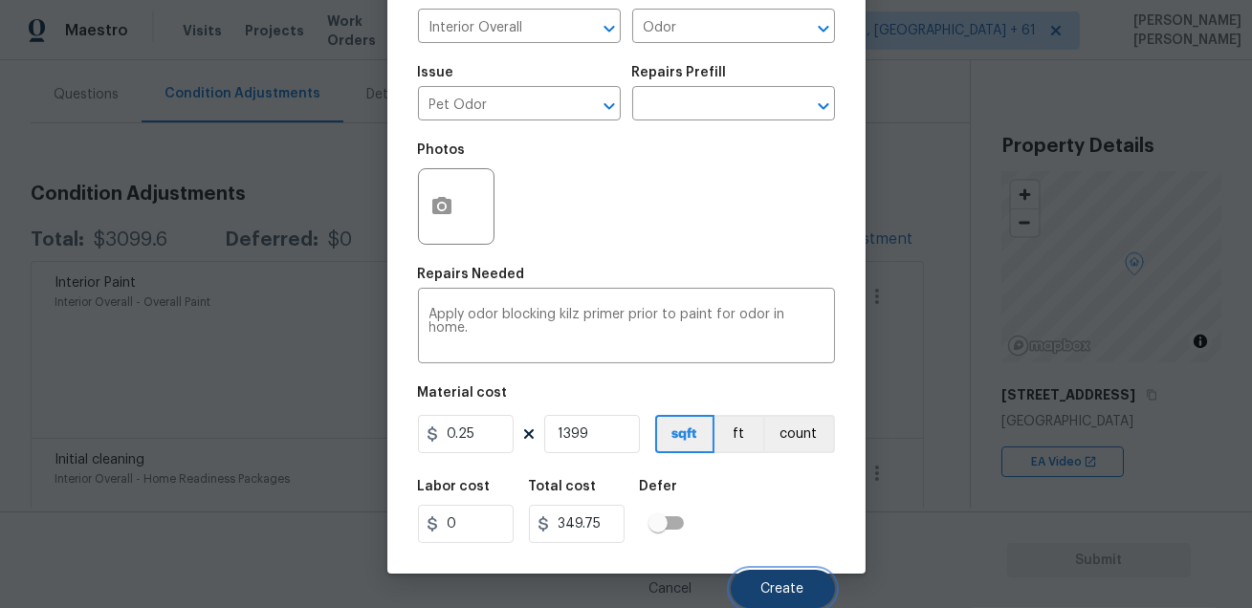
click at [765, 579] on button "Create" at bounding box center [783, 589] width 104 height 38
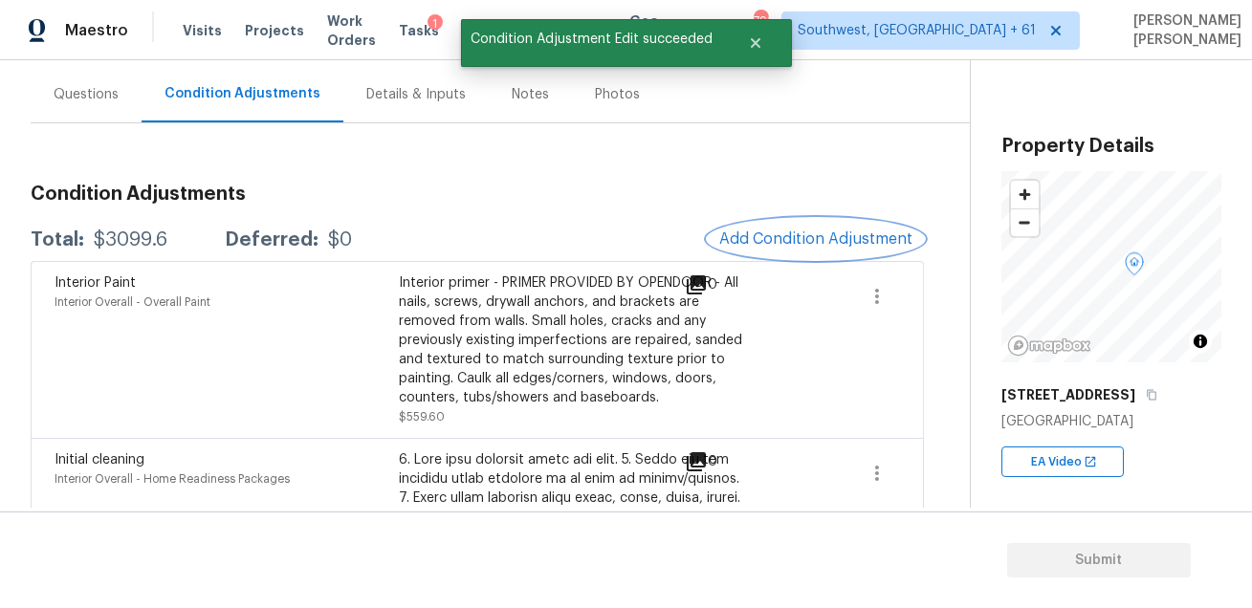
scroll to position [0, 0]
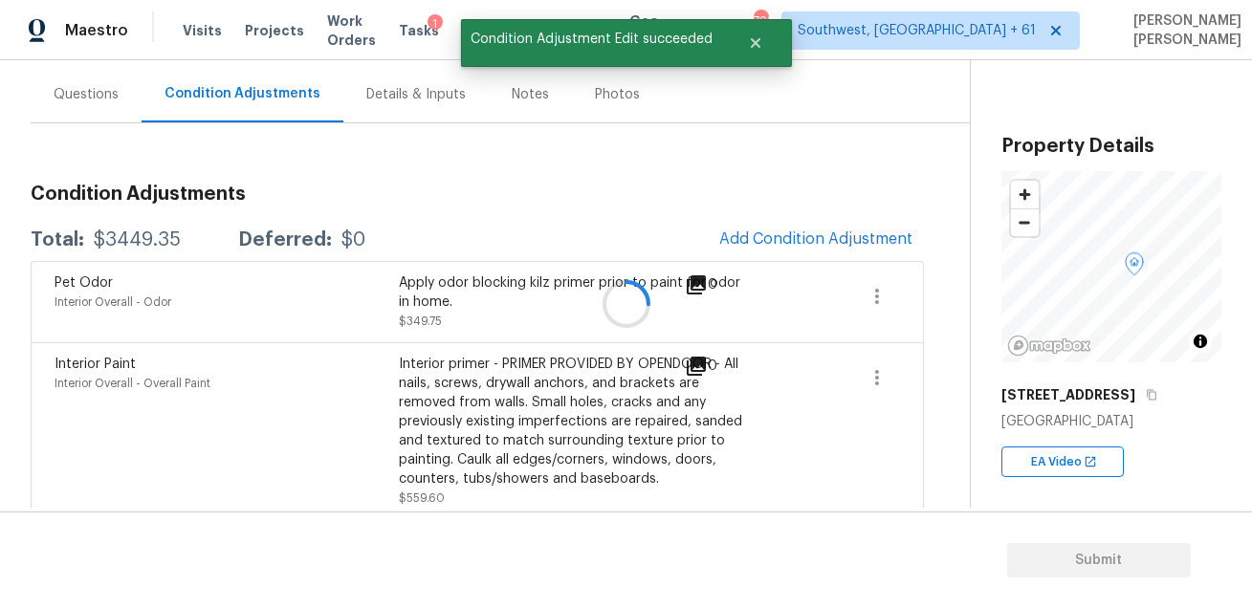
click at [805, 221] on div at bounding box center [626, 304] width 1252 height 608
click at [791, 235] on span "Add Condition Adjustment" at bounding box center [815, 238] width 193 height 17
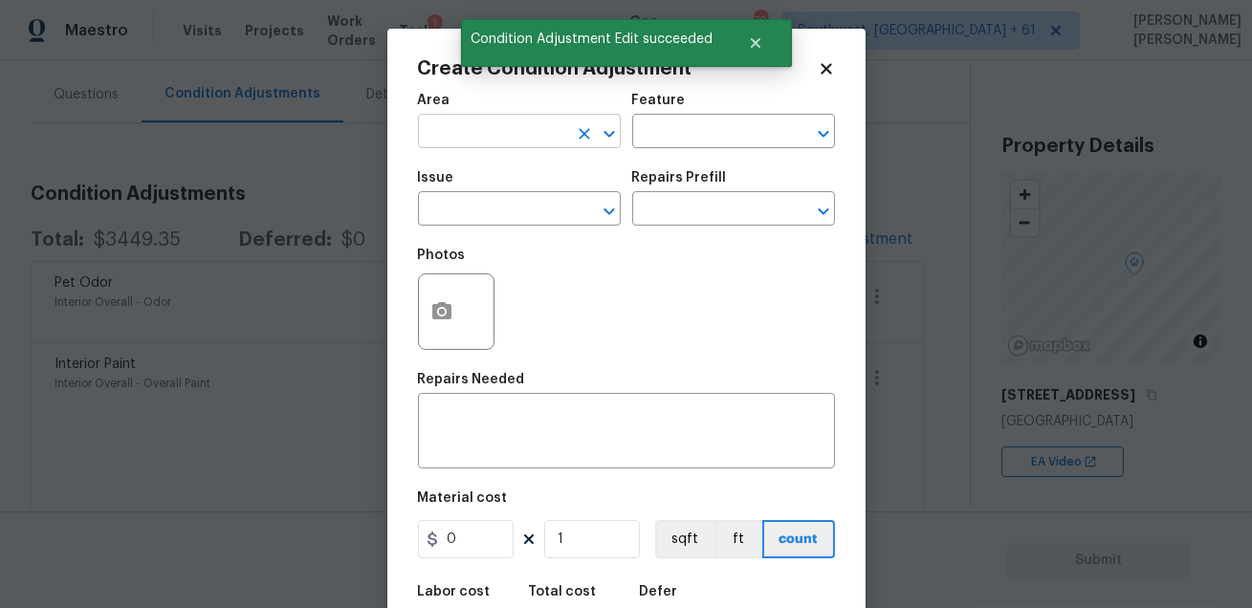
click at [535, 147] on body "Maestro Visits Projects Work Orders Tasks 1 Teams Properties Geo Assignments 79…" at bounding box center [626, 304] width 1252 height 608
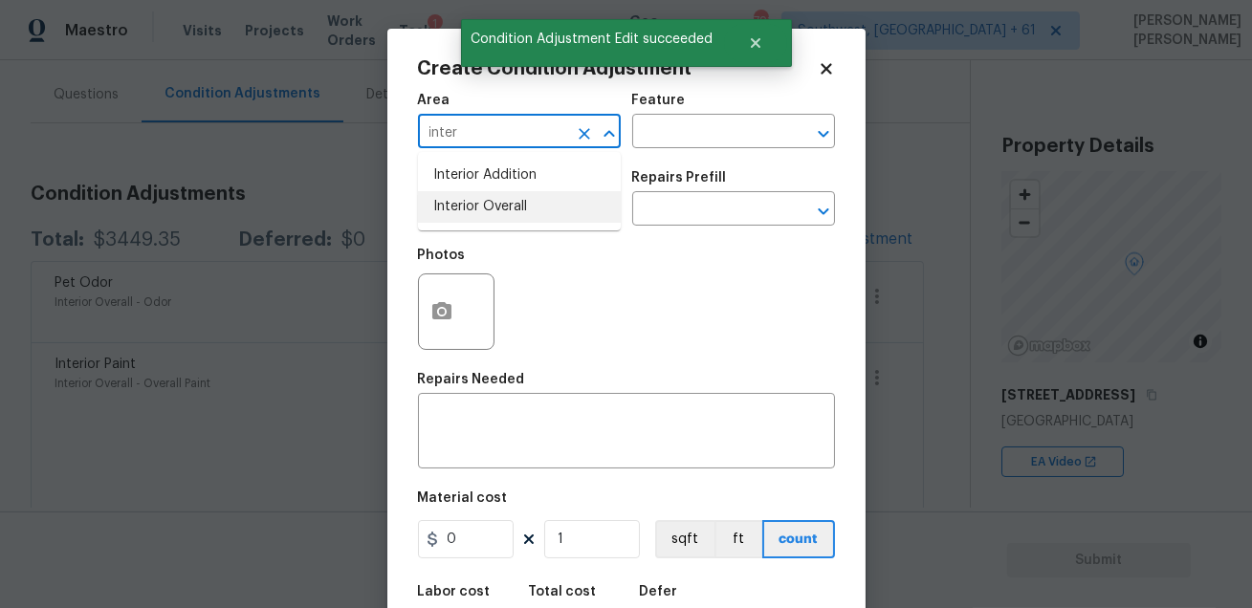
click at [529, 211] on li "Interior Overall" at bounding box center [519, 207] width 203 height 32
type input "Interior Overall"
click at [663, 133] on input "text" at bounding box center [706, 134] width 149 height 30
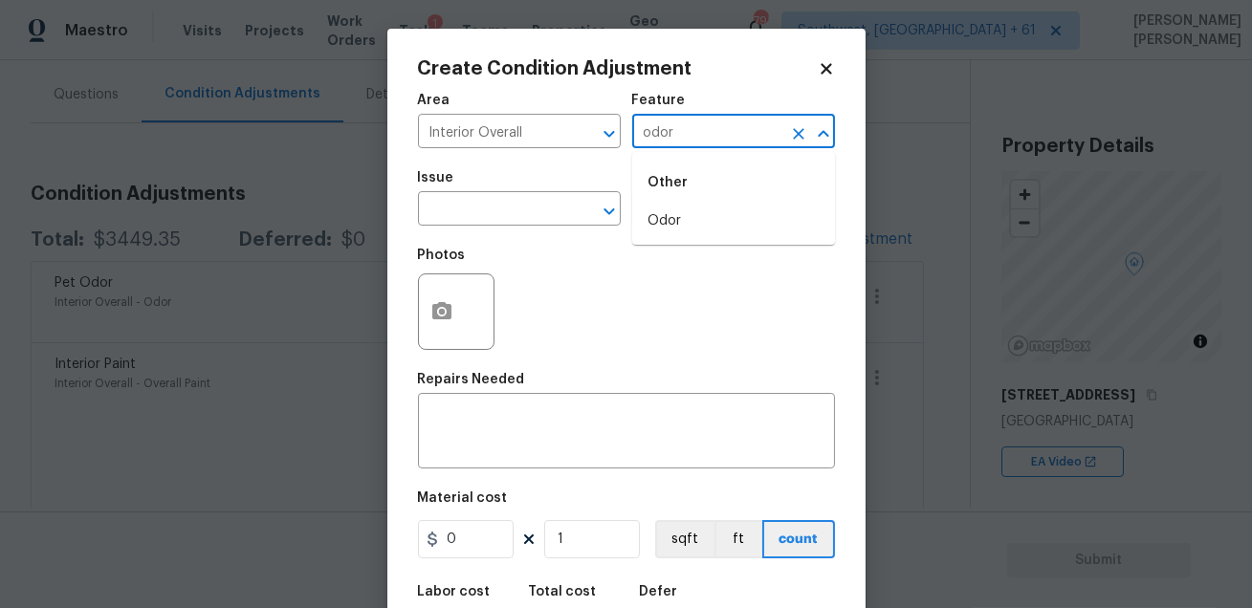
click at [670, 203] on div "Other" at bounding box center [733, 183] width 203 height 46
click at [659, 218] on li "Odor" at bounding box center [733, 222] width 203 height 32
type input "Odor"
click at [505, 211] on input "text" at bounding box center [492, 211] width 149 height 30
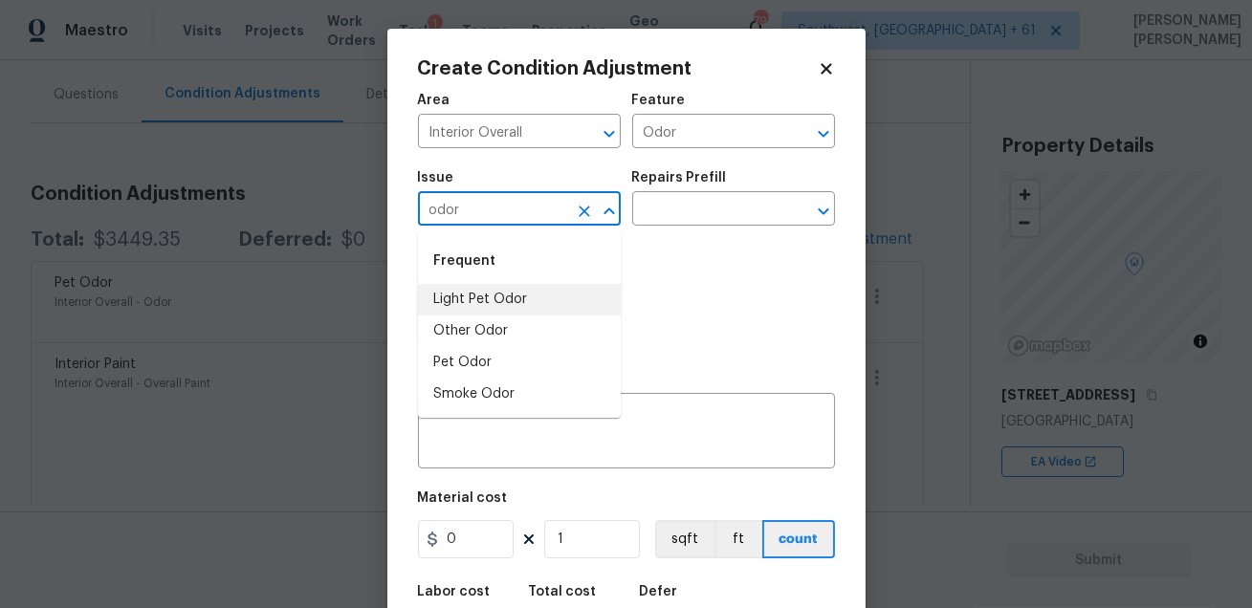
click at [503, 302] on li "Light Pet Odor" at bounding box center [519, 300] width 203 height 32
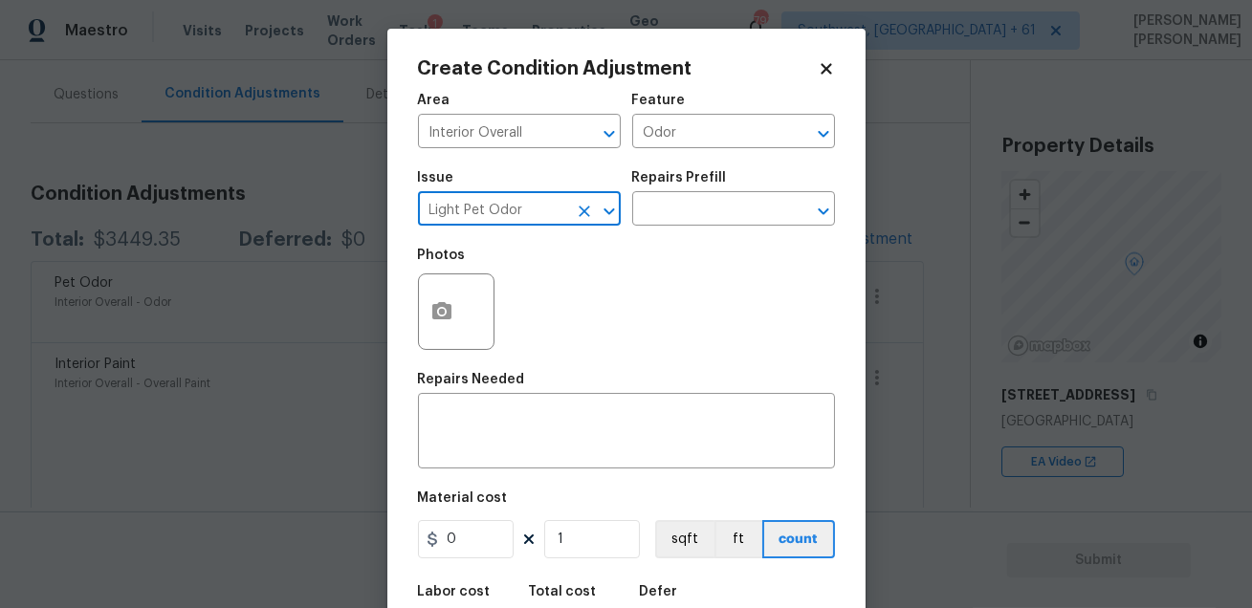
type input "Light Pet Odor"
click at [621, 225] on div "Issue Light Pet Odor ​ Repairs Prefill ​" at bounding box center [626, 198] width 417 height 77
click at [654, 215] on input "text" at bounding box center [706, 211] width 149 height 30
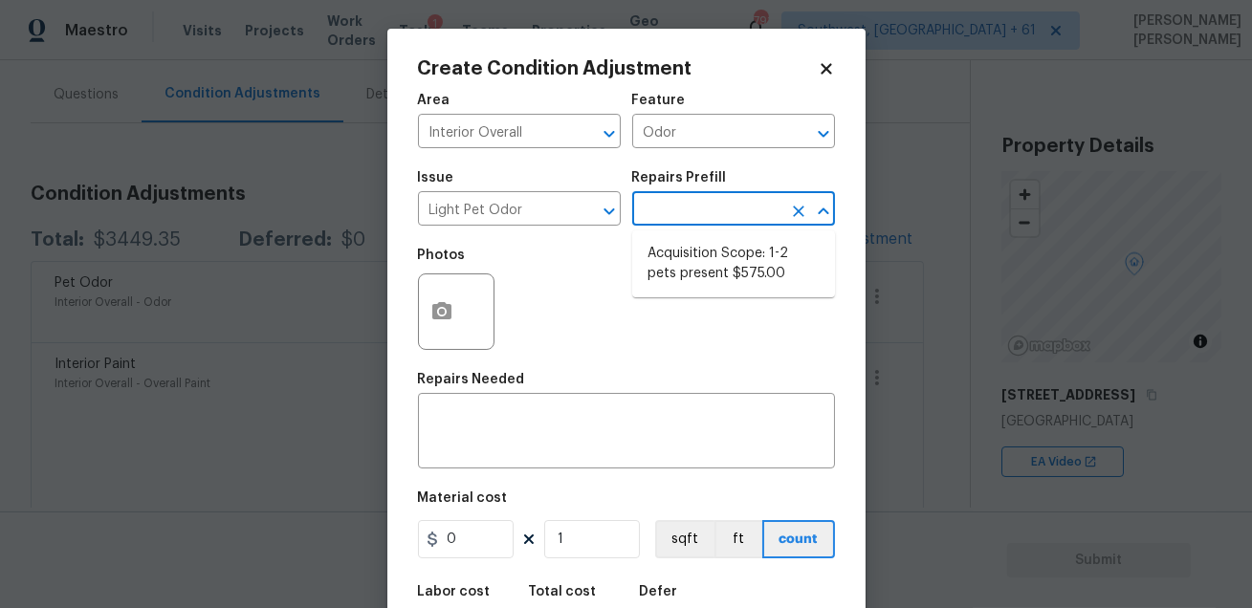
click at [675, 270] on li "Acquisition Scope: 1-2 pets present $575.00" at bounding box center [733, 264] width 203 height 52
type textarea "Acquisition Scope: 1-2 pets present"
type input "575"
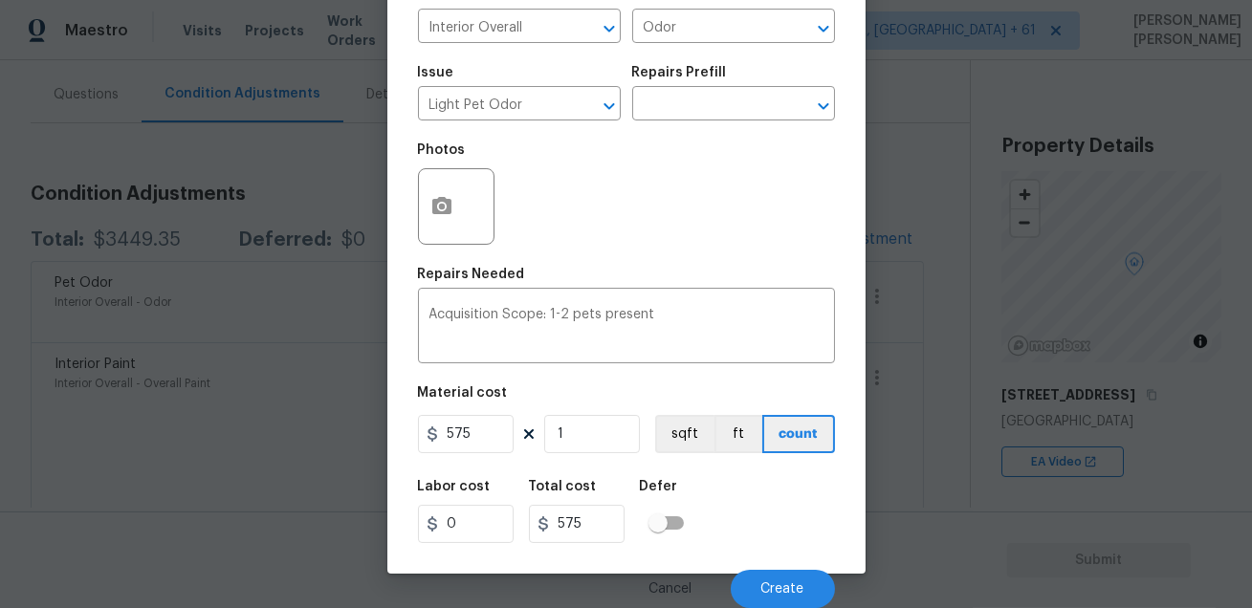
click at [726, 579] on div "Cancel Create" at bounding box center [626, 582] width 417 height 54
click at [759, 581] on button "Create" at bounding box center [783, 589] width 104 height 38
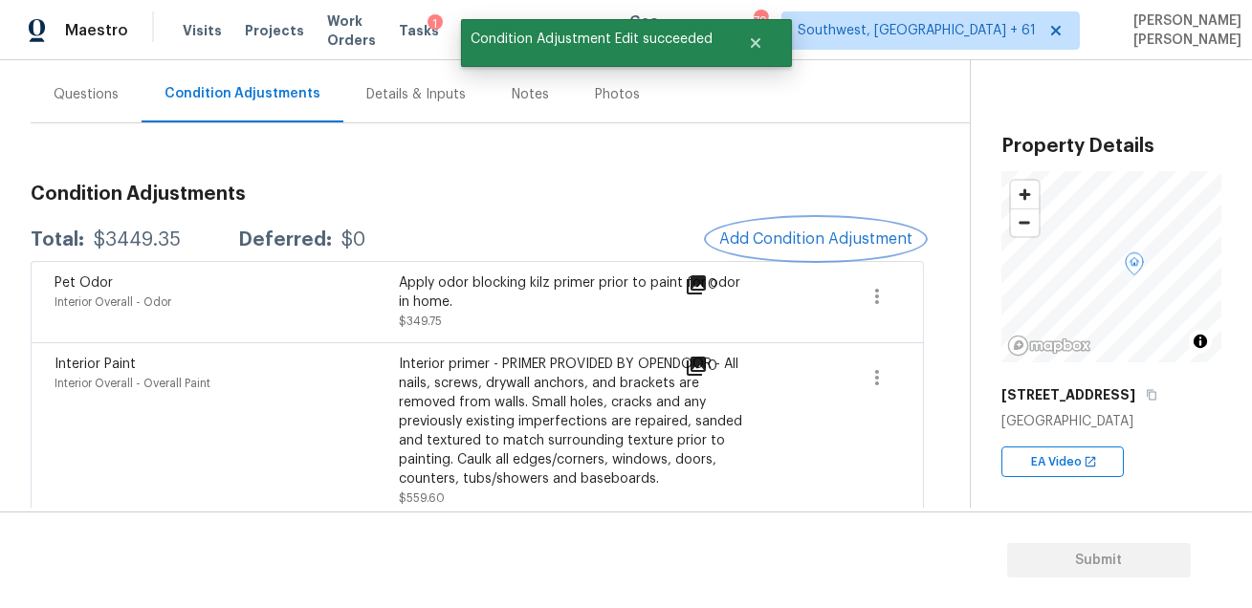
scroll to position [0, 0]
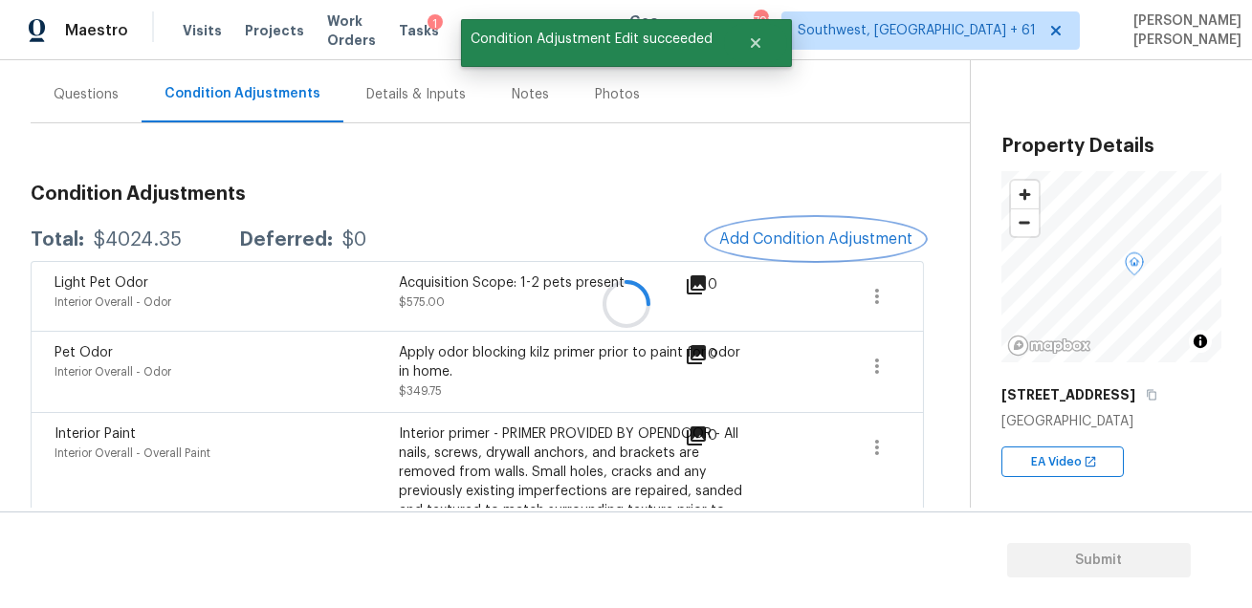
click at [765, 251] on button "Add Condition Adjustment" at bounding box center [816, 239] width 216 height 40
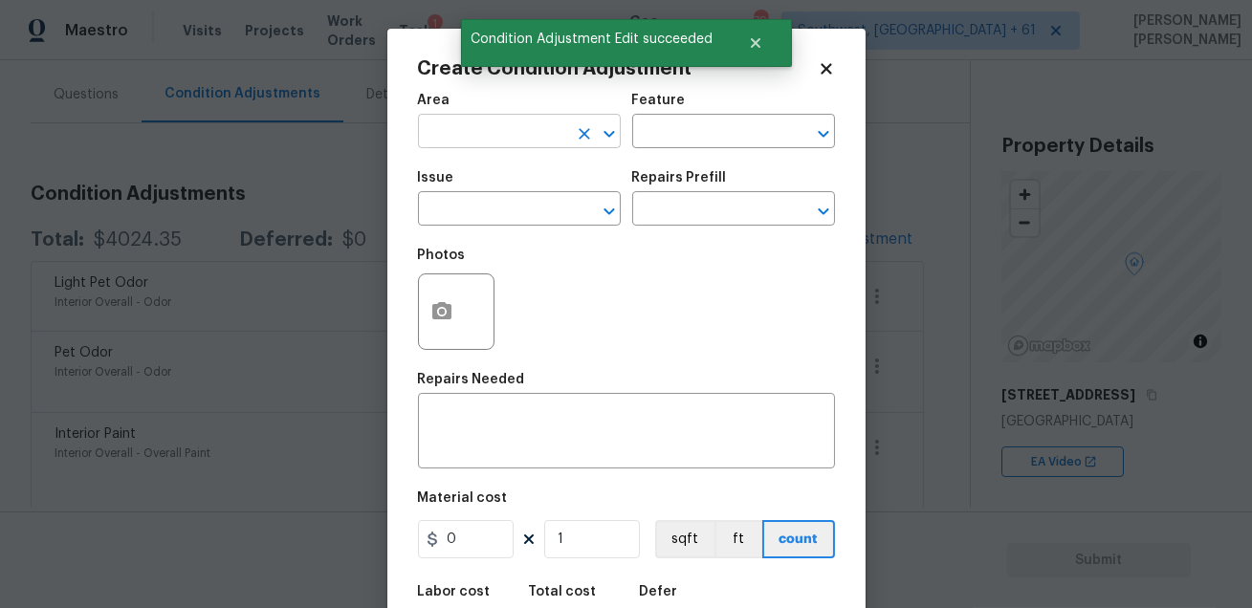
click at [472, 142] on input "text" at bounding box center [492, 134] width 149 height 30
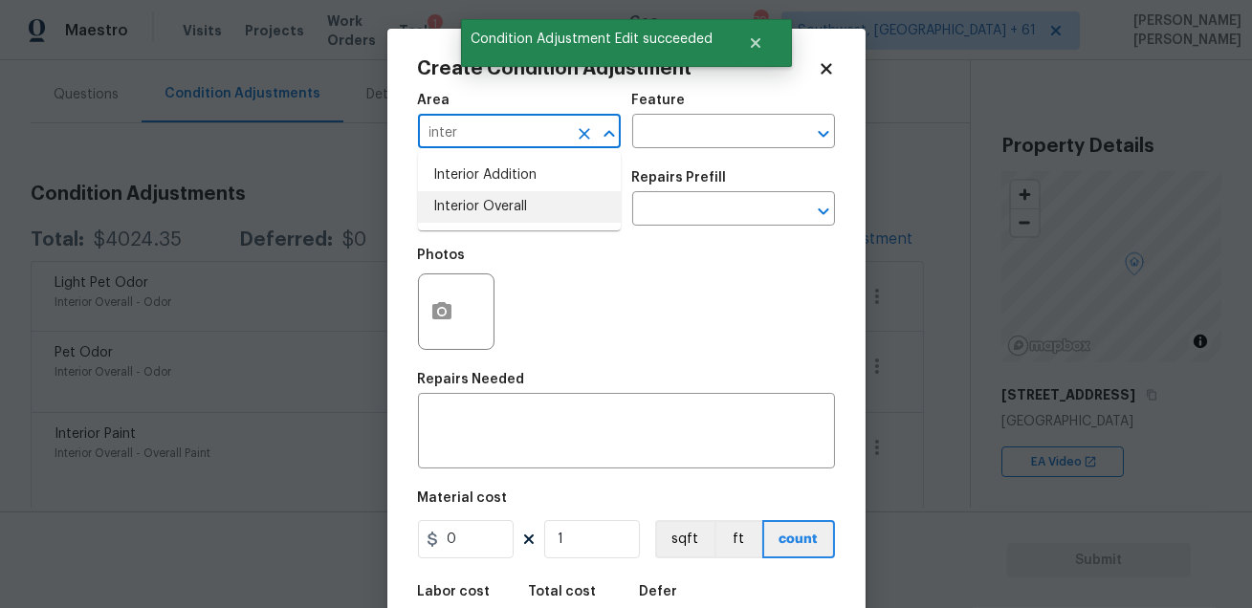
type input "inter"
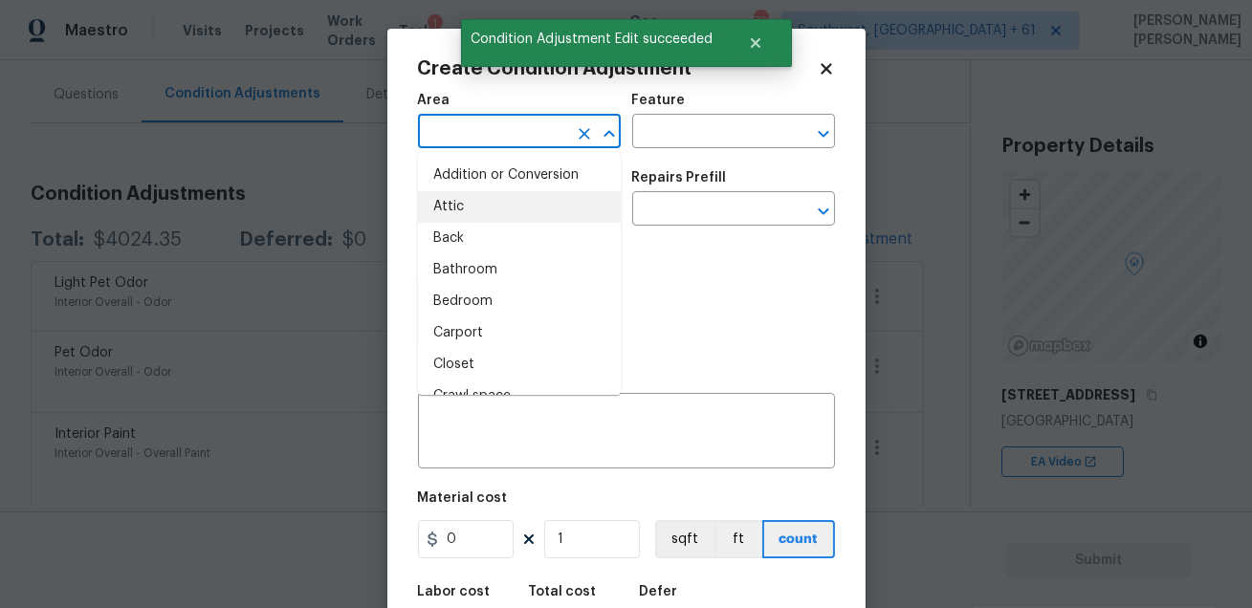
click at [512, 128] on input "text" at bounding box center [492, 134] width 149 height 30
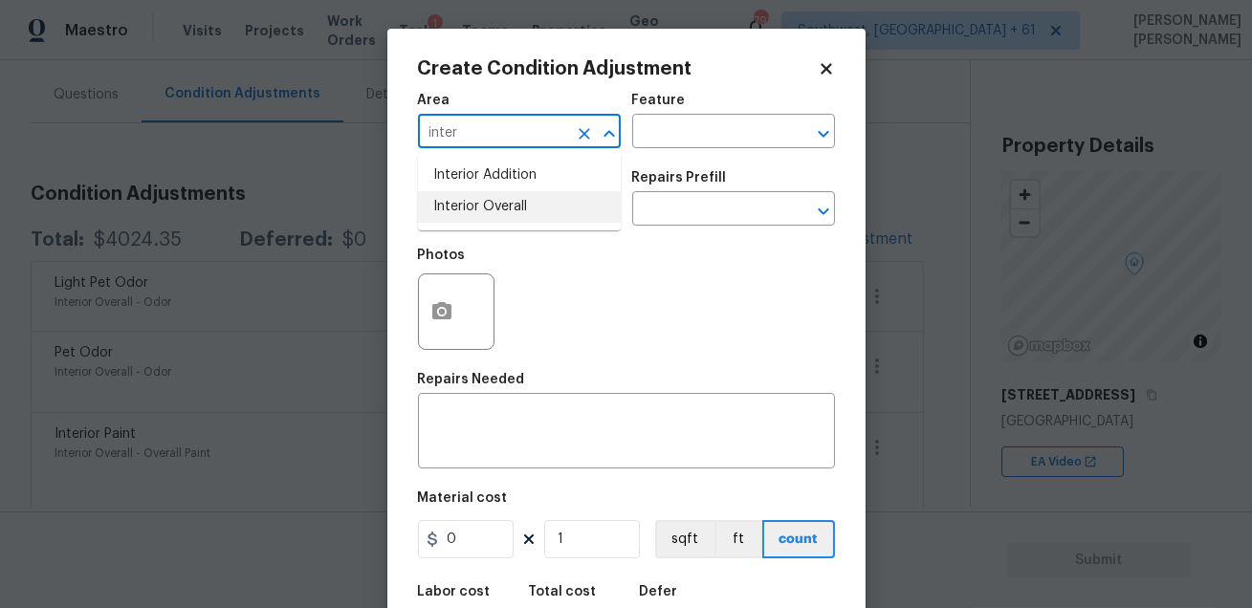
click at [495, 211] on li "Interior Overall" at bounding box center [519, 207] width 203 height 32
type input "Interior Overall"
click at [680, 137] on input "text" at bounding box center [706, 134] width 149 height 30
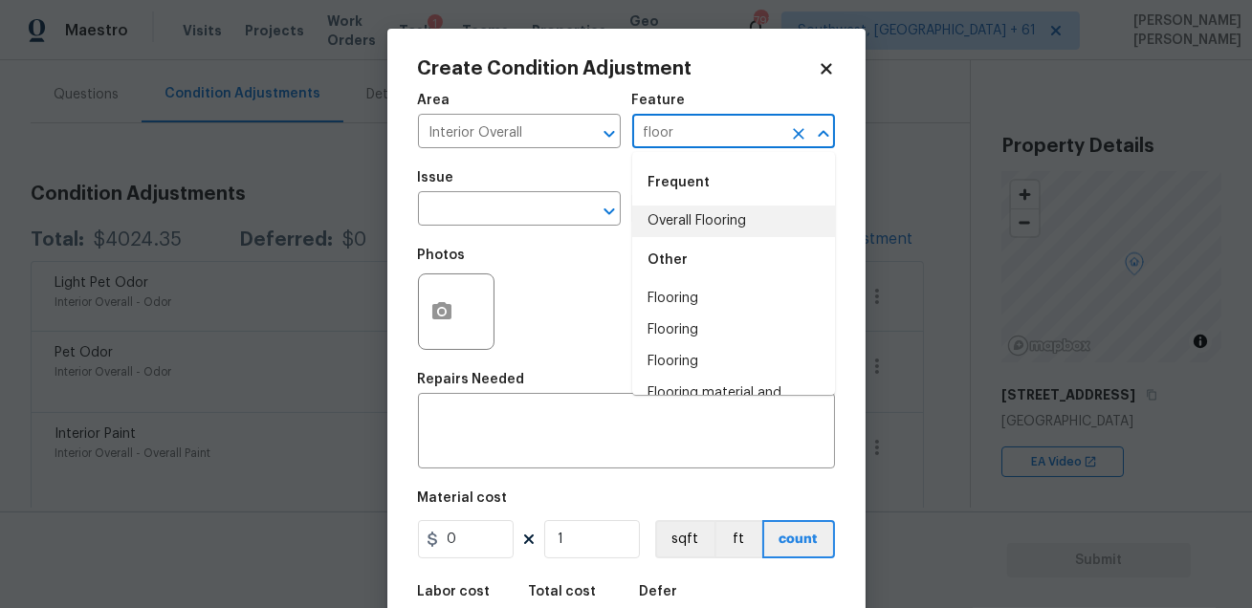
click at [679, 215] on li "Overall Flooring" at bounding box center [733, 222] width 203 height 32
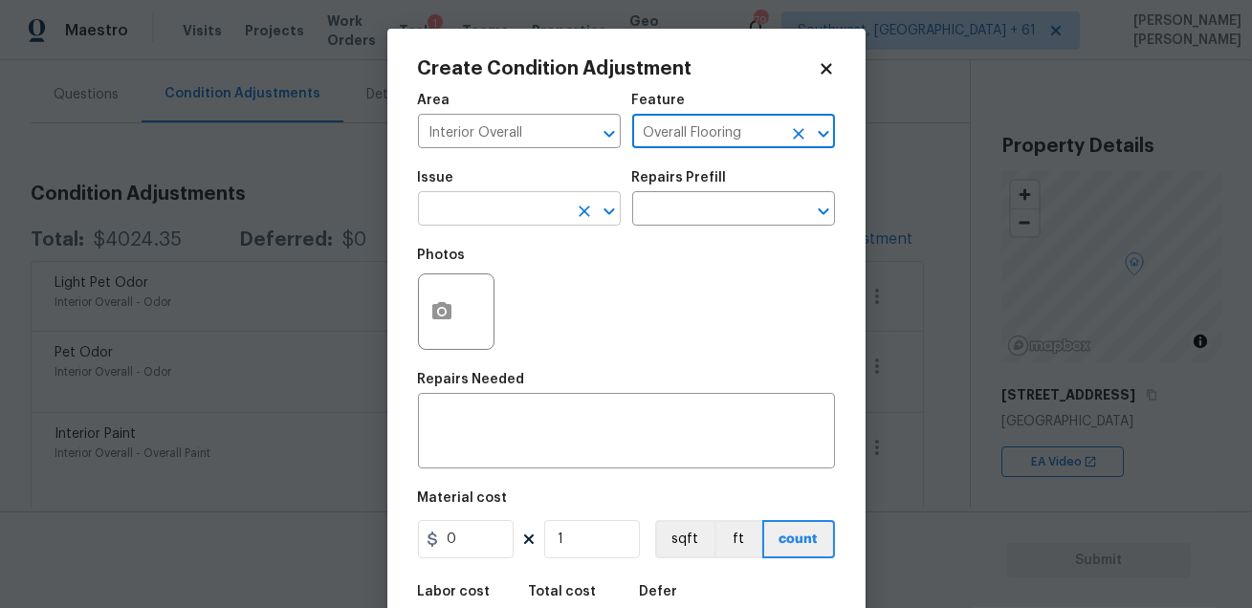
type input "Overall Flooring"
click at [509, 207] on input "text" at bounding box center [492, 211] width 149 height 30
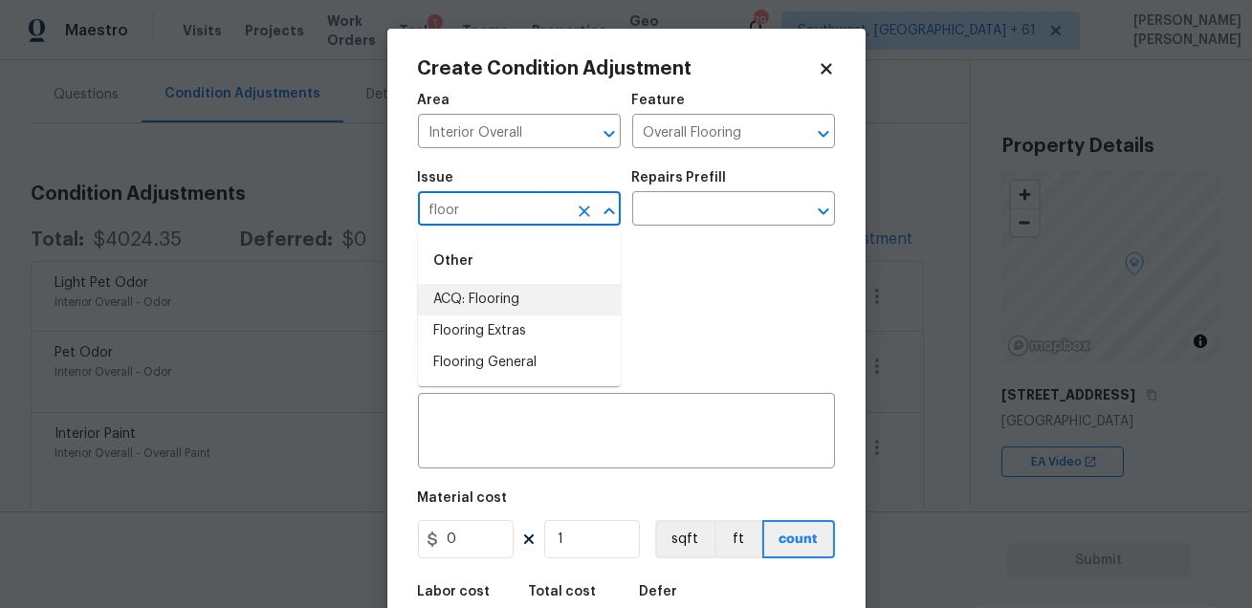
click at [489, 302] on li "ACQ: Flooring" at bounding box center [519, 300] width 203 height 32
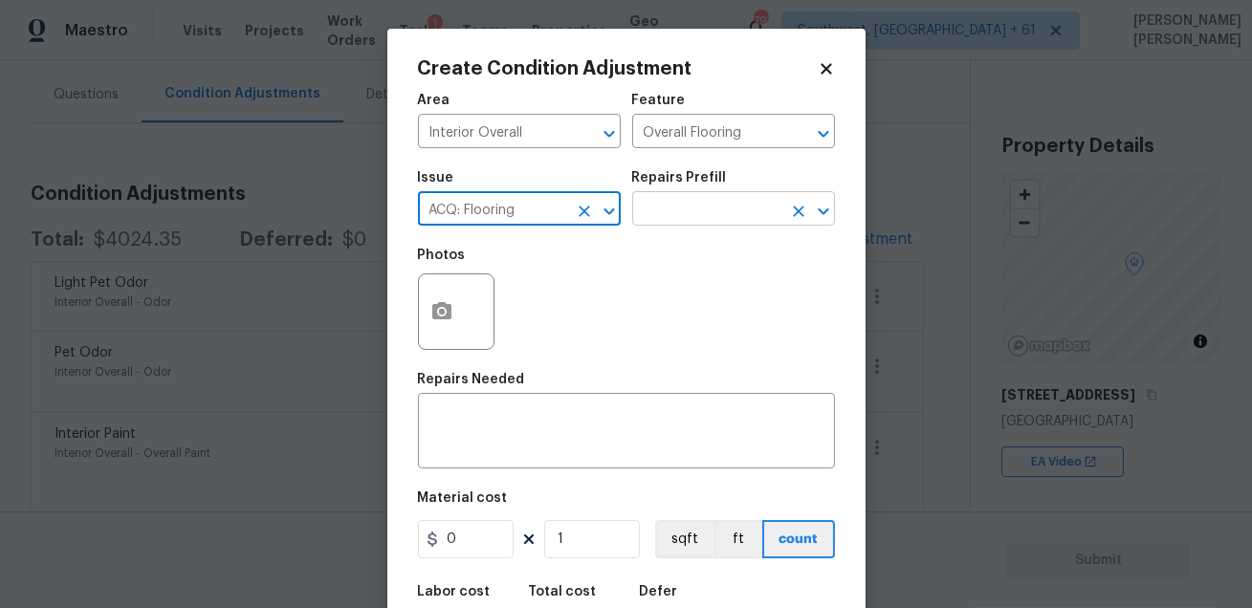
type input "ACQ: Flooring"
click at [663, 204] on input "text" at bounding box center [706, 211] width 149 height 30
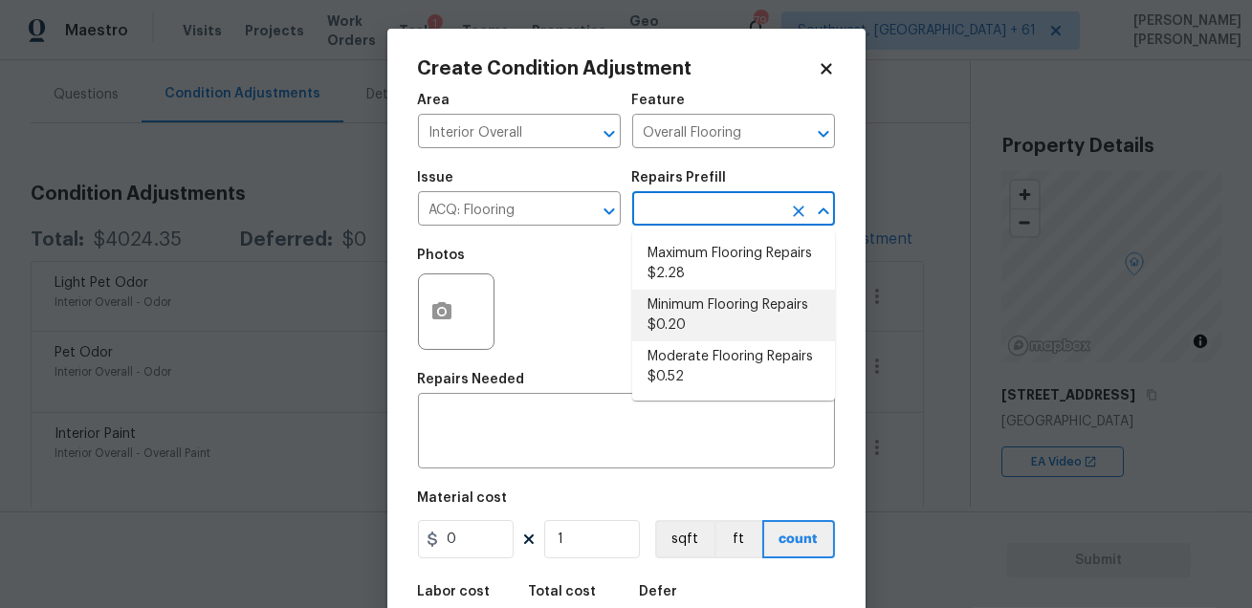
click at [699, 325] on li "Minimum Flooring Repairs $0.20" at bounding box center [733, 316] width 203 height 52
type input "Acquisition"
type textarea "Acquisition Scope: Minimum flooring repairs"
type input "0.2"
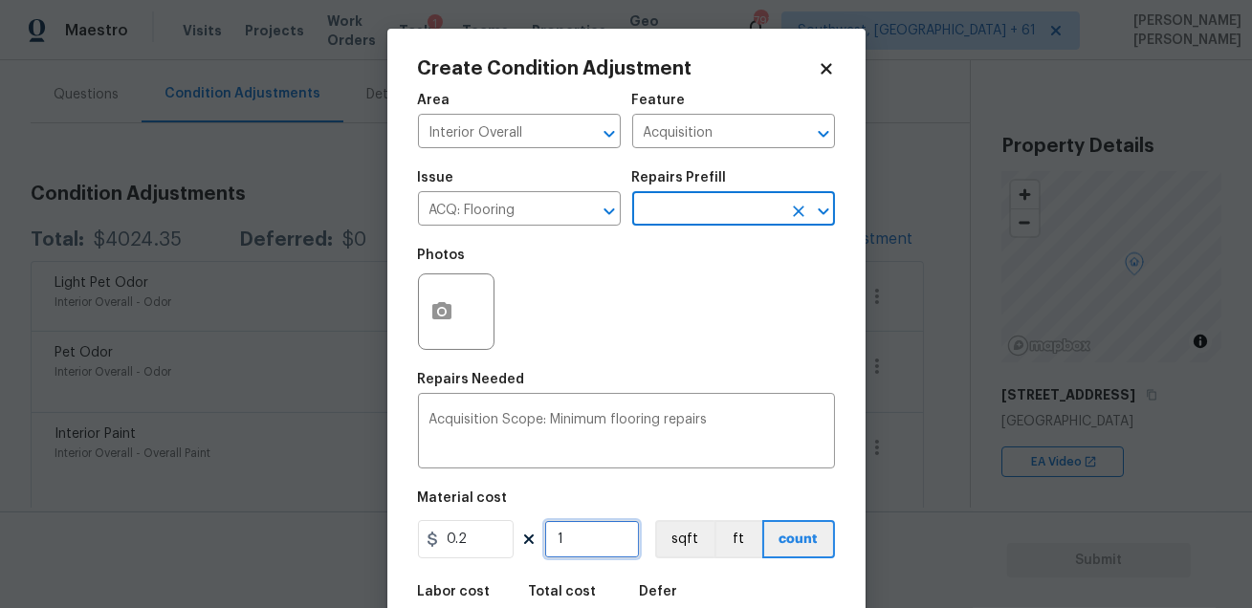
click at [602, 523] on input "1" at bounding box center [592, 539] width 96 height 38
type input "0"
paste input "1399"
type input "1399"
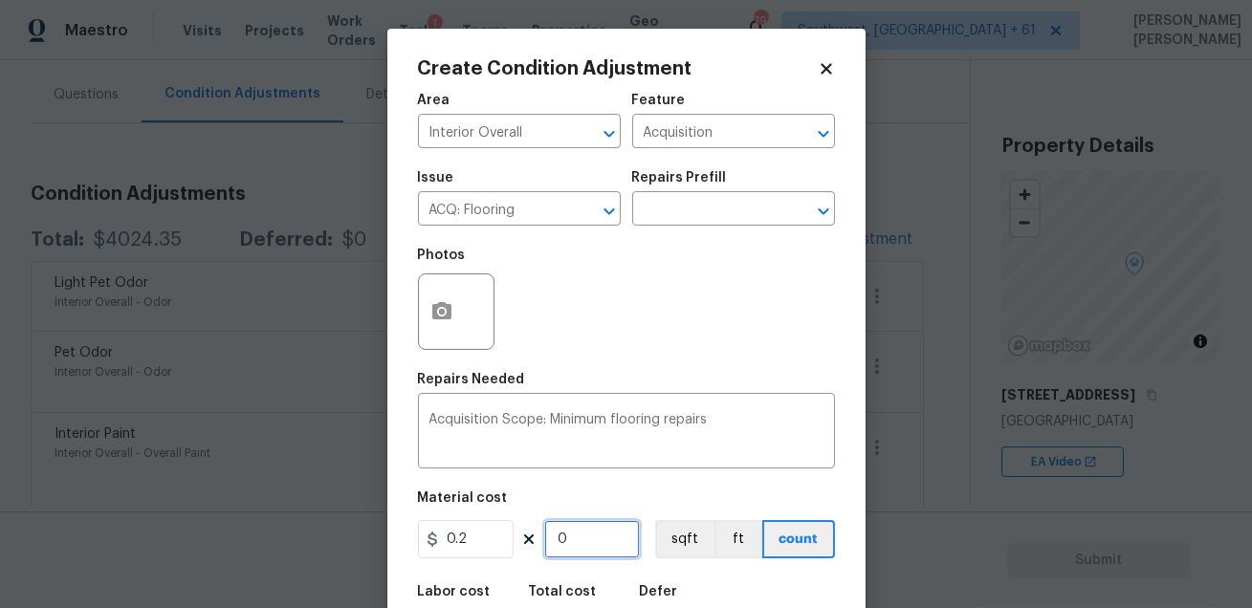
type input "279.8"
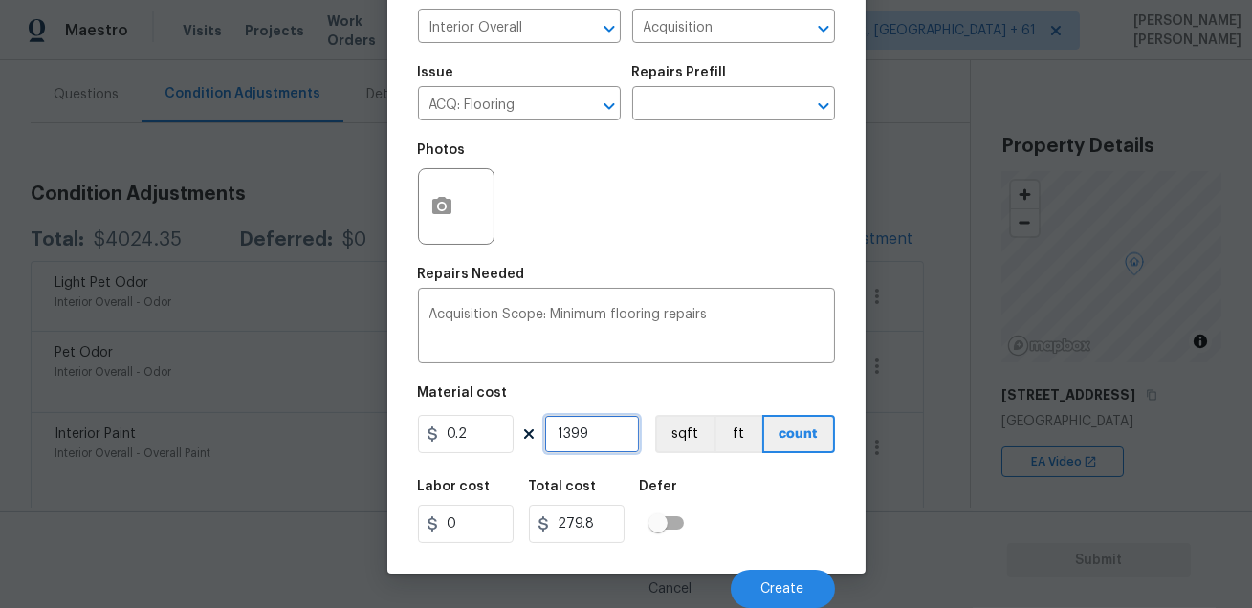
type input "1399"
click at [761, 550] on div "Labor cost 0 Total cost 279.8 Defer" at bounding box center [626, 512] width 417 height 86
click at [774, 576] on button "Create" at bounding box center [783, 589] width 104 height 38
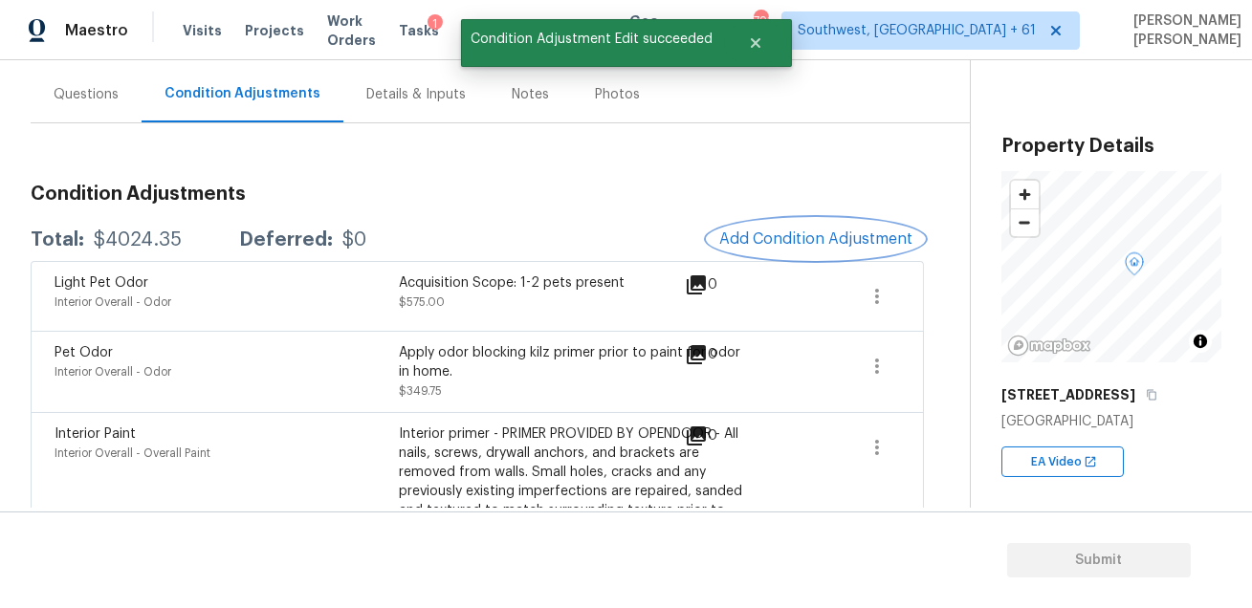
scroll to position [0, 0]
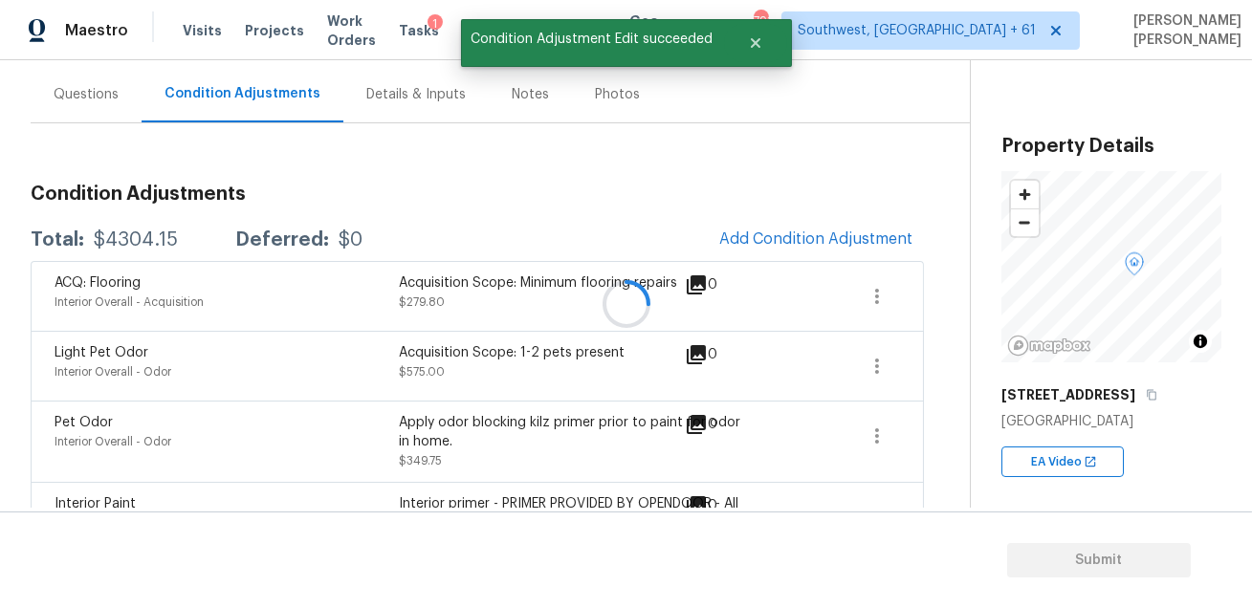
click at [768, 241] on div at bounding box center [626, 304] width 1252 height 608
click at [757, 237] on span "Add Condition Adjustment" at bounding box center [815, 238] width 193 height 17
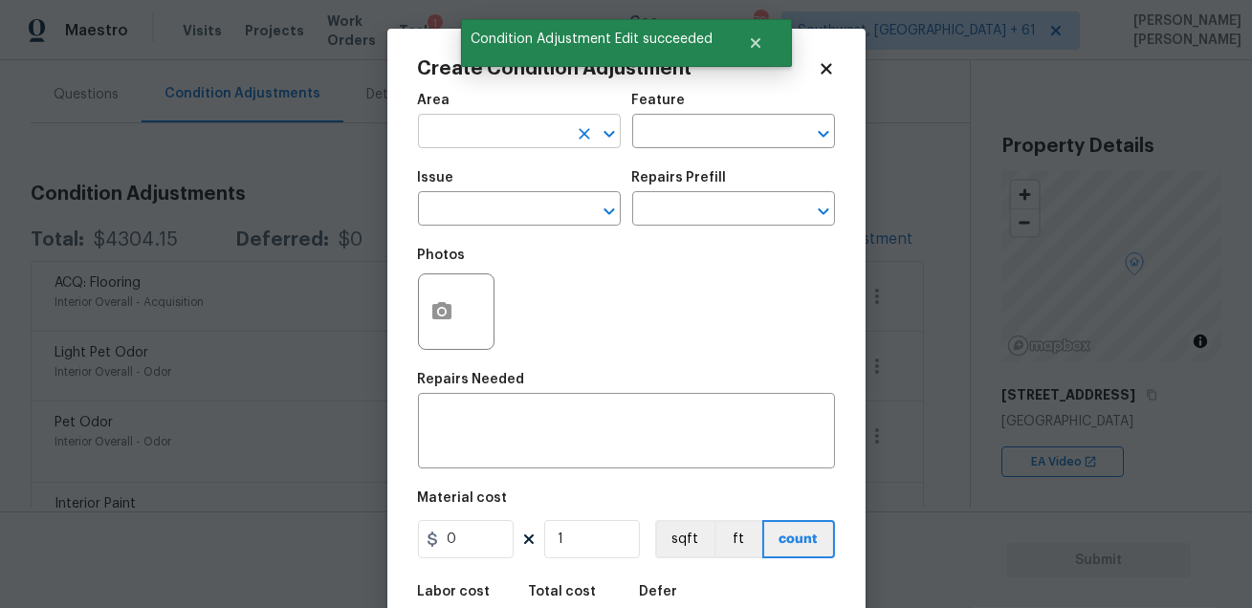
click at [452, 135] on input "text" at bounding box center [492, 134] width 149 height 30
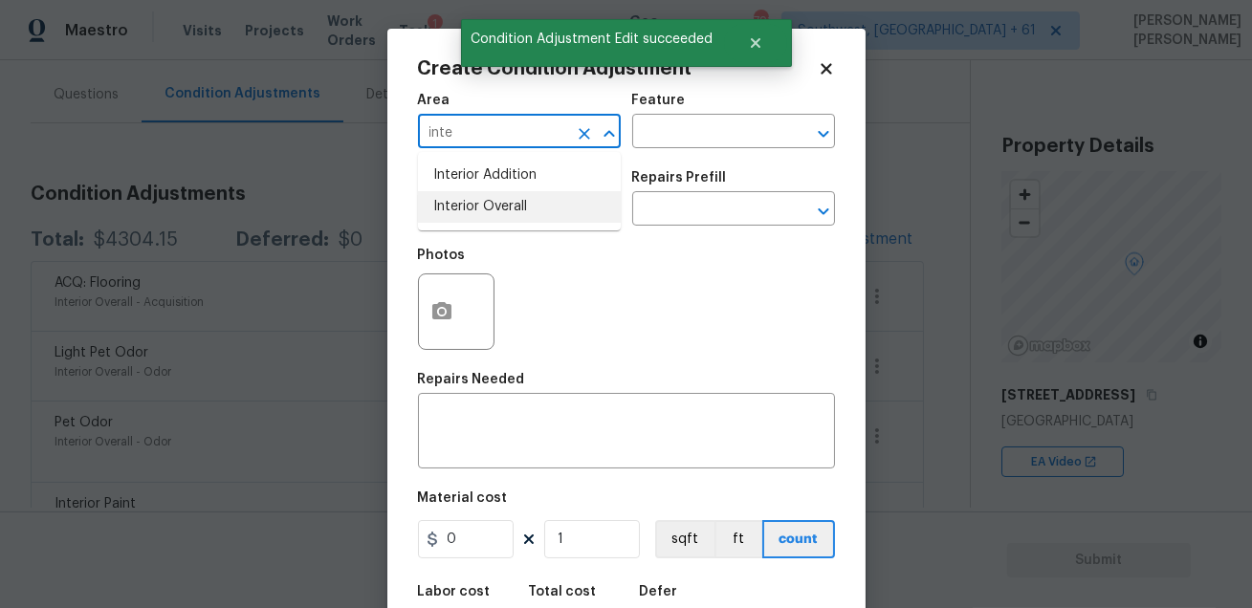
click at [470, 217] on li "Interior Overall" at bounding box center [519, 207] width 203 height 32
type input "Interior Overall"
click at [662, 147] on input "text" at bounding box center [706, 134] width 149 height 30
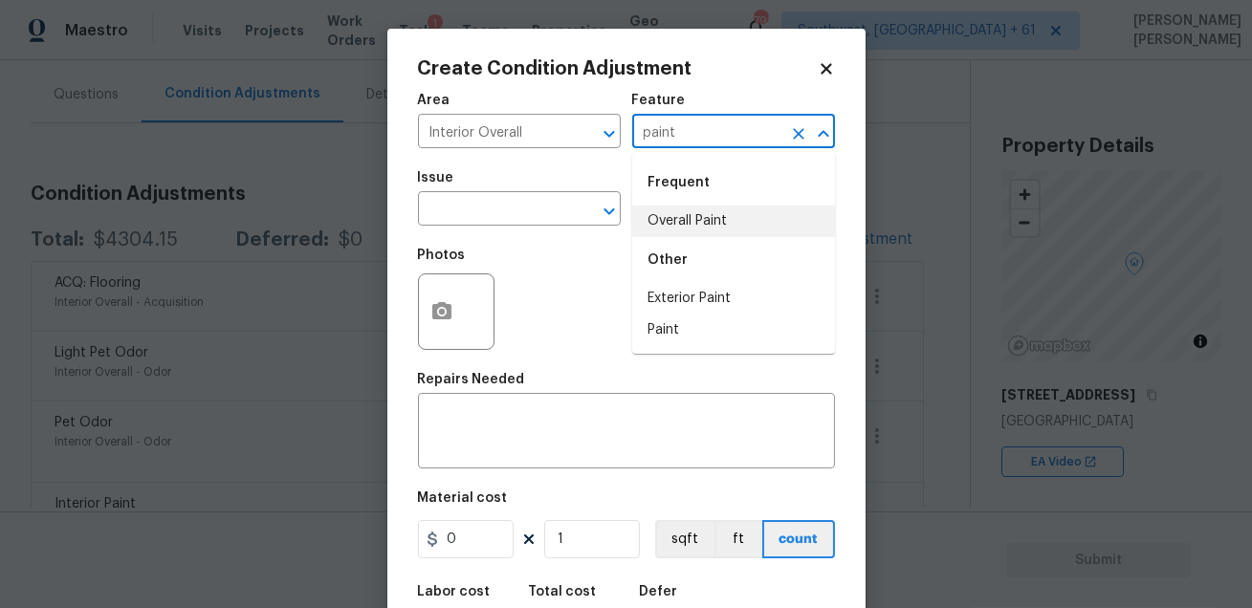
click at [666, 252] on div "Other" at bounding box center [733, 260] width 203 height 46
click at [667, 233] on li "Overall Paint" at bounding box center [733, 222] width 203 height 32
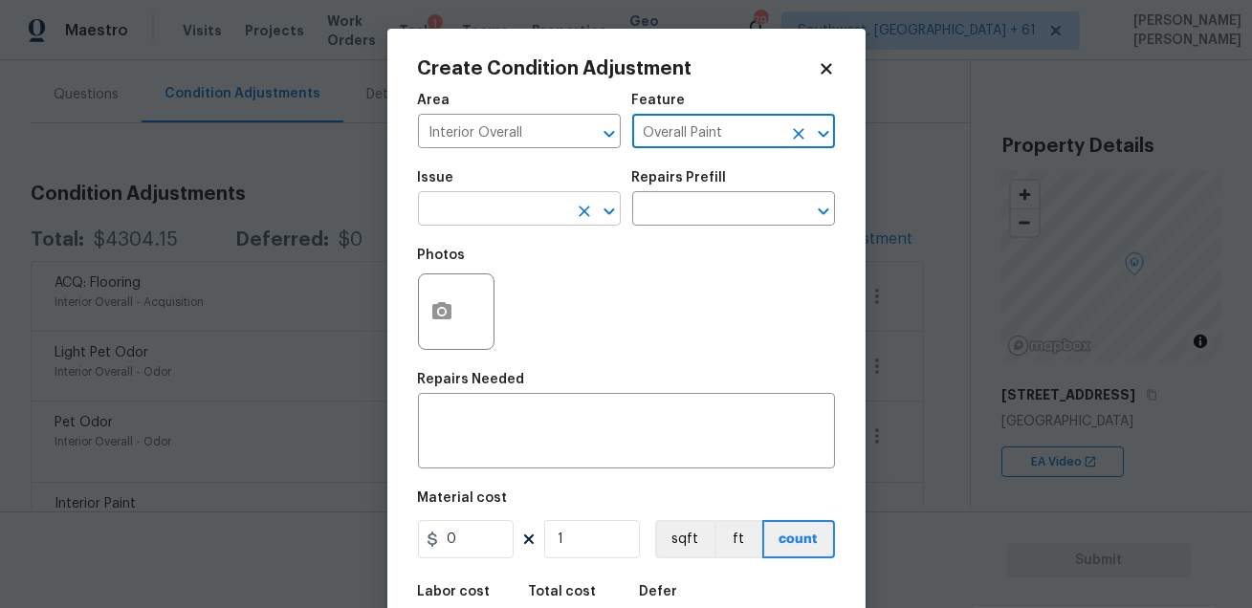
type input "Overall Paint"
click at [516, 200] on input "text" at bounding box center [492, 211] width 149 height 30
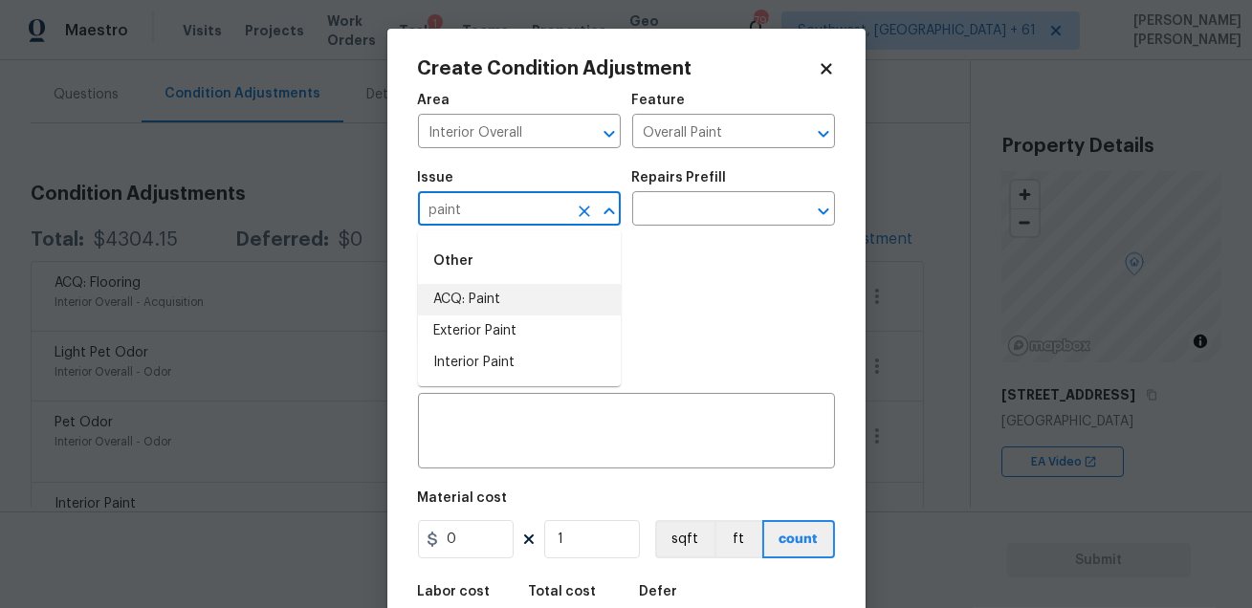
click at [504, 302] on li "ACQ: Paint" at bounding box center [519, 300] width 203 height 32
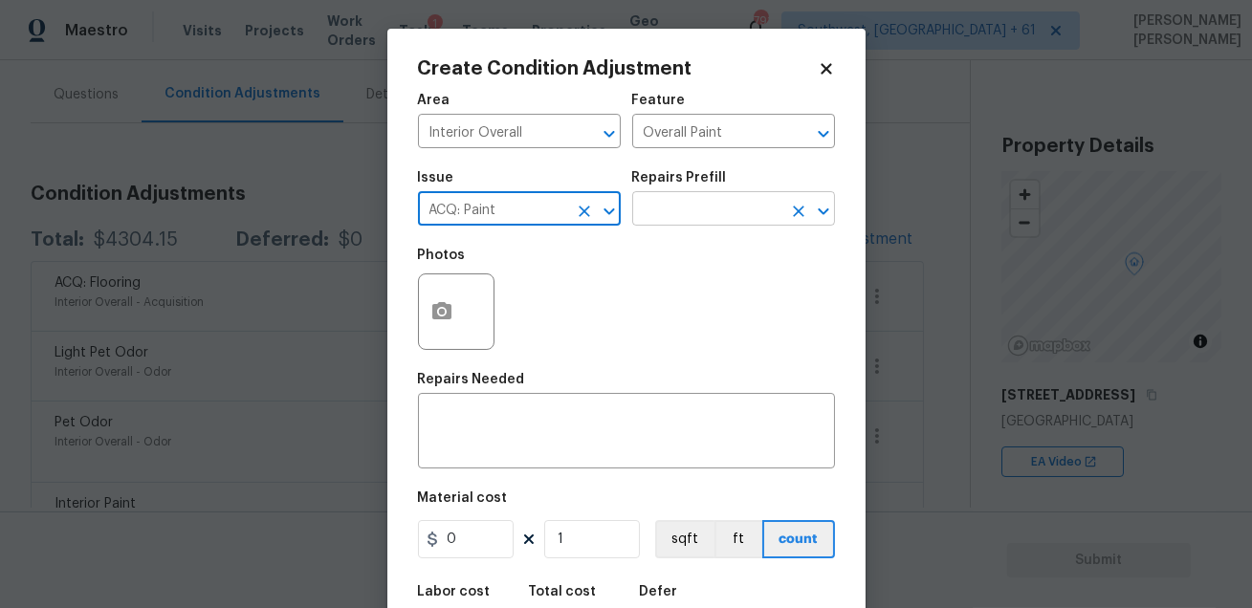
type input "ACQ: Paint"
click at [676, 221] on input "text" at bounding box center [706, 211] width 149 height 30
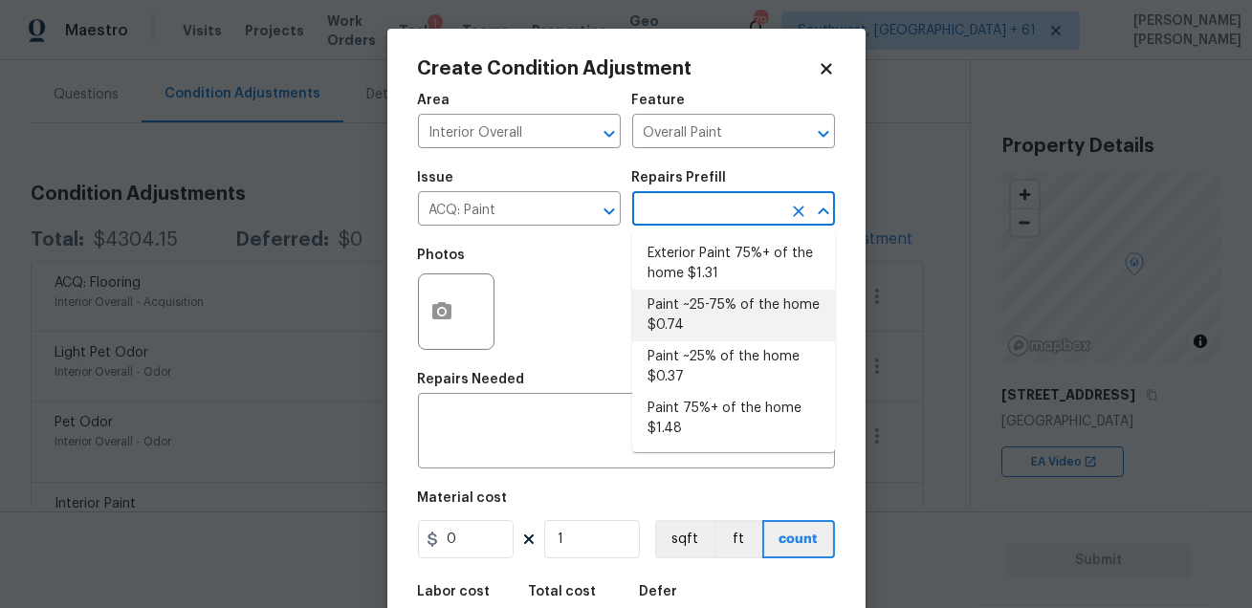
click at [713, 326] on li "Paint ~25-75% of the home $0.74" at bounding box center [733, 316] width 203 height 52
type input "Acquisition"
type textarea "Acquisition Scope: ~25 - 75% of the home needs interior paint"
type input "0.74"
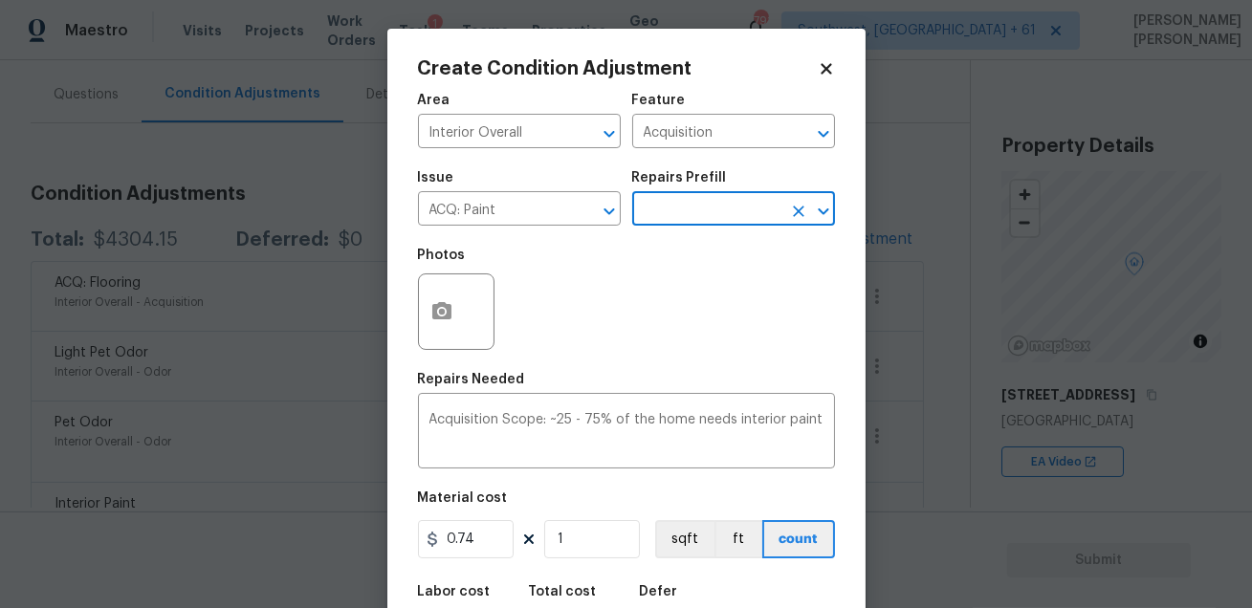
click at [691, 224] on input "text" at bounding box center [706, 211] width 149 height 30
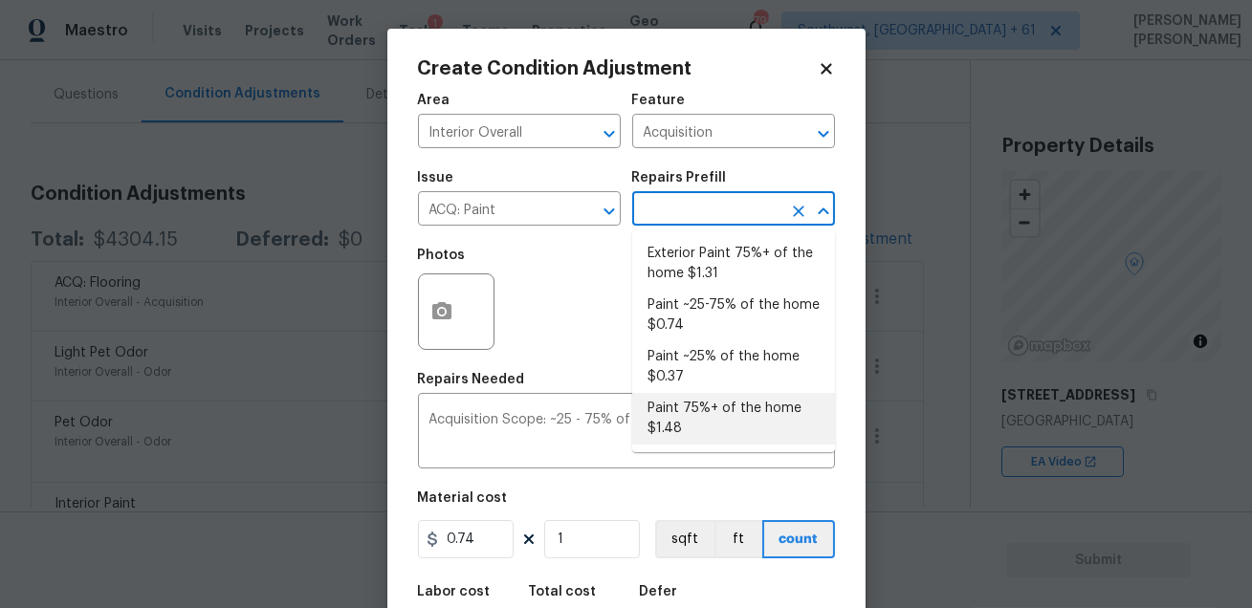
click at [729, 421] on li "Paint 75%+ of the home $1.48" at bounding box center [733, 419] width 203 height 52
type textarea "Acquisition Scope: 75%+ of the home will likely require interior paint"
type input "1.48"
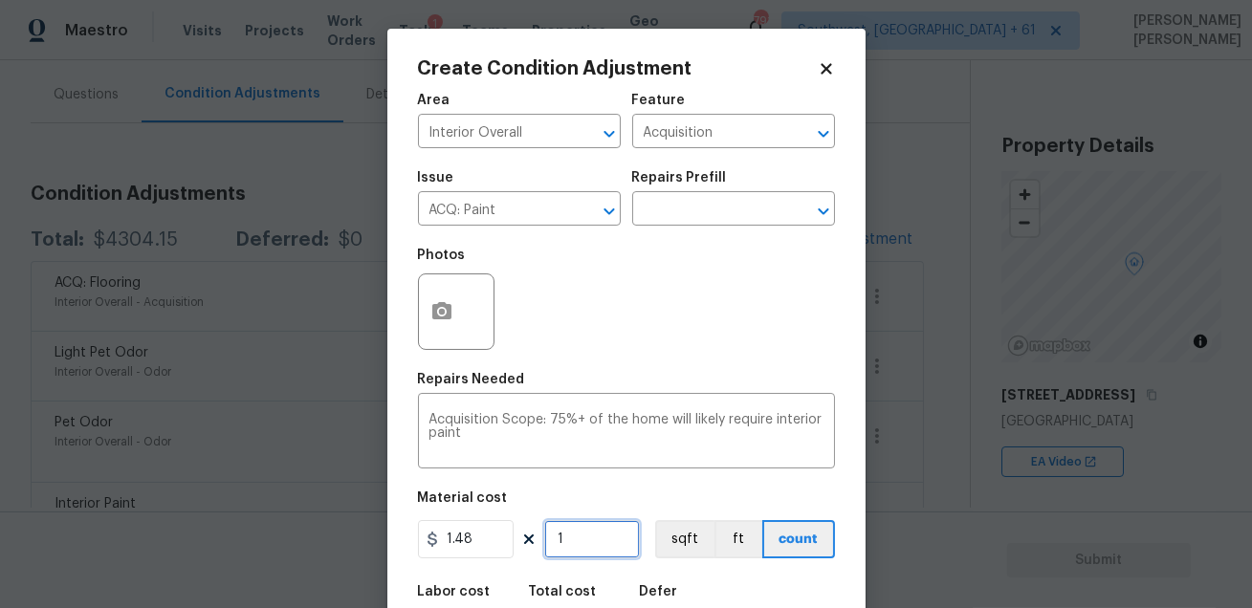
click at [617, 538] on input "1" at bounding box center [592, 539] width 96 height 38
type input "0"
paste input "1399"
type input "1399"
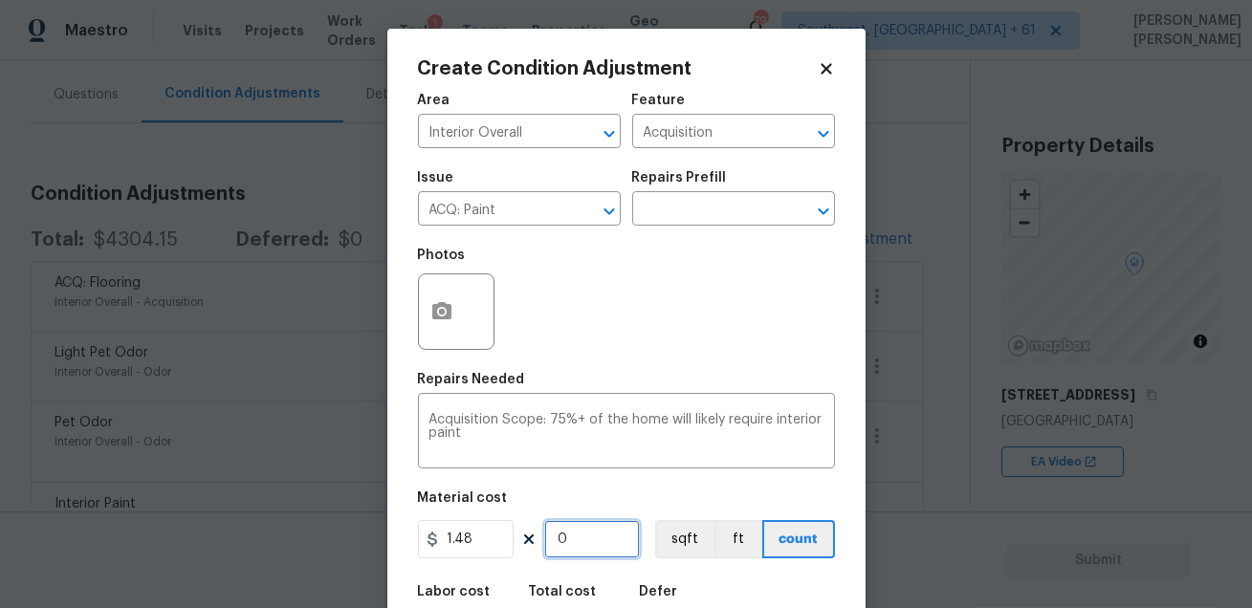
type input "2070.52"
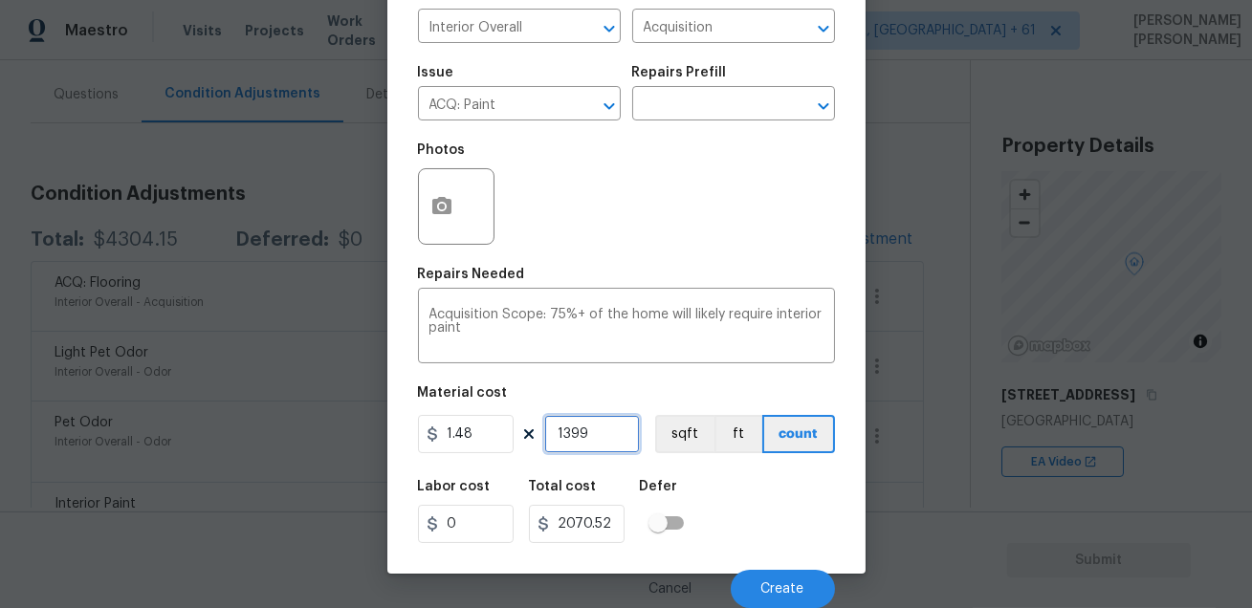
scroll to position [105, 0]
type input "1399"
click at [743, 528] on div "Labor cost 0 Total cost 2070.52 Defer" at bounding box center [626, 512] width 417 height 86
click at [785, 587] on span "Create" at bounding box center [782, 589] width 43 height 14
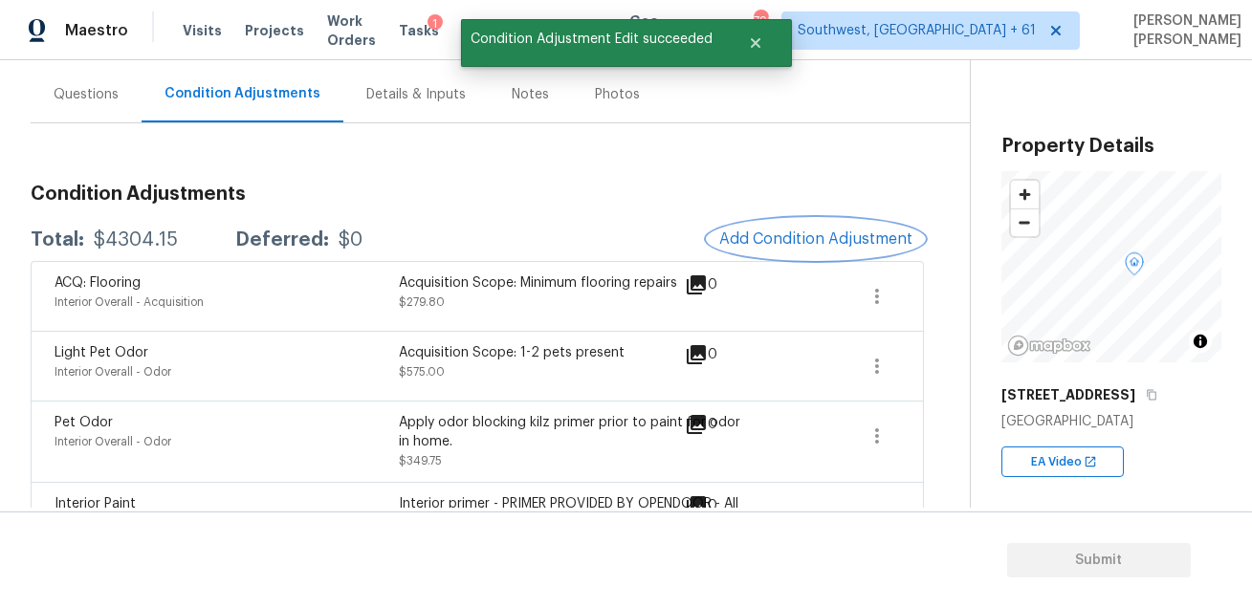
scroll to position [0, 0]
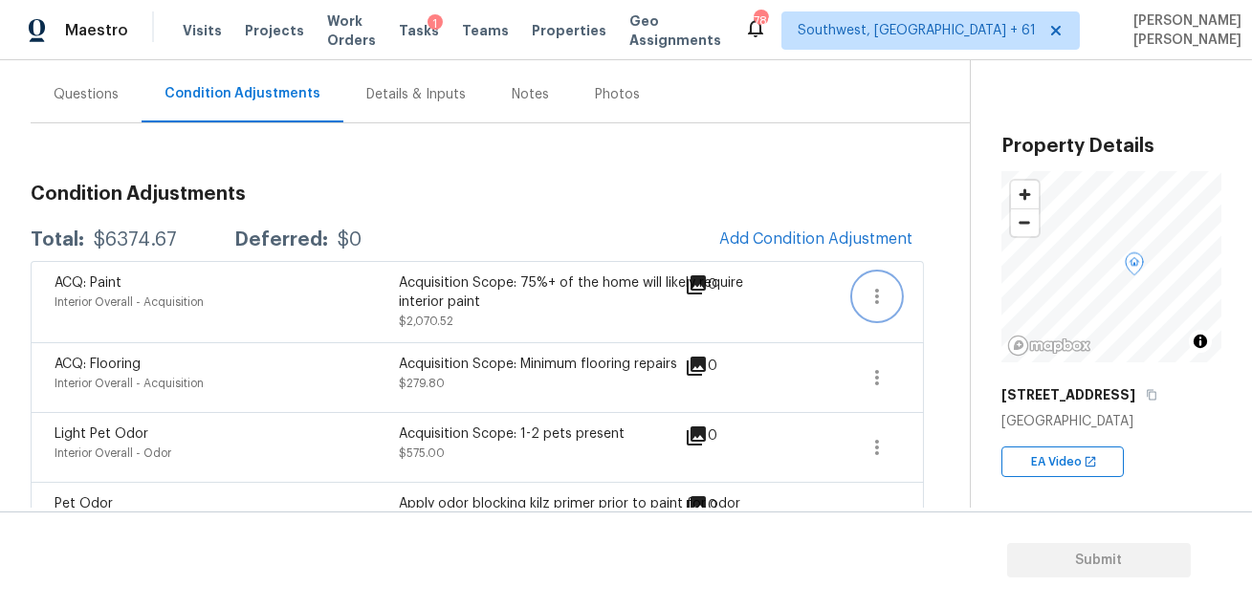
click at [887, 288] on icon "button" at bounding box center [876, 296] width 23 height 23
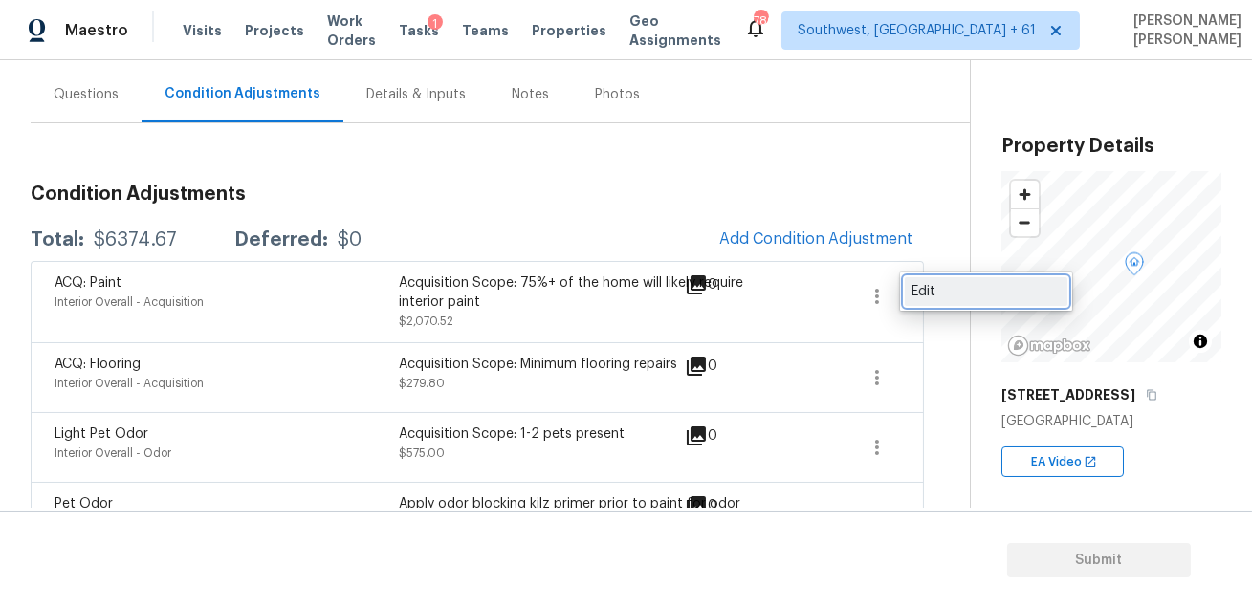
click at [939, 284] on div "Edit" at bounding box center [985, 291] width 149 height 19
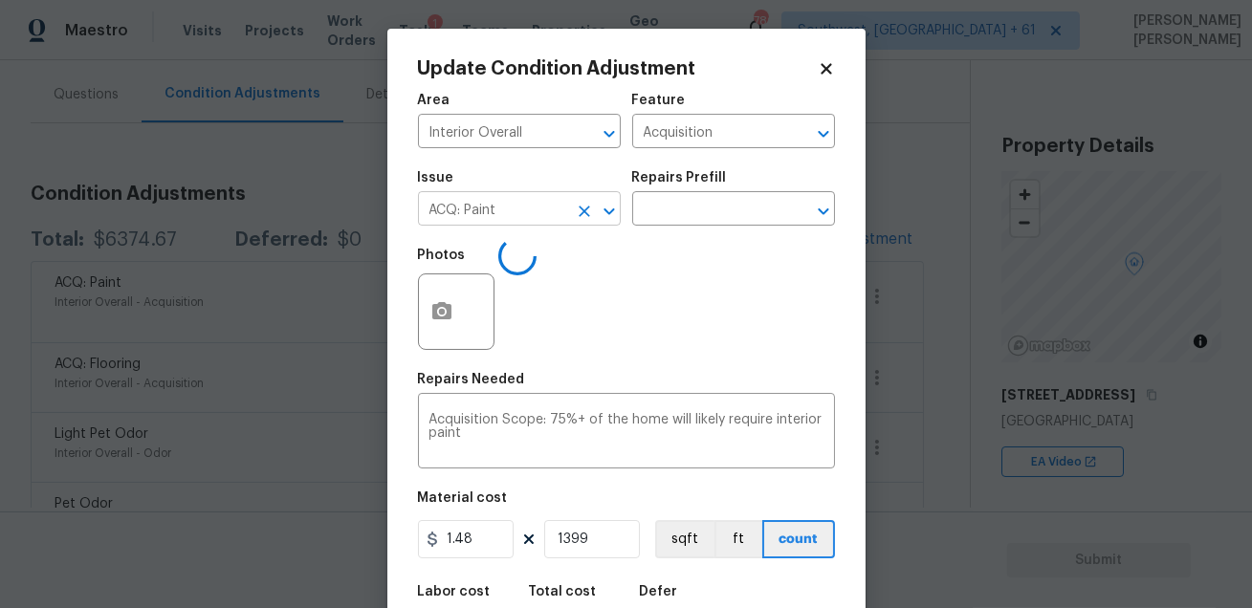
click at [537, 216] on input "ACQ: Paint" at bounding box center [492, 211] width 149 height 30
click at [658, 378] on div "Repairs Needed" at bounding box center [626, 385] width 417 height 25
click at [465, 354] on div "Photos" at bounding box center [458, 299] width 80 height 124
click at [454, 300] on button "button" at bounding box center [442, 311] width 46 height 75
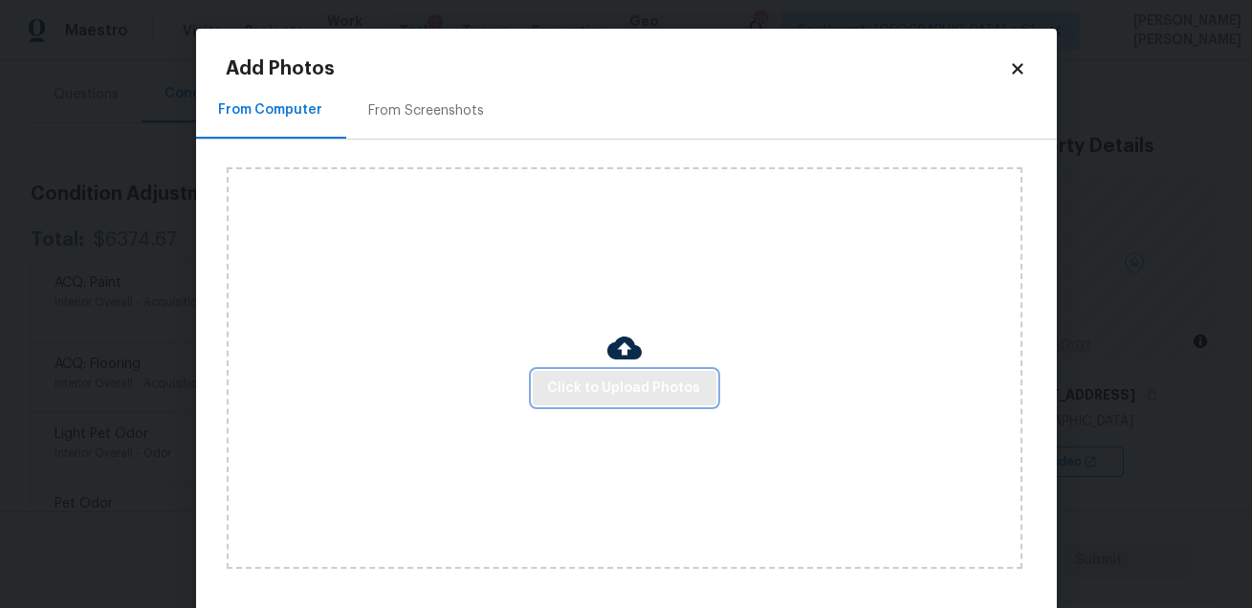
click at [626, 385] on span "Click to Upload Photos" at bounding box center [624, 389] width 153 height 24
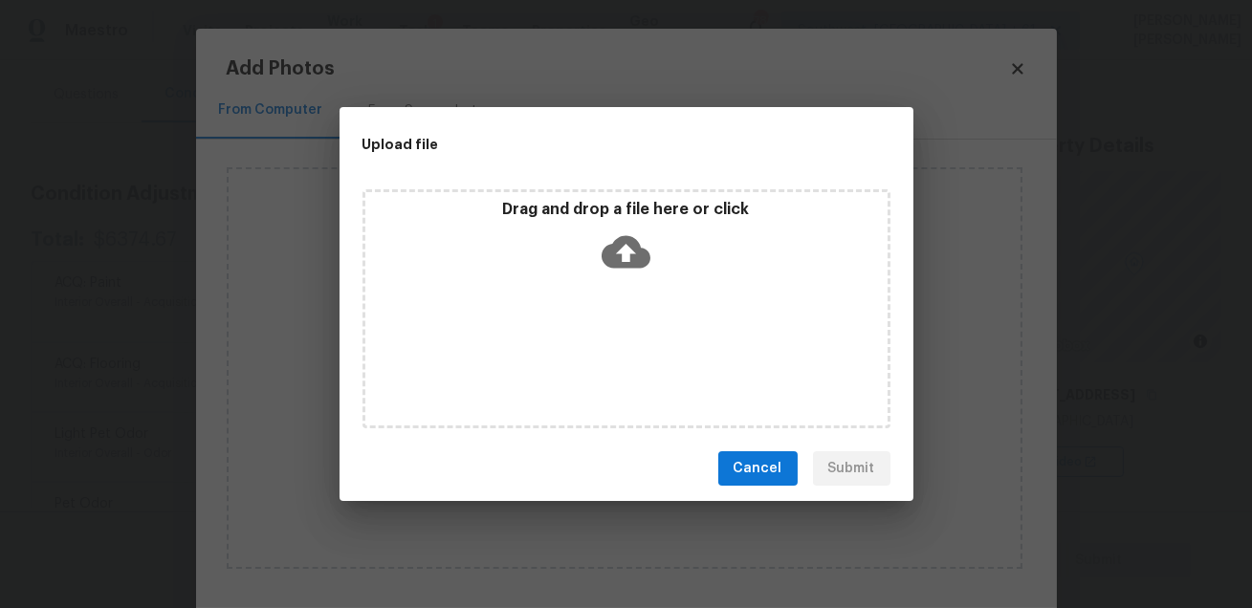
click at [626, 385] on div "Drag and drop a file here or click" at bounding box center [626, 308] width 528 height 239
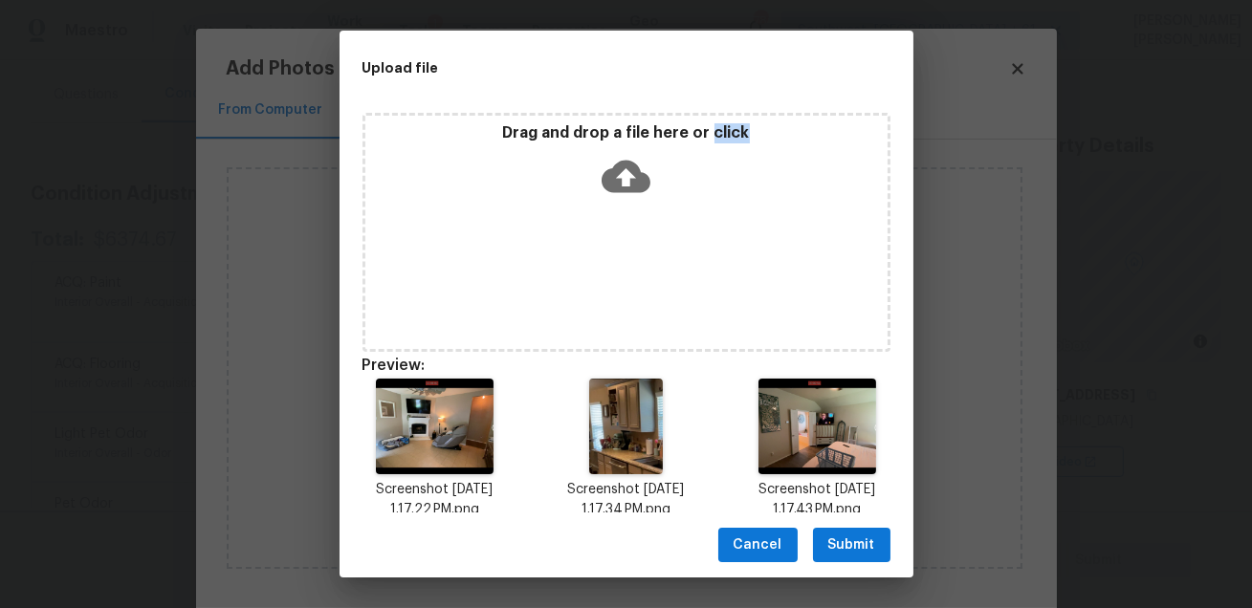
scroll to position [218, 0]
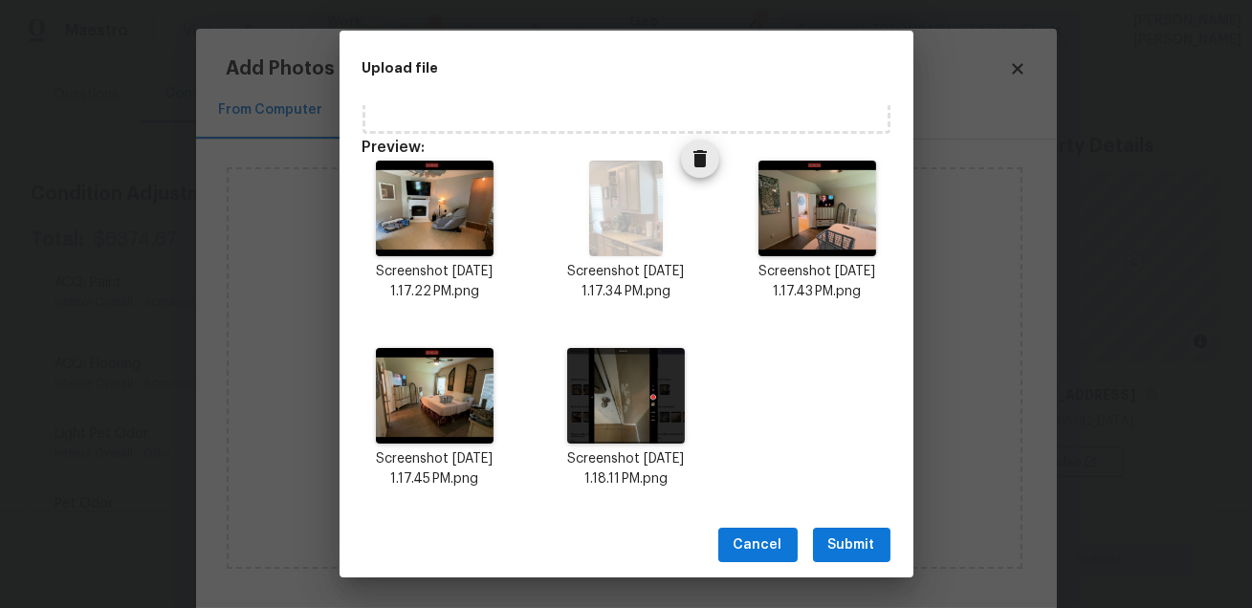
click at [696, 150] on icon "Delete" at bounding box center [699, 158] width 23 height 23
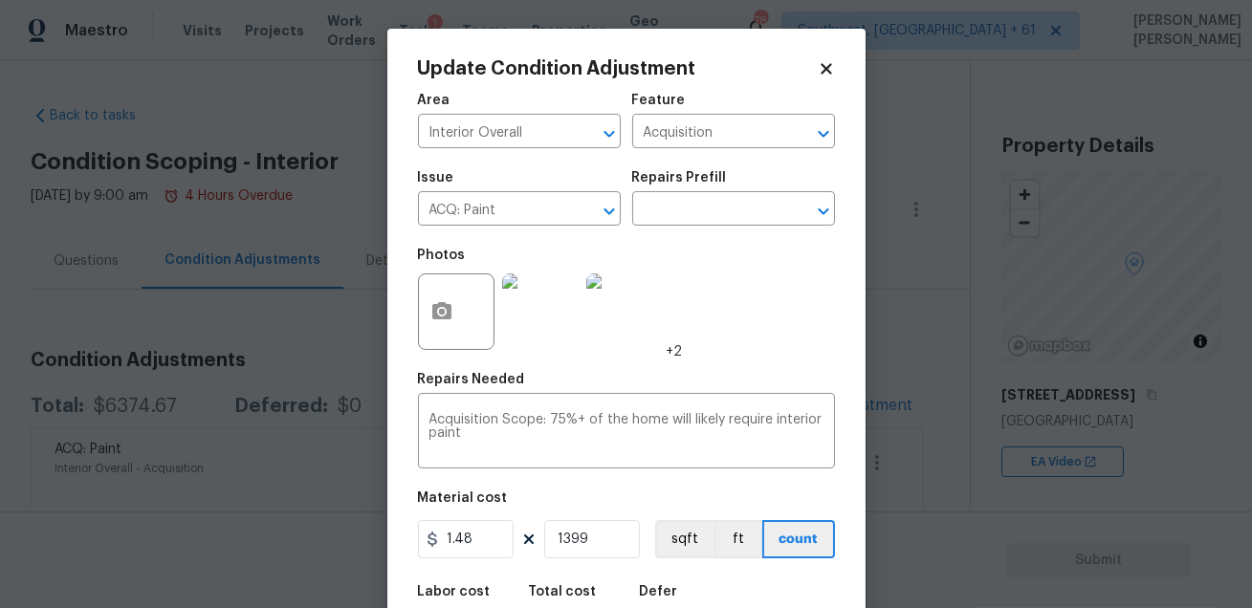
scroll to position [105, 0]
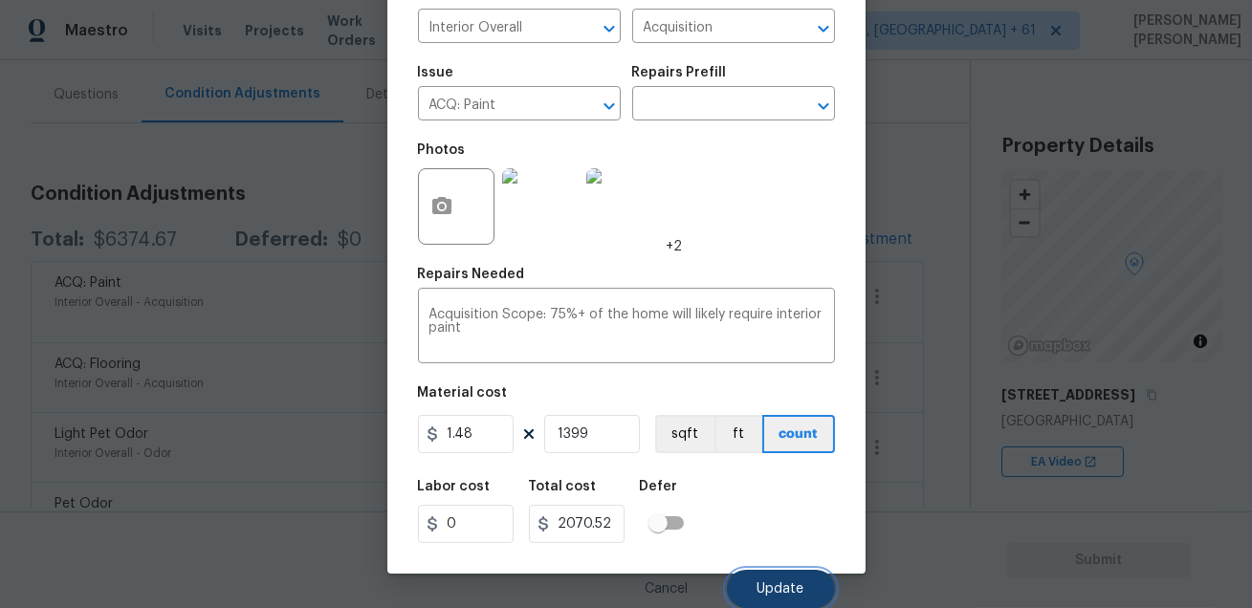
click at [767, 587] on span "Update" at bounding box center [780, 589] width 47 height 14
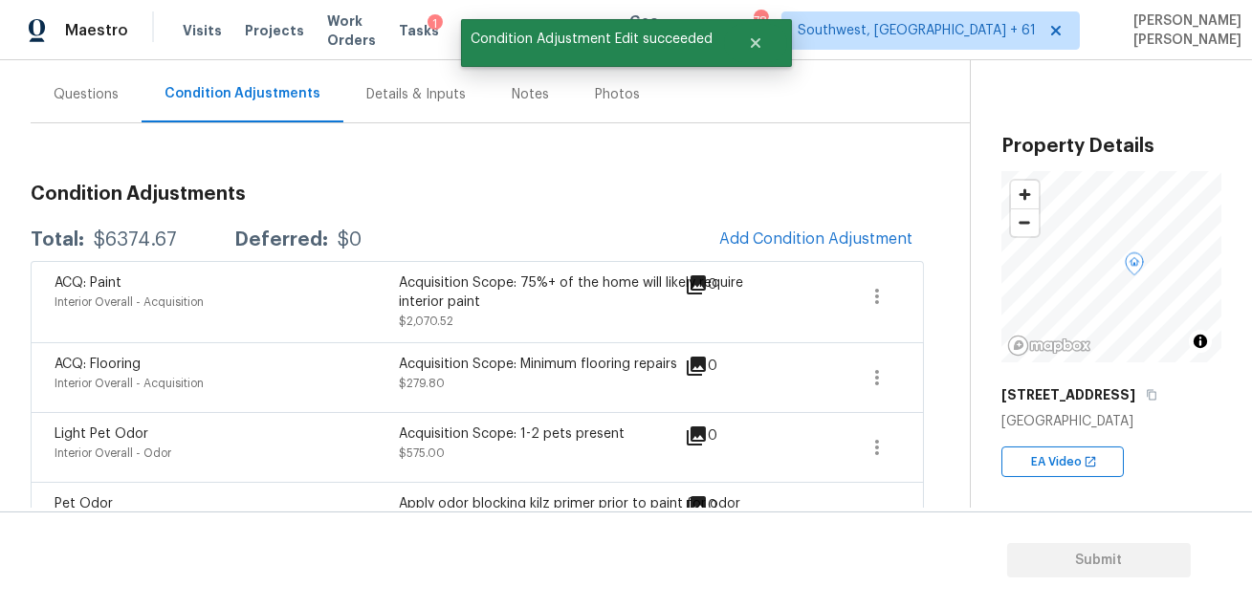
scroll to position [0, 0]
click at [86, 97] on div "Questions" at bounding box center [86, 94] width 65 height 19
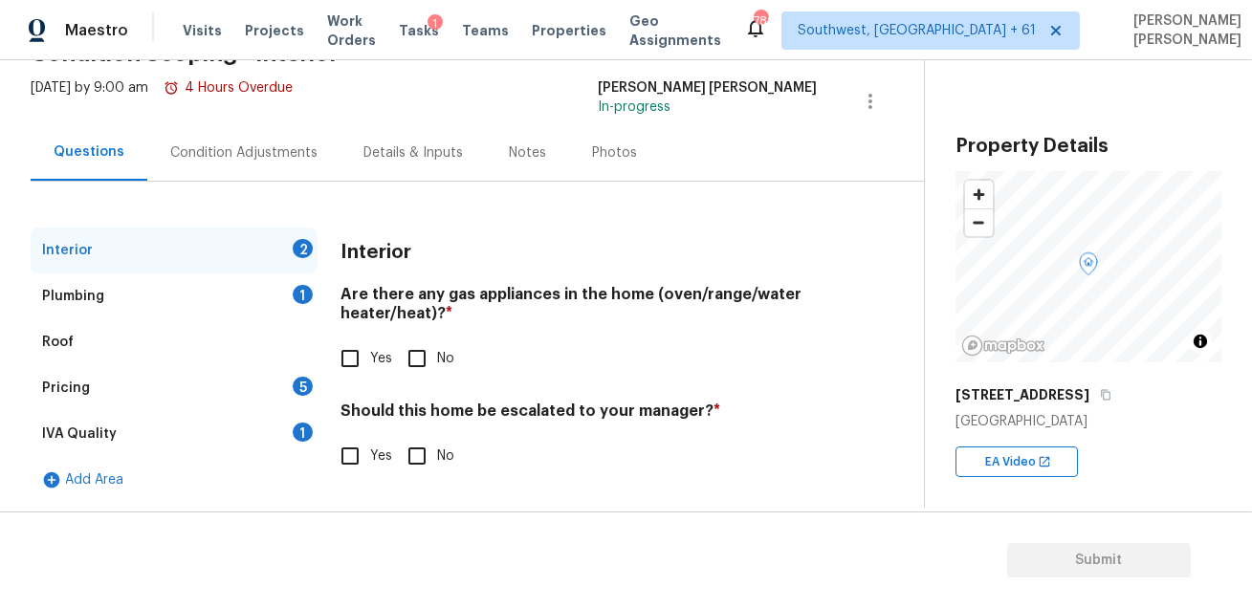
click at [433, 462] on input "No" at bounding box center [417, 456] width 40 height 40
checkbox input "true"
click at [413, 365] on input "No" at bounding box center [417, 359] width 40 height 40
checkbox input "true"
click at [349, 357] on input "Yes" at bounding box center [350, 359] width 40 height 40
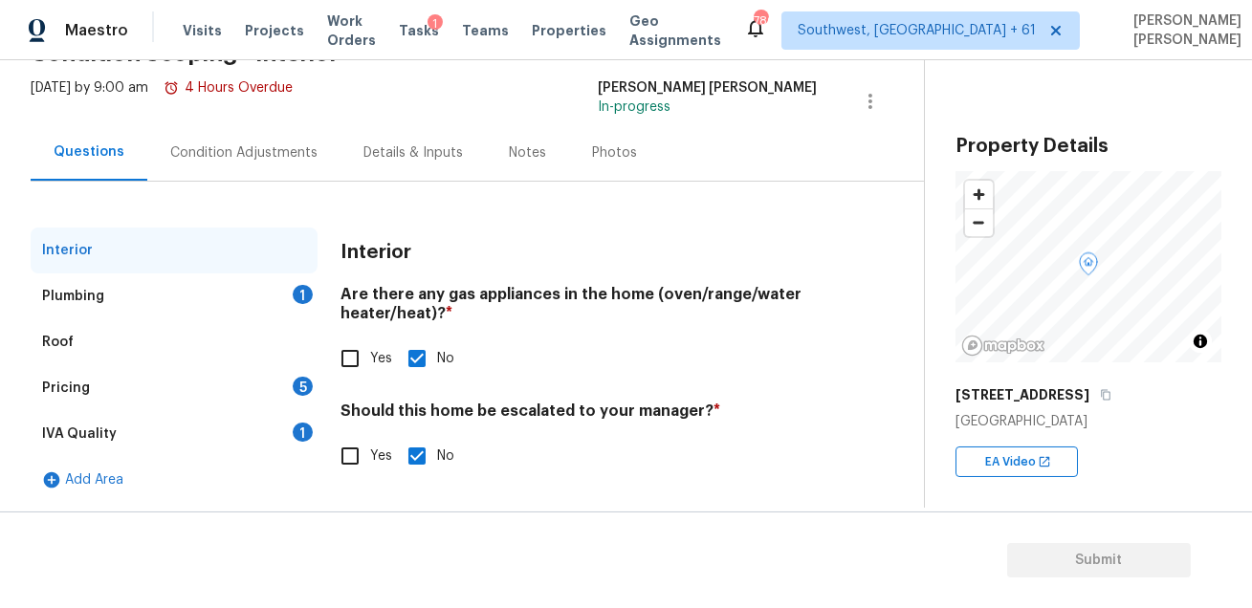
checkbox input "true"
checkbox input "false"
click at [253, 425] on div "IVA Quality 1" at bounding box center [174, 434] width 287 height 46
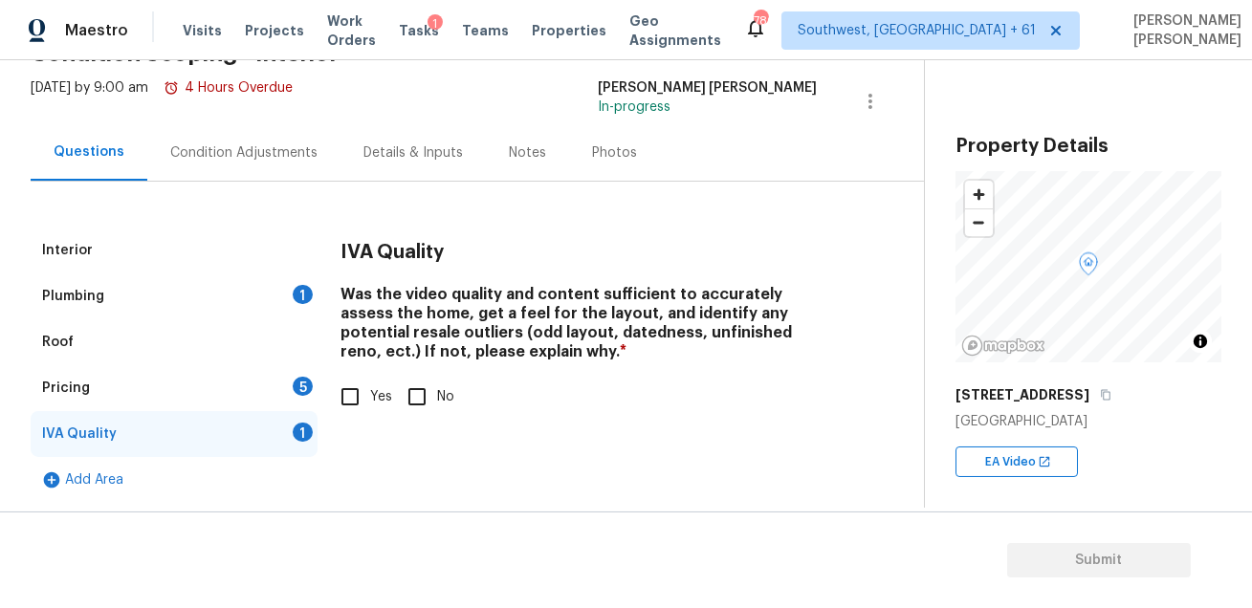
click at [351, 391] on input "Yes" at bounding box center [350, 397] width 40 height 40
checkbox input "true"
click at [264, 299] on div "Plumbing 1" at bounding box center [174, 296] width 287 height 46
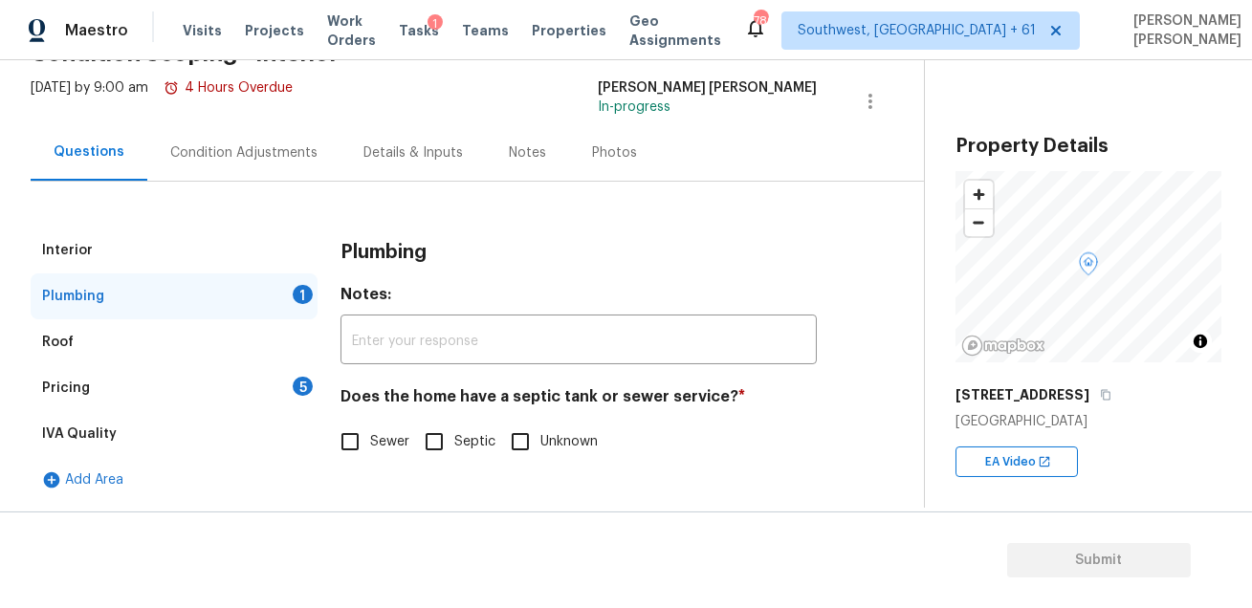
click at [351, 435] on input "Sewer" at bounding box center [350, 442] width 40 height 40
checkbox input "true"
click at [158, 389] on div "Pricing 5" at bounding box center [174, 388] width 287 height 46
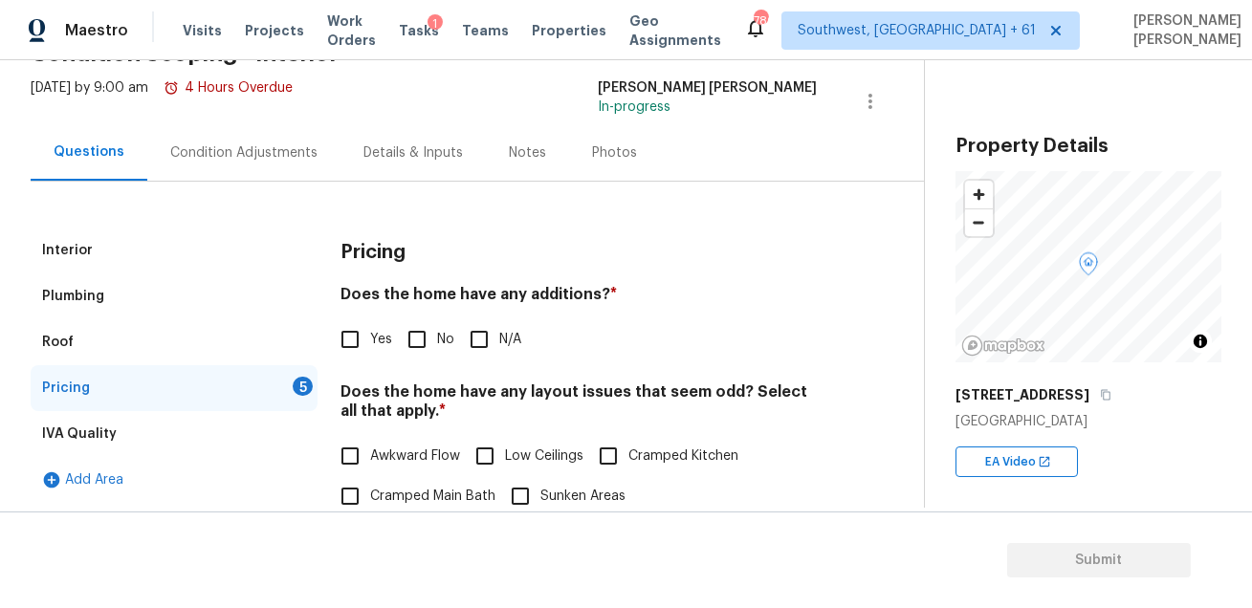
click at [425, 339] on input "No" at bounding box center [417, 339] width 40 height 40
checkbox input "true"
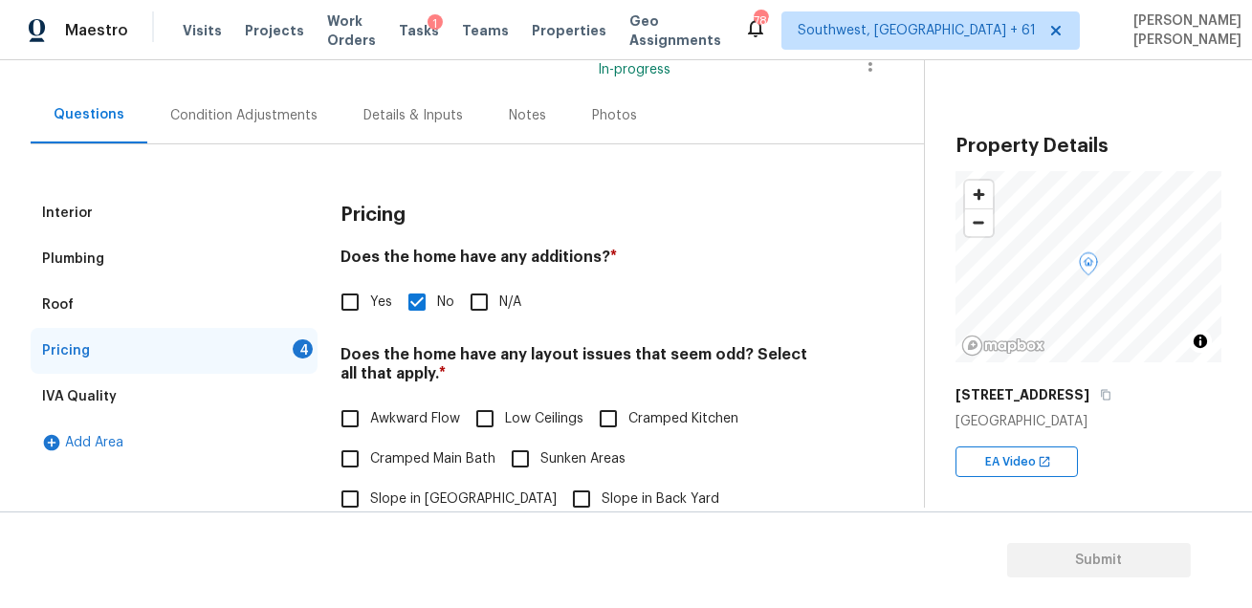
scroll to position [344, 0]
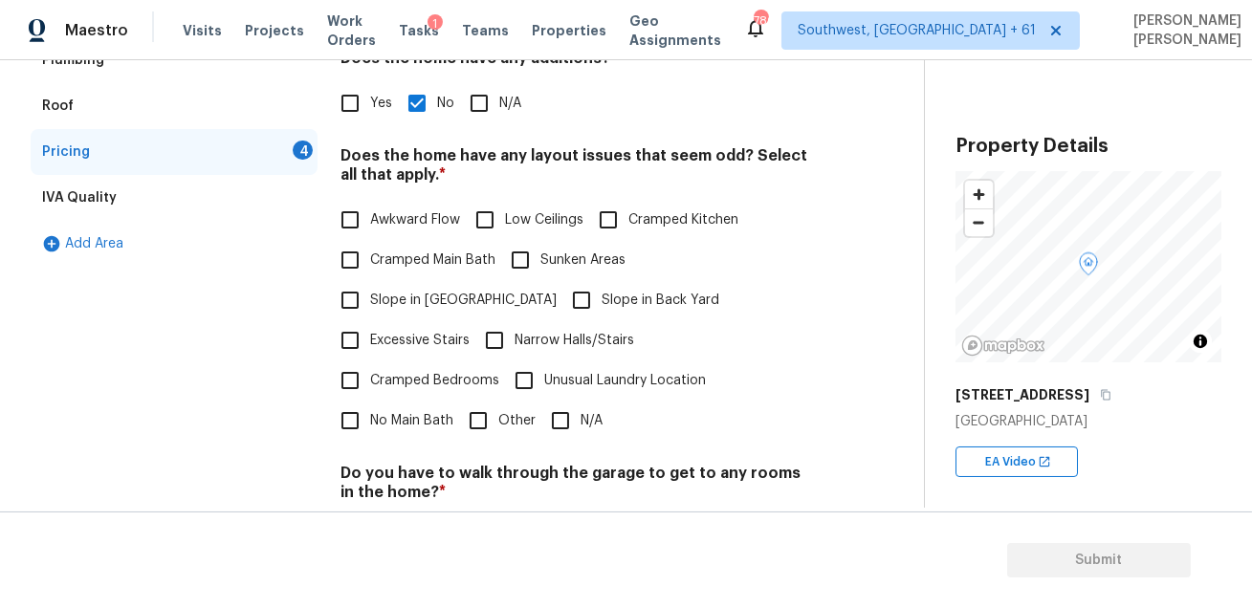
click at [546, 401] on input "N/A" at bounding box center [560, 421] width 40 height 40
checkbox input "true"
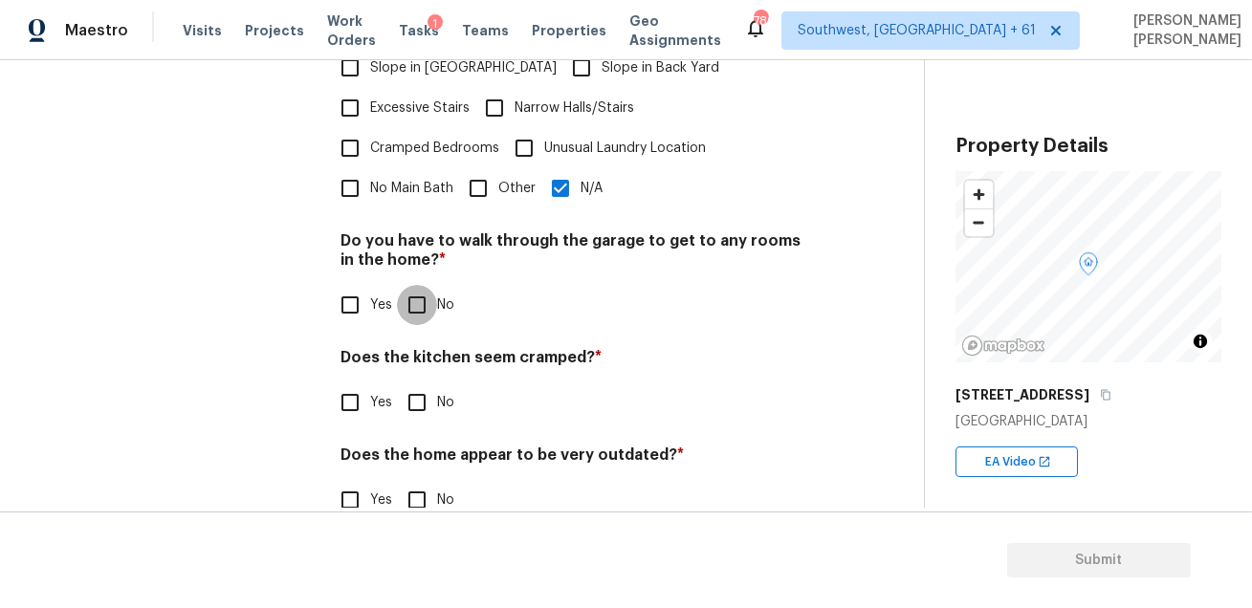
click at [421, 285] on input "No" at bounding box center [417, 305] width 40 height 40
checkbox input "true"
click at [414, 382] on input "No" at bounding box center [417, 402] width 40 height 40
checkbox input "true"
click at [412, 480] on input "No" at bounding box center [417, 500] width 40 height 40
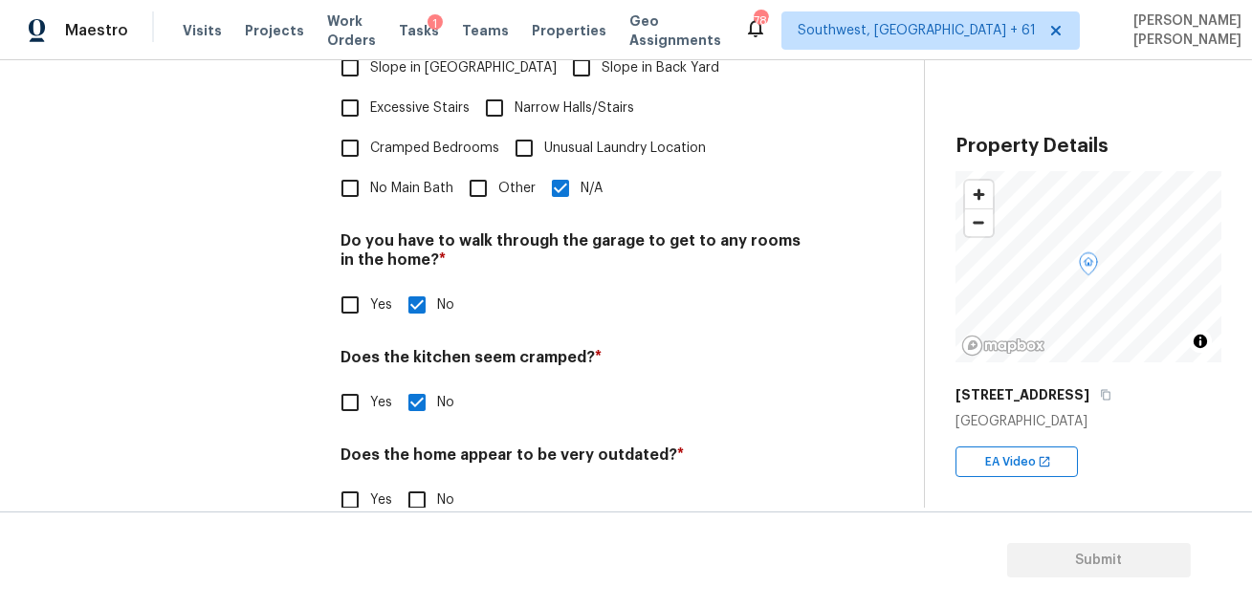
checkbox input "true"
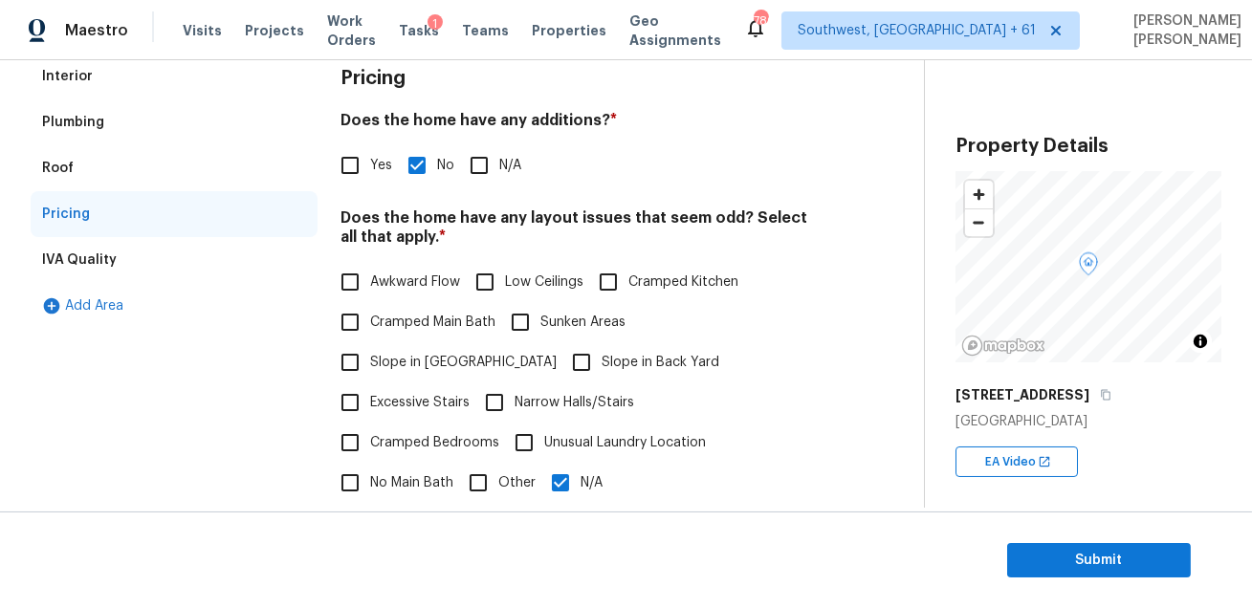
scroll to position [0, 0]
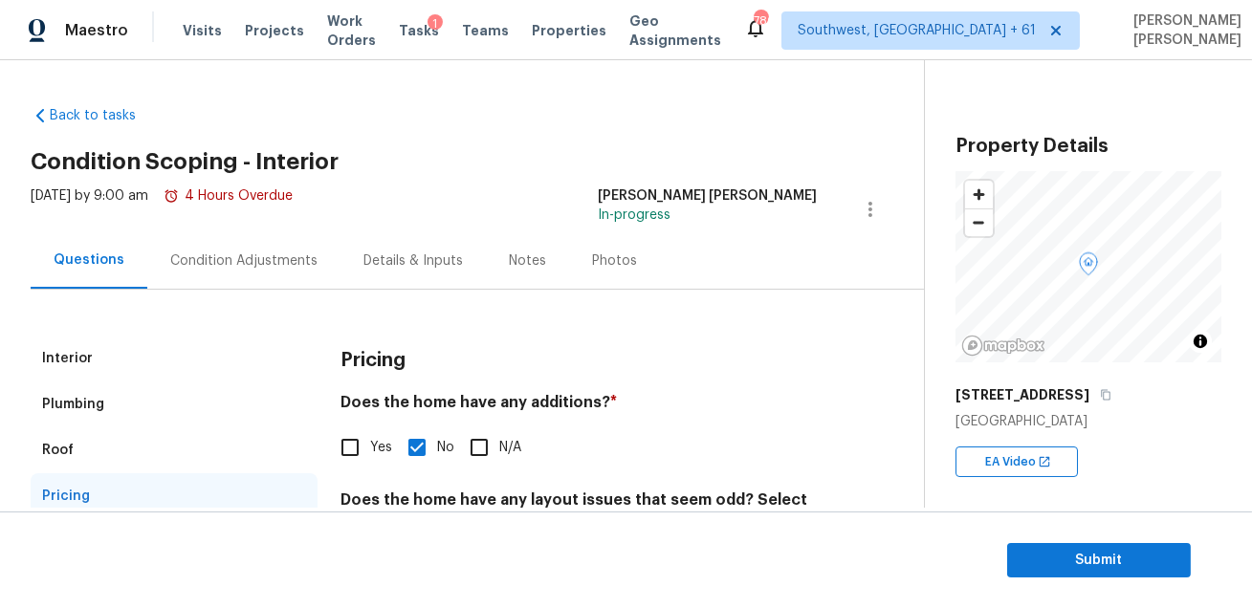
click at [196, 251] on div "Condition Adjustments" at bounding box center [243, 260] width 147 height 19
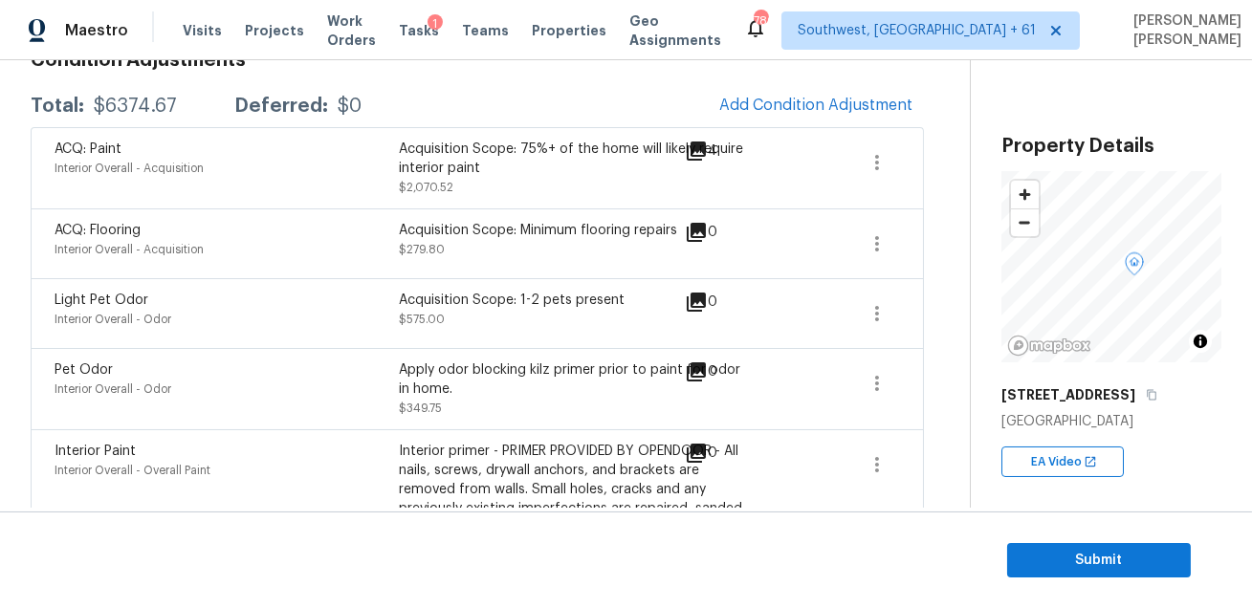
scroll to position [305, 0]
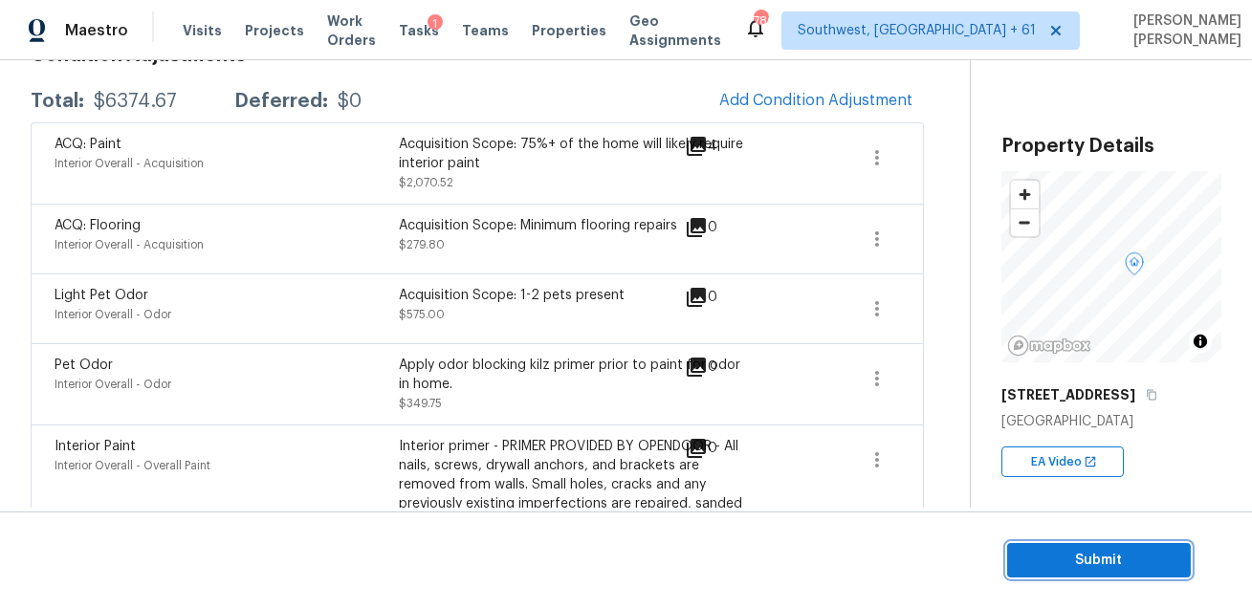
click at [1024, 556] on span "Submit" at bounding box center [1098, 561] width 153 height 24
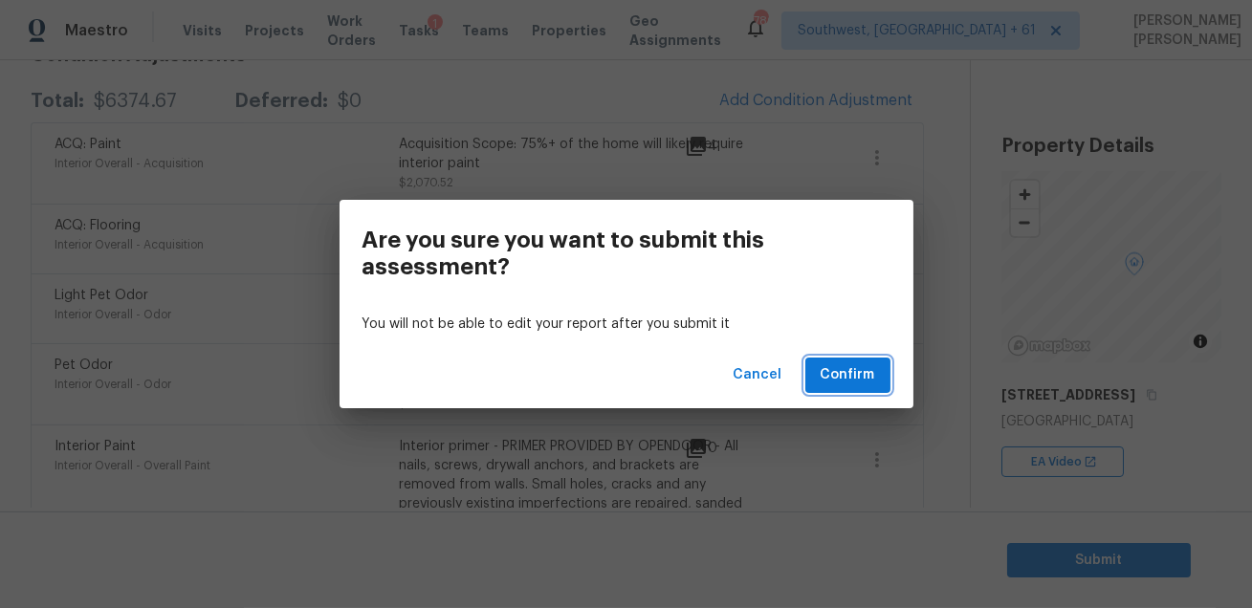
click at [842, 377] on span "Confirm" at bounding box center [847, 375] width 55 height 24
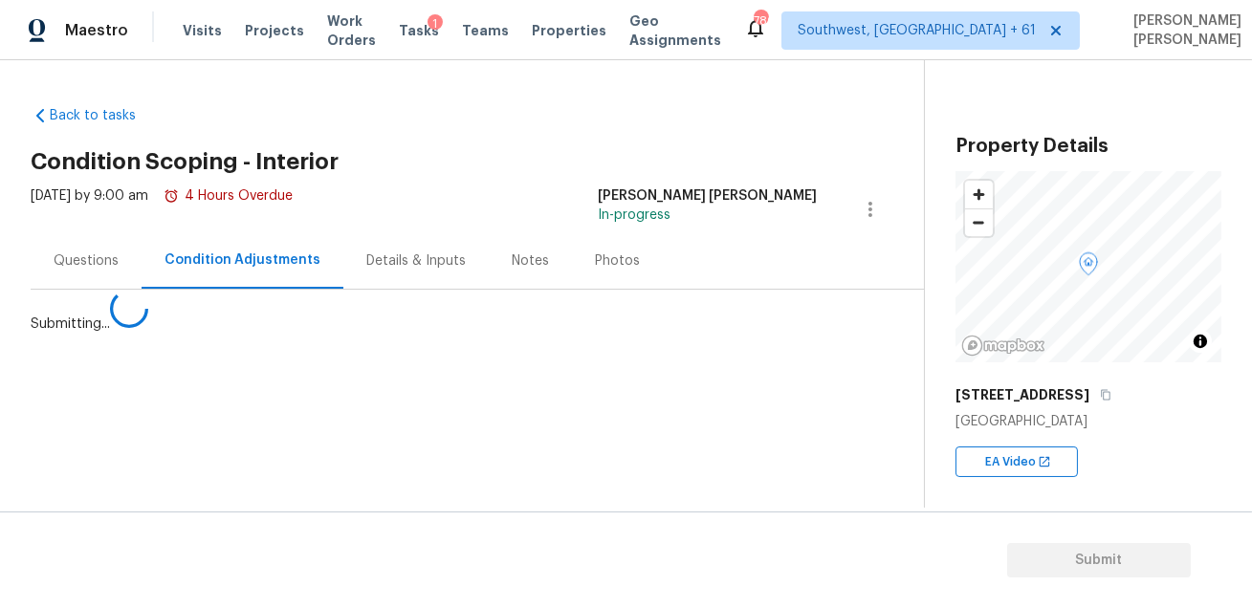
scroll to position [0, 0]
